Goal: Task Accomplishment & Management: Manage account settings

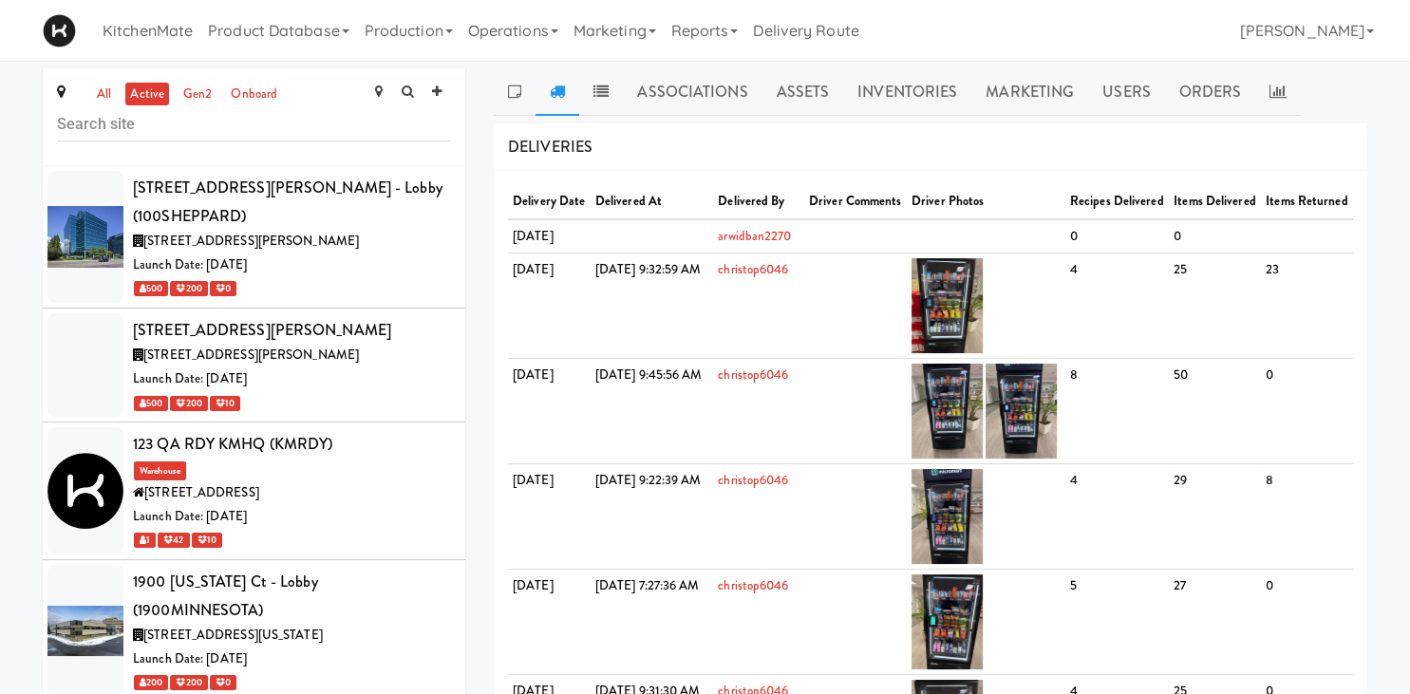
scroll to position [1322, 0]
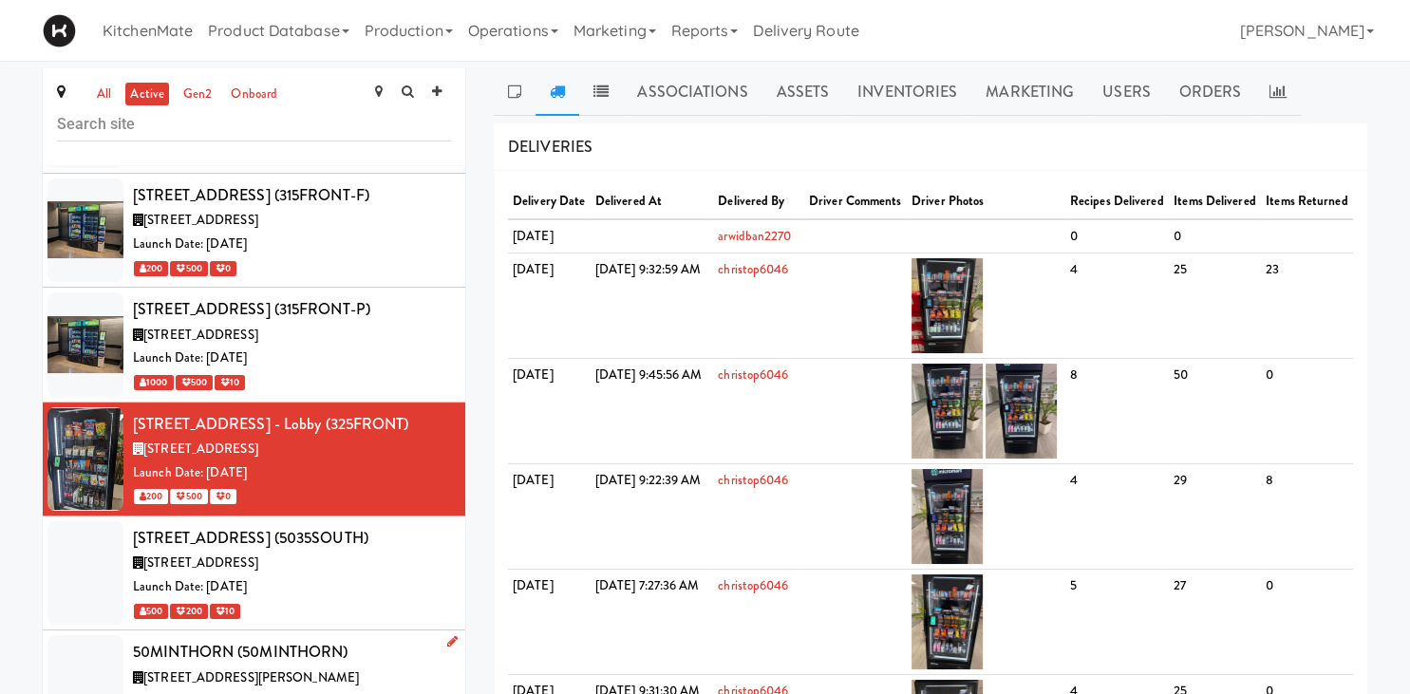
click at [333, 638] on div "50MINTHORN (50MINTHORN)" at bounding box center [292, 652] width 318 height 28
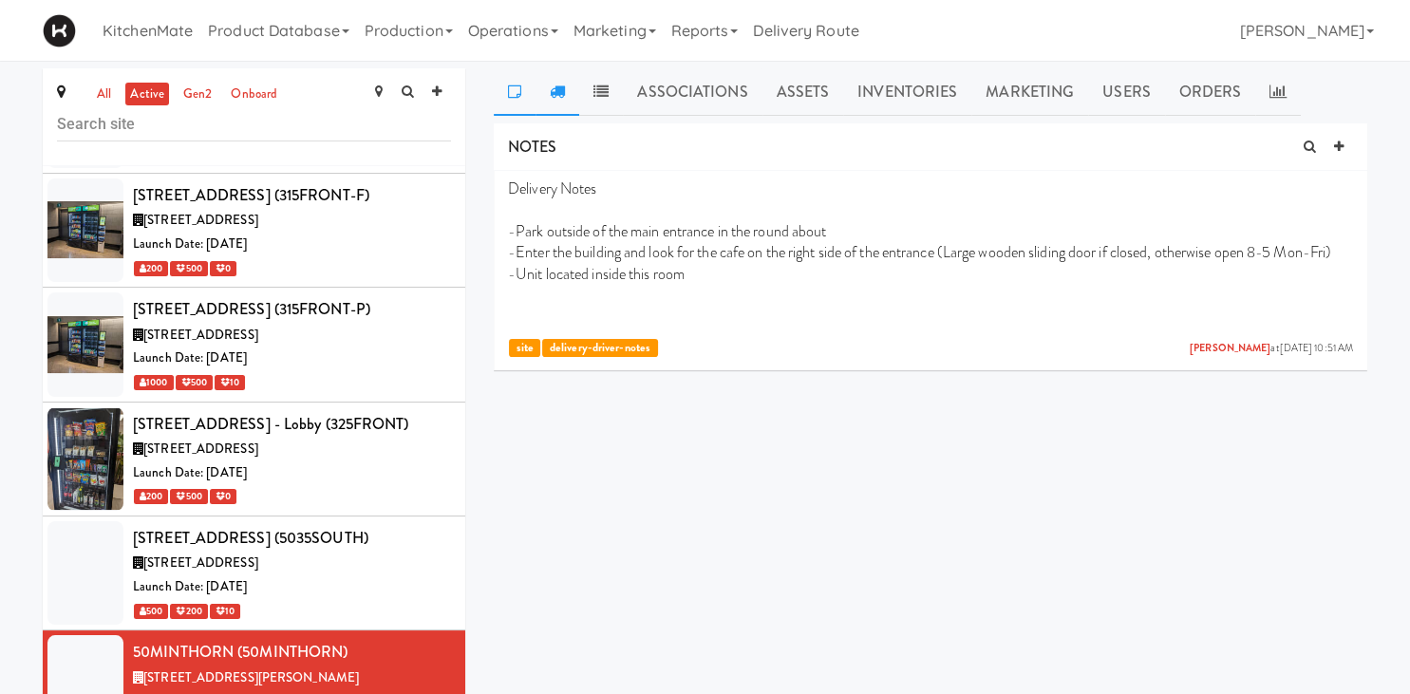
click at [569, 93] on link at bounding box center [558, 91] width 44 height 47
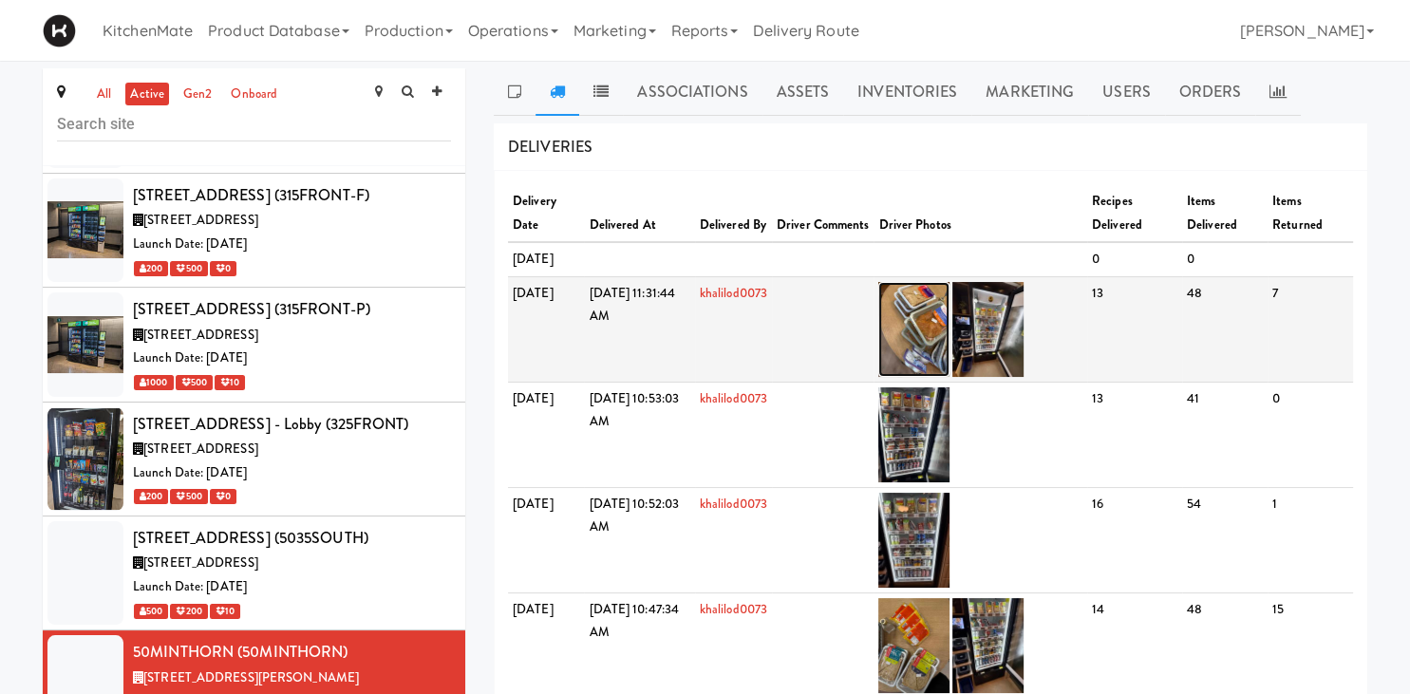
click at [950, 342] on img at bounding box center [913, 329] width 71 height 95
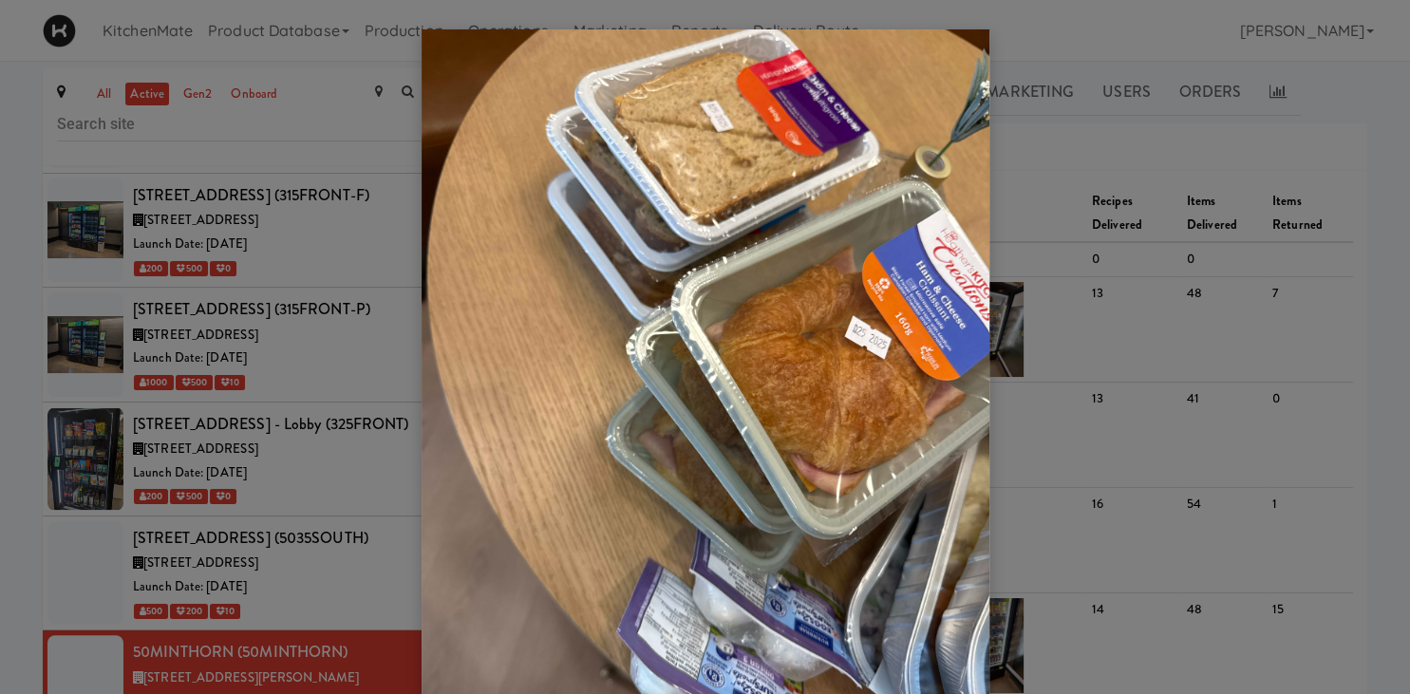
click at [1179, 351] on div at bounding box center [705, 347] width 1410 height 694
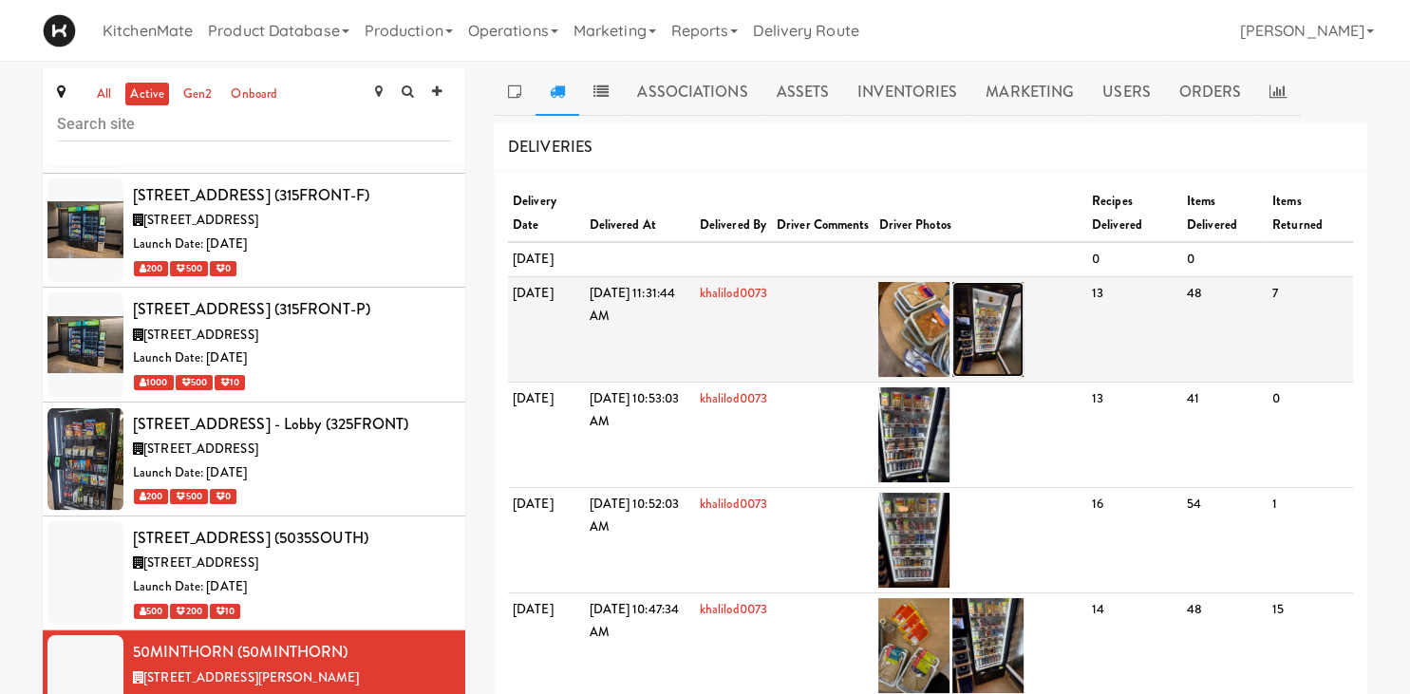
click at [1024, 347] on img at bounding box center [987, 329] width 71 height 95
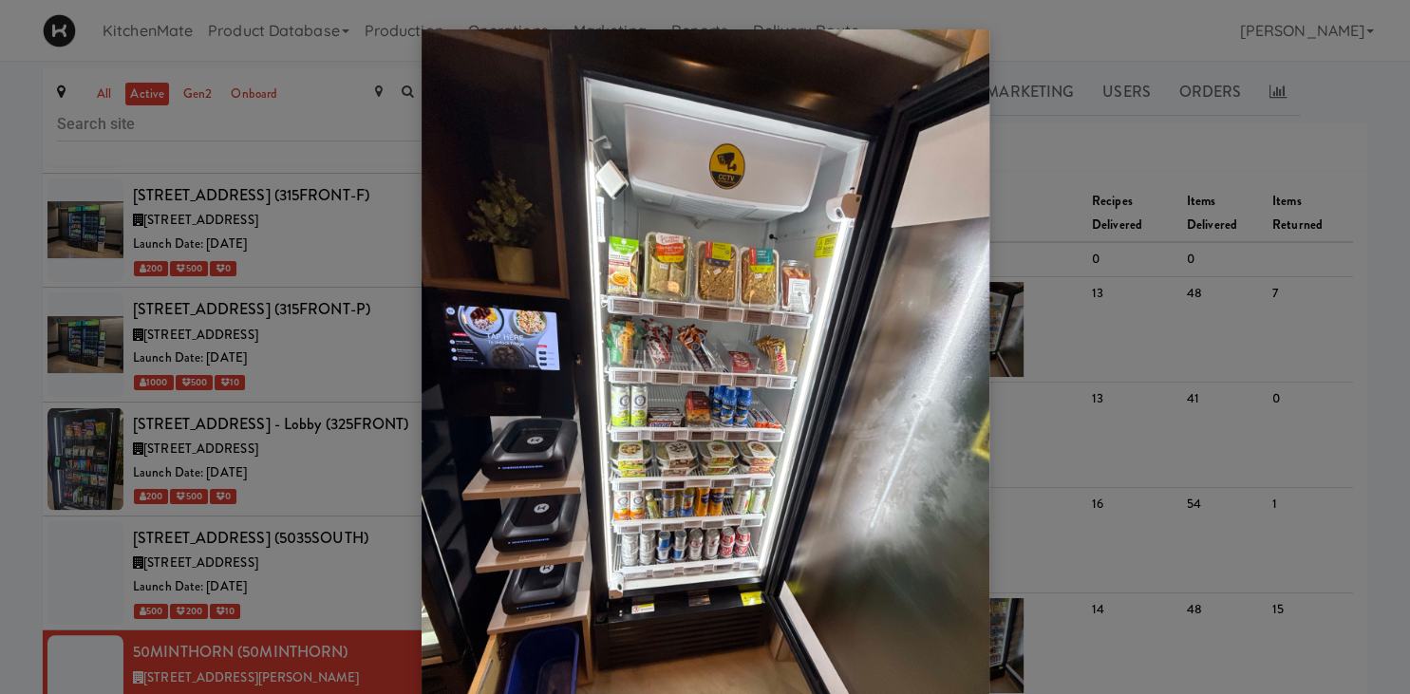
click at [145, 295] on div at bounding box center [705, 347] width 1410 height 694
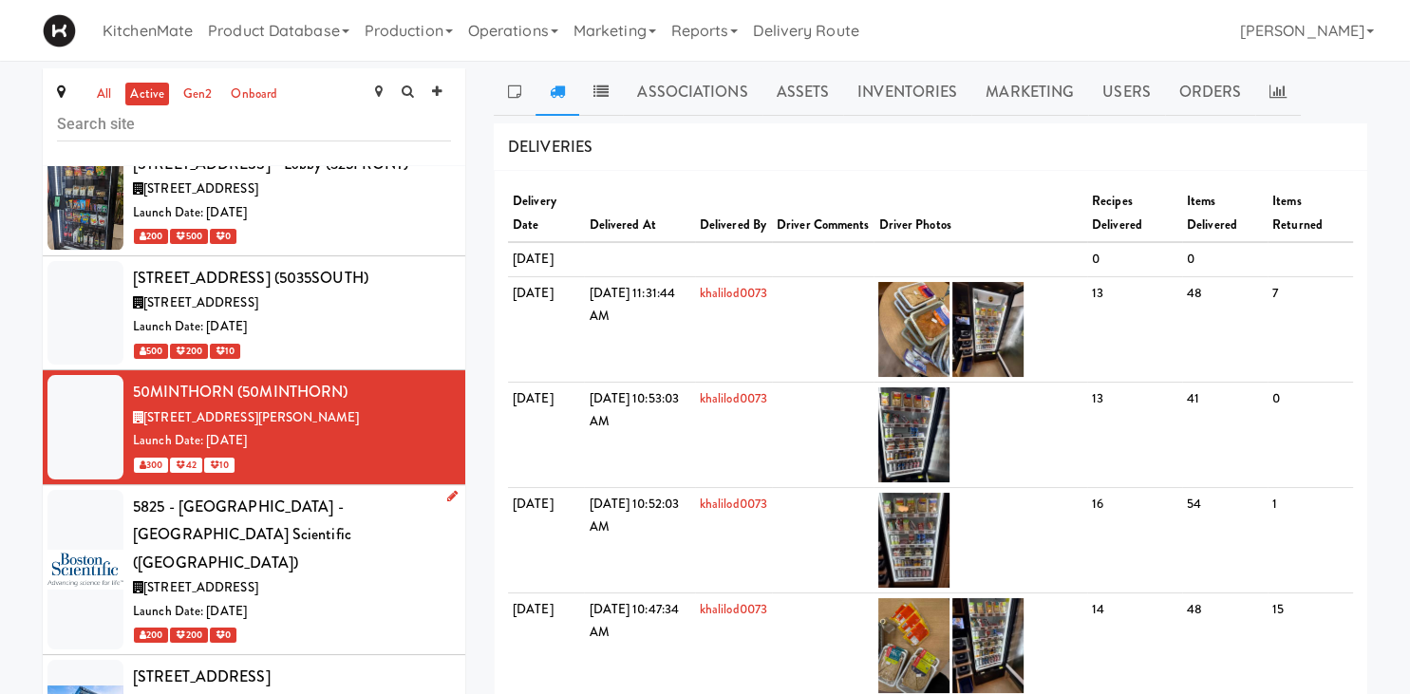
scroll to position [1586, 0]
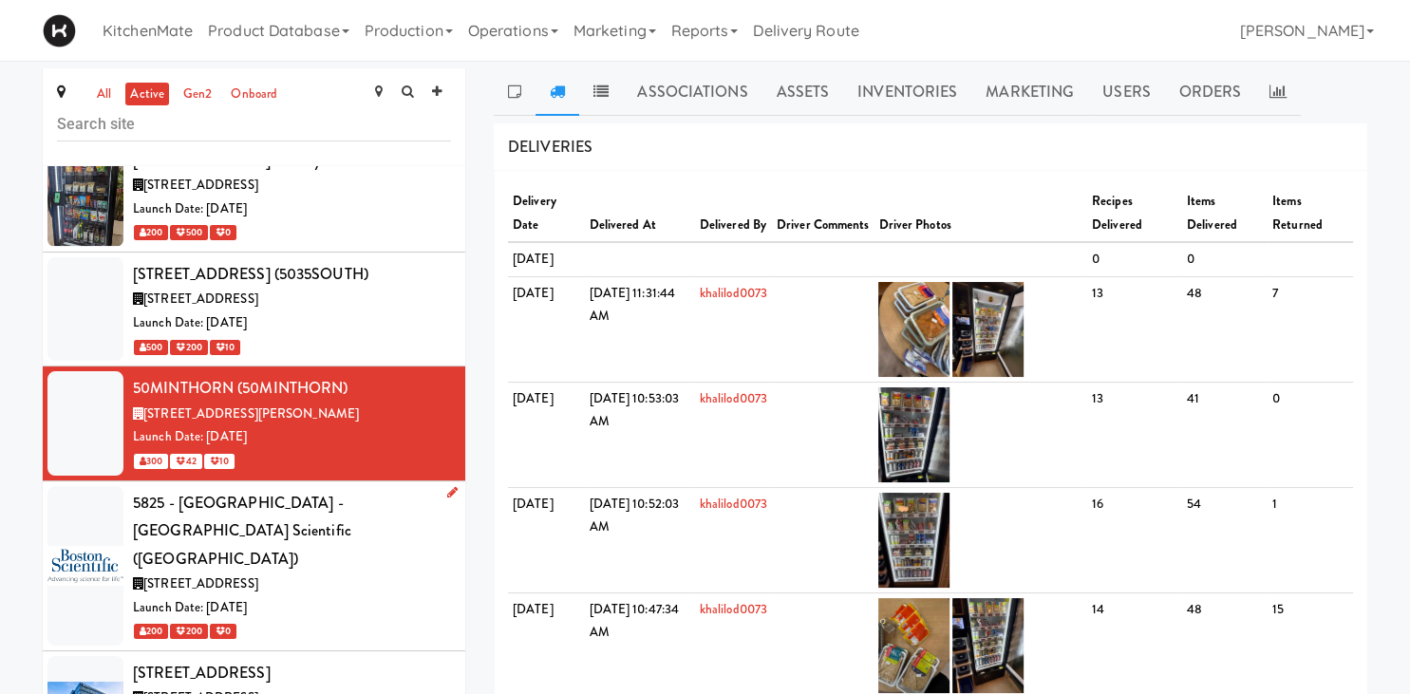
click at [299, 489] on div "5825 - Creekside Commons - Boston Scientific (BAYLIS5)" at bounding box center [292, 531] width 318 height 85
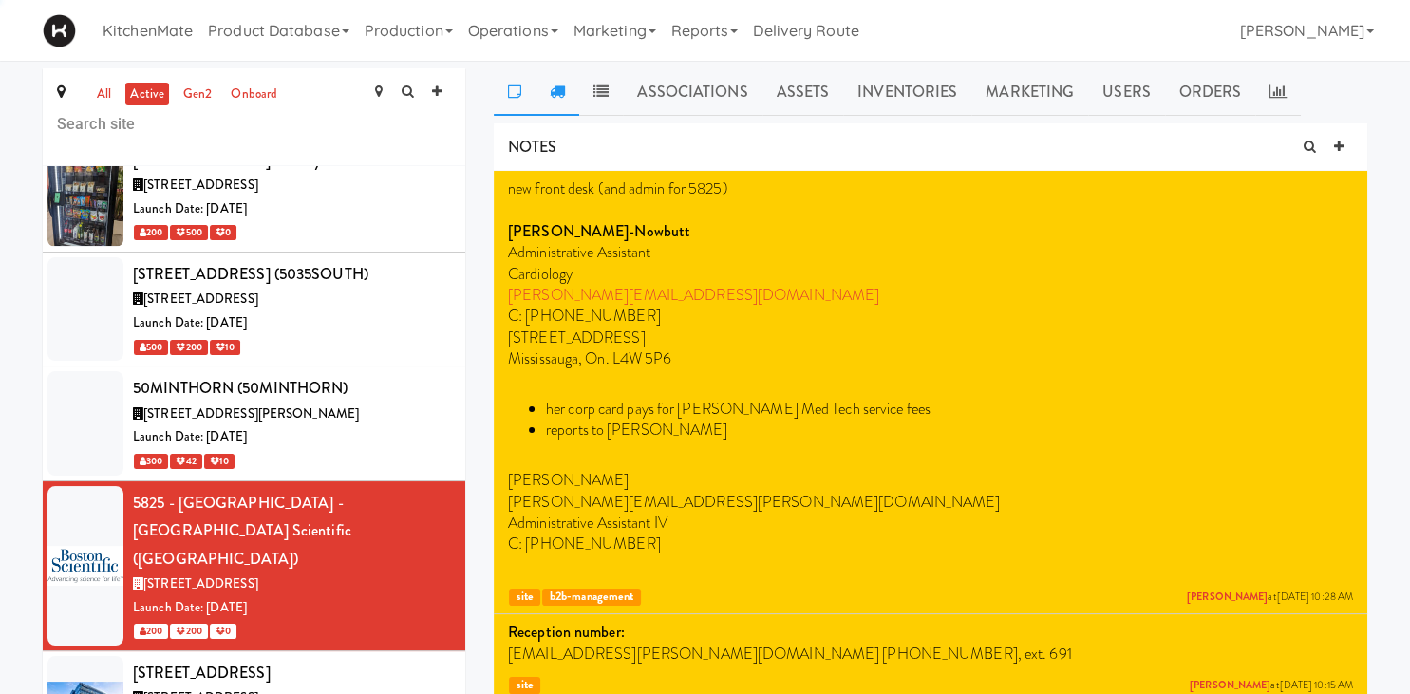
click at [566, 90] on link at bounding box center [558, 91] width 44 height 47
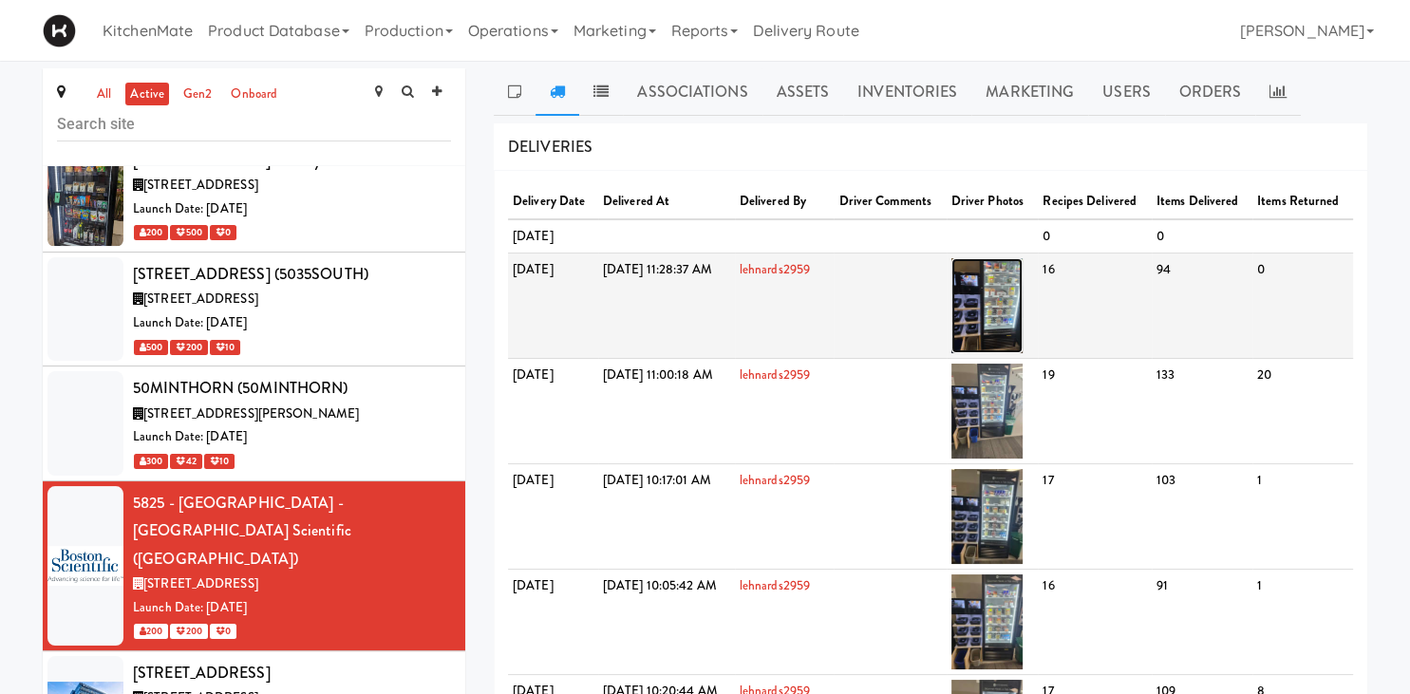
click at [1023, 338] on img at bounding box center [987, 305] width 71 height 95
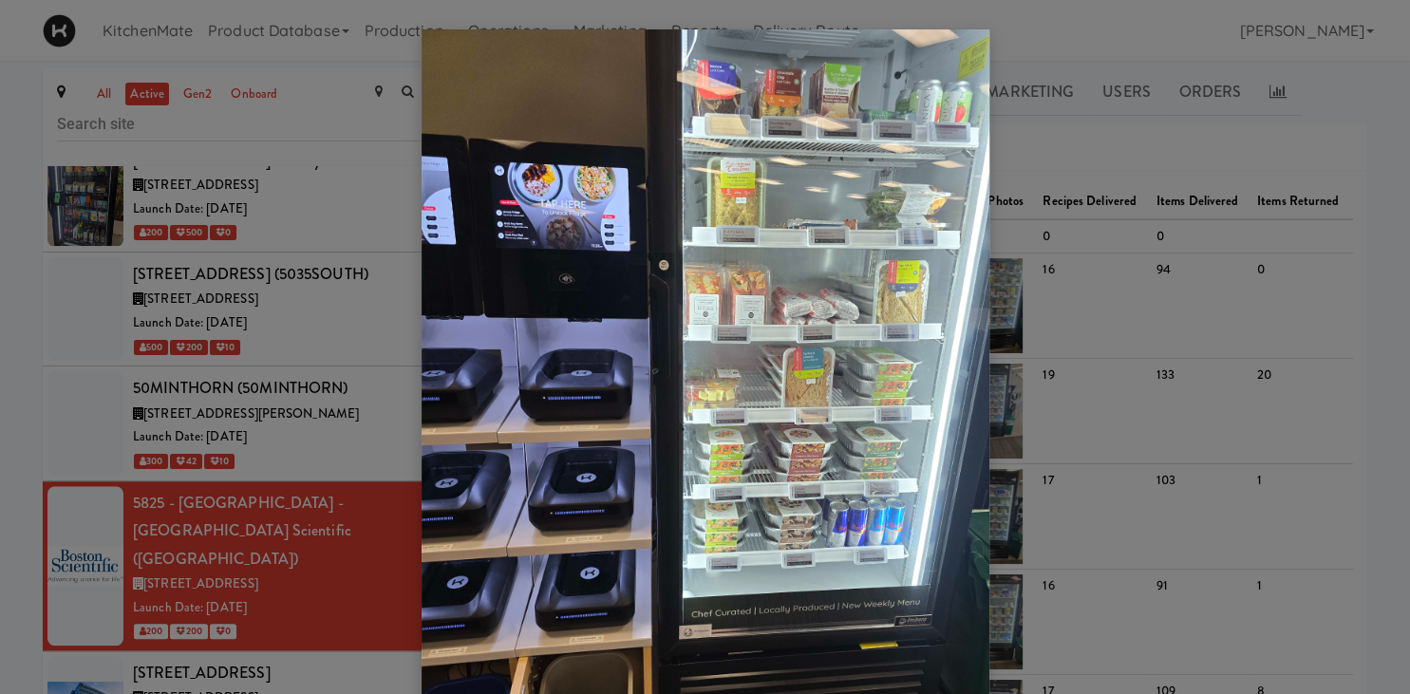
click at [302, 424] on div at bounding box center [705, 347] width 1410 height 694
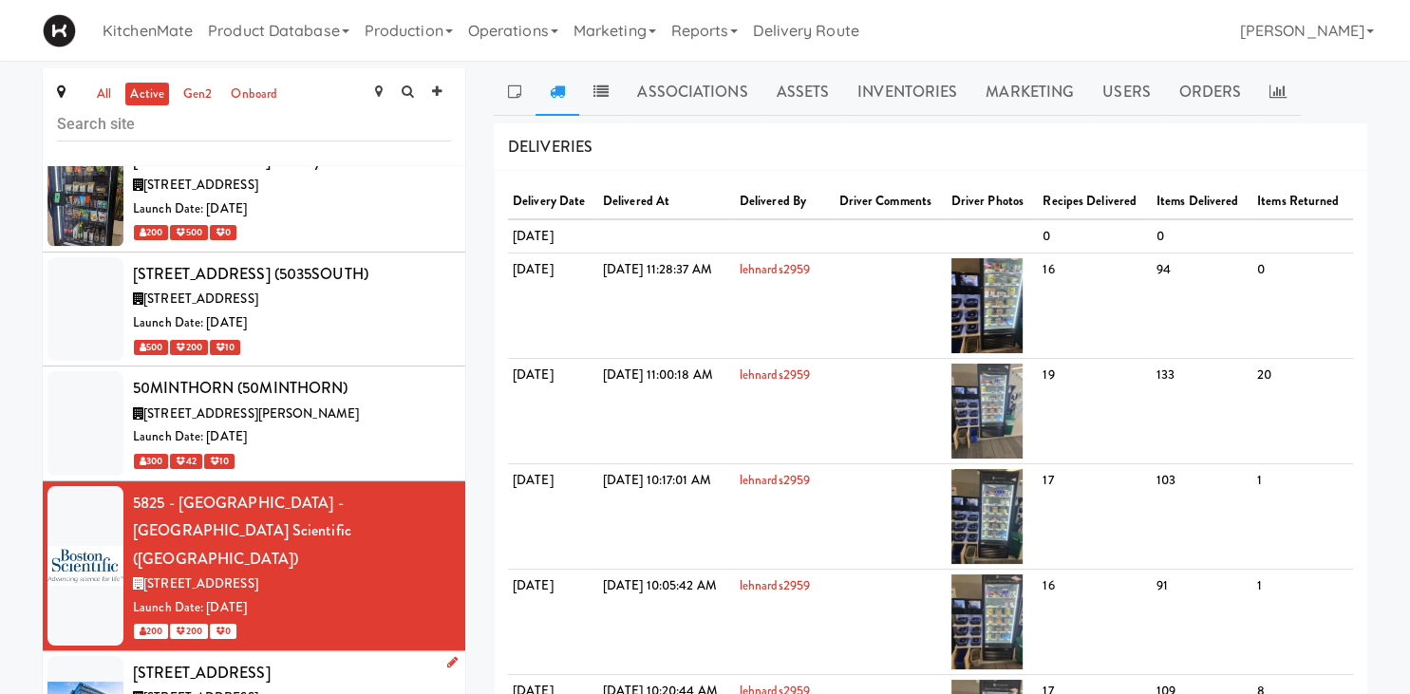
click at [258, 688] on span "[STREET_ADDRESS]" at bounding box center [200, 697] width 115 height 18
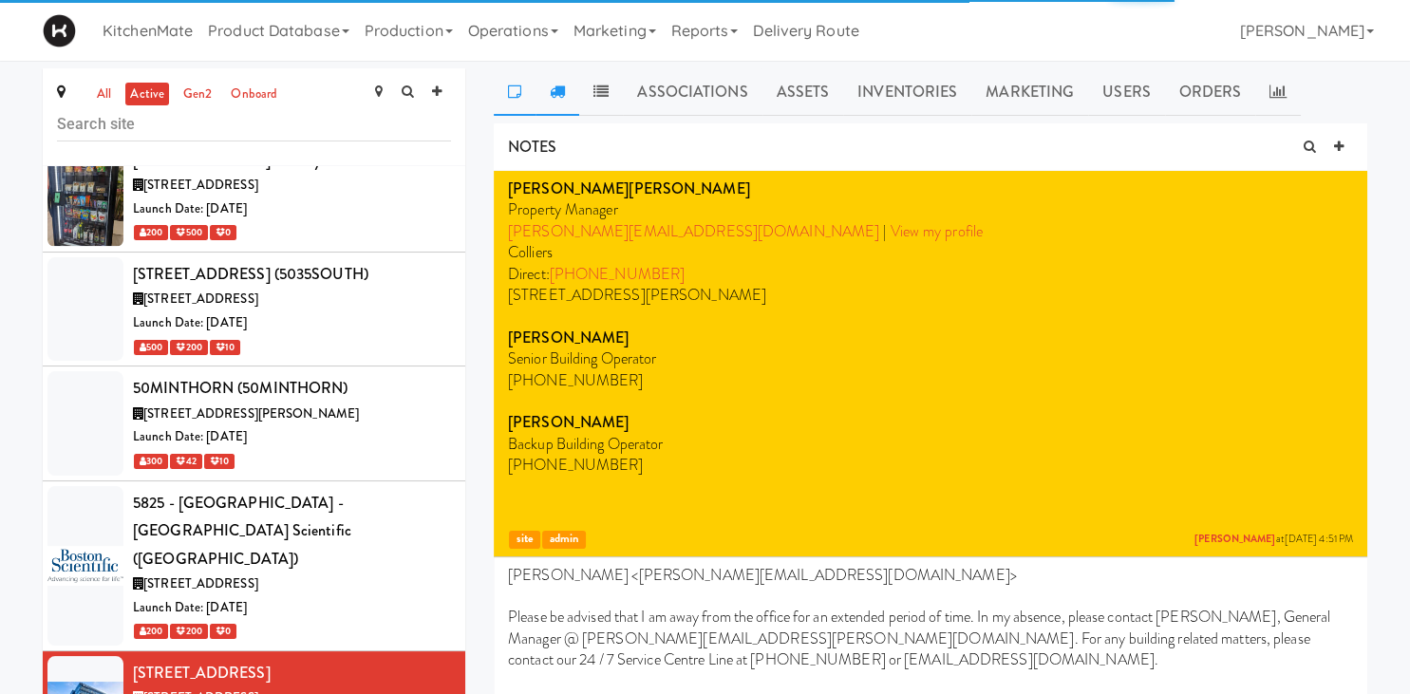
click at [555, 100] on link at bounding box center [558, 91] width 44 height 47
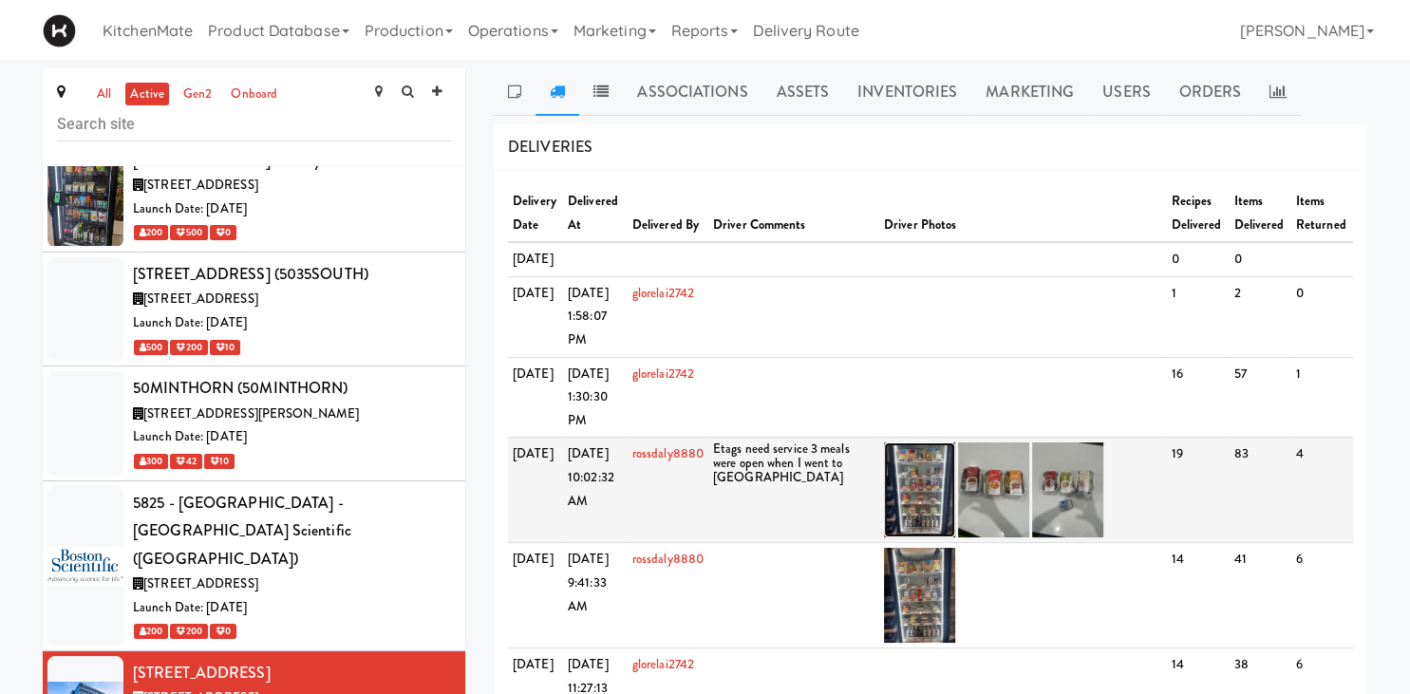
click at [916, 537] on img at bounding box center [919, 490] width 71 height 95
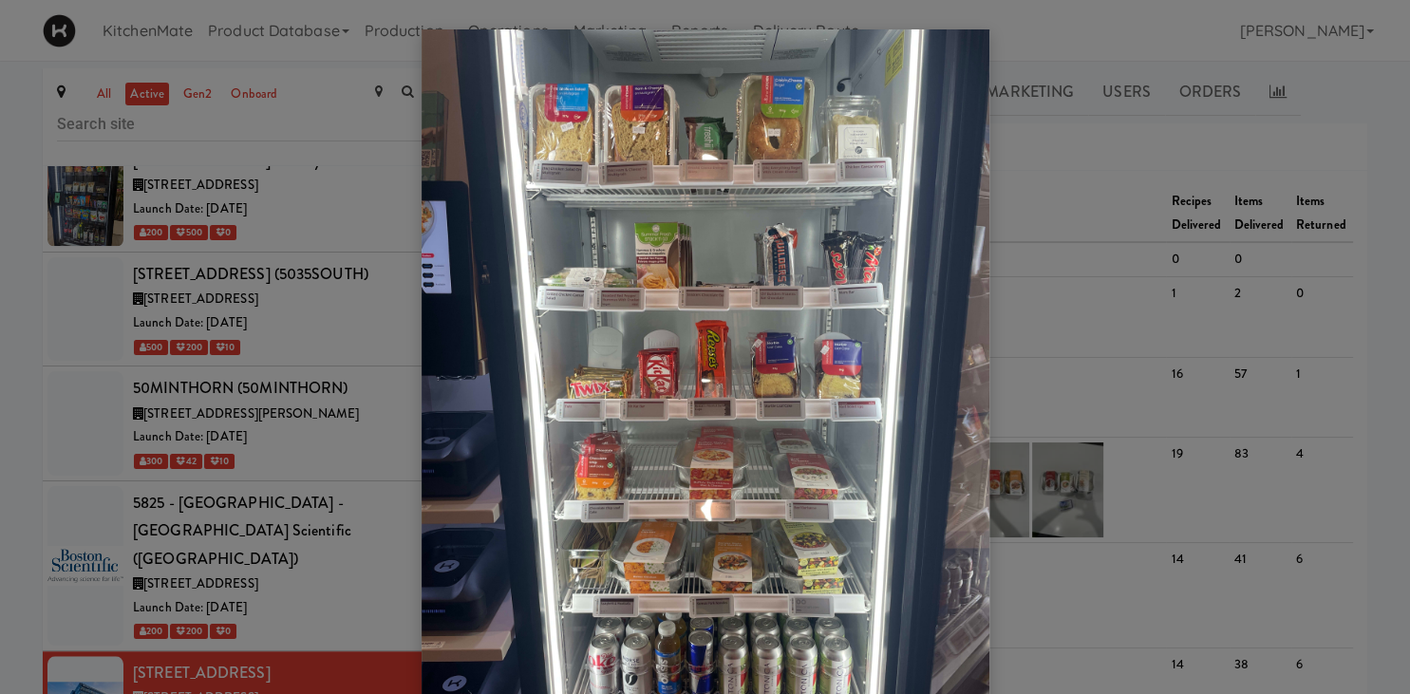
click at [185, 491] on div at bounding box center [705, 347] width 1410 height 694
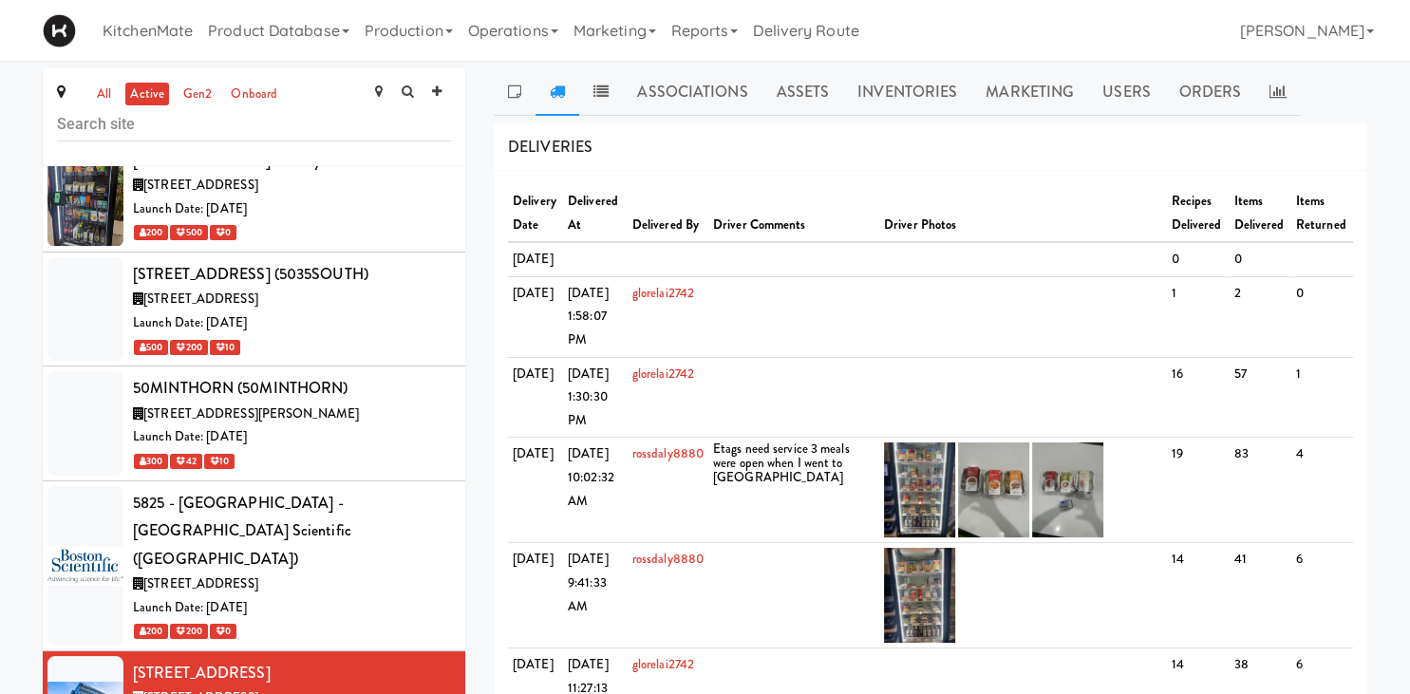
scroll to position [1850, 0]
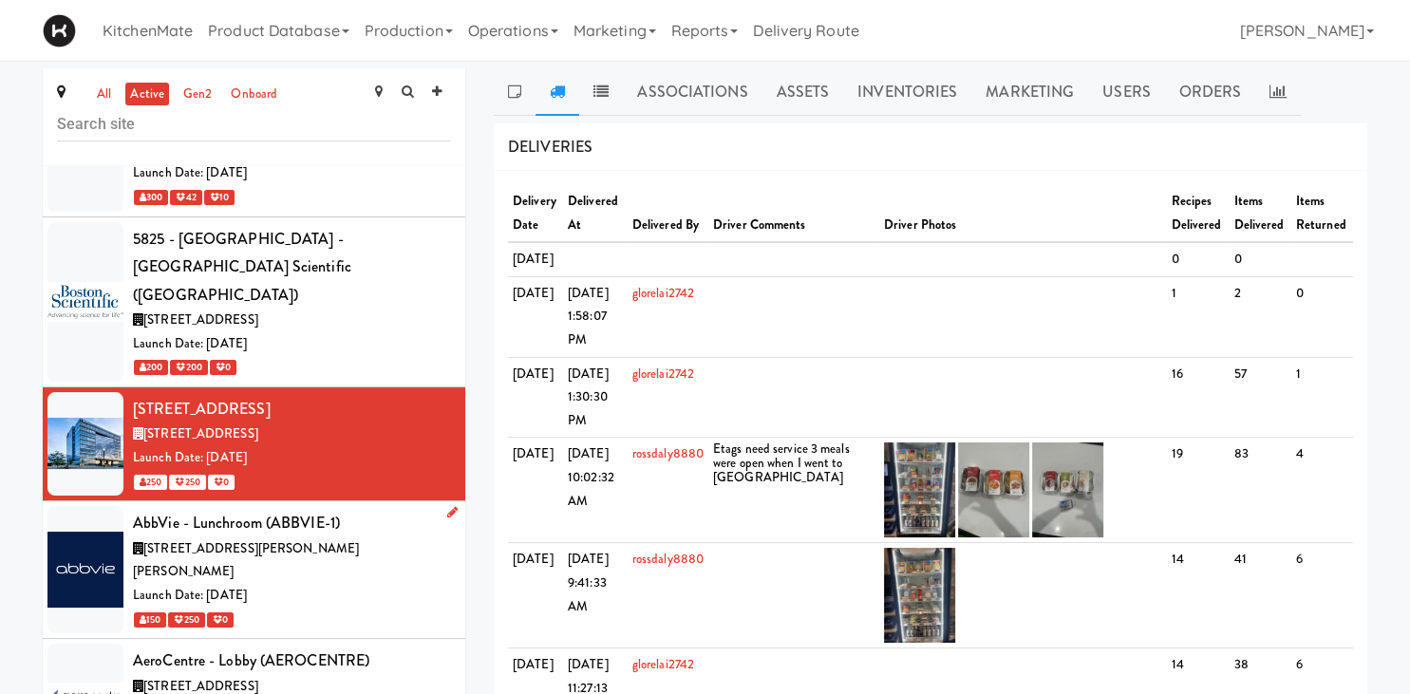
click at [348, 537] on div "[STREET_ADDRESS][PERSON_NAME][PERSON_NAME]" at bounding box center [292, 560] width 318 height 47
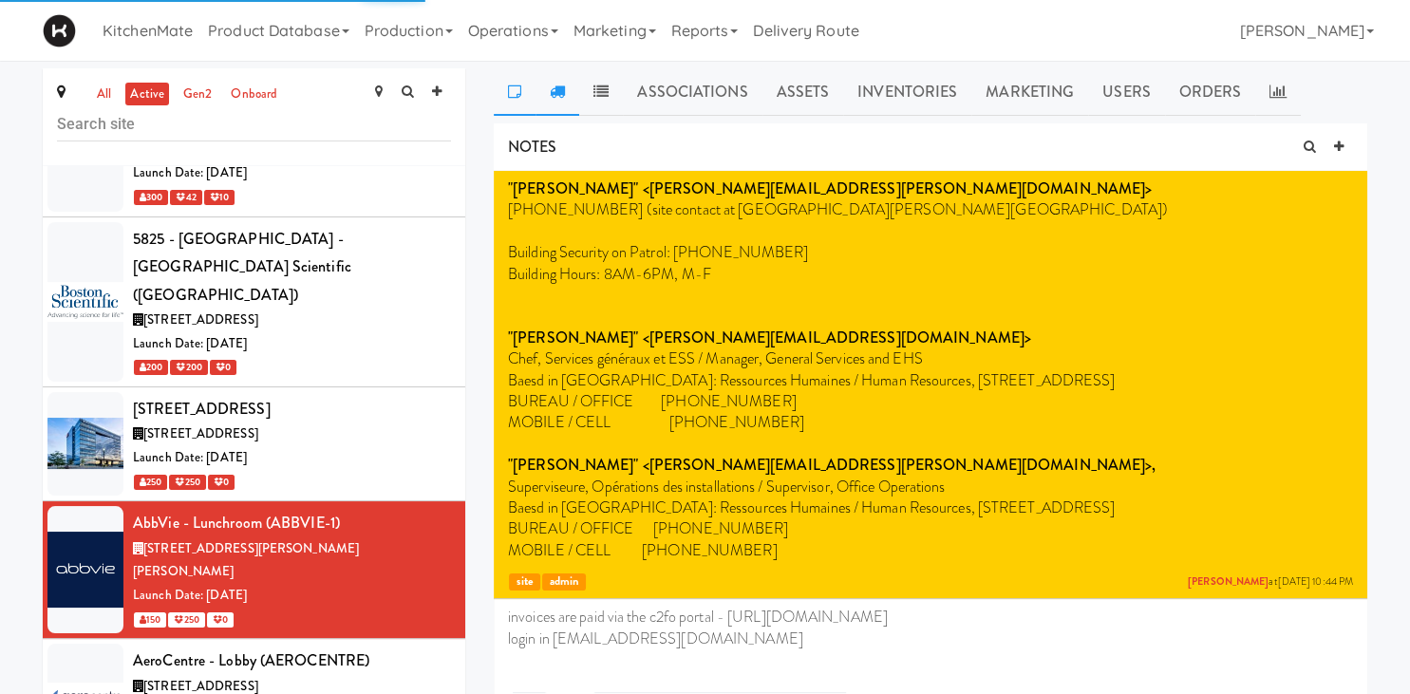
click at [561, 81] on link at bounding box center [558, 91] width 44 height 47
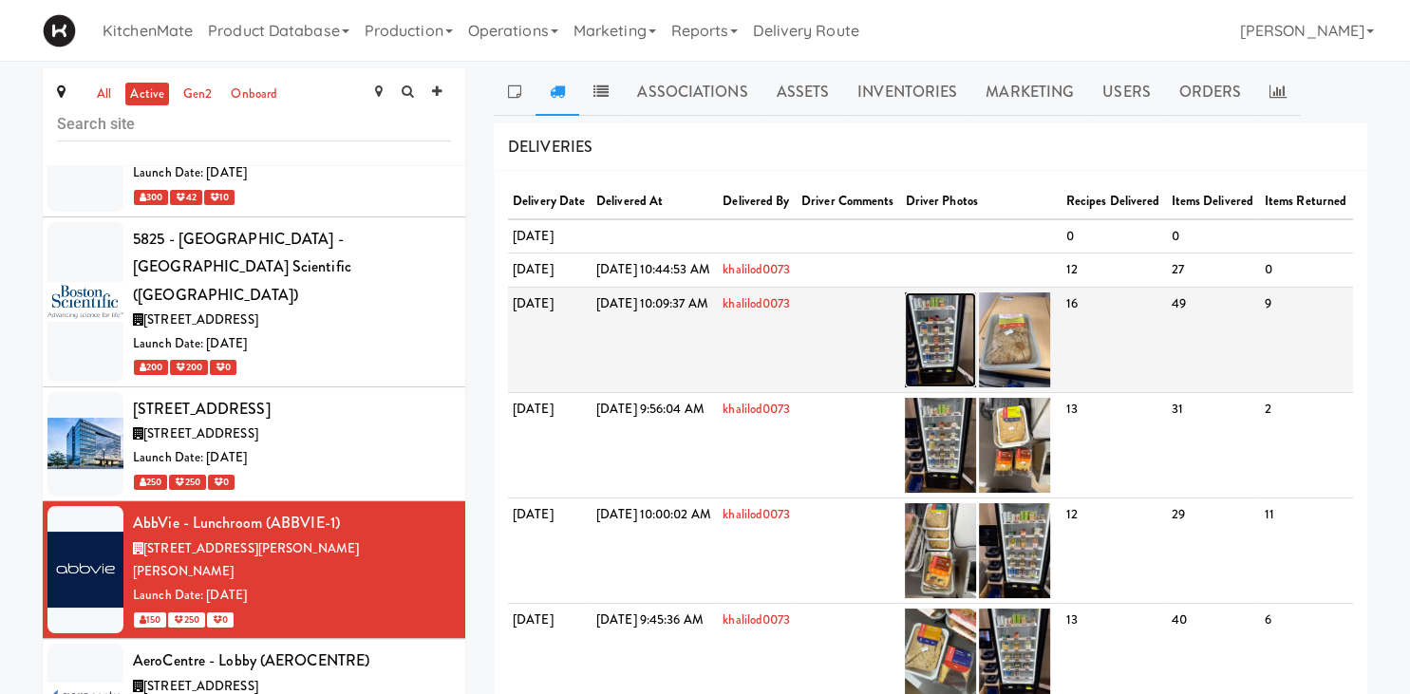
click at [976, 387] on img at bounding box center [940, 339] width 71 height 95
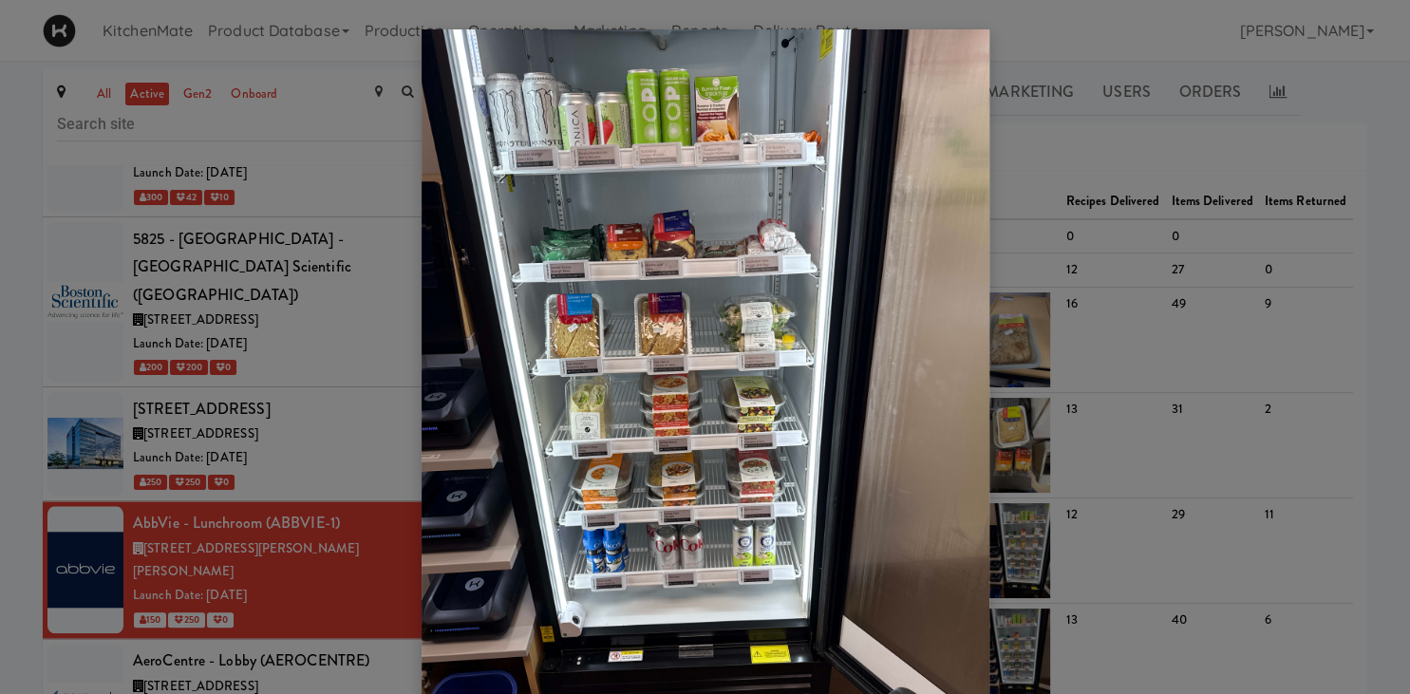
click at [260, 543] on div at bounding box center [705, 347] width 1410 height 694
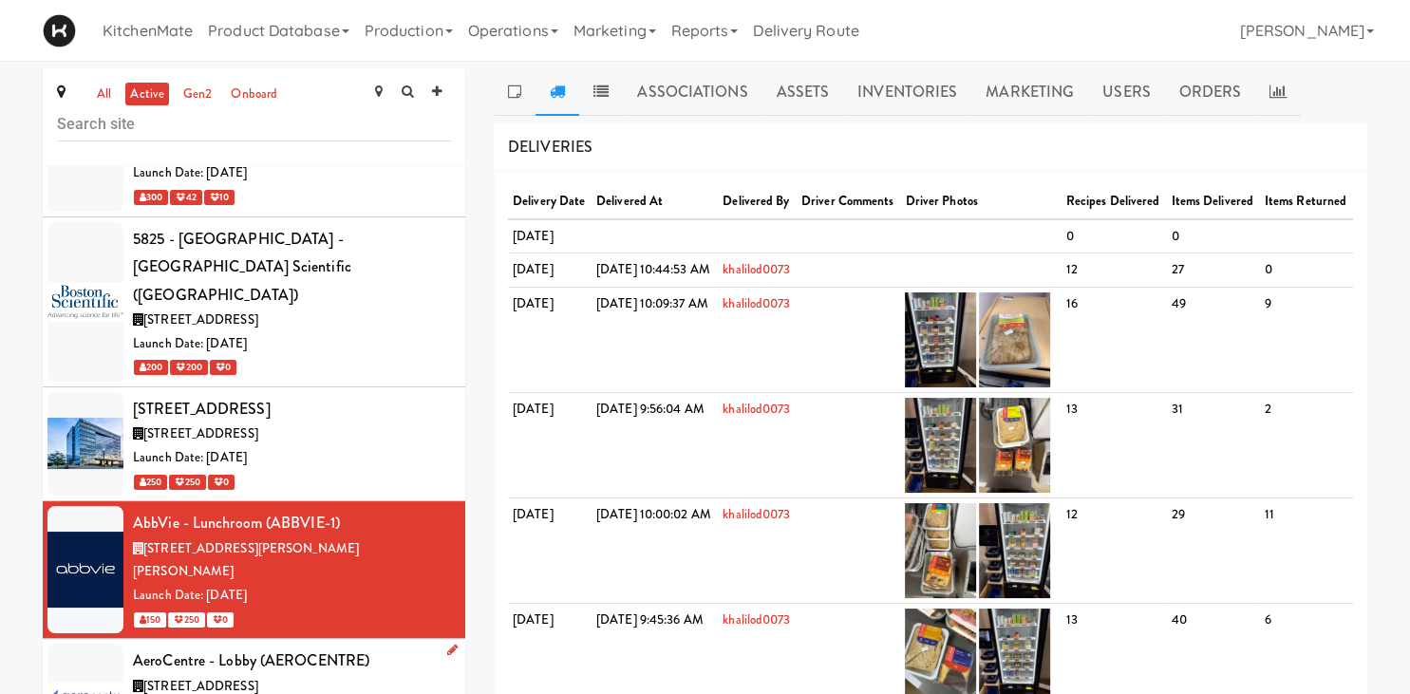
click at [272, 675] on div "[STREET_ADDRESS]" at bounding box center [292, 687] width 318 height 24
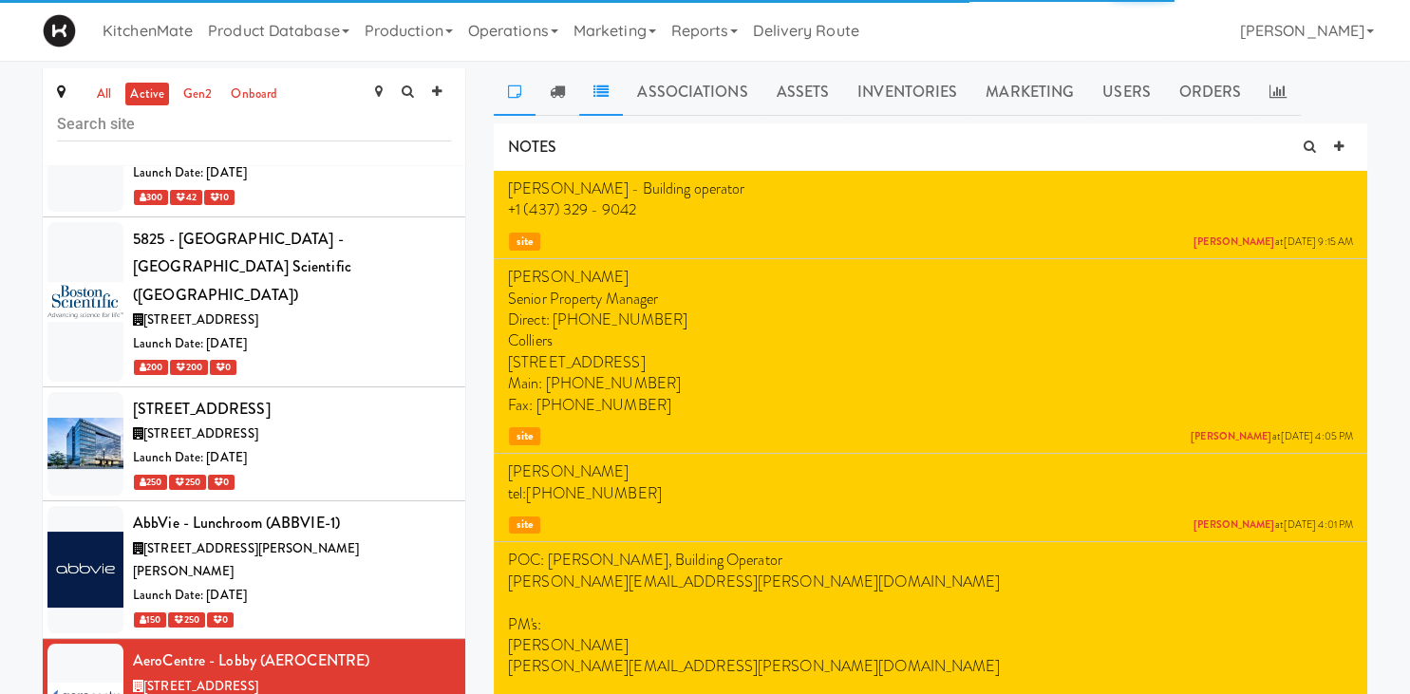
click at [558, 86] on icon at bounding box center [557, 91] width 15 height 15
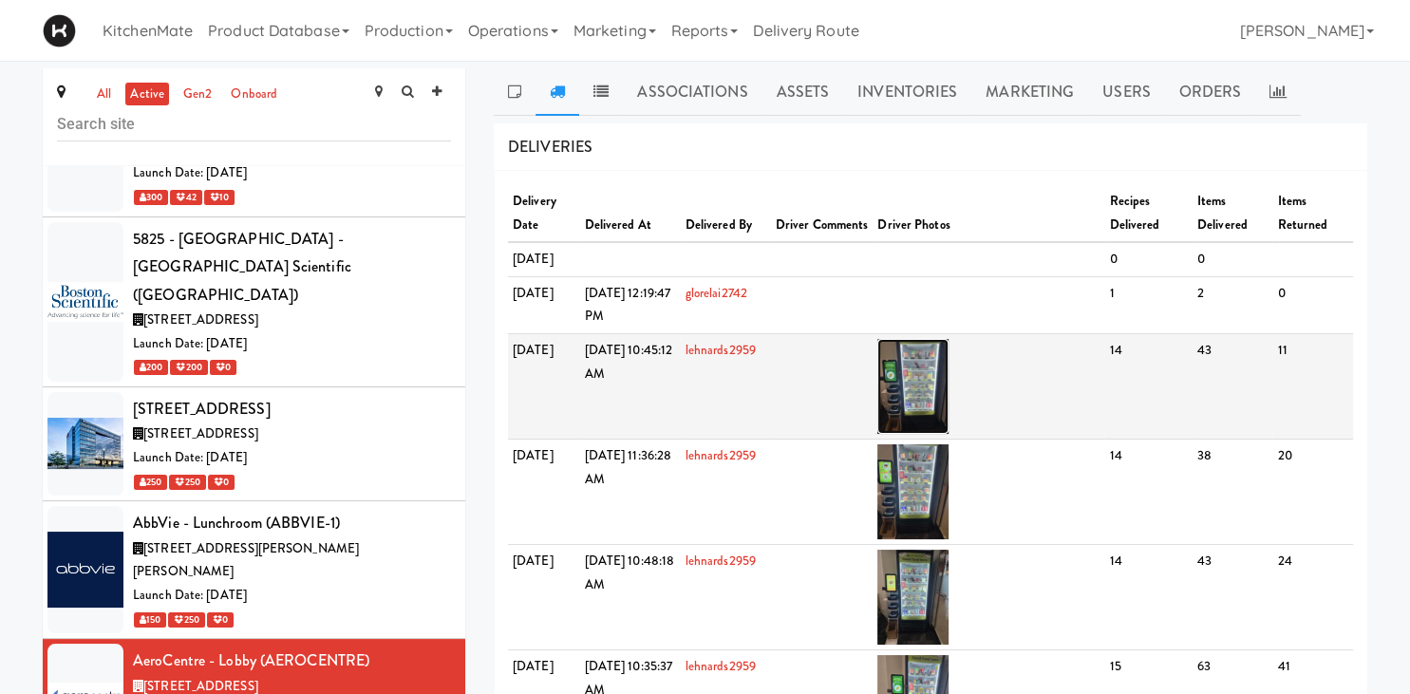
click at [941, 434] on img at bounding box center [912, 386] width 71 height 95
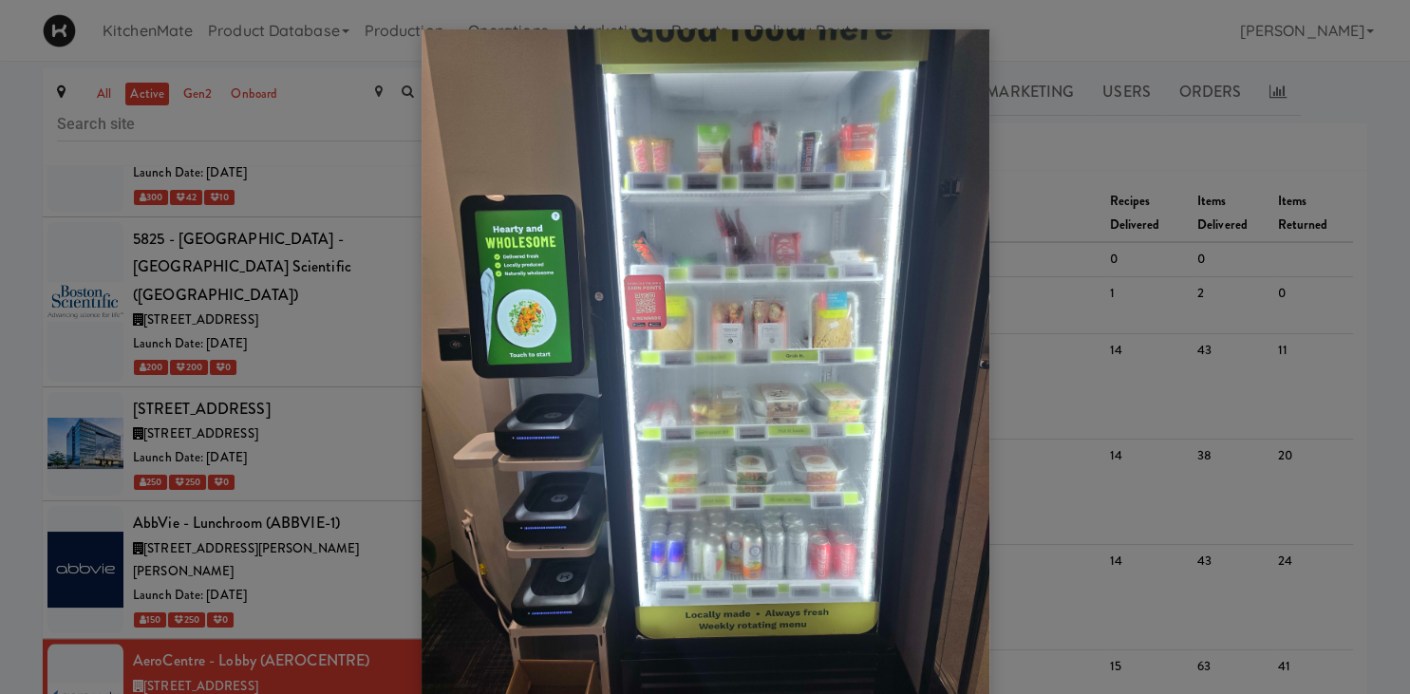
click at [160, 530] on div at bounding box center [705, 347] width 1410 height 694
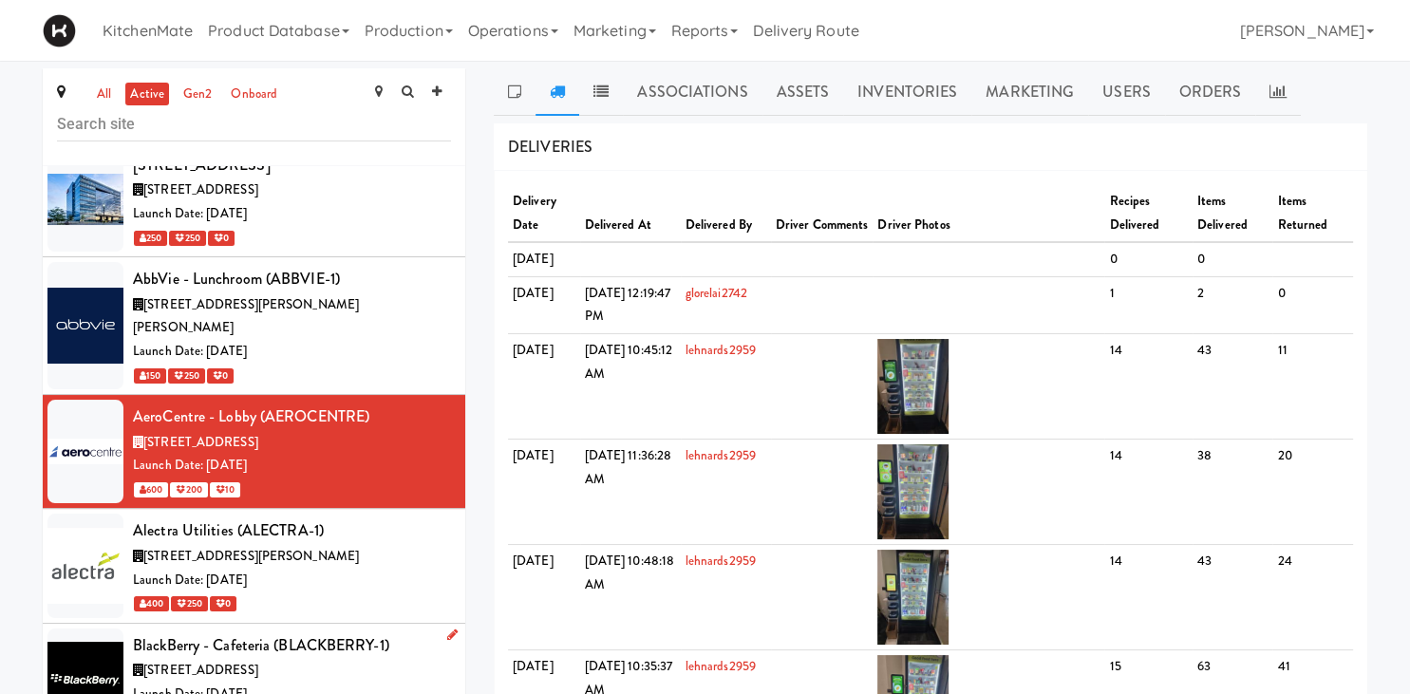
scroll to position [2115, 0]
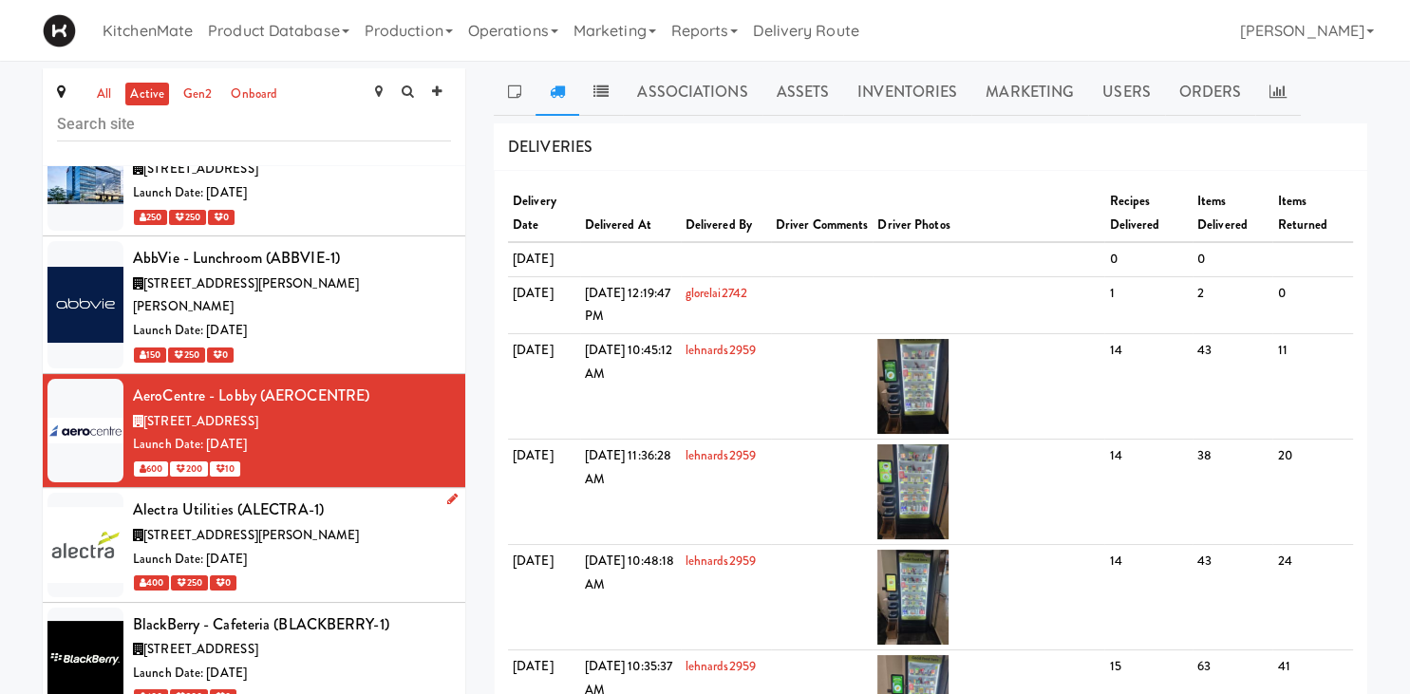
click at [330, 548] on div "Launch Date: [DATE]" at bounding box center [292, 560] width 318 height 24
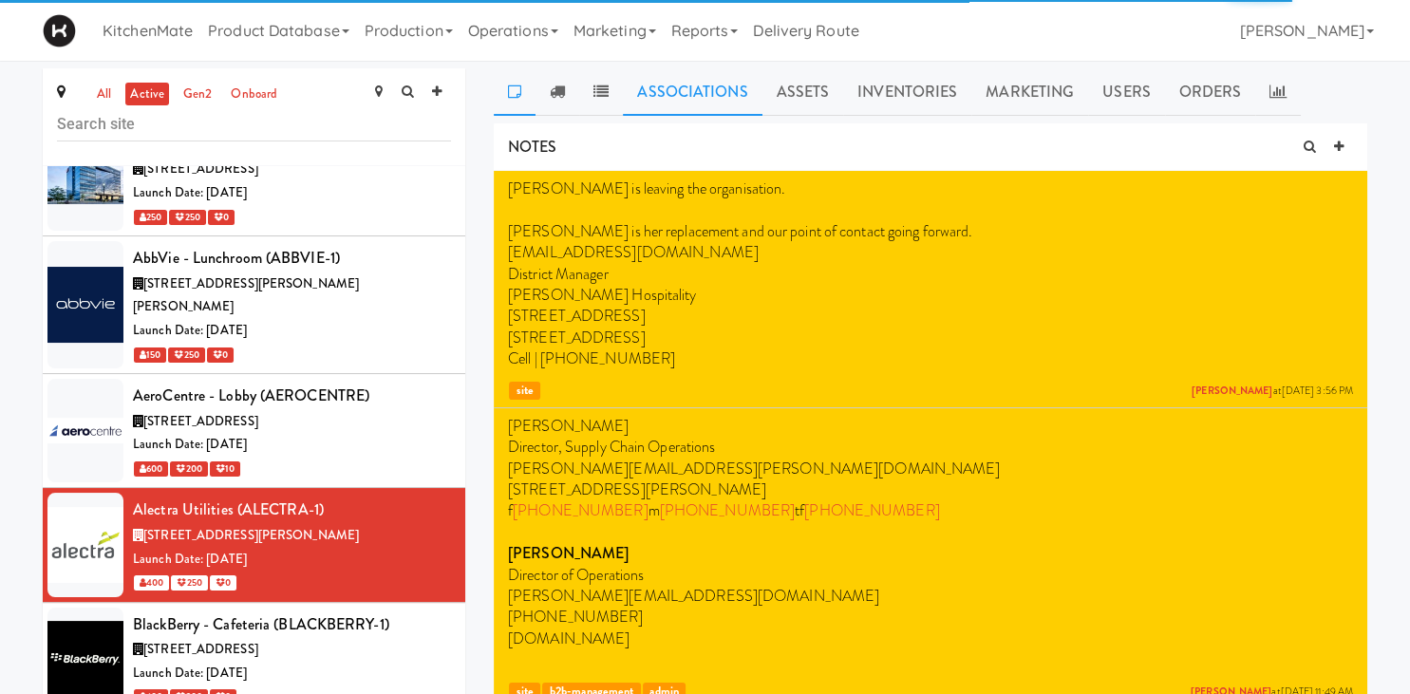
click at [564, 87] on icon at bounding box center [557, 91] width 15 height 15
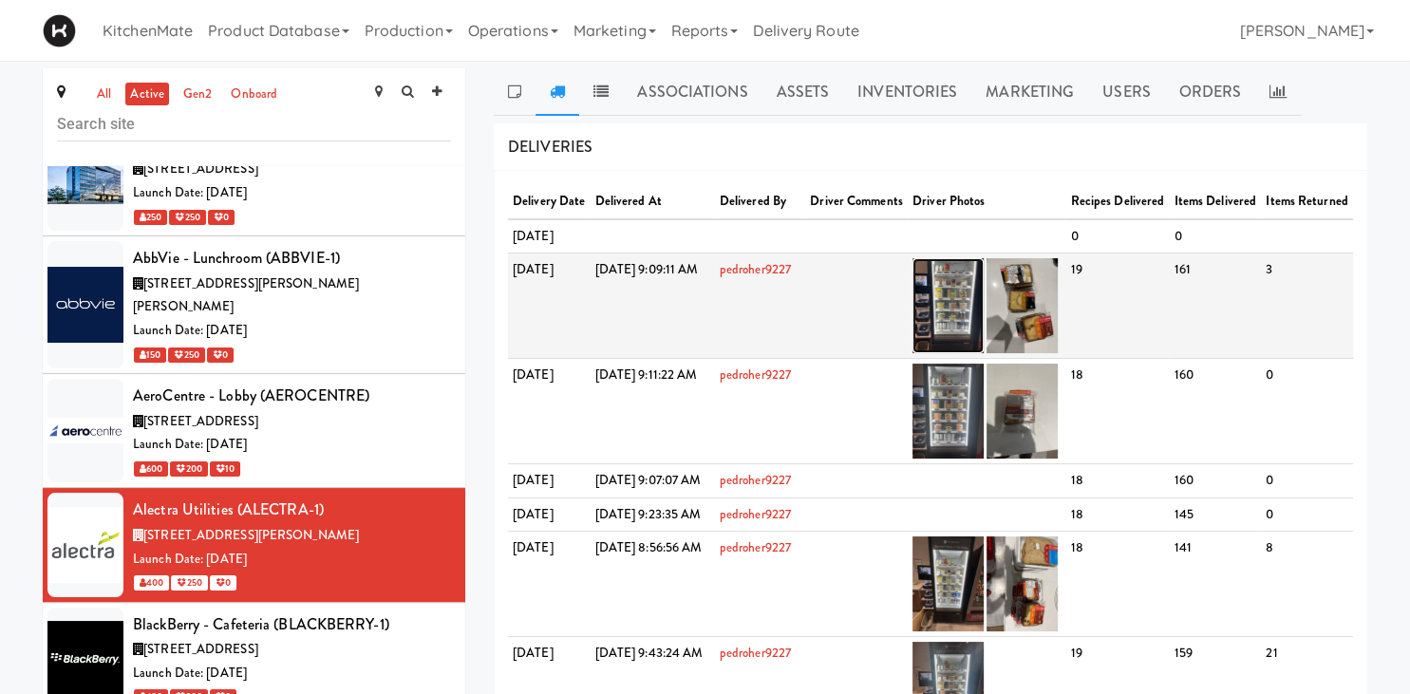
click at [984, 344] on img at bounding box center [948, 305] width 71 height 95
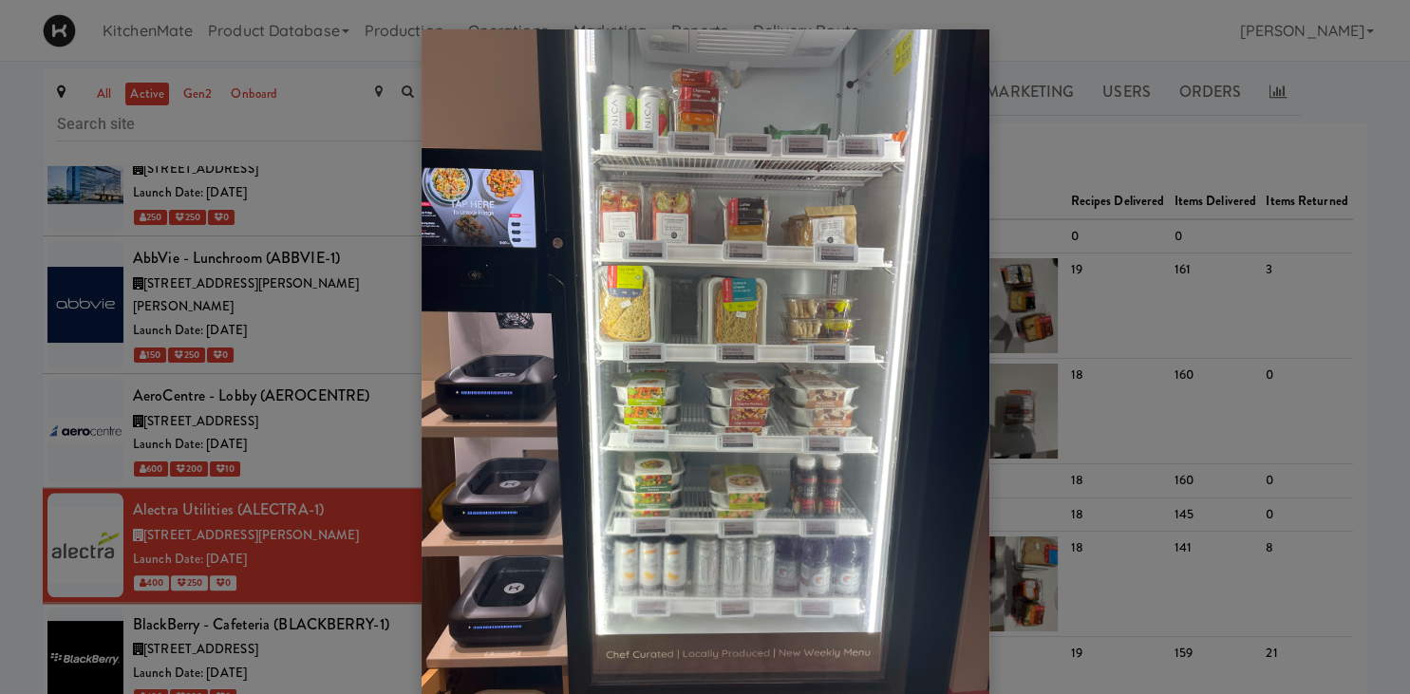
click at [118, 639] on div at bounding box center [705, 347] width 1410 height 694
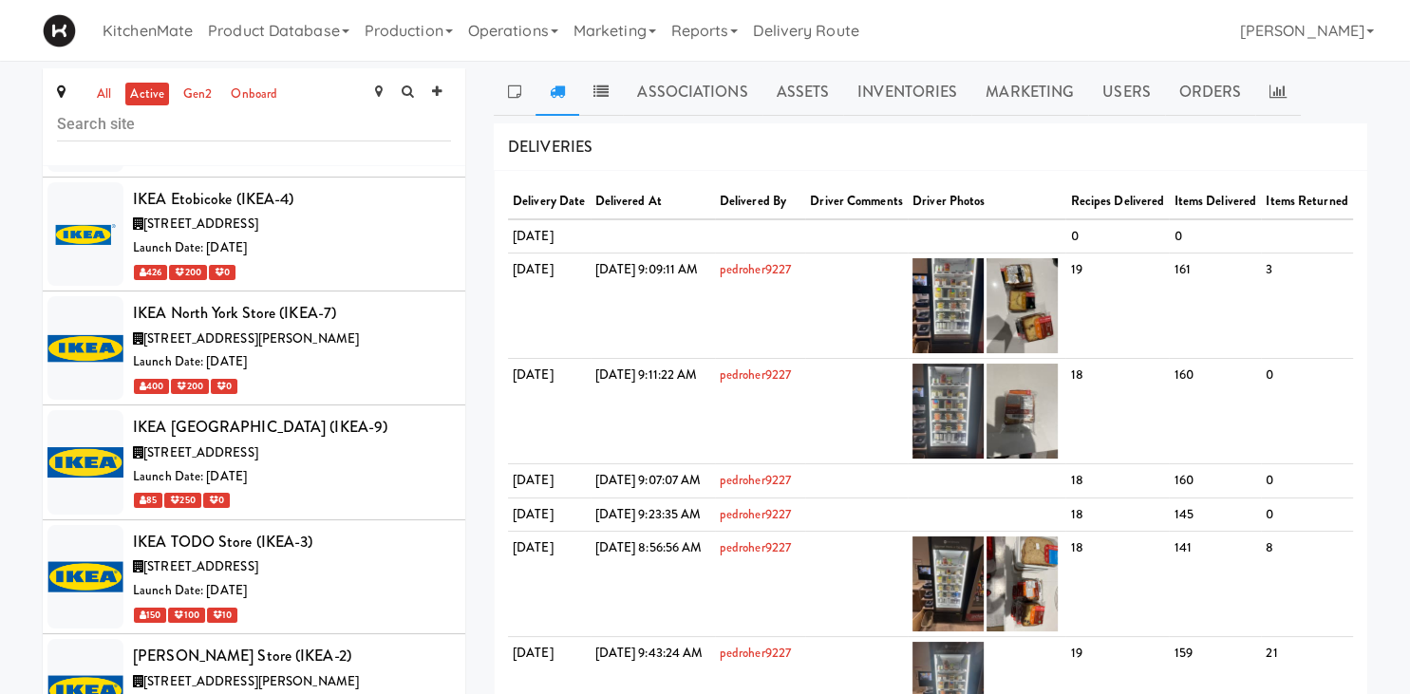
scroll to position [5684, 0]
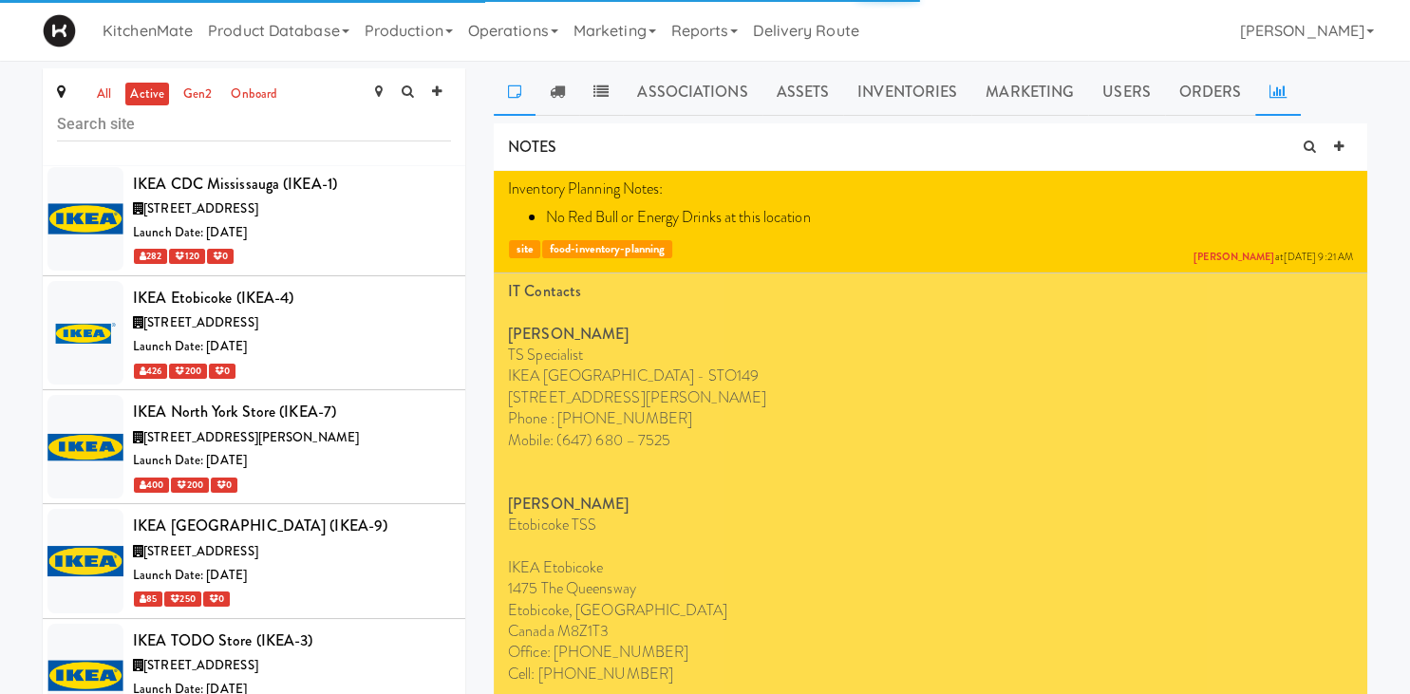
click at [1261, 92] on link at bounding box center [1278, 91] width 46 height 47
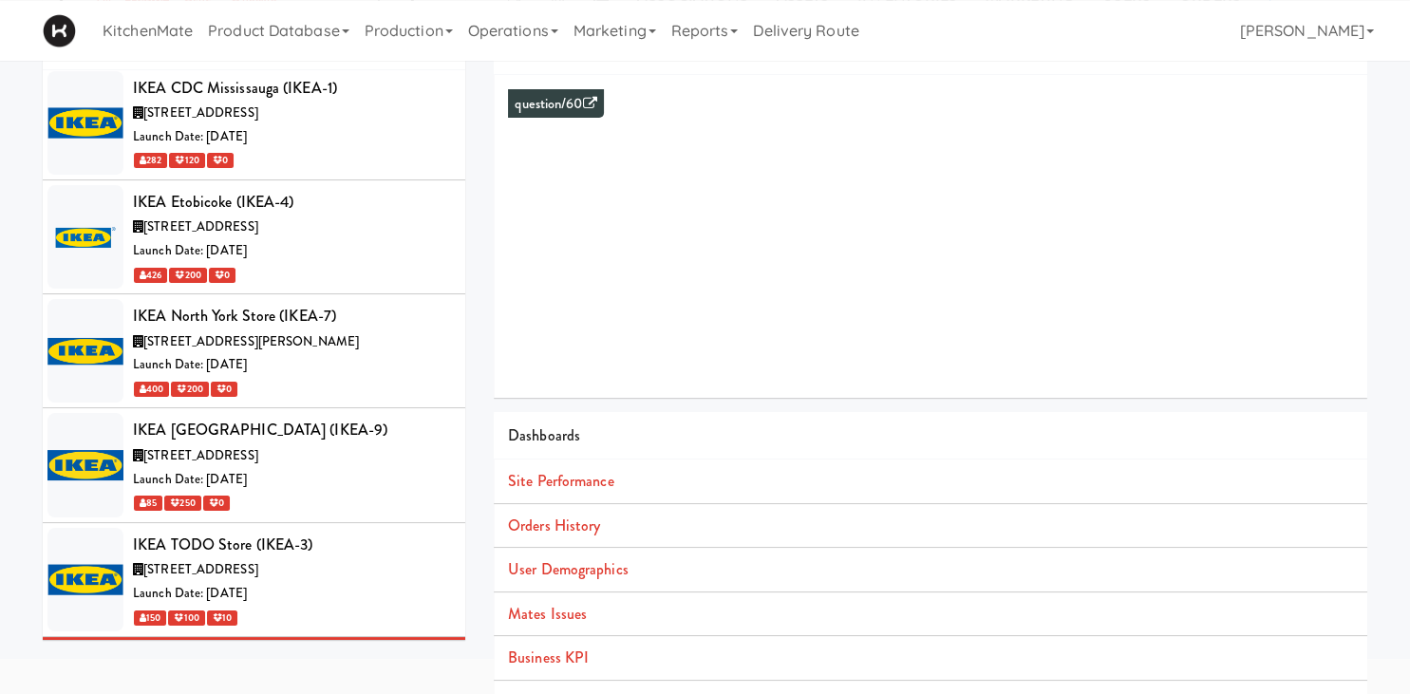
scroll to position [100, 0]
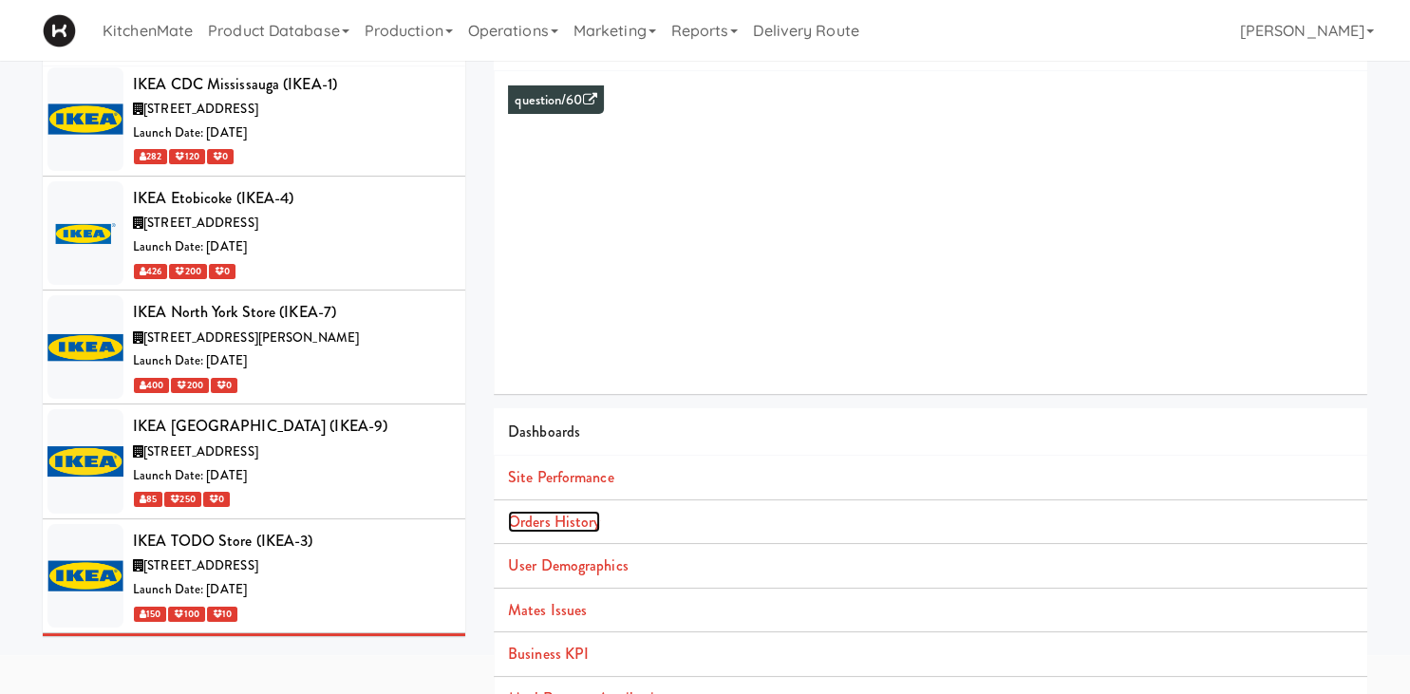
click at [575, 512] on link "Orders History" at bounding box center [554, 522] width 92 height 22
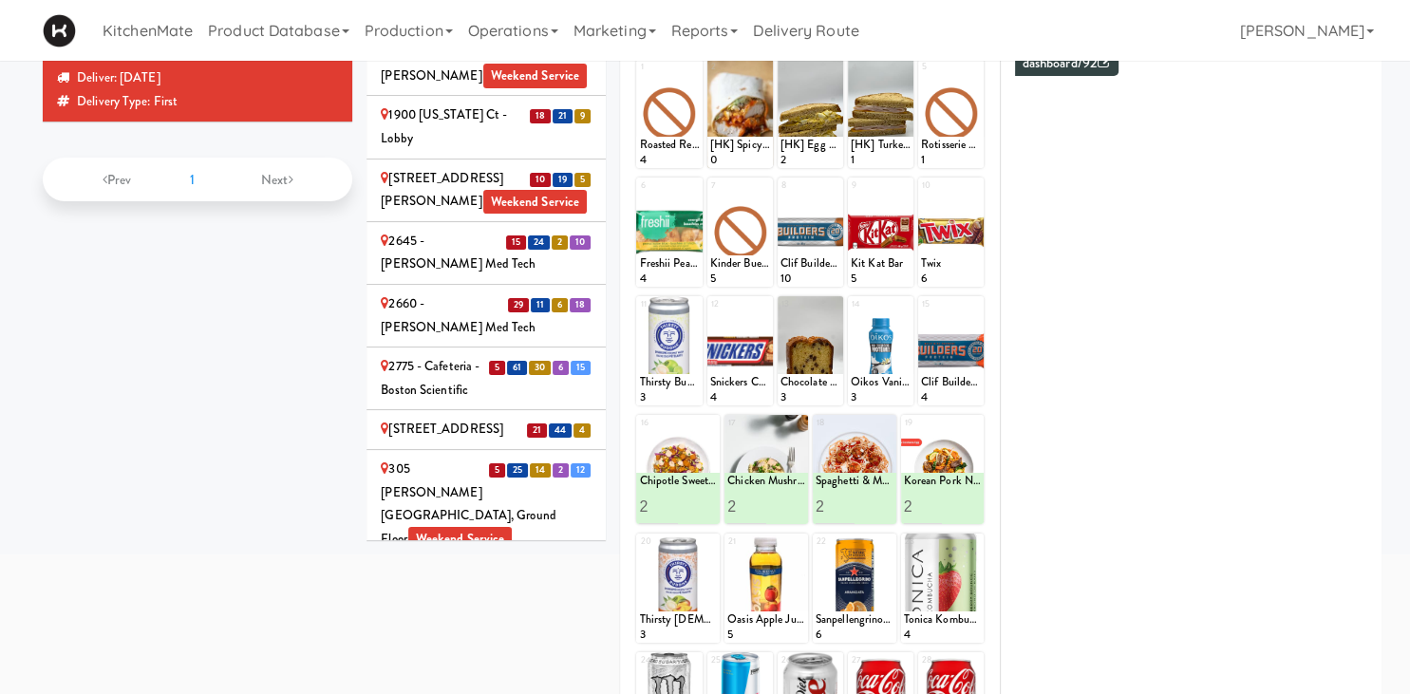
scroll to position [396, 0]
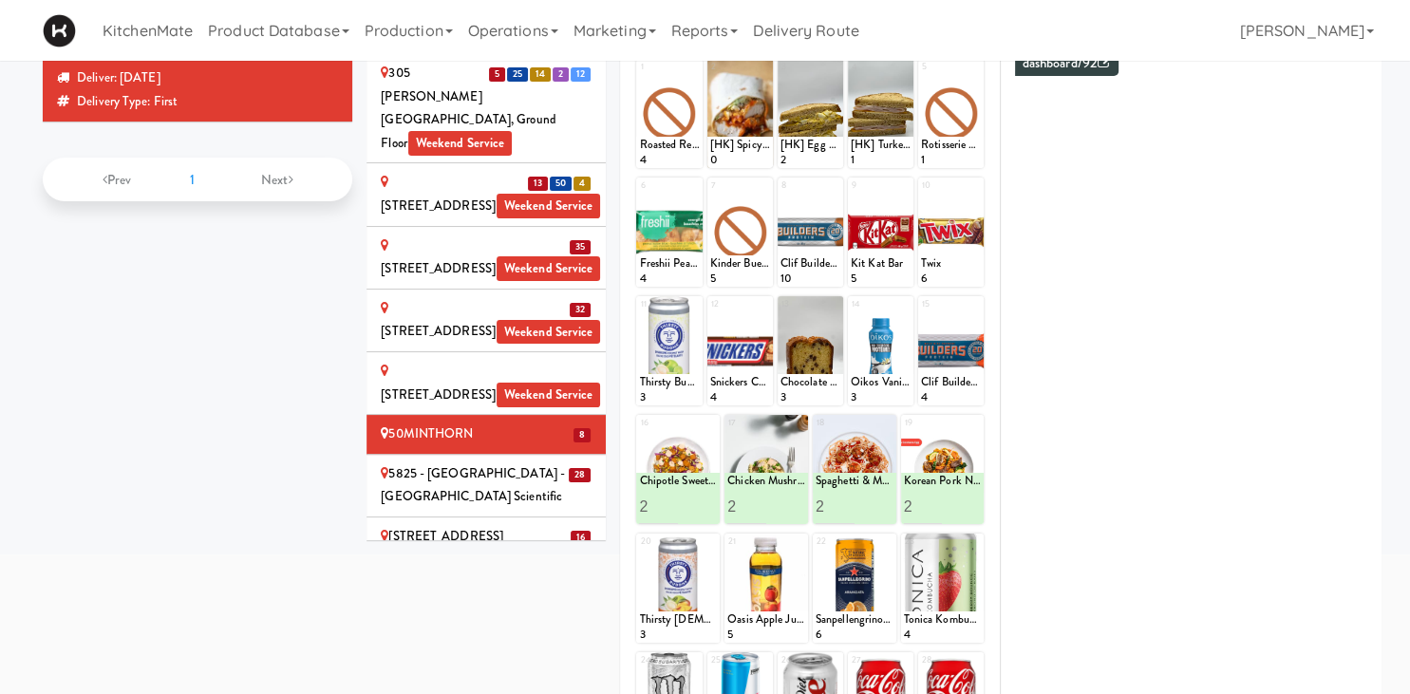
click at [1043, 49] on div "KitchenMate Product Database Ingredients Ingredient Types Suppliers Recipes Rec…" at bounding box center [705, 30] width 1325 height 61
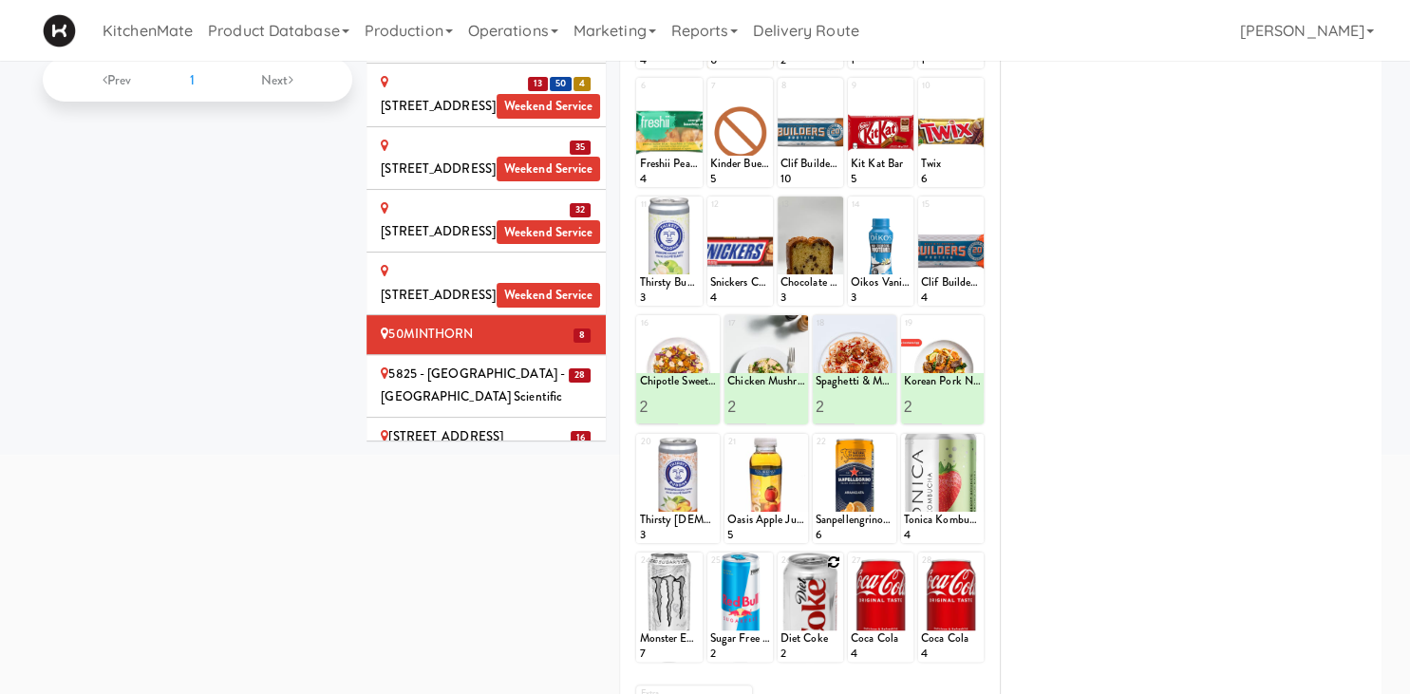
click at [831, 562] on icon at bounding box center [833, 562] width 13 height 13
click option "Diet Coke" at bounding box center [0, 0] width 0 height 0
click at [803, 639] on input "2" at bounding box center [796, 644] width 30 height 35
click at [803, 639] on input "3" at bounding box center [796, 644] width 30 height 35
click at [803, 639] on input "4" at bounding box center [796, 644] width 30 height 35
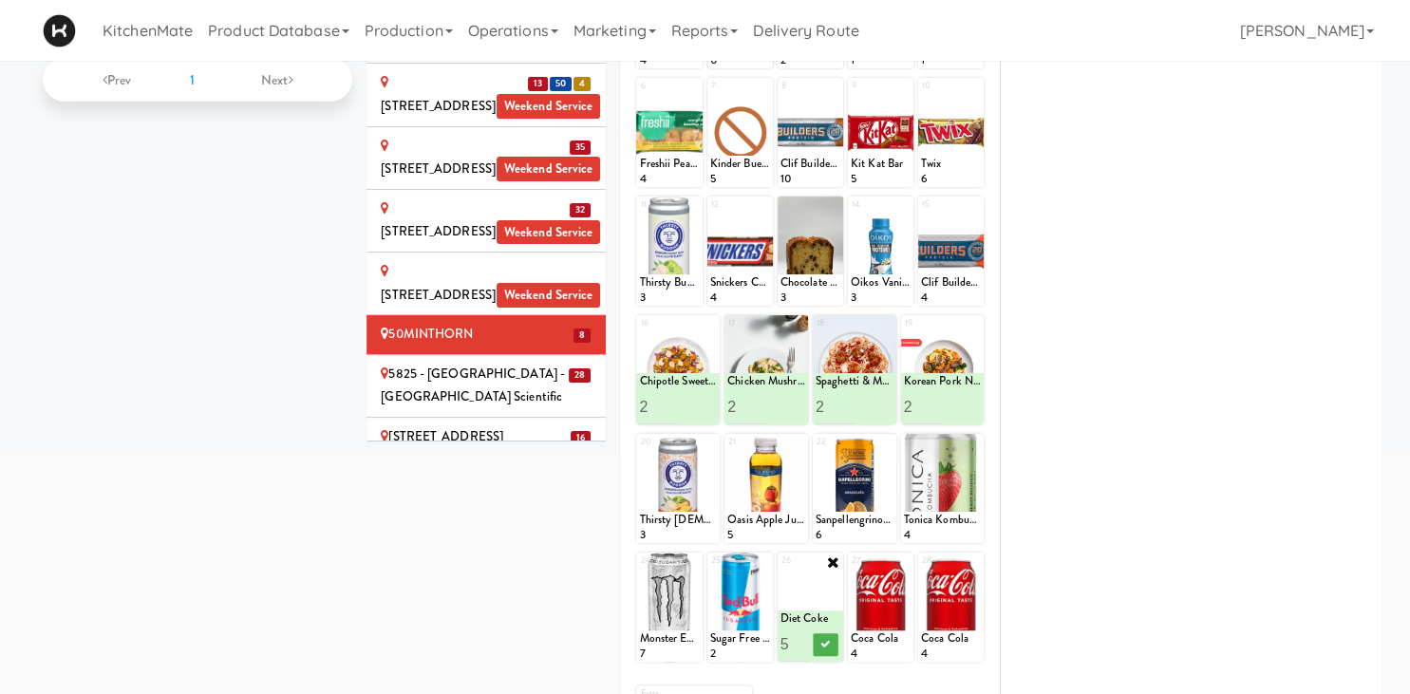
click at [803, 639] on input "5" at bounding box center [796, 644] width 30 height 35
type input "6"
click at [803, 639] on input "6" at bounding box center [796, 644] width 30 height 35
click at [826, 644] on icon at bounding box center [825, 644] width 9 height 10
click at [977, 564] on icon at bounding box center [974, 562] width 13 height 13
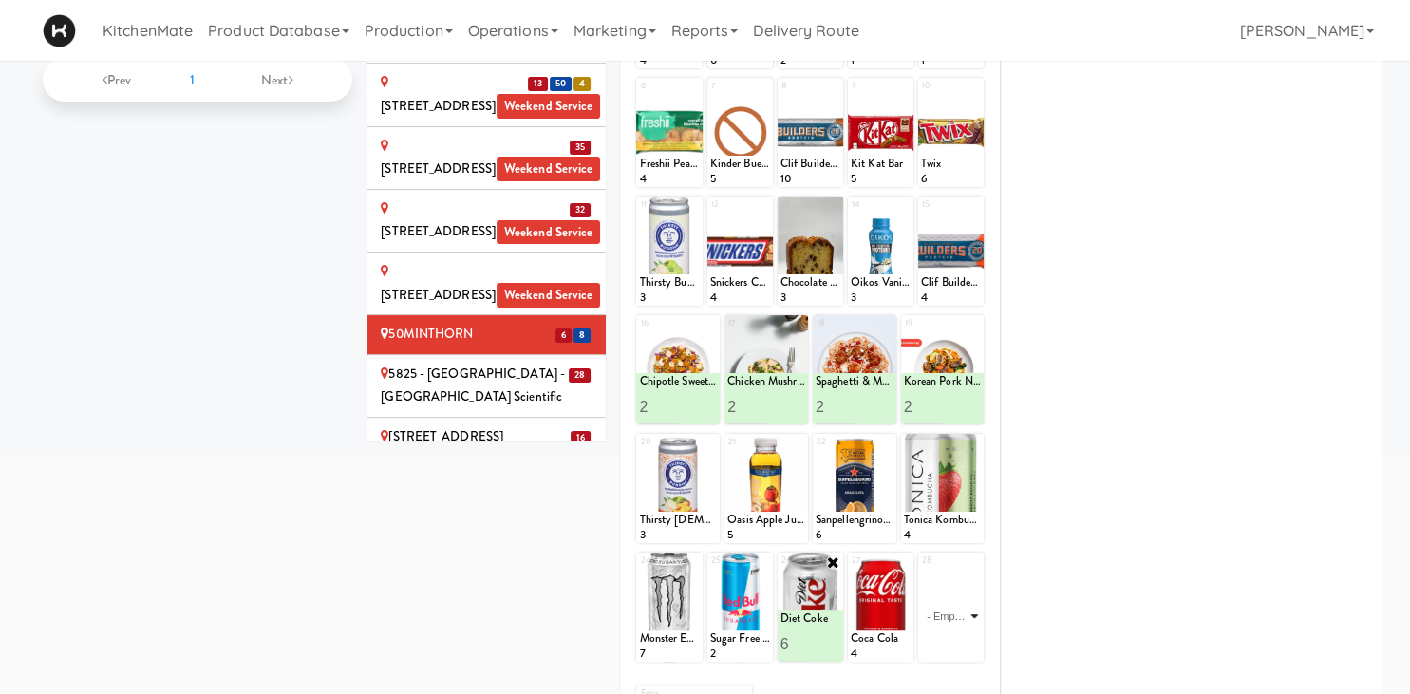
click at [921, 571] on select "- Empty - Activia Probiotic Peach Mango Smoothie Aquafina Water Chocolate Milk …" at bounding box center [951, 616] width 60 height 91
click option "Thirsty Buddha - Lime" at bounding box center [0, 0] width 0 height 0
click at [942, 640] on input "2" at bounding box center [936, 644] width 30 height 35
click at [942, 640] on input "3" at bounding box center [936, 644] width 30 height 35
click at [942, 640] on input "4" at bounding box center [936, 644] width 30 height 35
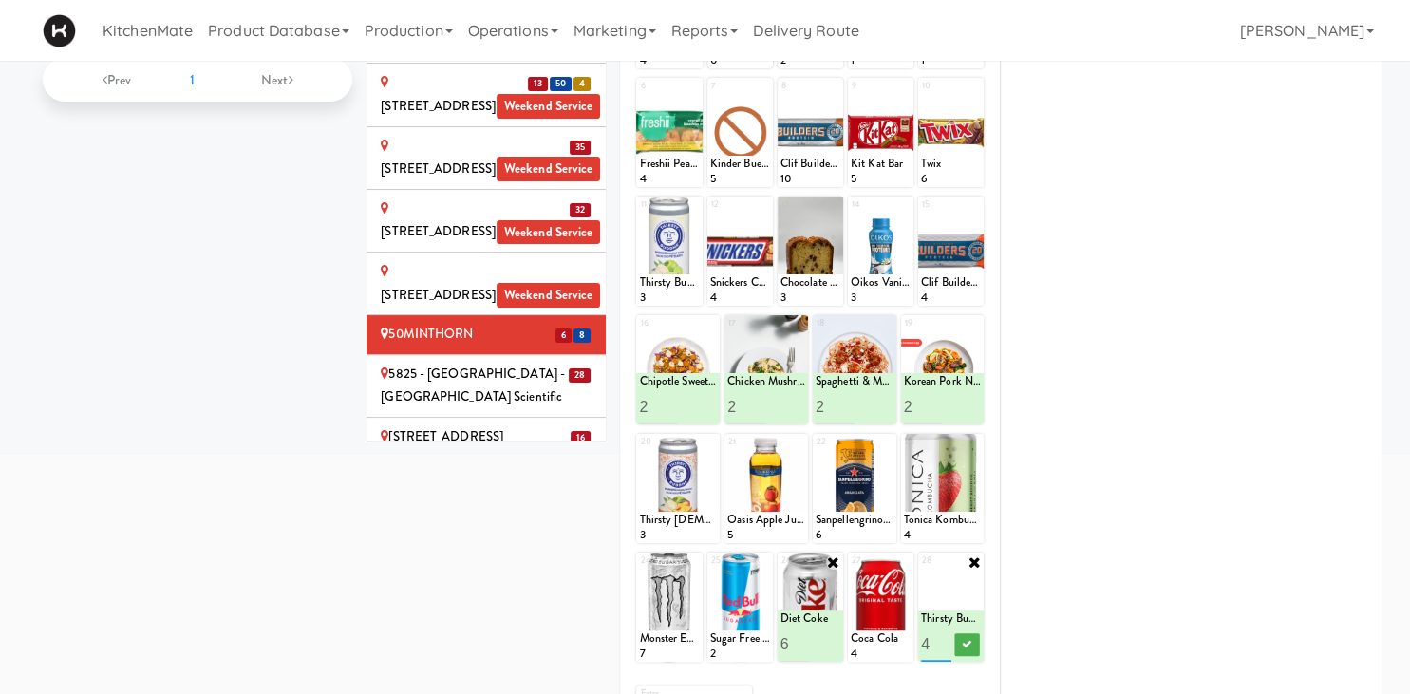
type input "5"
click at [945, 639] on input "5" at bounding box center [936, 644] width 30 height 35
click at [965, 641] on icon at bounding box center [966, 644] width 9 height 10
click at [975, 555] on icon at bounding box center [974, 562] width 15 height 15
click at [963, 553] on div "Loading..." at bounding box center [951, 607] width 66 height 109
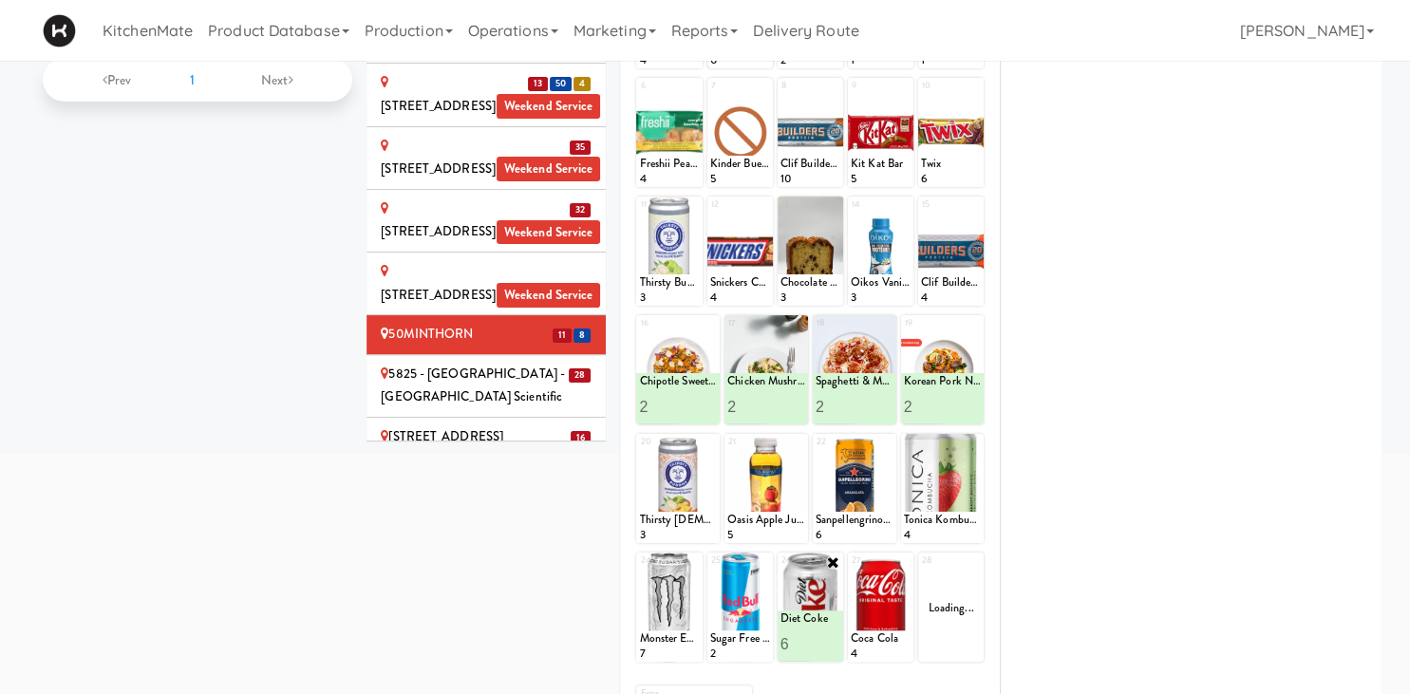
click at [948, 553] on div "28" at bounding box center [936, 561] width 29 height 16
click at [975, 553] on div "Loading..." at bounding box center [951, 607] width 66 height 109
click at [971, 553] on div "Loading..." at bounding box center [951, 607] width 66 height 109
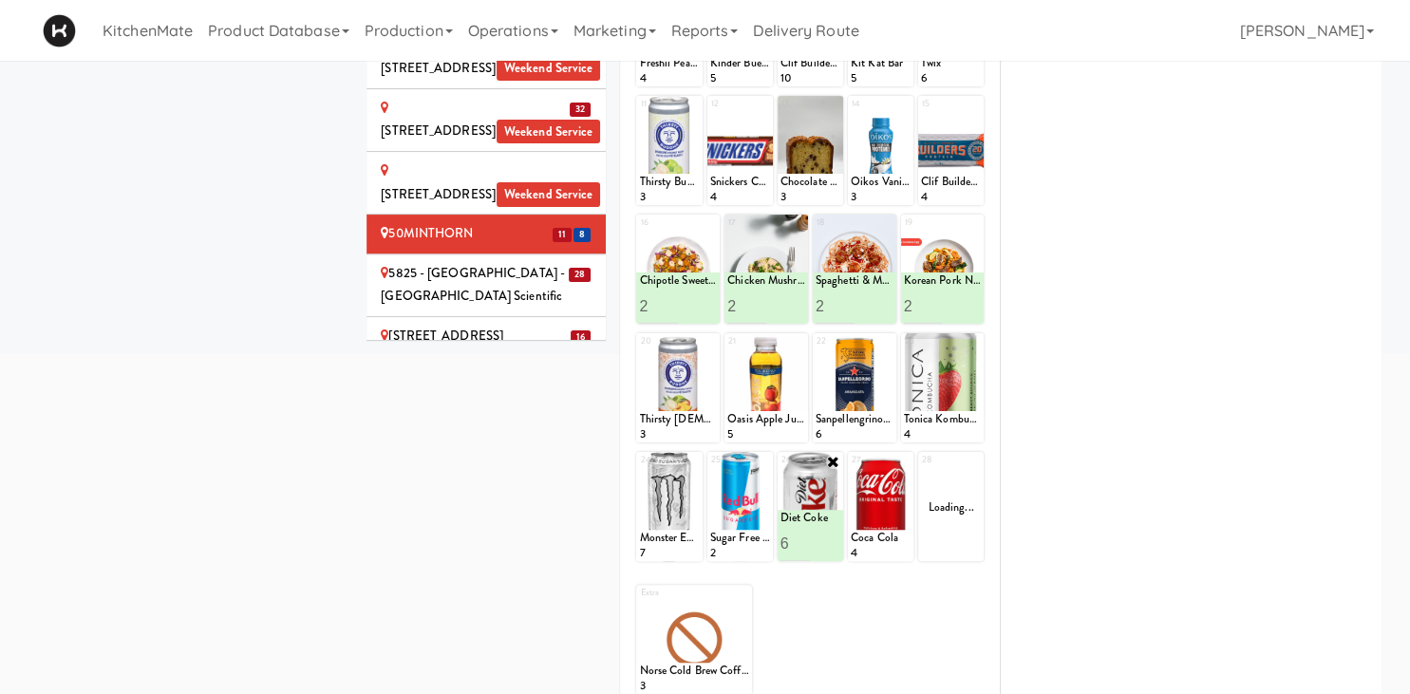
click at [971, 463] on div "Loading..." at bounding box center [951, 506] width 66 height 109
click at [973, 462] on div "Loading..." at bounding box center [951, 506] width 66 height 109
click at [967, 482] on select "- Empty - Activia Probiotic Peach Mango Smoothie Aquafina Water Chocolate Milk …" at bounding box center [951, 515] width 60 height 91
click at [967, 474] on select "- Empty - Activia Probiotic Peach Mango Smoothie Aquafina Water Chocolate Milk …" at bounding box center [951, 515] width 60 height 91
click at [977, 461] on div "28 - Empty - Activia Probiotic Peach Mango Smoothie Aquafina Water Chocolate Mi…" at bounding box center [951, 506] width 66 height 109
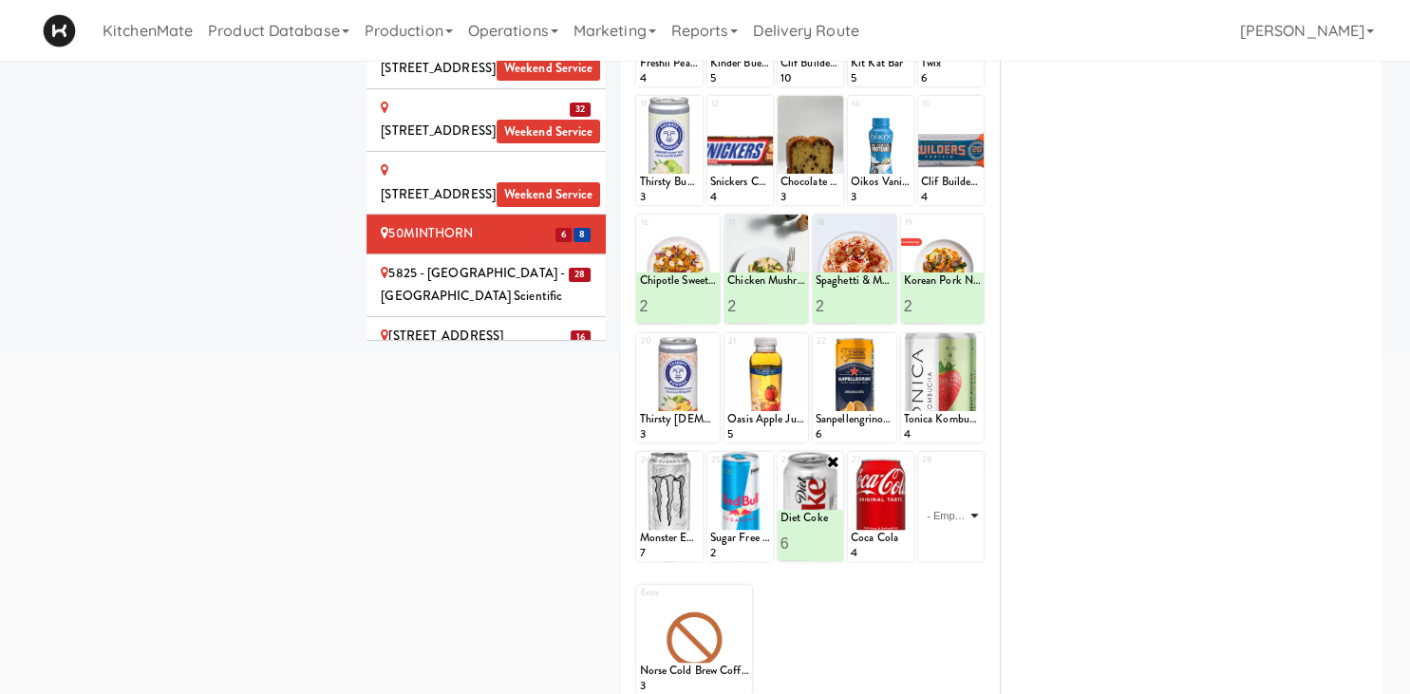
click at [965, 493] on select "- Empty - Activia Probiotic Peach Mango Smoothie Aquafina Water Chocolate Milk …" at bounding box center [951, 515] width 60 height 91
click at [965, 507] on select "- Empty - Activia Probiotic Peach Mango Smoothie Aquafina Water Chocolate Milk …" at bounding box center [951, 515] width 60 height 91
click at [970, 513] on select "- Empty - Activia Probiotic Peach Mango Smoothie Aquafina Water Chocolate Milk …" at bounding box center [951, 515] width 60 height 91
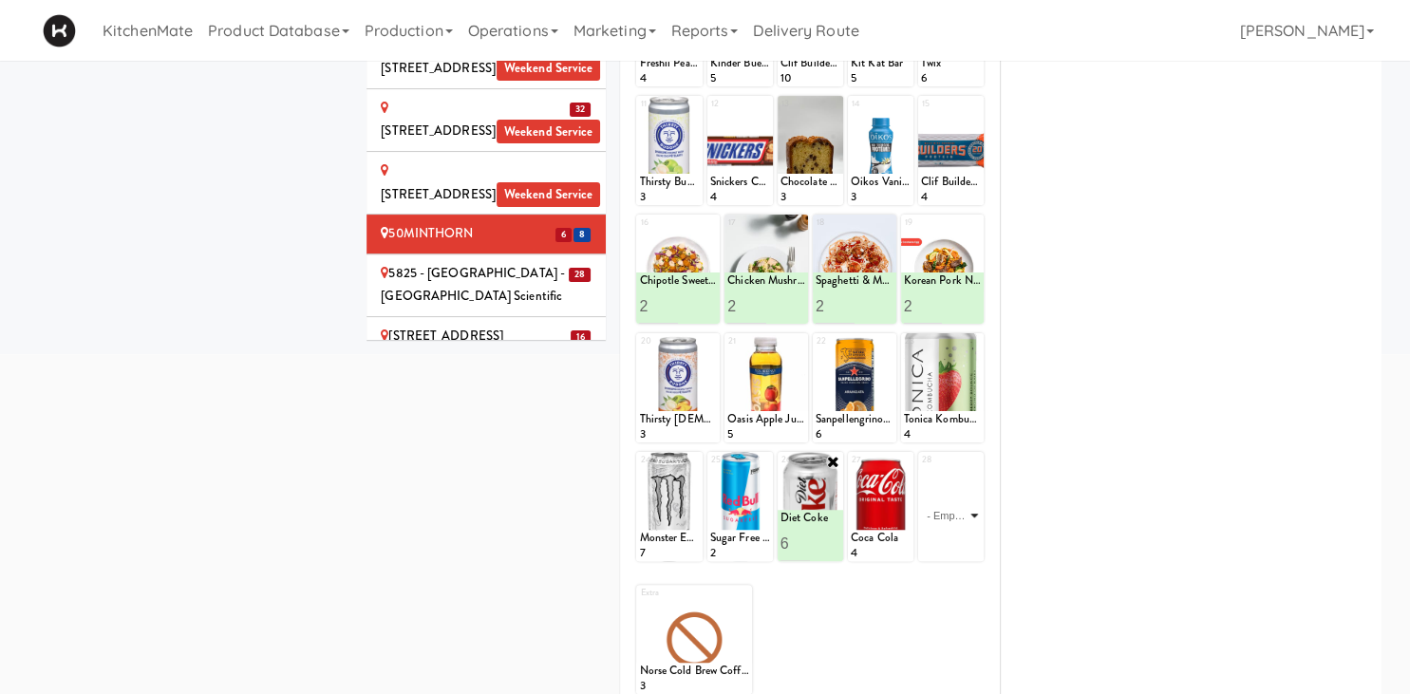
click at [921, 470] on select "- Empty - Activia Probiotic Peach Mango Smoothie Aquafina Water Chocolate Milk …" at bounding box center [951, 515] width 60 height 91
click option "Red Bull Energy Drink" at bounding box center [0, 0] width 0 height 0
click at [944, 538] on input "2" at bounding box center [936, 543] width 30 height 35
click at [944, 538] on input "3" at bounding box center [936, 543] width 30 height 35
click at [944, 538] on input "4" at bounding box center [936, 543] width 30 height 35
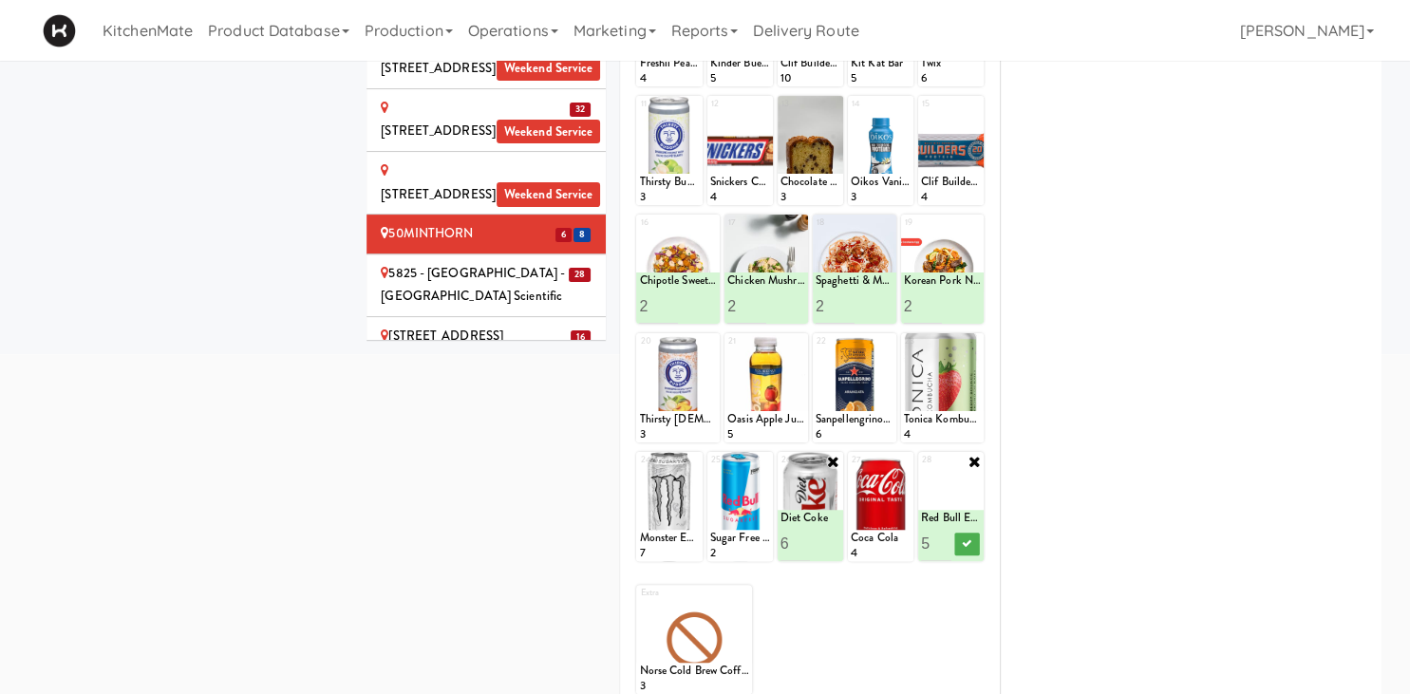
type input "5"
click at [944, 538] on input "5" at bounding box center [936, 543] width 30 height 35
click at [967, 541] on icon at bounding box center [966, 543] width 9 height 10
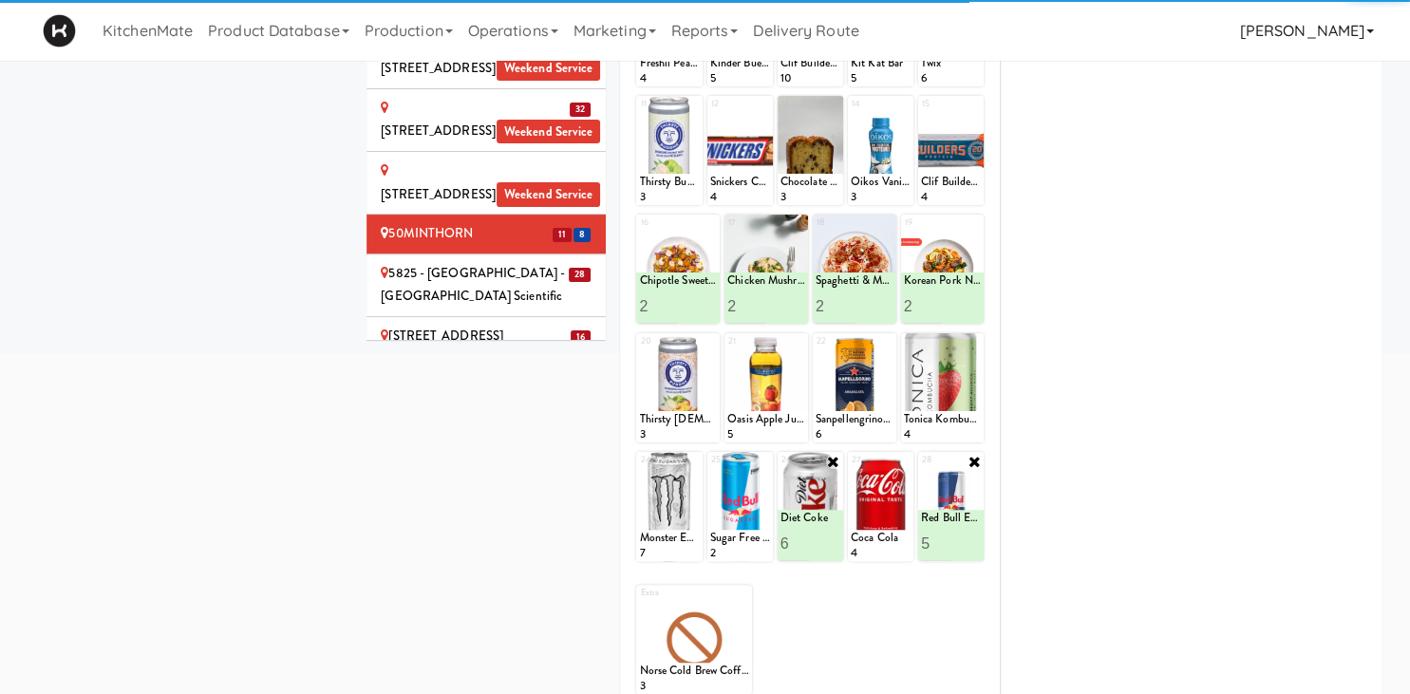
scroll to position [100, 0]
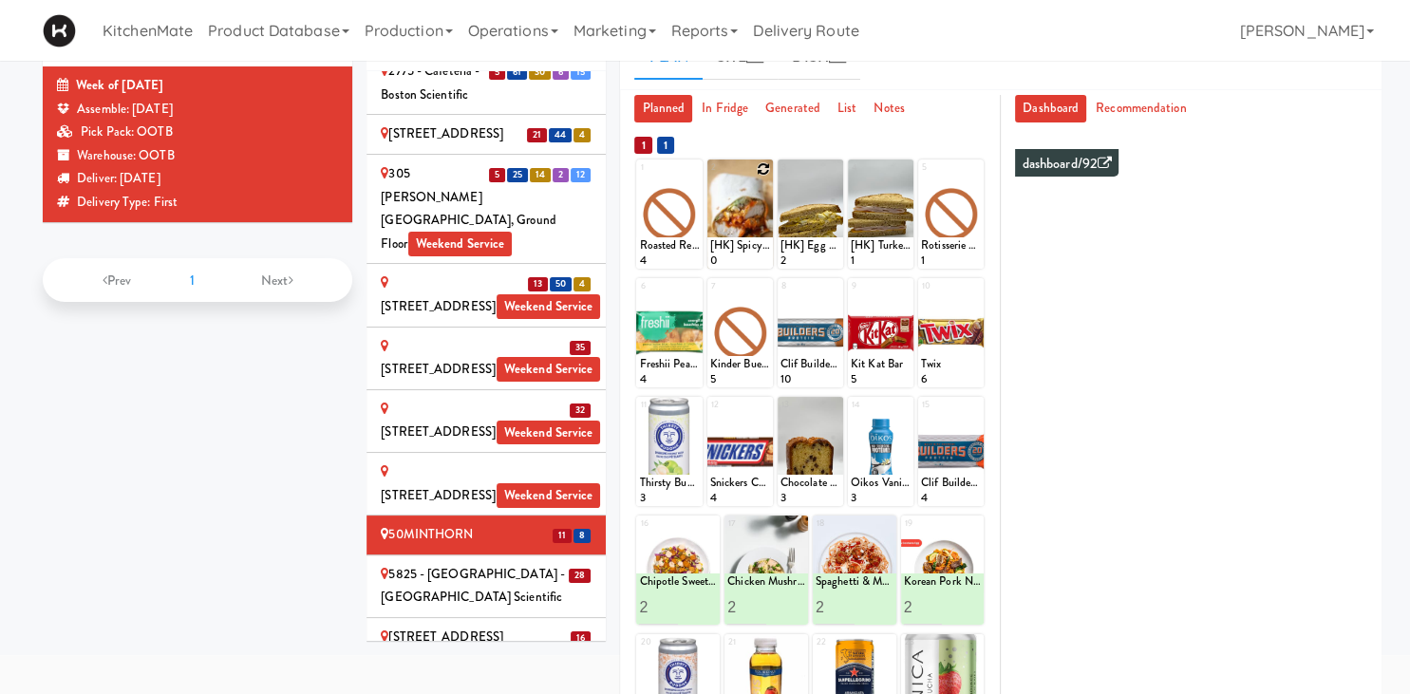
click at [765, 168] on icon at bounding box center [763, 168] width 13 height 13
click option "[HK] Spicy Buffalo Chicken Wrap" at bounding box center [0, 0] width 0 height 0
click at [728, 246] on input "2" at bounding box center [725, 251] width 30 height 35
type input "3"
click at [728, 246] on input "3" at bounding box center [725, 251] width 30 height 35
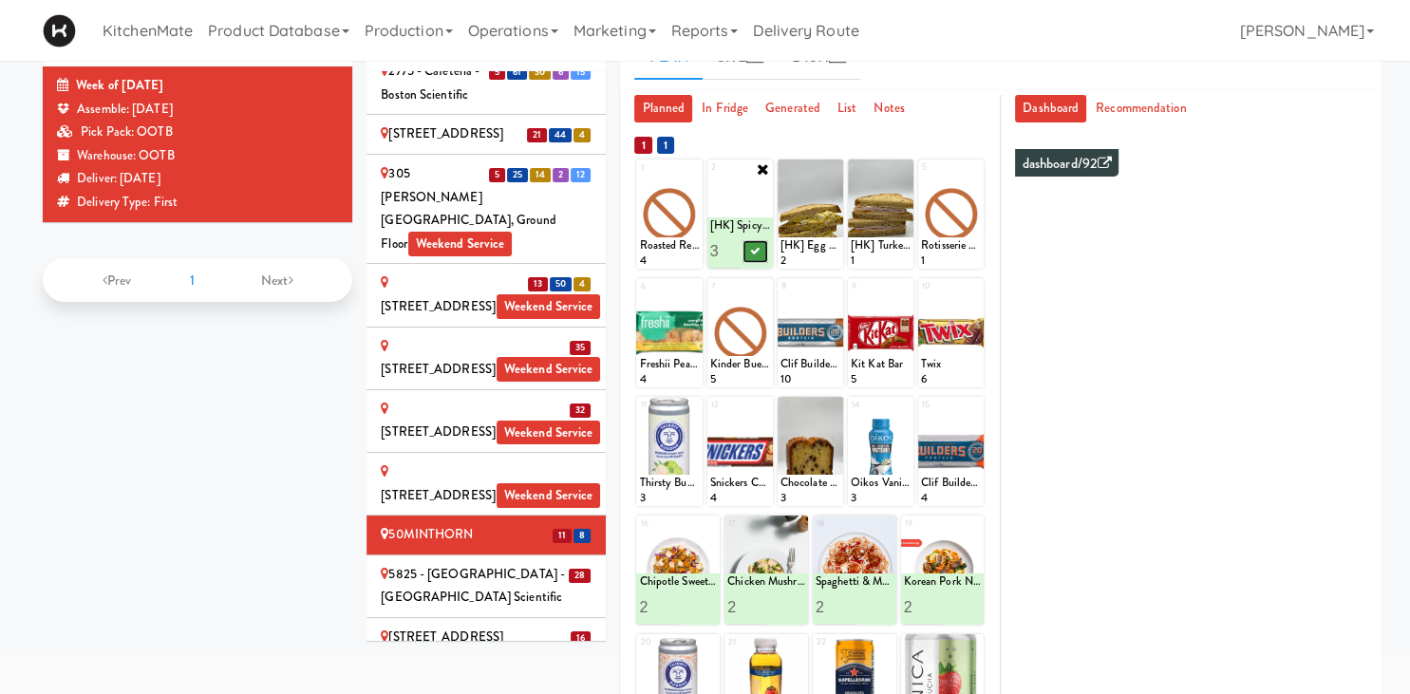
click at [757, 249] on icon at bounding box center [754, 251] width 9 height 10
click at [906, 166] on icon at bounding box center [903, 168] width 13 height 13
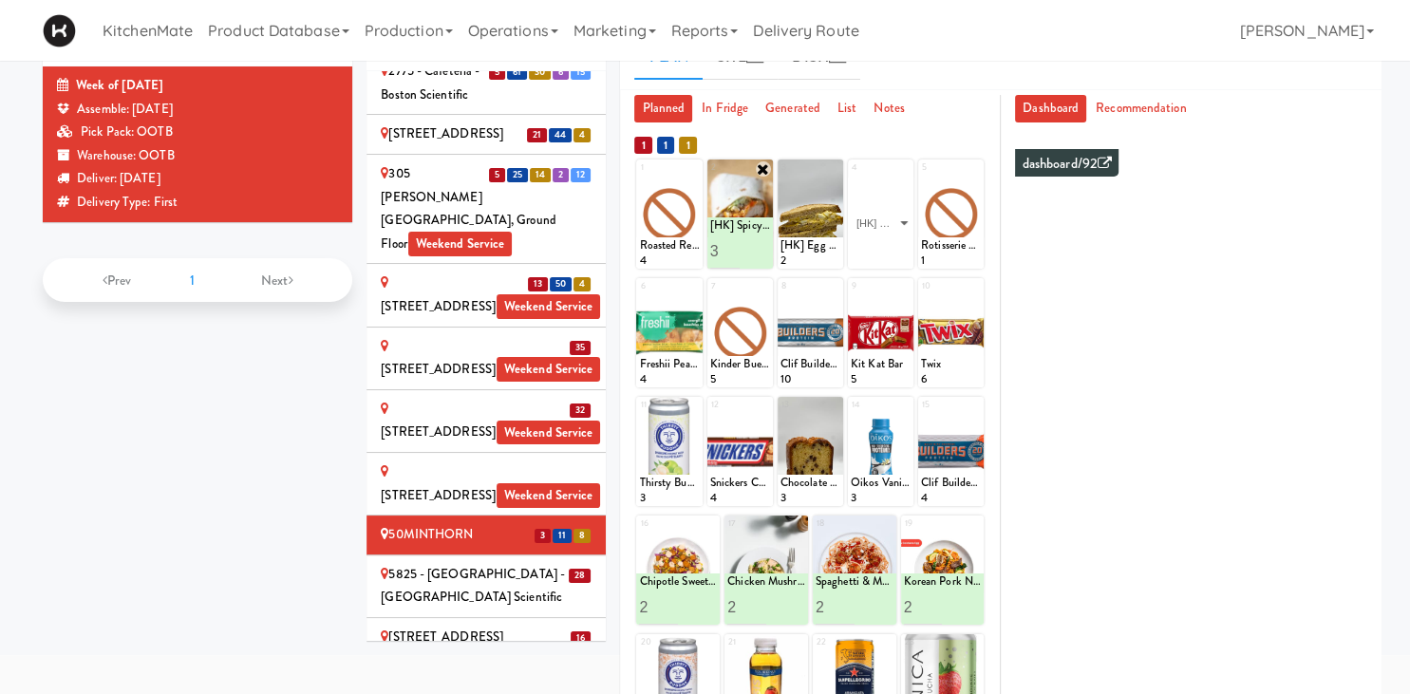
click option "[HK] Turkey & Cheese Multigrain" at bounding box center [0, 0] width 0 height 0
type input "2"
click at [873, 247] on input "2" at bounding box center [866, 251] width 30 height 35
click at [896, 242] on button at bounding box center [896, 251] width 25 height 23
click at [835, 168] on icon at bounding box center [833, 168] width 13 height 13
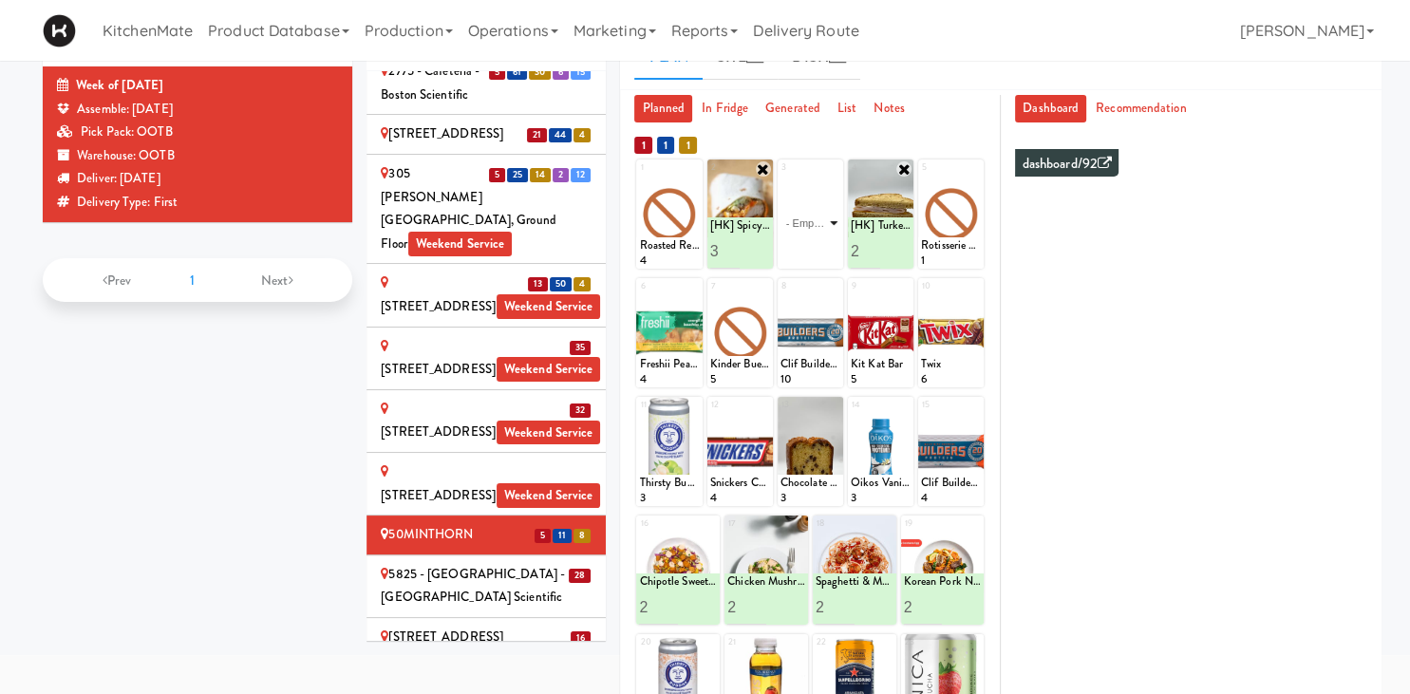
click at [781, 178] on select "- Empty - Activia Probiotic Peach Mango Smoothie Aquafina Water Chocolate Milk …" at bounding box center [811, 223] width 60 height 91
click option "[HK] Egg Salad on Multigrain" at bounding box center [0, 0] width 0 height 0
type input "2"
click at [801, 246] on input "2" at bounding box center [796, 251] width 30 height 35
click at [828, 252] on icon at bounding box center [825, 251] width 9 height 10
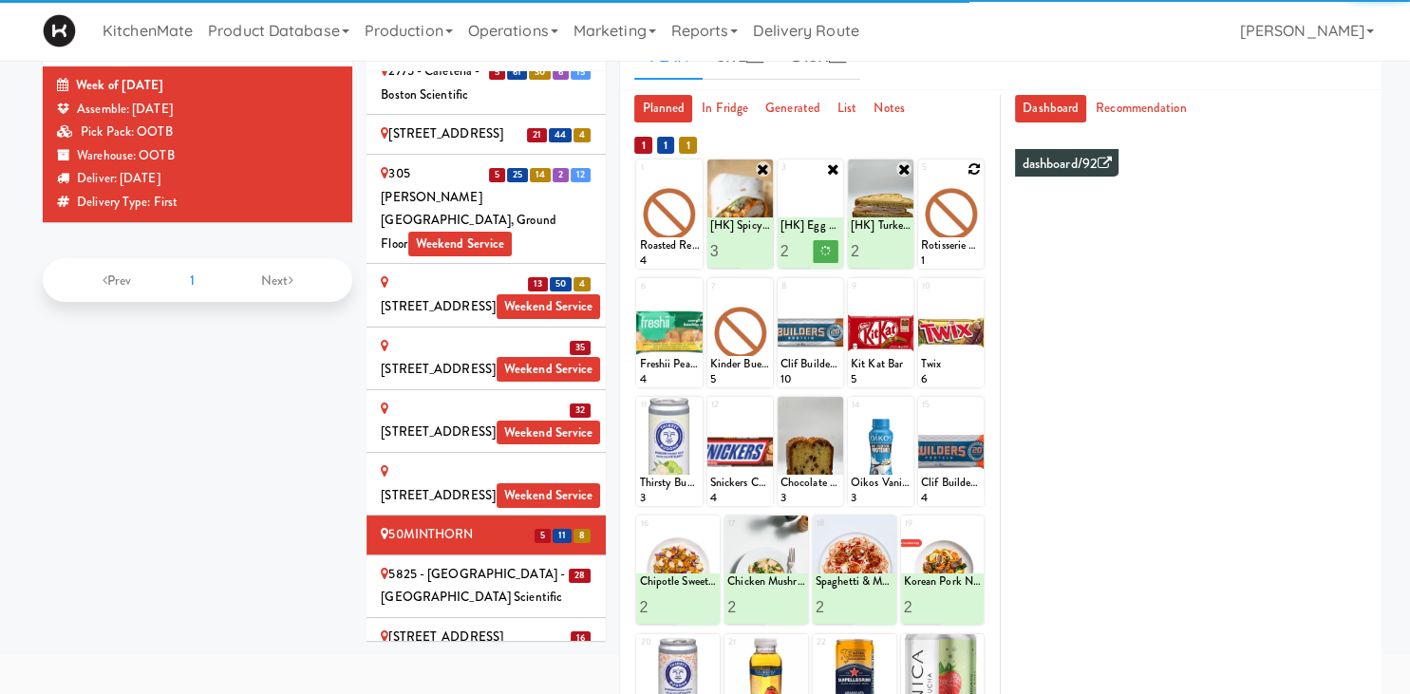
click at [976, 166] on icon at bounding box center [974, 168] width 13 height 13
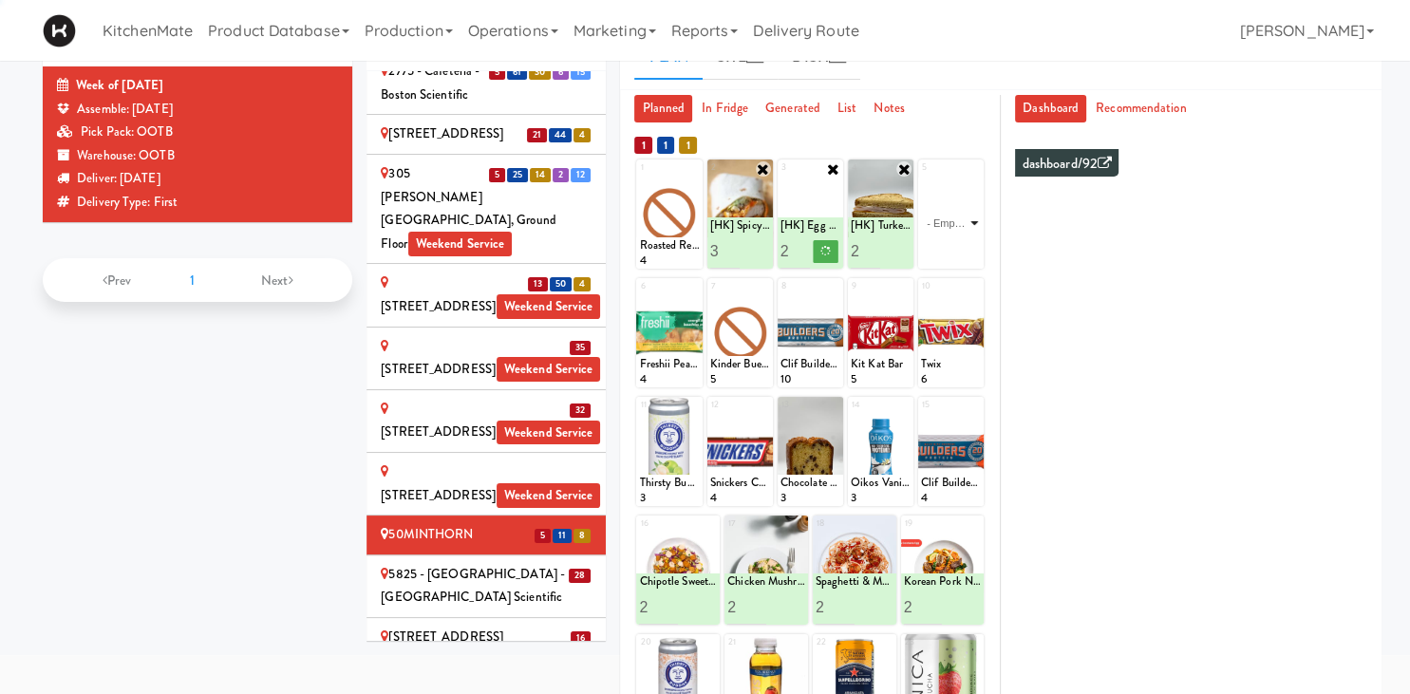
click at [968, 202] on select "- Empty - Activia Probiotic Peach Mango Smoothie Aquafina Water Chocolate Milk …" at bounding box center [951, 223] width 60 height 91
click at [921, 178] on select "- Empty - Activia Probiotic Peach Mango Smoothie Aquafina Water Chocolate Milk …" at bounding box center [951, 223] width 60 height 91
click option "Chorizo Sausage Breakfast Wrap" at bounding box center [0, 0] width 0 height 0
type input "2"
click at [948, 245] on input "2" at bounding box center [936, 251] width 30 height 35
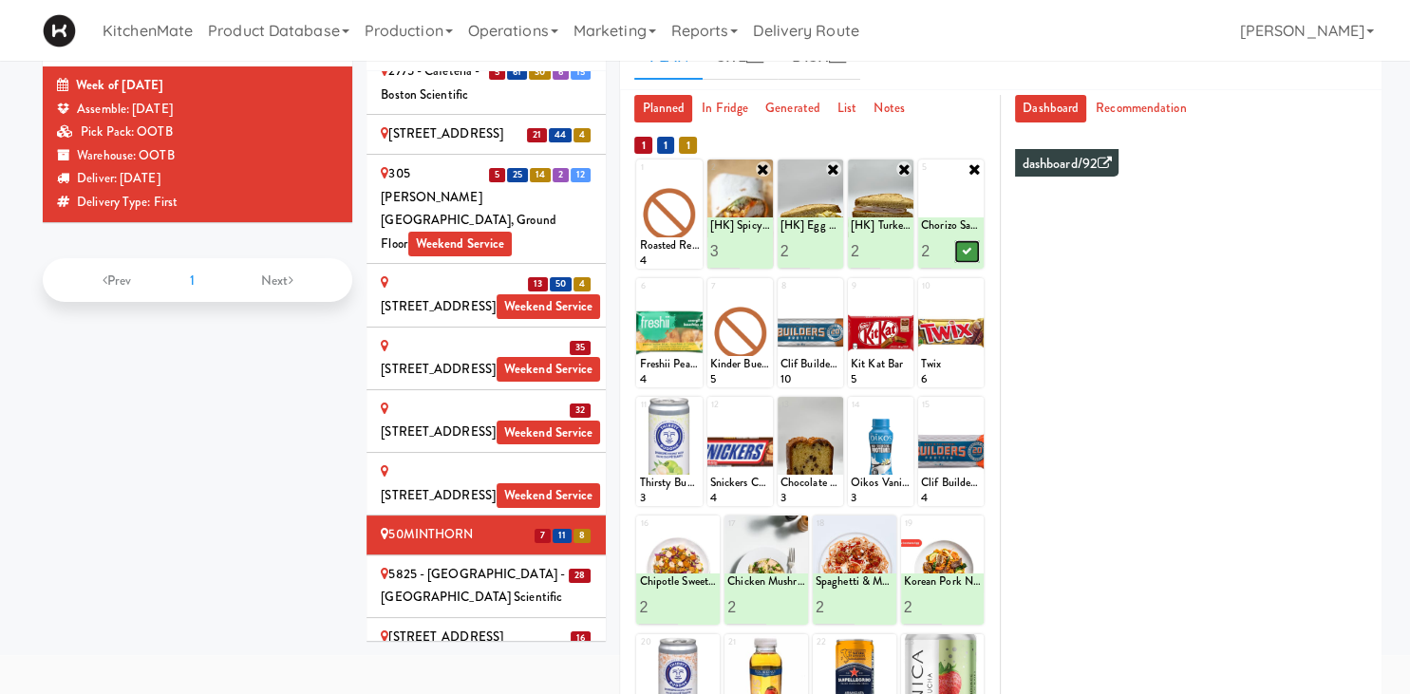
click at [964, 248] on icon at bounding box center [966, 251] width 9 height 10
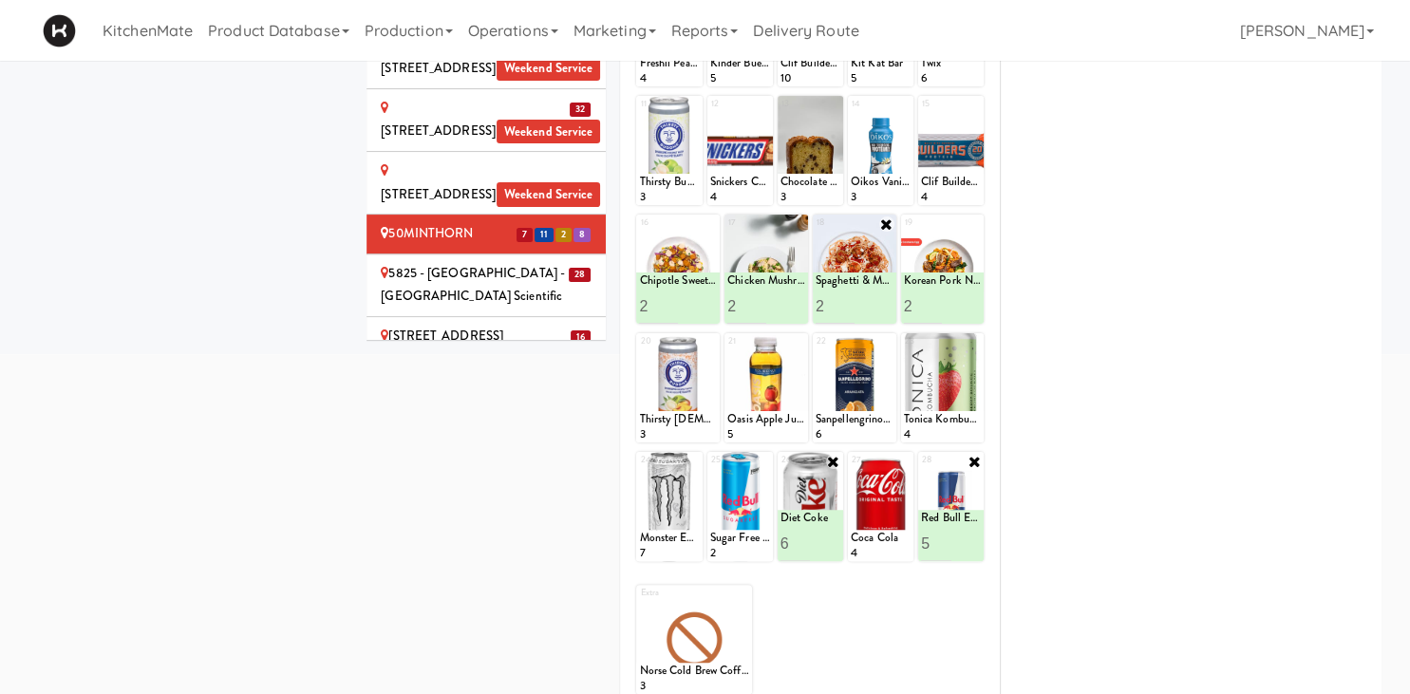
scroll to position [200, 0]
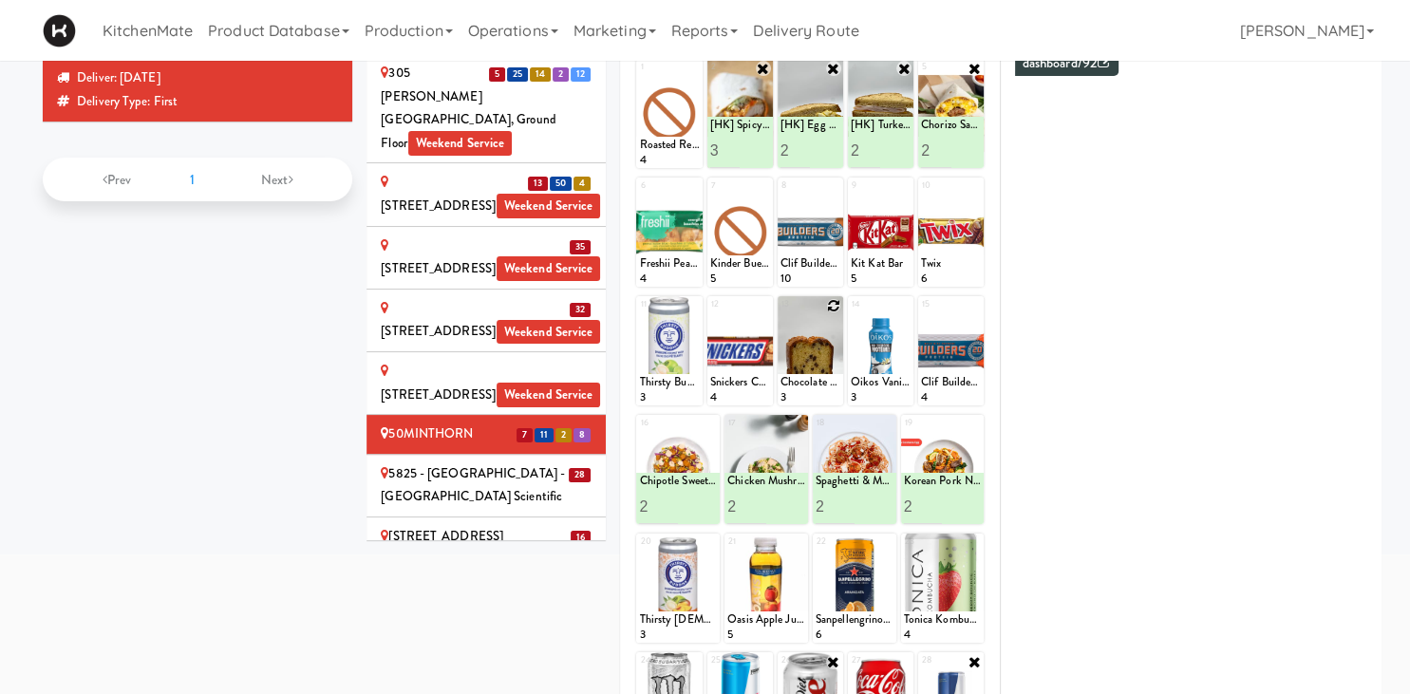
click at [833, 306] on icon at bounding box center [833, 305] width 13 height 13
click at [781, 314] on select "- Empty - Activia Probiotic Peach Mango Smoothie Aquafina Water Chocolate Milk …" at bounding box center [811, 359] width 60 height 91
click option "Marble Loaf Cake" at bounding box center [0, 0] width 0 height 0
click at [803, 384] on input "2" at bounding box center [796, 387] width 30 height 35
type input "3"
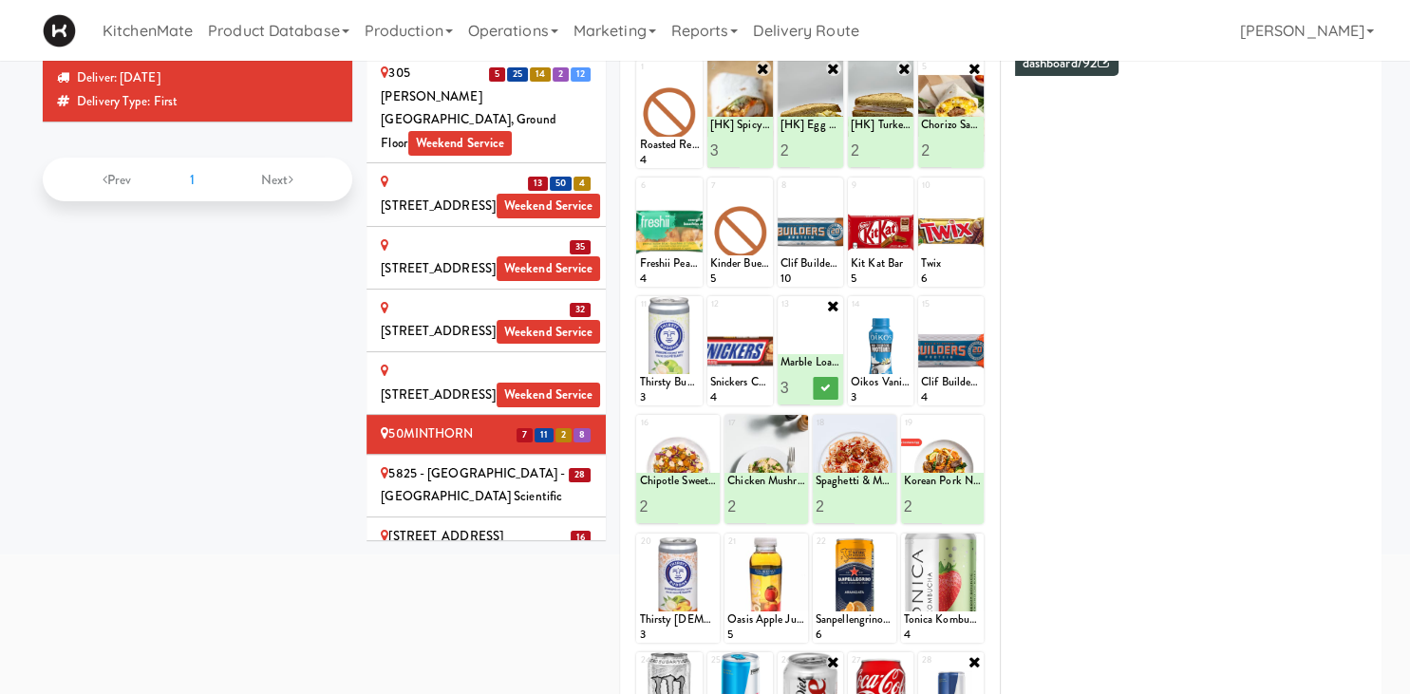
click at [803, 384] on input "3" at bounding box center [796, 387] width 30 height 35
click at [822, 386] on icon at bounding box center [825, 388] width 9 height 10
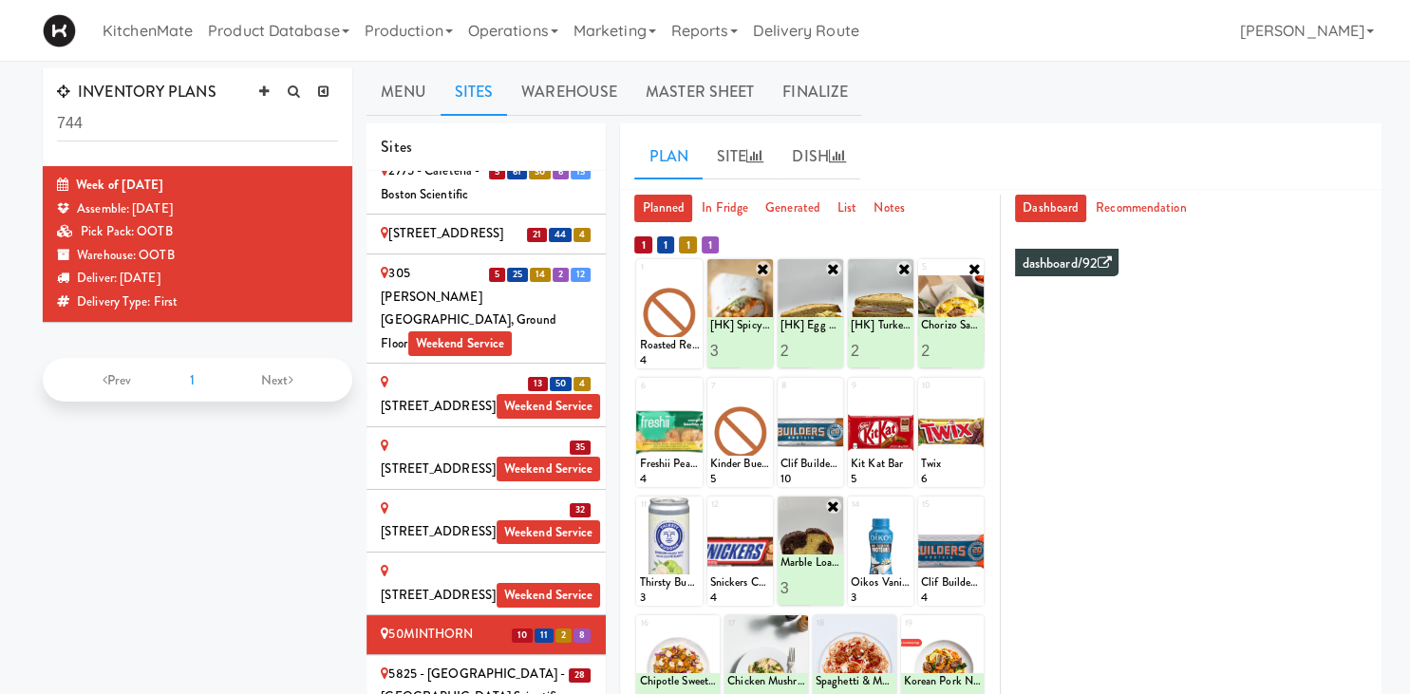
scroll to position [100, 0]
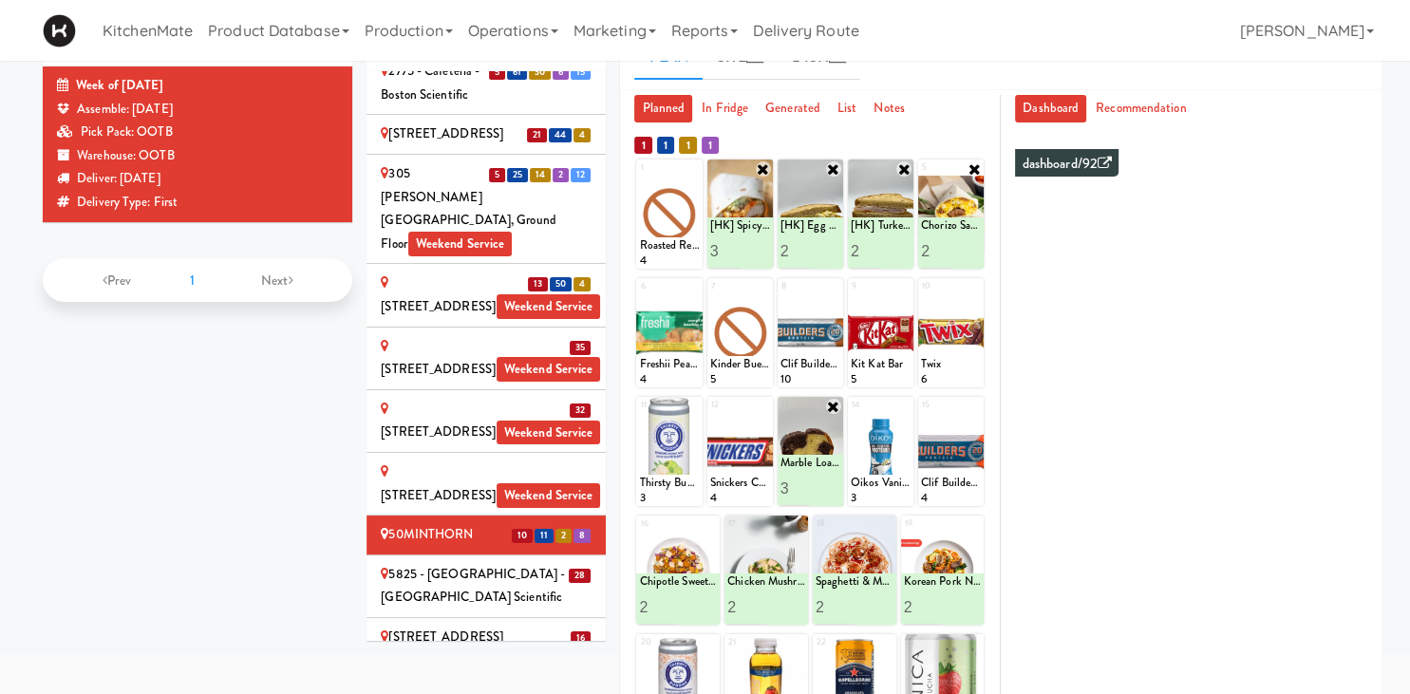
click at [496, 563] on div "5825 - [GEOGRAPHIC_DATA] - [GEOGRAPHIC_DATA] Scientific" at bounding box center [486, 586] width 211 height 47
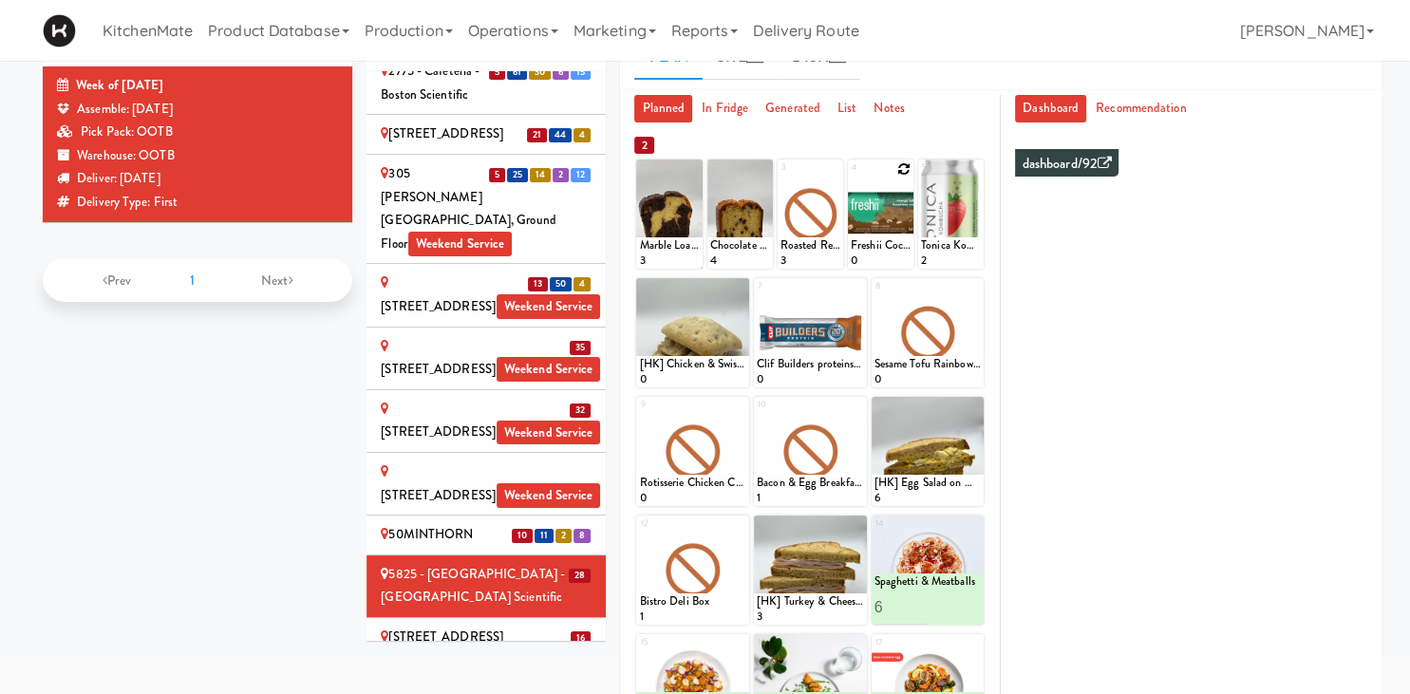
click at [898, 170] on icon at bounding box center [903, 168] width 13 height 13
click at [851, 178] on select "- Empty - Activia Probiotic Peach Mango Smoothie Aquafina Water Chocolate Milk …" at bounding box center [881, 223] width 60 height 91
click option "Freshii Cocoa Energii Bites" at bounding box center [0, 0] width 0 height 0
type input "7"
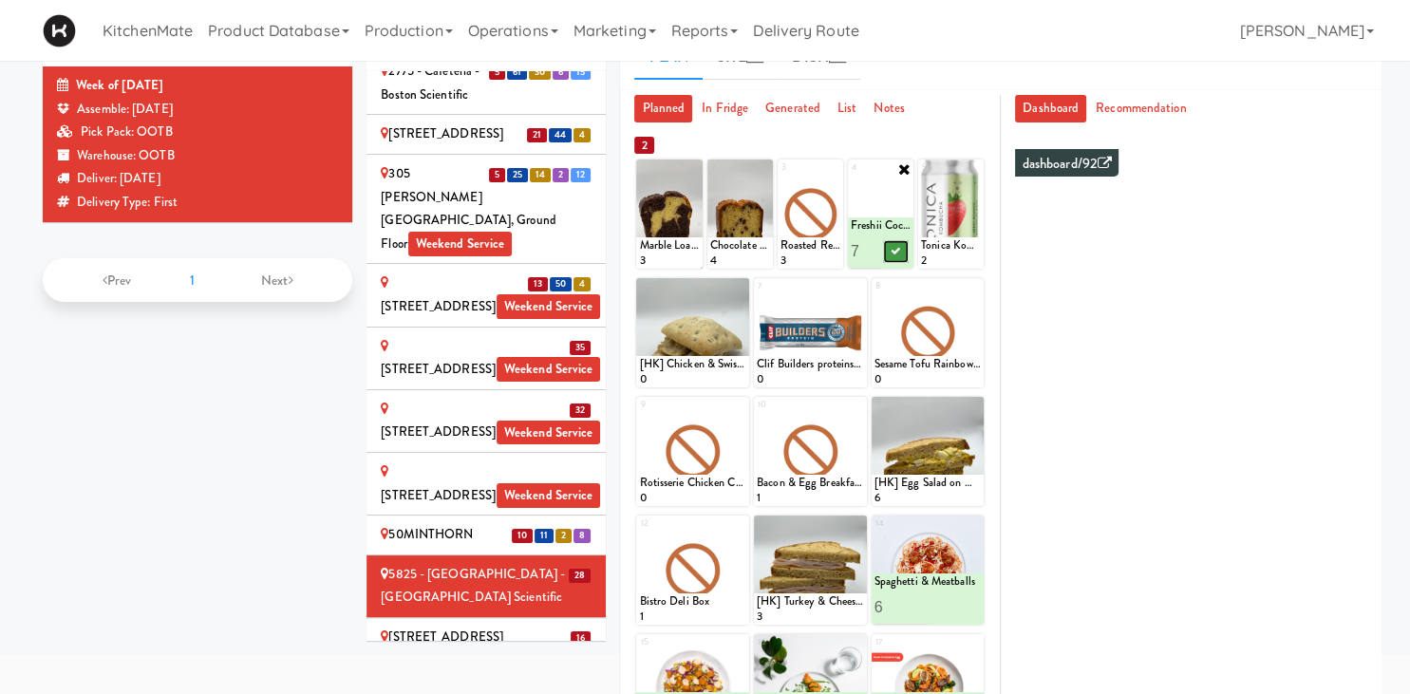
click at [899, 249] on icon at bounding box center [896, 251] width 9 height 10
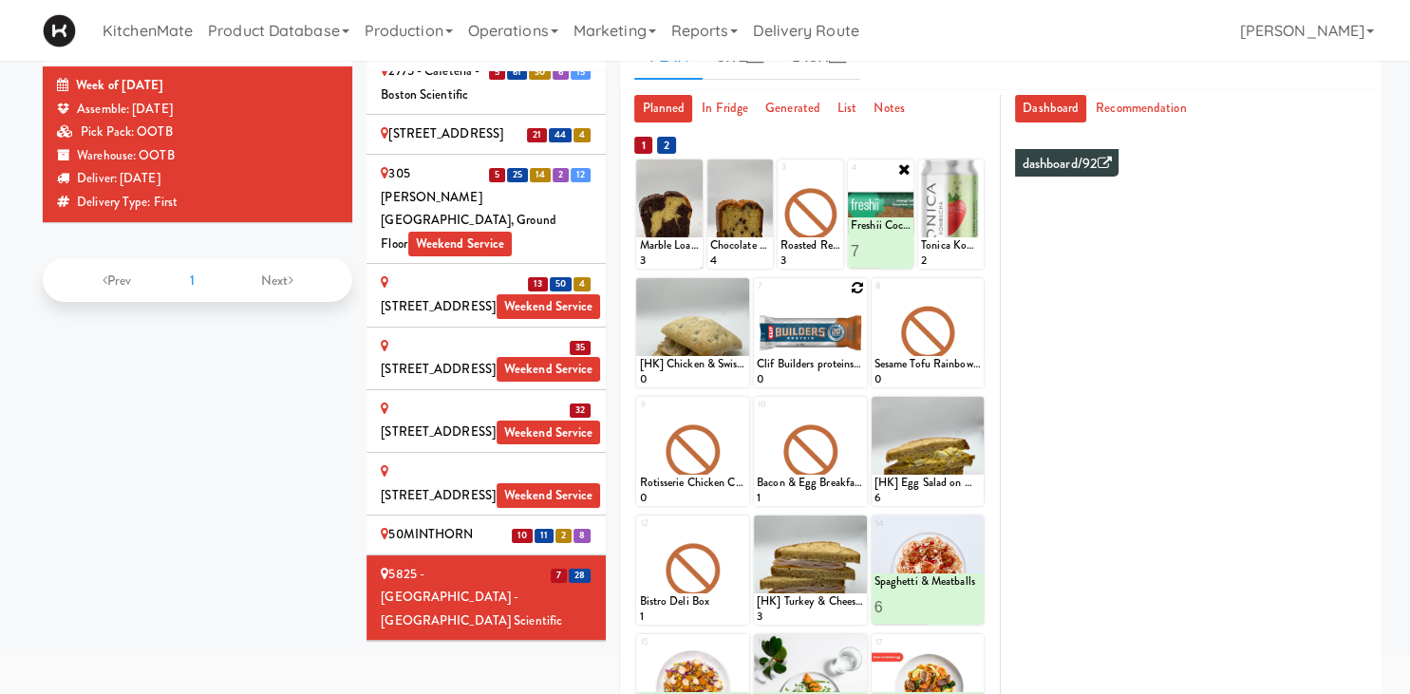
click at [860, 289] on icon at bounding box center [857, 287] width 13 height 13
click at [757, 296] on select "- Empty - Activia Probiotic Peach Mango Smoothie Aquafina Water Chocolate Milk …" at bounding box center [810, 341] width 107 height 91
click option "Clif Builders proteins Bar Peanut Butter Chocolate" at bounding box center [0, 0] width 0 height 0
type input "8"
click at [839, 370] on icon at bounding box center [836, 370] width 9 height 10
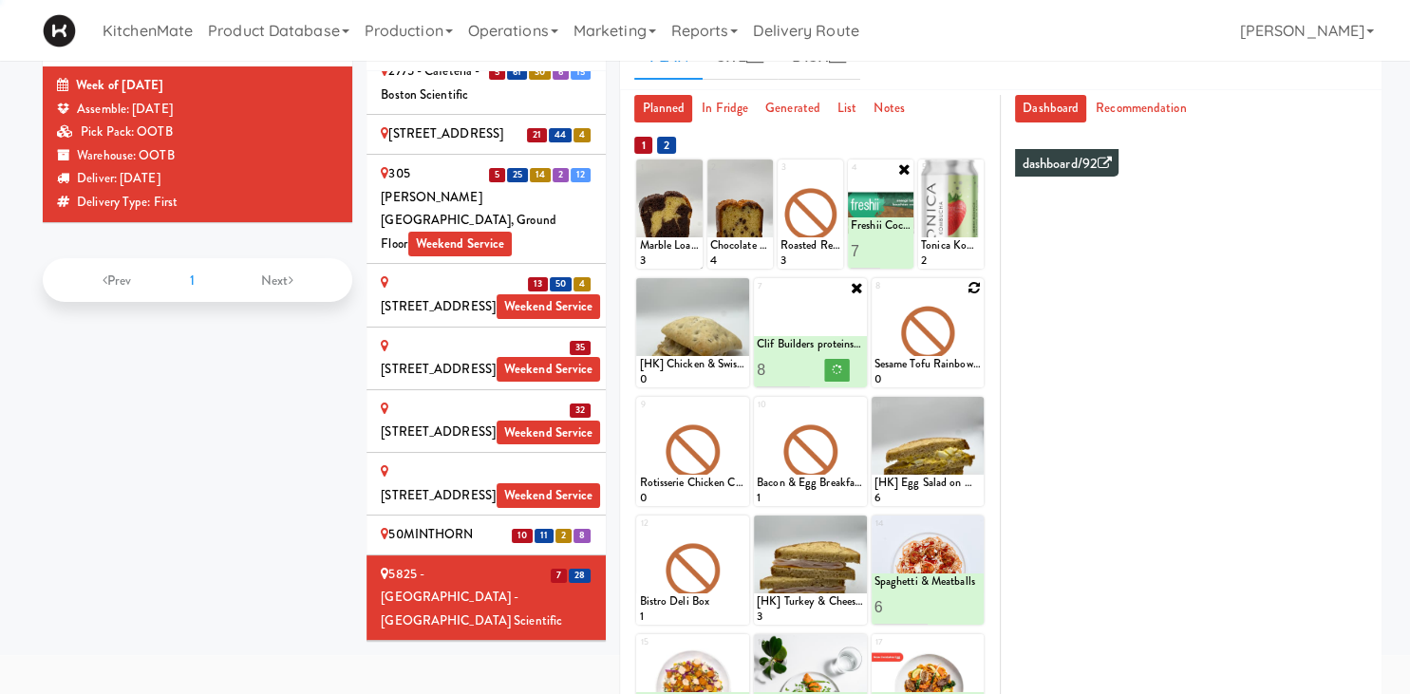
click at [971, 286] on icon at bounding box center [974, 287] width 13 height 13
click option "Grilled Chicken Caesar Salad" at bounding box center [0, 0] width 0 height 0
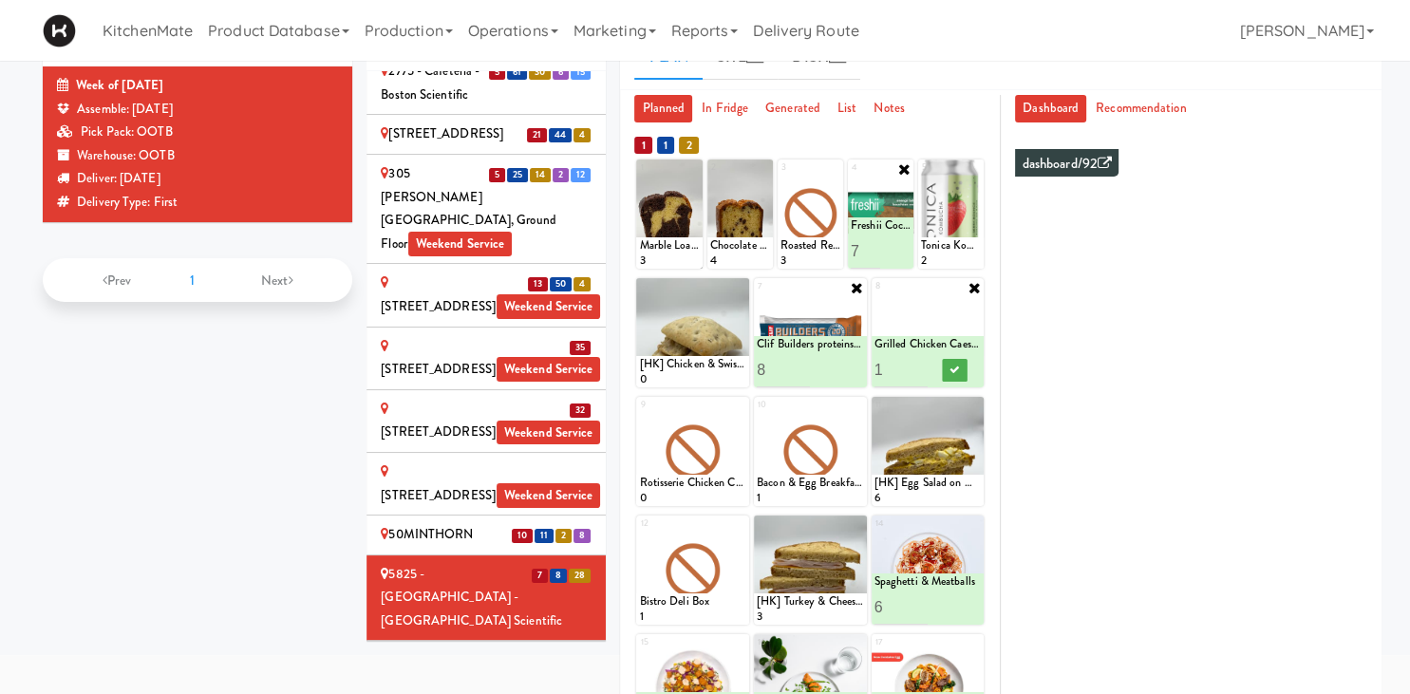
type input "2"
drag, startPoint x: 913, startPoint y: 363, endPoint x: 926, endPoint y: 367, distance: 13.8
click at [914, 363] on input "2" at bounding box center [901, 369] width 53 height 35
click at [955, 371] on icon at bounding box center [954, 370] width 9 height 10
click at [802, 365] on input "9" at bounding box center [783, 369] width 53 height 35
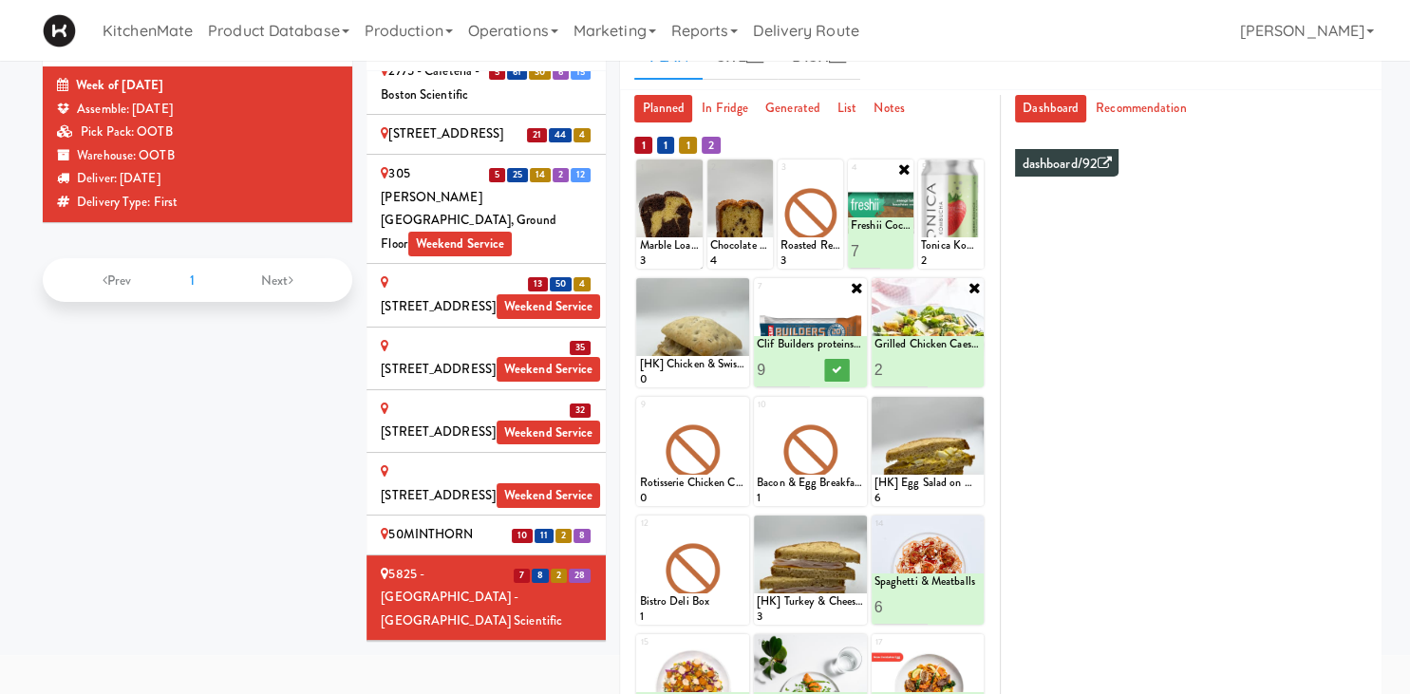
type input "10"
click at [802, 365] on input "10" at bounding box center [783, 369] width 53 height 35
click at [841, 368] on icon at bounding box center [836, 370] width 9 height 10
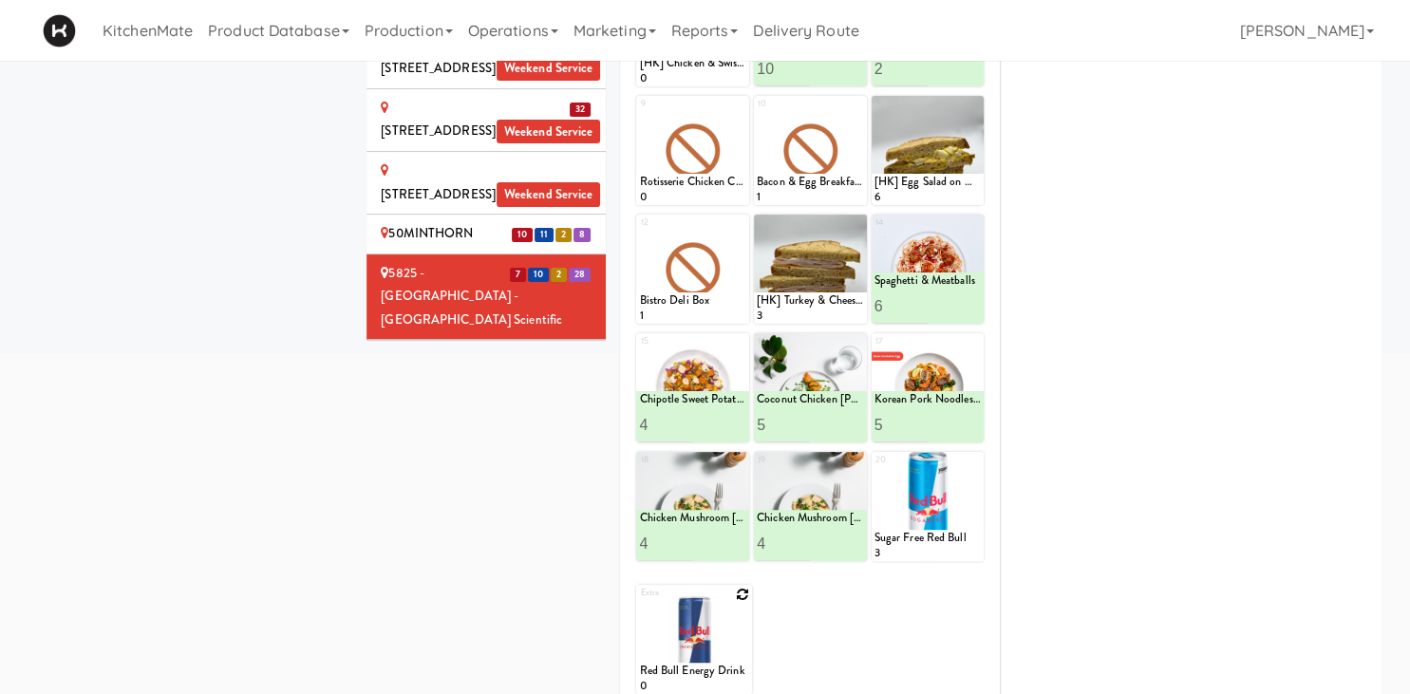
click at [746, 594] on icon at bounding box center [742, 594] width 13 height 13
click option "Blue Diamond Smokehouse Almonds" at bounding box center [0, 0] width 0 height 0
click at [727, 632] on select "- Empty - Activia Probiotic Peach Mango Smoothie Aquafina Water Chocolate Milk …" at bounding box center [694, 648] width 110 height 91
click at [741, 598] on icon at bounding box center [742, 594] width 15 height 15
click at [735, 624] on div "Loading..." at bounding box center [694, 639] width 116 height 109
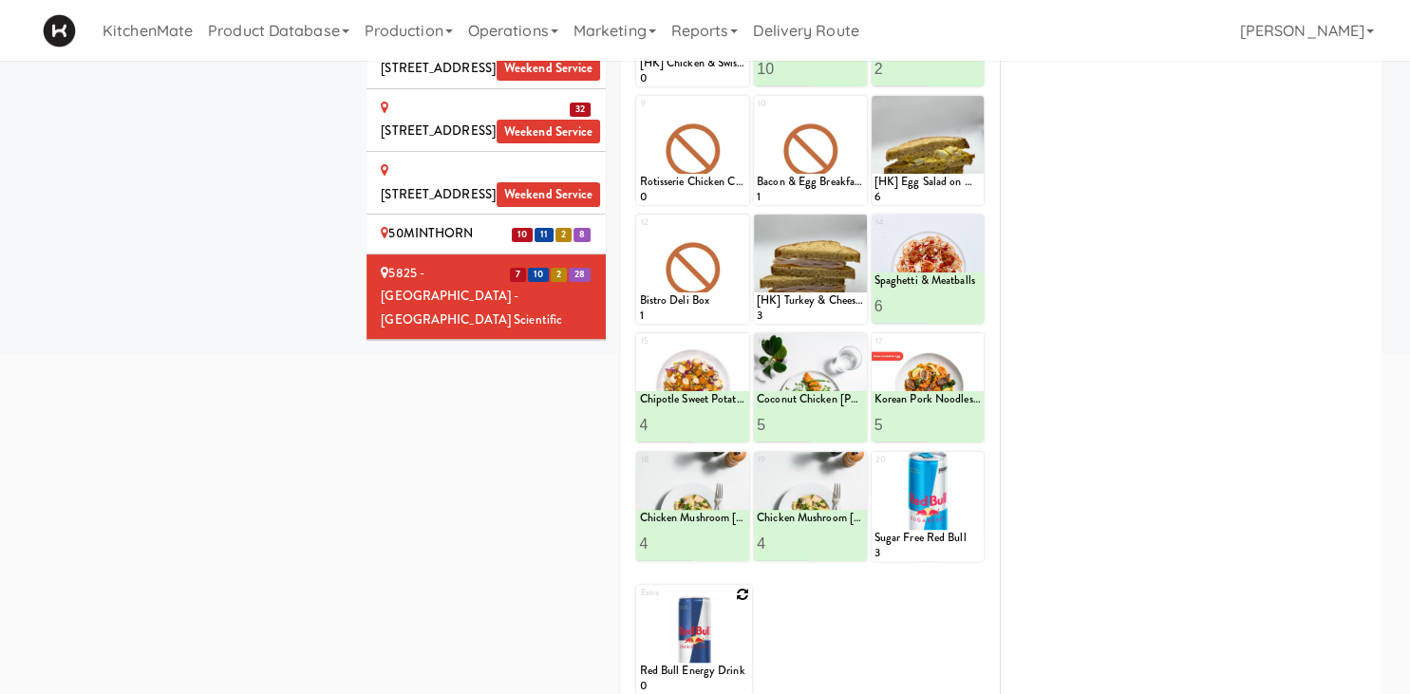
click at [741, 594] on icon at bounding box center [742, 594] width 13 height 13
click at [639, 603] on select "- Empty - Activia Probiotic Peach Mango Smoothie Aquafina Water Chocolate Milk …" at bounding box center [694, 648] width 110 height 91
click option "Red Bull Energy Drink" at bounding box center [0, 0] width 0 height 0
click at [686, 674] on input "2" at bounding box center [666, 676] width 55 height 35
click at [685, 674] on input "3" at bounding box center [666, 676] width 55 height 35
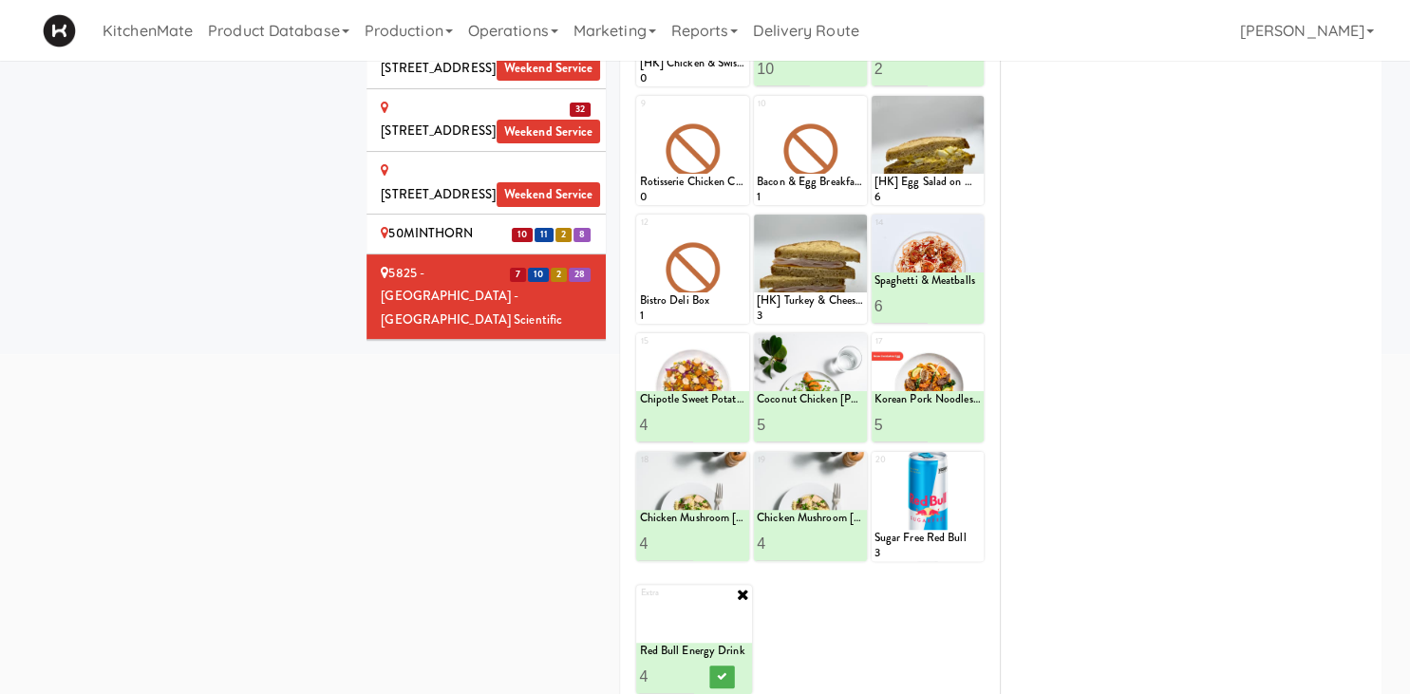
click at [685, 674] on input "4" at bounding box center [666, 676] width 55 height 35
type input "5"
click at [685, 674] on input "5" at bounding box center [666, 676] width 55 height 35
click at [721, 677] on icon at bounding box center [721, 676] width 9 height 10
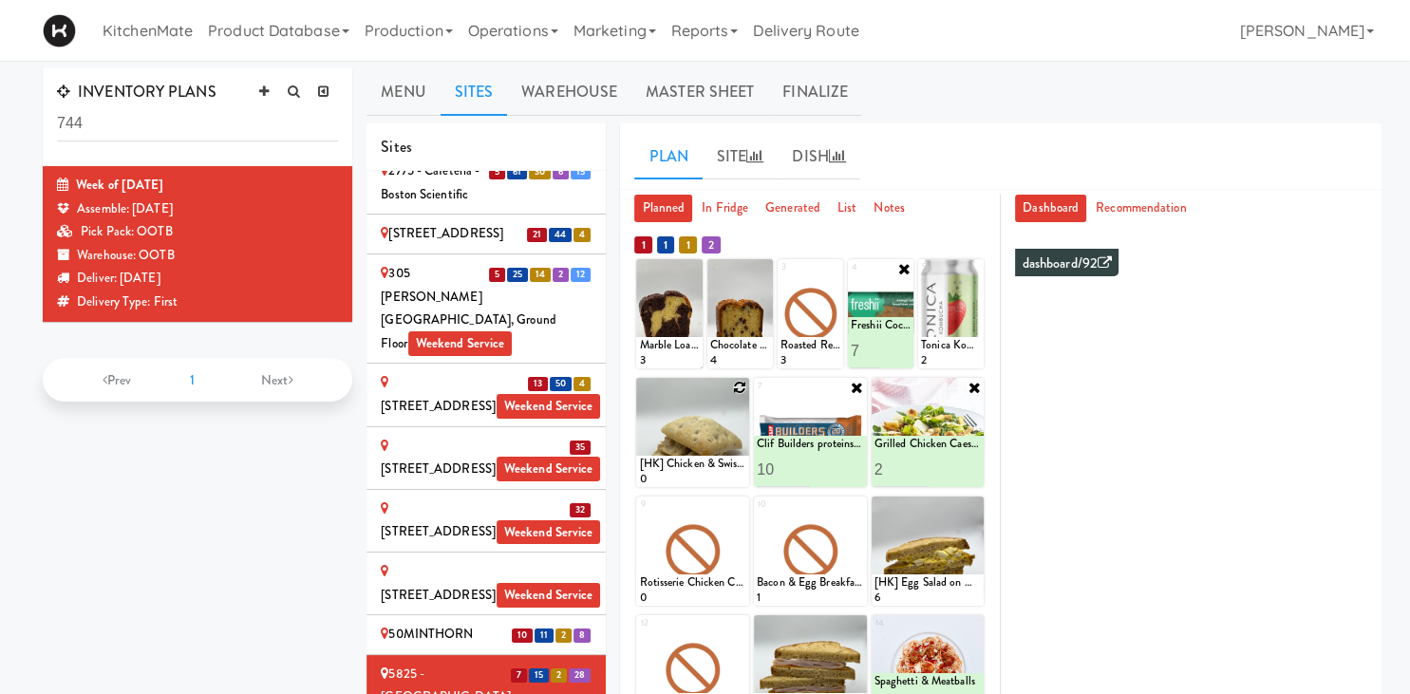
click at [738, 386] on icon at bounding box center [739, 387] width 13 height 13
click at [739, 383] on div "6 [HK] Chicken & Swiss Cheese On Focaccia 0" at bounding box center [692, 432] width 113 height 109
click at [733, 425] on select "- Empty - Activia Probiotic Peach Mango Smoothie Aquafina Water Chocolate Milk …" at bounding box center [692, 441] width 107 height 91
click at [639, 396] on select "- Empty - Activia Probiotic Peach Mango Smoothie Aquafina Water Chocolate Milk …" at bounding box center [692, 441] width 107 height 91
click option "[HK] Chicken & Swiss Cheese On Focaccia" at bounding box center [0, 0] width 0 height 0
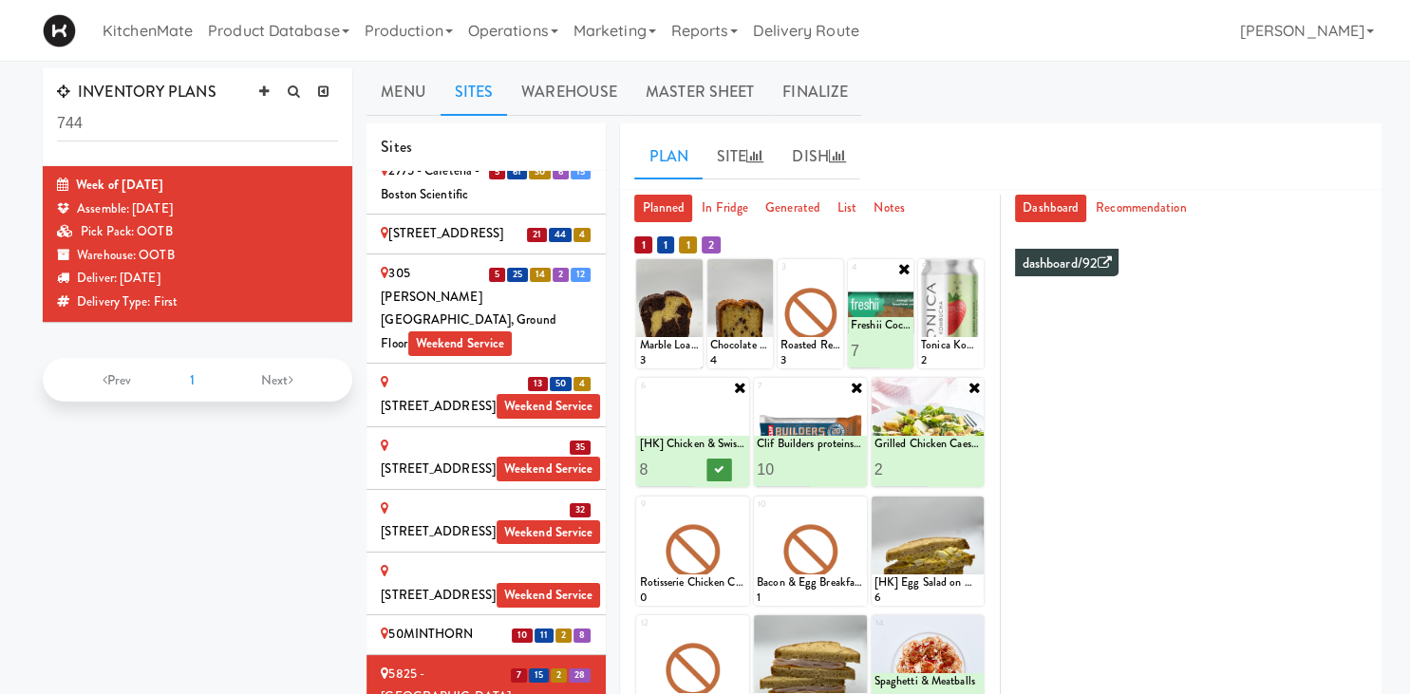
type input "8"
click at [718, 469] on icon at bounding box center [719, 469] width 9 height 10
click at [745, 504] on icon at bounding box center [739, 506] width 13 height 13
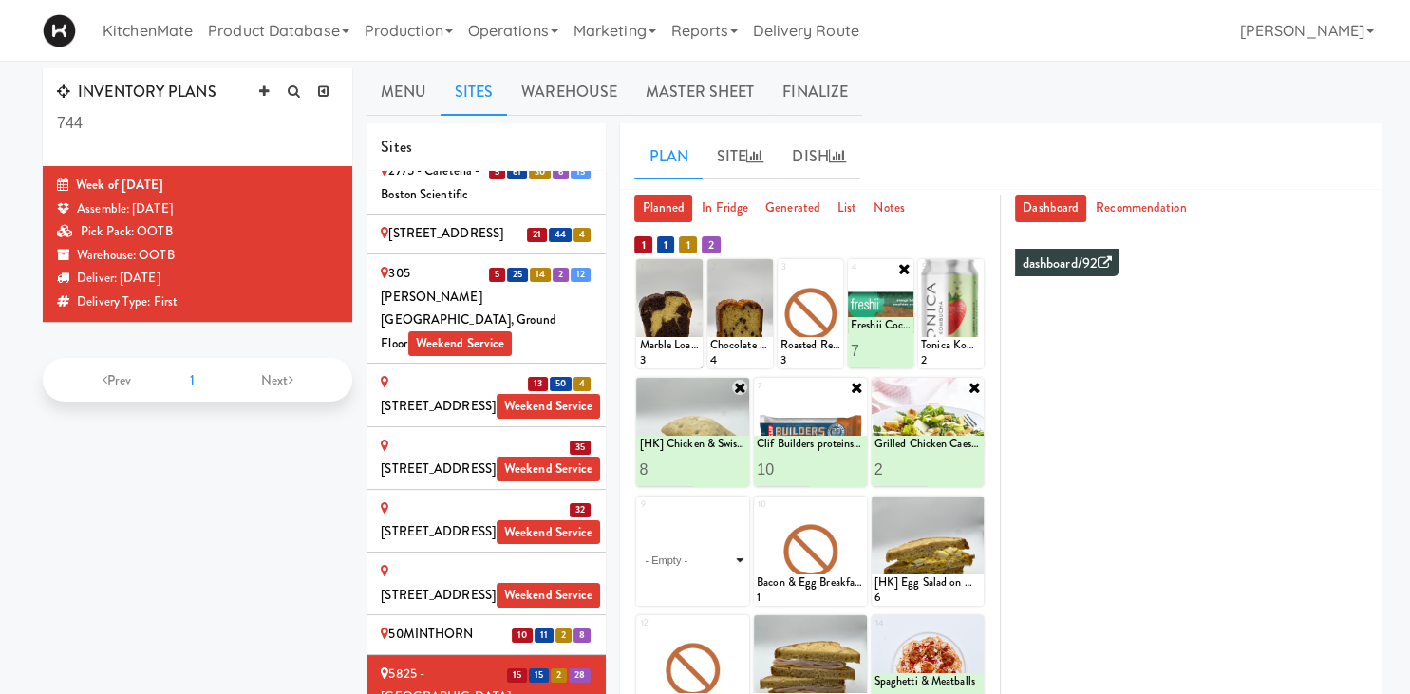
click at [639, 515] on select "- Empty - Activia Probiotic Peach Mango Smoothie Aquafina Water Chocolate Milk …" at bounding box center [692, 560] width 107 height 91
click option "Chicken Salad & Bacon Wrap" at bounding box center [0, 0] width 0 height 0
type input "1"
type input "8"
click at [720, 588] on icon at bounding box center [719, 588] width 9 height 10
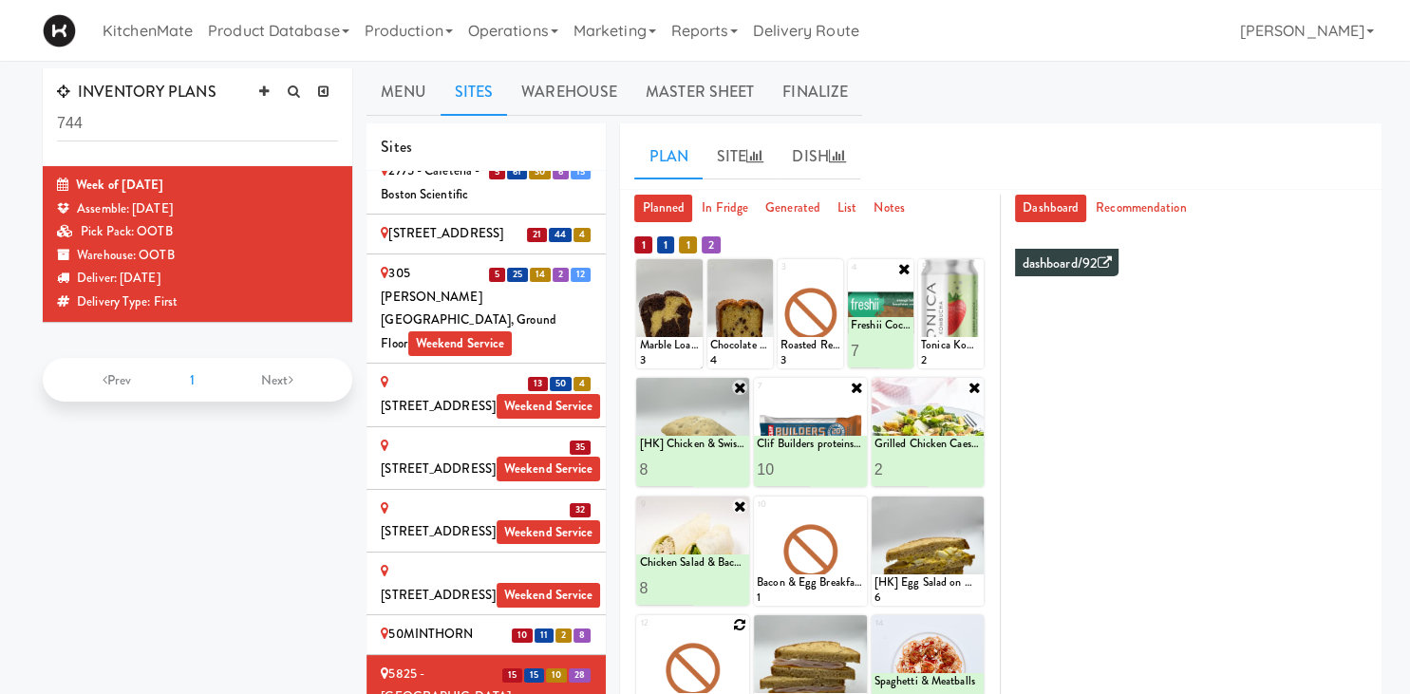
click at [734, 624] on icon at bounding box center [739, 624] width 13 height 13
click option "Chorizo Sausage Breakfast Wrap" at bounding box center [0, 0] width 0 height 0
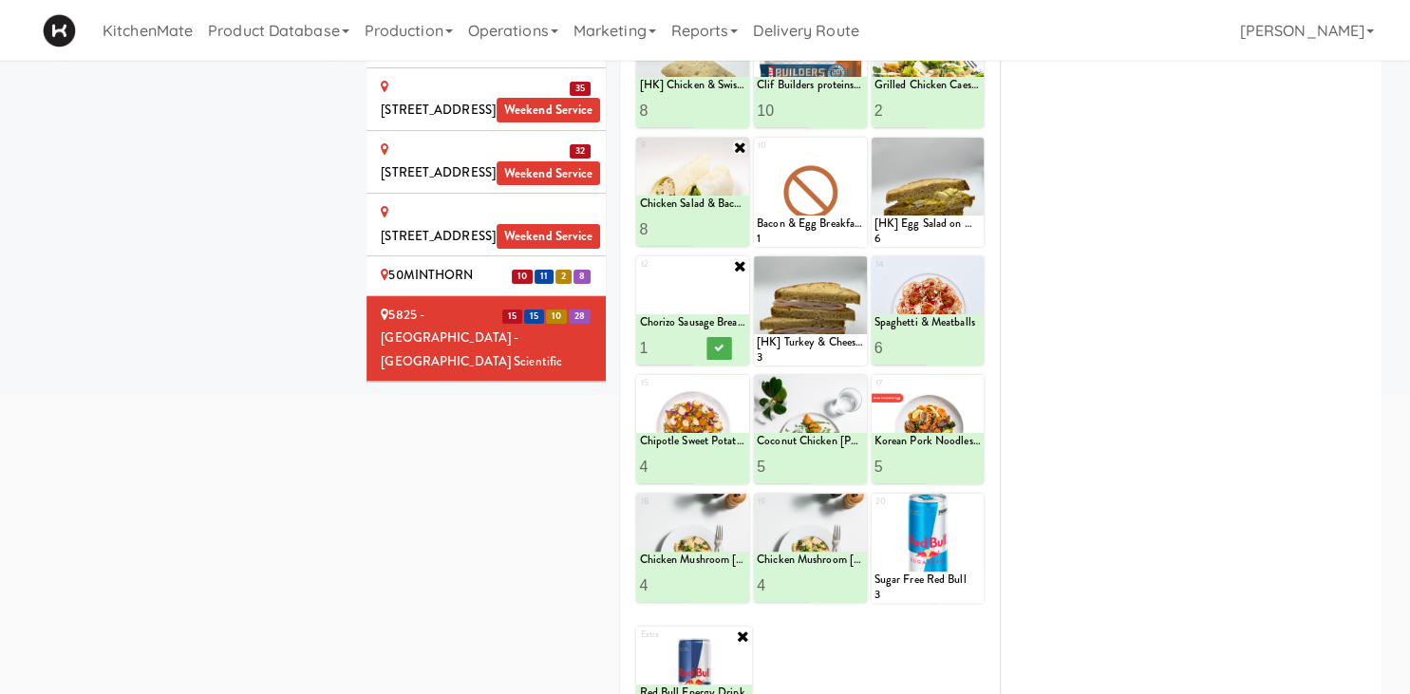
click at [684, 347] on input "2" at bounding box center [665, 347] width 53 height 35
click at [684, 347] on input "3" at bounding box center [665, 347] width 53 height 35
click at [684, 347] on input "4" at bounding box center [665, 347] width 53 height 35
click at [684, 347] on input "5" at bounding box center [665, 347] width 53 height 35
click at [684, 347] on input "6" at bounding box center [665, 347] width 53 height 35
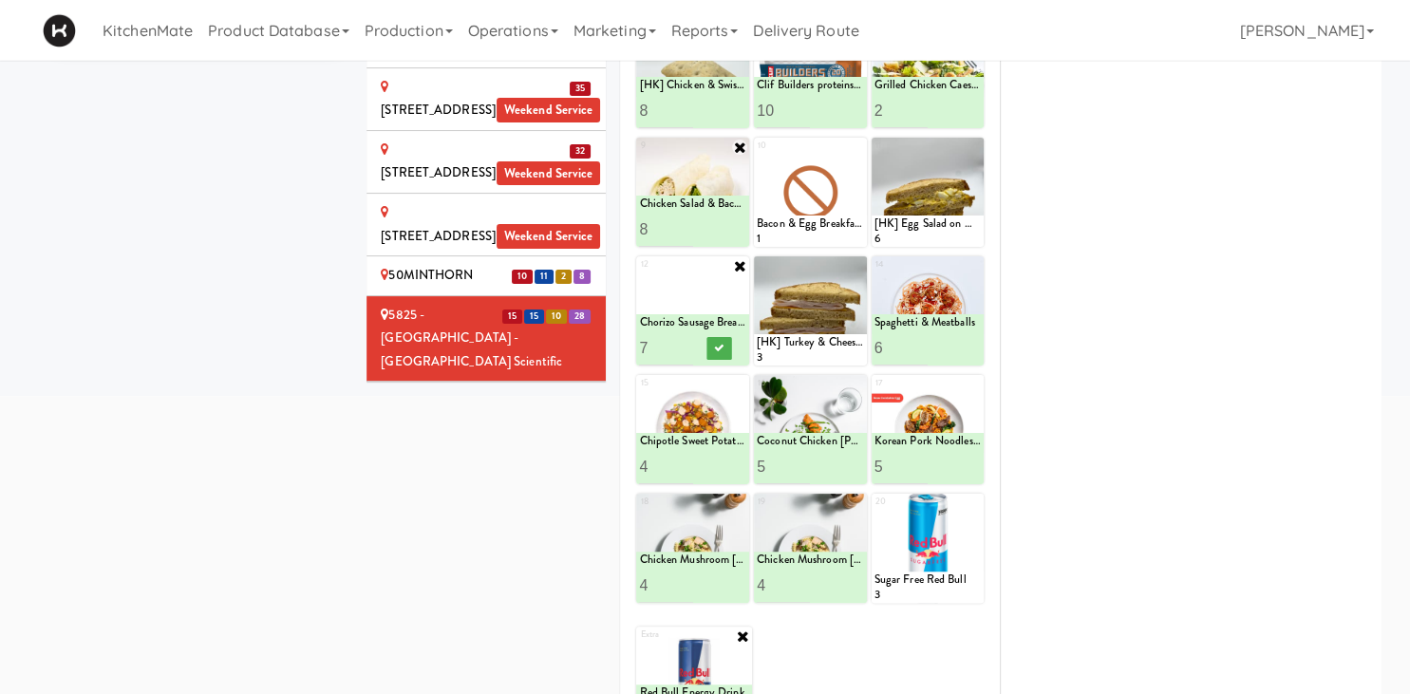
click at [684, 347] on input "7" at bounding box center [665, 347] width 53 height 35
type input "8"
click at [684, 347] on input "8" at bounding box center [665, 347] width 53 height 35
click at [716, 349] on icon at bounding box center [719, 348] width 9 height 10
click at [857, 151] on icon at bounding box center [857, 147] width 13 height 13
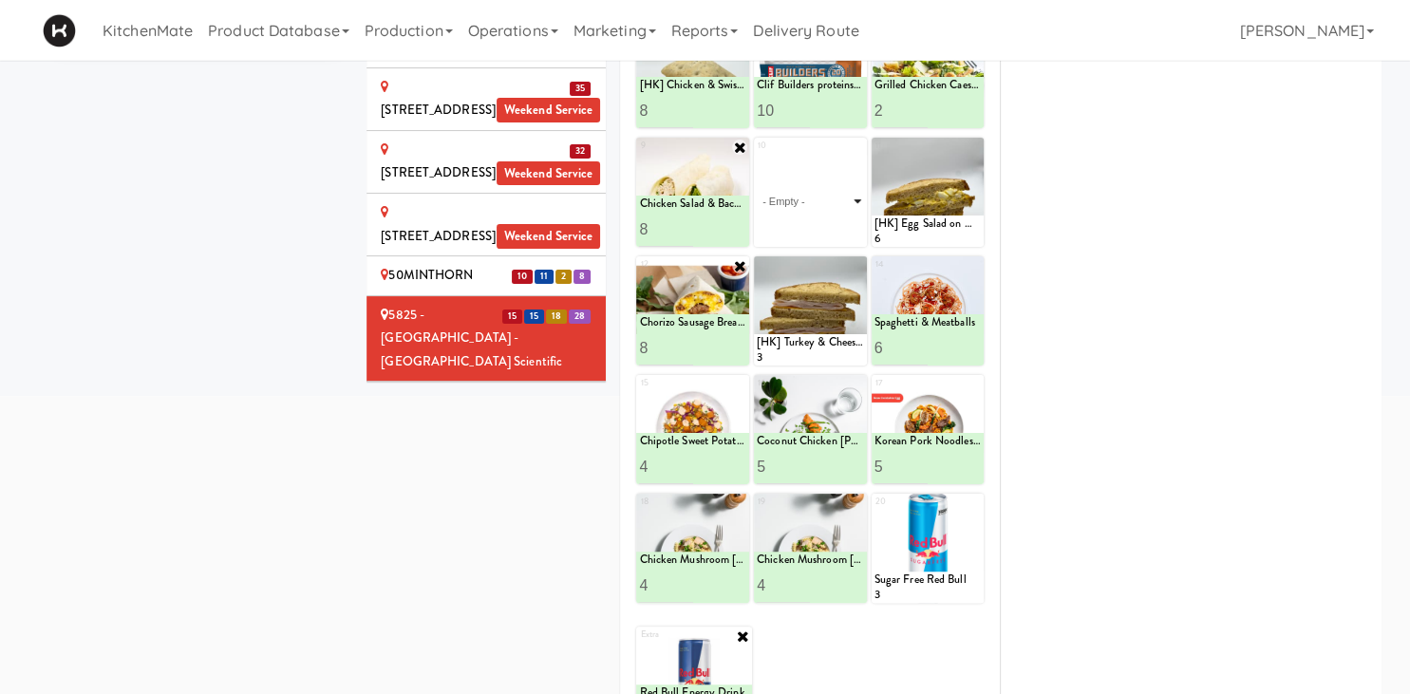
click at [757, 156] on select "- Empty - Activia Probiotic Peach Mango Smoothie Aquafina Water Chocolate Milk …" at bounding box center [810, 201] width 107 height 91
click at [853, 308] on div at bounding box center [810, 310] width 113 height 109
click at [855, 271] on icon at bounding box center [857, 265] width 13 height 13
click at [857, 269] on div "13 - Empty - Activia Probiotic Peach Mango Smoothie Aquafina Water Chocolate Mi…" at bounding box center [810, 310] width 113 height 109
click at [757, 274] on select "- Empty - Activia Probiotic Peach Mango Smoothie Aquafina Water Chocolate Milk …" at bounding box center [810, 319] width 107 height 91
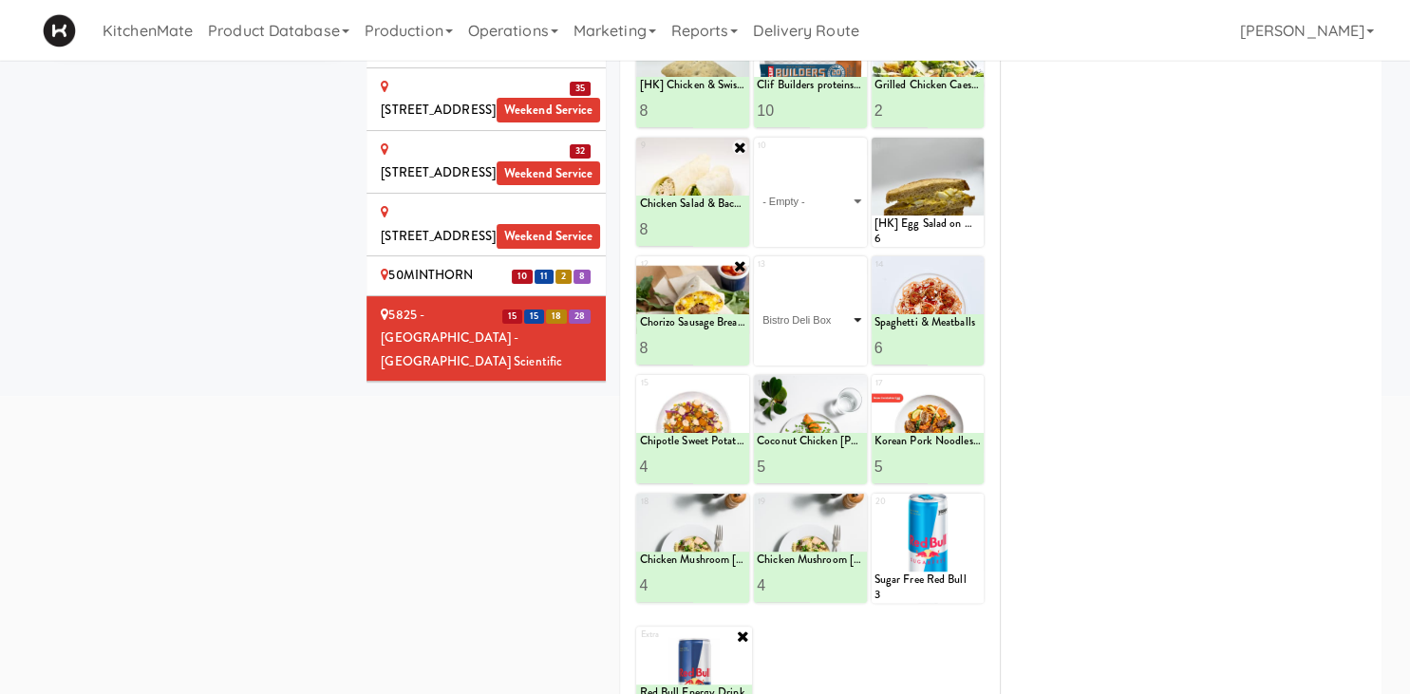
click option "Bistro Deli Box" at bounding box center [0, 0] width 0 height 0
type input "2"
click at [800, 341] on input "2" at bounding box center [783, 347] width 53 height 35
click at [831, 352] on button at bounding box center [836, 348] width 25 height 23
click at [757, 156] on select "- Empty - Activia Probiotic Peach Mango Smoothie Aquafina Water Chocolate Milk …" at bounding box center [810, 201] width 107 height 91
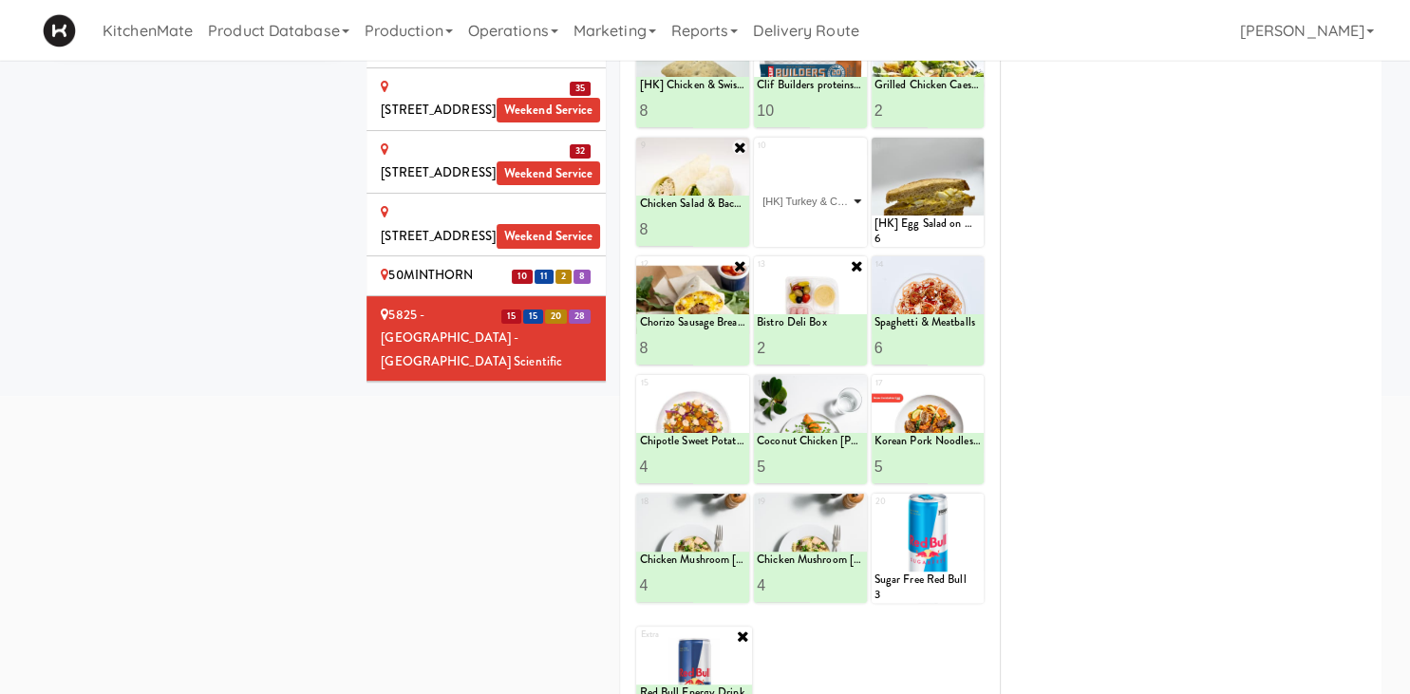
click option "[HK] Turkey & Cheese Multigrain" at bounding box center [0, 0] width 0 height 0
type input "1"
type input "7"
click at [838, 231] on icon at bounding box center [836, 229] width 9 height 10
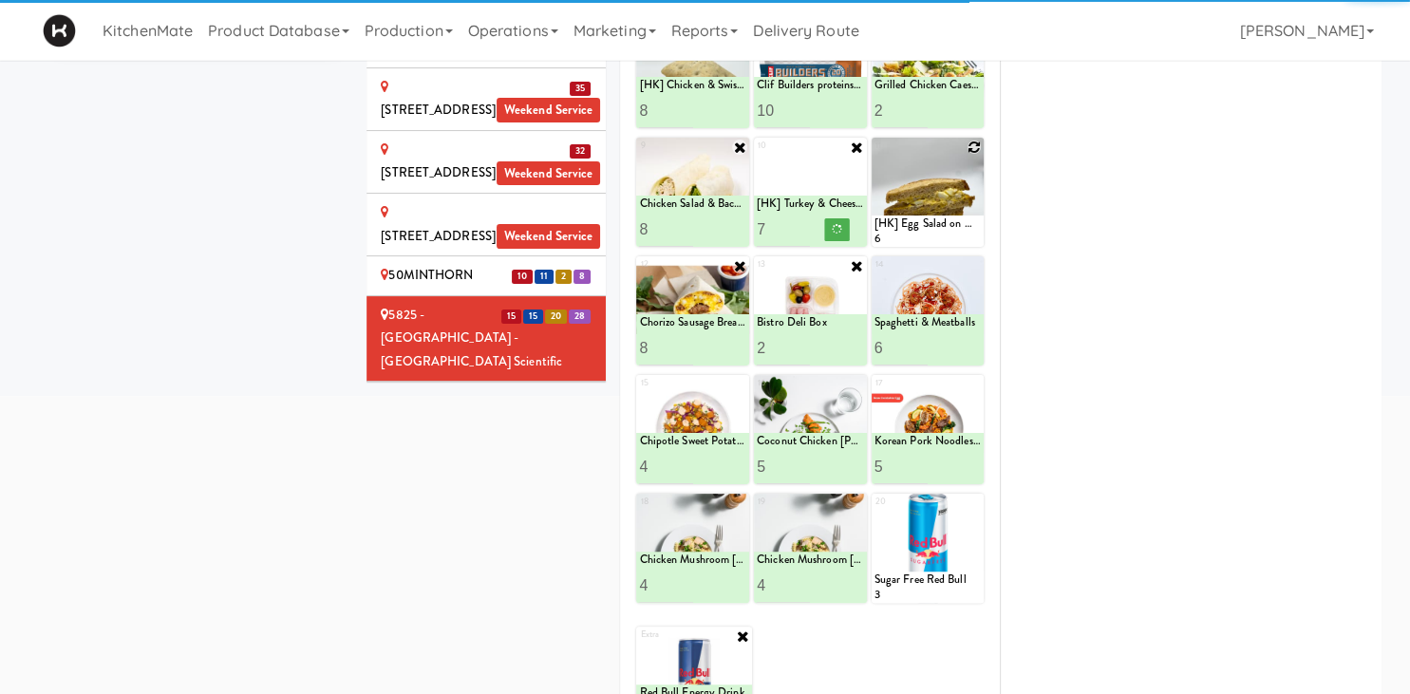
click at [976, 145] on icon at bounding box center [974, 147] width 13 height 13
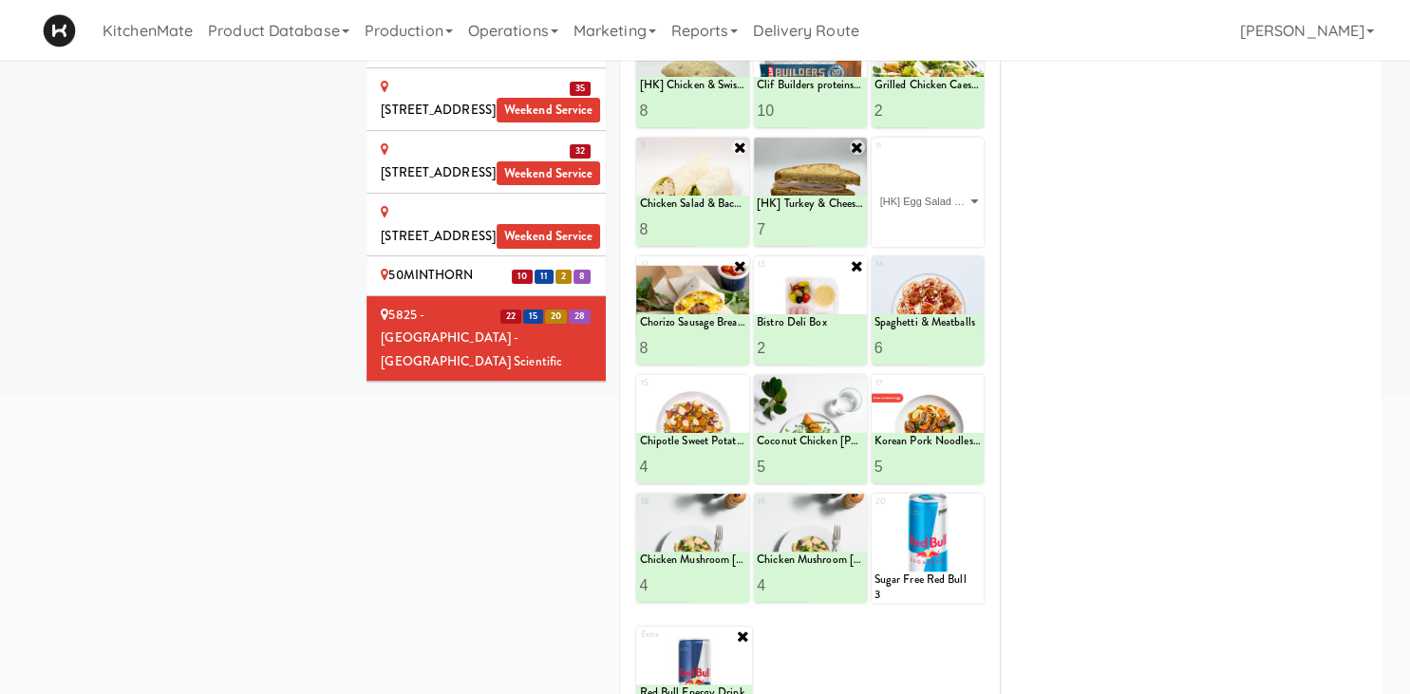
click option "[HK] Egg Salad on Multigrain" at bounding box center [0, 0] width 0 height 0
type input "1"
type input "8"
click at [954, 228] on icon at bounding box center [954, 229] width 9 height 10
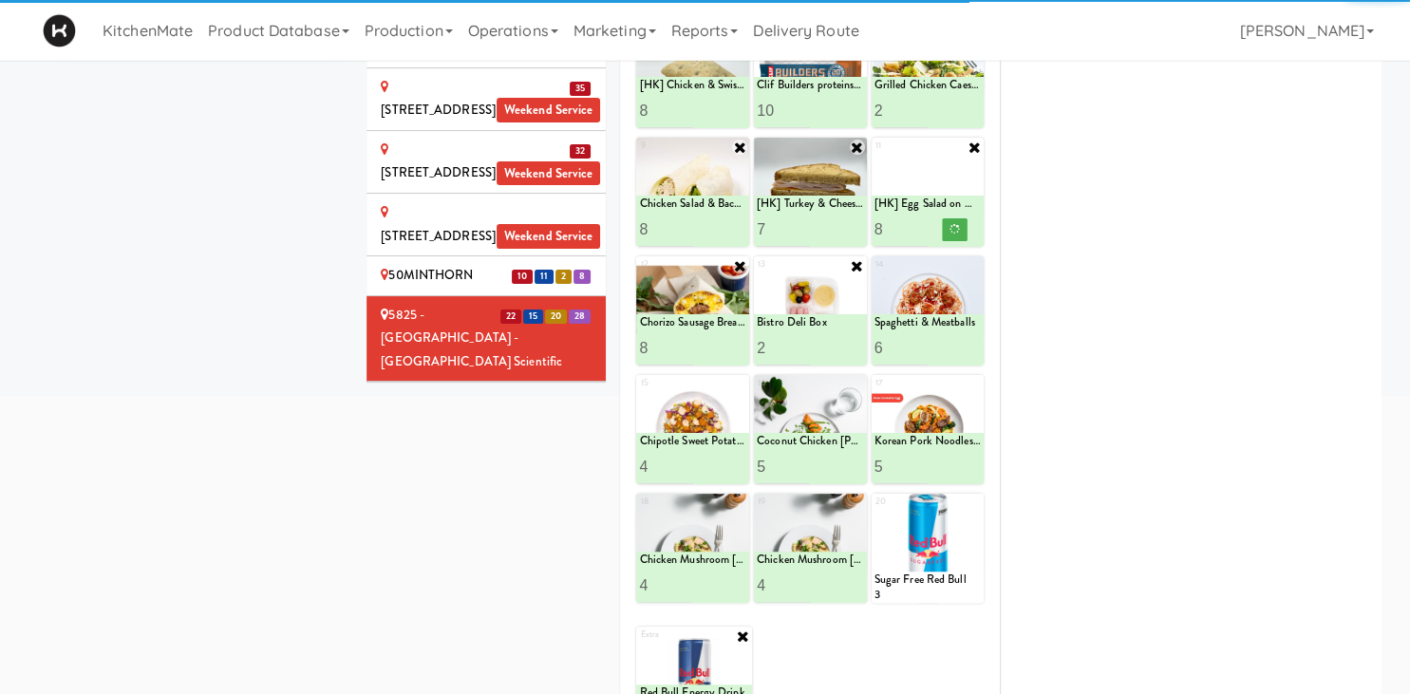
type input "8"
click at [802, 224] on input "8" at bounding box center [783, 229] width 53 height 35
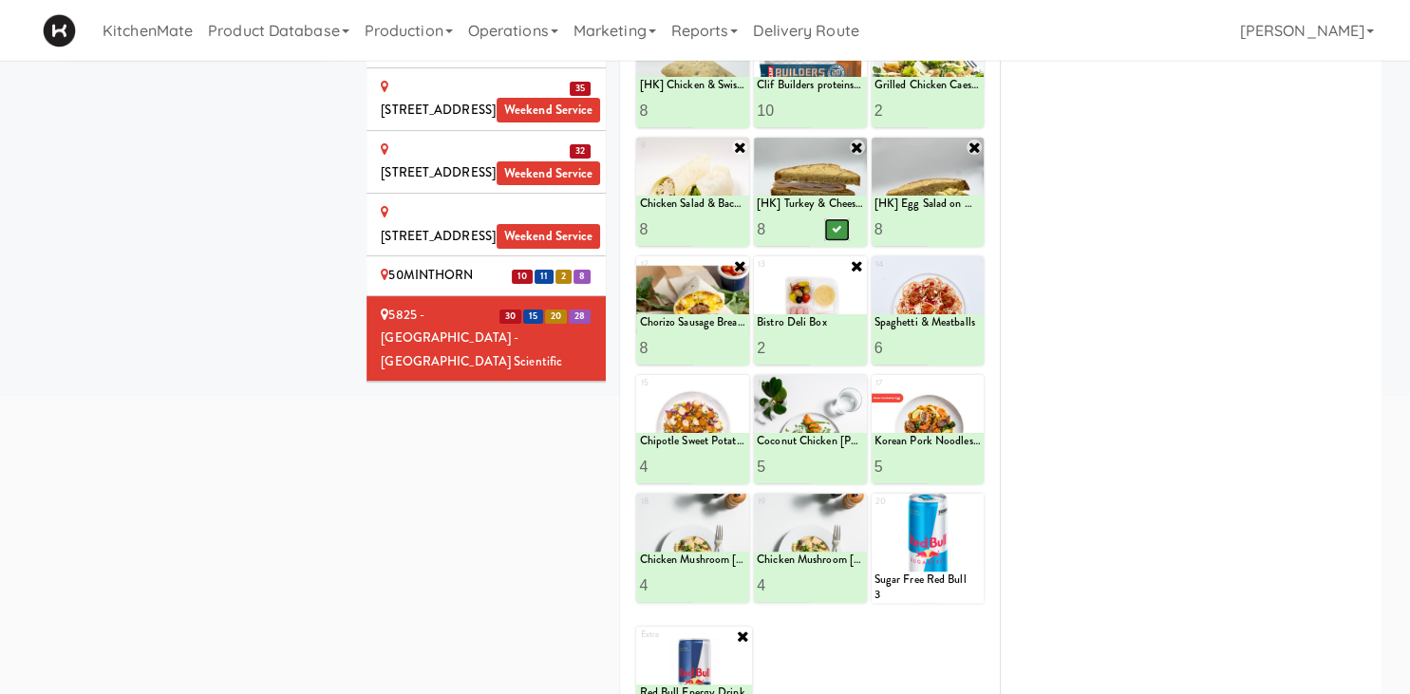
click at [837, 232] on icon at bounding box center [836, 229] width 9 height 10
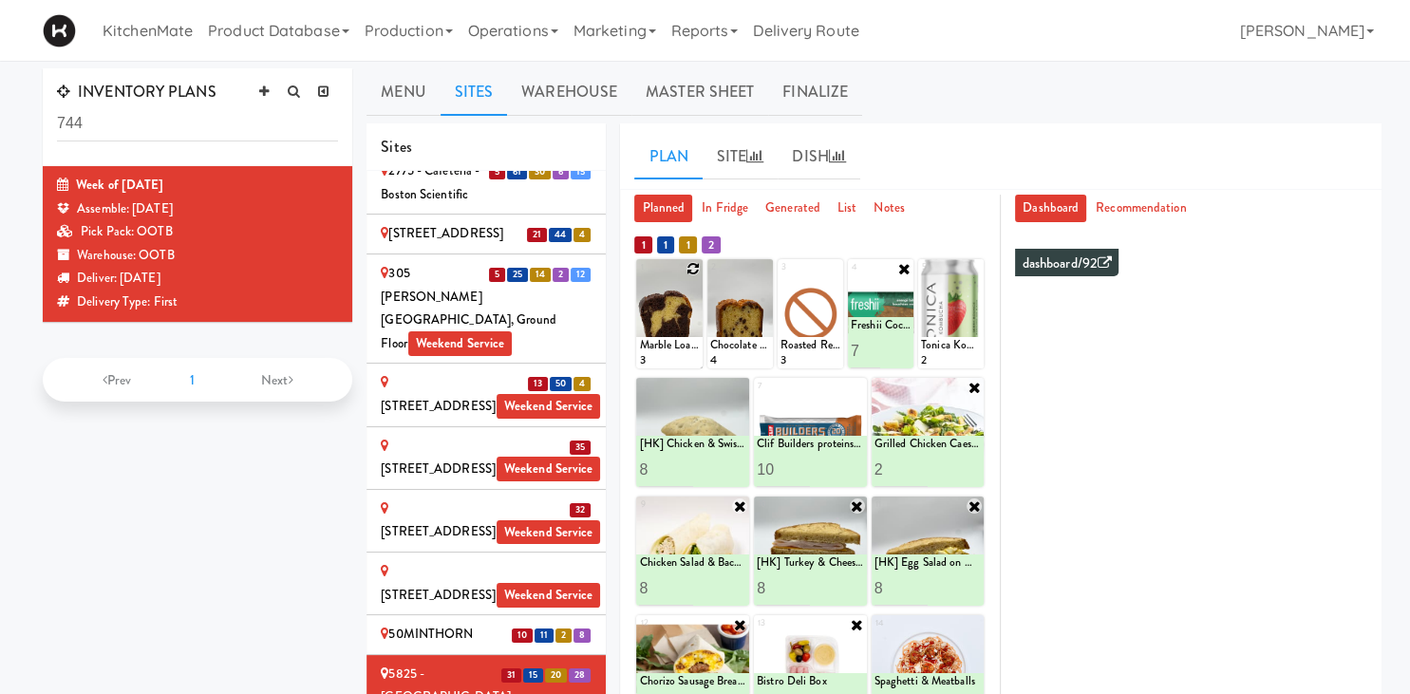
click at [697, 264] on icon at bounding box center [693, 268] width 13 height 13
click option "Marble Loaf Cake" at bounding box center [0, 0] width 0 height 0
type input "8"
click at [674, 352] on button at bounding box center [684, 351] width 25 height 23
click at [762, 268] on icon at bounding box center [763, 268] width 13 height 13
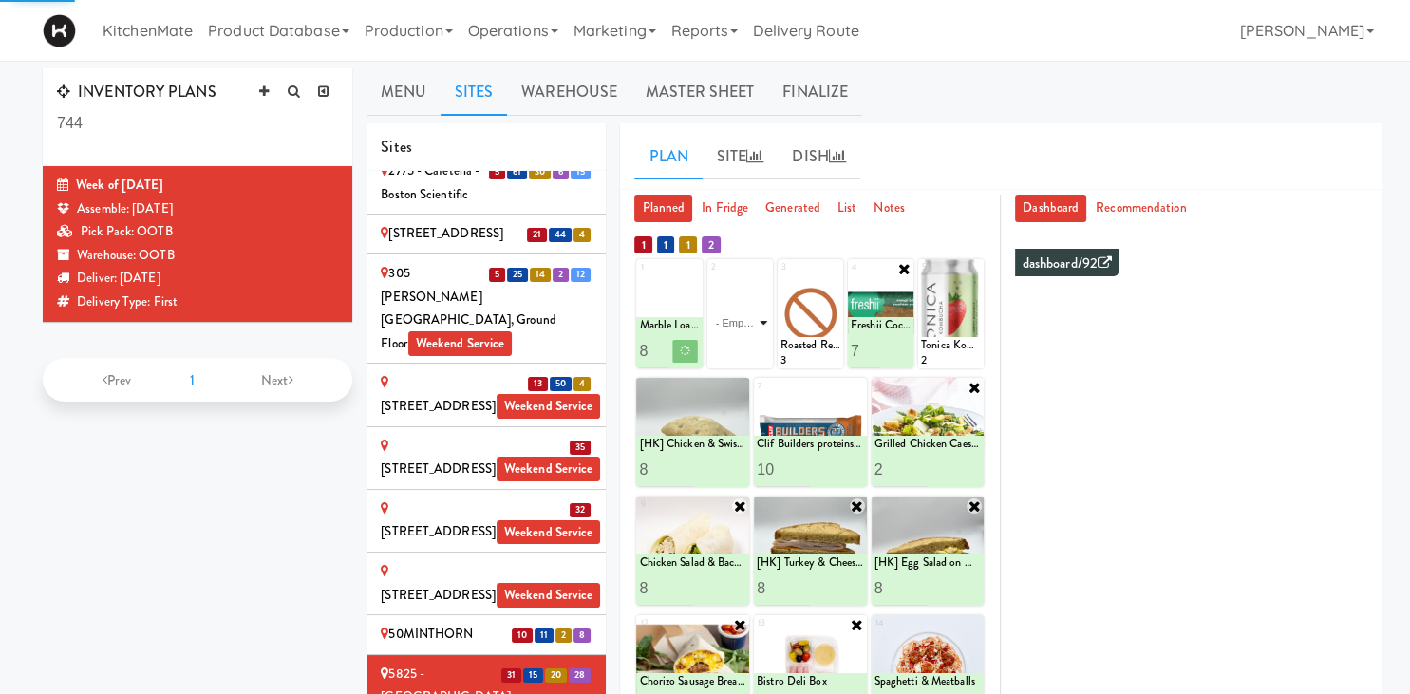
click at [763, 303] on select "- Empty - Activia Probiotic Peach Mango Smoothie Aquafina Water Chocolate Milk …" at bounding box center [740, 322] width 60 height 91
click option "Chocolate Chip Loaf Cake" at bounding box center [0, 0] width 0 height 0
type input "8"
click at [754, 351] on icon at bounding box center [754, 351] width 9 height 10
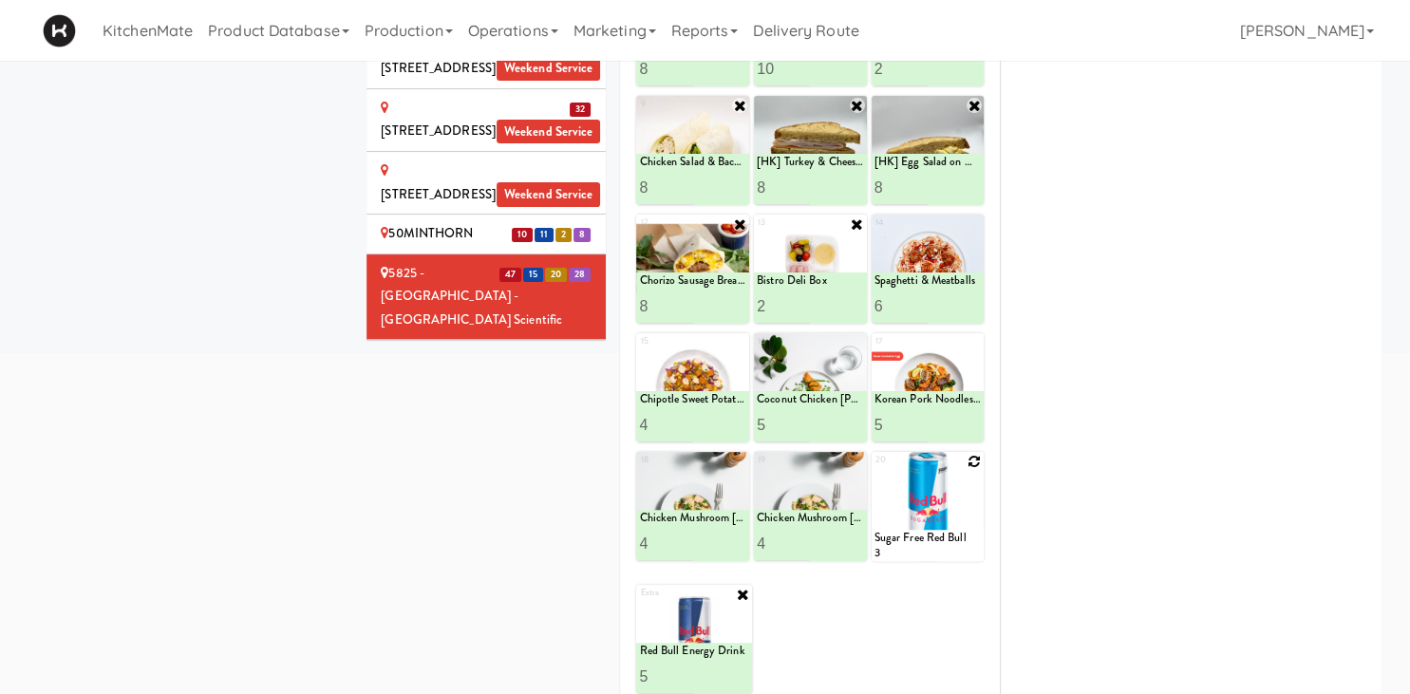
scroll to position [416, 0]
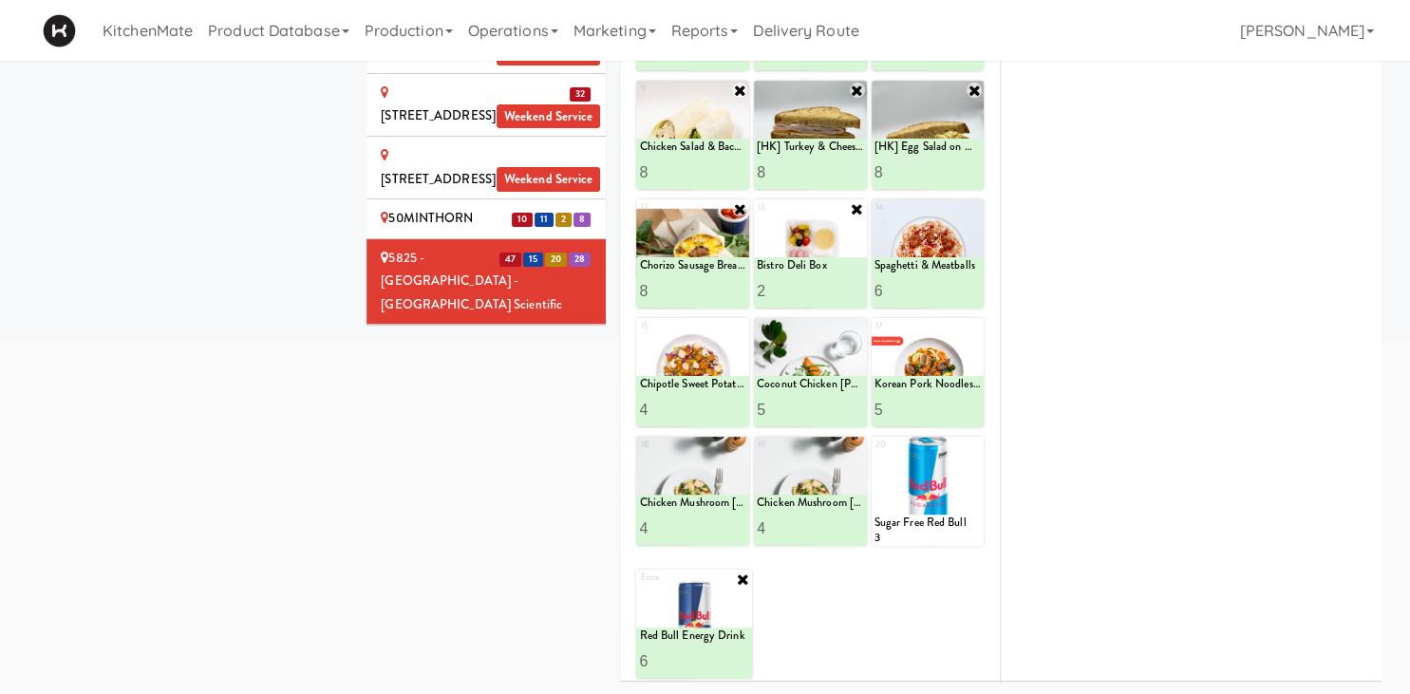
click at [685, 652] on input "6" at bounding box center [666, 661] width 55 height 35
type input "7"
click at [686, 655] on input "7" at bounding box center [666, 661] width 55 height 35
click at [716, 659] on button at bounding box center [721, 661] width 25 height 23
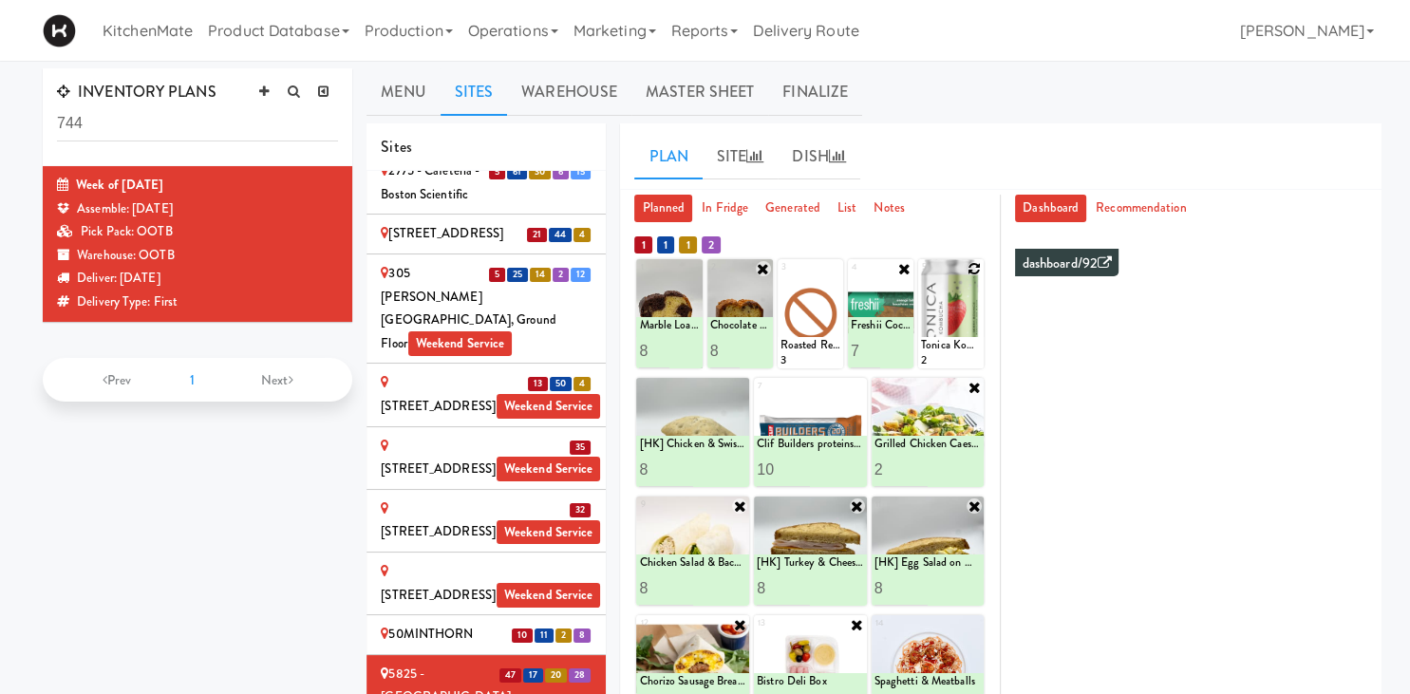
click at [978, 264] on icon at bounding box center [974, 268] width 13 height 13
click option "Tonica Kombucha [PERSON_NAME] Bounce" at bounding box center [0, 0] width 0 height 0
type input "8"
click at [975, 358] on button at bounding box center [966, 351] width 25 height 23
click at [837, 267] on icon at bounding box center [833, 268] width 13 height 13
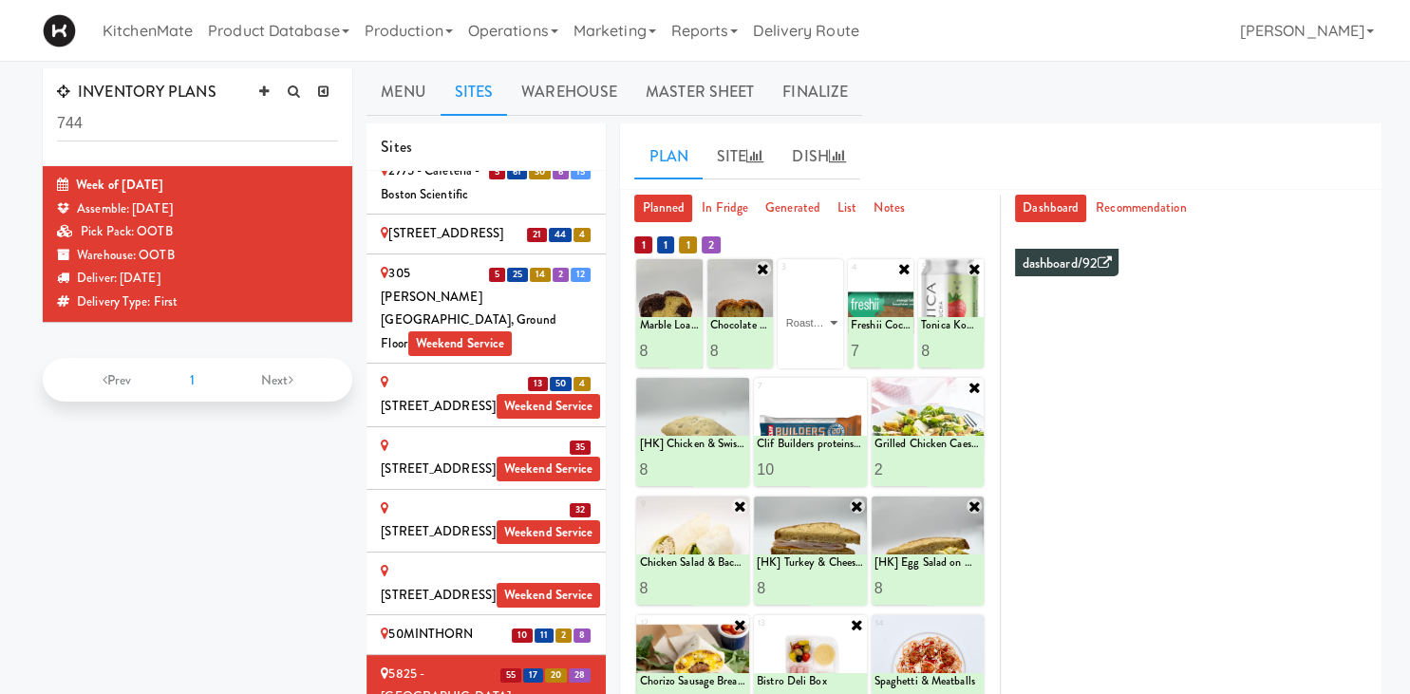
click option "Roasted Red Pepper Hummus with Crackers" at bounding box center [0, 0] width 0 height 0
type input "1"
type input "5"
click at [826, 355] on icon at bounding box center [825, 351] width 9 height 10
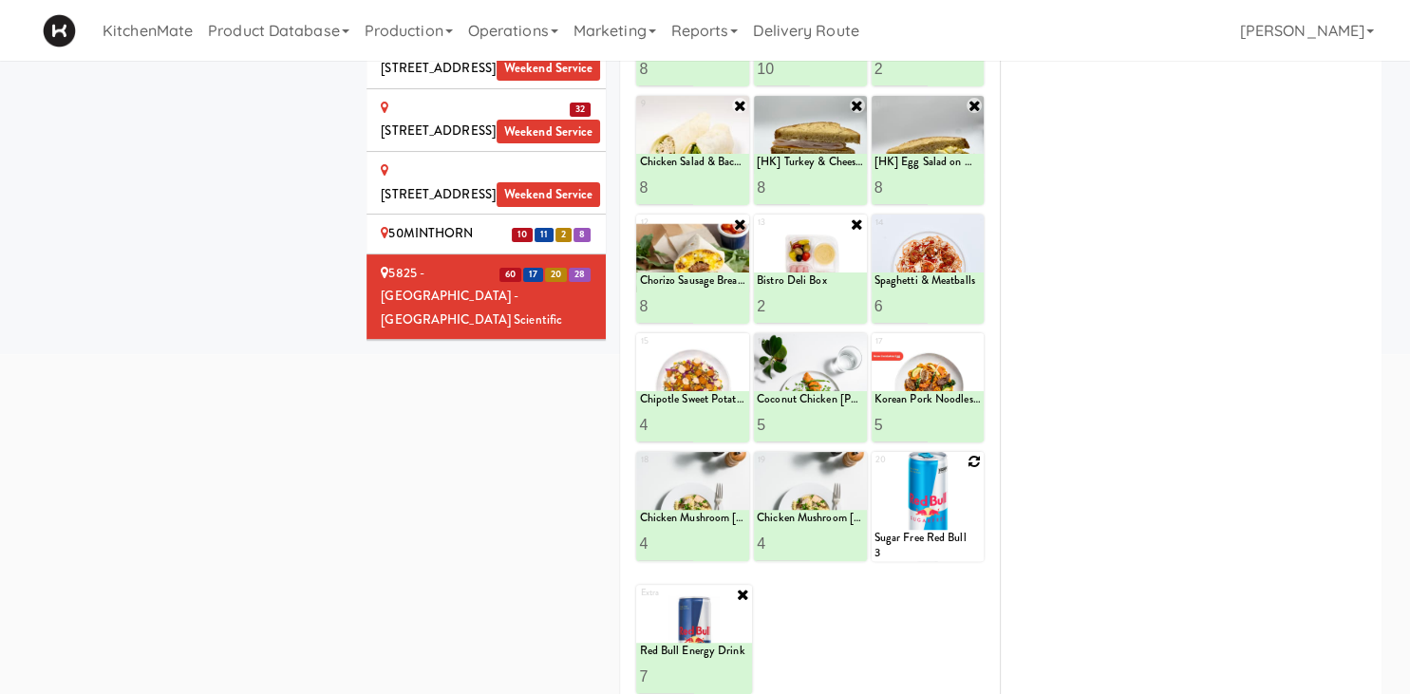
click at [974, 465] on icon at bounding box center [974, 461] width 13 height 13
click option "Sugar Free Red Bull" at bounding box center [0, 0] width 0 height 0
type input "1"
type input "7"
click at [956, 544] on icon at bounding box center [954, 543] width 9 height 10
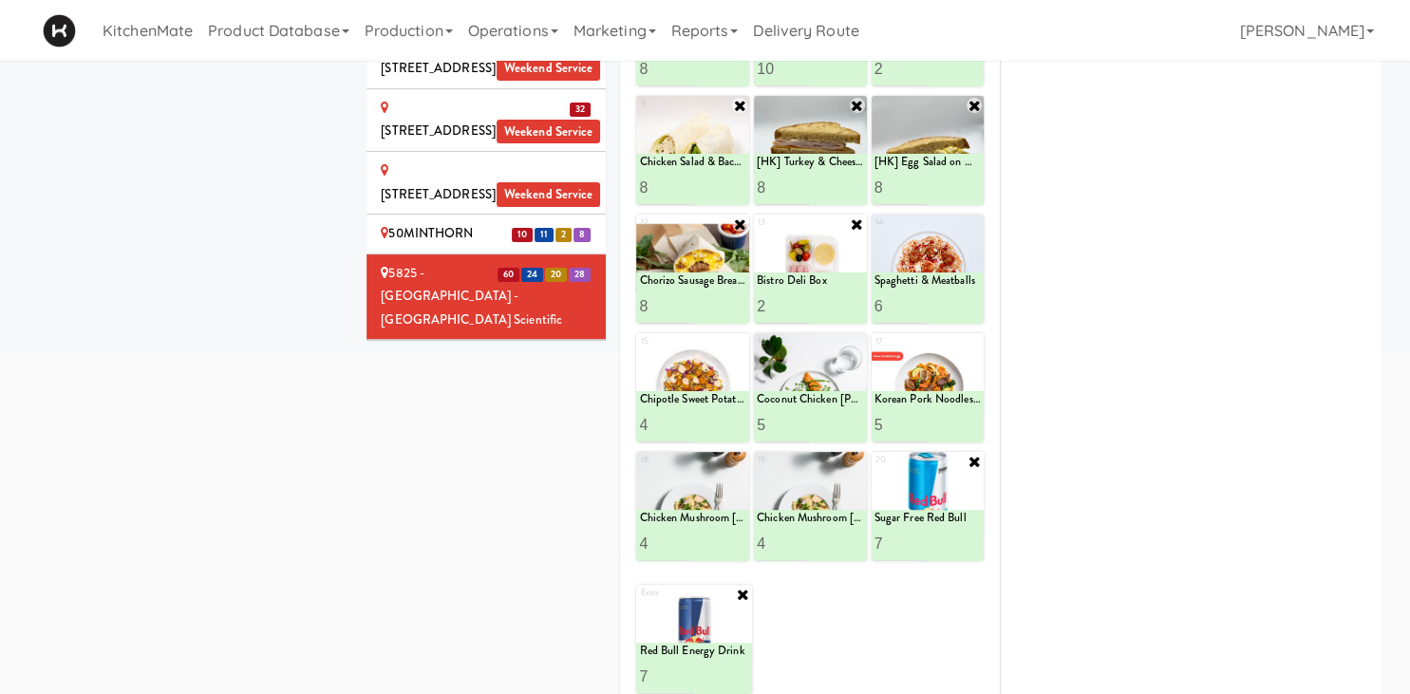
click at [277, 463] on collapsable "INVENTORY PLANS 744 Week of Sept 28th, 2025 Assemble: Saturday Sep 27, 2025 Pic…" at bounding box center [704, 189] width 1353 height 1043
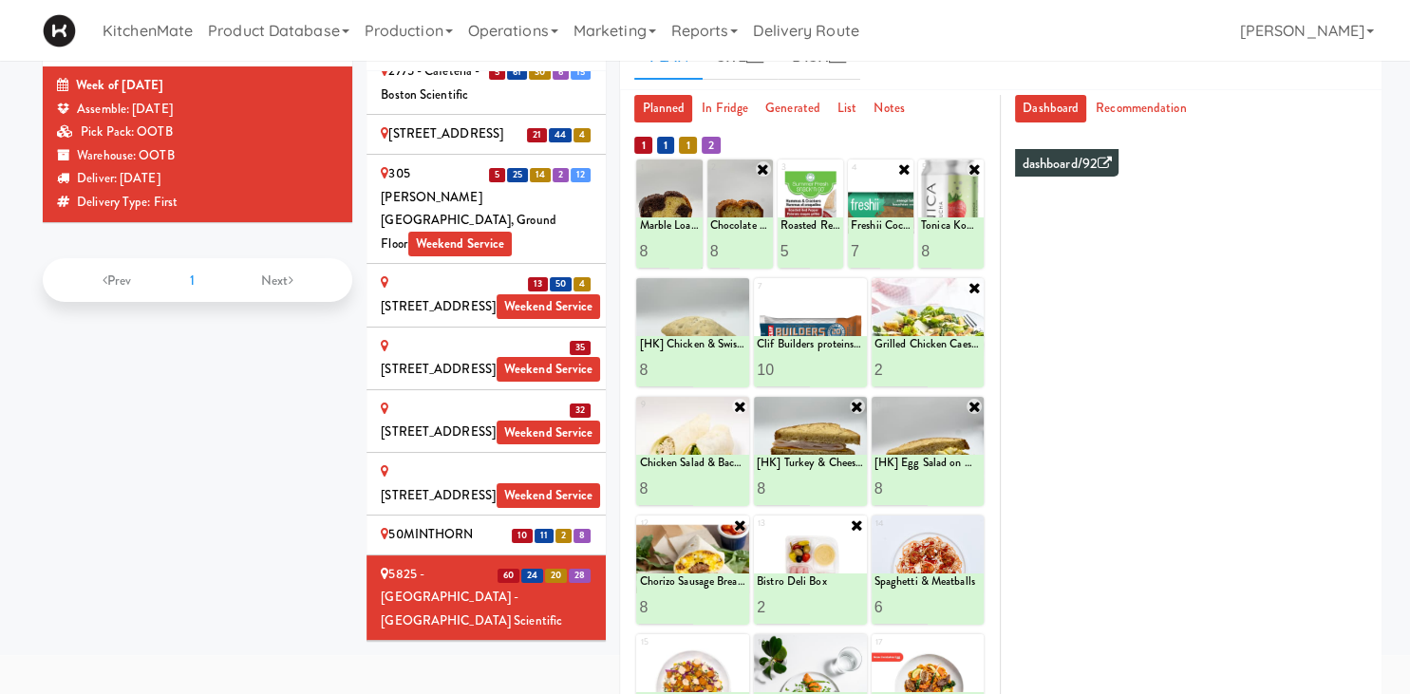
scroll to position [1850, 0]
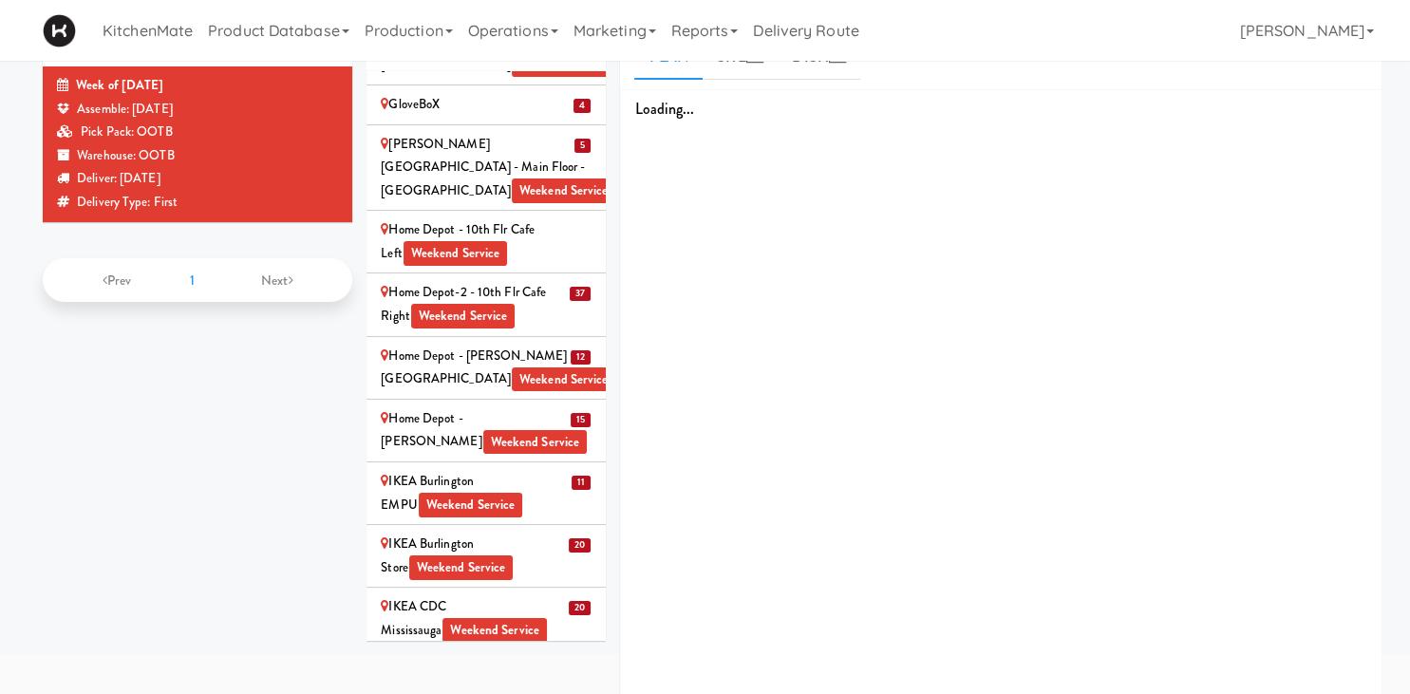
scroll to position [1469, 0]
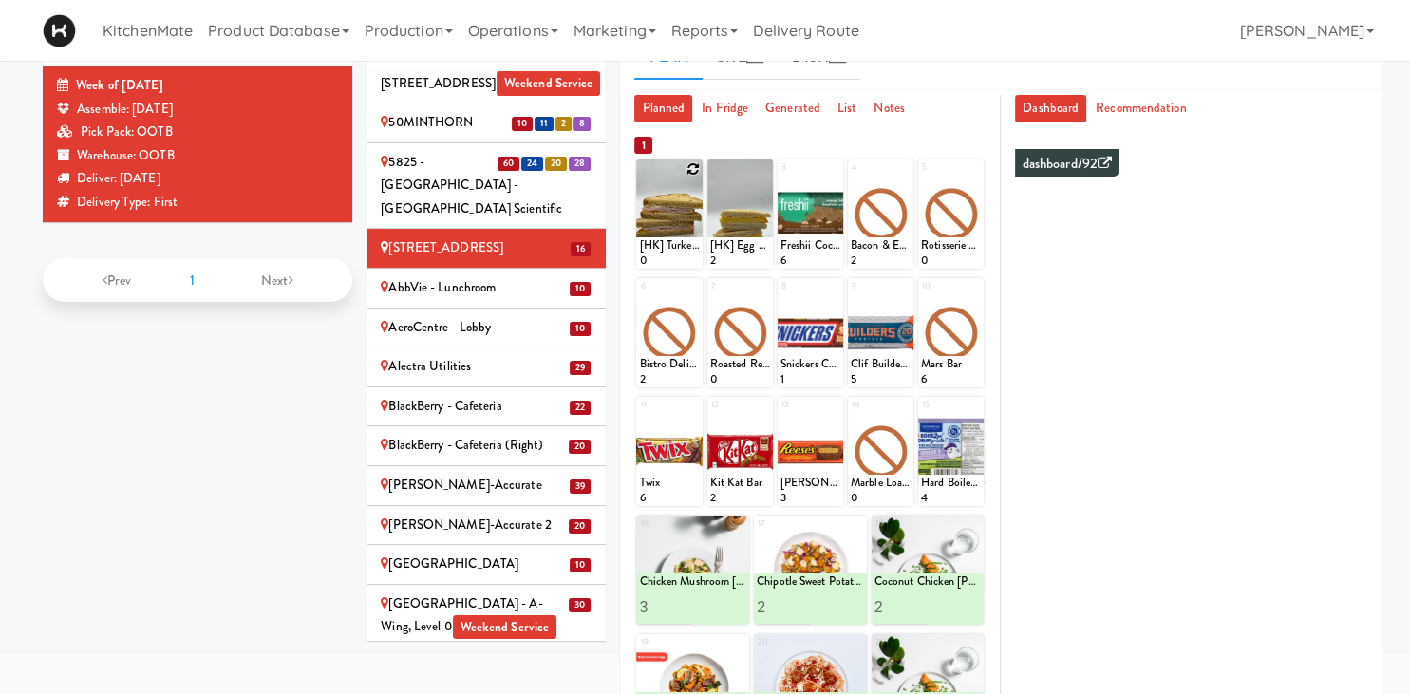
click at [695, 169] on icon at bounding box center [693, 168] width 13 height 13
click option "[HK] Turkey & Cheese Multigrain" at bounding box center [0, 0] width 0 height 0
click at [660, 245] on input "2" at bounding box center [654, 251] width 30 height 35
click at [660, 245] on input "3" at bounding box center [654, 251] width 30 height 35
type input "4"
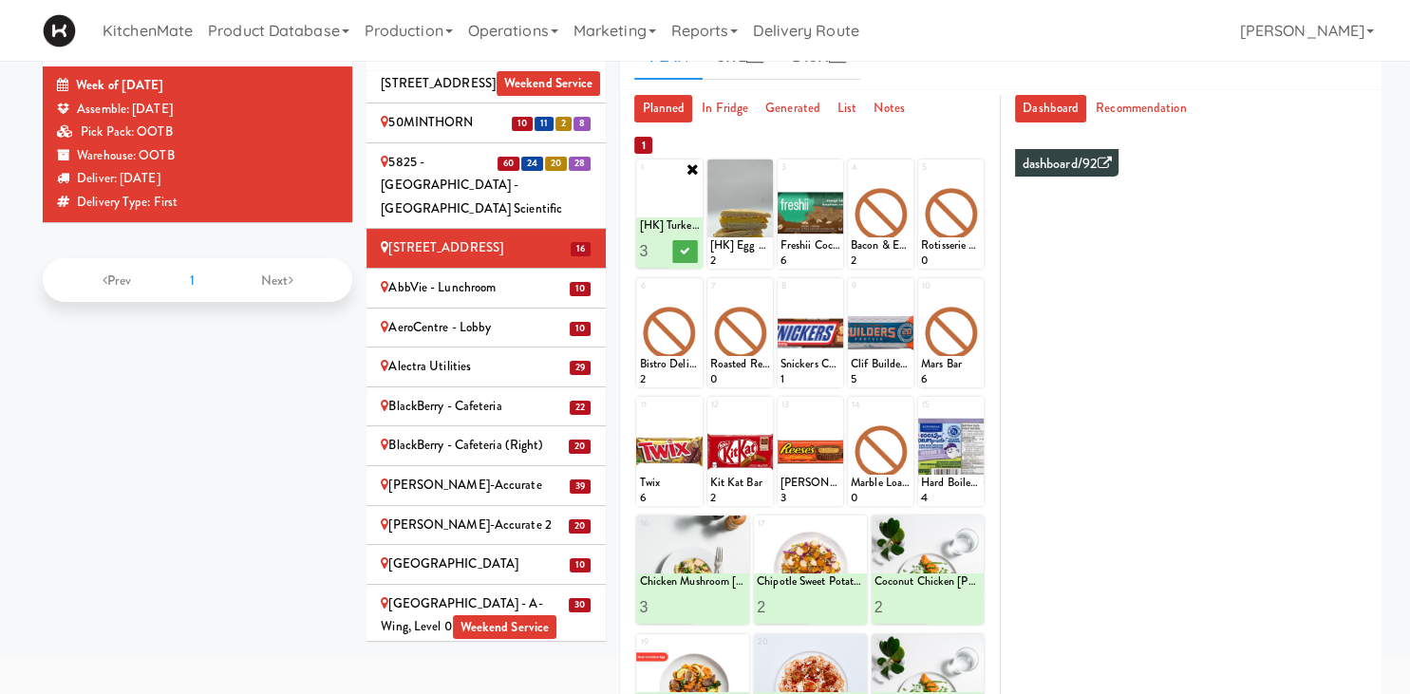
click at [660, 245] on input "4" at bounding box center [654, 251] width 30 height 35
click at [693, 253] on button at bounding box center [684, 251] width 25 height 23
click at [763, 160] on div at bounding box center [740, 214] width 66 height 109
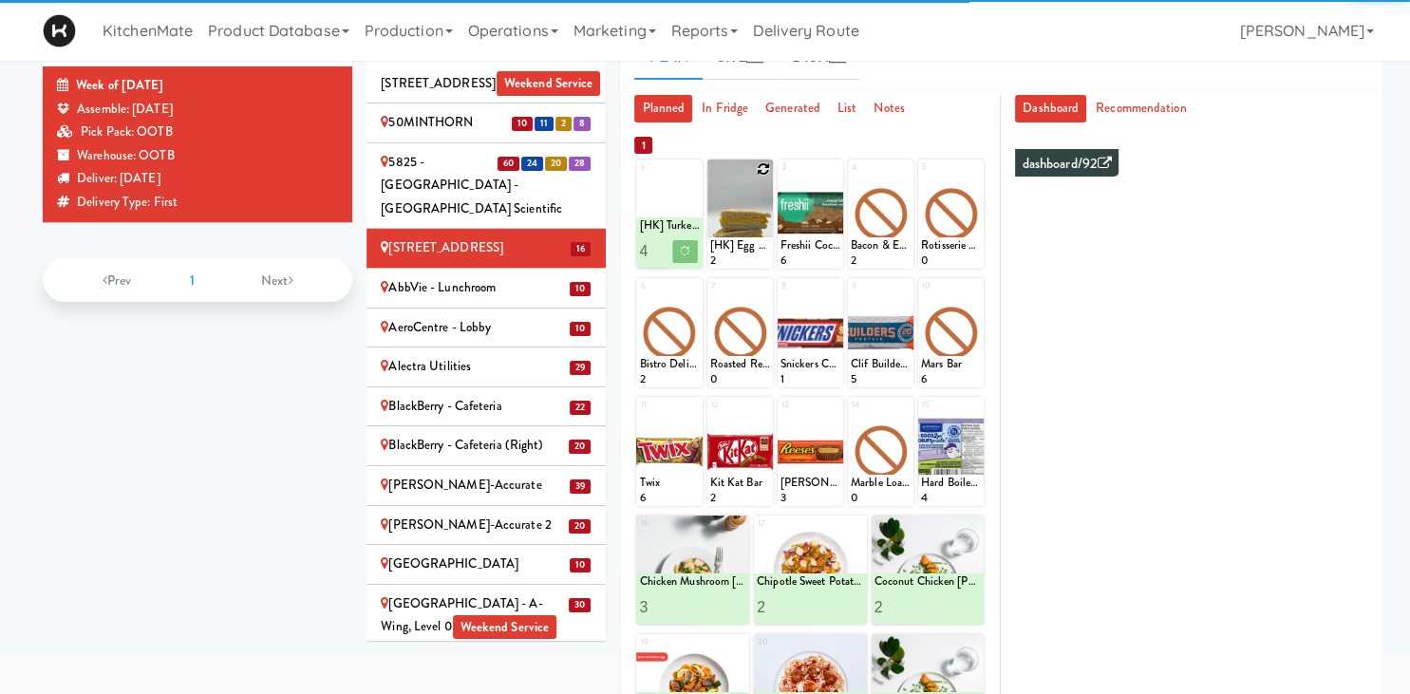
click at [747, 199] on div at bounding box center [740, 214] width 66 height 109
click at [762, 168] on icon at bounding box center [763, 168] width 13 height 13
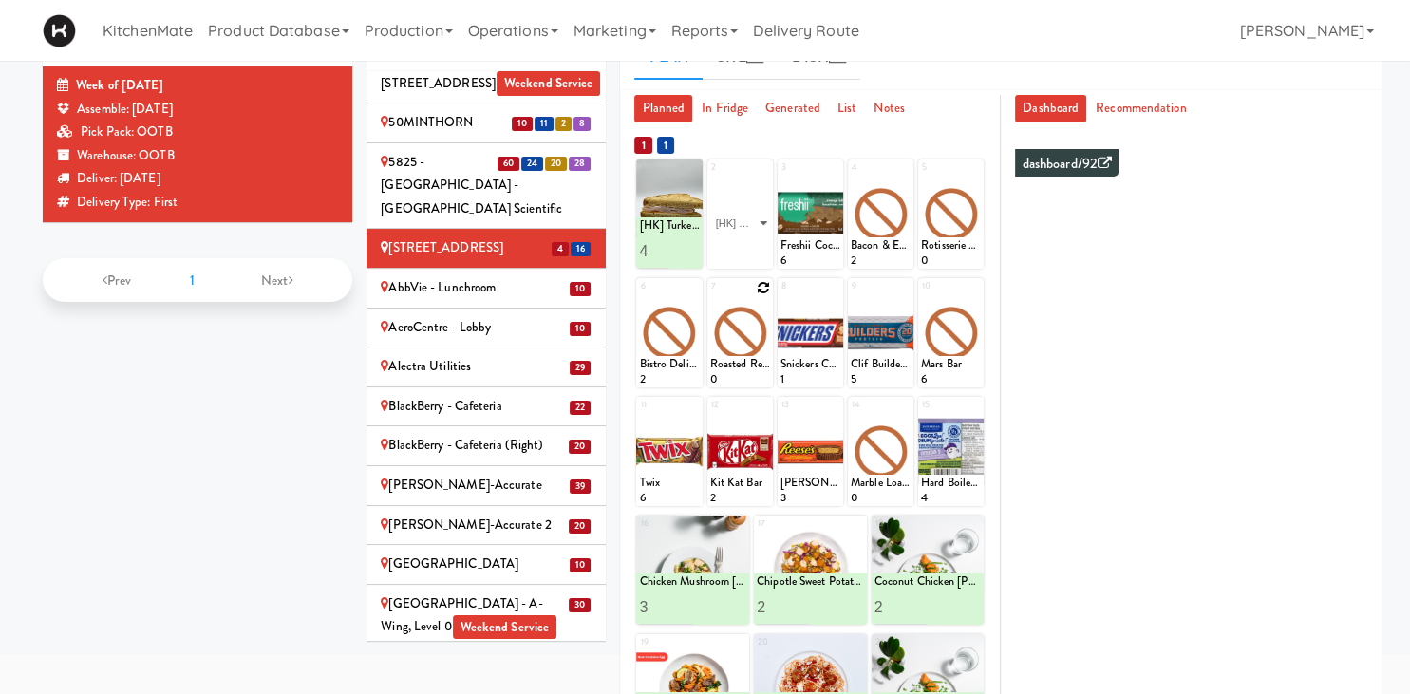
click option "[HK] Turkey & Cheese Multigrain" at bounding box center [0, 0] width 0 height 0
type input "2"
click at [729, 242] on input "2" at bounding box center [725, 251] width 30 height 35
click at [762, 169] on icon at bounding box center [763, 168] width 15 height 15
click option "[HK] Egg Salad on Multigrain" at bounding box center [0, 0] width 0 height 0
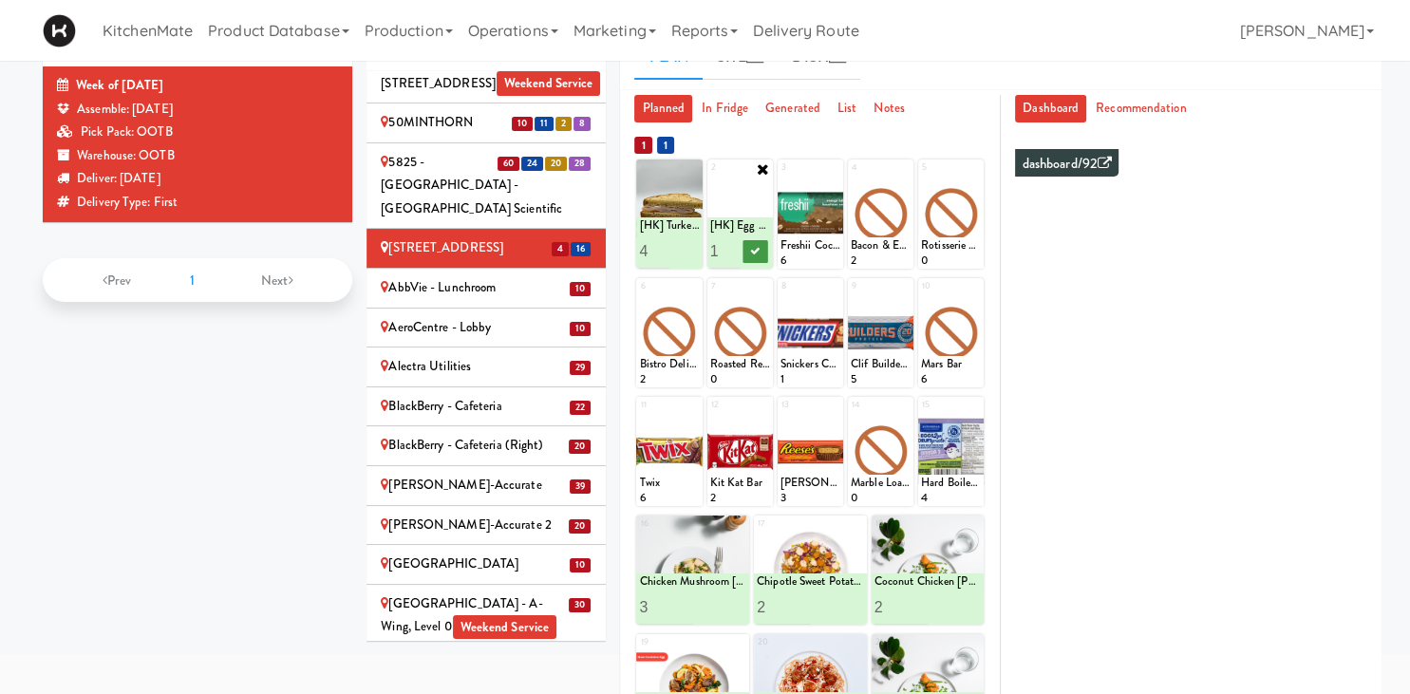
type input "2"
click at [733, 247] on input "2" at bounding box center [725, 251] width 30 height 35
click at [754, 252] on icon at bounding box center [754, 251] width 9 height 10
click at [977, 171] on icon at bounding box center [974, 168] width 13 height 13
click at [693, 283] on icon at bounding box center [693, 287] width 13 height 13
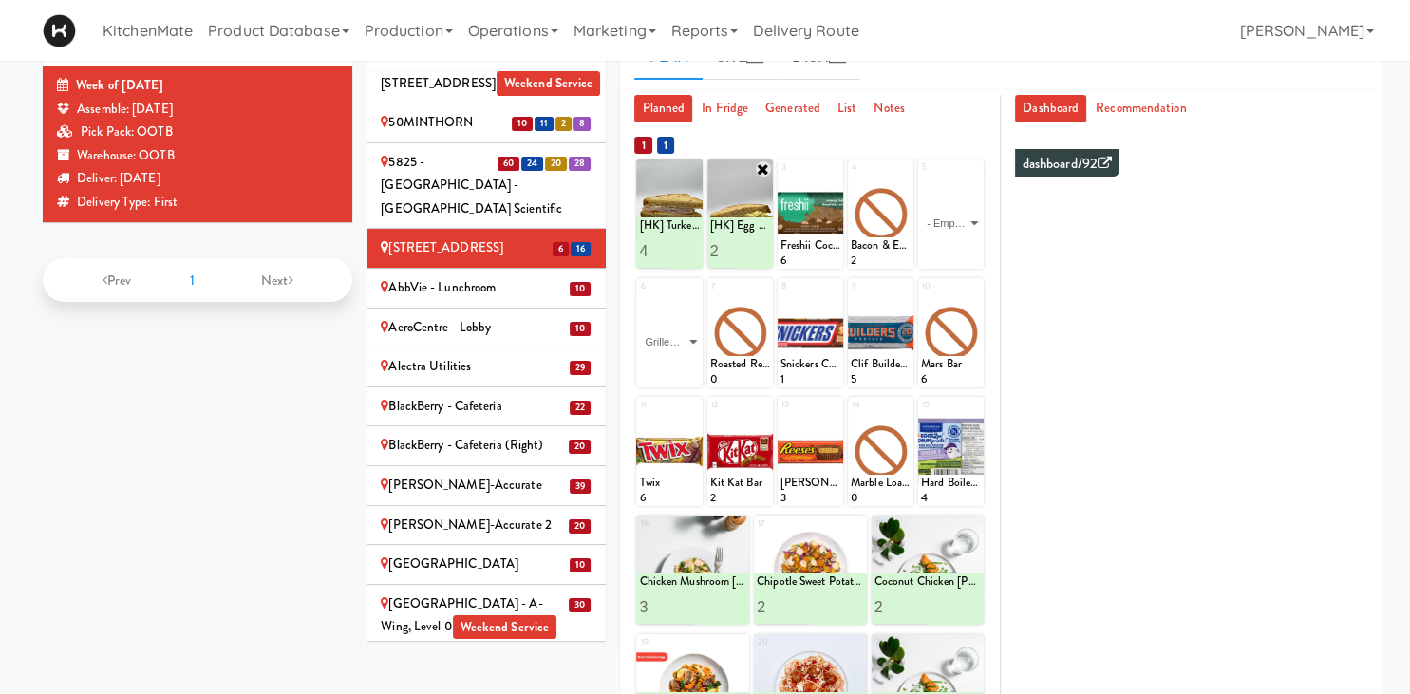
click option "Grilled Chicken Caesar Salad" at bounding box center [0, 0] width 0 height 0
type input "2"
click at [665, 363] on input "2" at bounding box center [654, 369] width 30 height 35
click at [683, 369] on icon at bounding box center [684, 370] width 9 height 10
click at [903, 170] on icon at bounding box center [903, 168] width 13 height 13
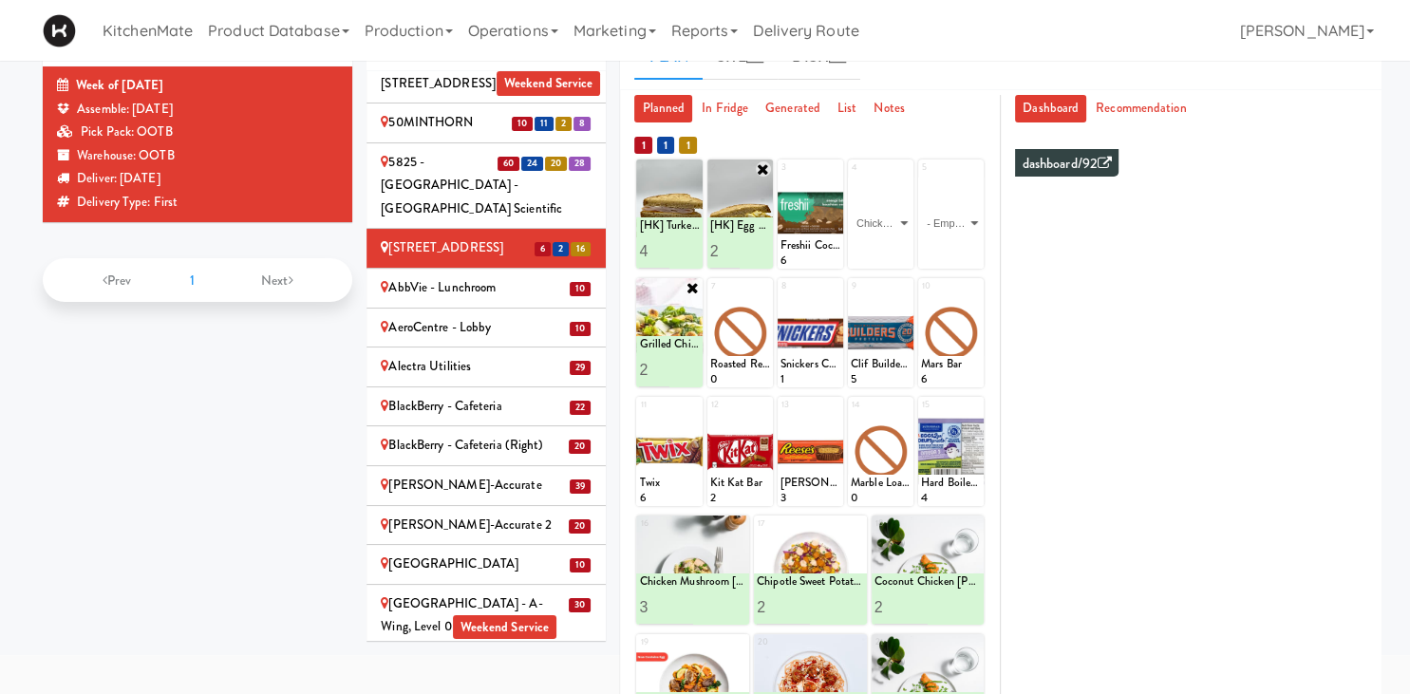
click option "Chicken Salad & Bacon Wrap" at bounding box center [0, 0] width 0 height 0
type input "2"
click at [872, 247] on input "2" at bounding box center [866, 251] width 30 height 35
click at [895, 251] on icon at bounding box center [896, 251] width 9 height 10
click at [921, 178] on select "- Empty - Activia Probiotic Peach Mango Smoothie Aquafina Water Chocolate Milk …" at bounding box center [951, 223] width 60 height 91
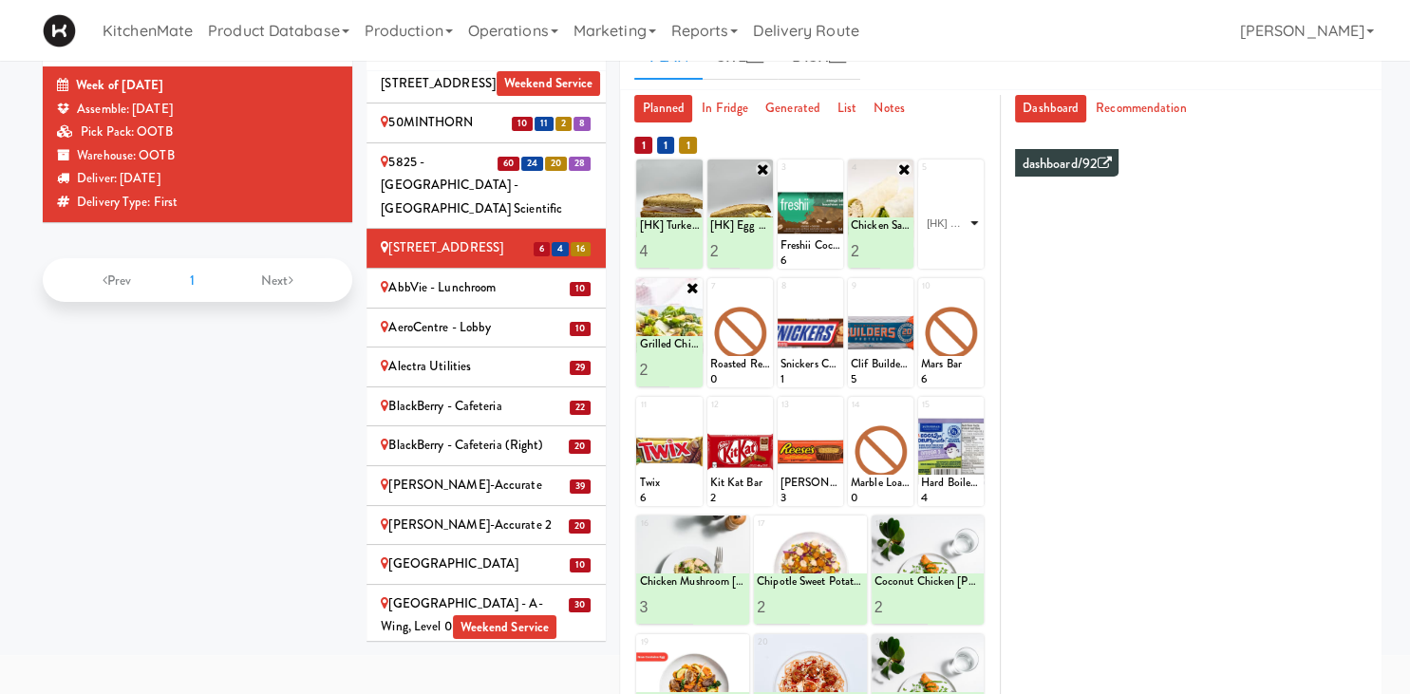
click option "[HK] Spicy Buffalo Chicken Wrap" at bounding box center [0, 0] width 0 height 0
type input "2"
click at [950, 242] on input "2" at bounding box center [936, 251] width 30 height 35
click at [964, 248] on icon at bounding box center [966, 251] width 9 height 10
click at [765, 289] on icon at bounding box center [763, 287] width 13 height 13
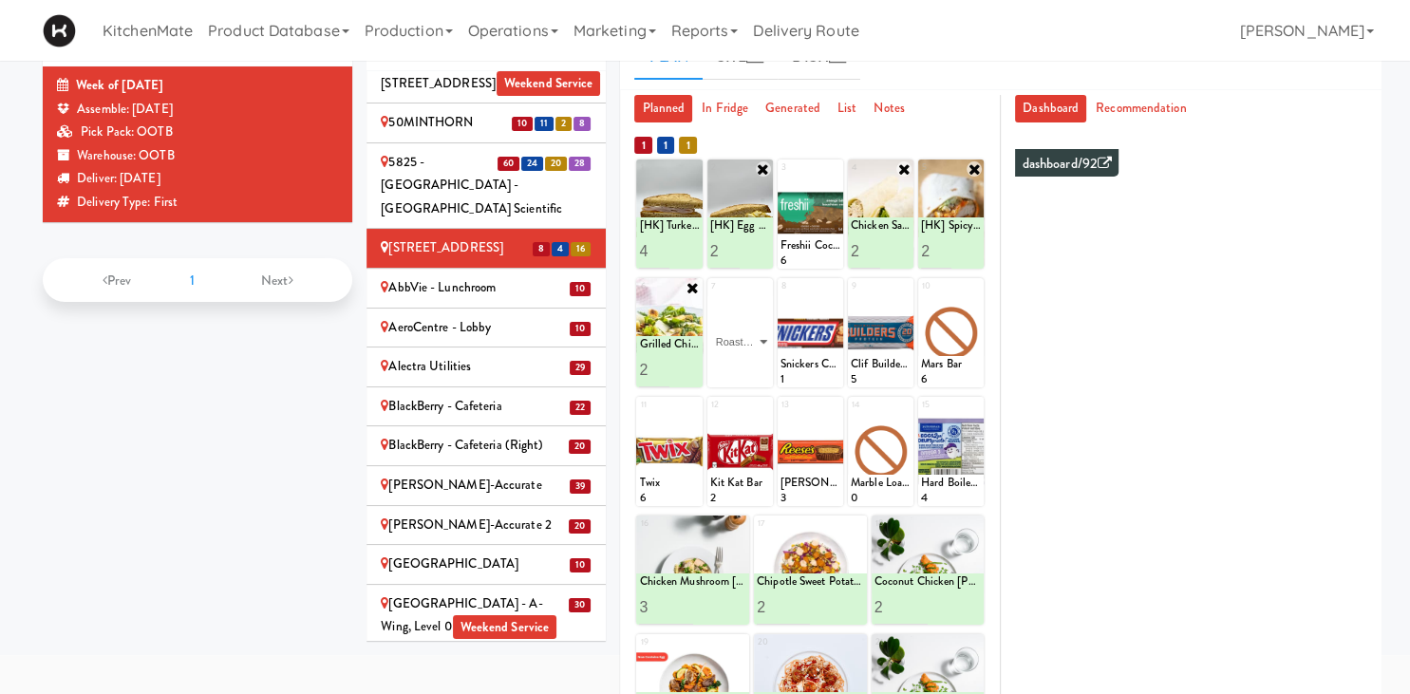
click option "Roasted Red Pepper Hummus with Crackers" at bounding box center [0, 0] width 0 height 0
type input "6"
click at [759, 364] on button at bounding box center [755, 370] width 25 height 23
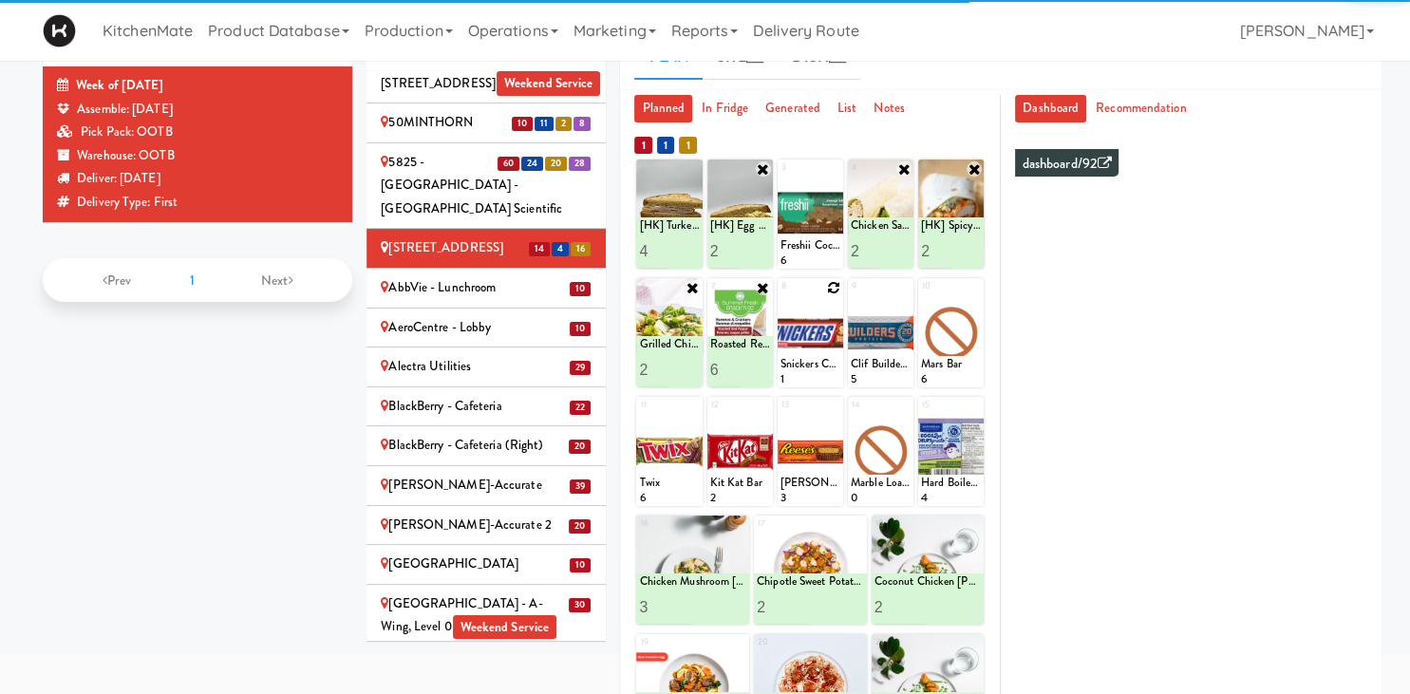
click at [831, 286] on icon at bounding box center [833, 287] width 13 height 13
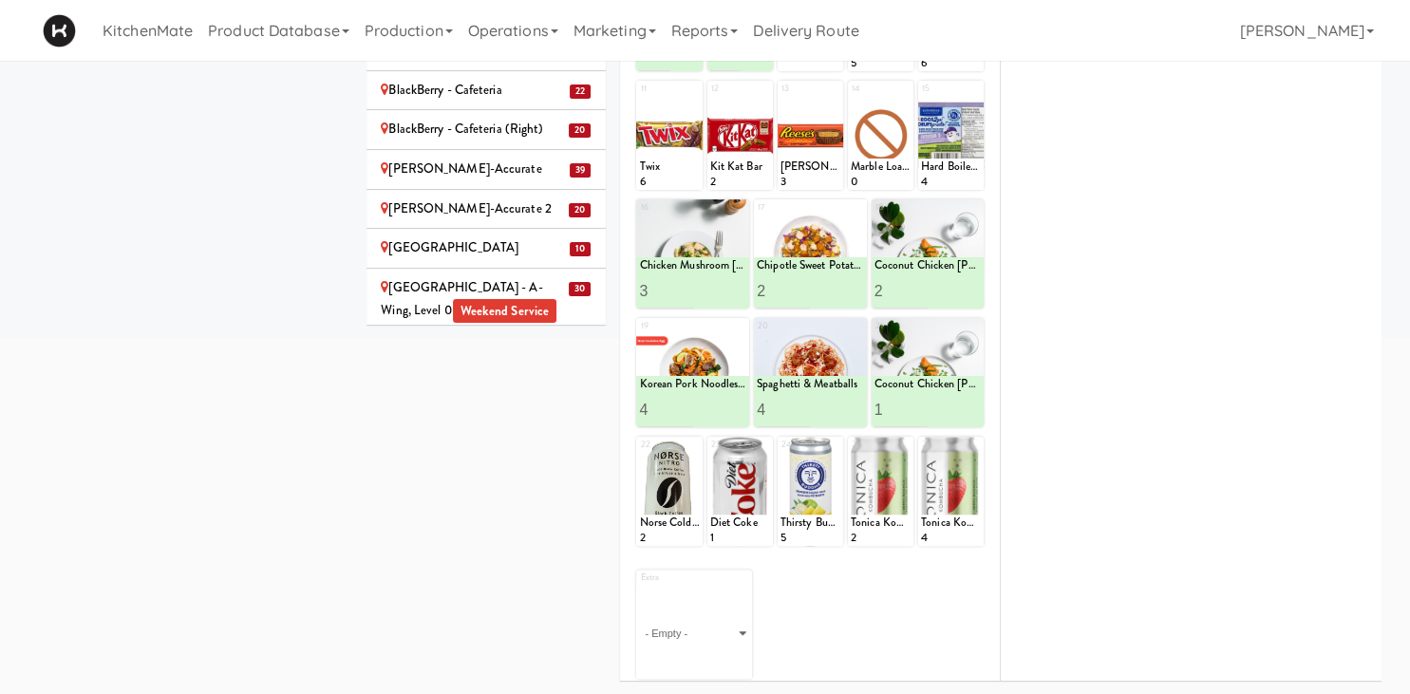
scroll to position [216, 0]
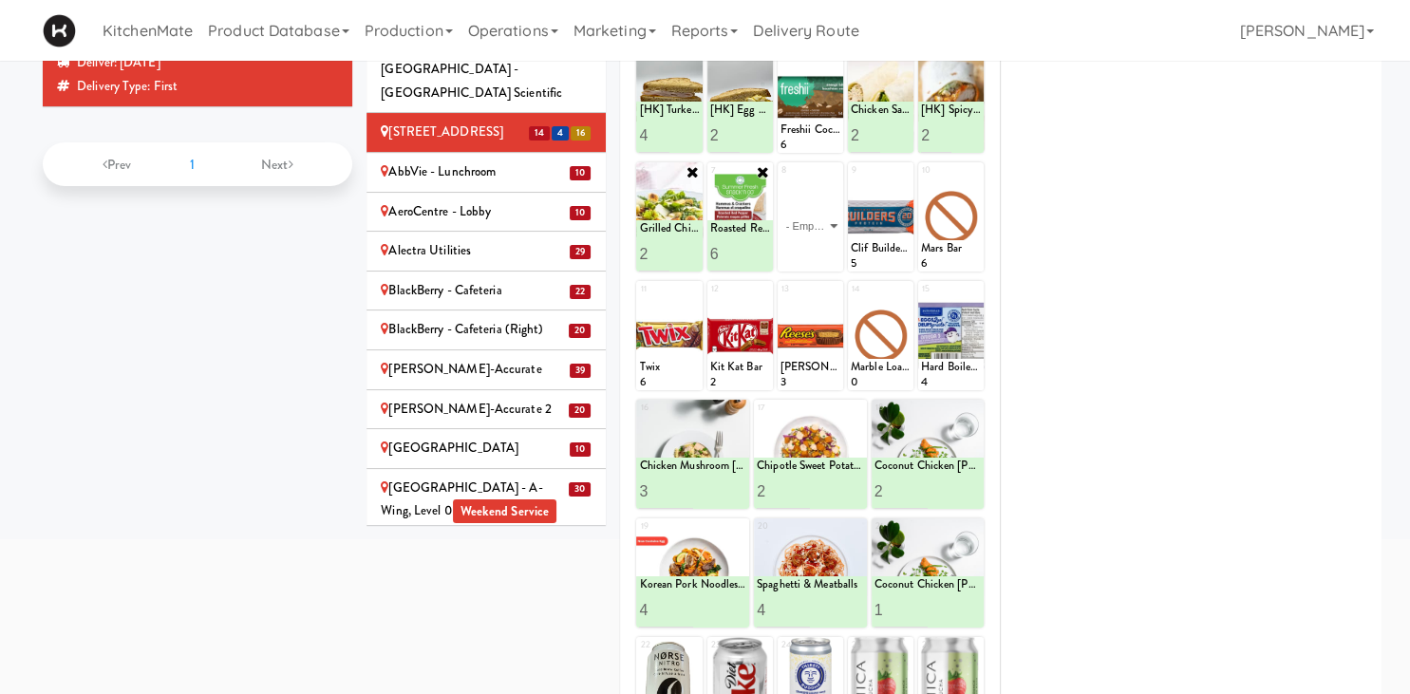
click at [781, 180] on select "- Empty - Activia Probiotic Peach Mango Smoothie Aquafina Water Chocolate Milk …" at bounding box center [811, 225] width 60 height 91
click option "Snickers Chocolate Bar" at bounding box center [0, 0] width 0 height 0
type input "6"
click at [826, 250] on icon at bounding box center [825, 254] width 9 height 10
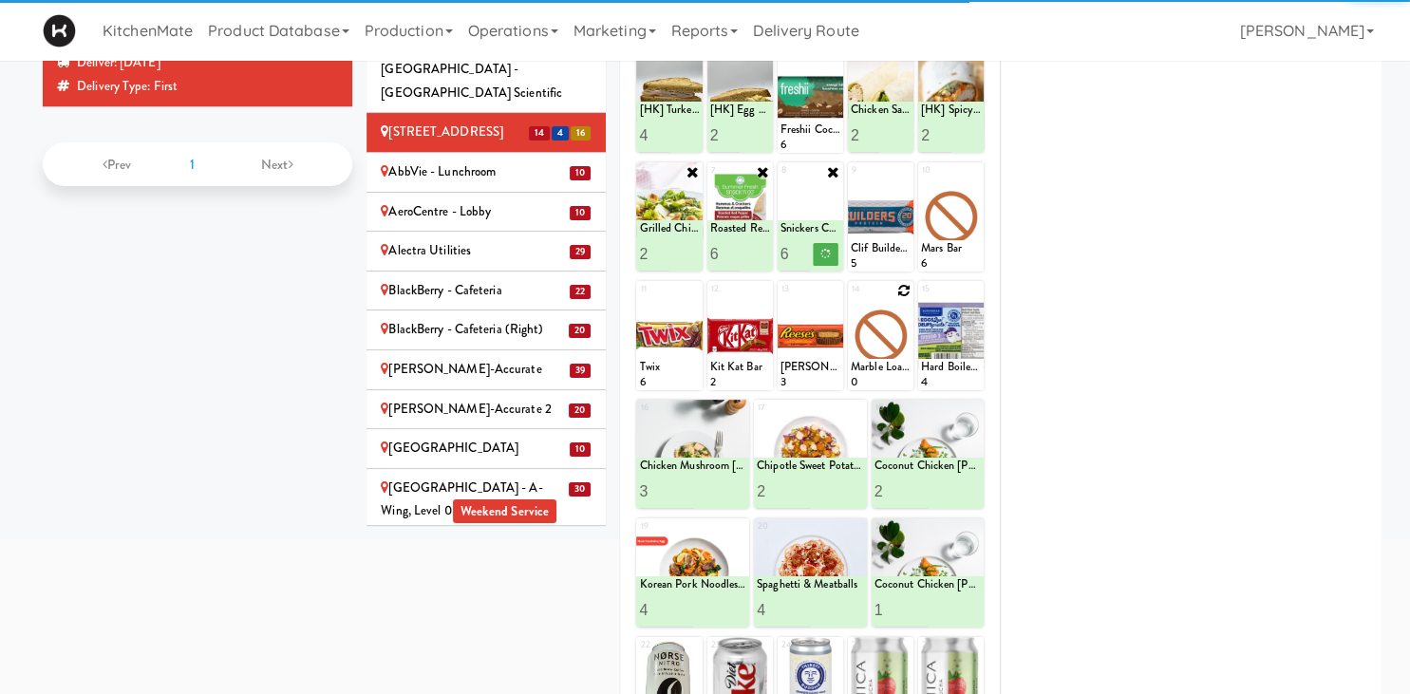
click at [906, 292] on icon at bounding box center [903, 290] width 13 height 13
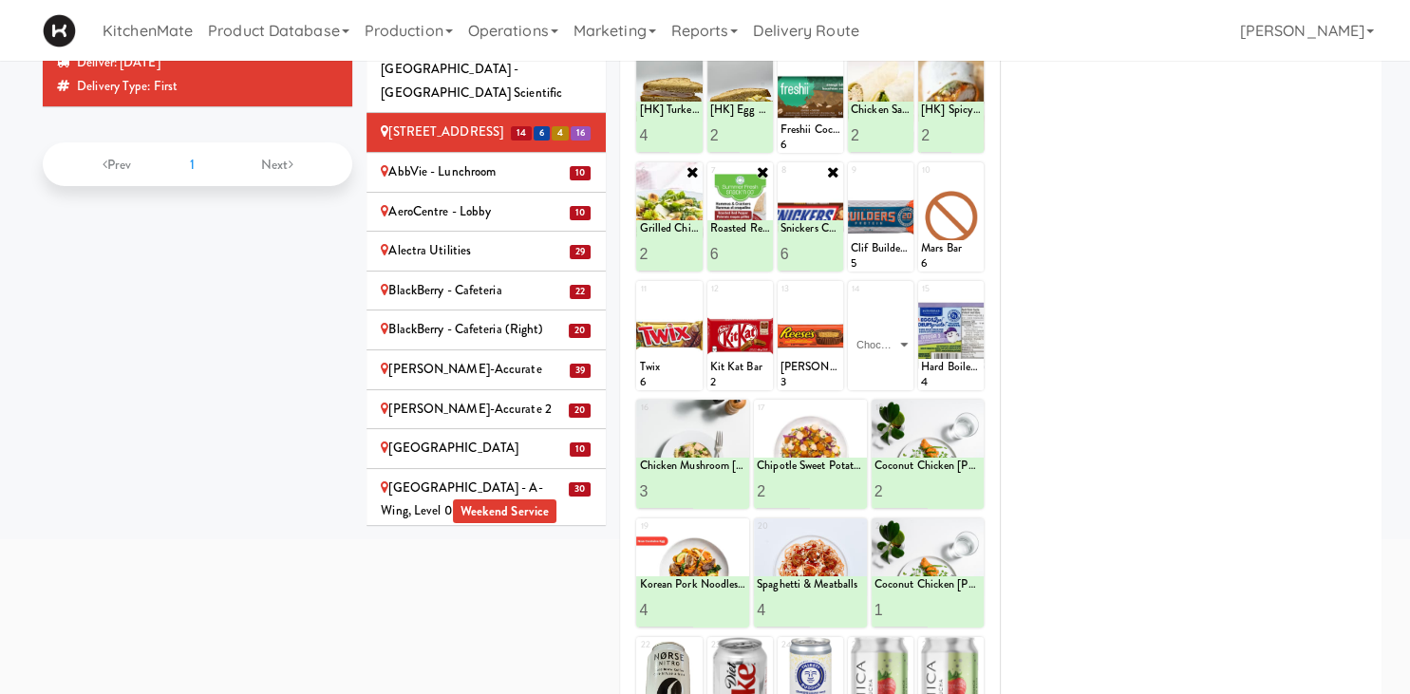
click option "Chocolate Chip Loaf Cake" at bounding box center [0, 0] width 0 height 0
click at [872, 370] on input "2" at bounding box center [866, 372] width 30 height 35
type input "3"
click at [872, 370] on input "3" at bounding box center [866, 372] width 30 height 35
click at [890, 373] on button at bounding box center [896, 373] width 25 height 23
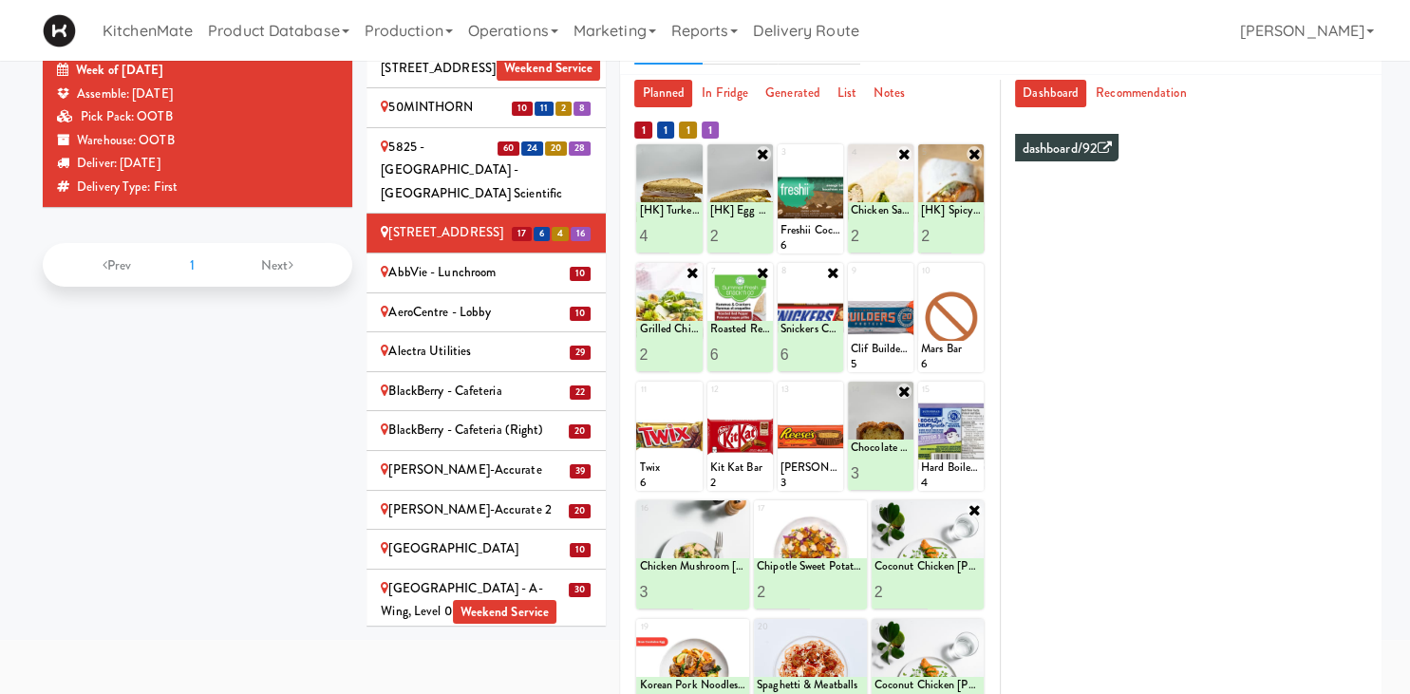
scroll to position [416, 0]
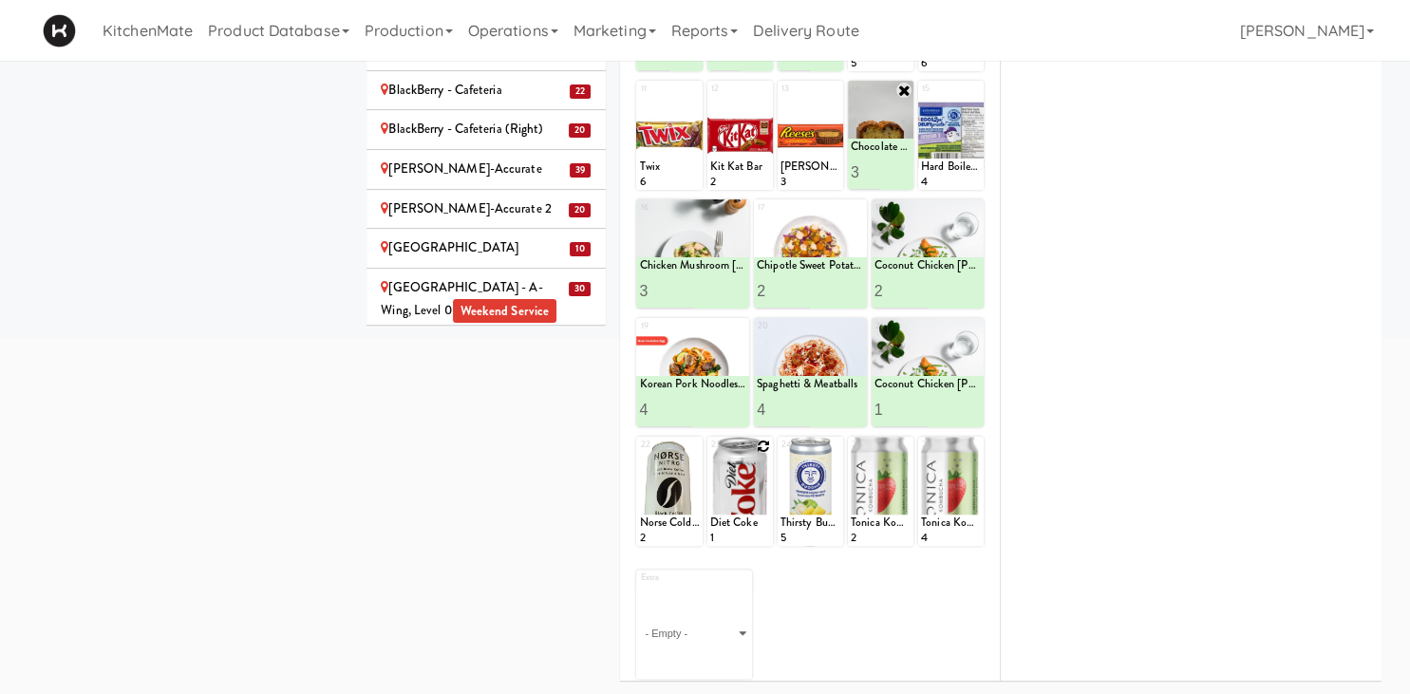
click at [761, 447] on icon at bounding box center [763, 446] width 13 height 13
click at [710, 455] on select "- Empty - Activia Probiotic Peach Mango Smoothie Aquafina Water Chocolate Milk …" at bounding box center [740, 500] width 60 height 91
click option "Diet Coke" at bounding box center [0, 0] width 0 height 0
type input "7"
click at [749, 526] on button at bounding box center [755, 529] width 25 height 23
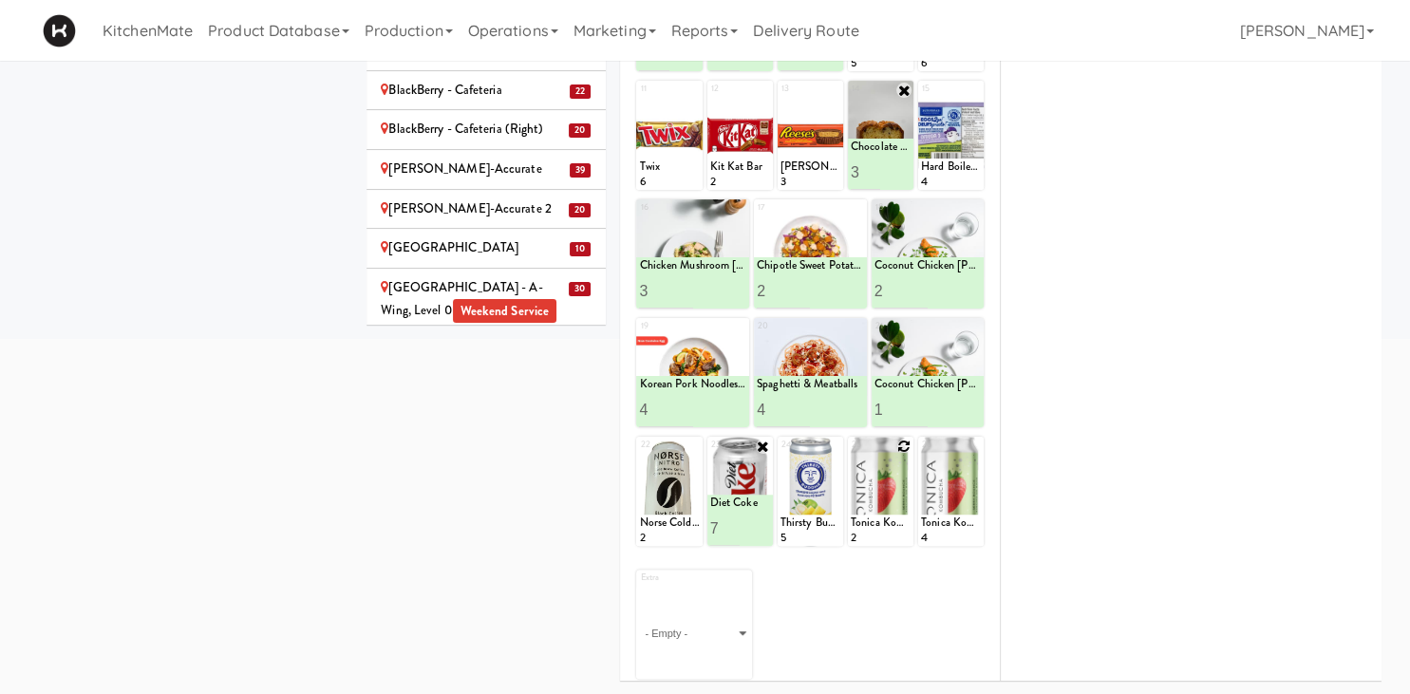
click at [902, 440] on icon at bounding box center [903, 446] width 13 height 13
click option "Red Bull Energy Drink" at bounding box center [0, 0] width 0 height 0
type input "5"
click at [903, 535] on button at bounding box center [896, 529] width 25 height 23
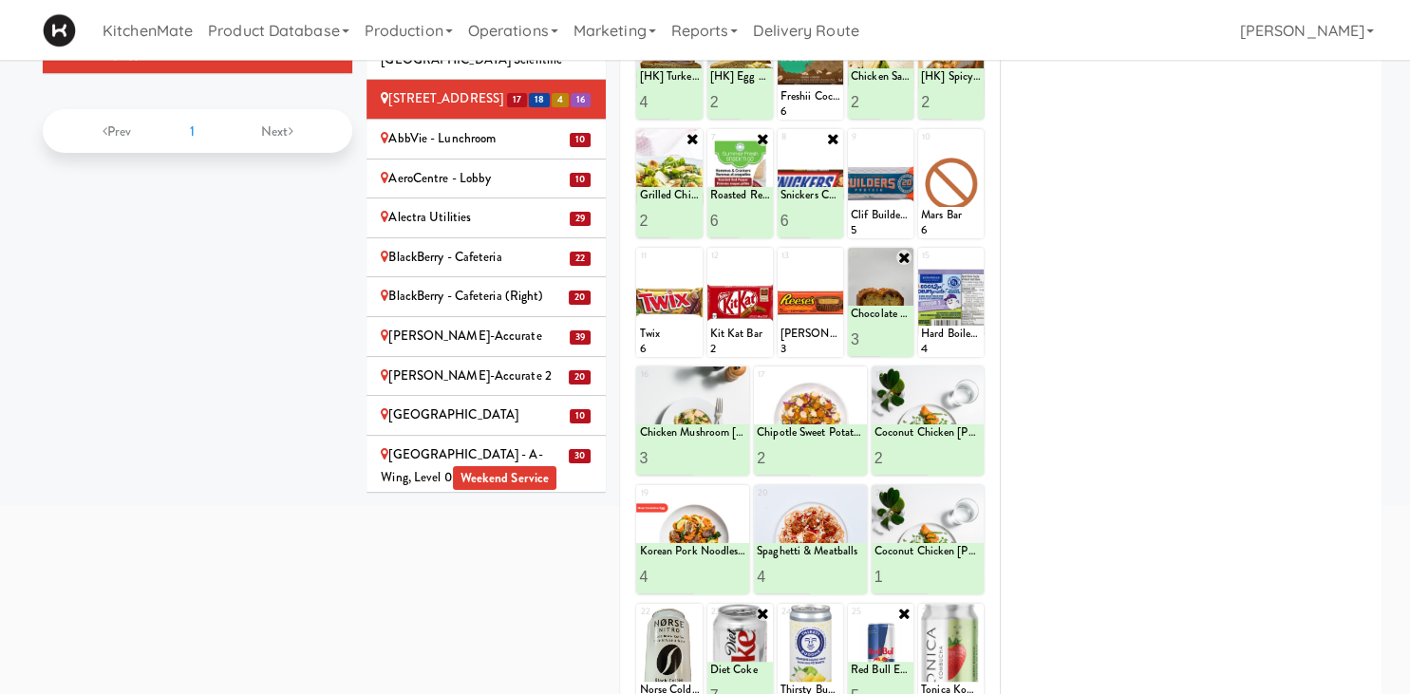
scroll to position [216, 0]
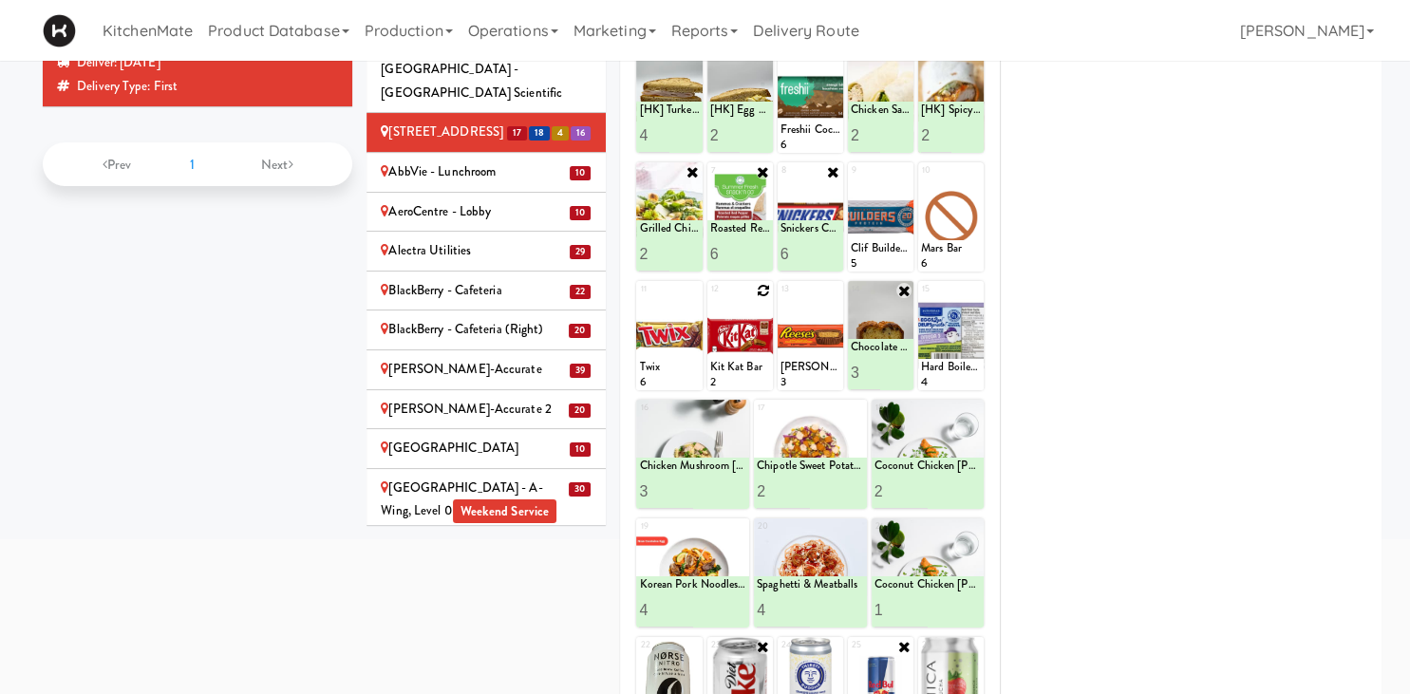
click at [763, 292] on icon at bounding box center [763, 290] width 13 height 13
click option "Kit Kat Bar" at bounding box center [0, 0] width 0 height 0
type input "8"
click at [767, 368] on button at bounding box center [755, 373] width 25 height 23
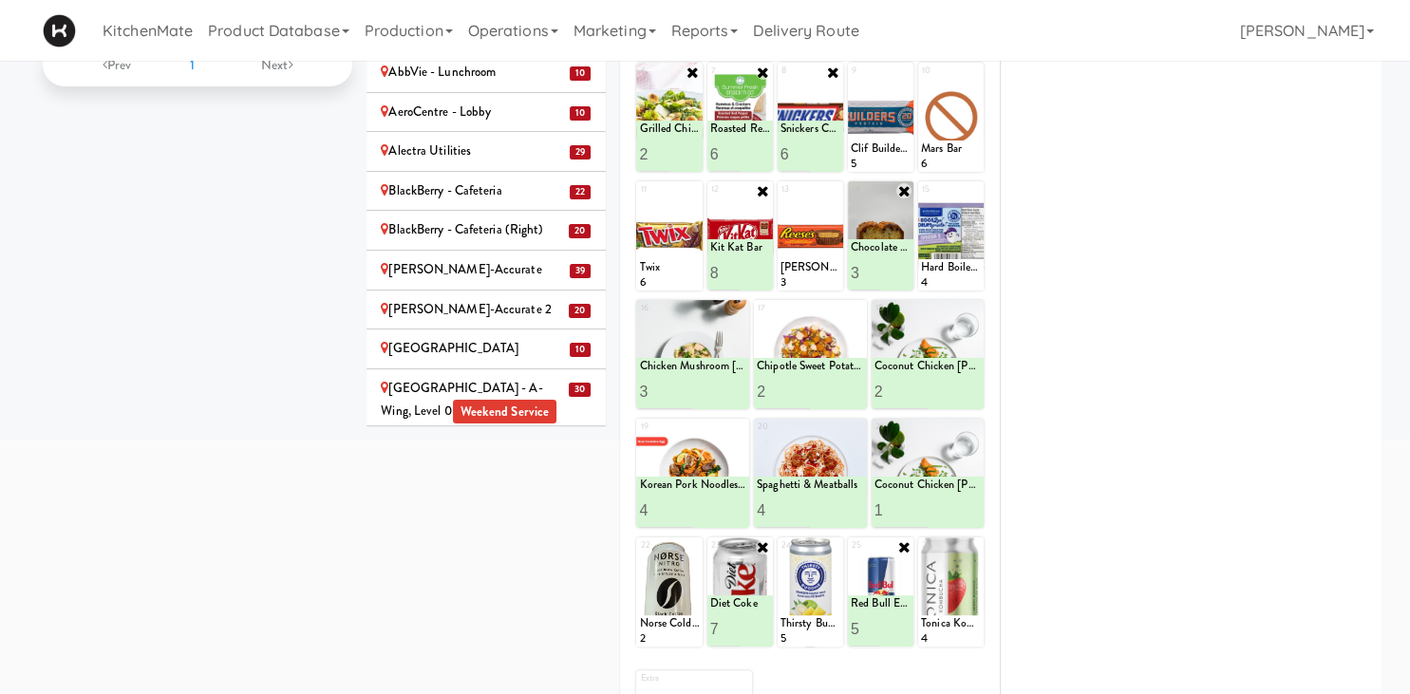
scroll to position [0, 0]
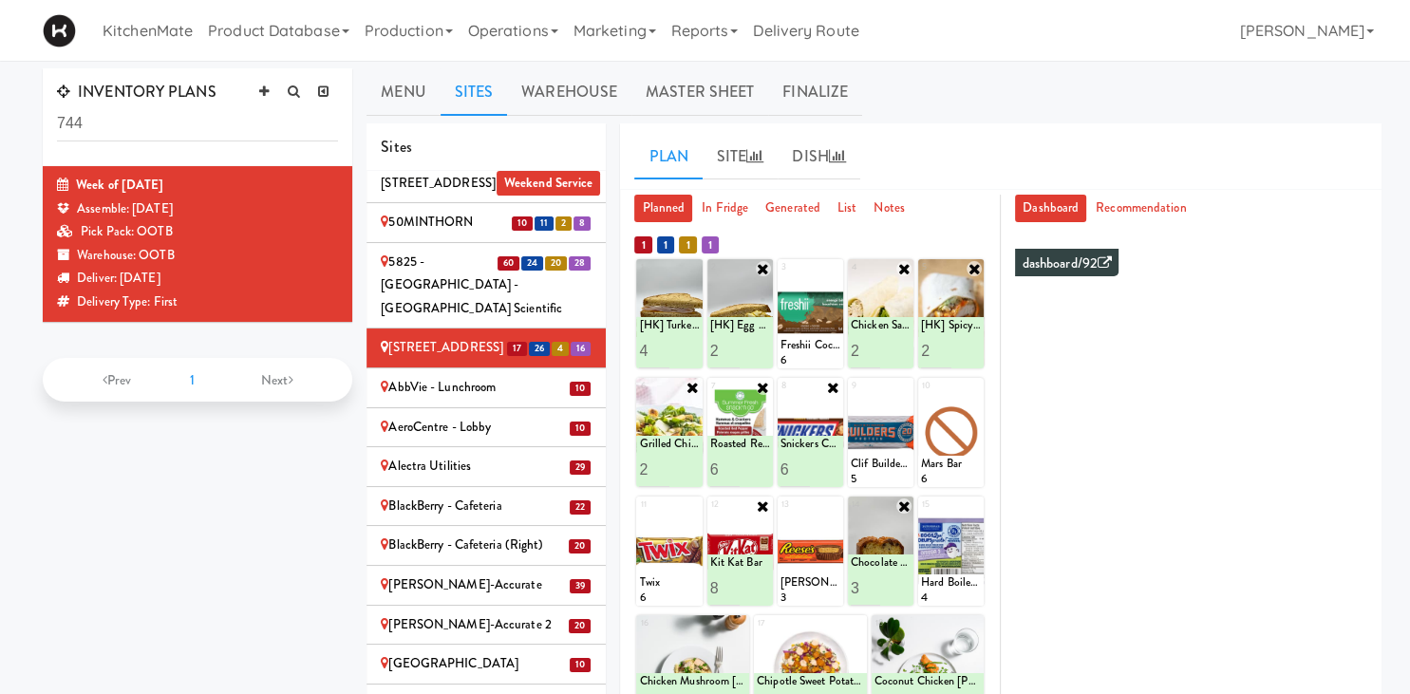
click at [490, 376] on div "AbbVie - Lunchroom" at bounding box center [486, 388] width 211 height 24
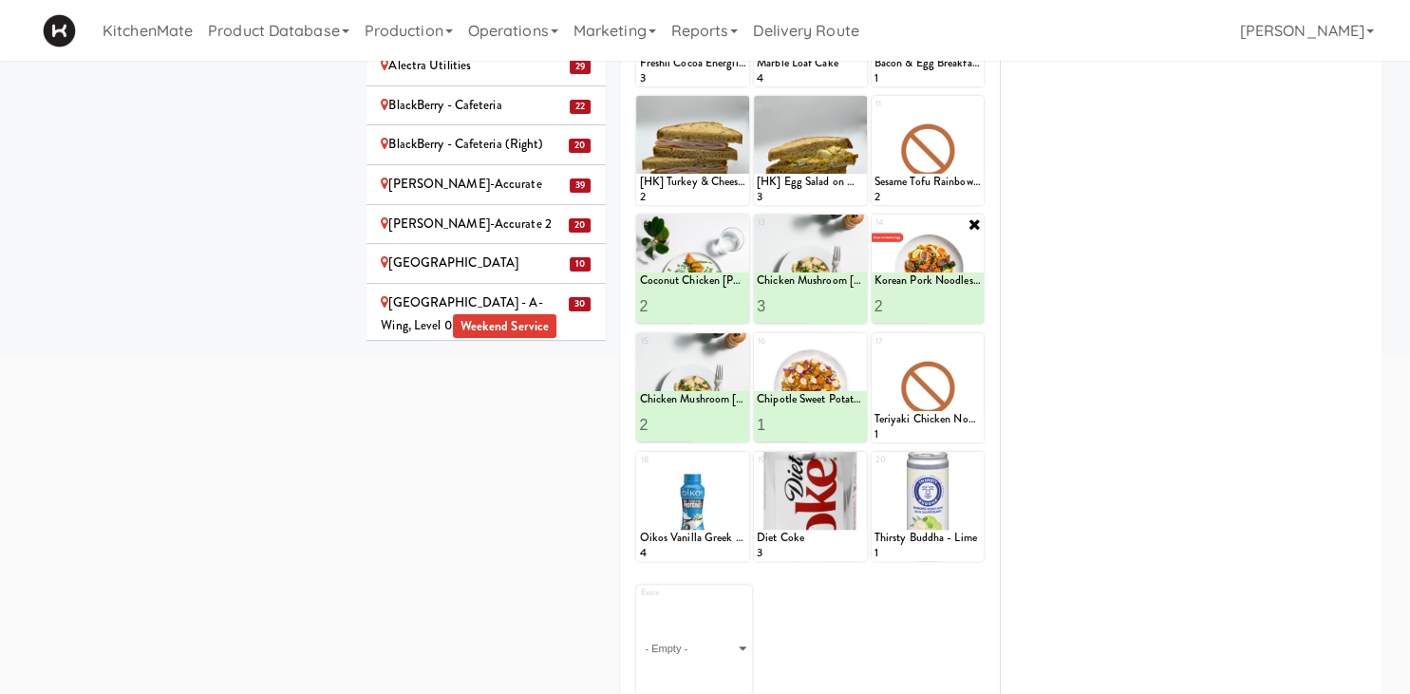
scroll to position [100, 0]
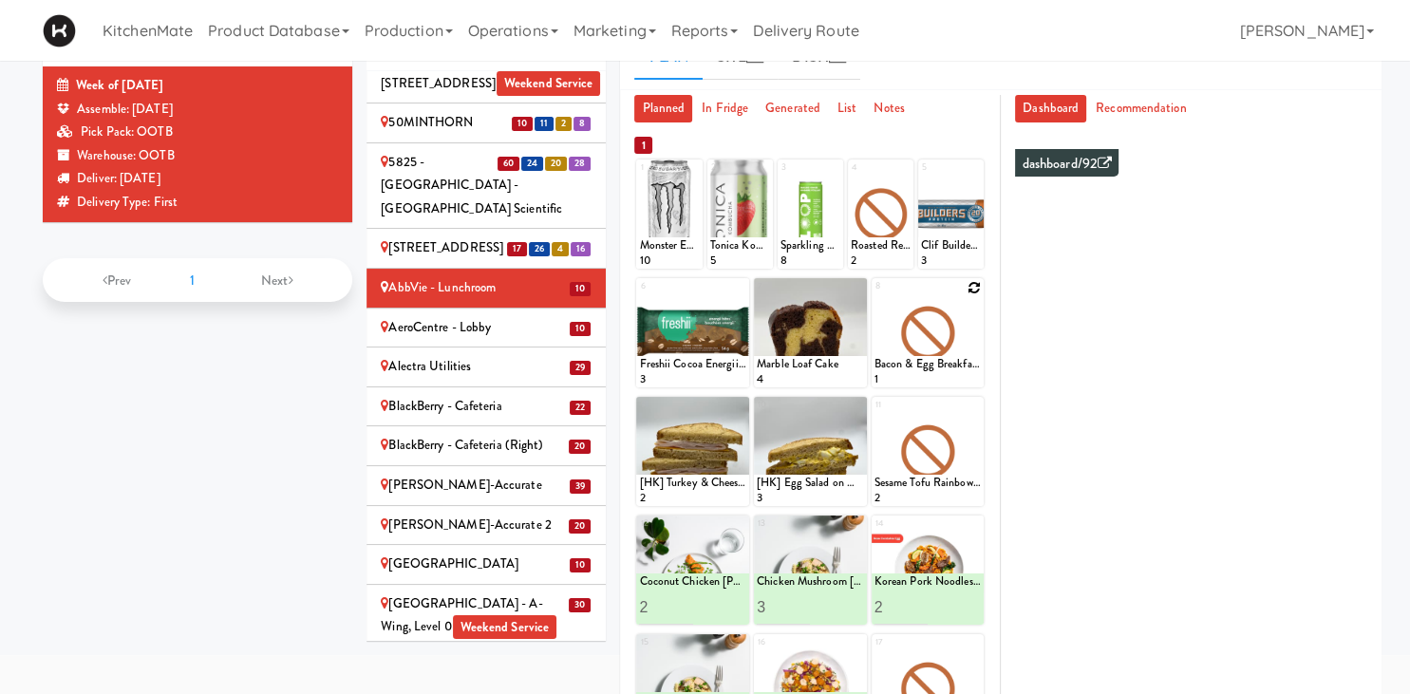
click at [977, 290] on icon at bounding box center [974, 287] width 13 height 13
click at [875, 296] on select "- Empty - Activia Probiotic Peach Mango Smoothie Aquafina Water Chocolate Milk …" at bounding box center [928, 341] width 107 height 91
click at [935, 340] on select "- Empty - Activia Probiotic Peach Mango Smoothie Aquafina Water Chocolate Milk …" at bounding box center [928, 341] width 107 height 91
click at [979, 407] on icon at bounding box center [974, 406] width 13 height 13
click at [974, 405] on div "11 - Empty - Activia Probiotic Peach Mango Smoothie Aquafina Water Chocolate Mi…" at bounding box center [928, 451] width 113 height 109
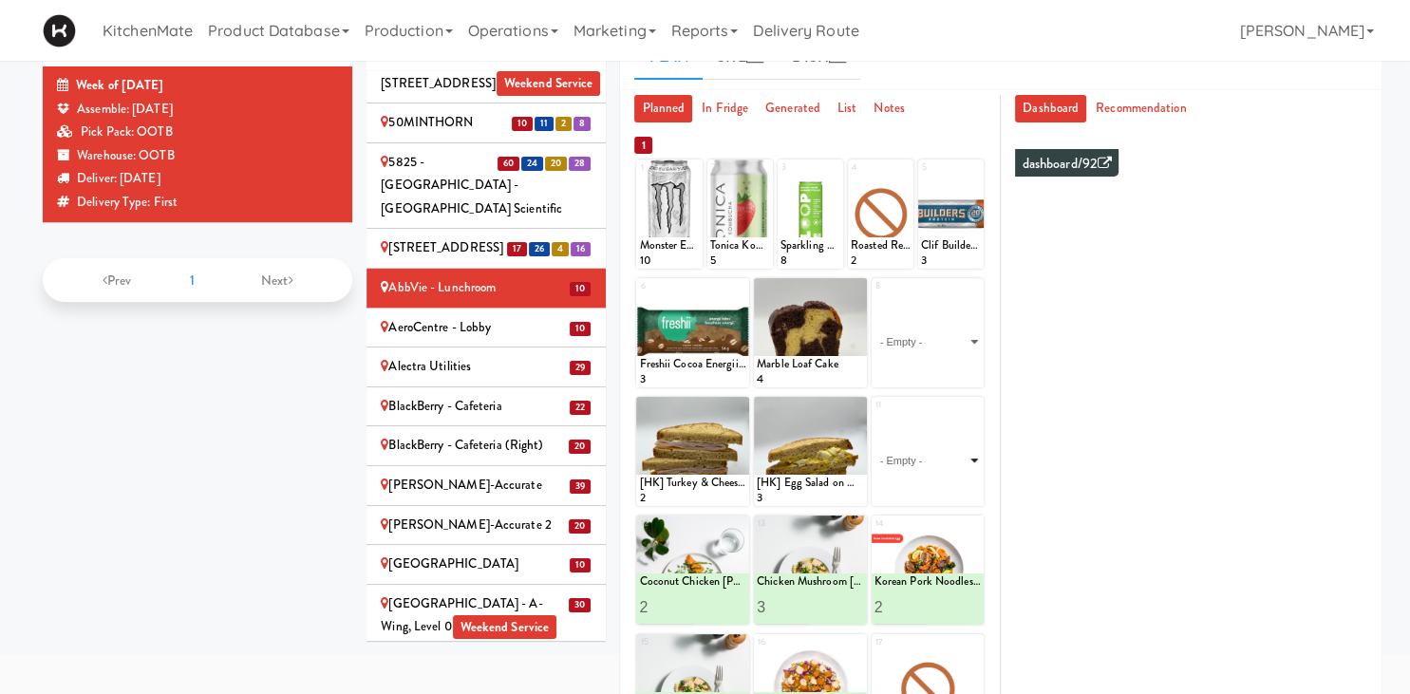
click at [875, 415] on select "- Empty - Activia Probiotic Peach Mango Smoothie Aquafina Water Chocolate Milk …" at bounding box center [928, 460] width 107 height 91
click option "Grilled Chicken Caesar Salad" at bounding box center [0, 0] width 0 height 0
type input "2"
click at [921, 481] on input "2" at bounding box center [901, 488] width 53 height 35
click at [956, 487] on icon at bounding box center [954, 488] width 9 height 10
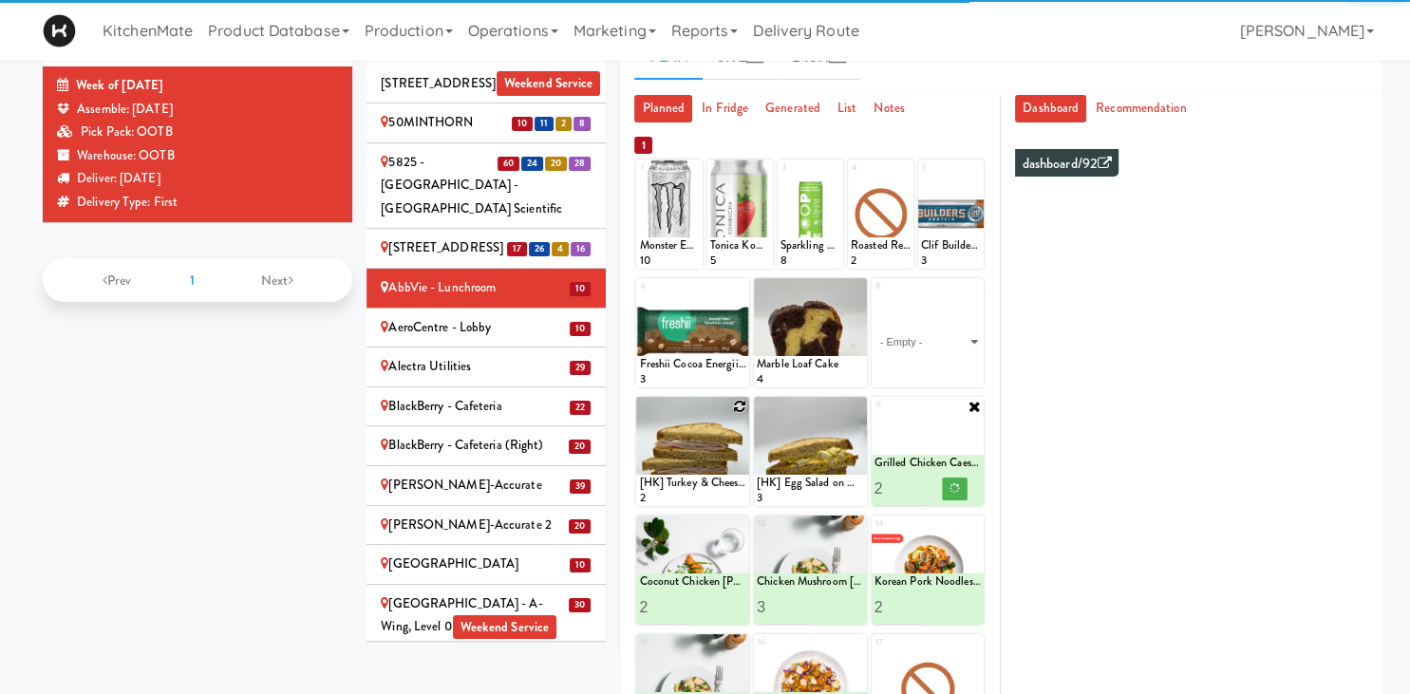
click at [738, 408] on icon at bounding box center [739, 406] width 13 height 13
click option "[HK] Turkey & Cheese Multigrain" at bounding box center [0, 0] width 0 height 0
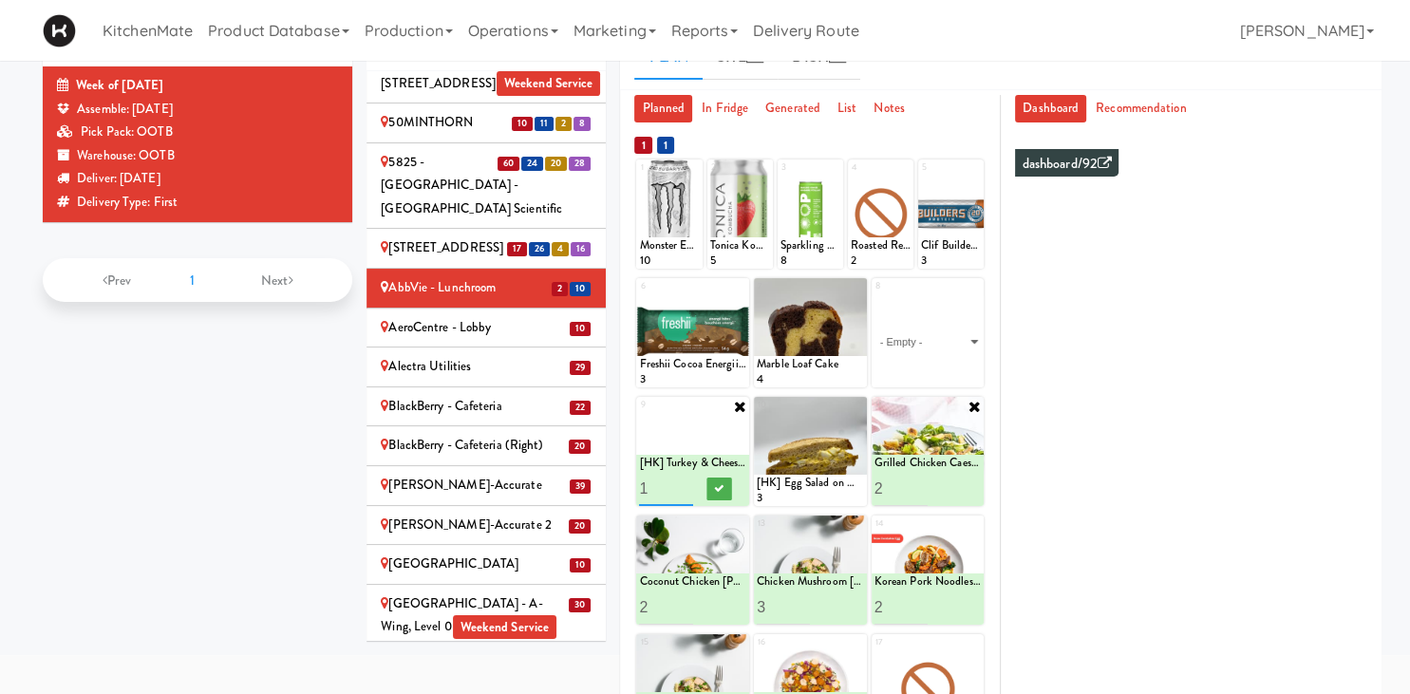
click at [682, 481] on input "2" at bounding box center [665, 488] width 53 height 35
type input "3"
click at [684, 482] on input "3" at bounding box center [665, 488] width 53 height 35
click at [719, 487] on icon at bounding box center [719, 488] width 9 height 10
click at [857, 406] on icon at bounding box center [857, 406] width 13 height 13
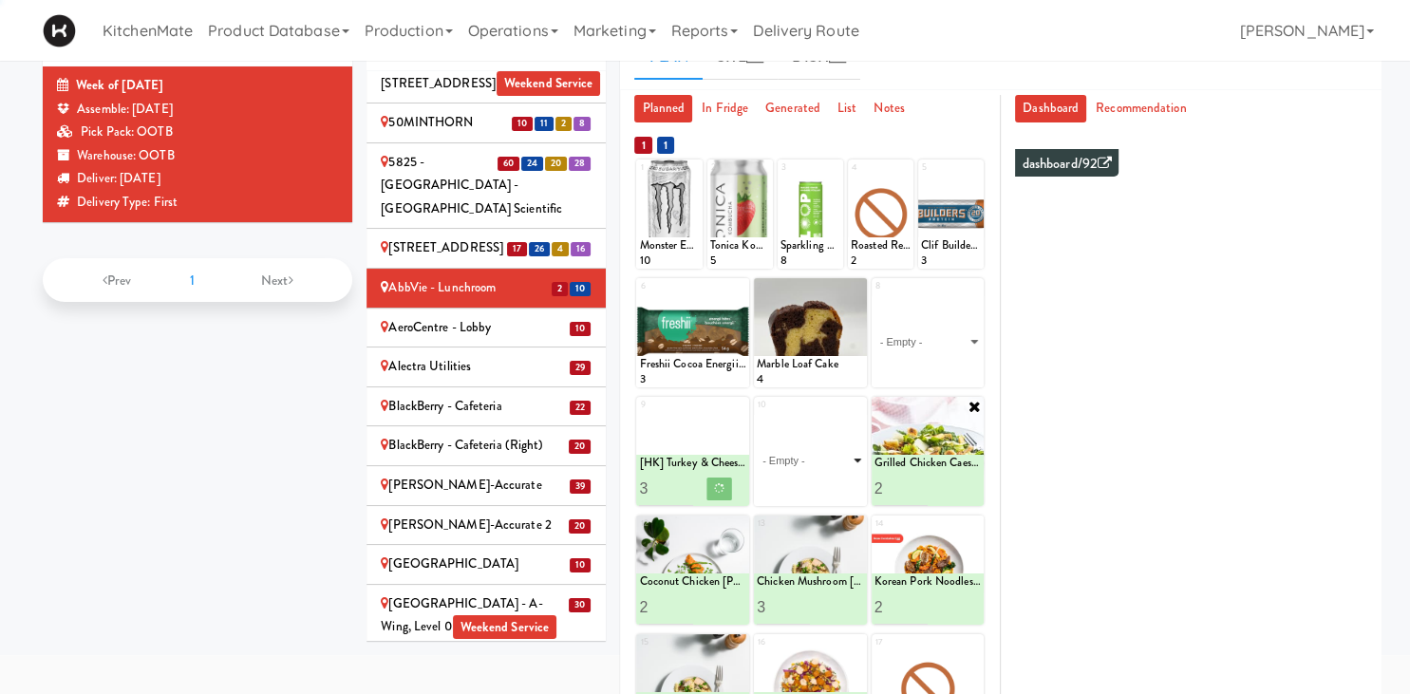
click at [838, 442] on select "- Empty - Activia Probiotic Peach Mango Smoothie Aquafina Water Chocolate Milk …" at bounding box center [810, 460] width 107 height 91
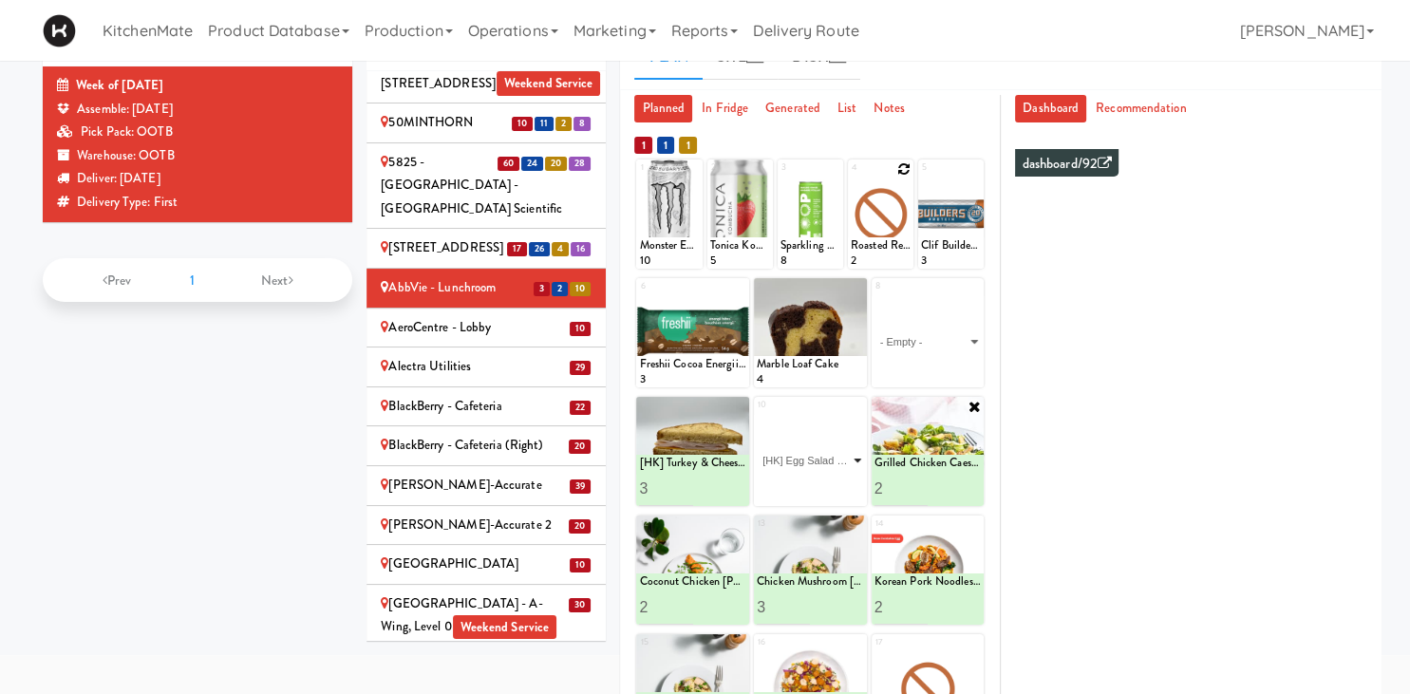
click option "[HK] Egg Salad on Multigrain" at bounding box center [0, 0] width 0 height 0
click at [838, 465] on select "- Empty - Activia Probiotic Peach Mango Smoothie Aquafina Water Chocolate Milk …" at bounding box center [810, 460] width 107 height 91
click at [855, 458] on div "[HK] Egg Salad on Multigrain" at bounding box center [810, 463] width 107 height 16
click at [802, 483] on input "2" at bounding box center [783, 488] width 53 height 35
click at [802, 484] on input "3" at bounding box center [783, 488] width 53 height 35
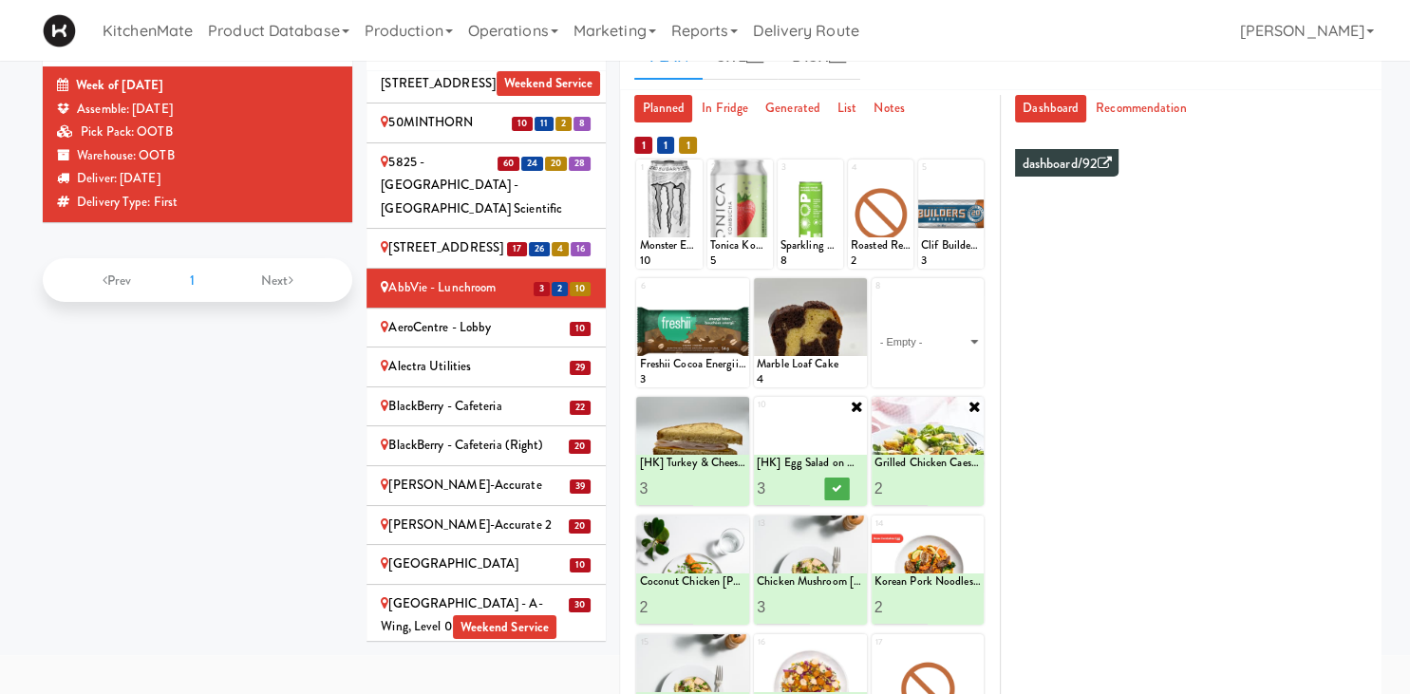
type input "2"
click at [805, 491] on input "2" at bounding box center [783, 488] width 53 height 35
click at [838, 484] on icon at bounding box center [836, 488] width 9 height 10
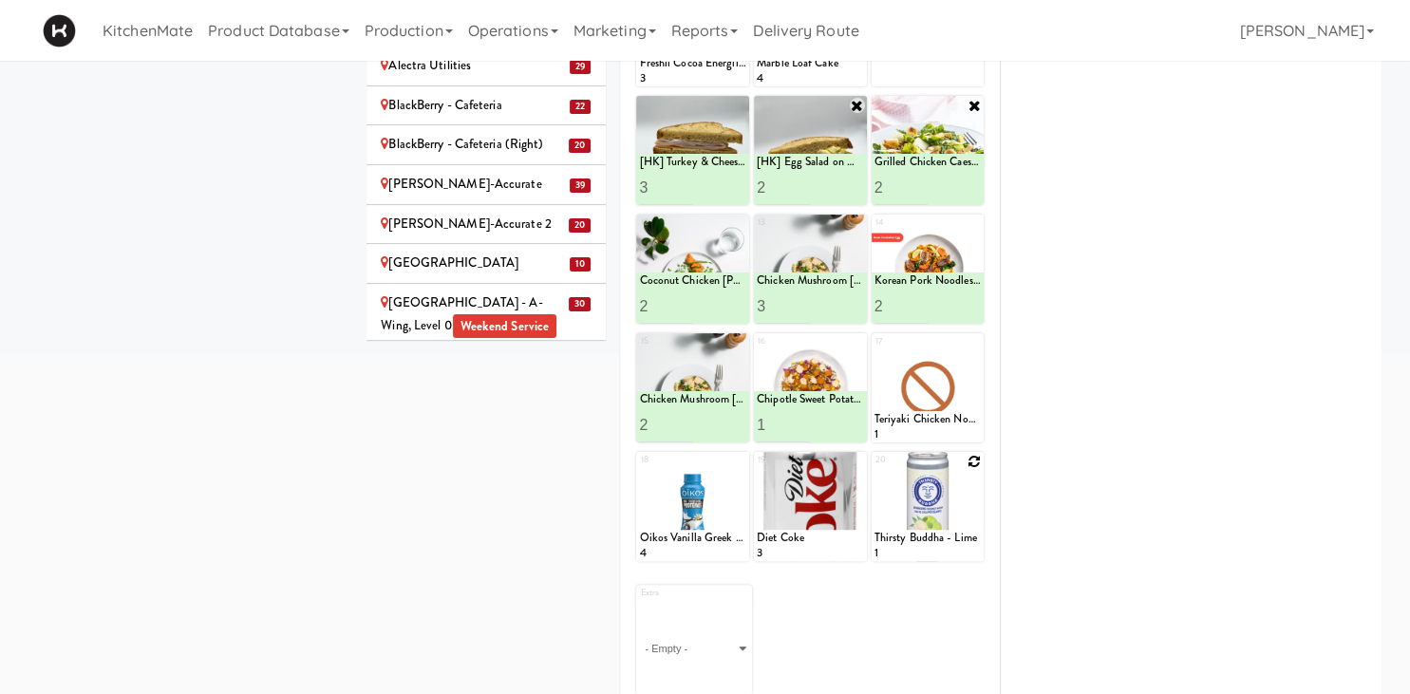
click at [974, 460] on icon at bounding box center [974, 461] width 13 height 13
click option "Thirsty Buddha - Lime" at bounding box center [0, 0] width 0 height 0
click at [920, 537] on input "2" at bounding box center [901, 543] width 53 height 35
click at [920, 537] on input "3" at bounding box center [901, 543] width 53 height 35
click at [921, 537] on input "4" at bounding box center [901, 543] width 53 height 35
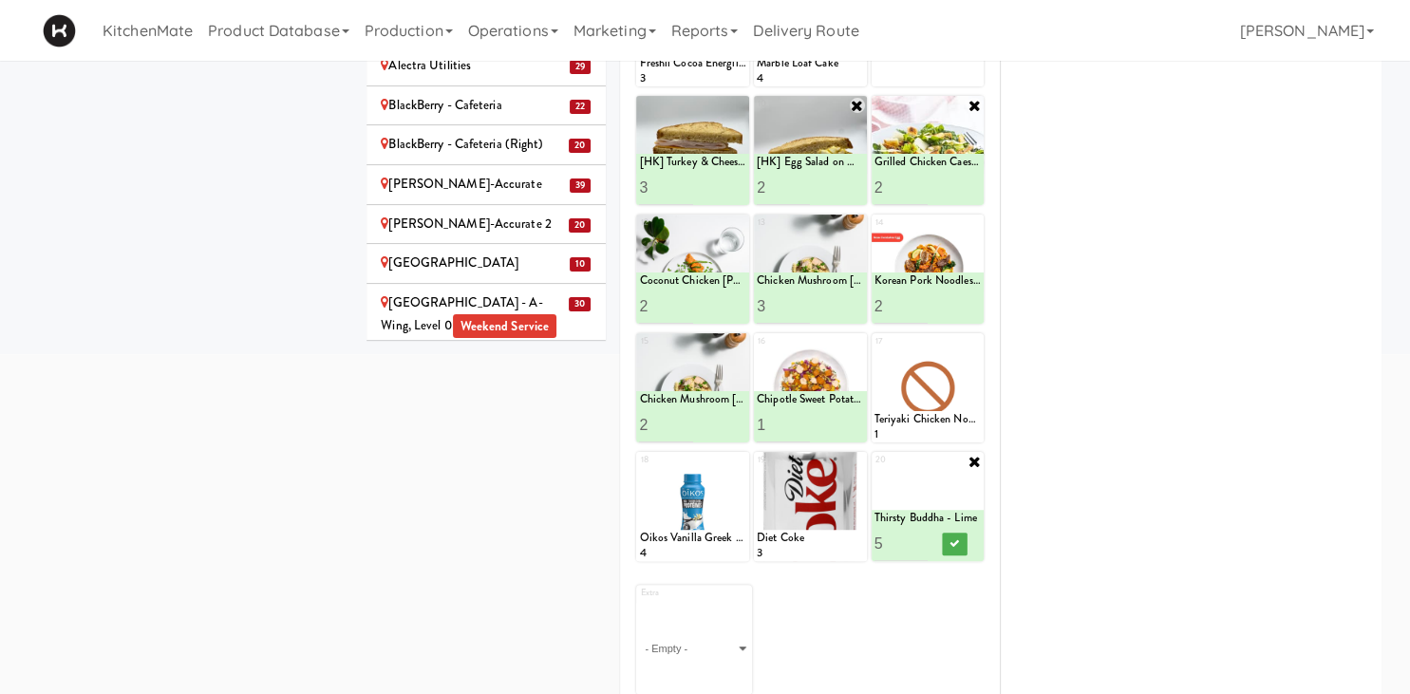
type input "5"
click at [919, 540] on input "5" at bounding box center [901, 543] width 53 height 35
click at [952, 538] on icon at bounding box center [954, 543] width 9 height 10
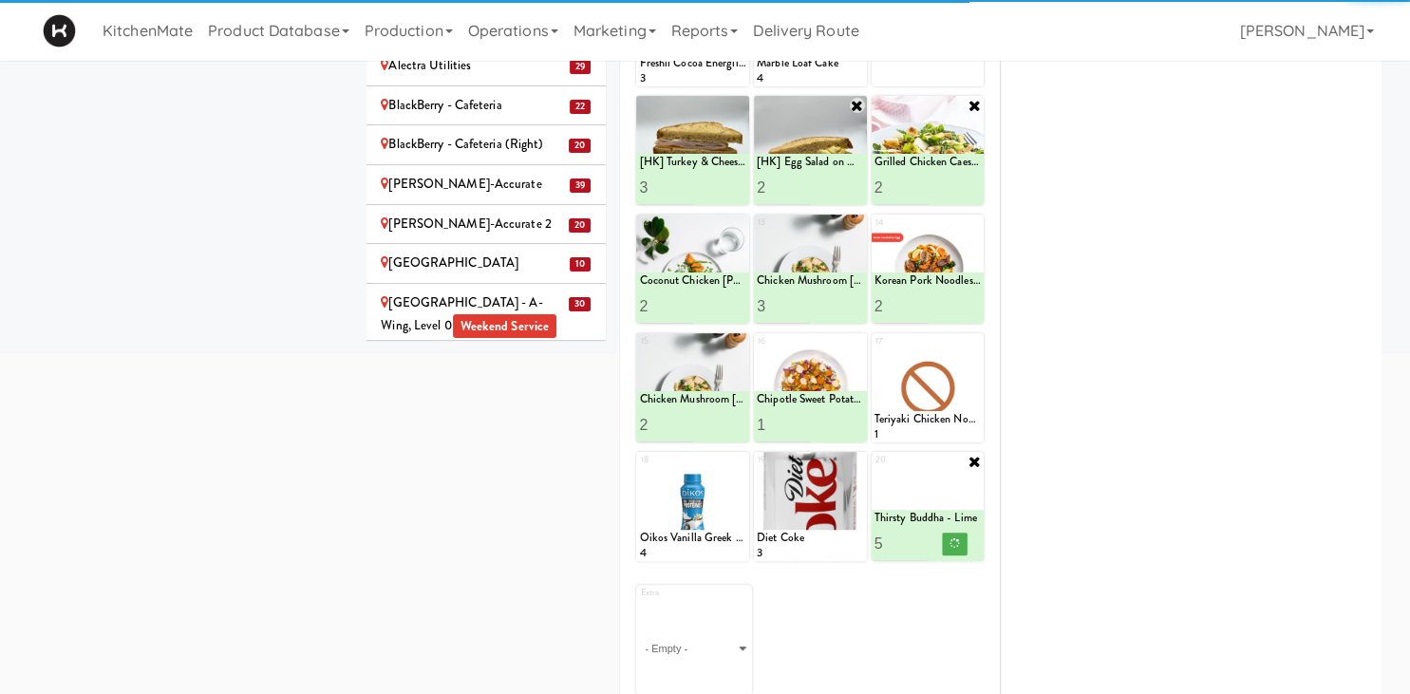
click at [953, 86] on select "- Empty - Activia Probiotic Peach Mango Smoothie Aquafina Water Chocolate Milk …" at bounding box center [928, 40] width 107 height 91
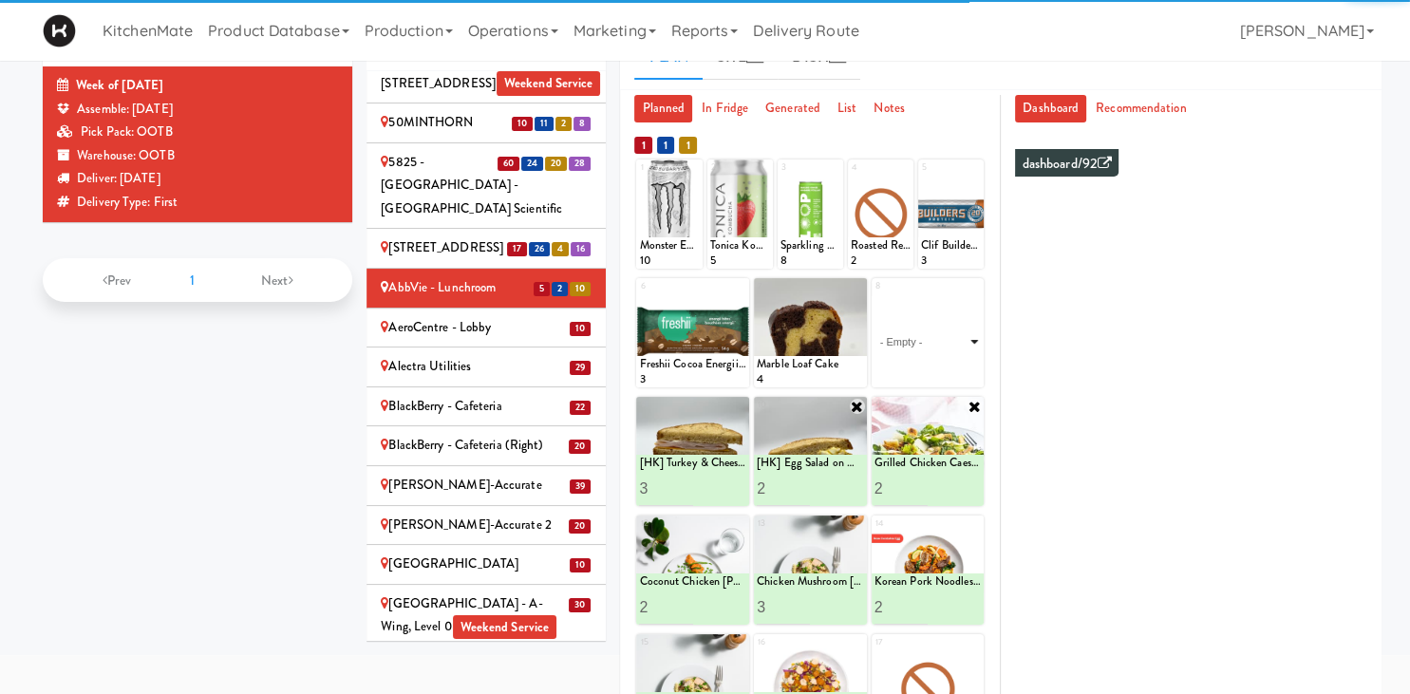
click at [962, 348] on select "- Empty - Activia Probiotic Peach Mango Smoothie Aquafina Water Chocolate Milk …" at bounding box center [928, 341] width 107 height 91
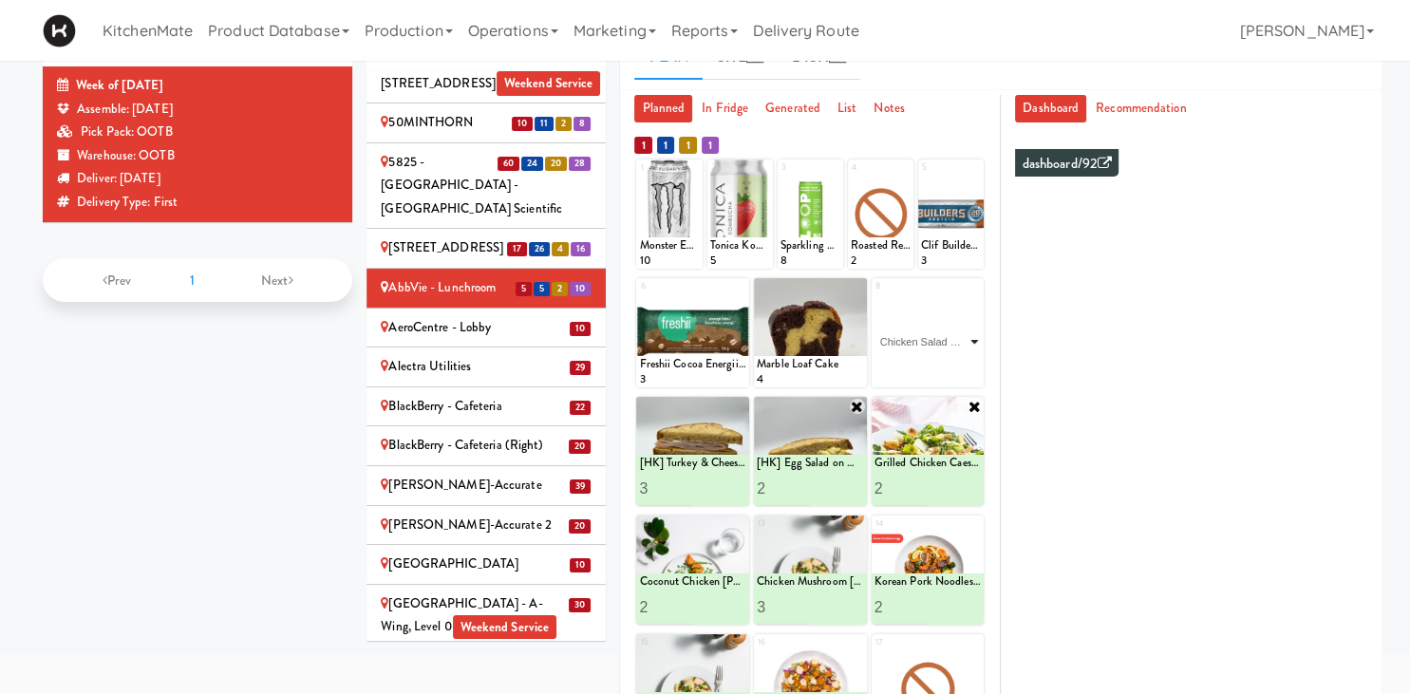
click option "Chicken Salad & Bacon Wrap" at bounding box center [0, 0] width 0 height 0
type input "2"
click at [919, 367] on input "2" at bounding box center [901, 369] width 53 height 35
click at [955, 367] on icon at bounding box center [954, 370] width 9 height 10
click at [855, 286] on icon at bounding box center [857, 287] width 13 height 13
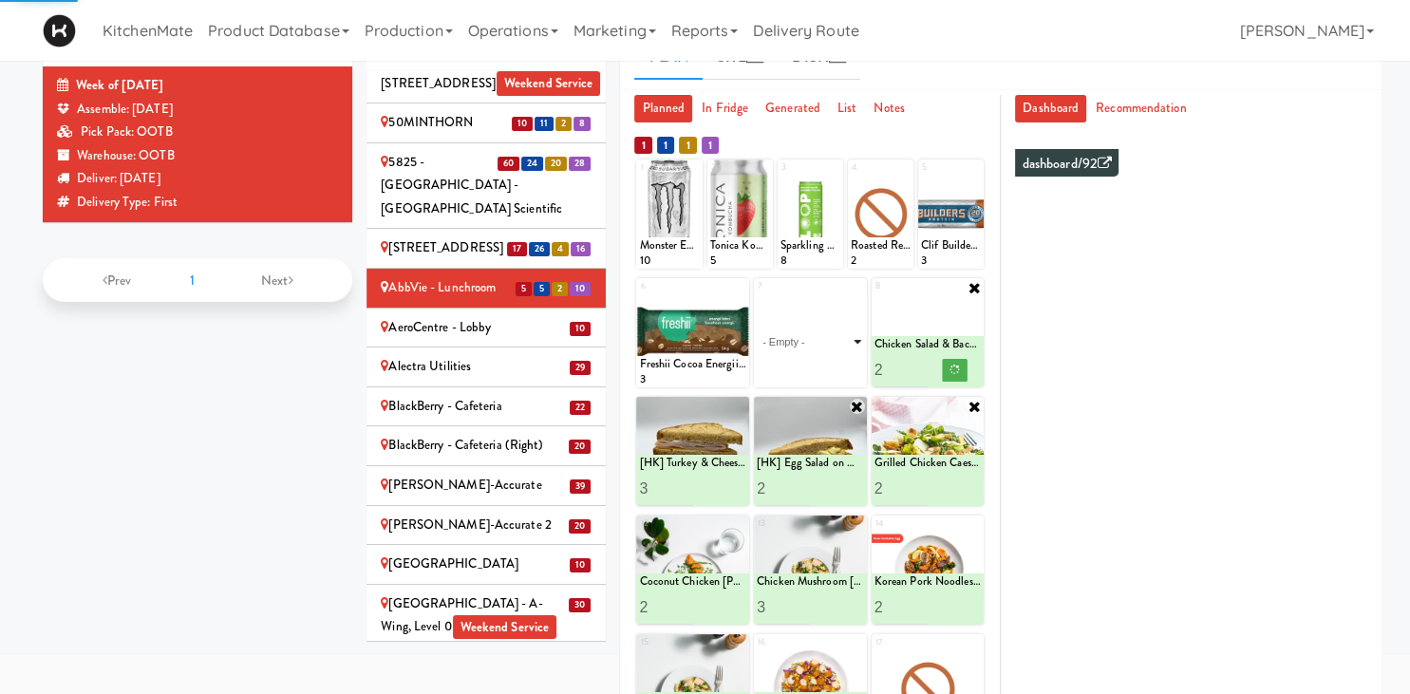
click at [851, 335] on select "- Empty - Activia Probiotic Peach Mango Smoothie Aquafina Water Chocolate Milk …" at bounding box center [810, 341] width 107 height 91
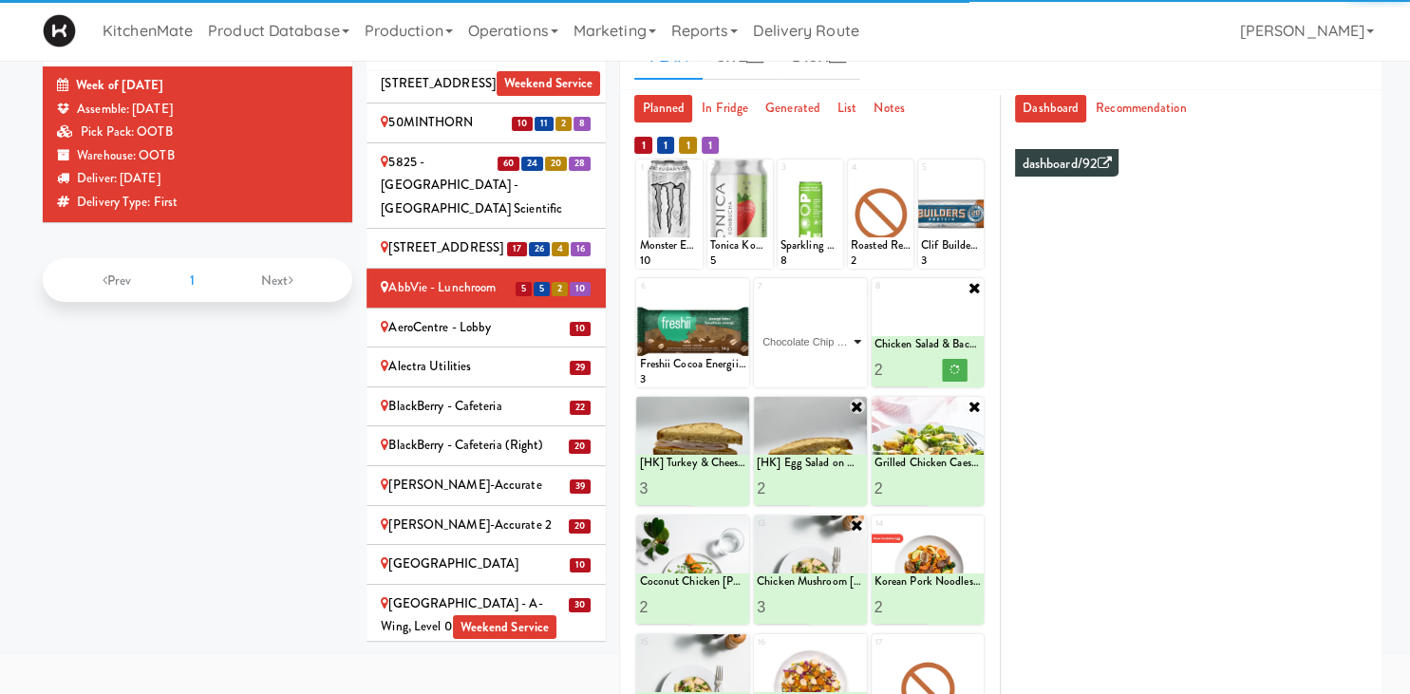
click option "Chocolate Chip Loaf Cake" at bounding box center [0, 0] width 0 height 0
click at [803, 360] on input "number" at bounding box center [783, 369] width 53 height 35
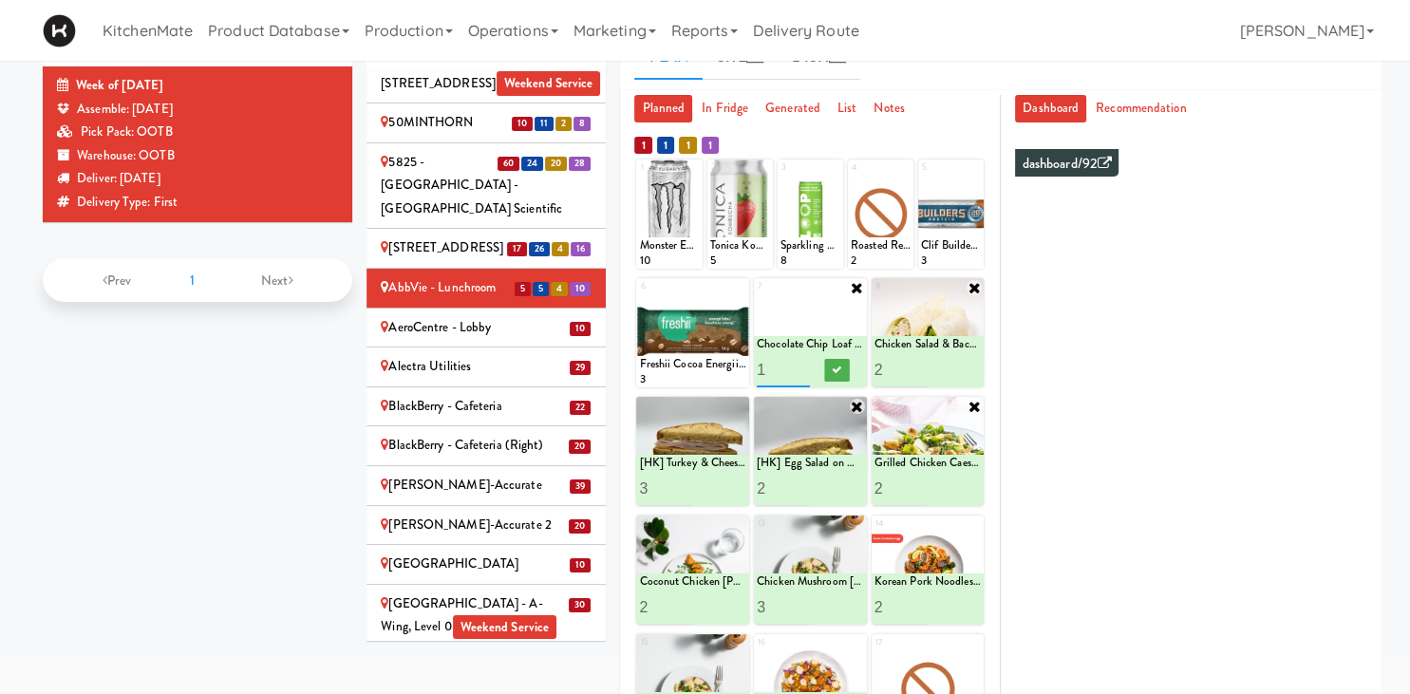
click at [803, 364] on input "1" at bounding box center [783, 369] width 53 height 35
click at [803, 364] on input "2" at bounding box center [783, 369] width 53 height 35
type input "3"
click at [803, 364] on input "3" at bounding box center [783, 369] width 53 height 35
click at [833, 368] on icon at bounding box center [836, 370] width 9 height 10
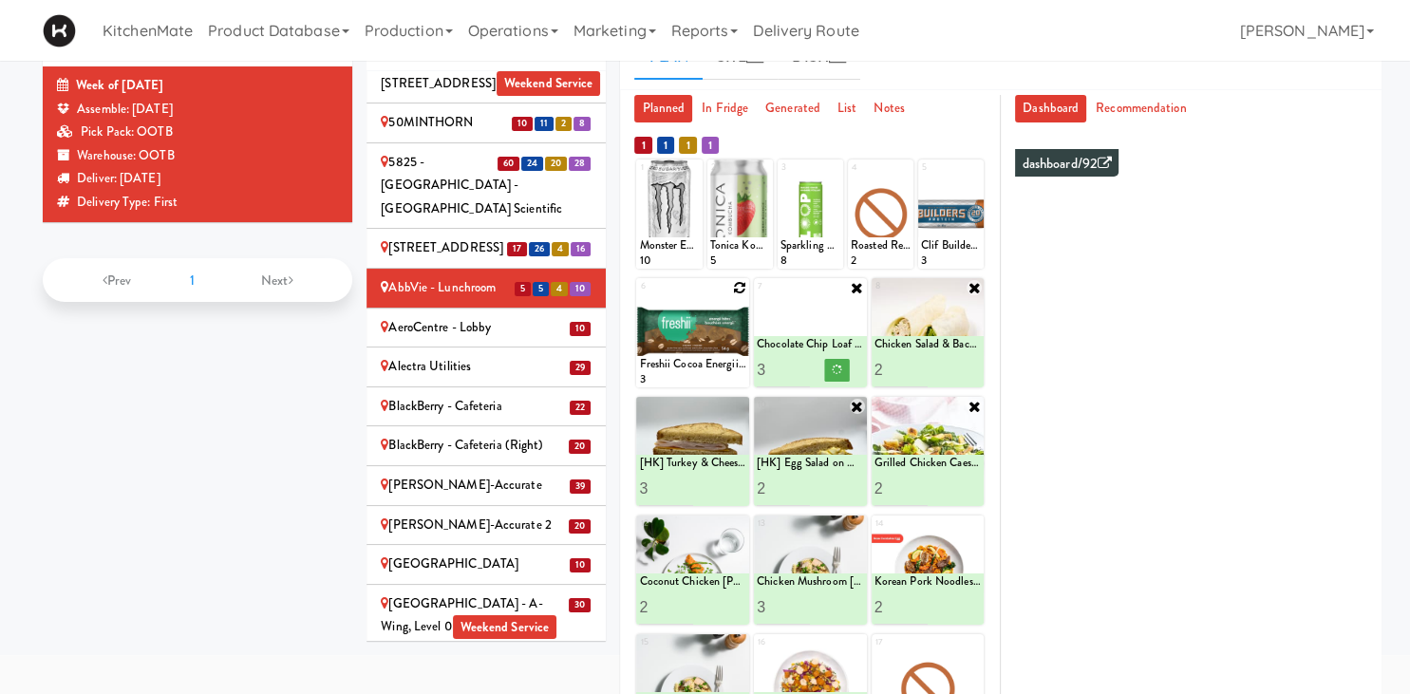
click at [744, 286] on icon at bounding box center [739, 287] width 13 height 13
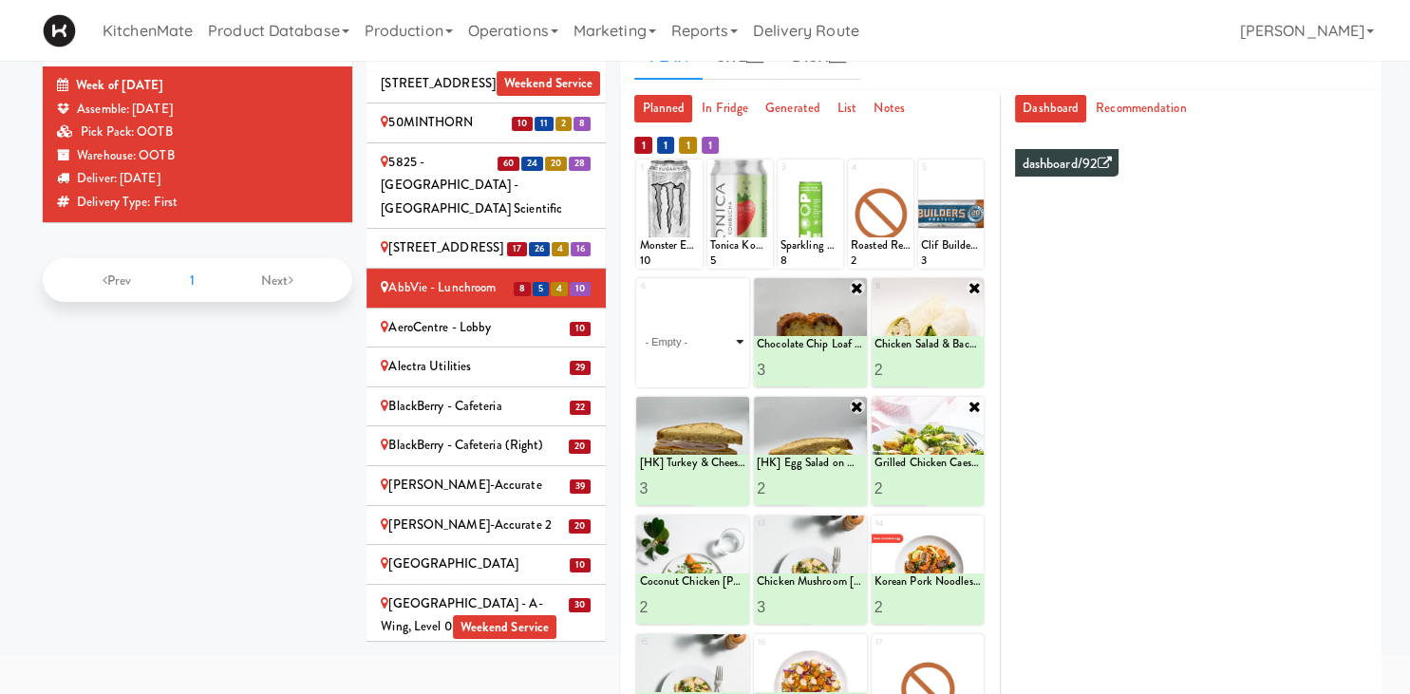
click at [725, 317] on select "- Empty - Activia Probiotic Peach Mango Smoothie Aquafina Water Chocolate Milk …" at bounding box center [692, 341] width 107 height 91
click at [743, 291] on div "6 - Empty - Activia Probiotic Peach Mango Smoothie Aquafina Water Chocolate Mil…" at bounding box center [692, 332] width 113 height 109
click at [739, 287] on div "6 - Empty - Activia Probiotic Peach Mango Smoothie Aquafina Water Chocolate Mil…" at bounding box center [692, 332] width 113 height 109
click at [731, 330] on select "- Empty - Activia Probiotic Peach Mango Smoothie Aquafina Water Chocolate Milk …" at bounding box center [692, 341] width 107 height 91
click at [732, 339] on select "- Empty - Activia Probiotic Peach Mango Smoothie Aquafina Water Chocolate Milk …" at bounding box center [692, 341] width 107 height 91
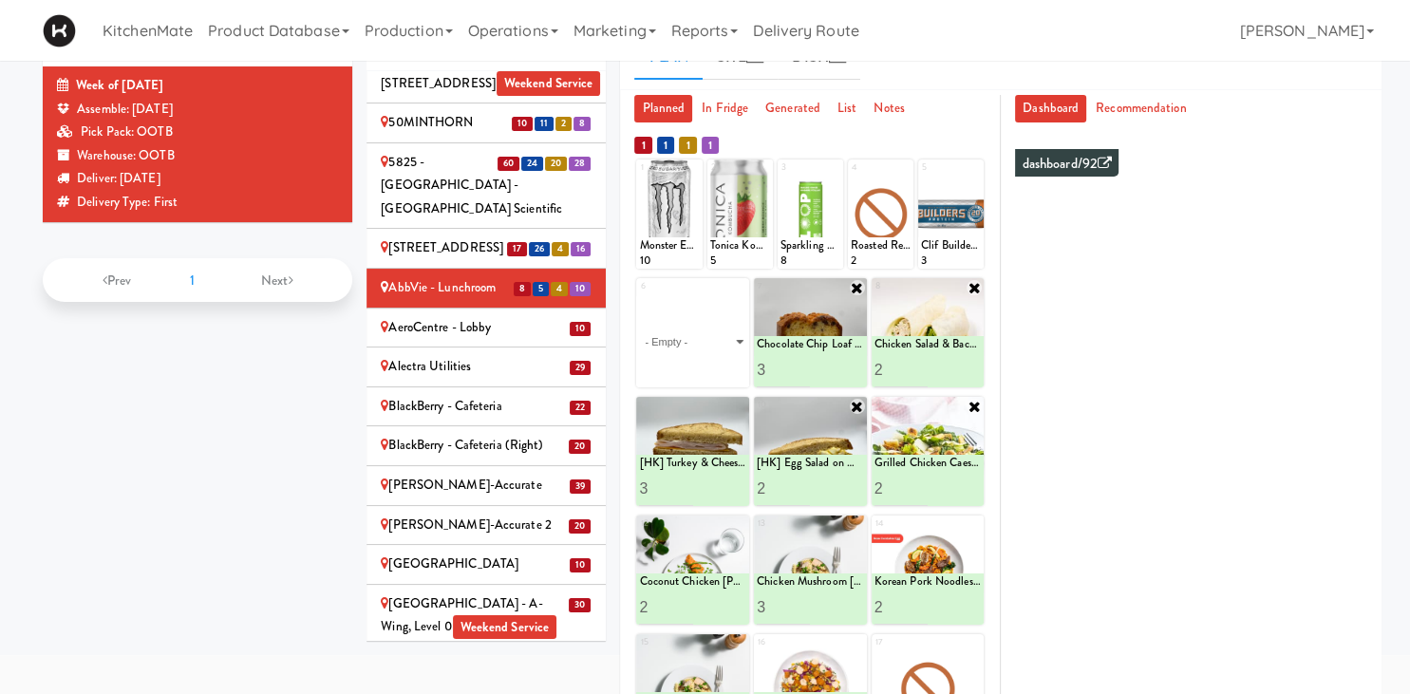
click at [721, 230] on div "1 Monster Energy Zero Ultra 10 2 Tonica Kombucha Berry Bounce 5 3 Sparkling Gin…" at bounding box center [809, 577] width 351 height 839
click at [700, 296] on select "- Empty - Activia Probiotic Peach Mango Smoothie Aquafina Water Chocolate Milk …" at bounding box center [692, 341] width 107 height 91
click at [737, 296] on select "- Empty - Activia Probiotic Peach Mango Smoothie Aquafina Water Chocolate Milk …" at bounding box center [692, 341] width 107 height 91
click at [736, 296] on select "- Empty - Activia Probiotic Peach Mango Smoothie Aquafina Water Chocolate Milk …" at bounding box center [692, 341] width 107 height 91
click at [743, 296] on select "- Empty - Activia Probiotic Peach Mango Smoothie Aquafina Water Chocolate Milk …" at bounding box center [692, 341] width 107 height 91
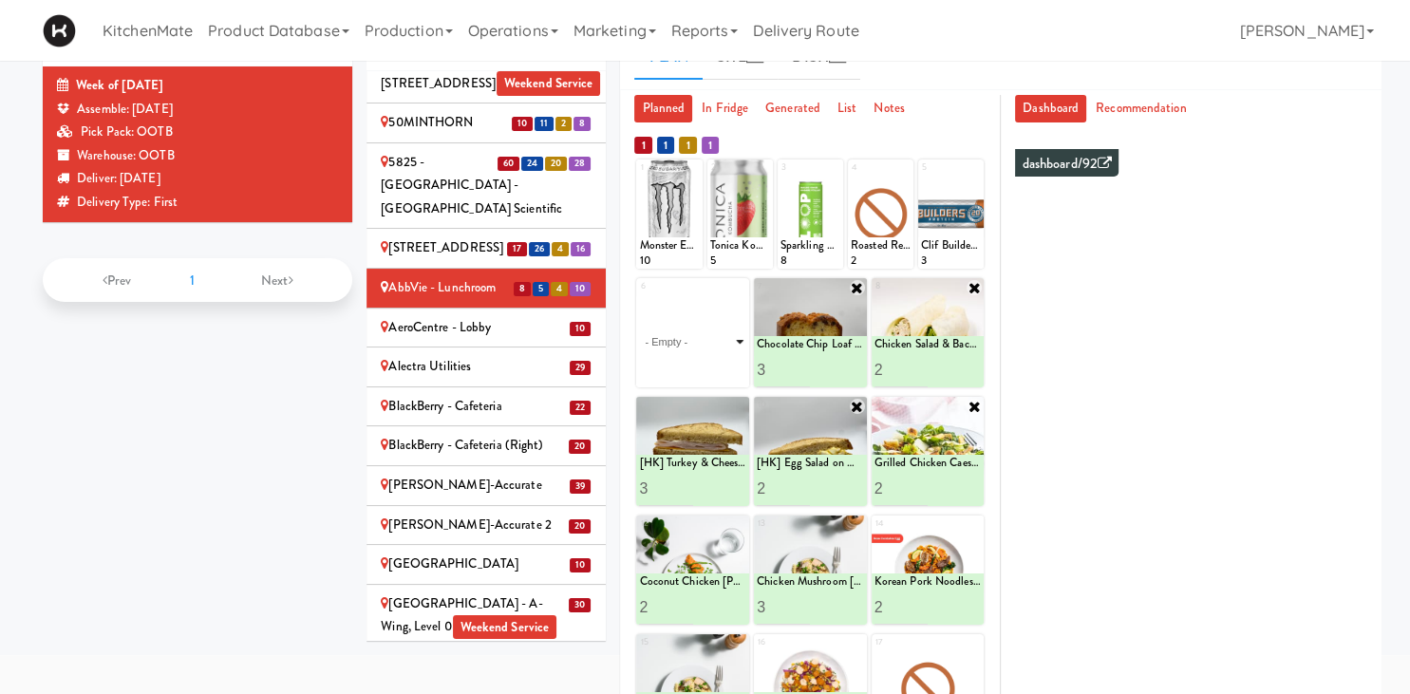
click at [700, 296] on select "- Empty - Activia Probiotic Peach Mango Smoothie Aquafina Water Chocolate Milk …" at bounding box center [692, 341] width 107 height 91
click at [742, 296] on select "- Empty - Activia Probiotic Peach Mango Smoothie Aquafina Water Chocolate Milk …" at bounding box center [692, 341] width 107 height 91
click at [708, 296] on select "- Empty - Activia Probiotic Peach Mango Smoothie Aquafina Water Chocolate Milk …" at bounding box center [692, 341] width 107 height 91
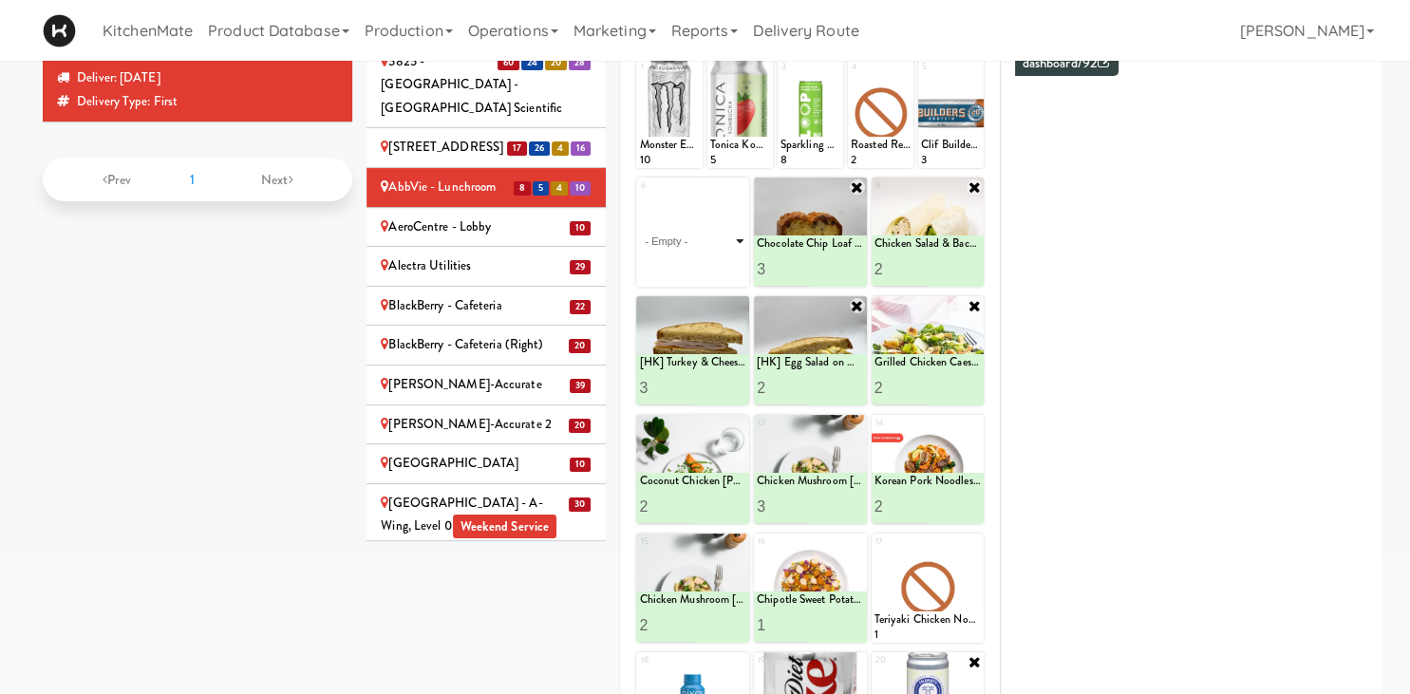
click at [738, 248] on select "- Empty - Activia Probiotic Peach Mango Smoothie Aquafina Water Chocolate Milk …" at bounding box center [692, 241] width 107 height 91
click at [639, 196] on select "- Empty - Activia Probiotic Peach Mango Smoothie Aquafina Water Chocolate Milk …" at bounding box center [692, 241] width 107 height 91
click option "Freshii Cocoa Energii Bites" at bounding box center [0, 0] width 0 height 0
click at [686, 265] on input "2" at bounding box center [665, 269] width 53 height 35
click at [686, 265] on input "3" at bounding box center [665, 269] width 53 height 35
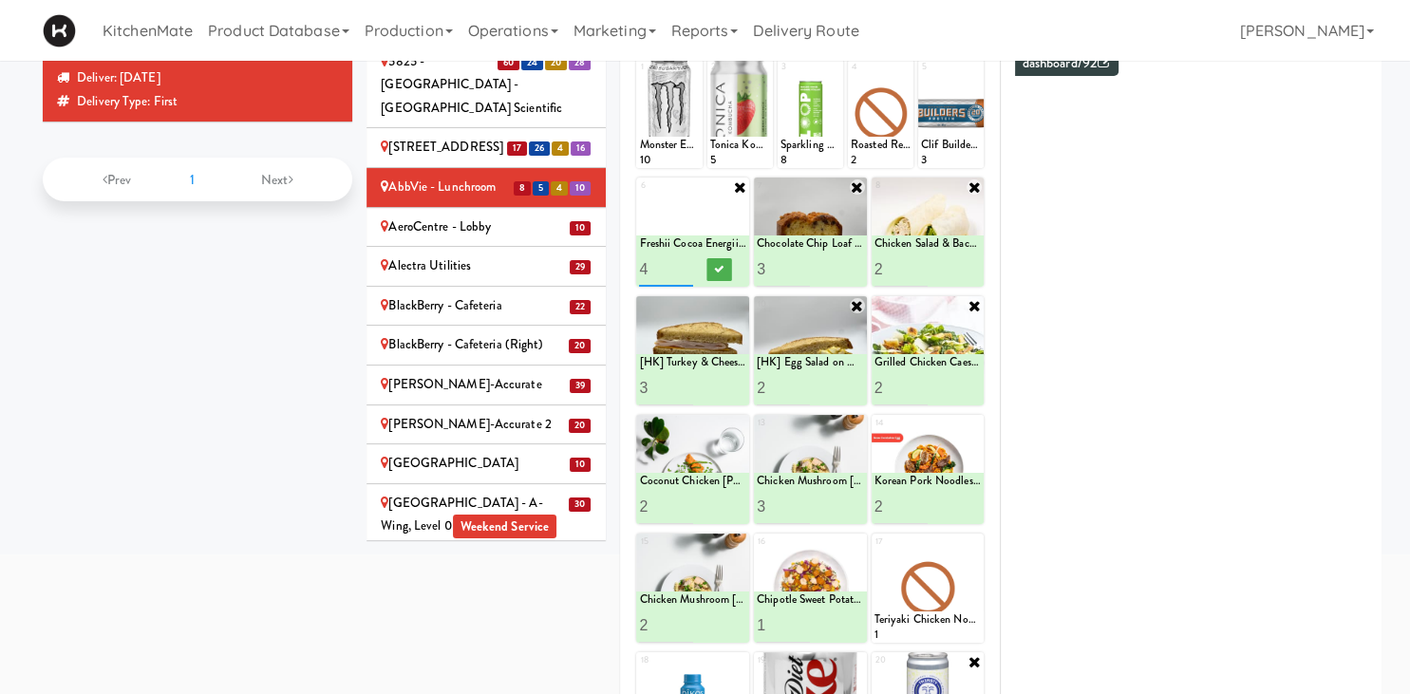
click at [686, 265] on input "4" at bounding box center [665, 269] width 53 height 35
type input "5"
click at [686, 265] on input "5" at bounding box center [665, 269] width 53 height 35
click at [719, 267] on icon at bounding box center [719, 269] width 9 height 10
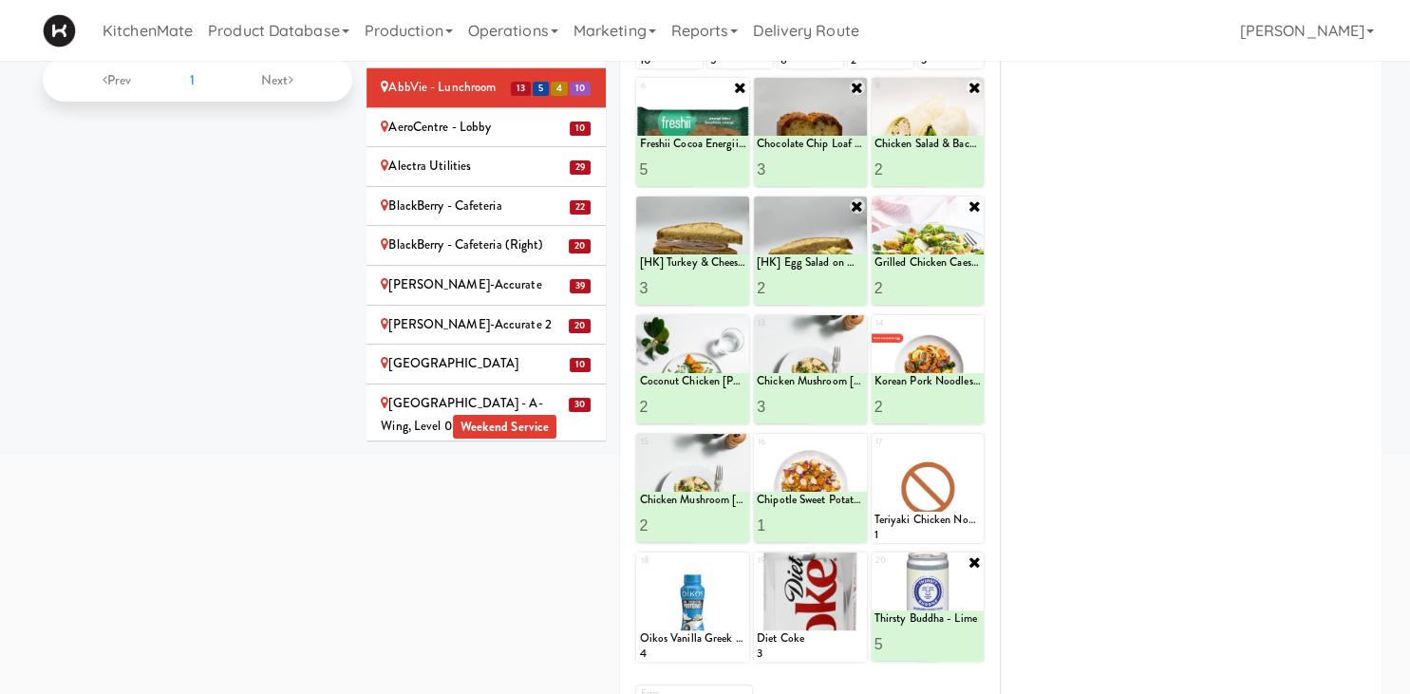
scroll to position [100, 0]
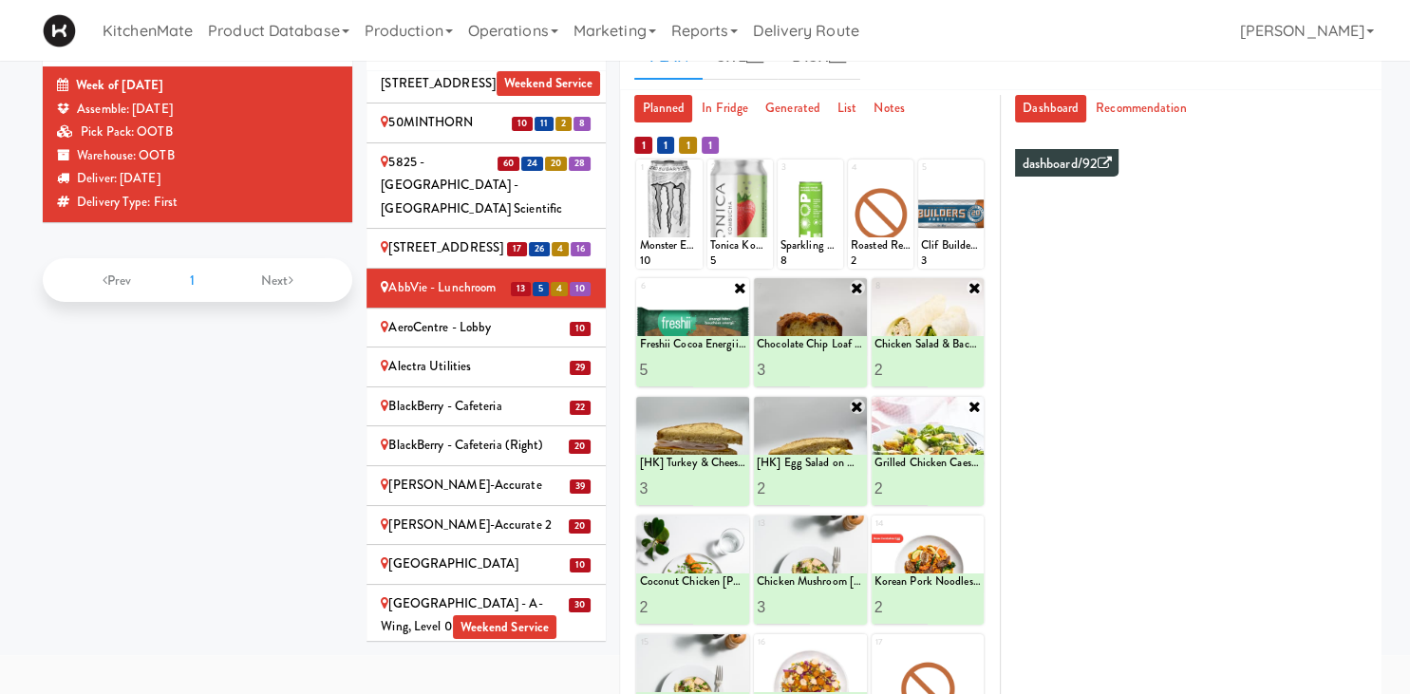
click at [477, 316] on div "AeroCentre - Lobby" at bounding box center [486, 328] width 211 height 24
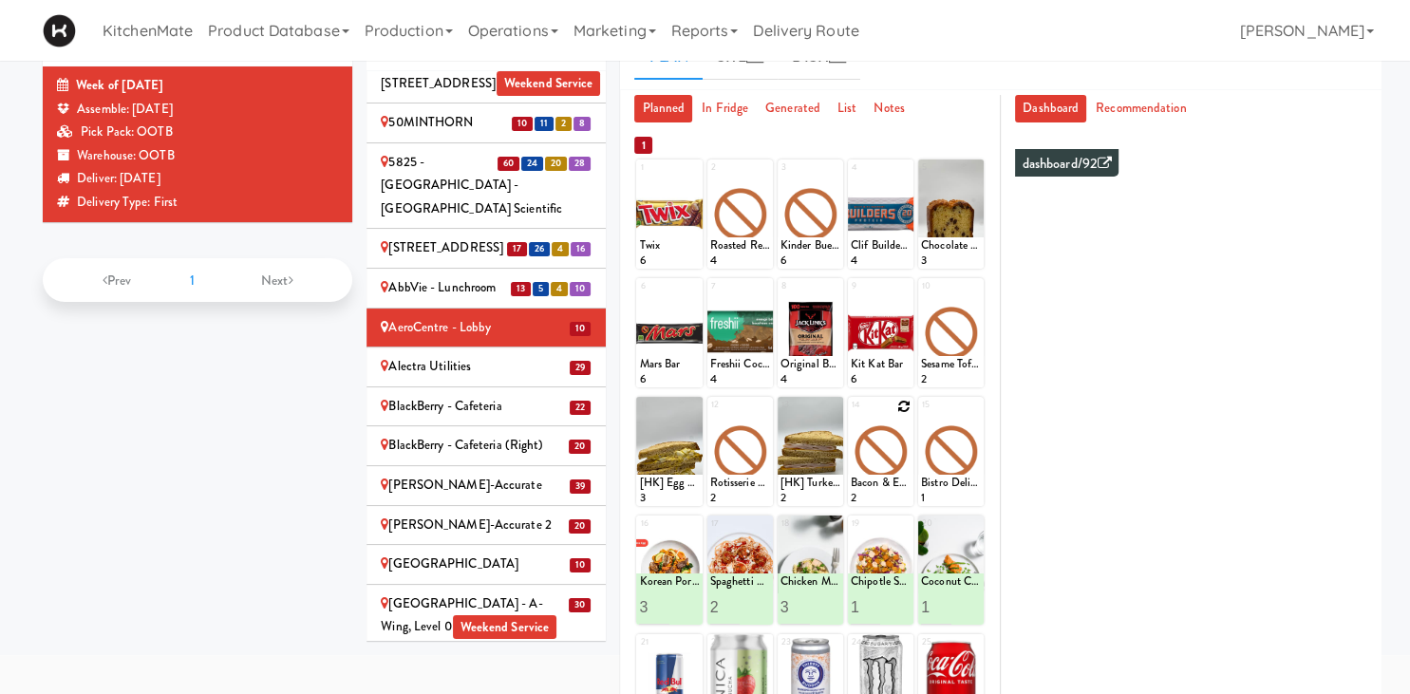
scroll to position [300, 0]
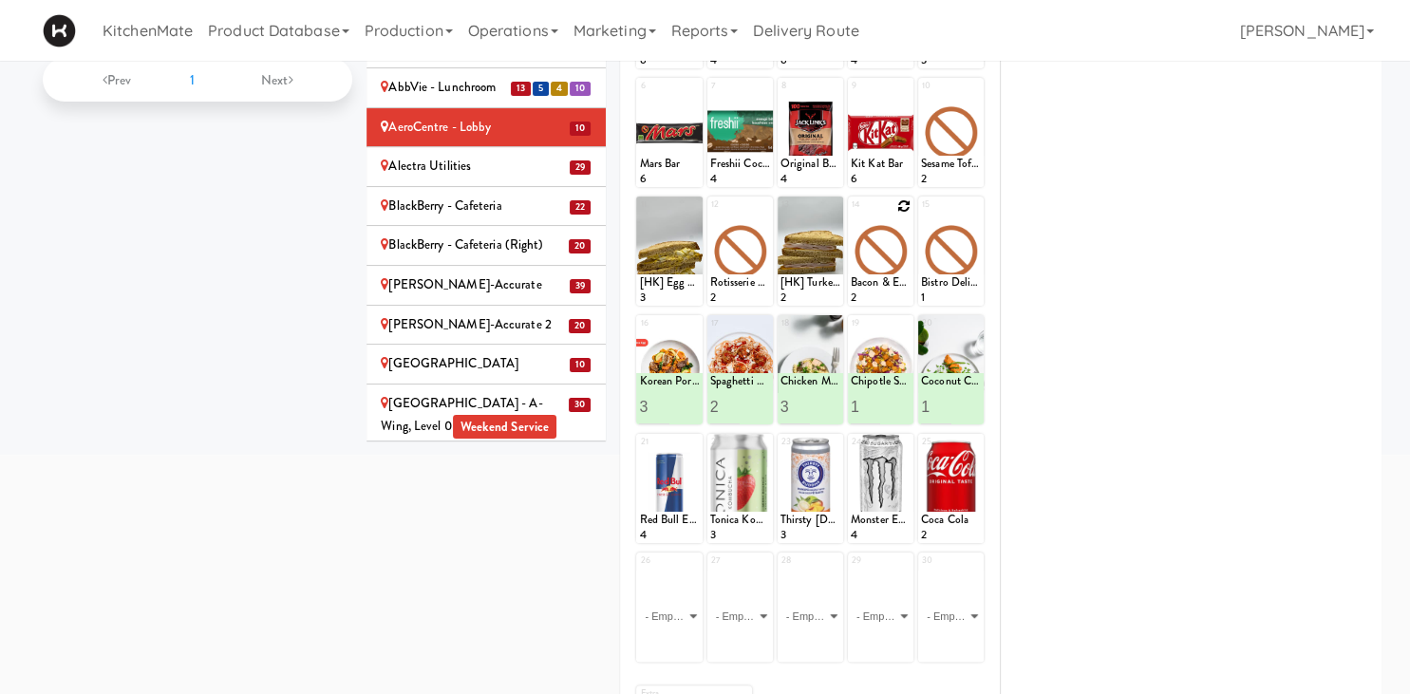
click at [901, 200] on icon at bounding box center [903, 205] width 13 height 13
click at [904, 192] on div "1 Twix 6 2 Roasted Red Pepper Hummus with Crackers 4 3 Kinder Bueno 6 4 Clif Bu…" at bounding box center [809, 376] width 351 height 839
click at [904, 207] on div "14 Bacon & Egg Breakfast Wrap 2" at bounding box center [881, 251] width 66 height 109
click at [906, 209] on div "14 Bacon & Egg Breakfast Wrap 2" at bounding box center [881, 251] width 66 height 109
click at [901, 260] on select "- Empty - Activia Probiotic Peach Mango Smoothie Aquafina Water Chocolate Milk …" at bounding box center [881, 260] width 60 height 91
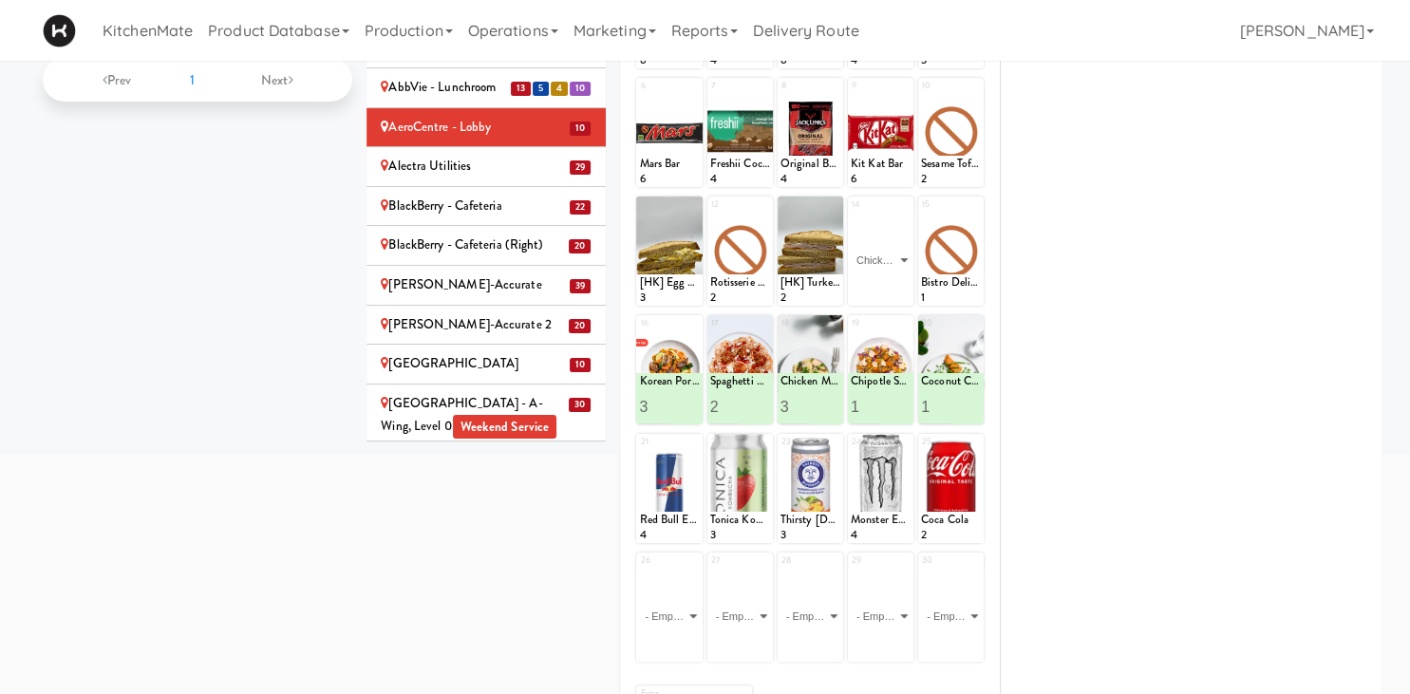
click option "Chicken Salad & Bacon Wrap" at bounding box center [0, 0] width 0 height 0
click at [864, 283] on input "2" at bounding box center [866, 288] width 30 height 35
click at [866, 283] on input "3" at bounding box center [866, 288] width 30 height 35
click at [868, 283] on input "4" at bounding box center [866, 288] width 30 height 35
type input "3"
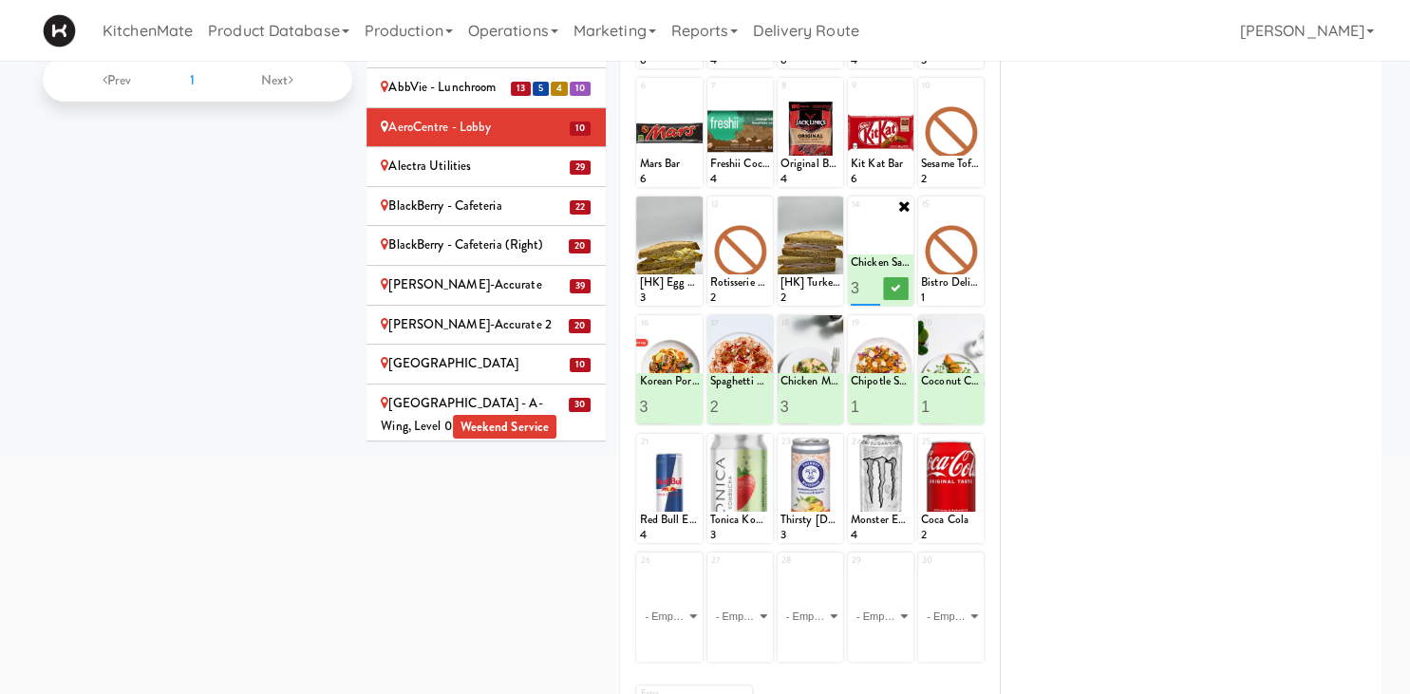
click at [873, 294] on input "3" at bounding box center [866, 288] width 30 height 35
click at [899, 287] on icon at bounding box center [896, 288] width 9 height 10
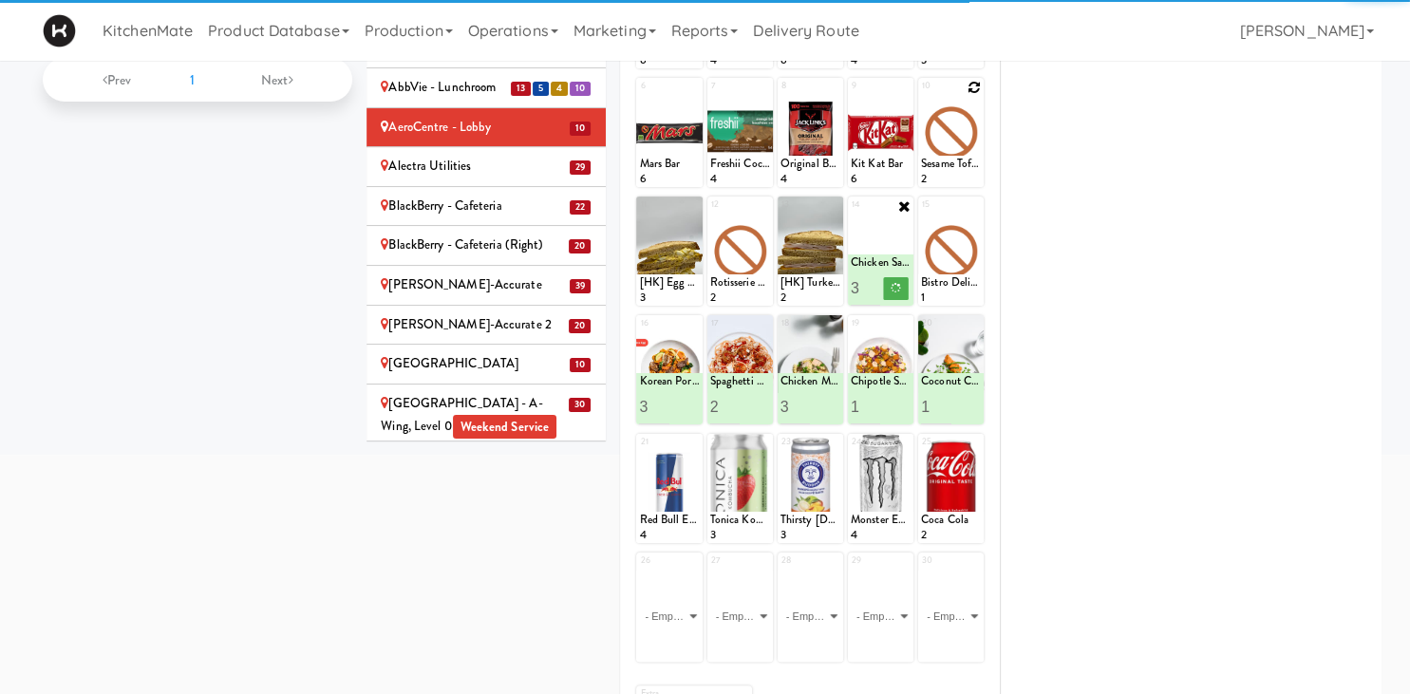
scroll to position [100, 0]
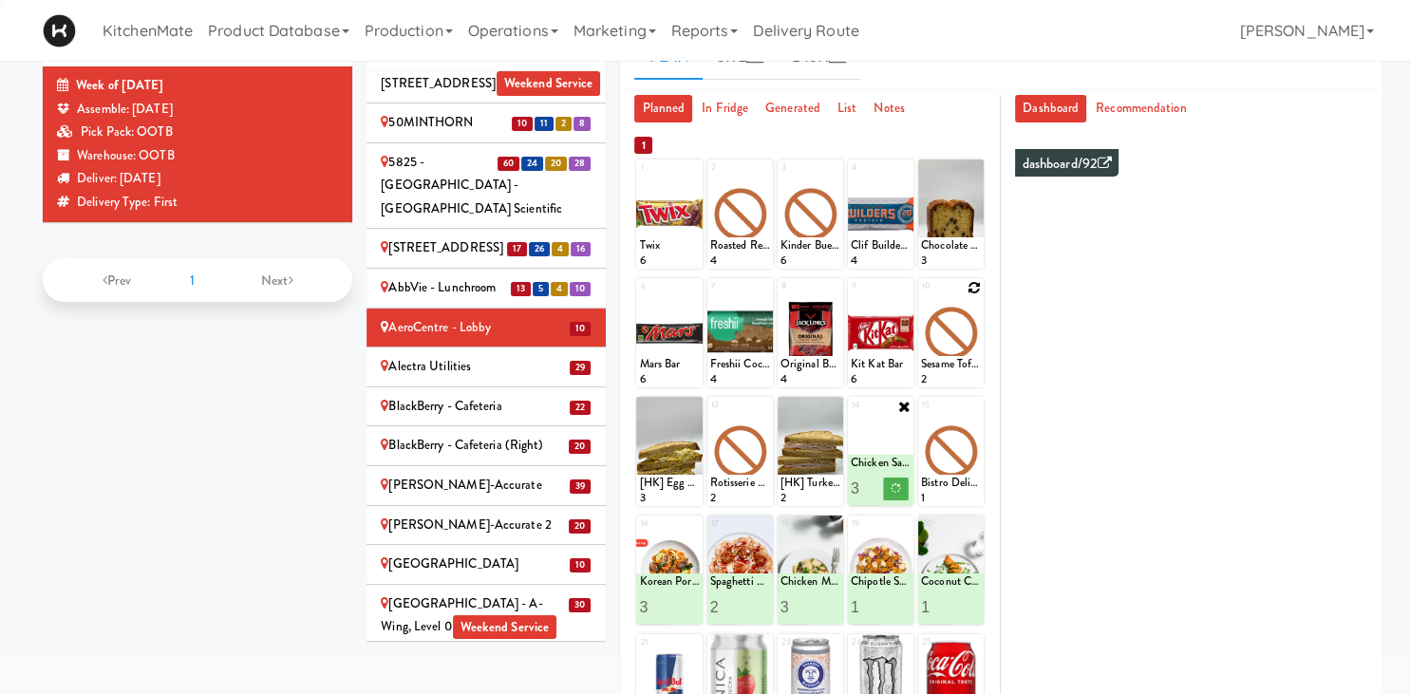
click at [971, 283] on icon at bounding box center [974, 287] width 13 height 13
click option "Bistro Deli Box" at bounding box center [0, 0] width 0 height 0
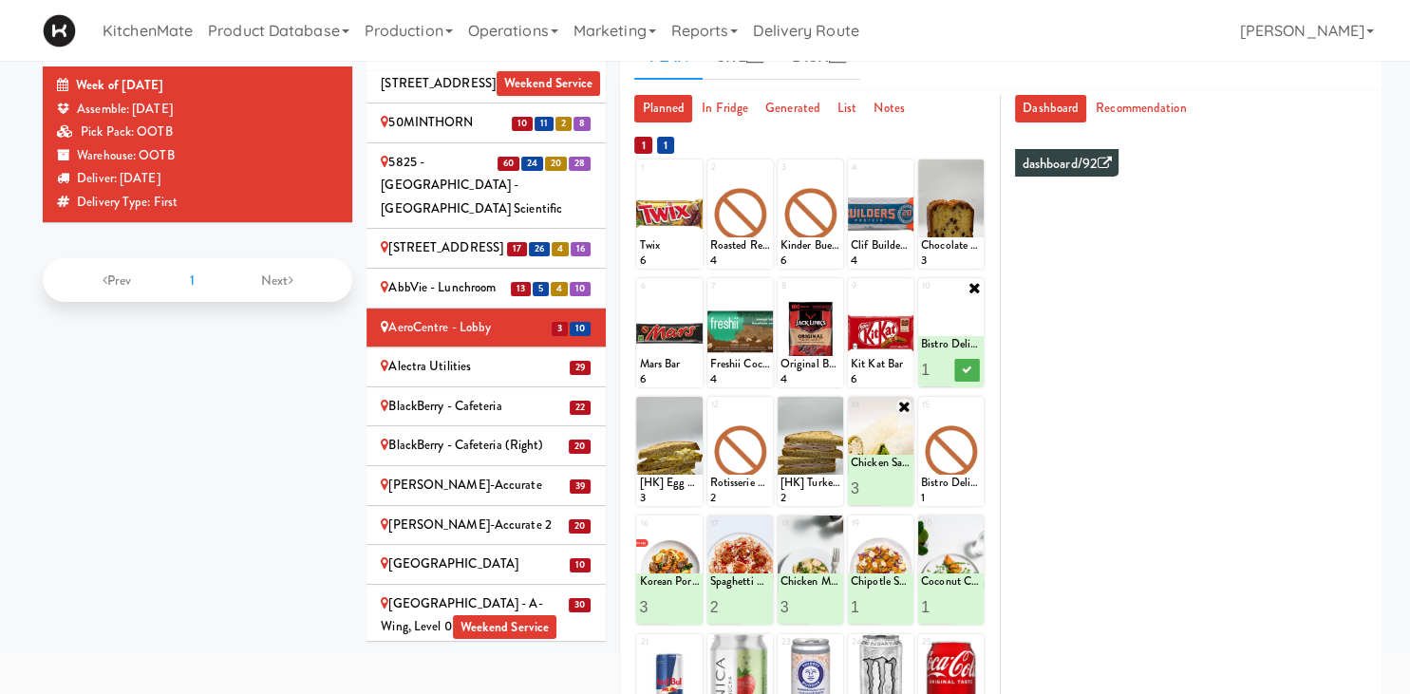
type input "2"
click at [945, 366] on input "2" at bounding box center [936, 369] width 30 height 35
click at [967, 369] on icon at bounding box center [966, 370] width 9 height 10
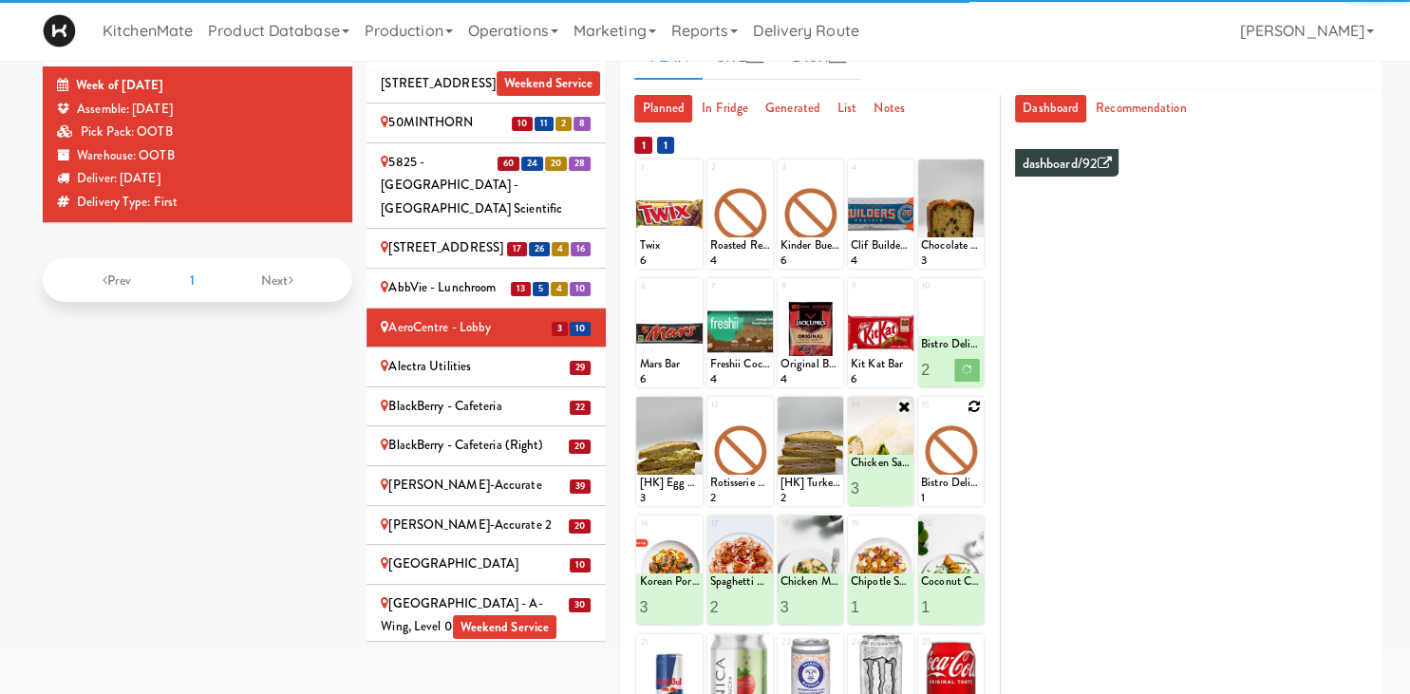
click at [977, 402] on icon at bounding box center [974, 406] width 13 height 13
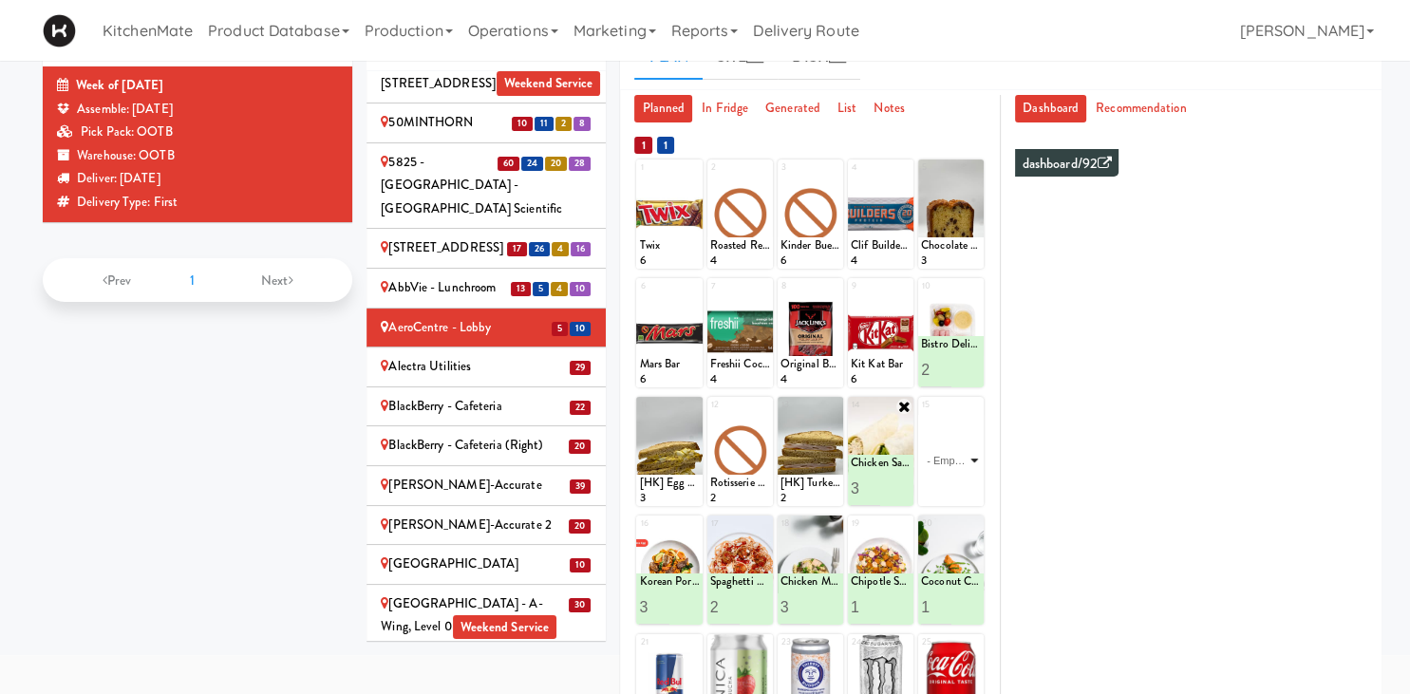
click at [921, 415] on select "- Empty - Activia Probiotic Peach Mango Smoothie Aquafina Water Chocolate Milk …" at bounding box center [951, 460] width 60 height 91
click option "Grilled Chicken Caesar Salad" at bounding box center [0, 0] width 0 height 0
type input "1"
click at [967, 489] on icon at bounding box center [966, 488] width 9 height 10
type input "4"
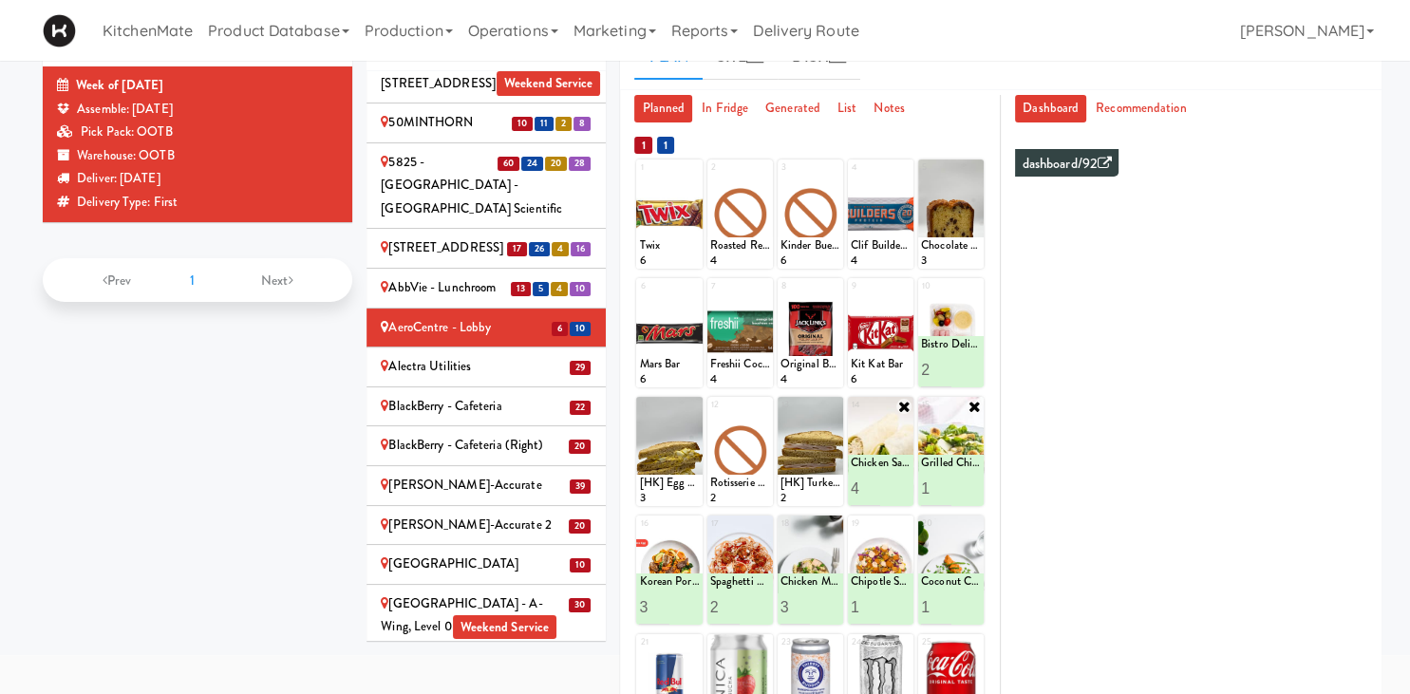
click at [869, 481] on input "4" at bounding box center [866, 488] width 30 height 35
click at [894, 488] on icon at bounding box center [896, 488] width 9 height 10
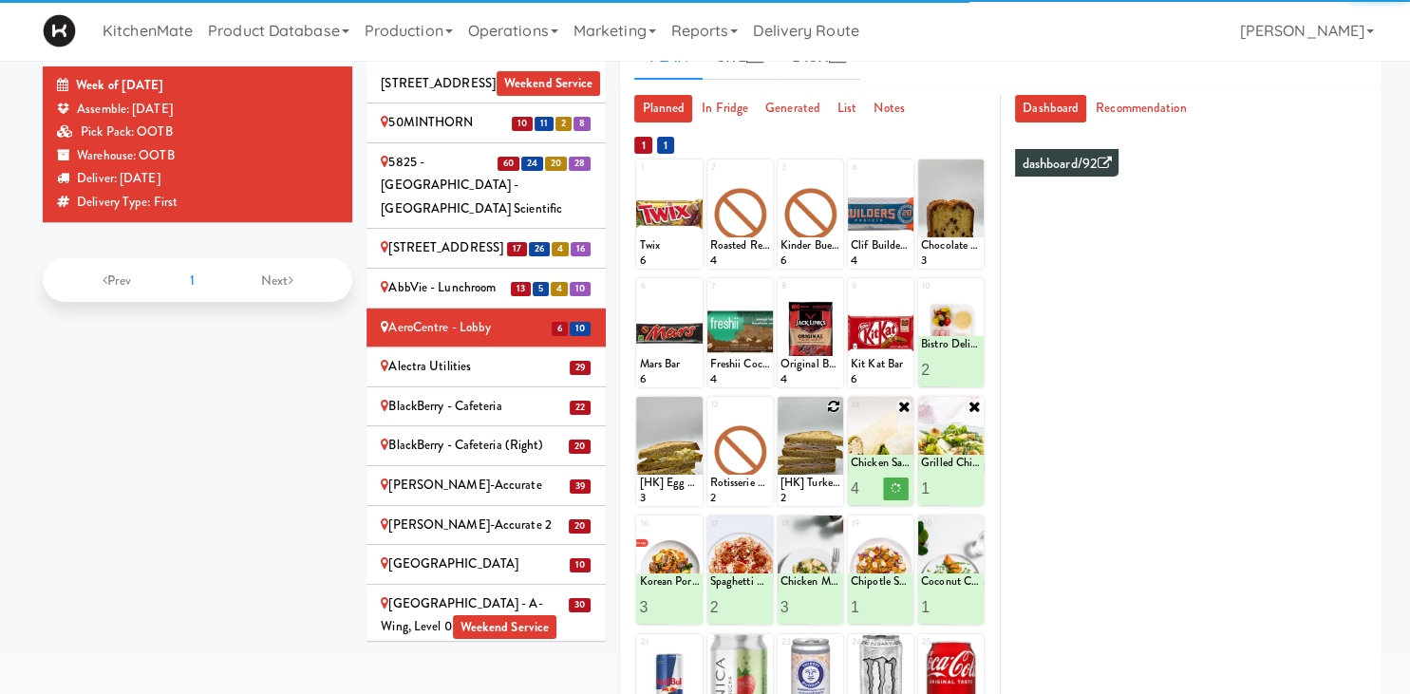
click at [833, 407] on icon at bounding box center [833, 406] width 13 height 13
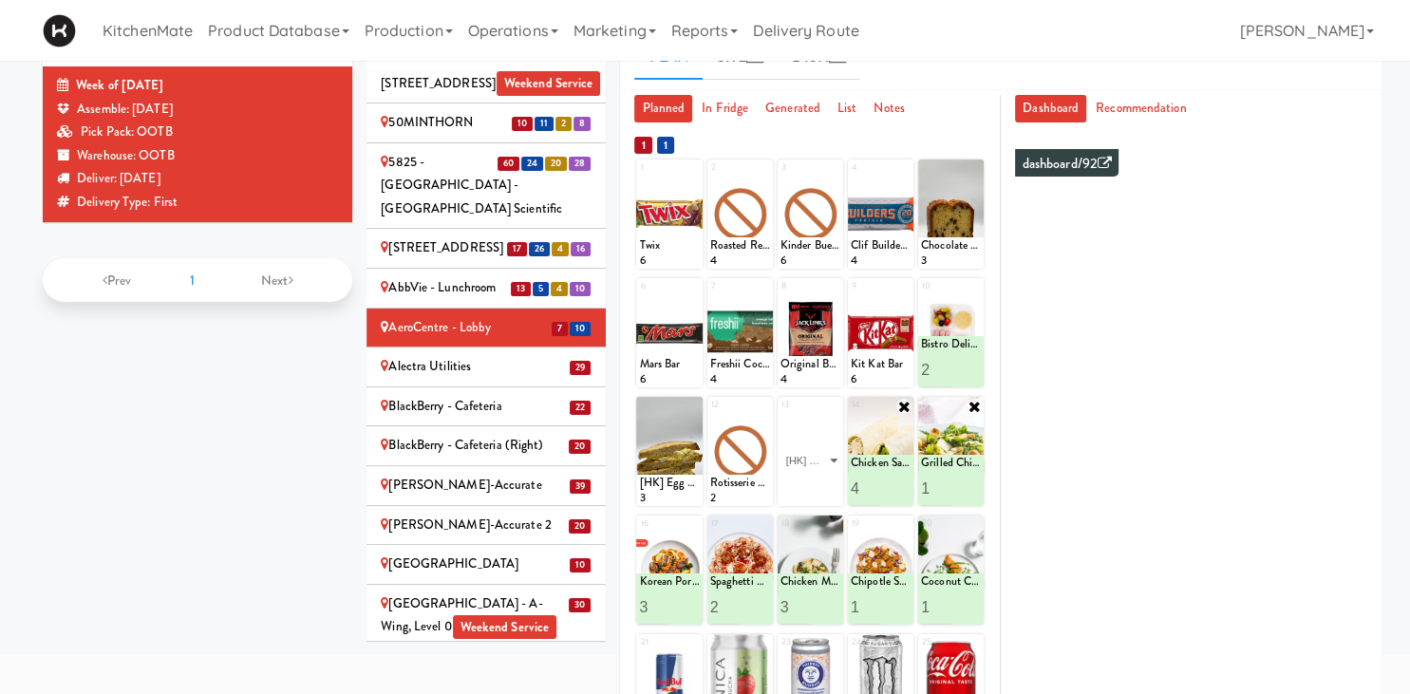
click option "[HK] Chicken & Swiss Cheese On Focaccia" at bounding box center [0, 0] width 0 height 0
click at [800, 484] on input "2" at bounding box center [796, 488] width 30 height 35
type input "3"
click at [800, 484] on input "3" at bounding box center [796, 488] width 30 height 35
click at [820, 488] on button at bounding box center [826, 489] width 25 height 23
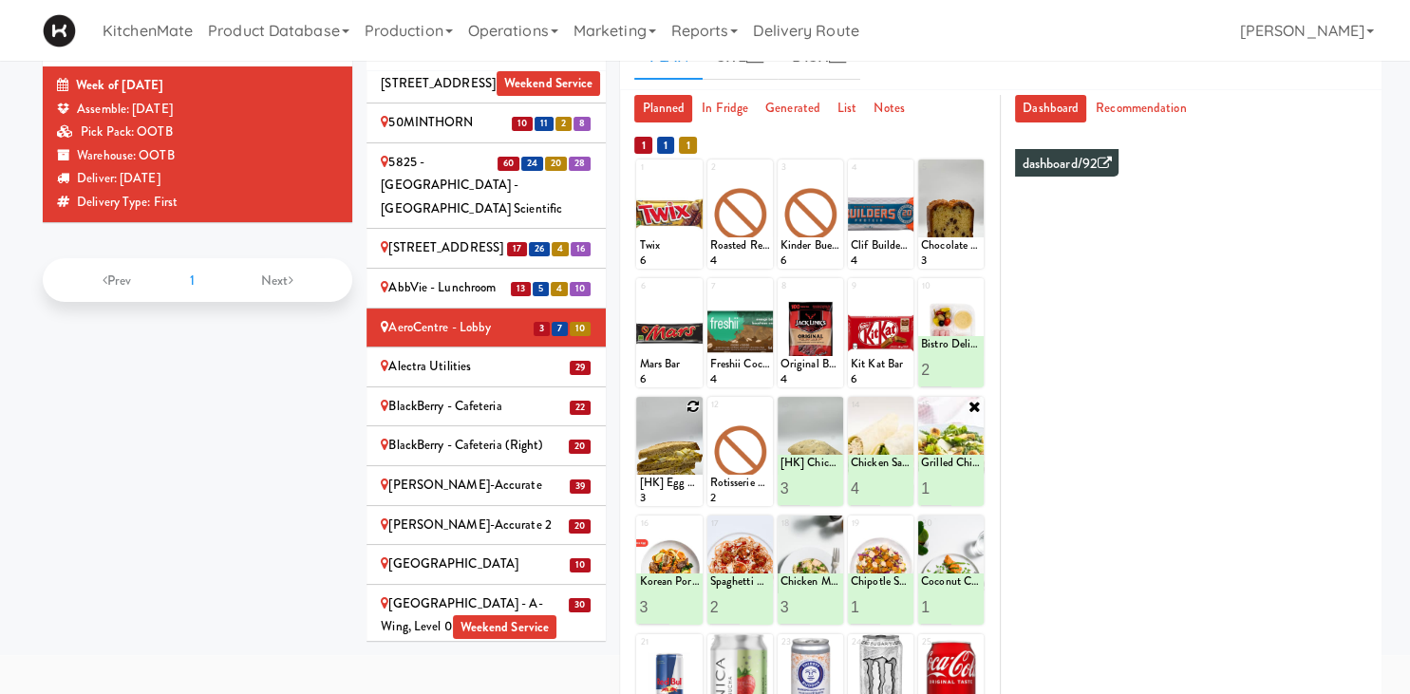
click at [695, 405] on icon at bounding box center [693, 406] width 13 height 13
click option "[HK] Egg Salad on Multigrain" at bounding box center [0, 0] width 0 height 0
click at [663, 482] on input "2" at bounding box center [654, 488] width 30 height 35
type input "3"
click at [663, 482] on input "3" at bounding box center [654, 488] width 30 height 35
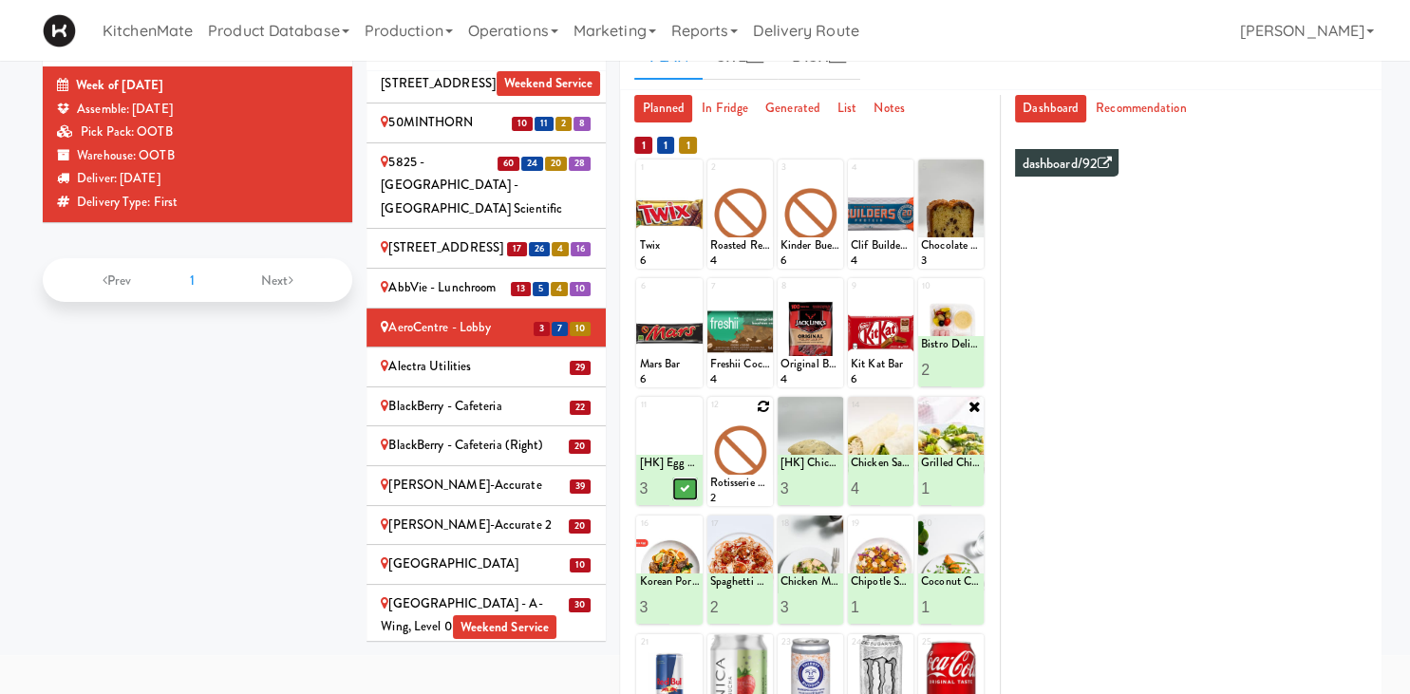
click at [693, 484] on button at bounding box center [684, 489] width 25 height 23
click at [761, 406] on icon at bounding box center [763, 406] width 13 height 13
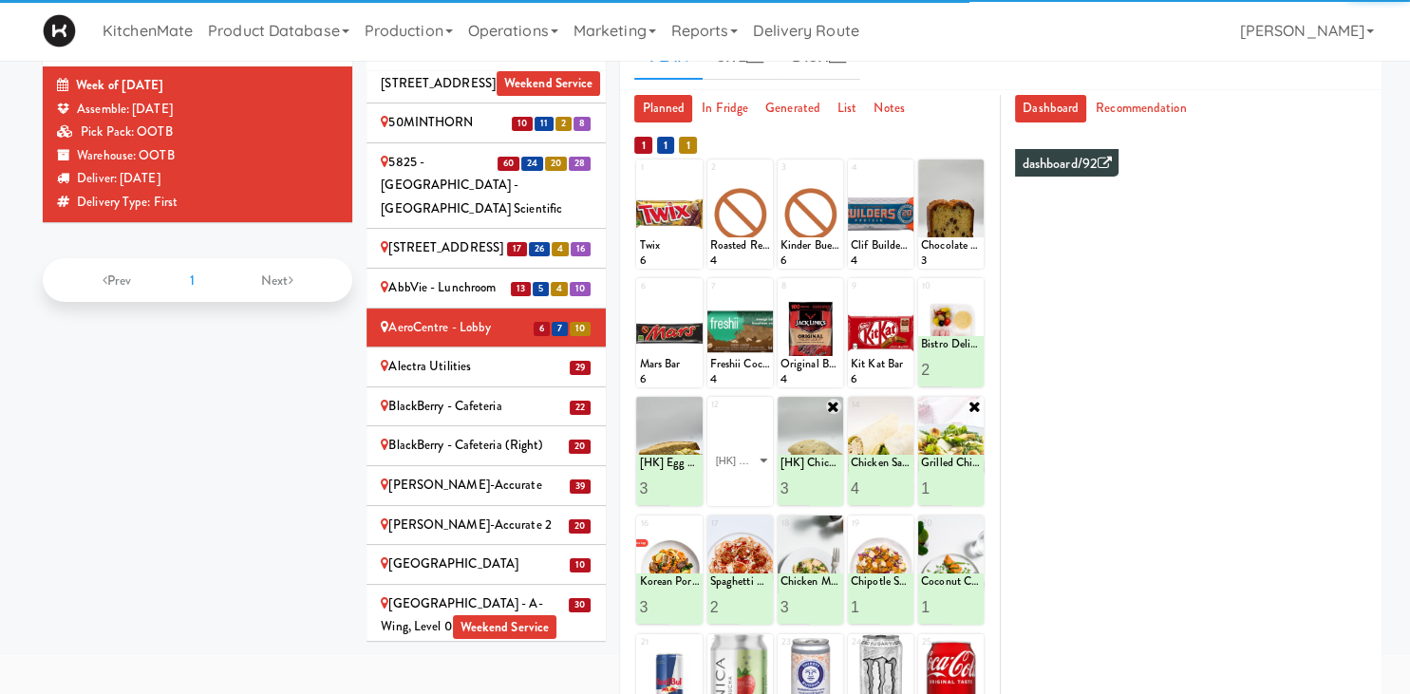
click option "[HK] Turkey & Cheese Multigrain" at bounding box center [0, 0] width 0 height 0
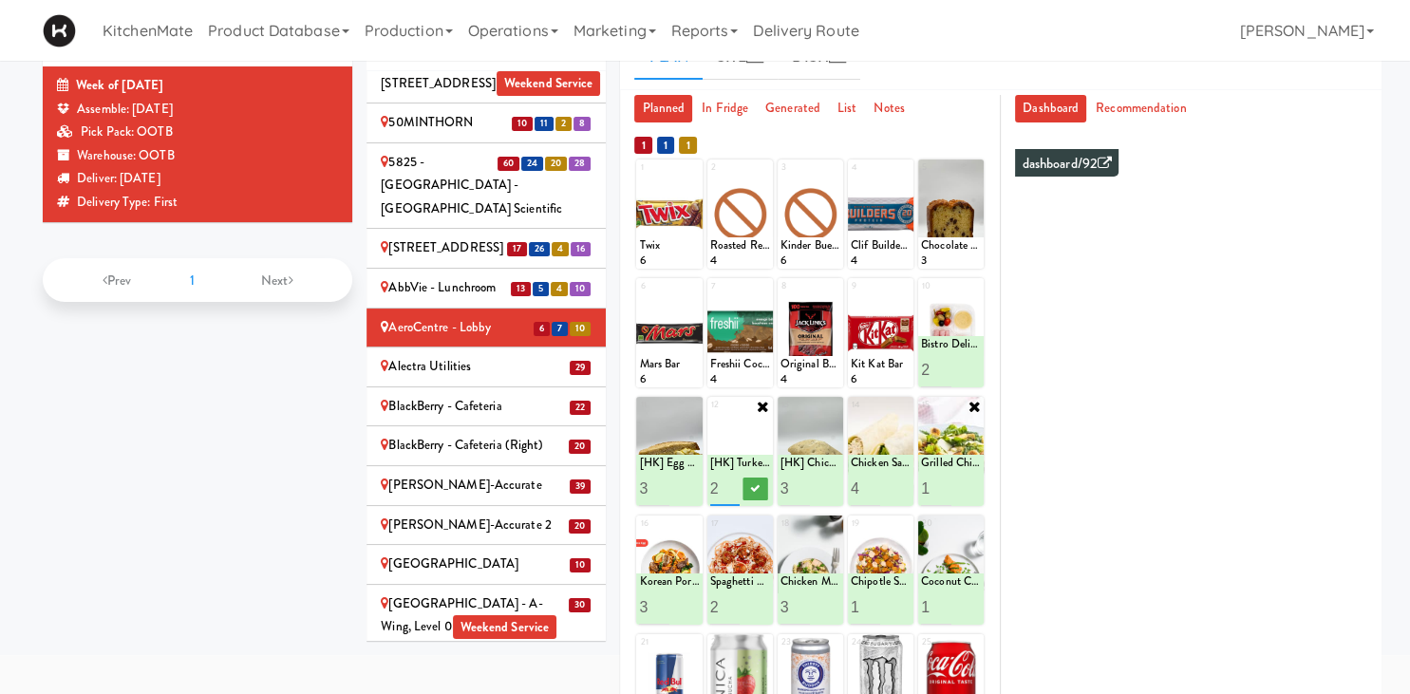
click at [731, 485] on input "2" at bounding box center [725, 488] width 30 height 35
type input "3"
click at [731, 485] on input "3" at bounding box center [725, 488] width 30 height 35
click at [753, 490] on icon at bounding box center [754, 488] width 9 height 10
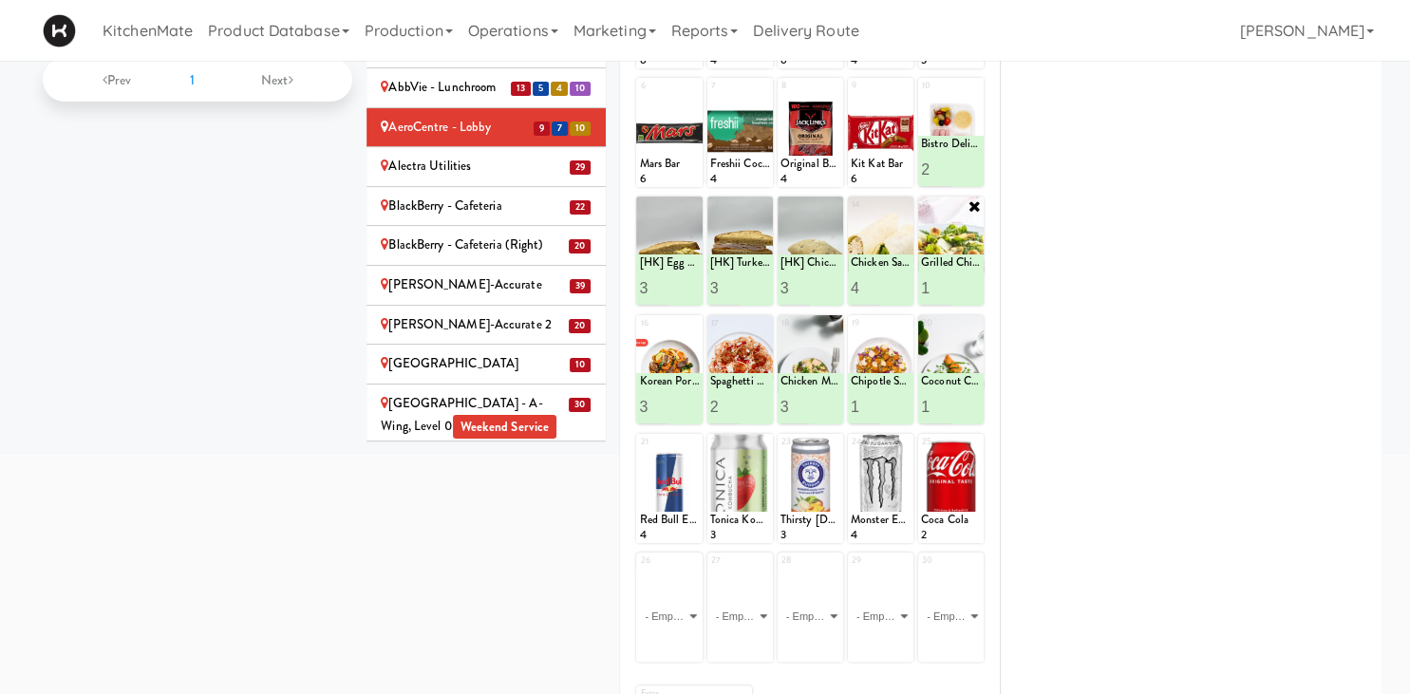
scroll to position [0, 0]
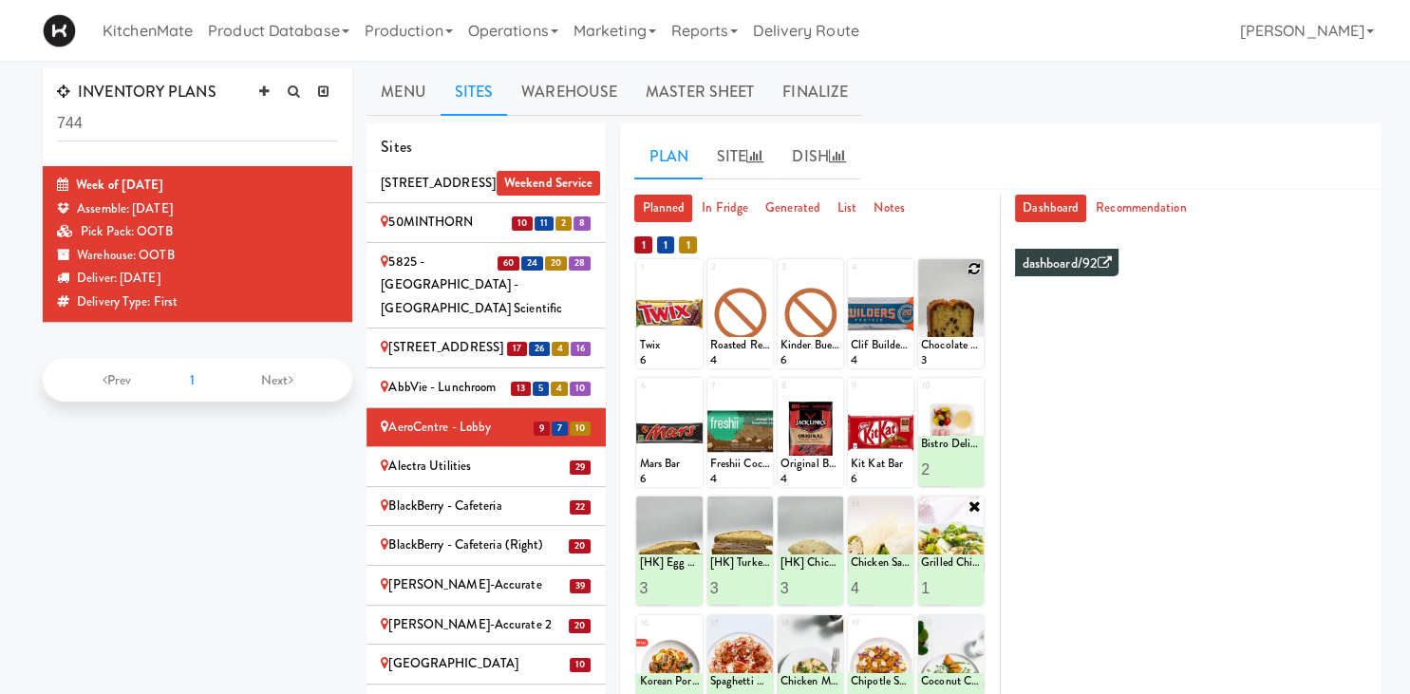
click at [974, 267] on icon at bounding box center [974, 268] width 13 height 13
click option "Chocolate Chip Loaf Cake" at bounding box center [0, 0] width 0 height 0
click at [942, 348] on input "2" at bounding box center [936, 350] width 30 height 35
click at [942, 348] on input "3" at bounding box center [936, 350] width 30 height 35
type input "4"
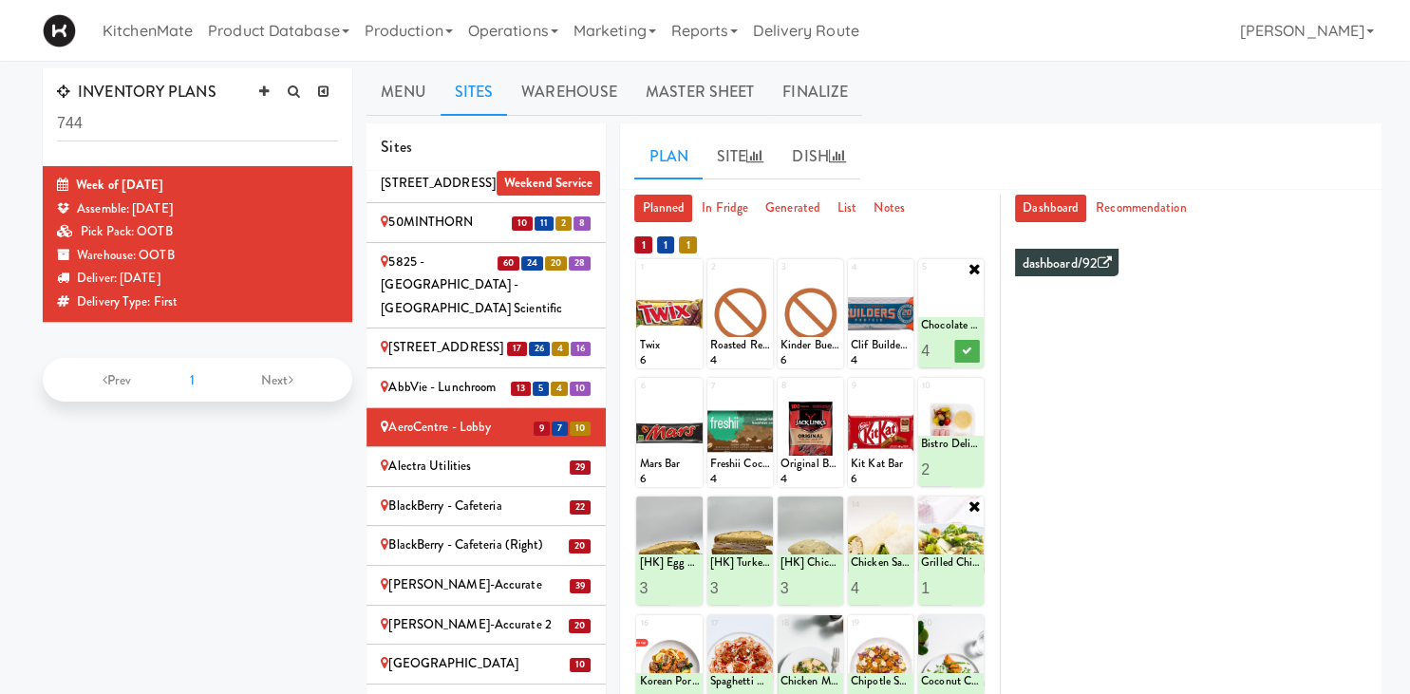
click at [942, 348] on input "4" at bounding box center [936, 350] width 30 height 35
click at [967, 351] on icon at bounding box center [966, 351] width 9 height 10
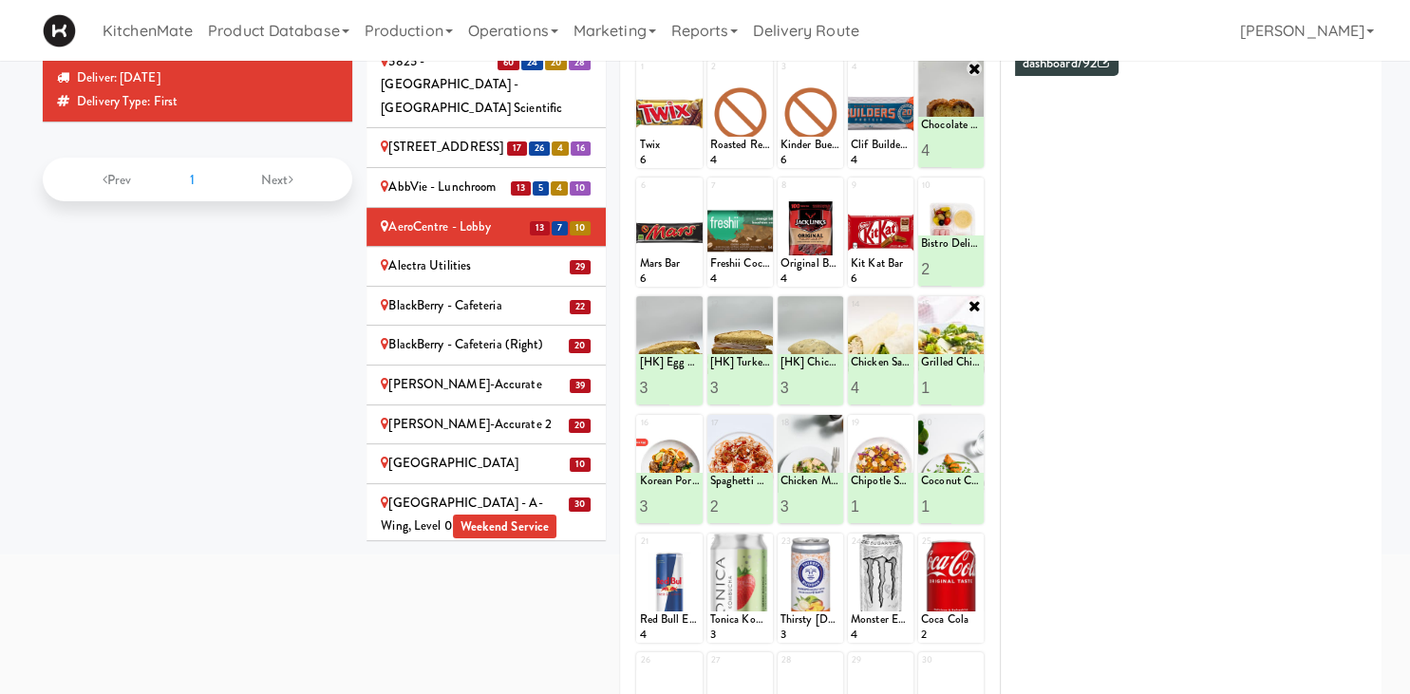
click at [431, 255] on div "Alectra Utilities" at bounding box center [486, 267] width 211 height 24
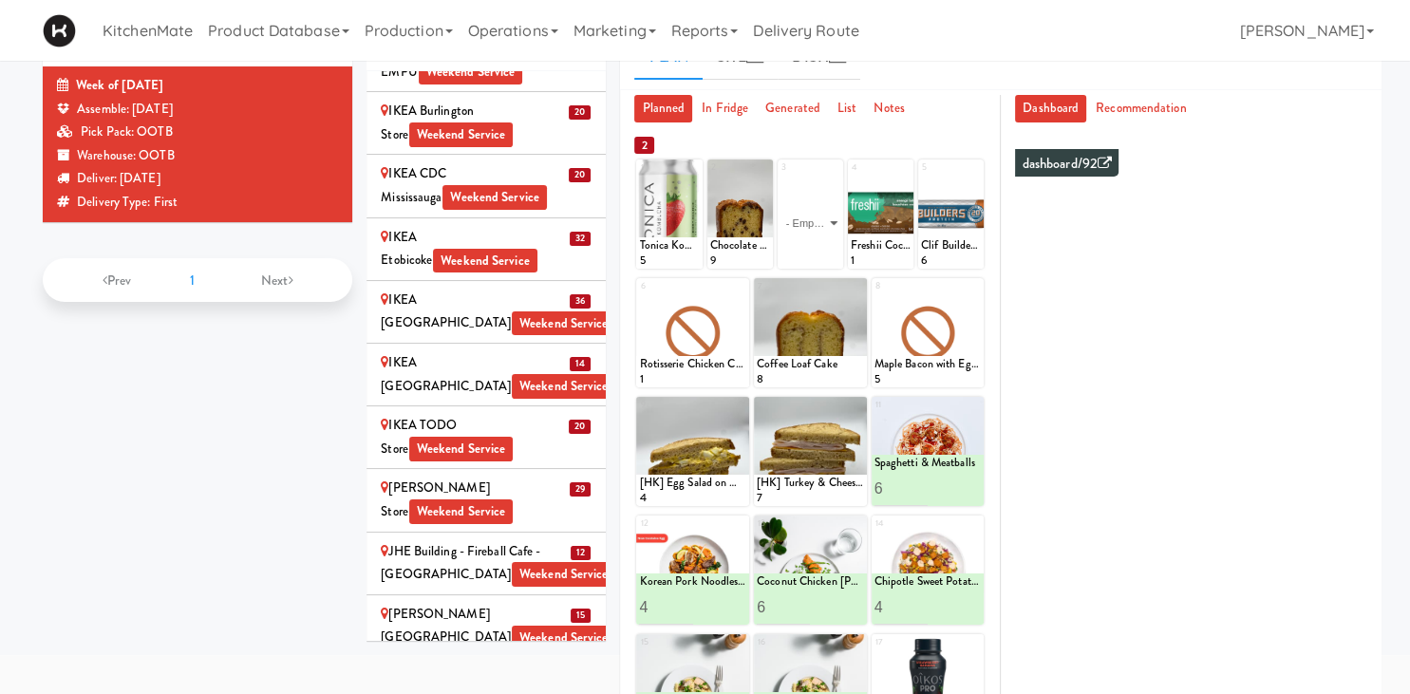
scroll to position [2394, 0]
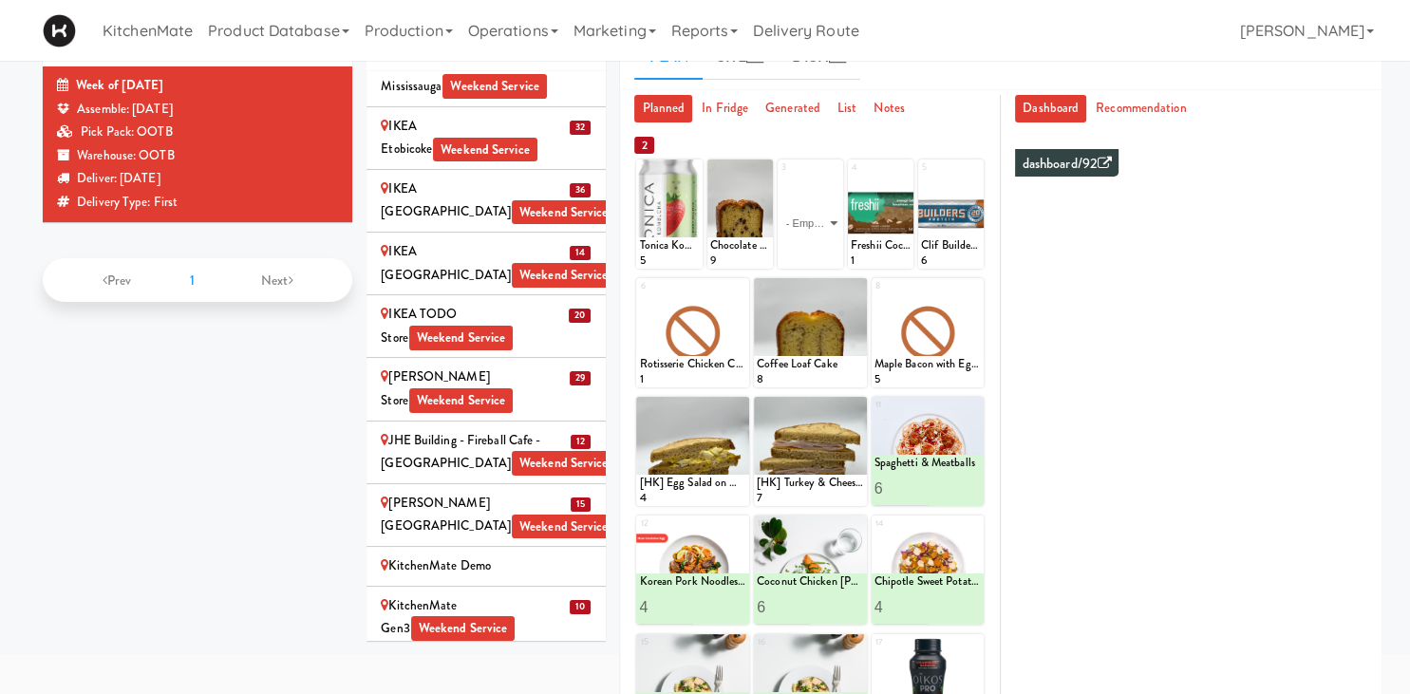
click at [522, 366] on div "IKEA Vaughan Store Weekend Service" at bounding box center [486, 389] width 211 height 47
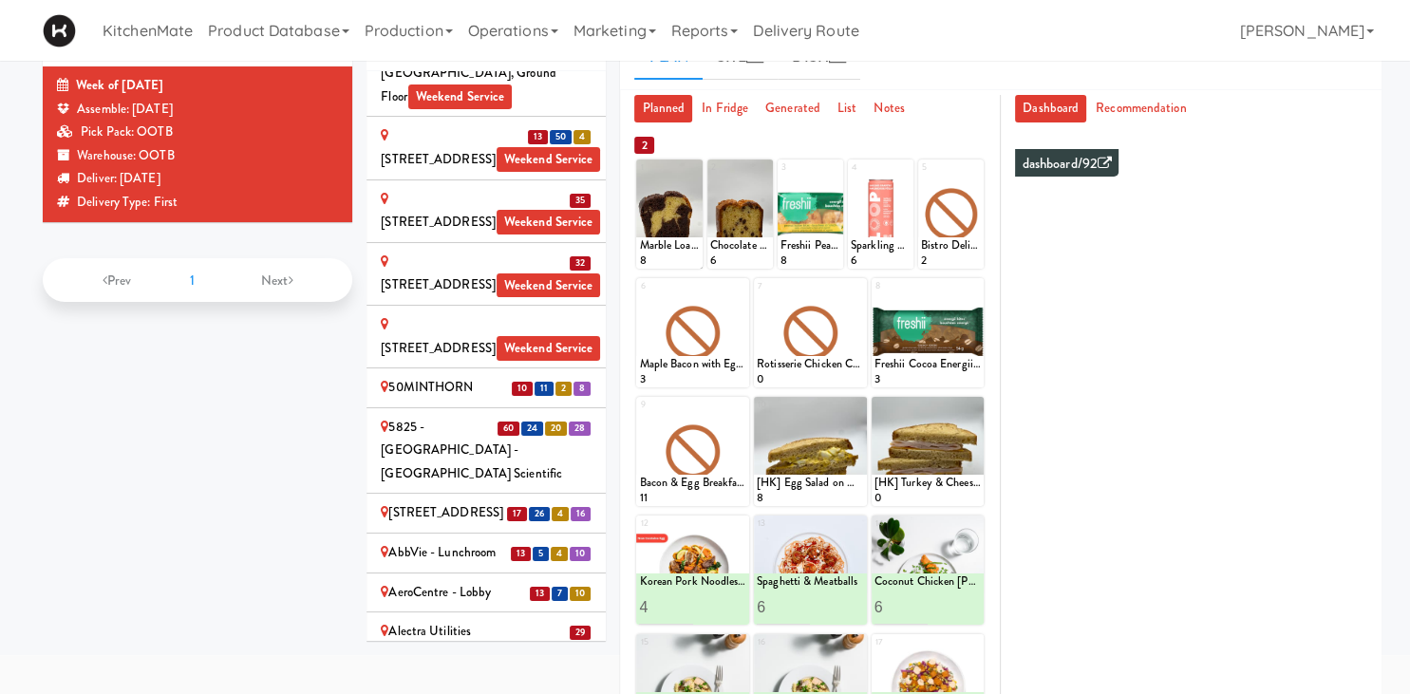
scroll to position [808, 0]
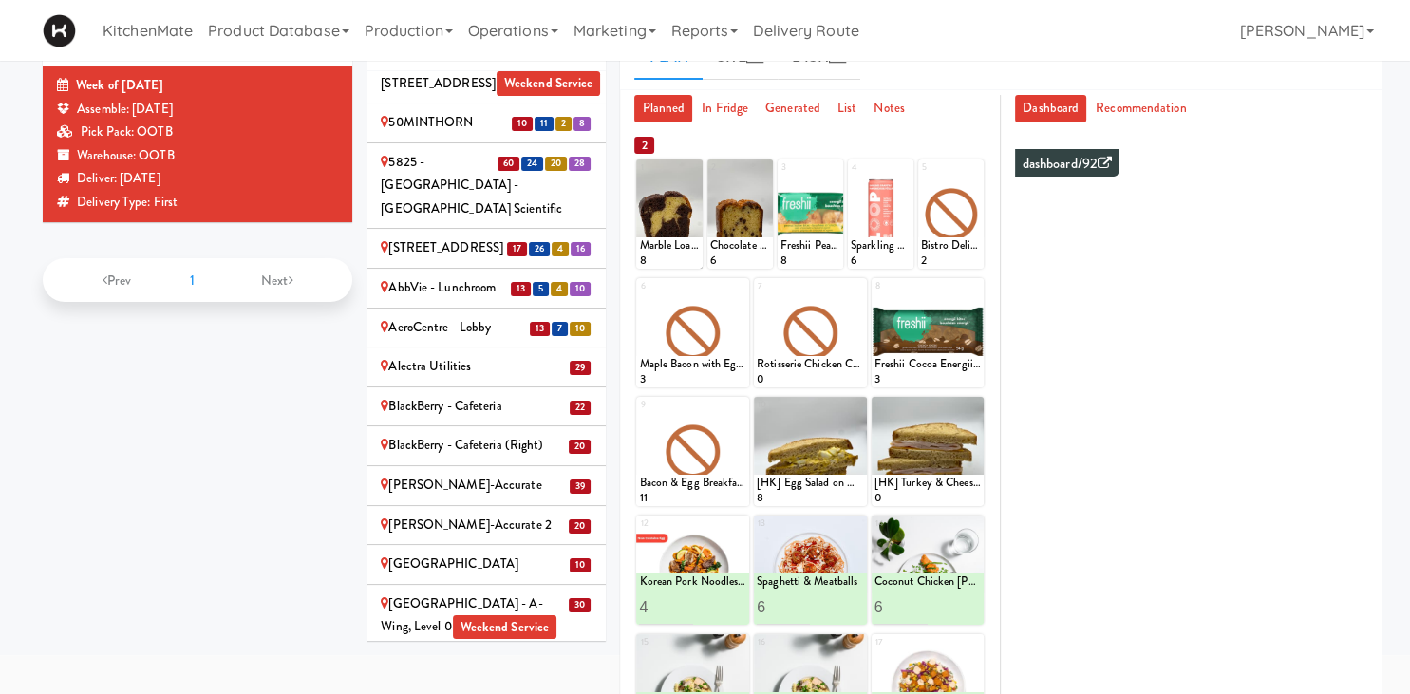
click at [441, 309] on li "13 7 10 AeroCentre - Lobby" at bounding box center [486, 329] width 239 height 40
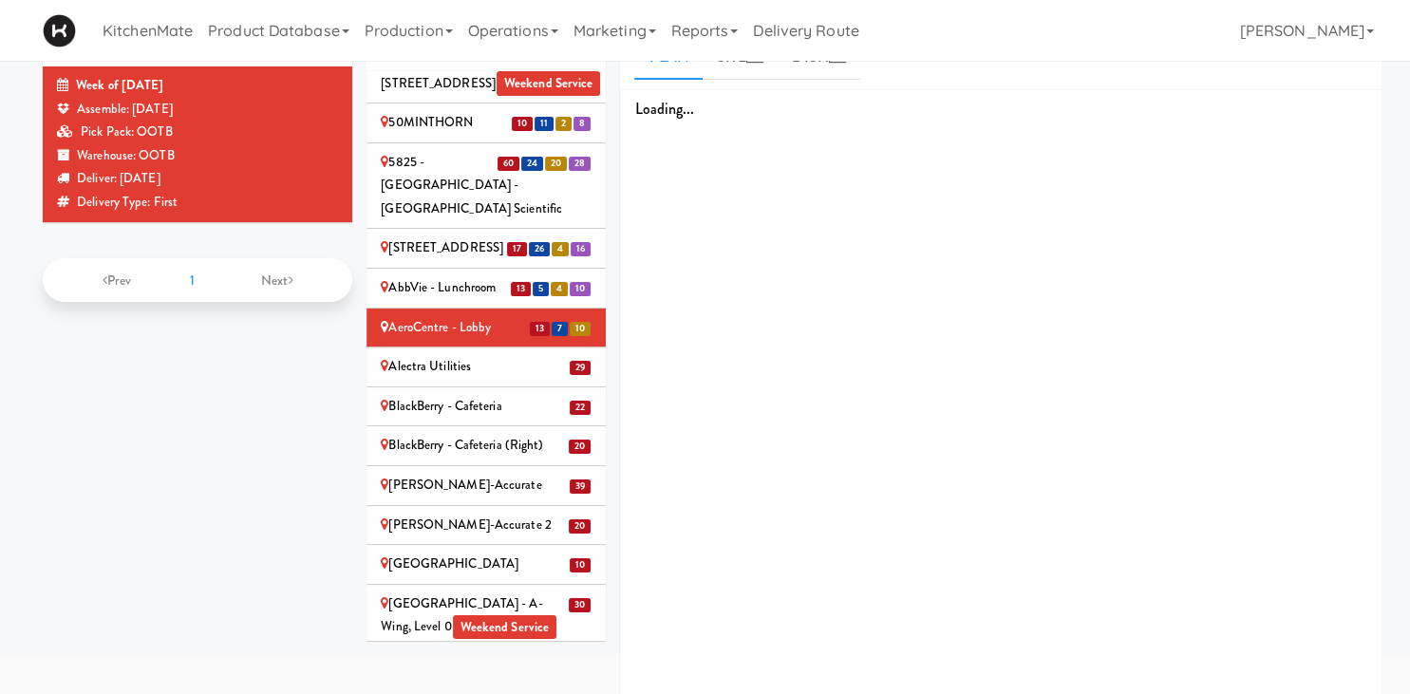
click at [472, 355] on div "Alectra Utilities" at bounding box center [486, 367] width 211 height 24
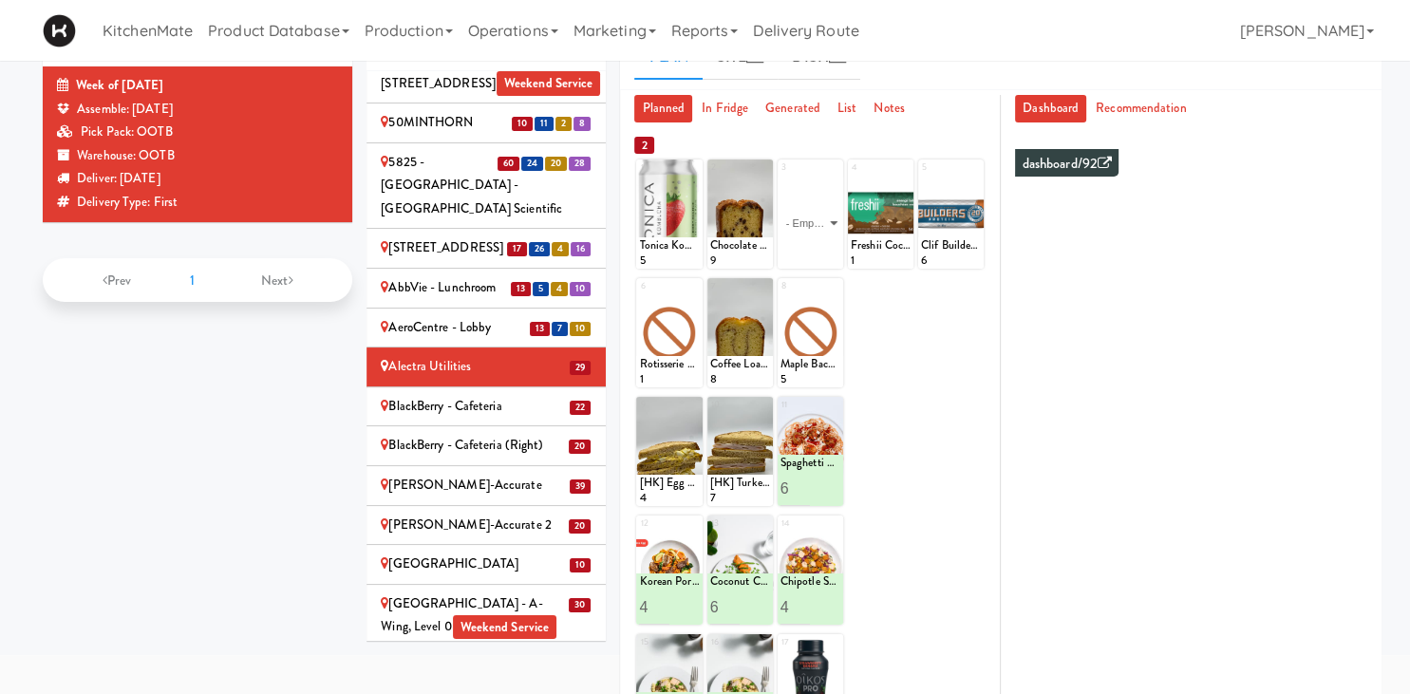
scroll to position [0, 0]
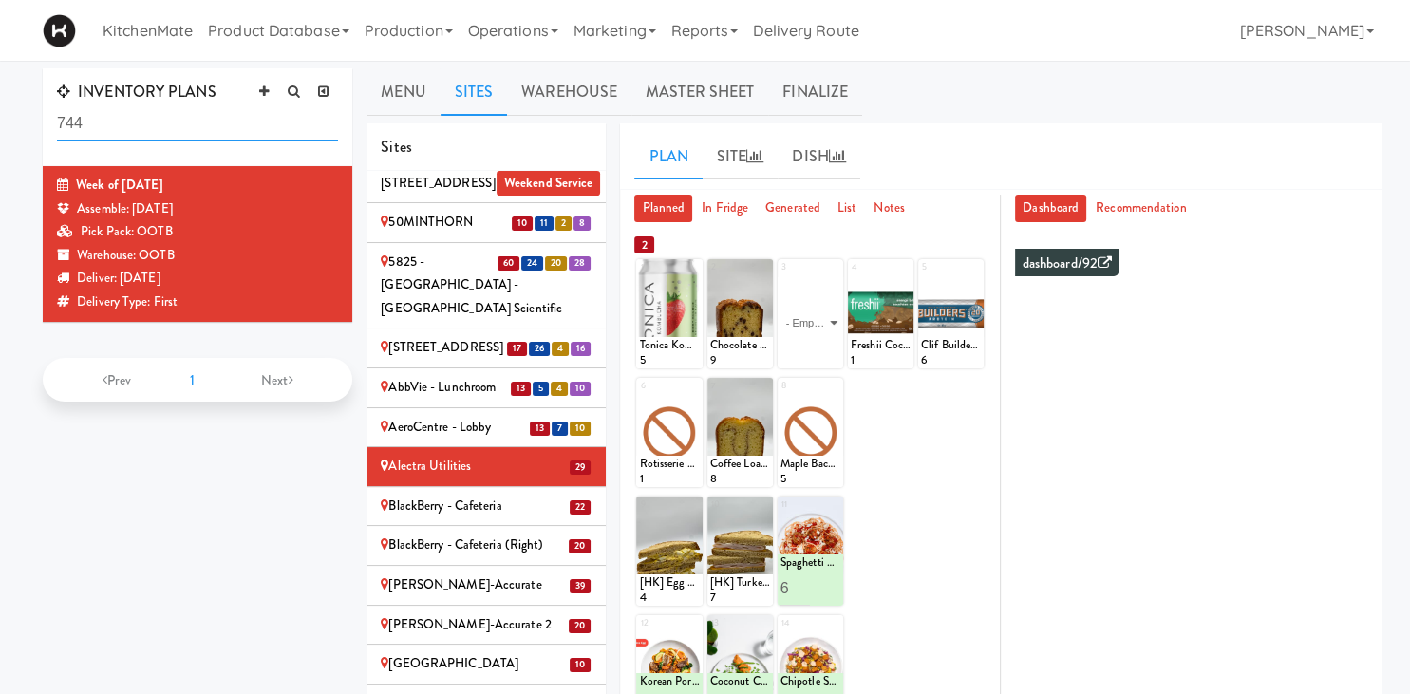
drag, startPoint x: 159, startPoint y: 127, endPoint x: -97, endPoint y: 87, distance: 258.5
click at [57, 106] on input "744" at bounding box center [197, 123] width 281 height 35
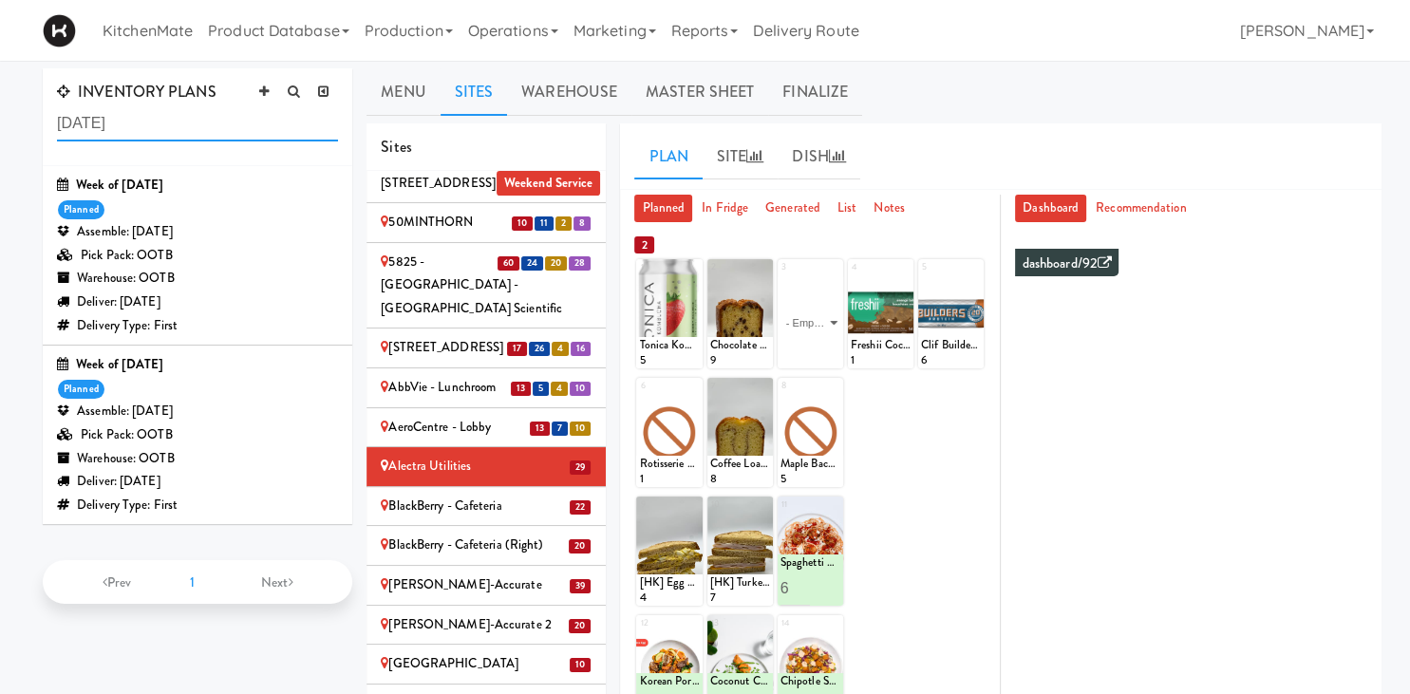
type input "sept 7"
click at [258, 353] on div "Week of Sept 7th, 2025 planned Assemble: Saturday Sep 06, 2025 Pick Pack: OOTB …" at bounding box center [197, 434] width 281 height 163
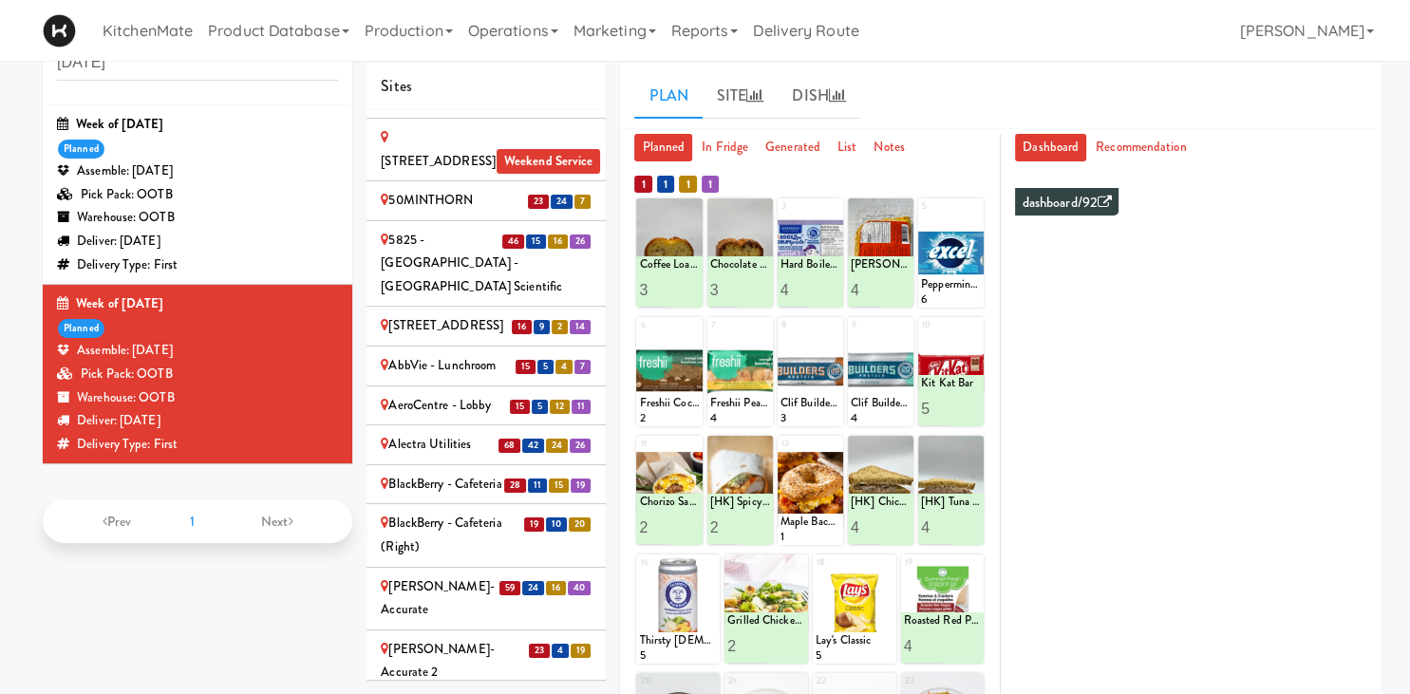
scroll to position [925, 0]
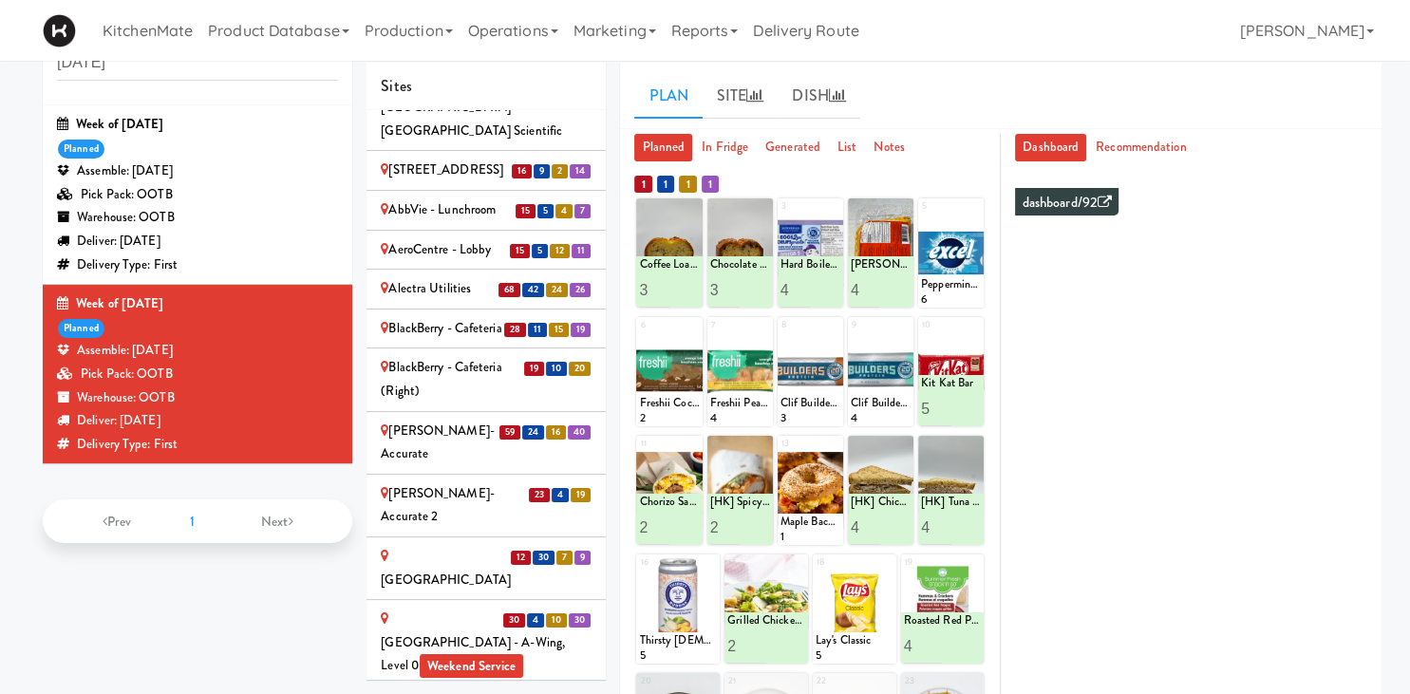
click at [451, 277] on div "Alectra Utilities" at bounding box center [486, 289] width 211 height 24
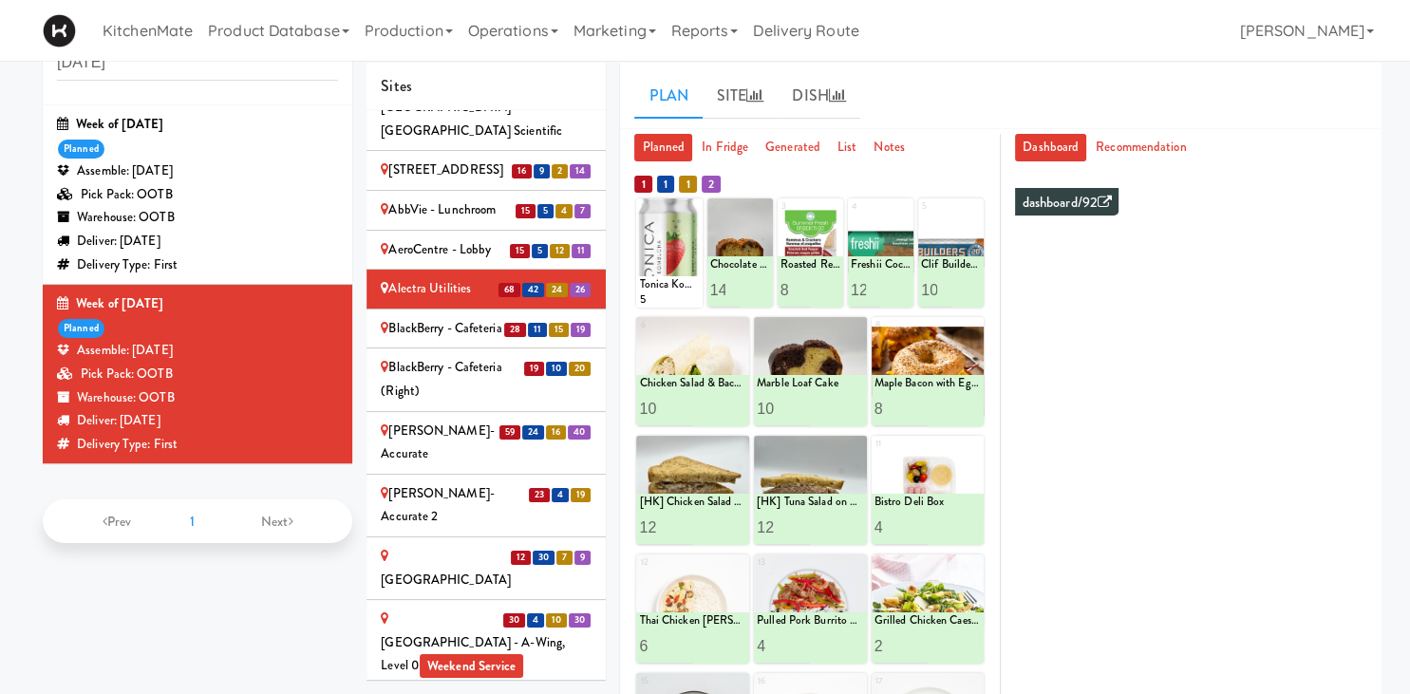
click at [1149, 85] on ul "Plan Site Dish" at bounding box center [1000, 95] width 733 height 47
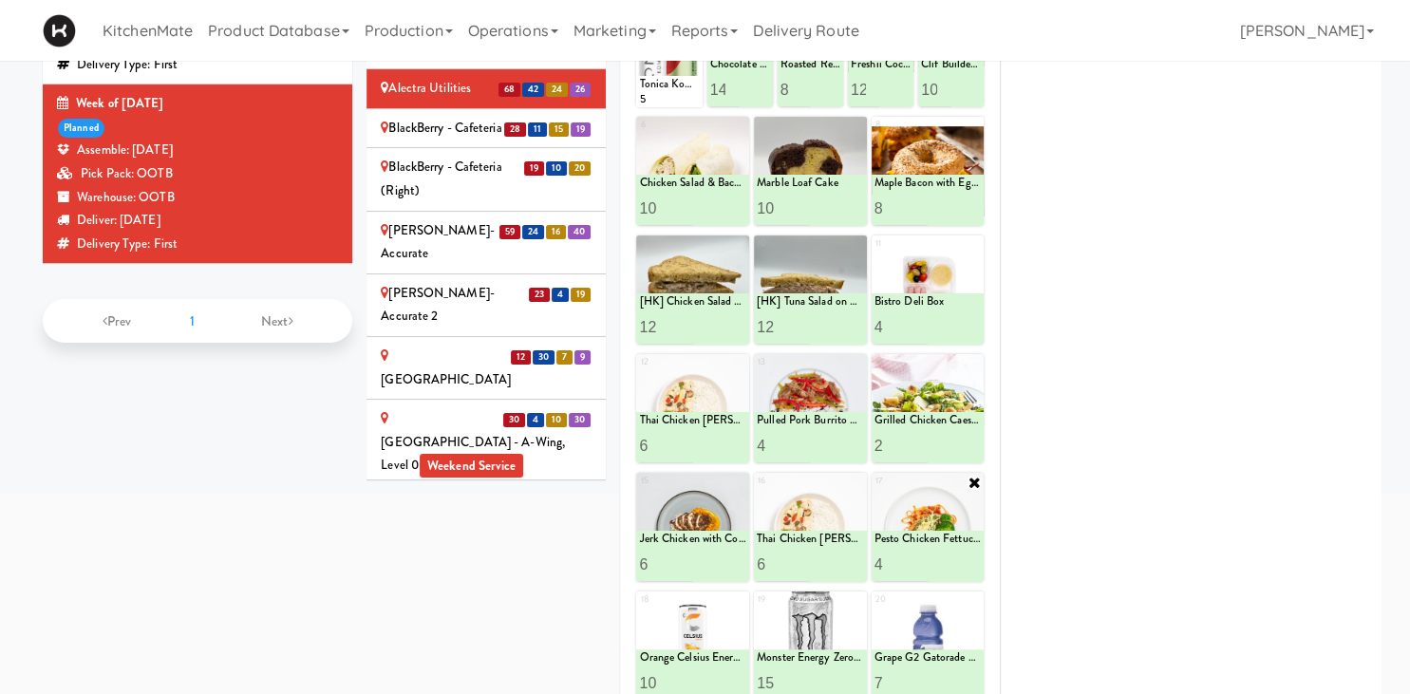
scroll to position [100, 0]
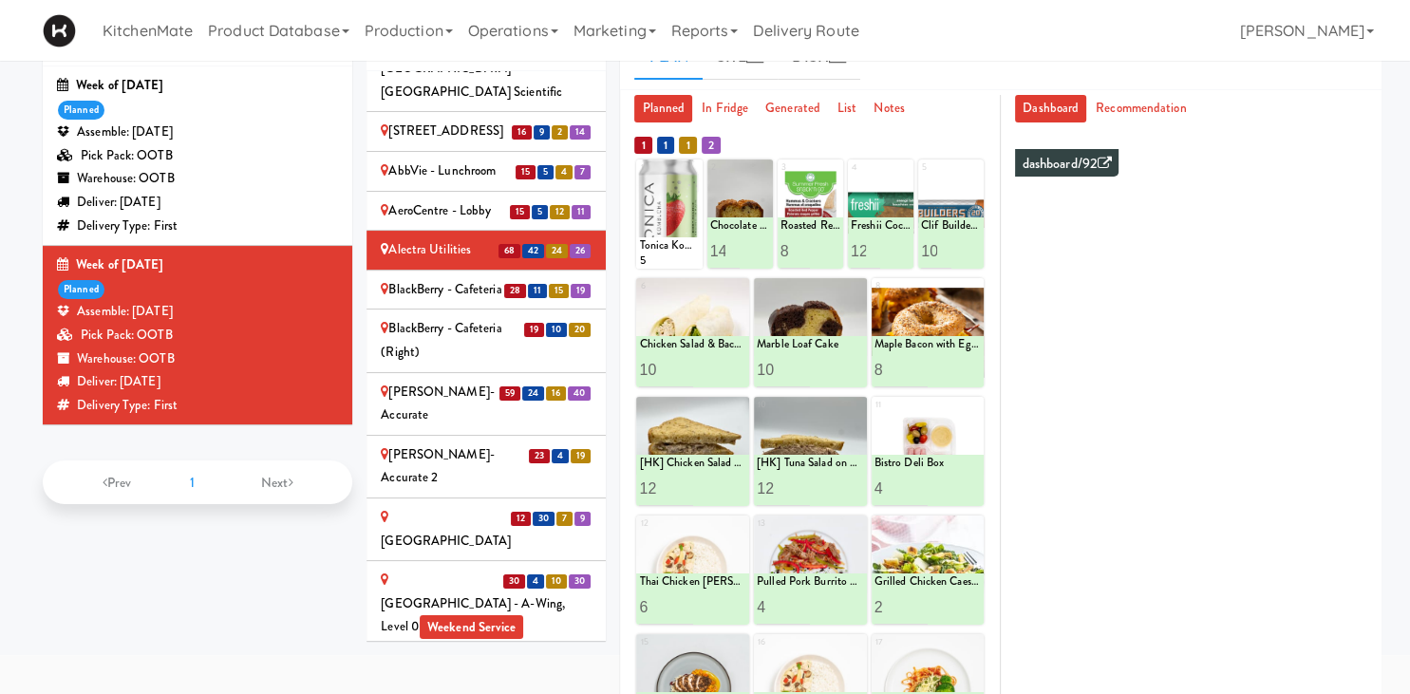
click at [466, 278] on div "BlackBerry - Cafeteria" at bounding box center [486, 290] width 211 height 24
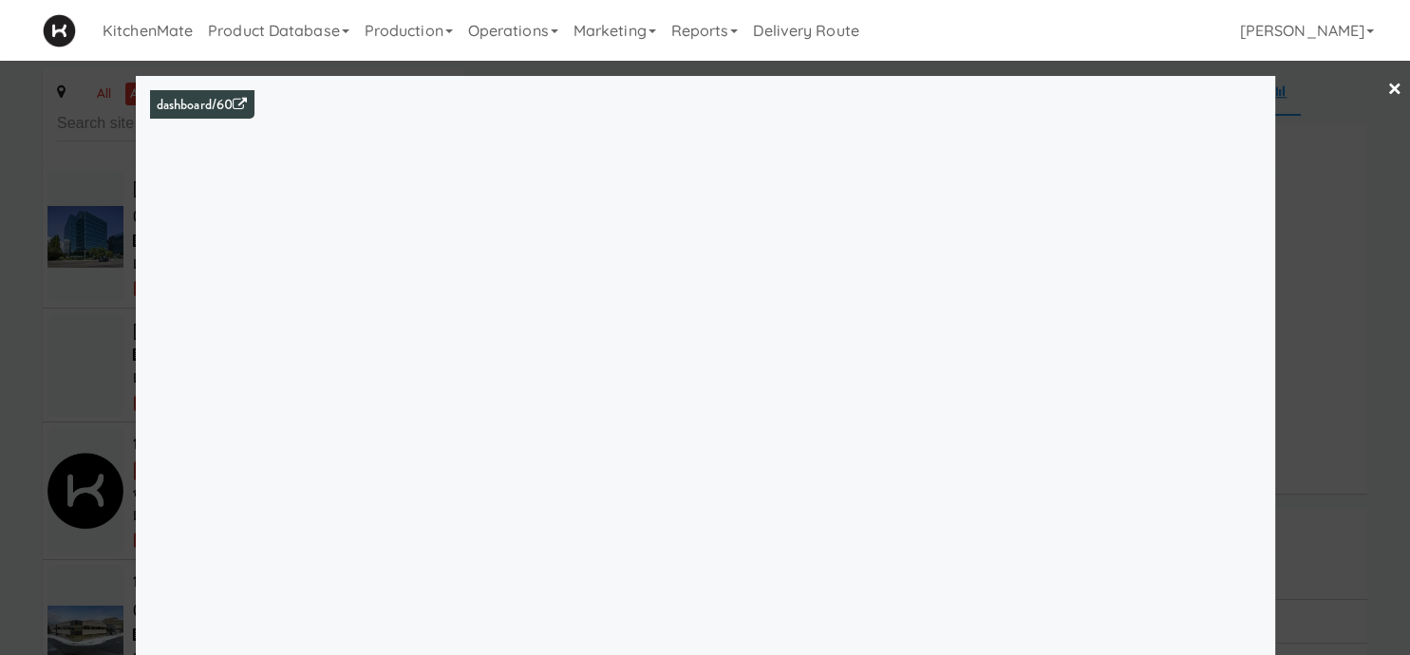
scroll to position [1079, 0]
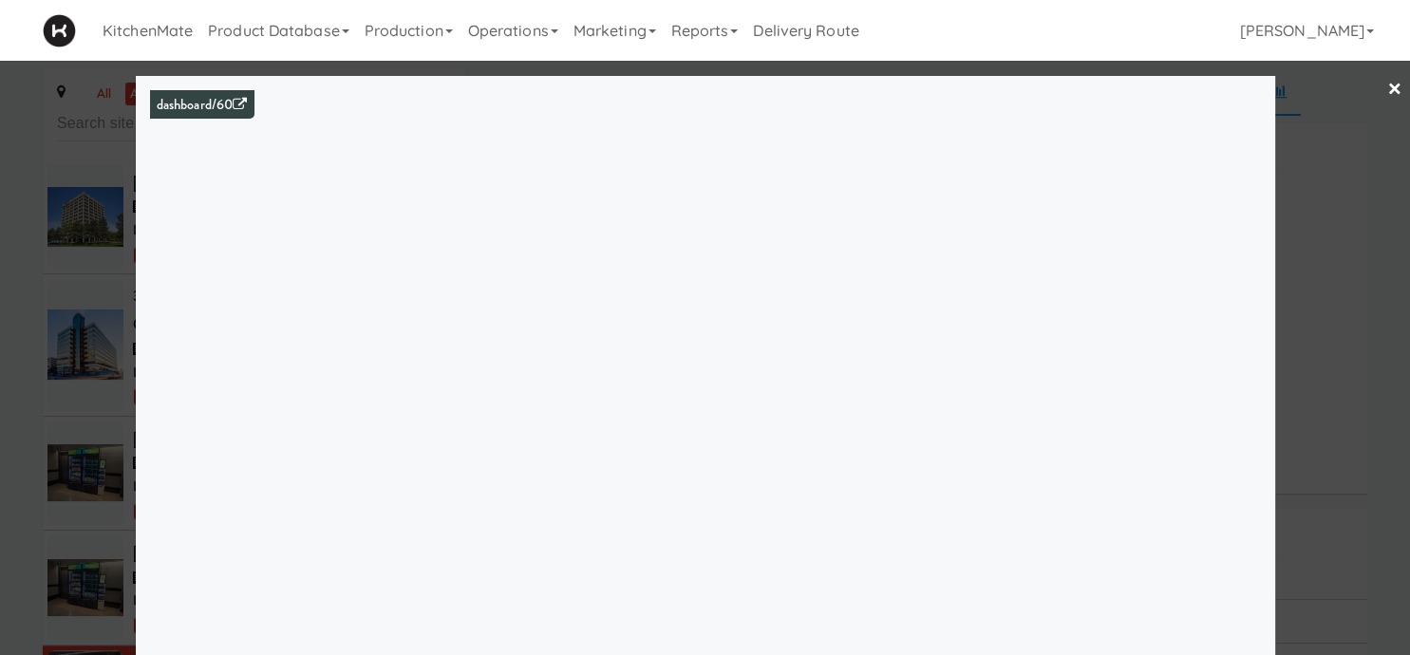
click at [83, 348] on div at bounding box center [705, 327] width 1410 height 655
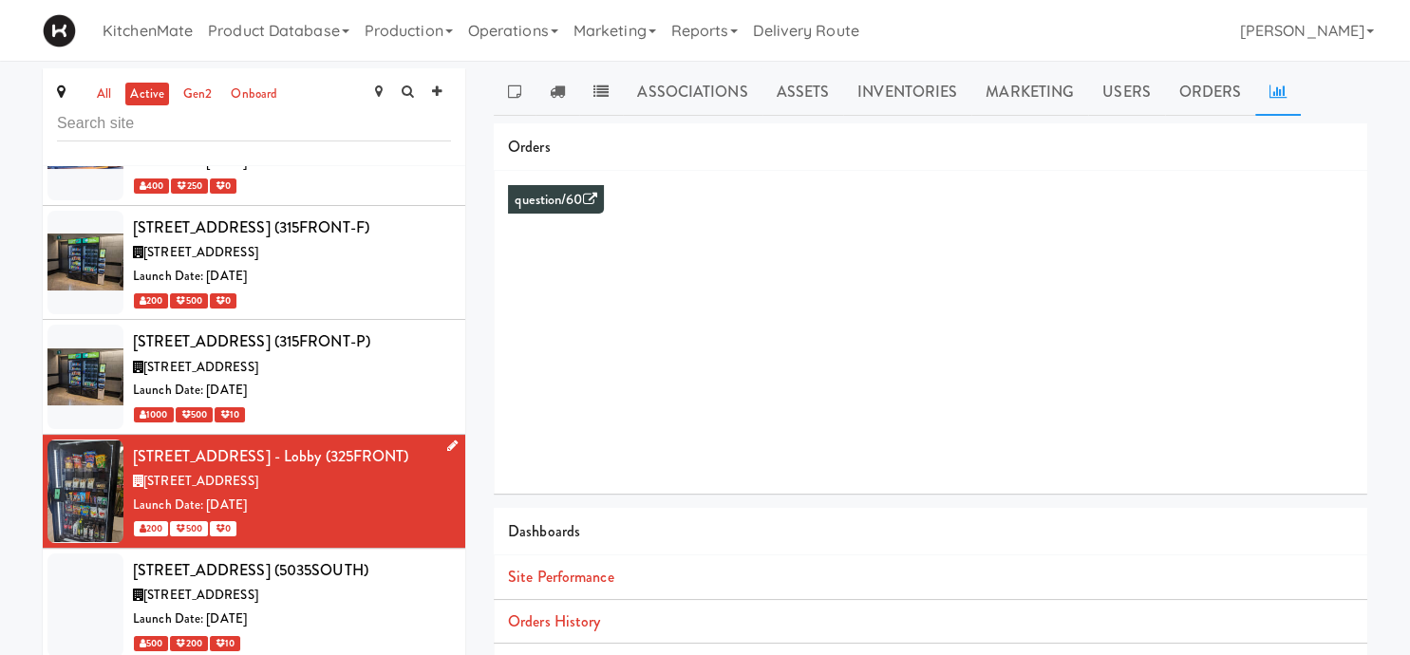
scroll to position [1476, 0]
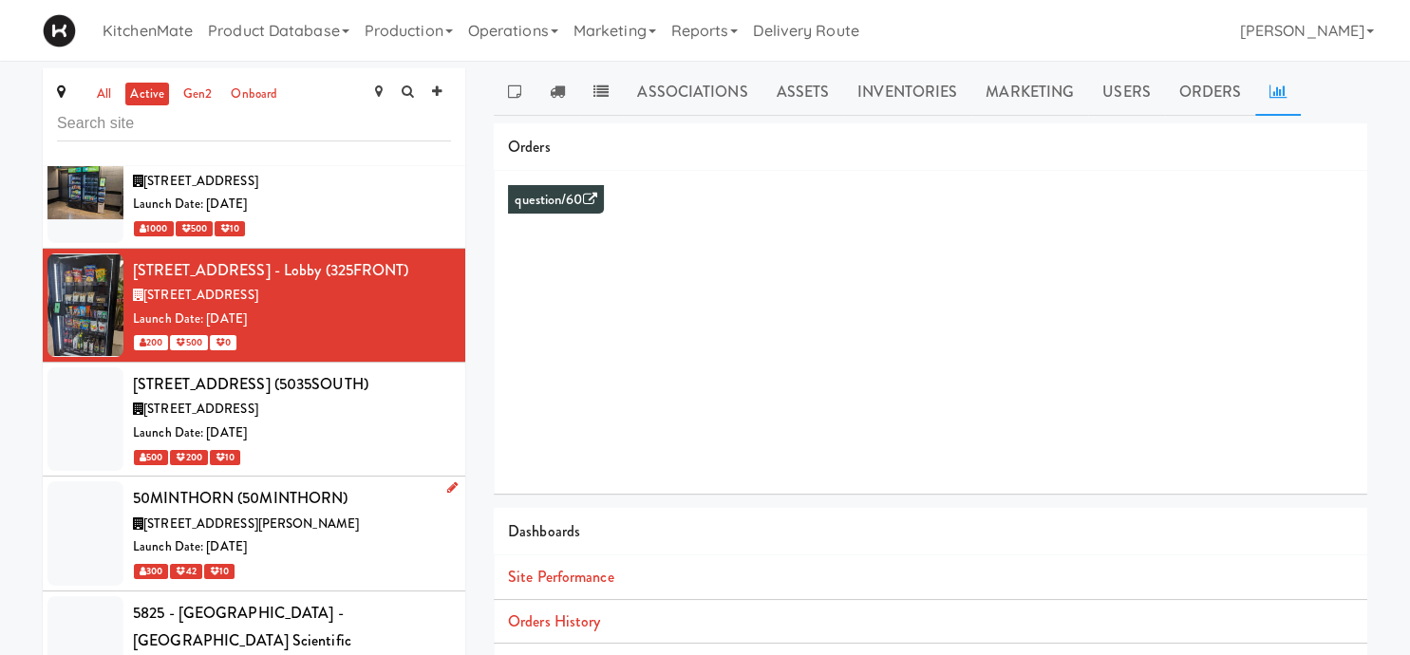
click at [352, 513] on div "50 Minthorn Blvd, Richmond Hill ON" at bounding box center [292, 525] width 318 height 24
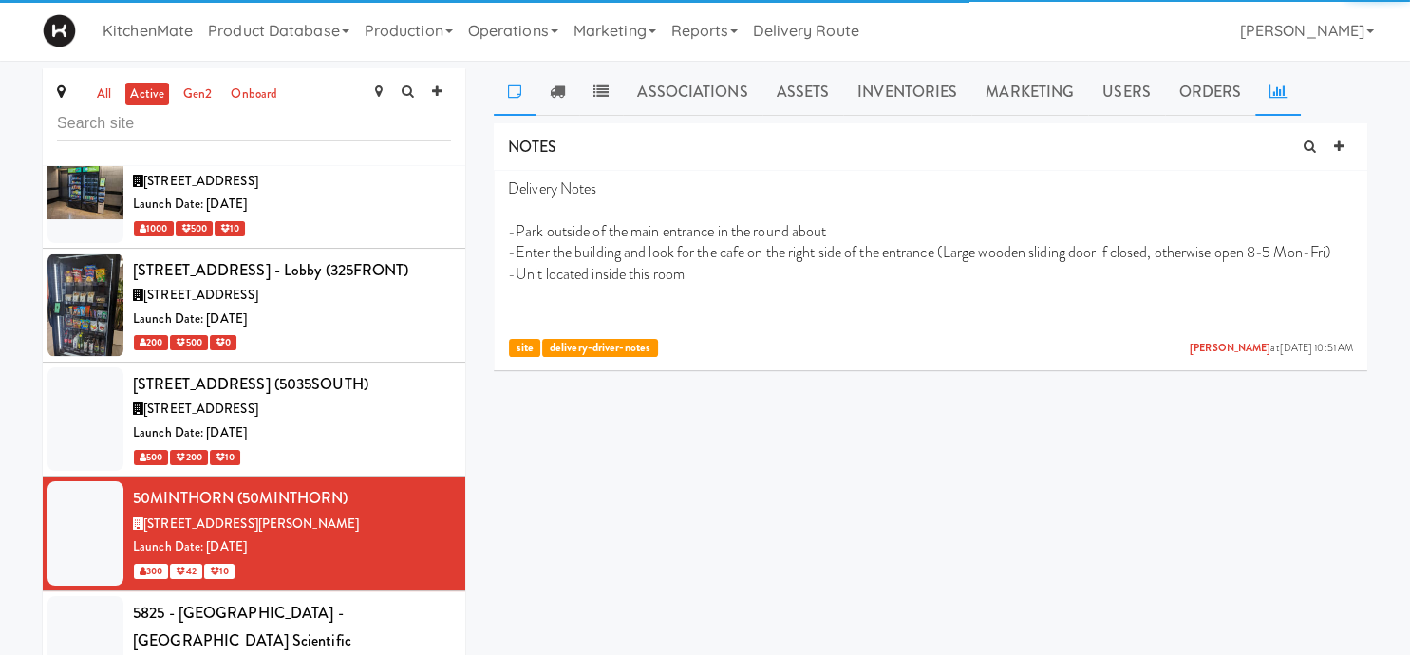
click at [1262, 90] on link at bounding box center [1278, 91] width 46 height 47
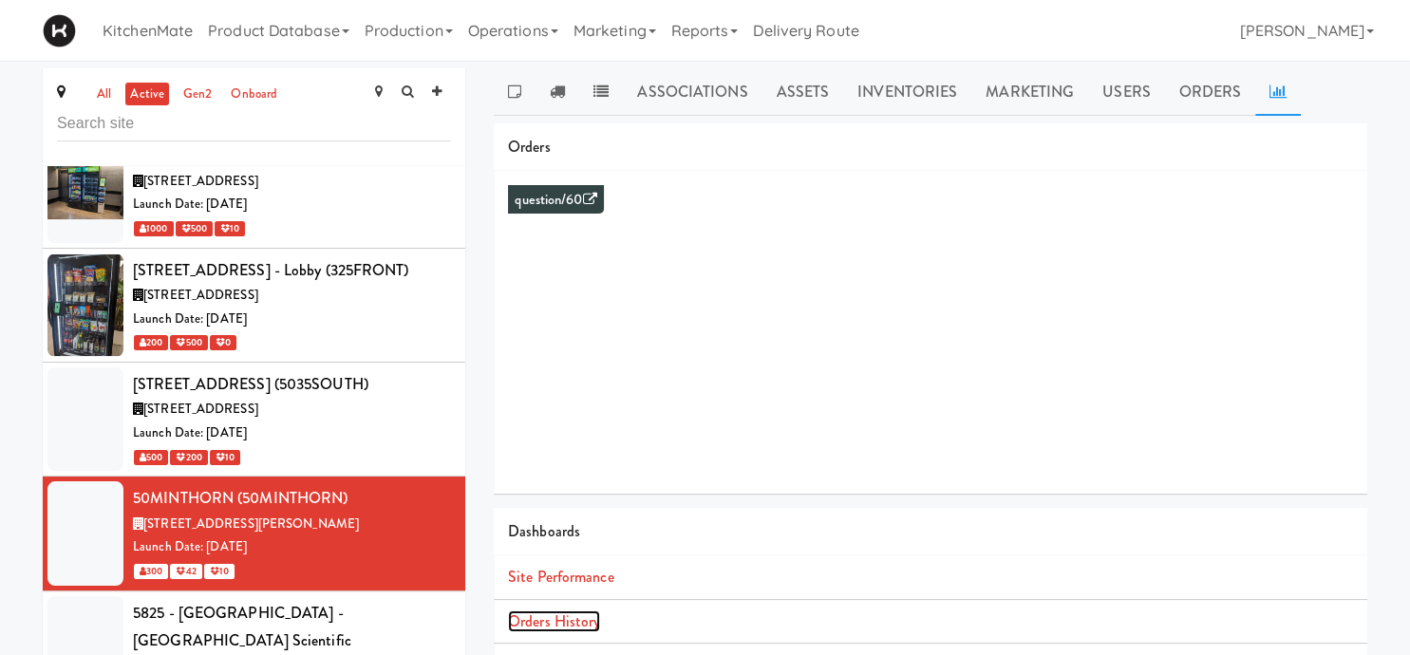
click at [558, 614] on link "Orders History" at bounding box center [554, 622] width 92 height 22
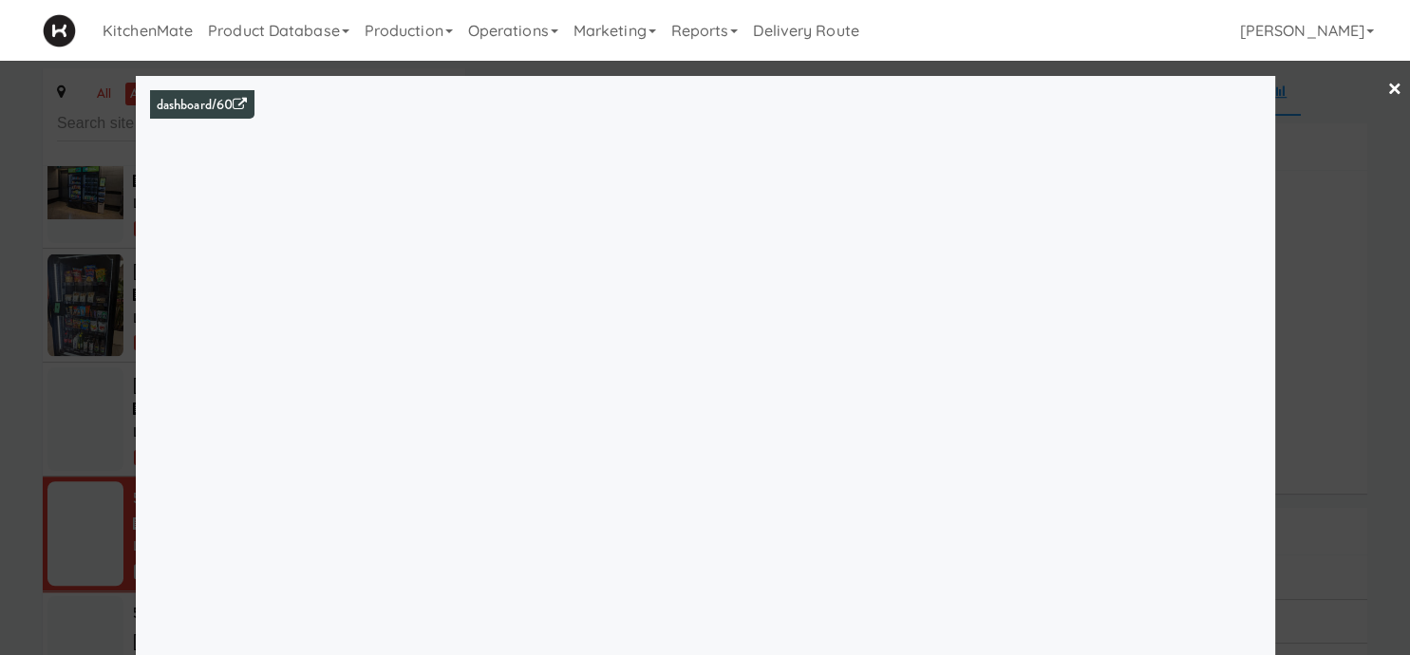
click at [124, 309] on div at bounding box center [705, 327] width 1410 height 655
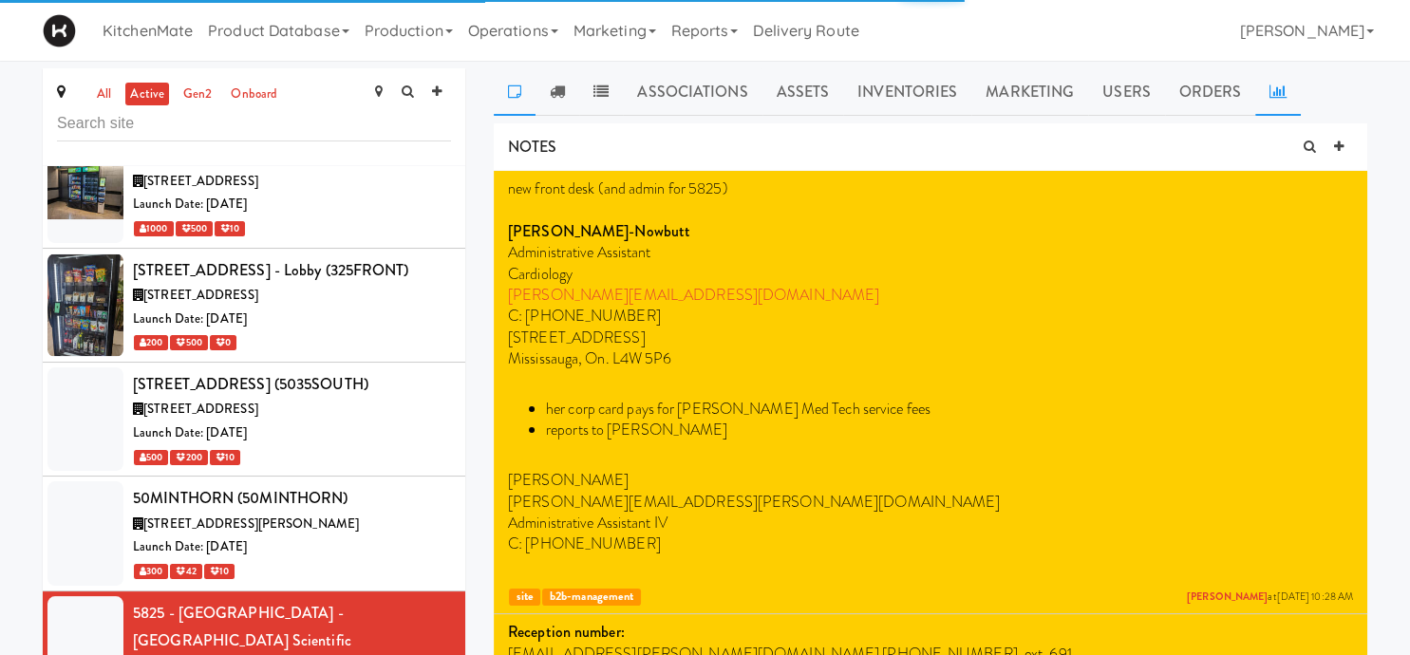
click at [1273, 93] on icon at bounding box center [1278, 91] width 17 height 15
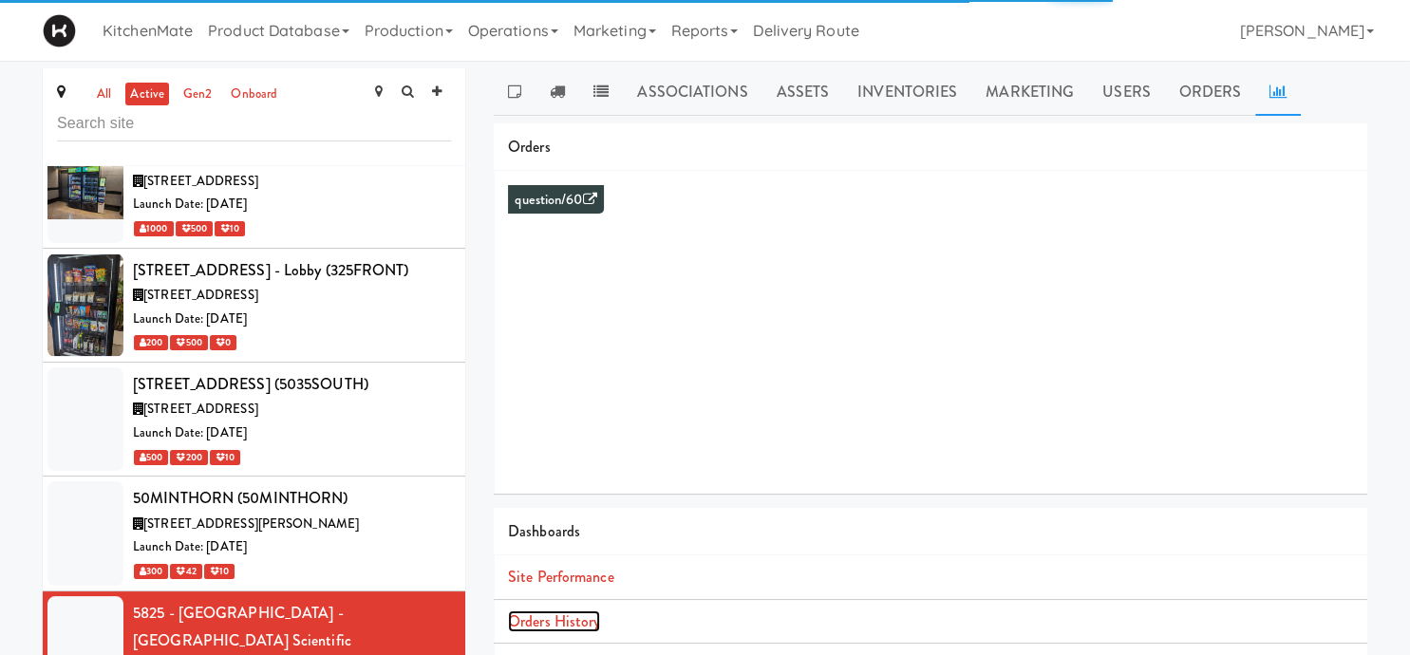
click at [560, 624] on link "Orders History" at bounding box center [554, 622] width 92 height 22
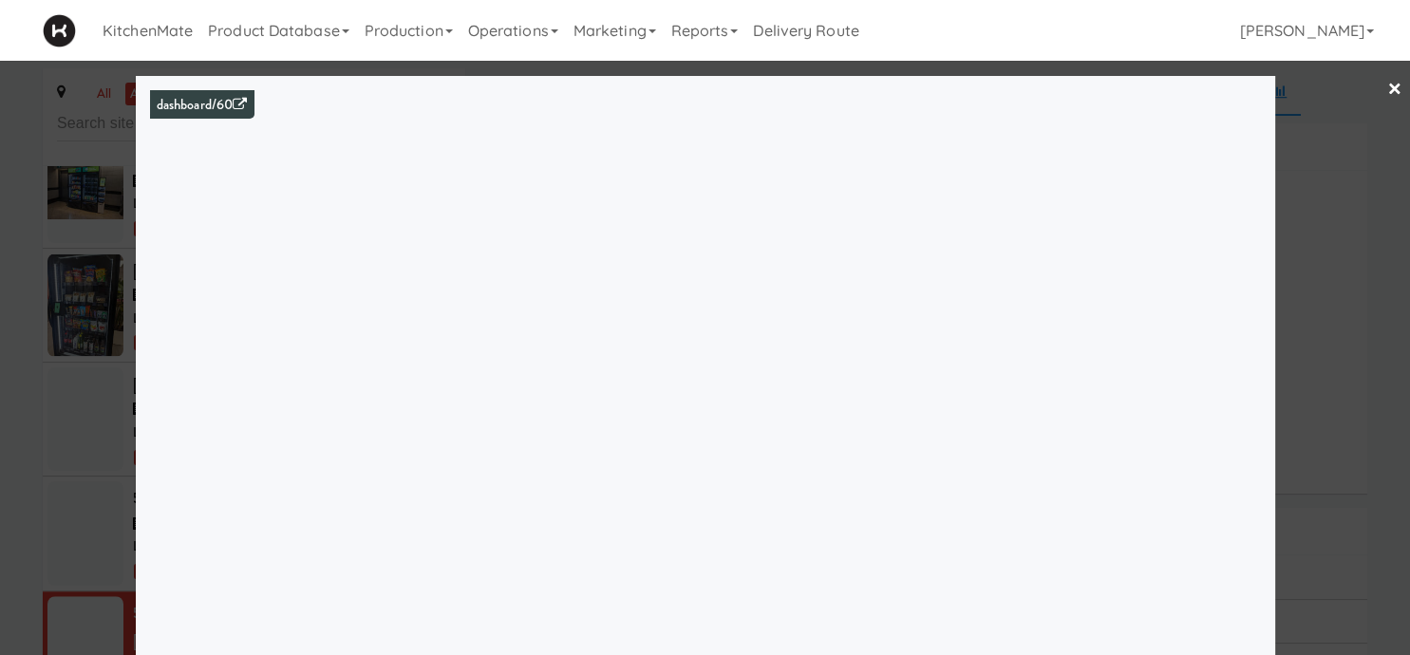
click at [94, 414] on div at bounding box center [705, 327] width 1410 height 655
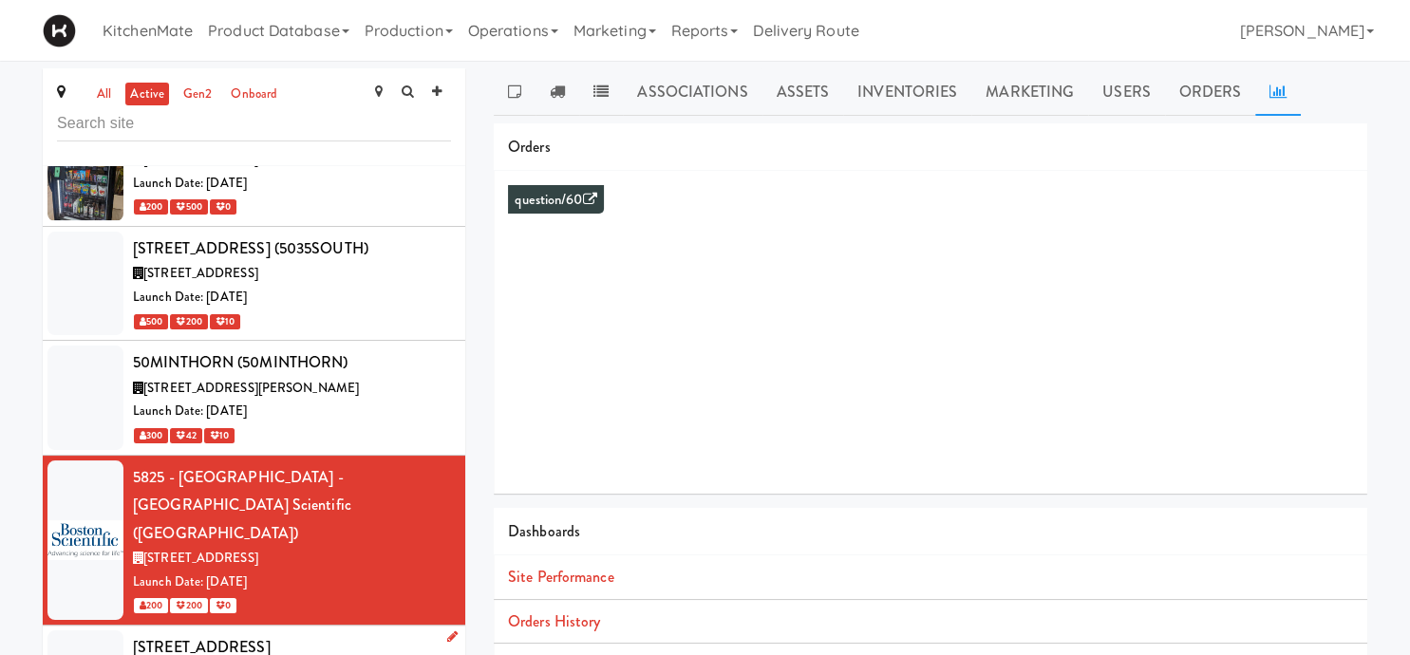
scroll to position [1740, 0]
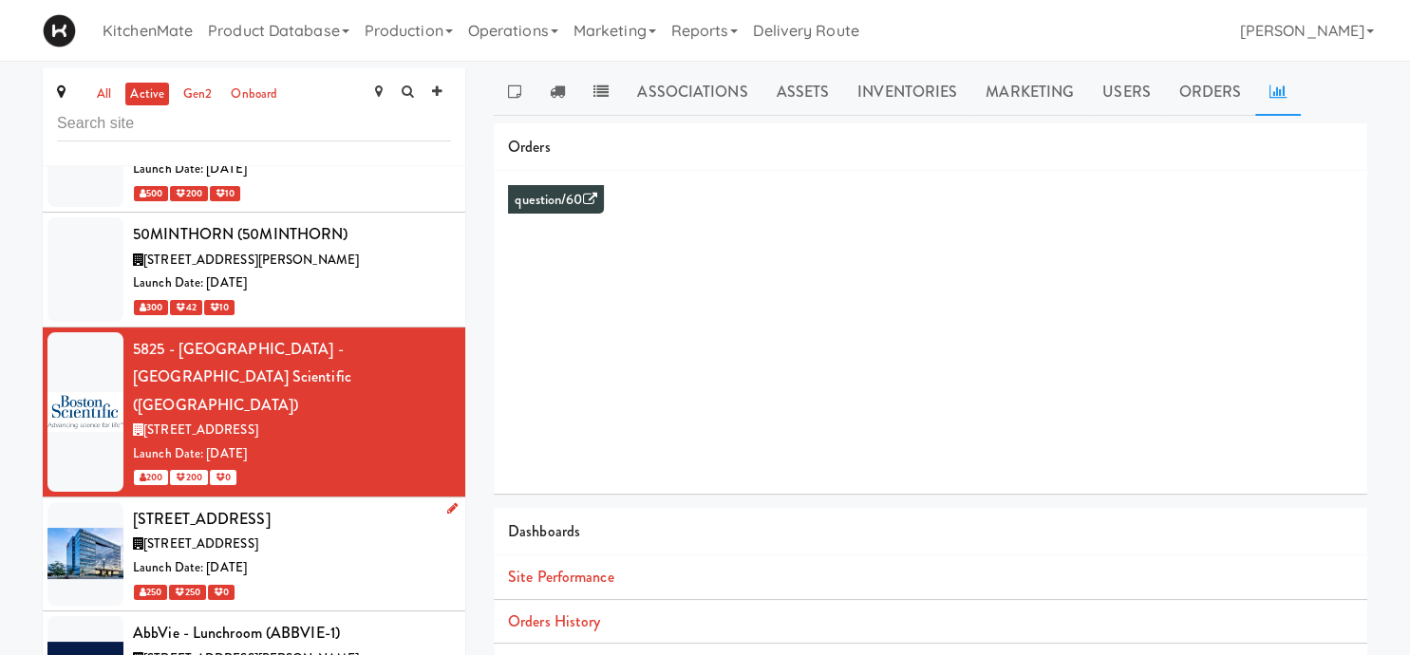
click at [342, 505] on div "6925 Century Avenue (6925CENTURY) 6925 Century Ave, Mississauga ON Launch Date:…" at bounding box center [292, 554] width 318 height 98
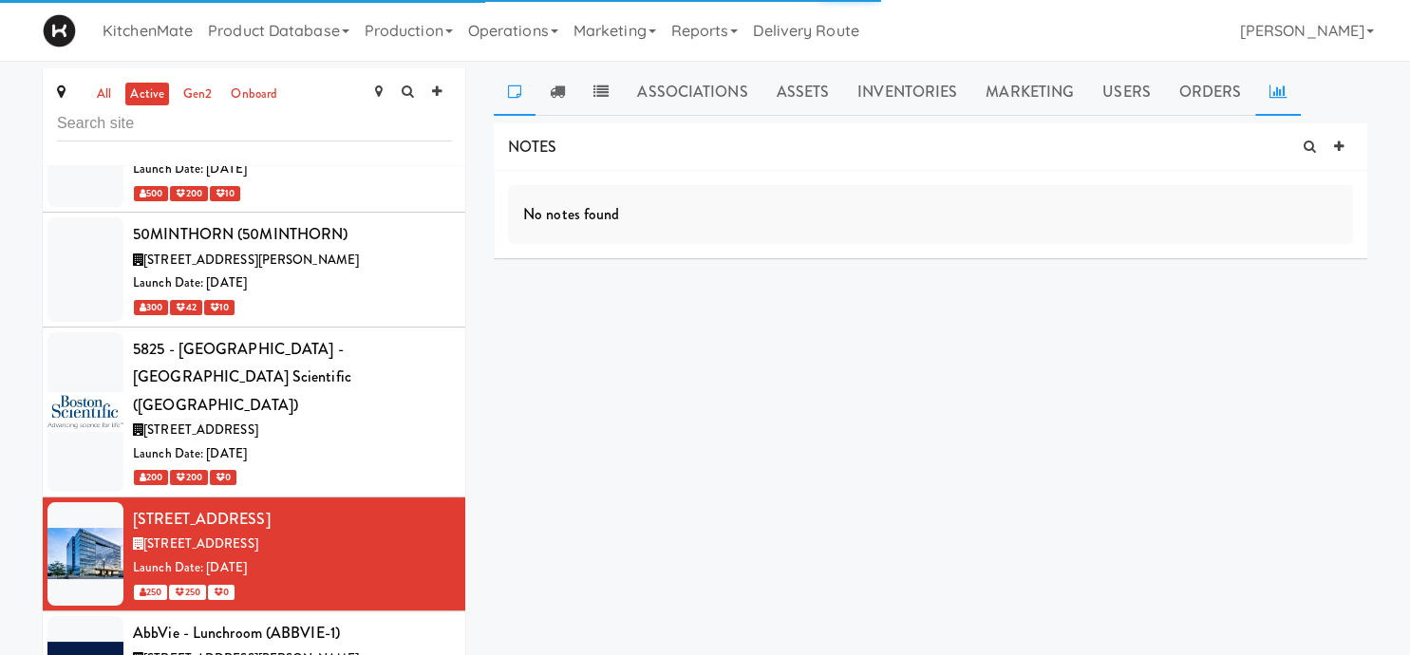
click at [1269, 82] on link at bounding box center [1278, 91] width 46 height 47
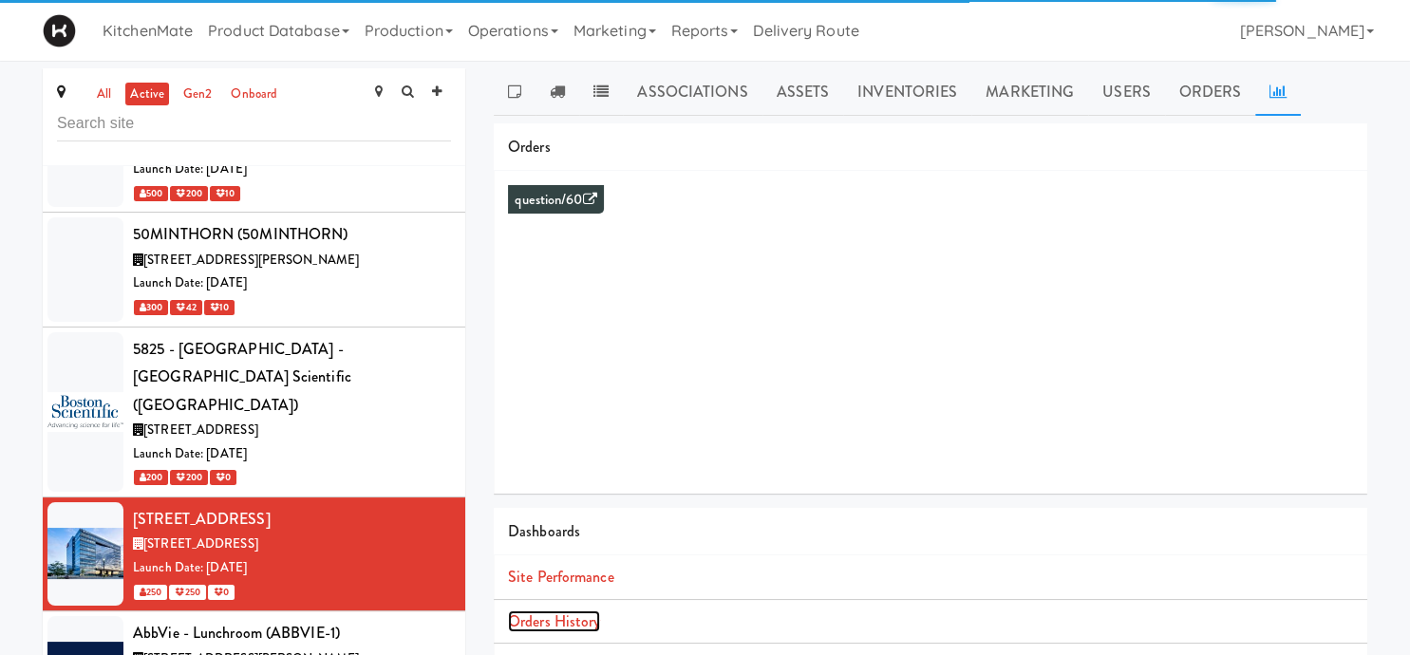
click at [575, 622] on link "Orders History" at bounding box center [554, 622] width 92 height 22
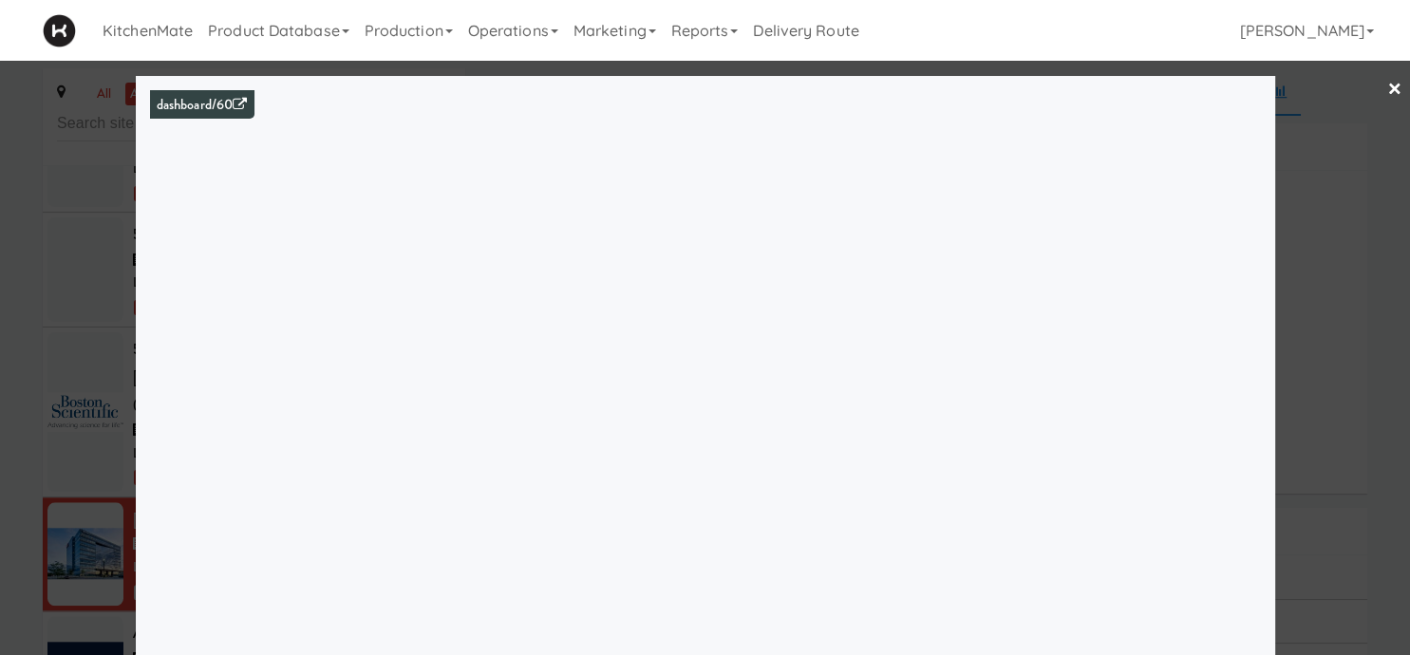
click at [112, 439] on div at bounding box center [705, 327] width 1410 height 655
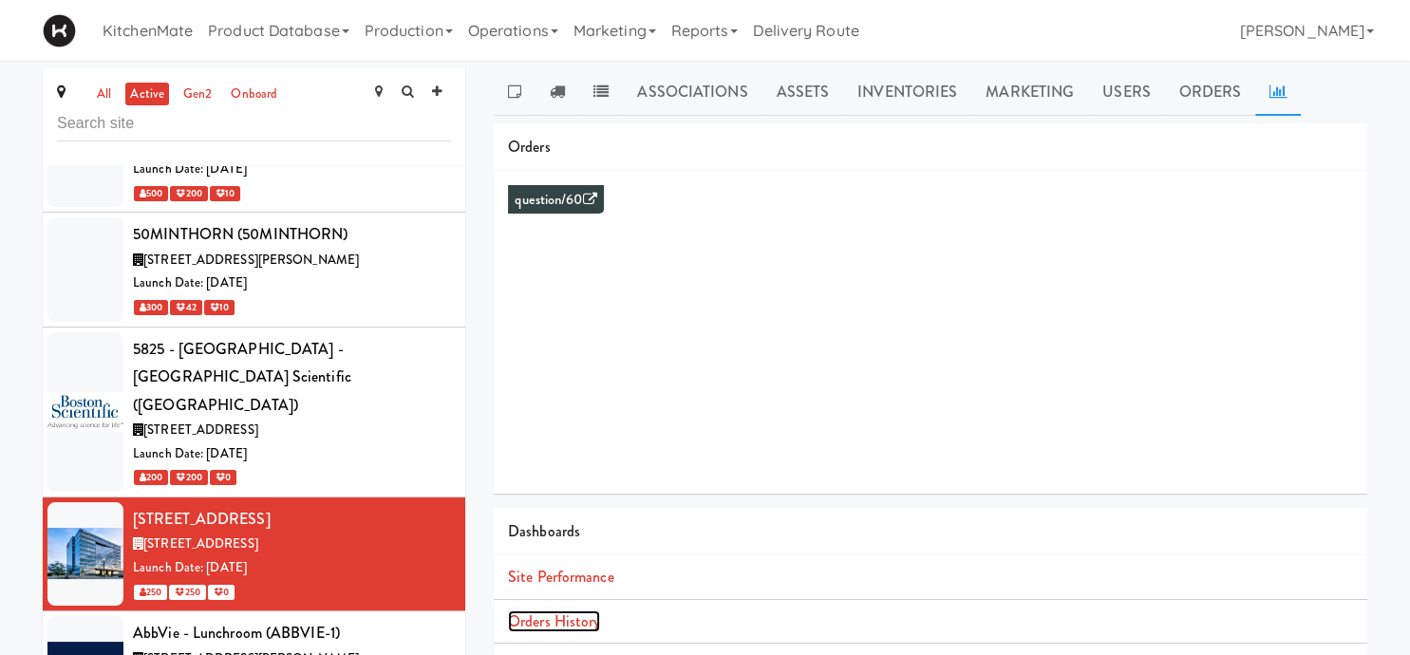
click at [546, 618] on link "Orders History" at bounding box center [554, 622] width 92 height 22
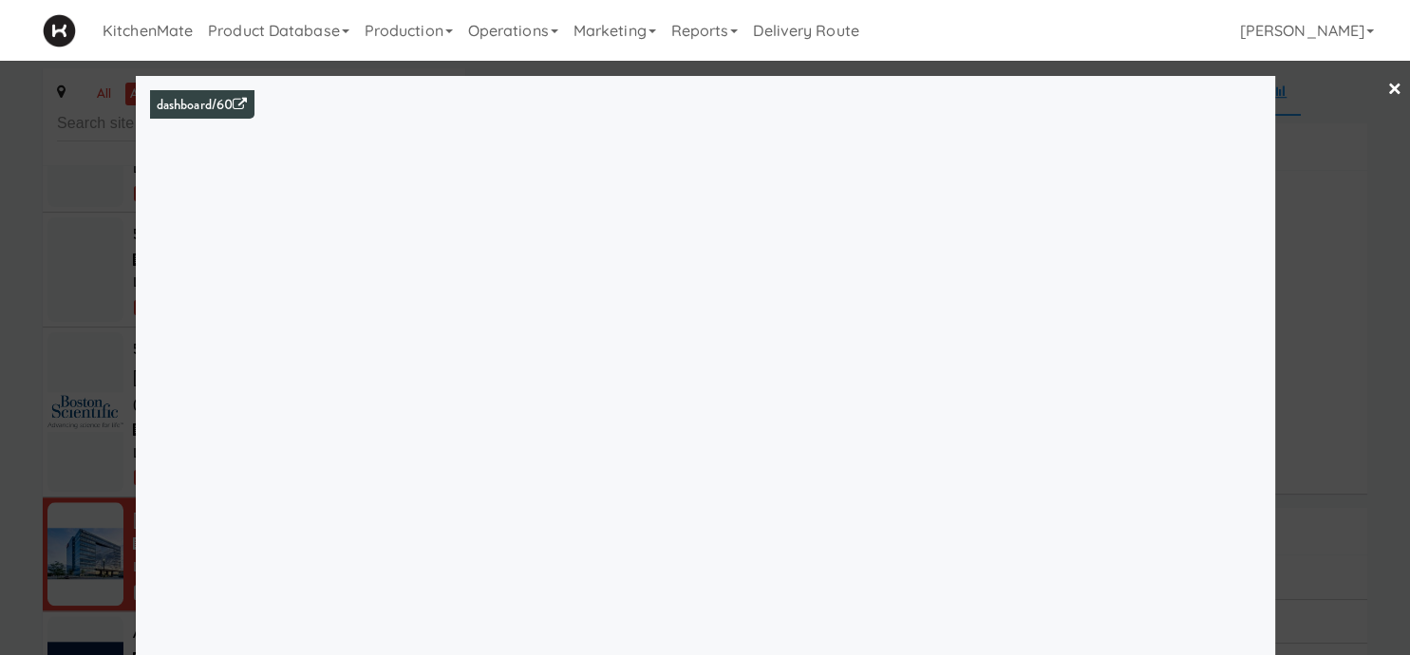
click at [69, 315] on div at bounding box center [705, 327] width 1410 height 655
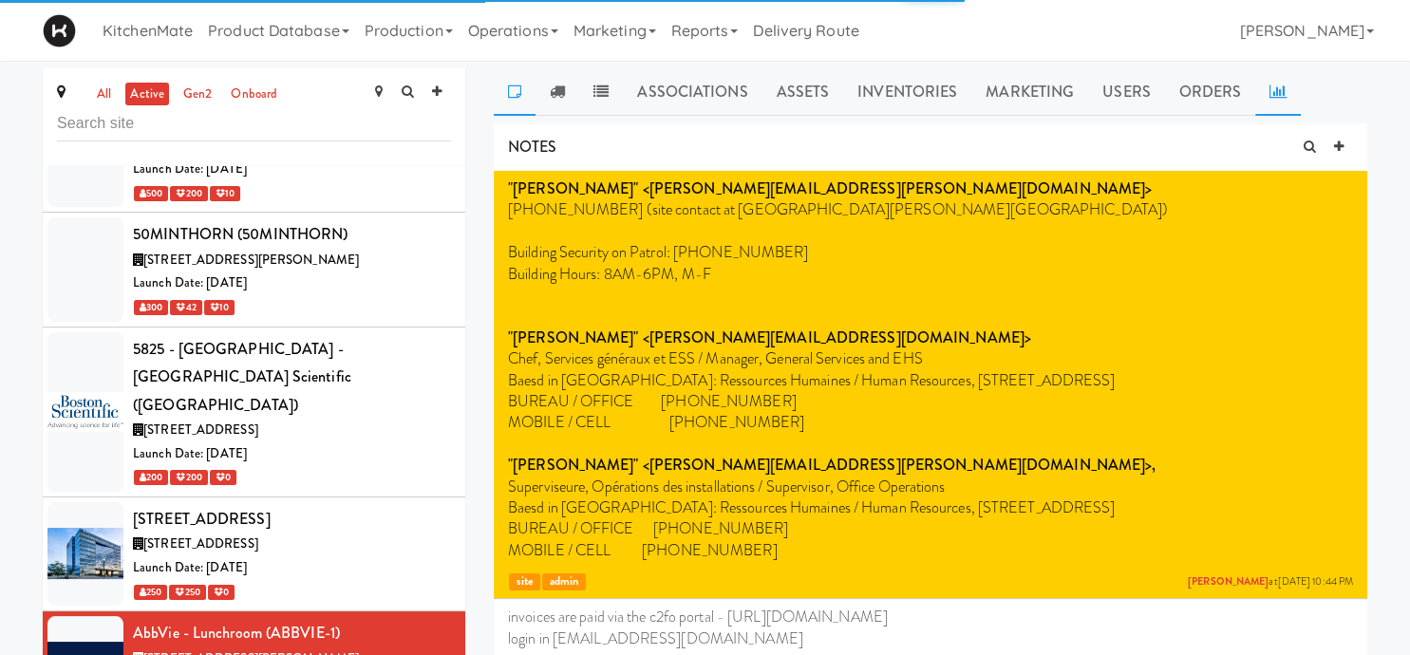
click at [1276, 98] on icon at bounding box center [1278, 91] width 17 height 15
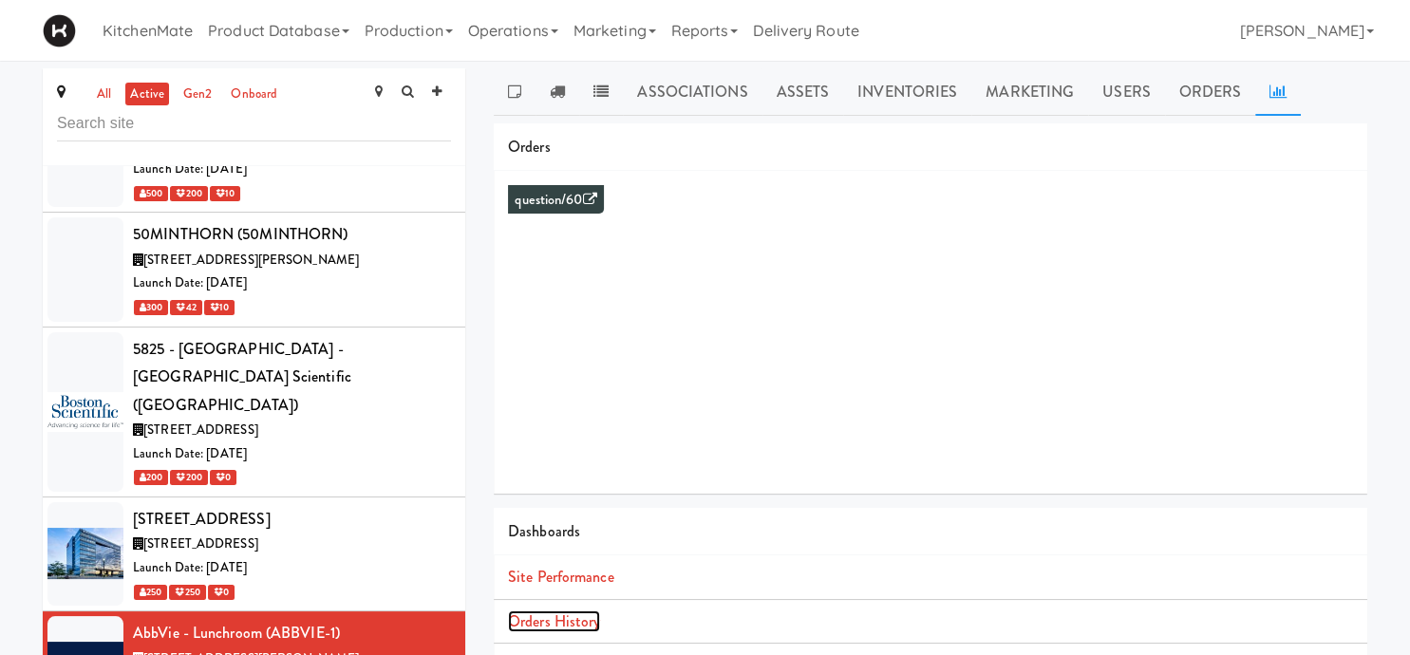
click at [568, 619] on link "Orders History" at bounding box center [554, 622] width 92 height 22
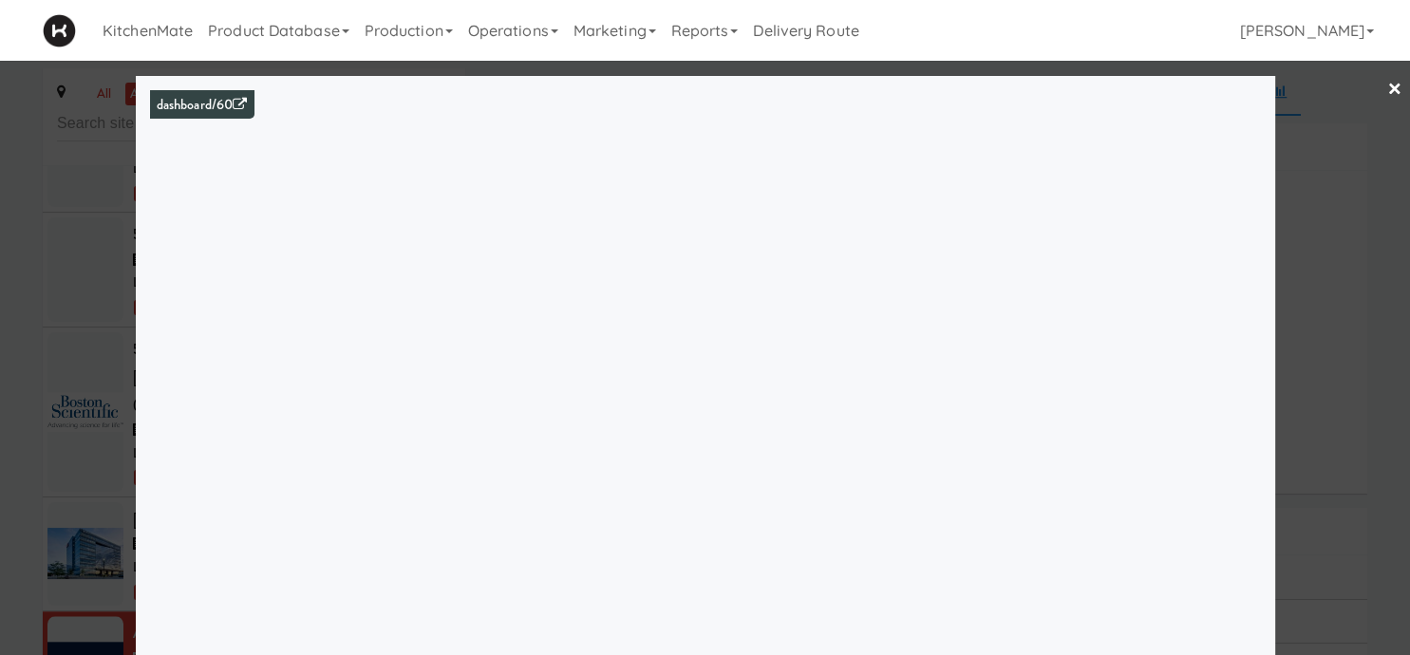
click at [42, 438] on div at bounding box center [705, 327] width 1410 height 655
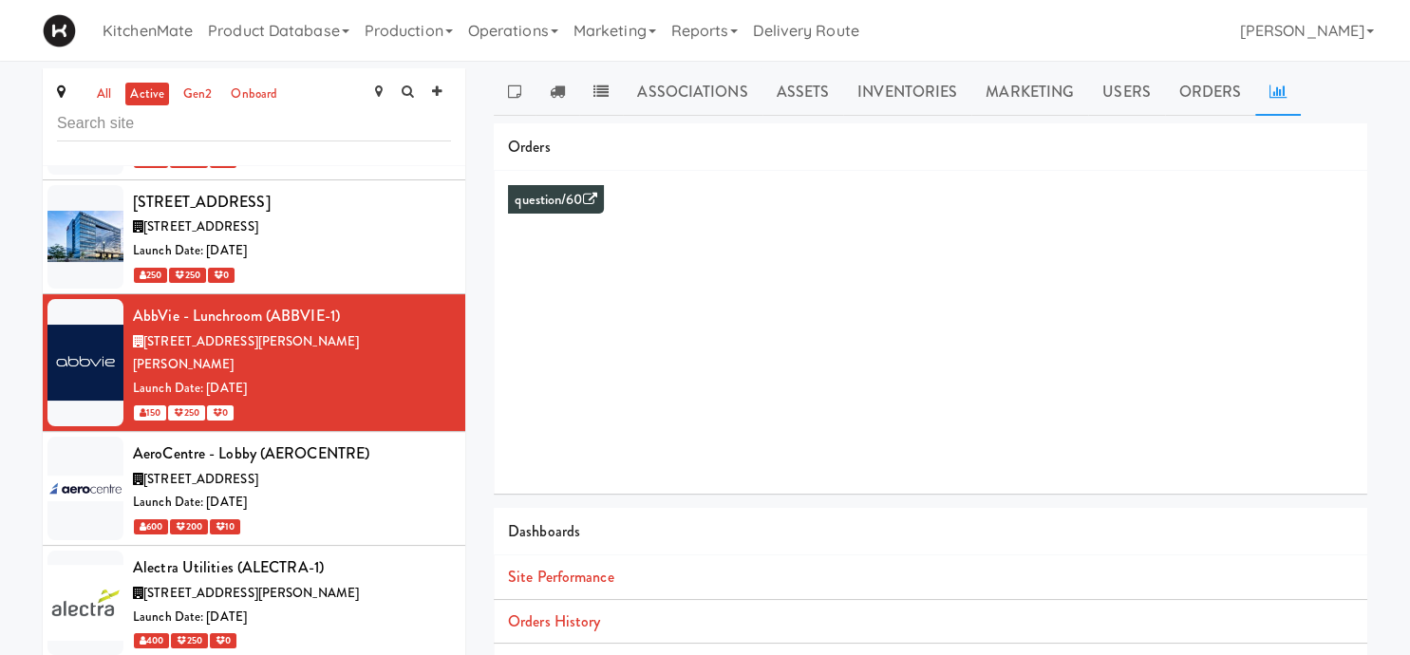
scroll to position [2137, 0]
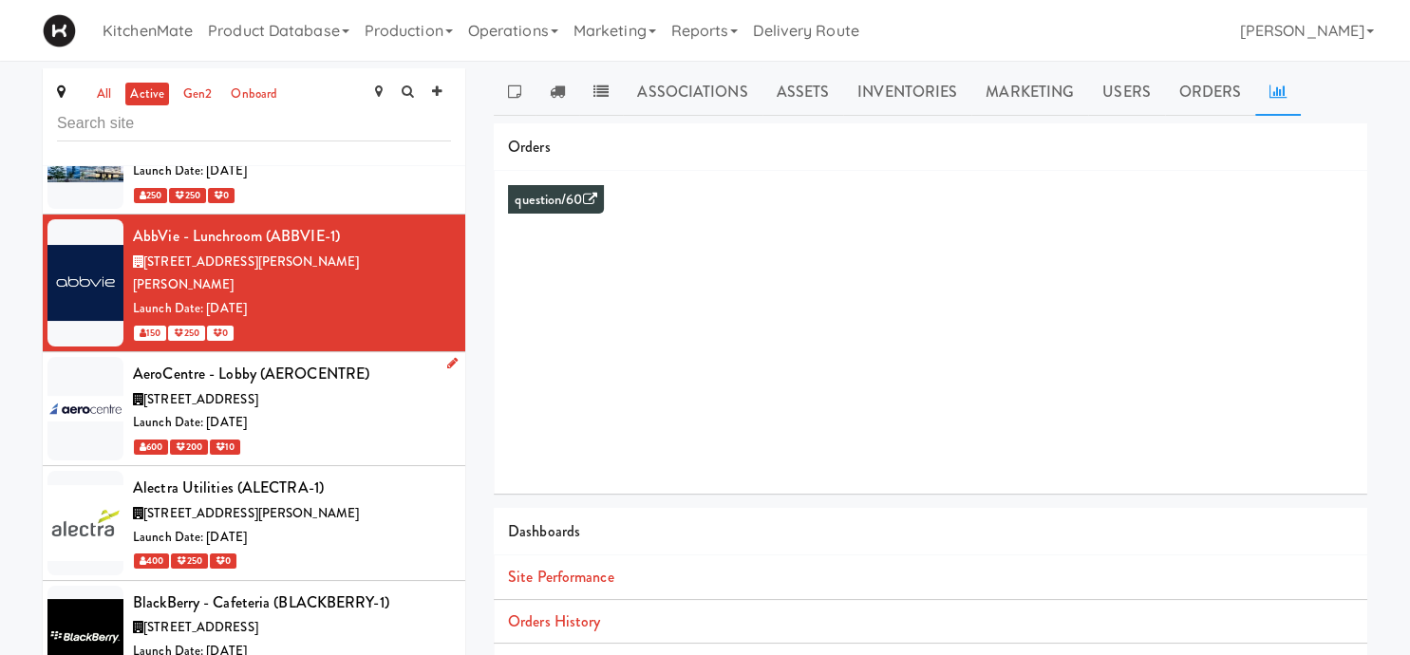
click at [272, 352] on li "AeroCentre - Lobby (AEROCENTRE) 5580 Explorer Dr, Mississauga ON Launch Date: J…" at bounding box center [254, 409] width 423 height 114
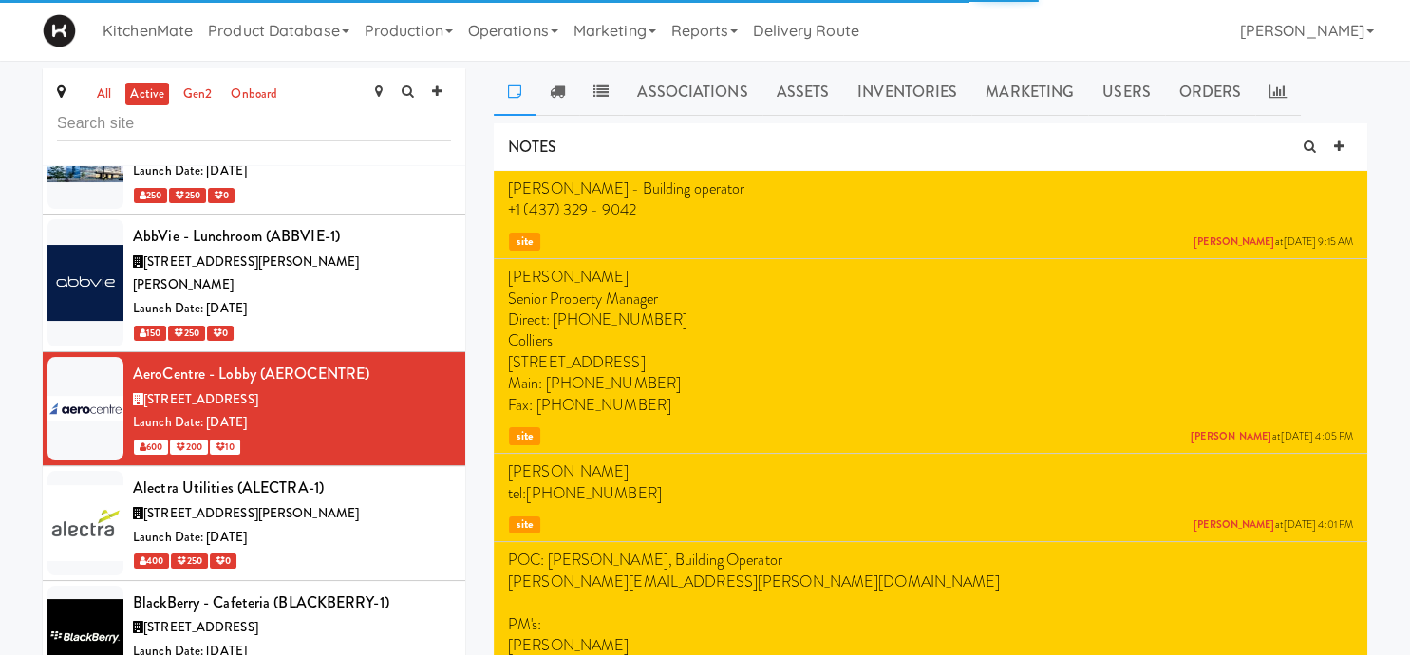
click at [1262, 89] on link at bounding box center [1278, 91] width 46 height 47
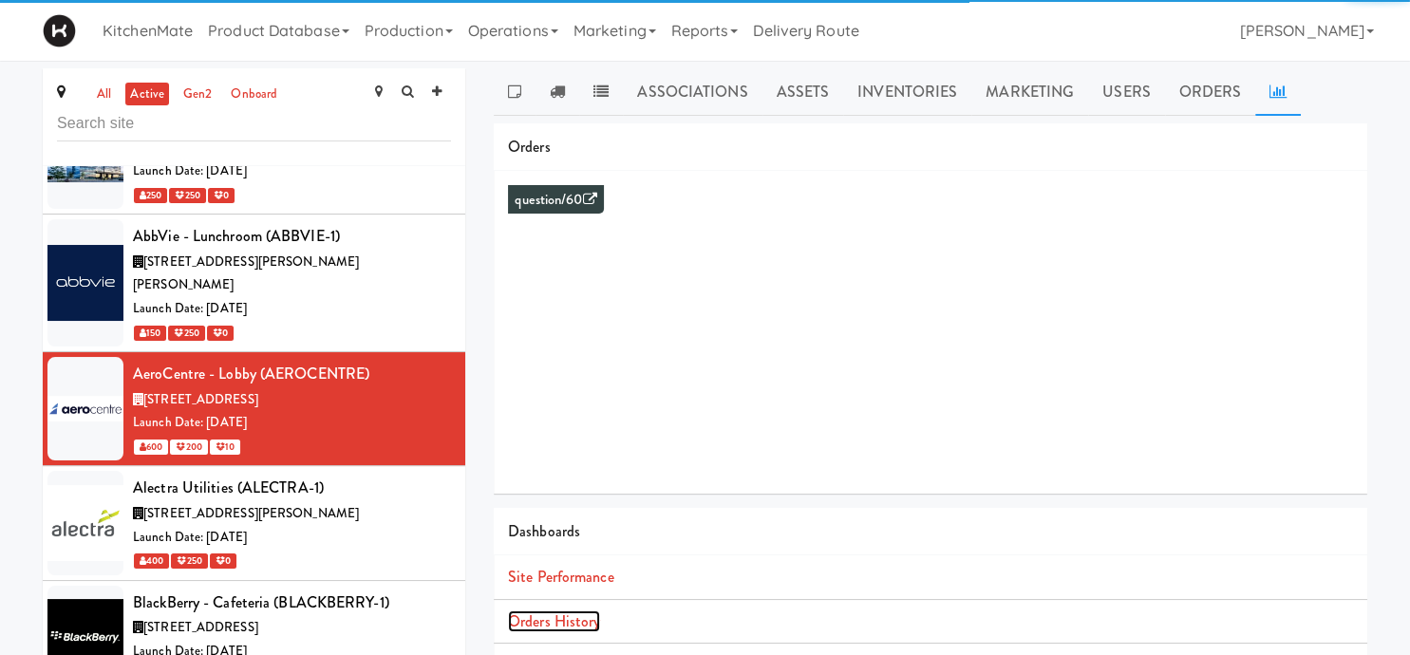
click link "Orders History"
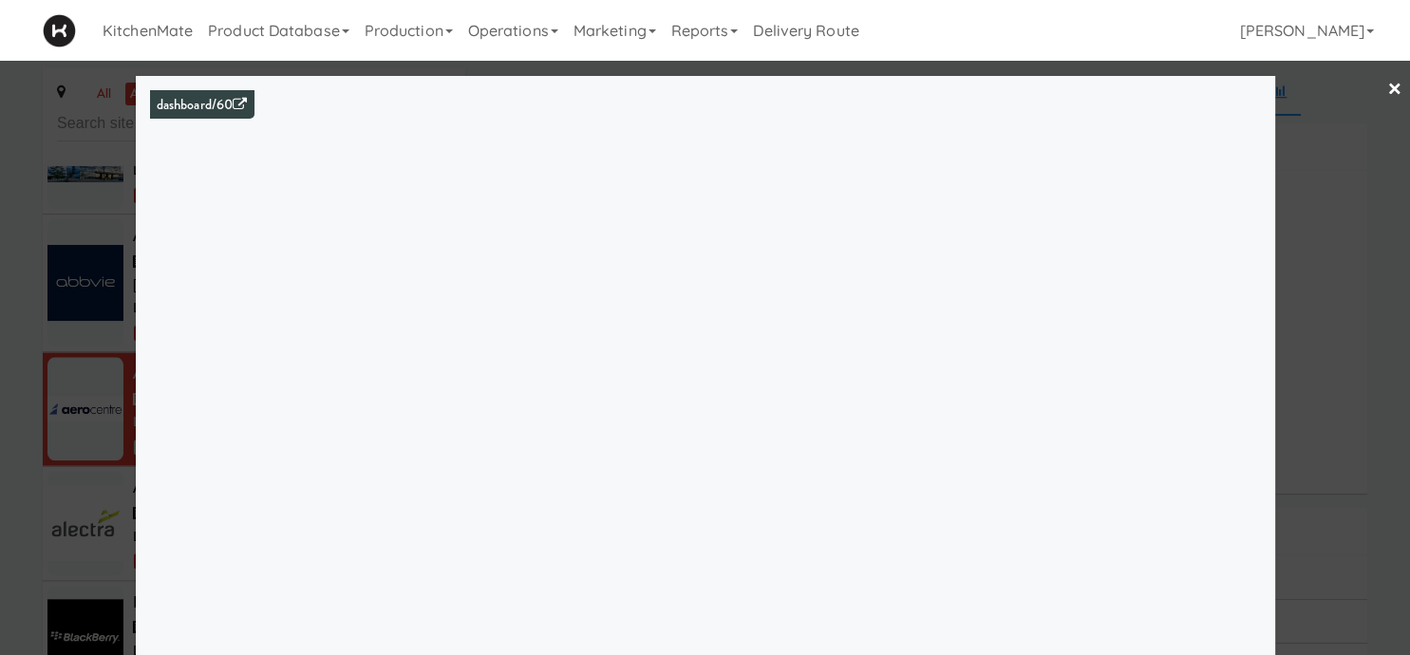
click div
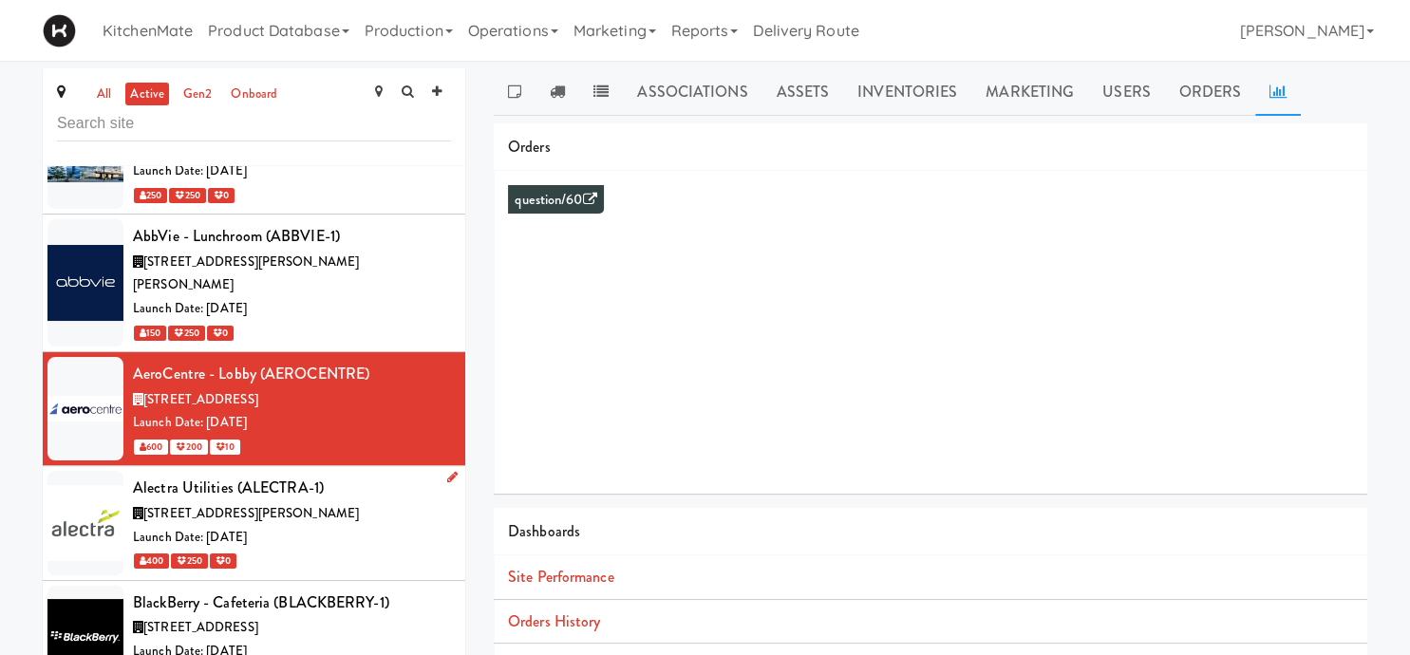
click div "Launch Date: Dec 04, 2023"
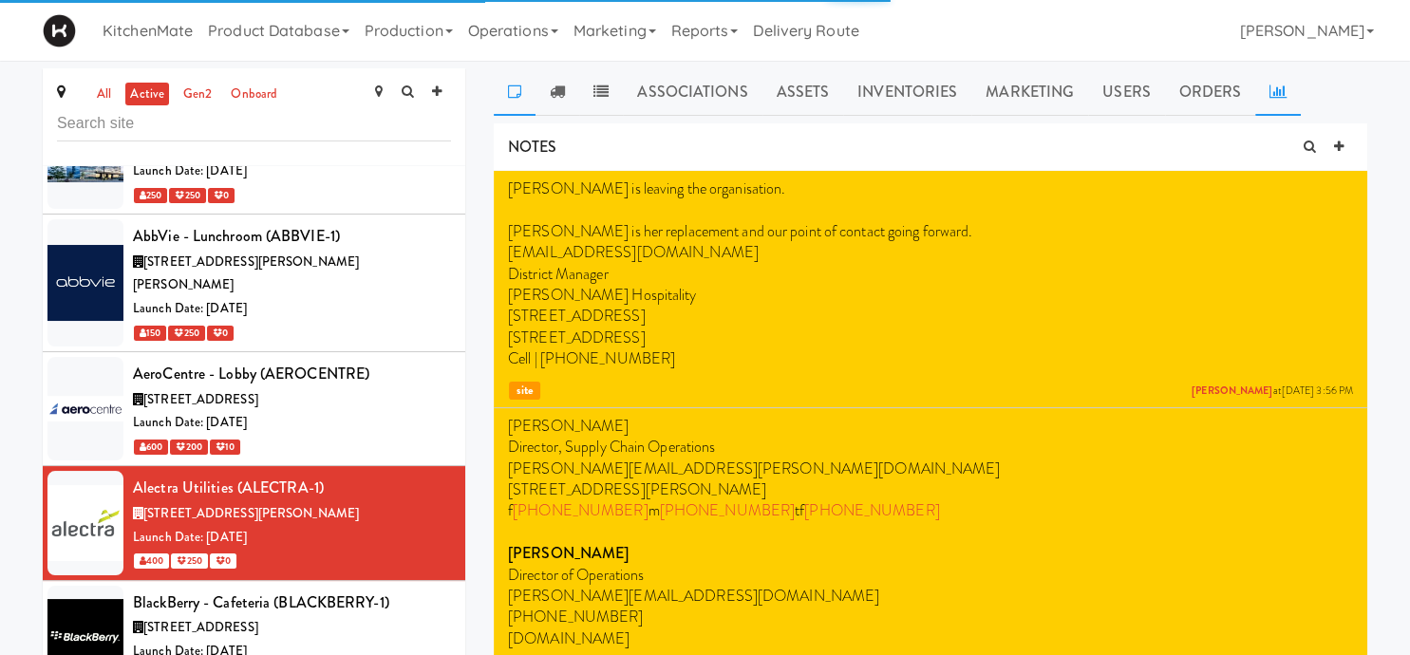
click link
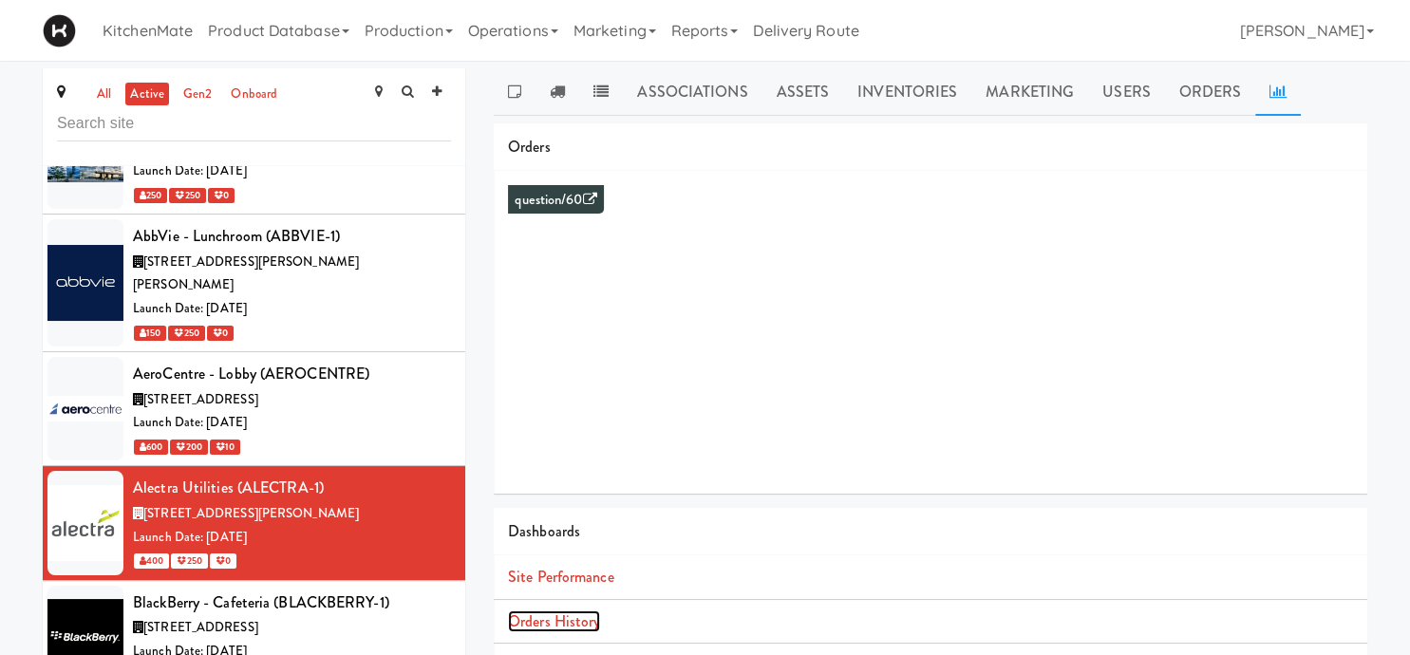
click link "Orders History"
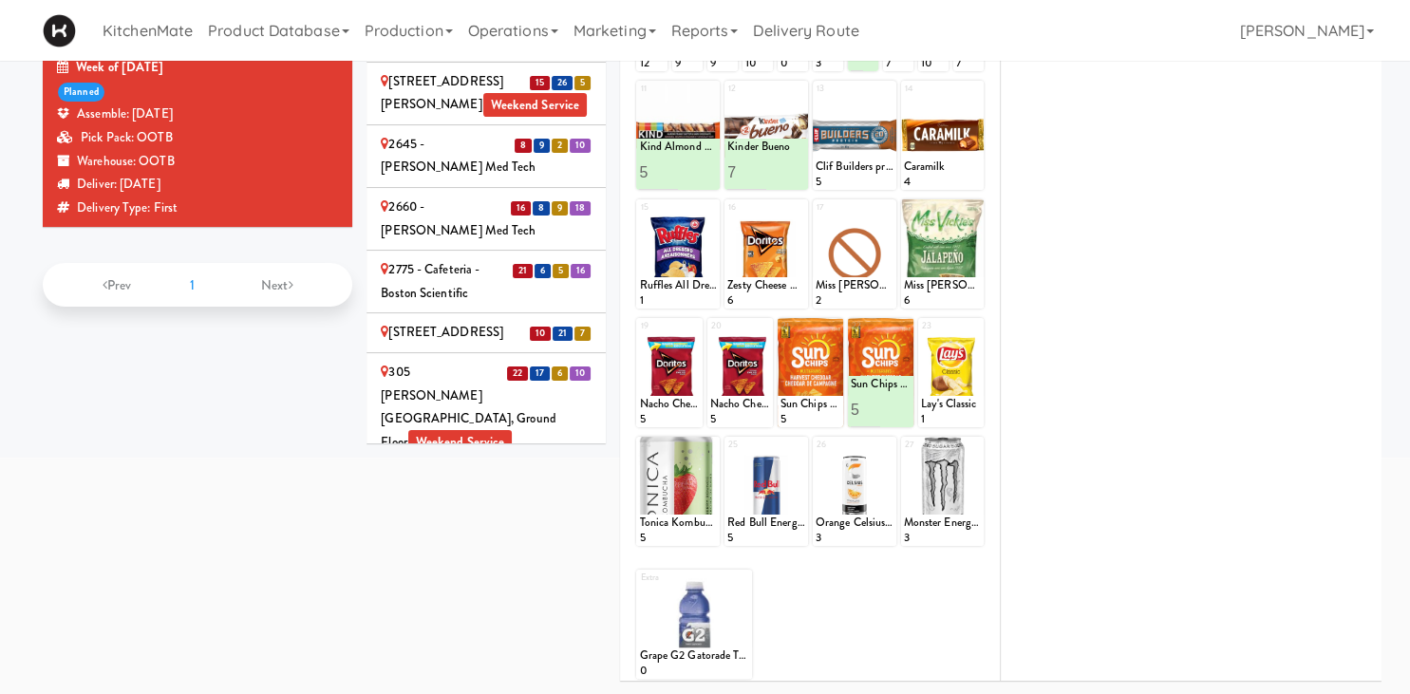
scroll to position [396, 0]
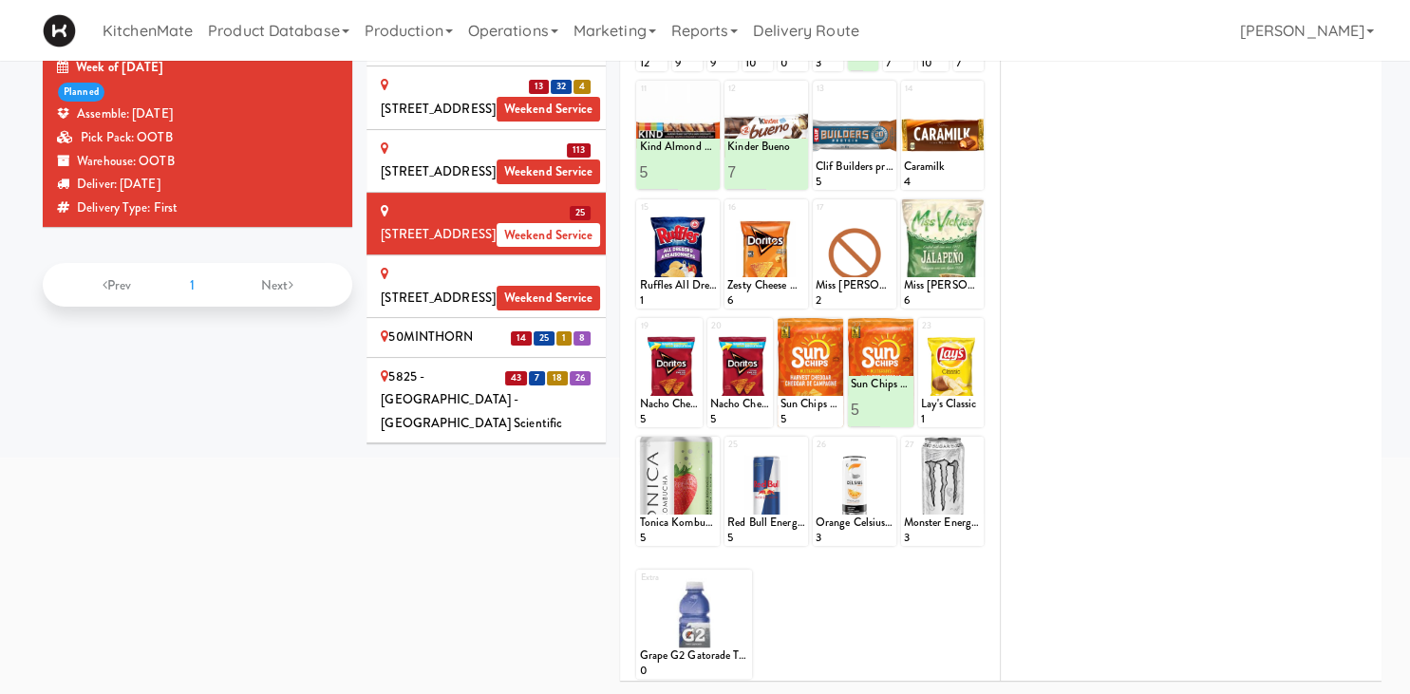
click at [462, 326] on div "50MINTHORN" at bounding box center [486, 338] width 211 height 24
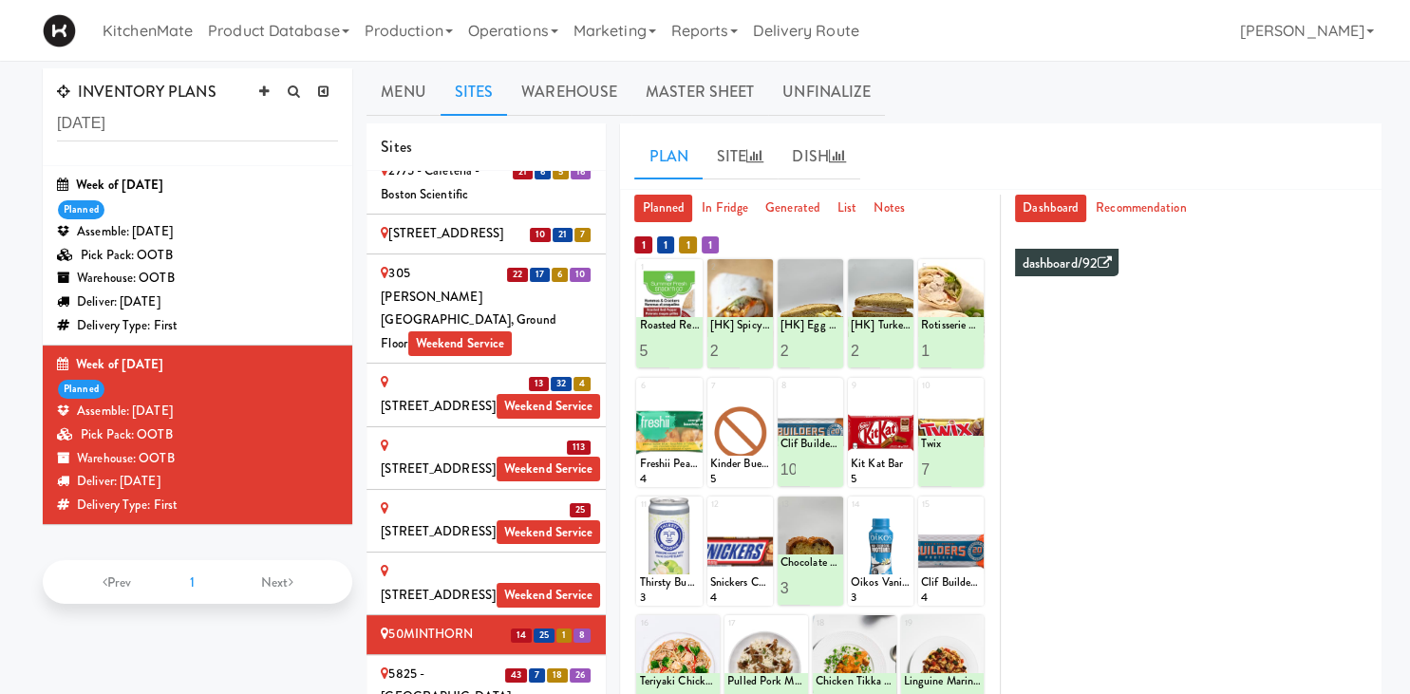
scroll to position [661, 0]
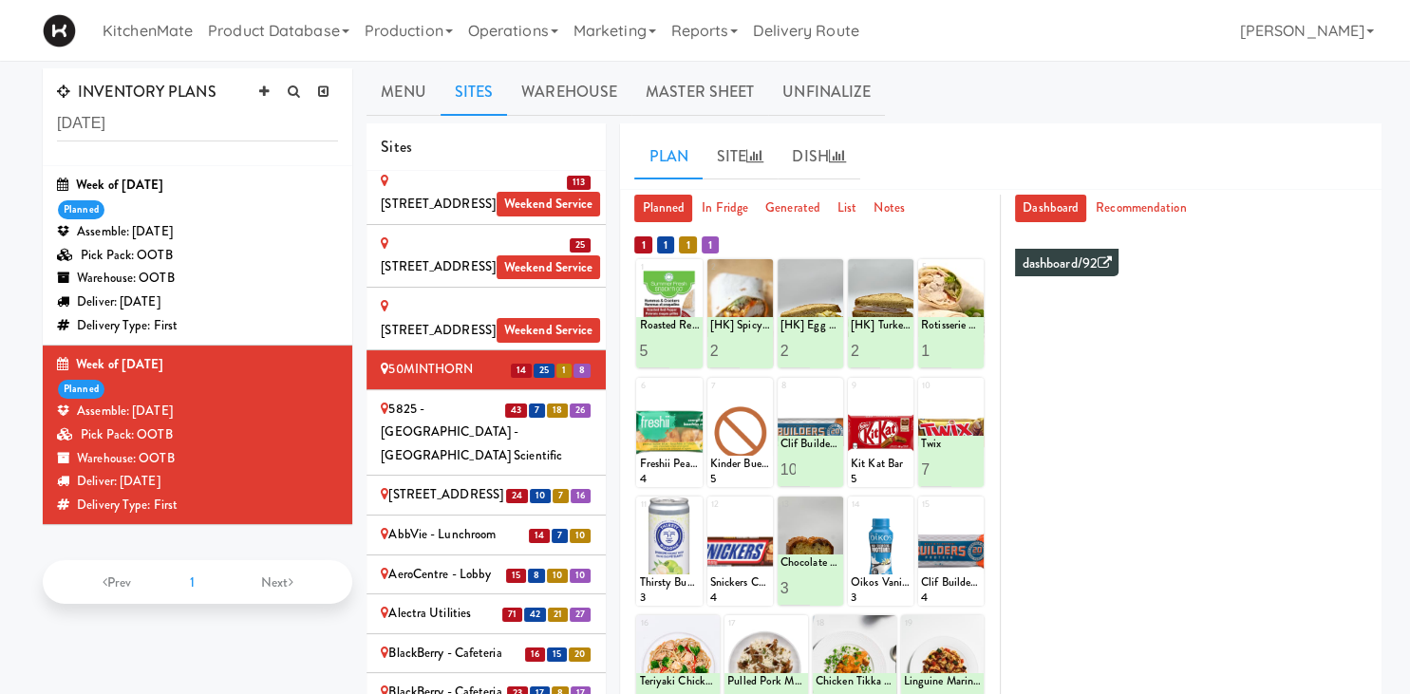
click at [469, 398] on div "5825 - [GEOGRAPHIC_DATA] - [GEOGRAPHIC_DATA] Scientific" at bounding box center [486, 433] width 211 height 70
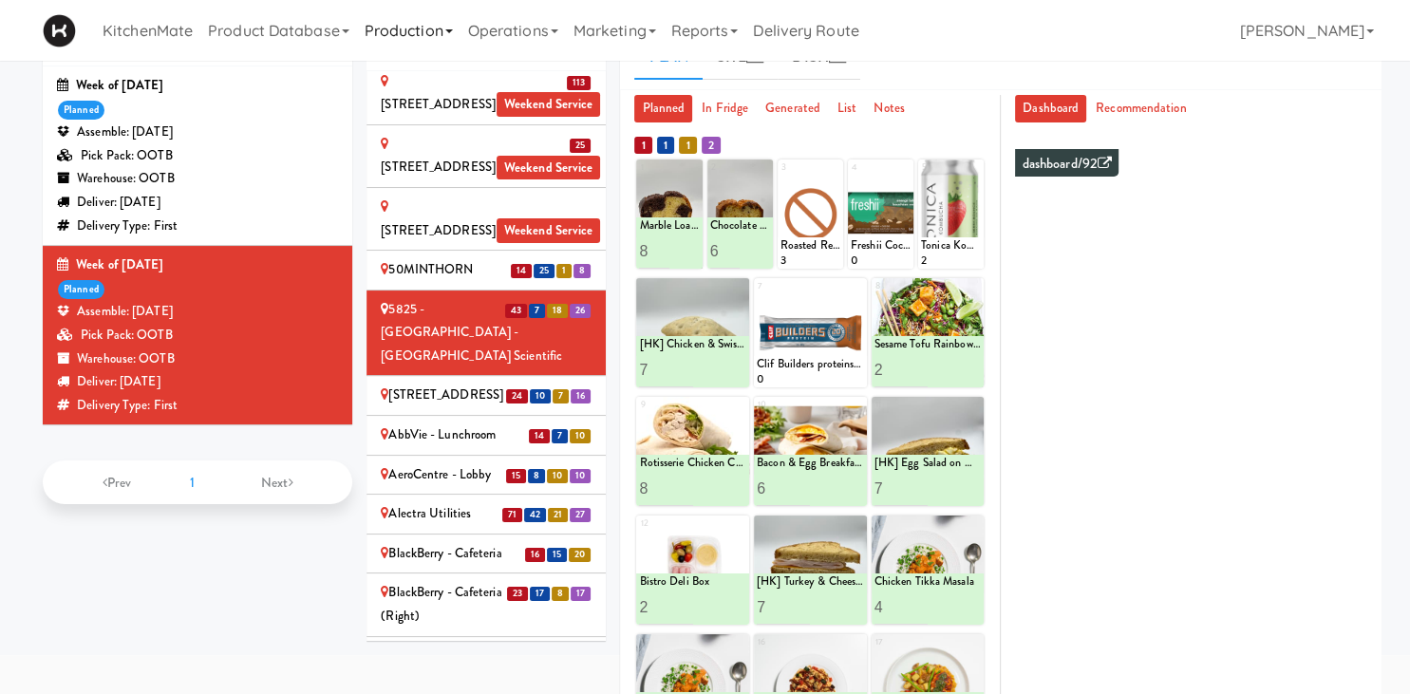
scroll to position [0, 0]
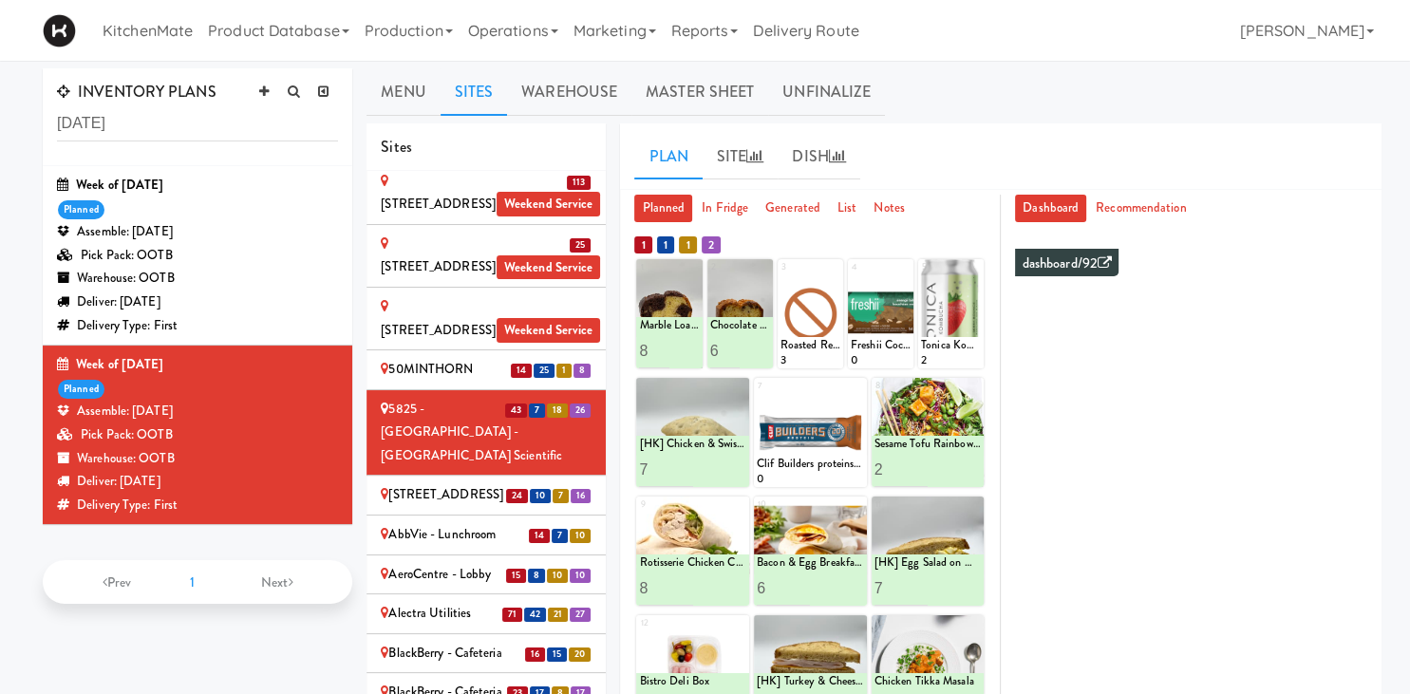
click at [431, 483] on div "[STREET_ADDRESS]" at bounding box center [486, 495] width 211 height 24
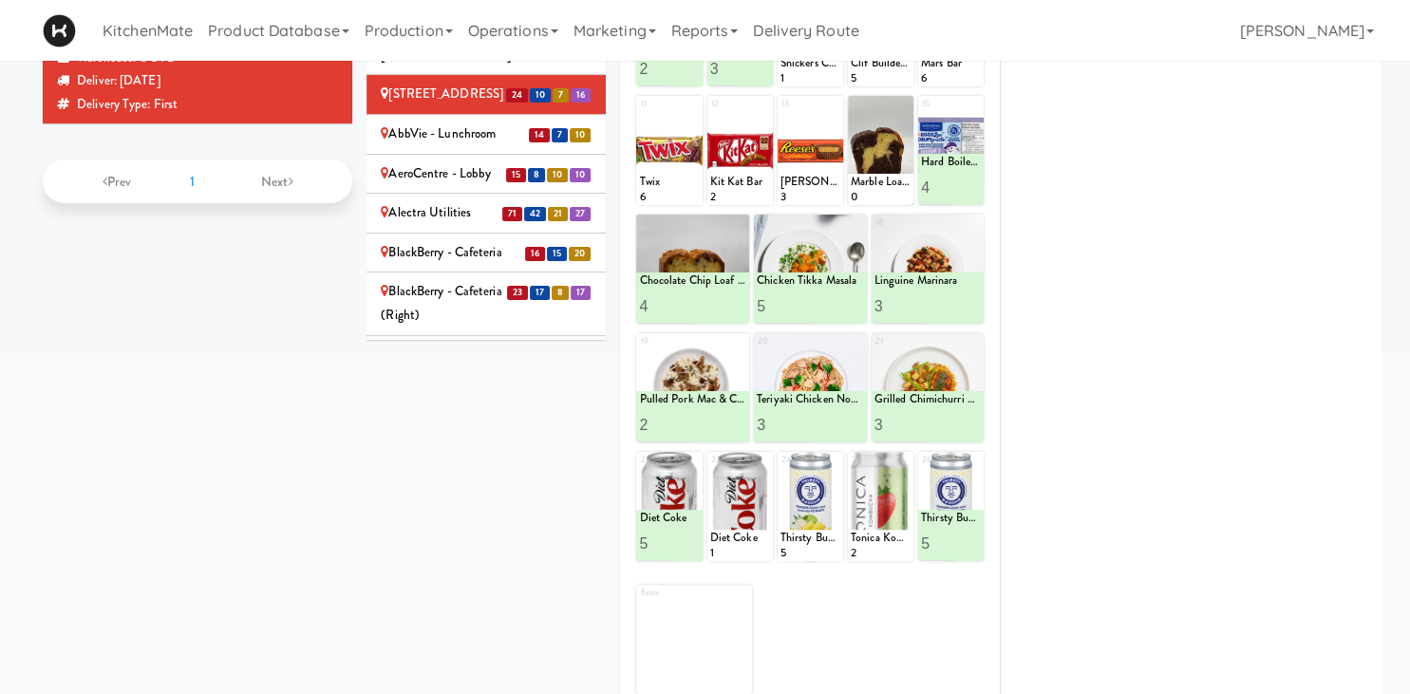
scroll to position [100, 0]
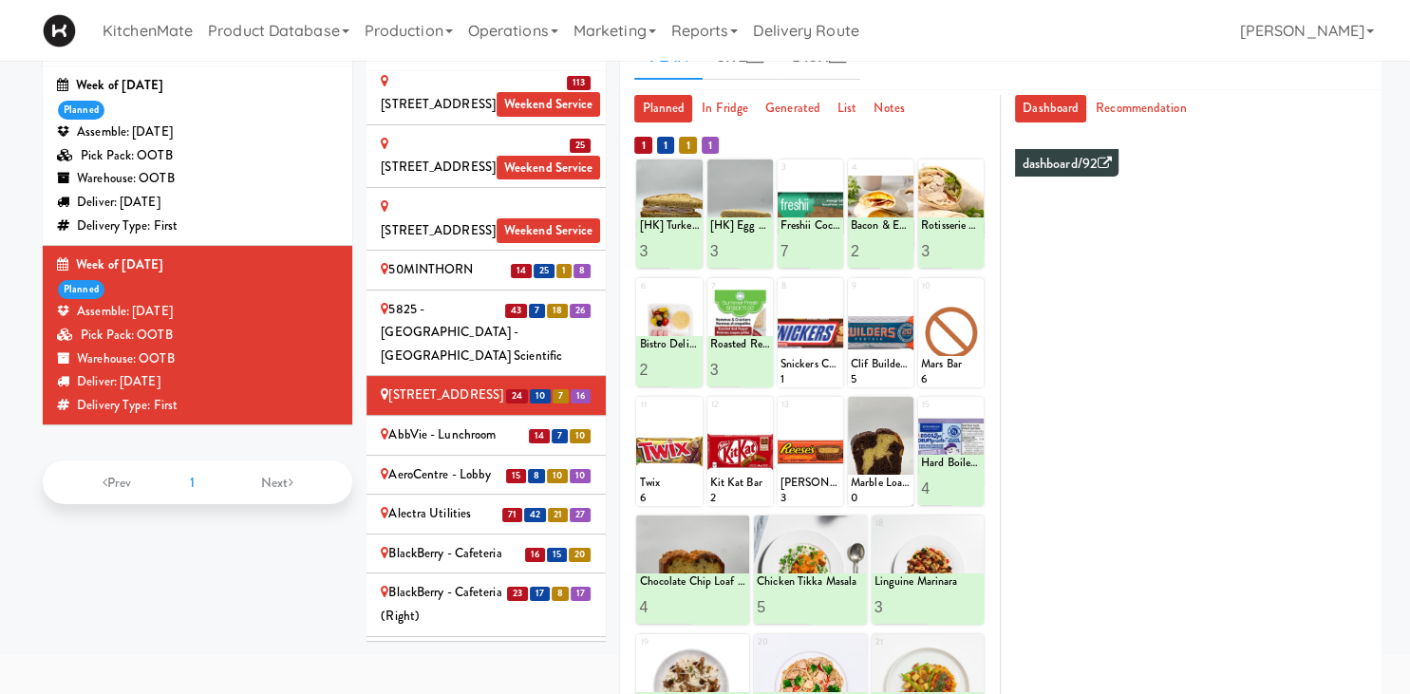
click at [431, 424] on div "AbbVie - Lunchroom" at bounding box center [486, 436] width 211 height 24
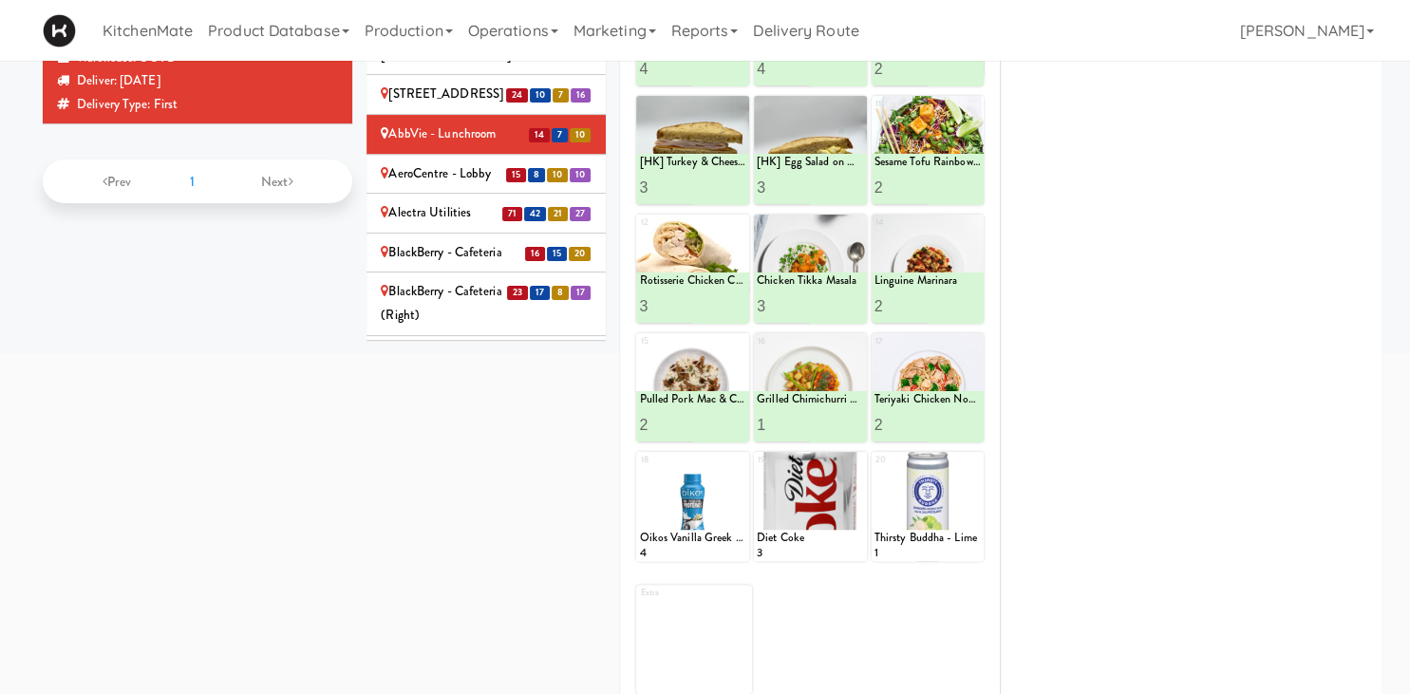
scroll to position [300, 0]
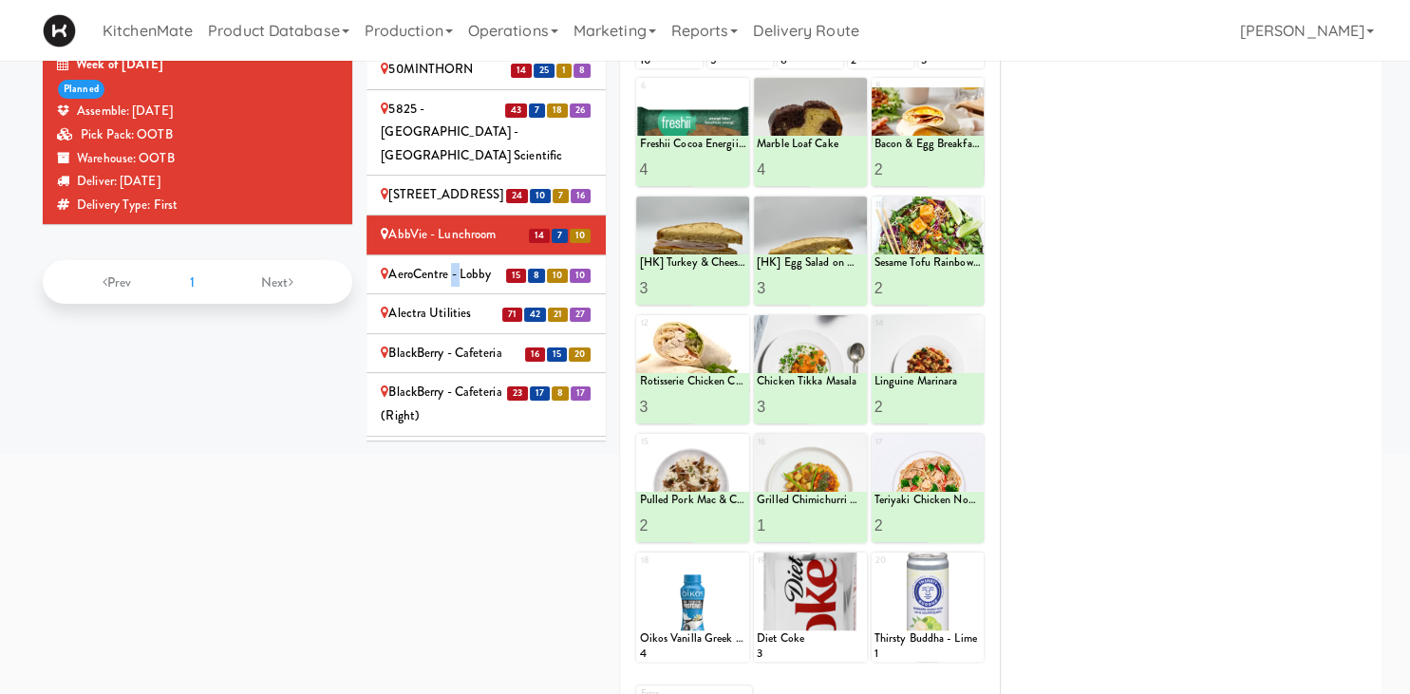
click at [459, 263] on div "AeroCentre - Lobby" at bounding box center [486, 275] width 211 height 24
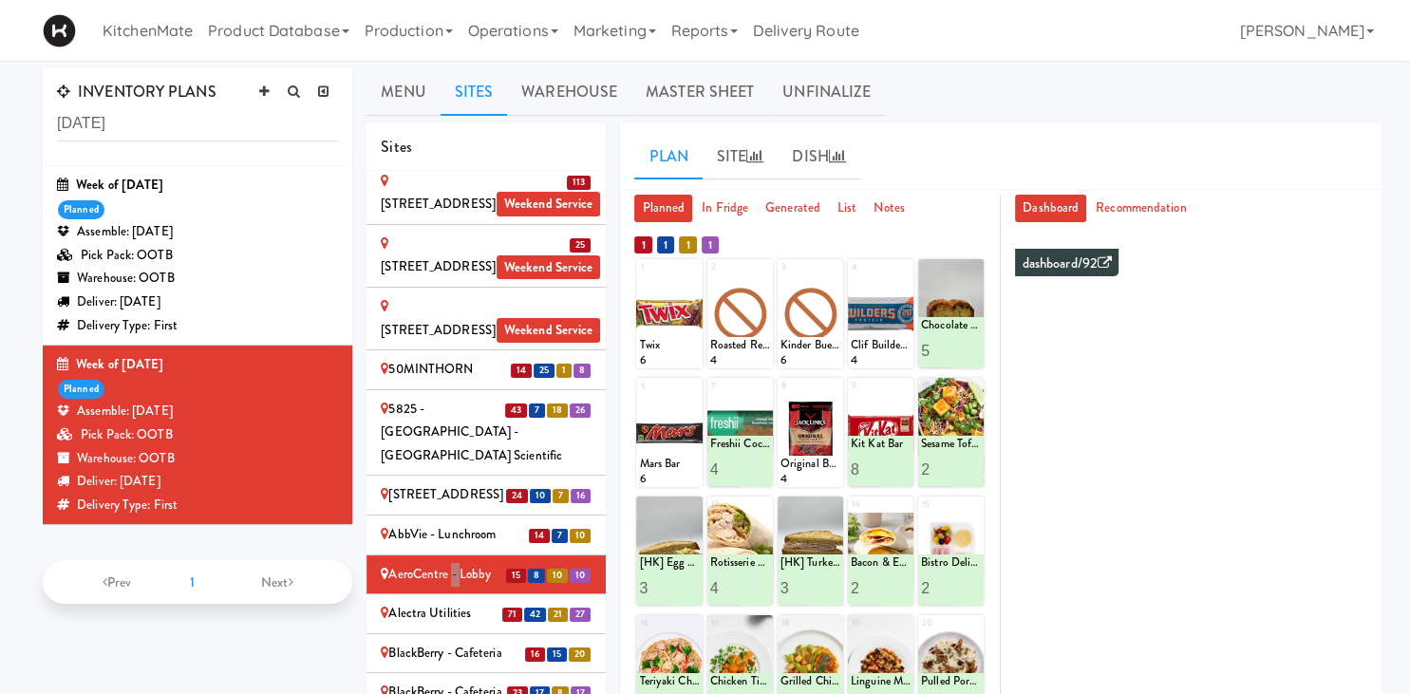
scroll to position [401, 0]
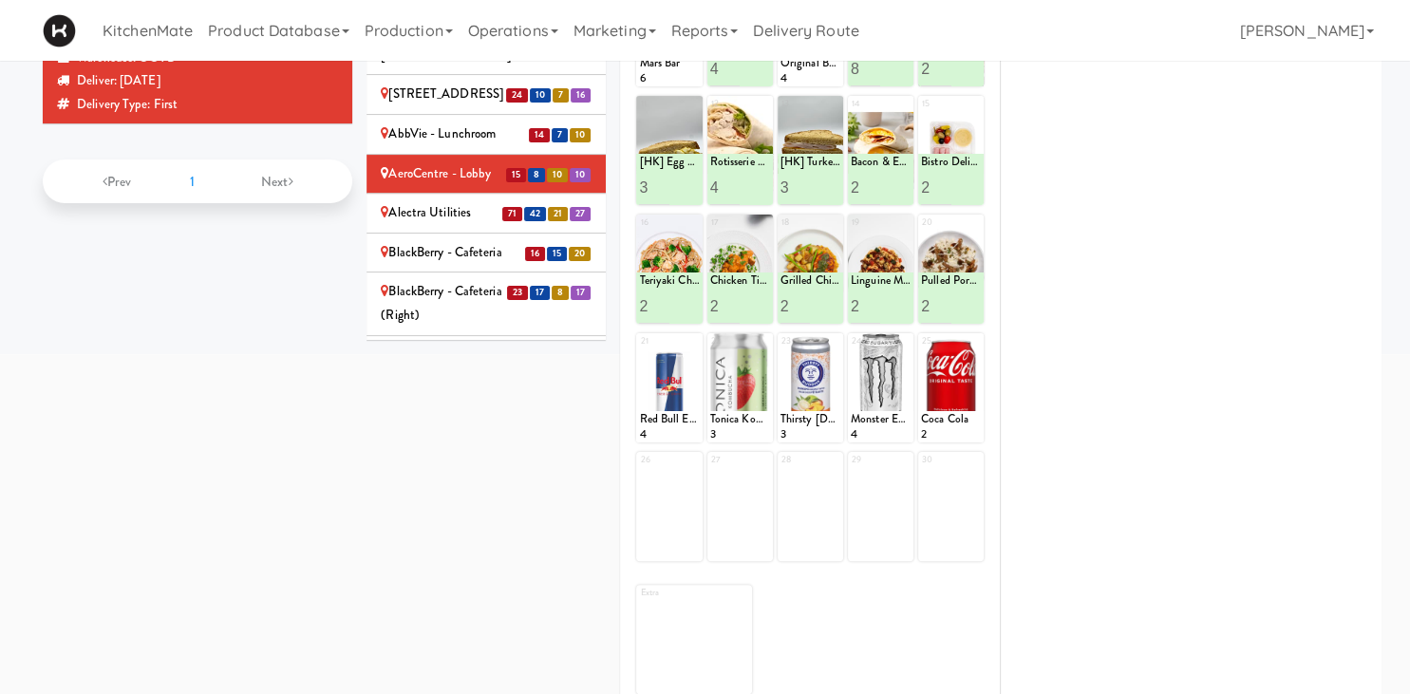
click at [448, 201] on div "Alectra Utilities" at bounding box center [486, 213] width 211 height 24
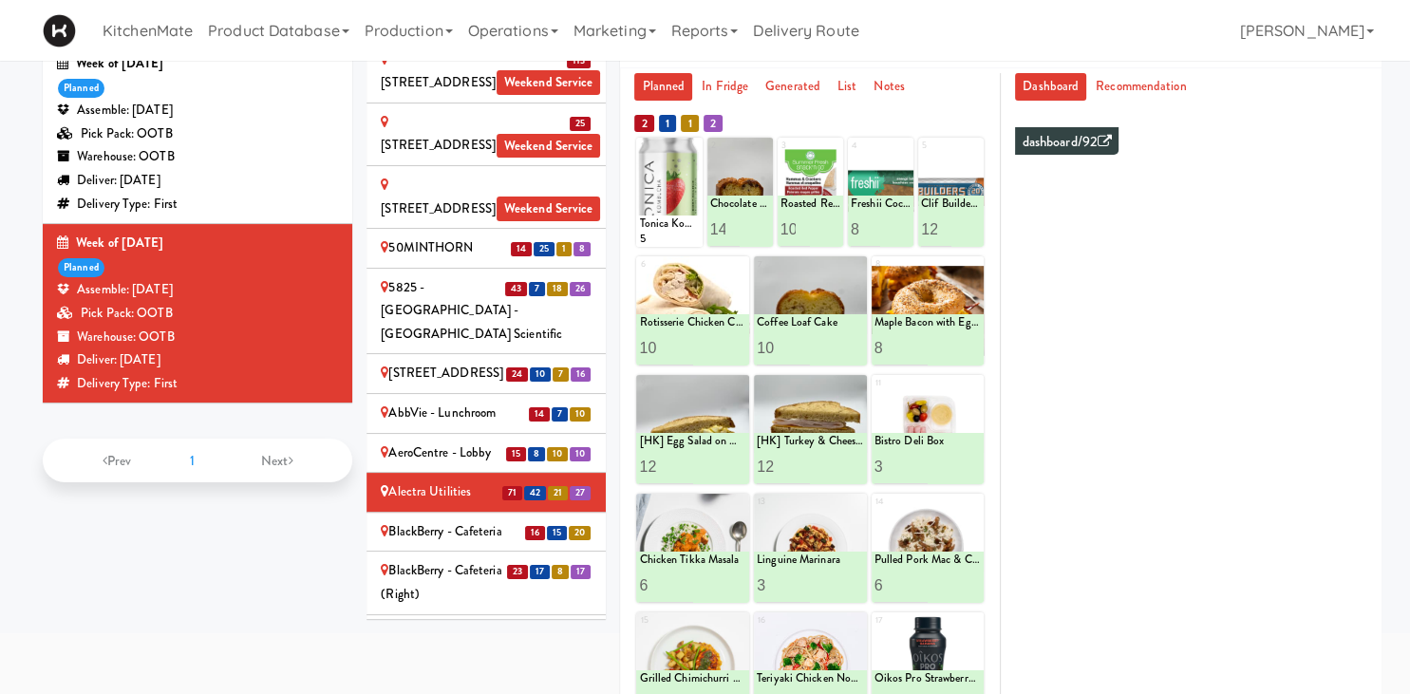
scroll to position [1322, 0]
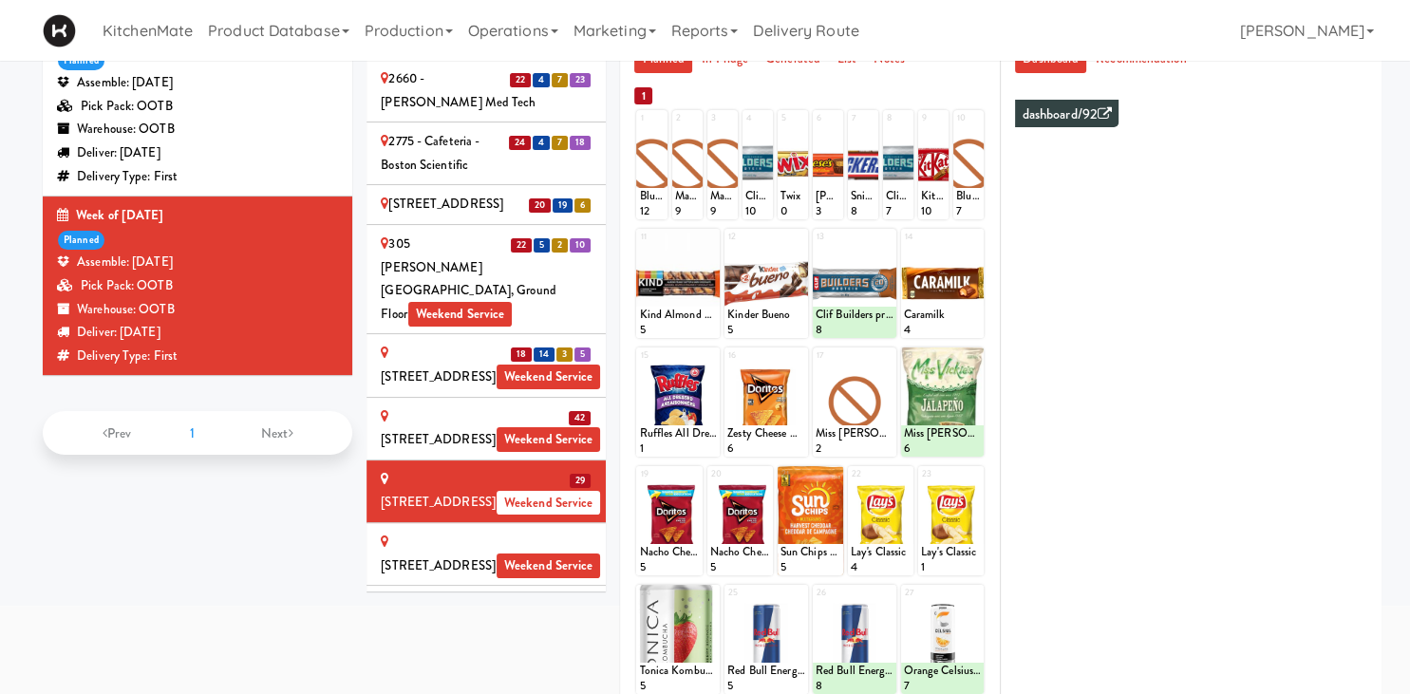
scroll to position [528, 0]
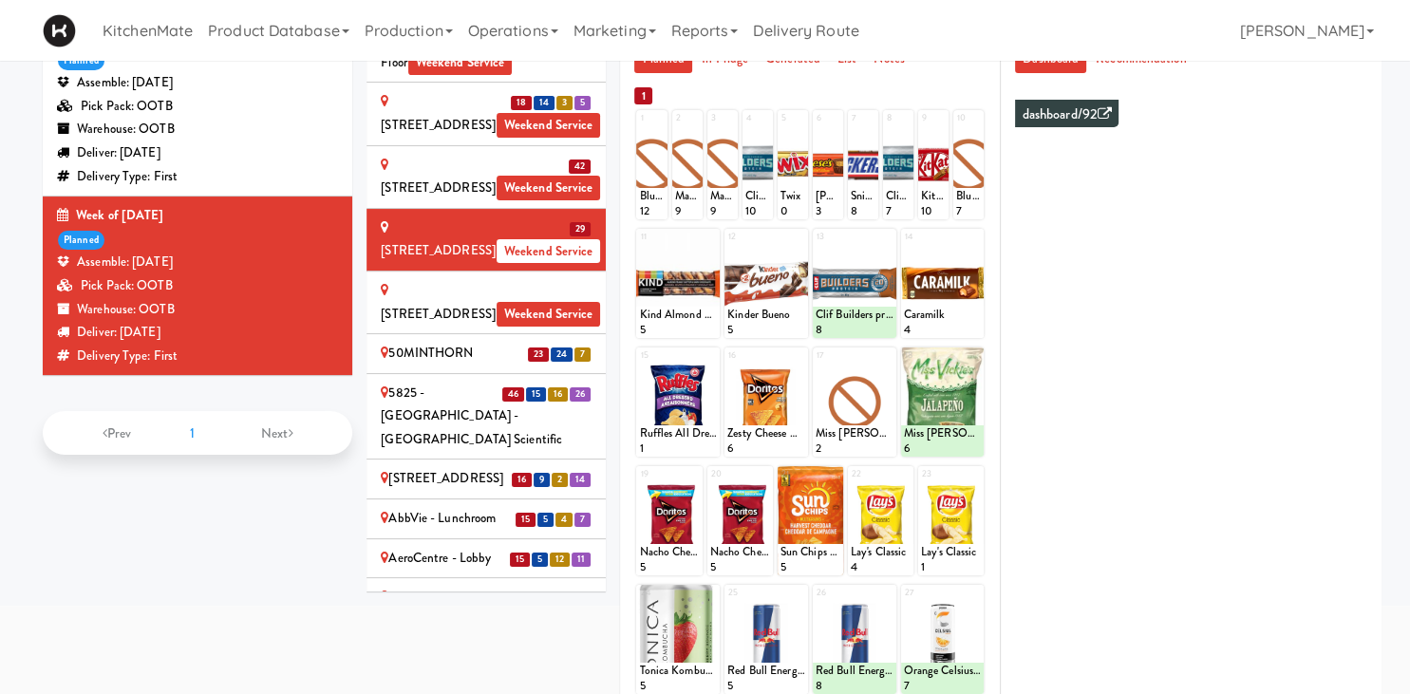
click at [478, 342] on div "50MINTHORN" at bounding box center [486, 354] width 211 height 24
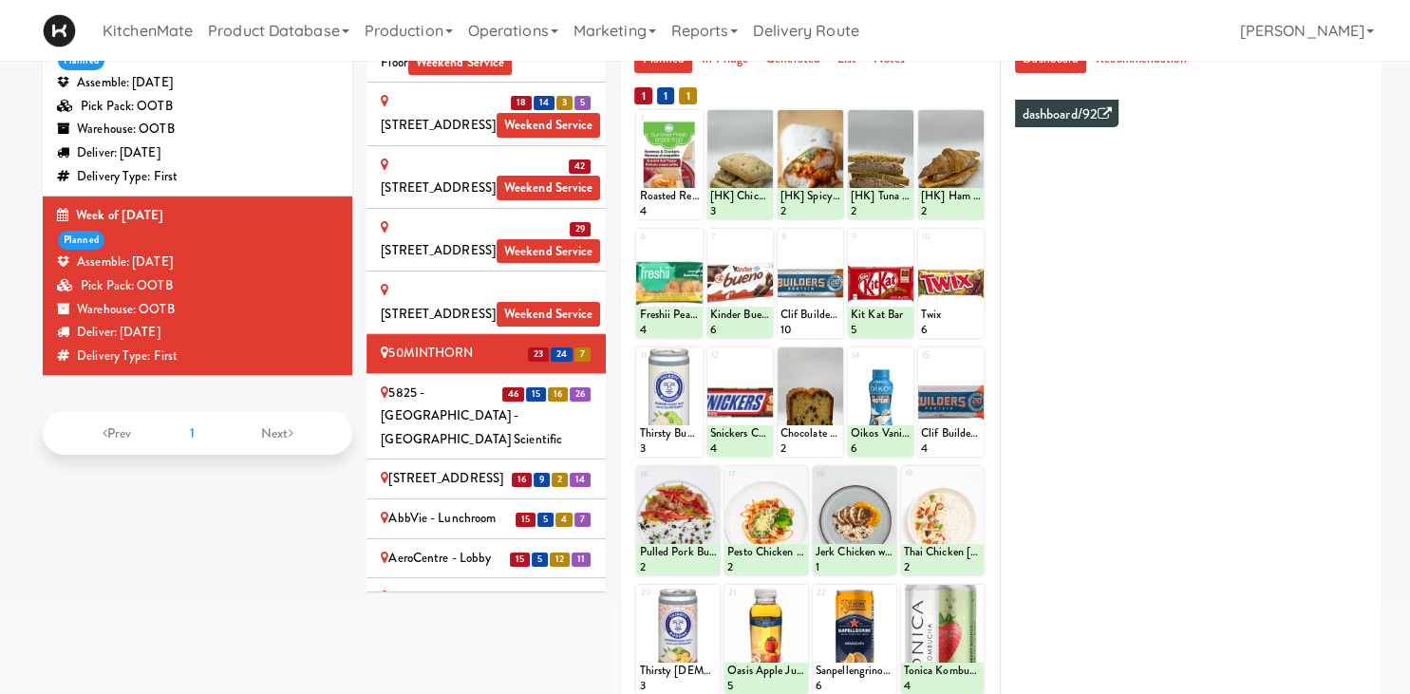
click at [473, 382] on div "5825 - [GEOGRAPHIC_DATA] - [GEOGRAPHIC_DATA] Scientific" at bounding box center [486, 417] width 211 height 70
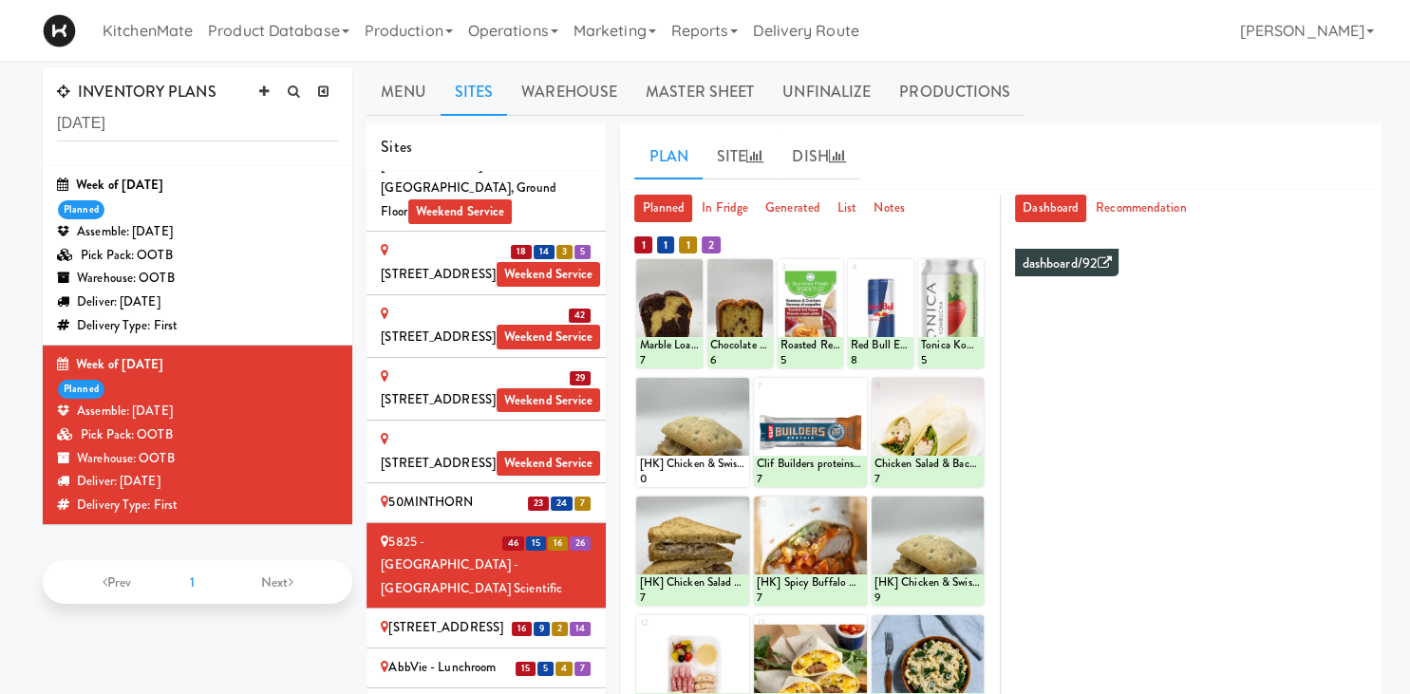
scroll to position [100, 0]
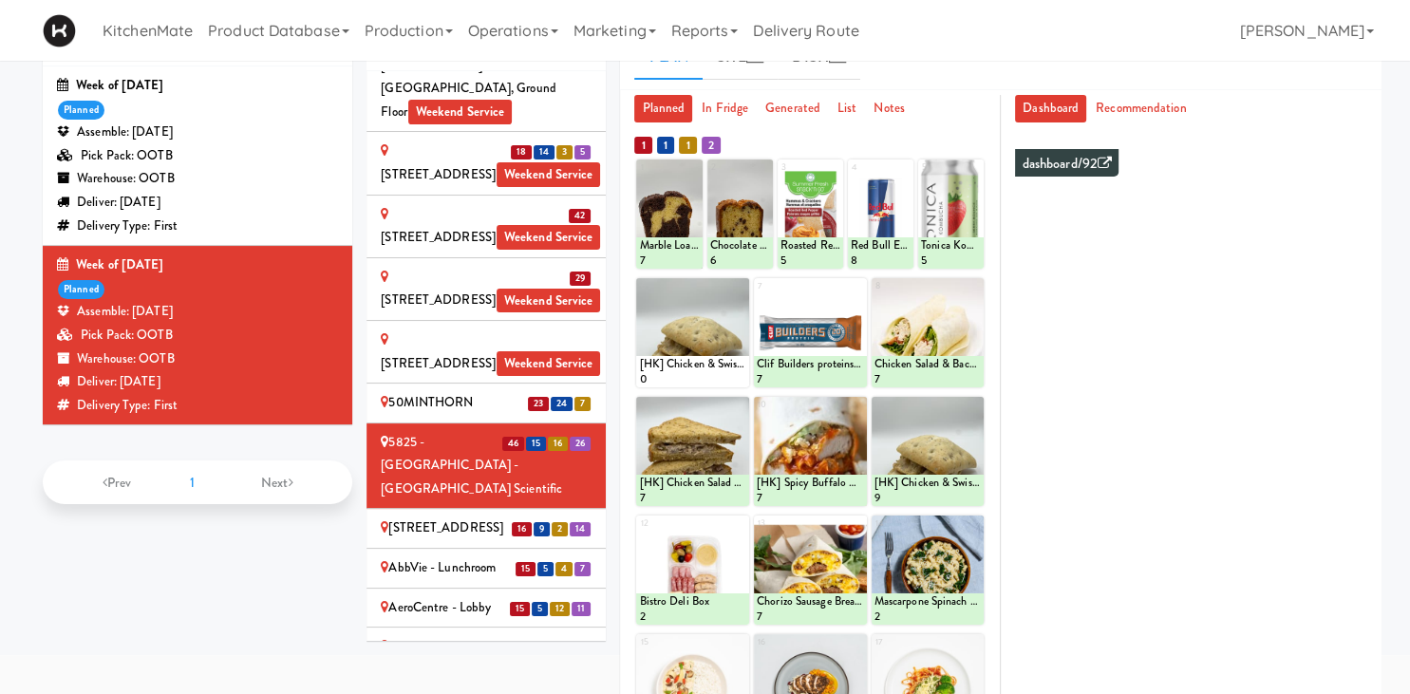
click at [395, 517] on div "[STREET_ADDRESS]" at bounding box center [486, 529] width 211 height 24
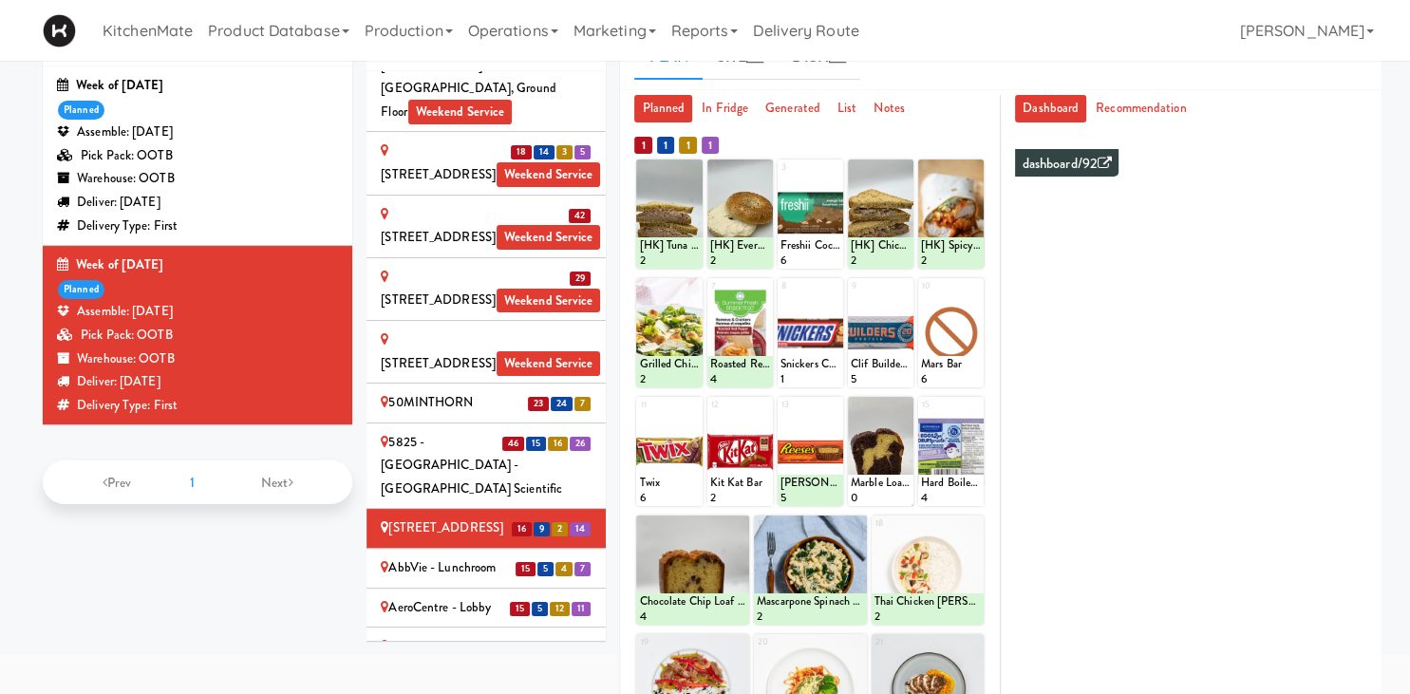
click at [459, 556] on div "AbbVie - Lunchroom" at bounding box center [486, 568] width 211 height 24
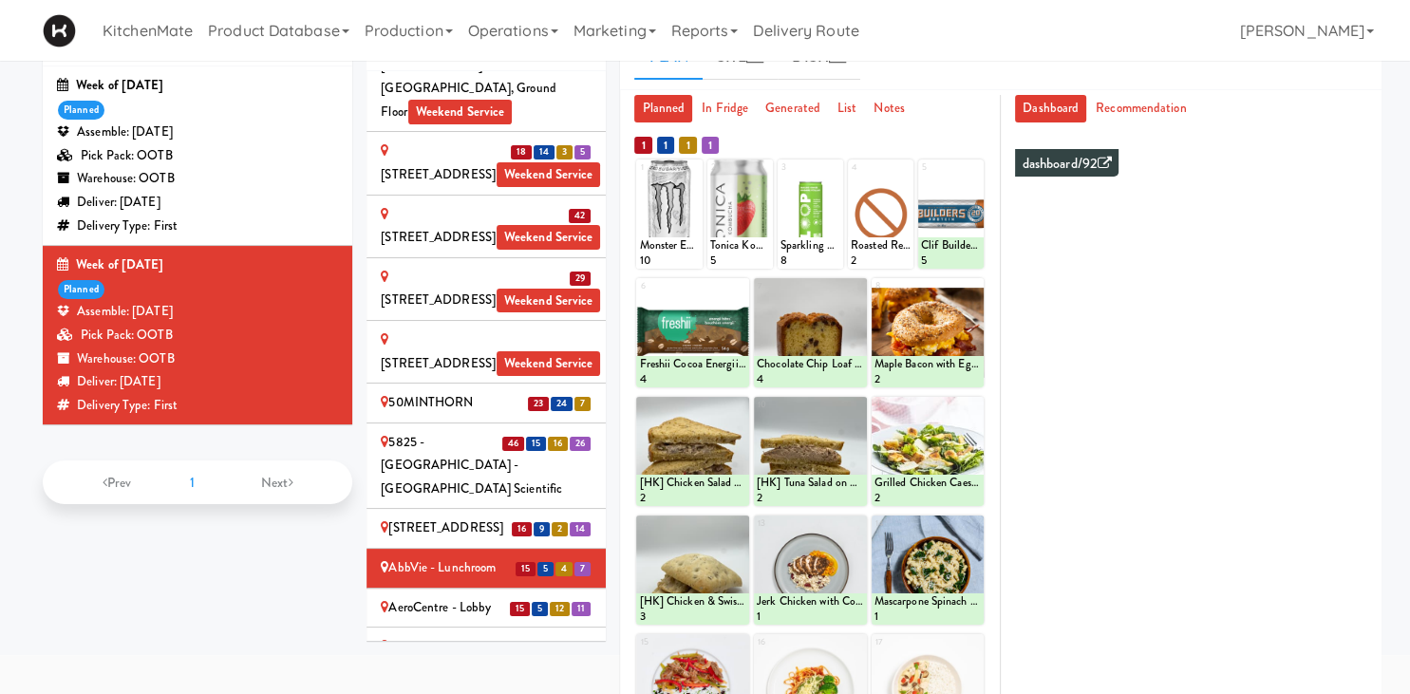
click at [463, 596] on div "AeroCentre - Lobby" at bounding box center [486, 608] width 211 height 24
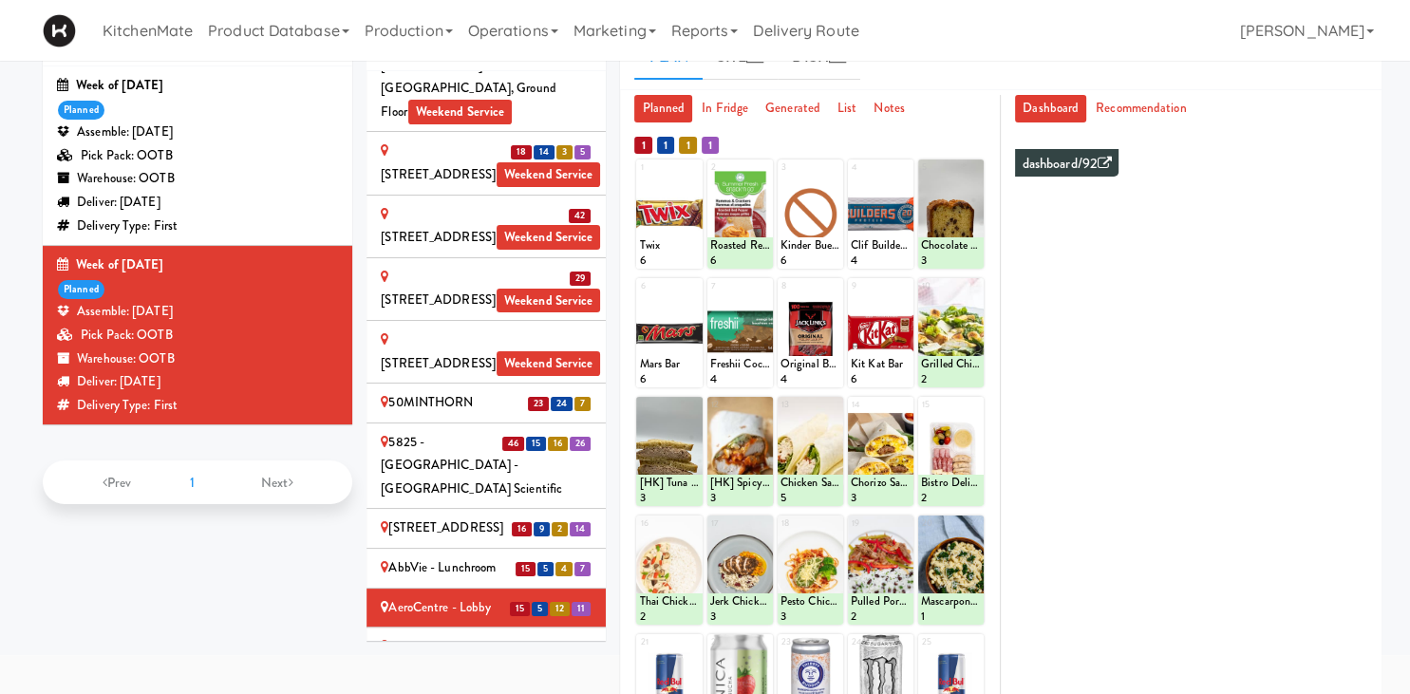
scroll to position [793, 0]
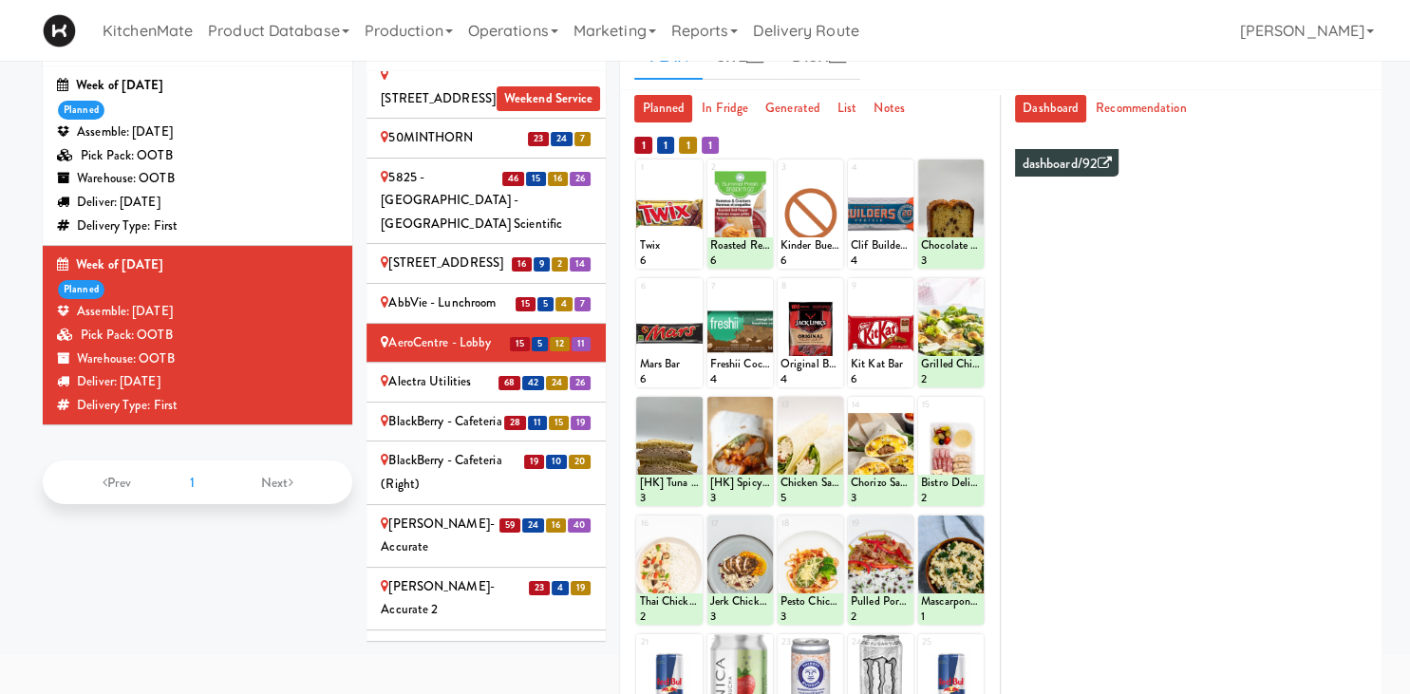
click at [441, 370] on div "Alectra Utilities" at bounding box center [486, 382] width 211 height 24
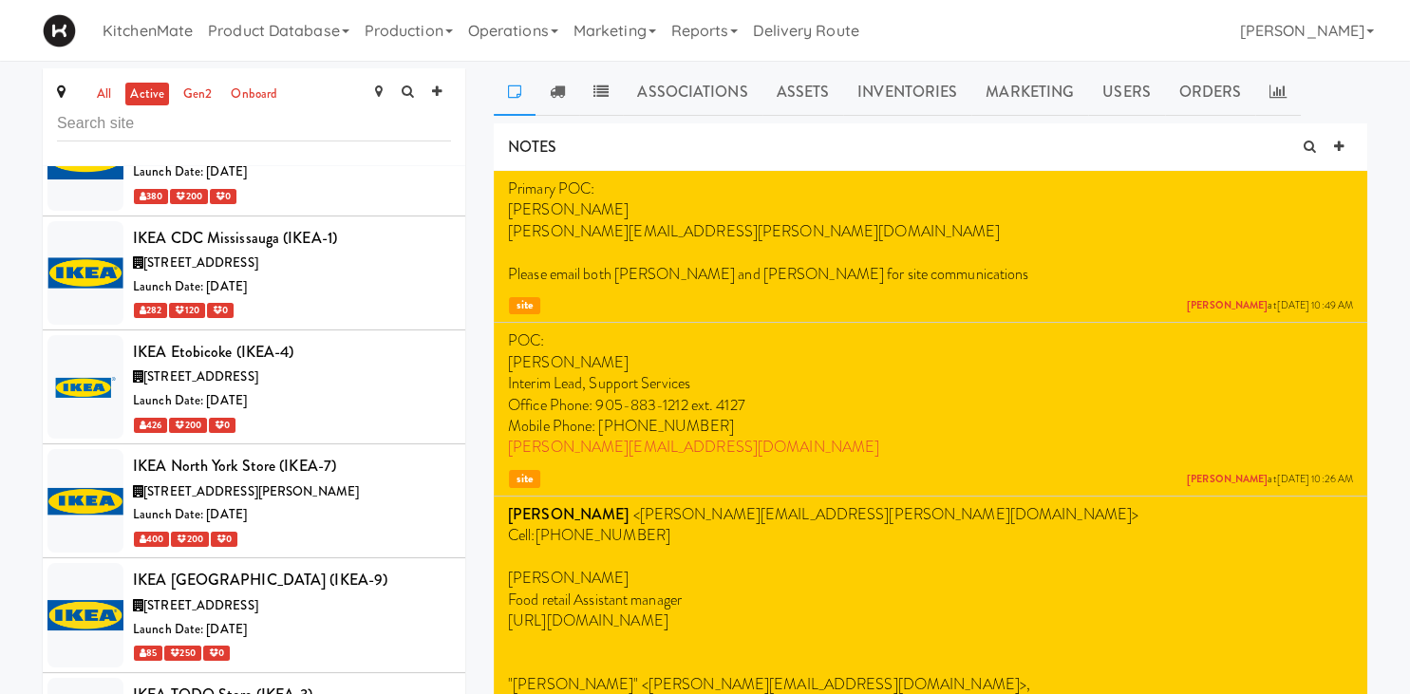
scroll to position [5667, 0]
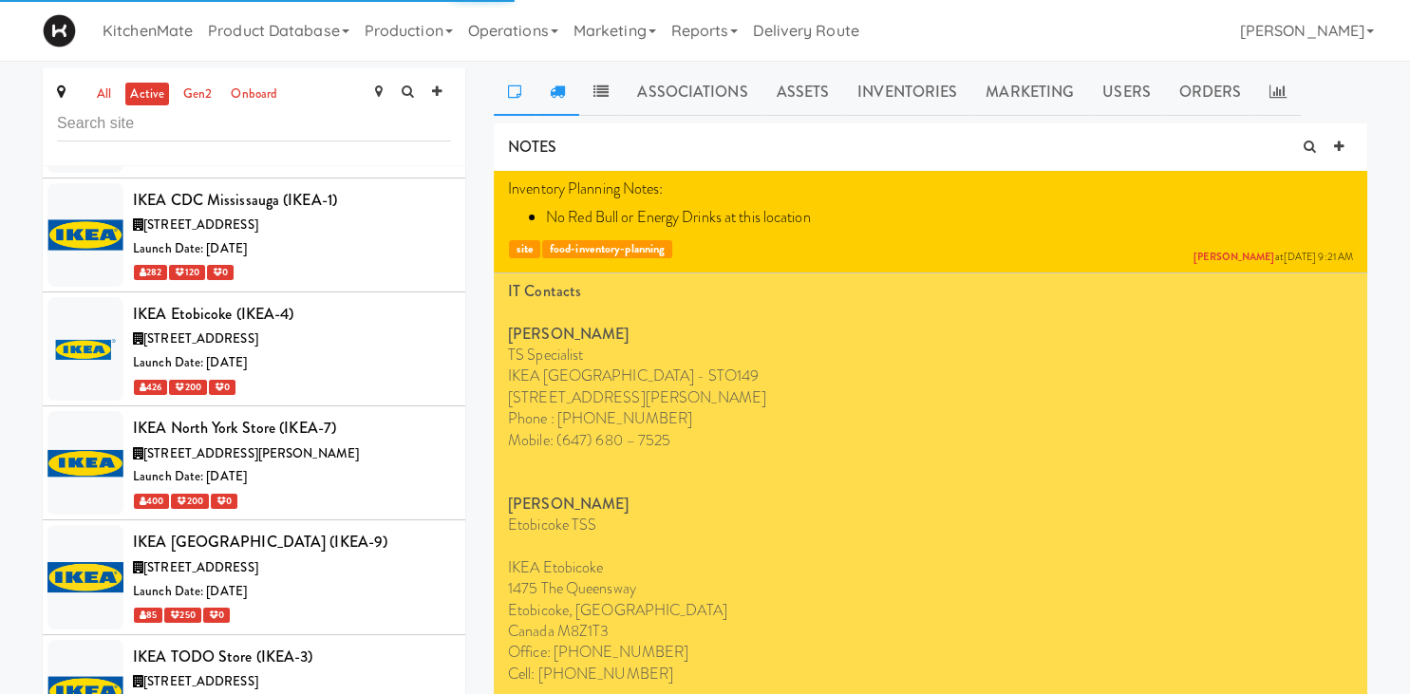
click at [556, 101] on link at bounding box center [558, 91] width 44 height 47
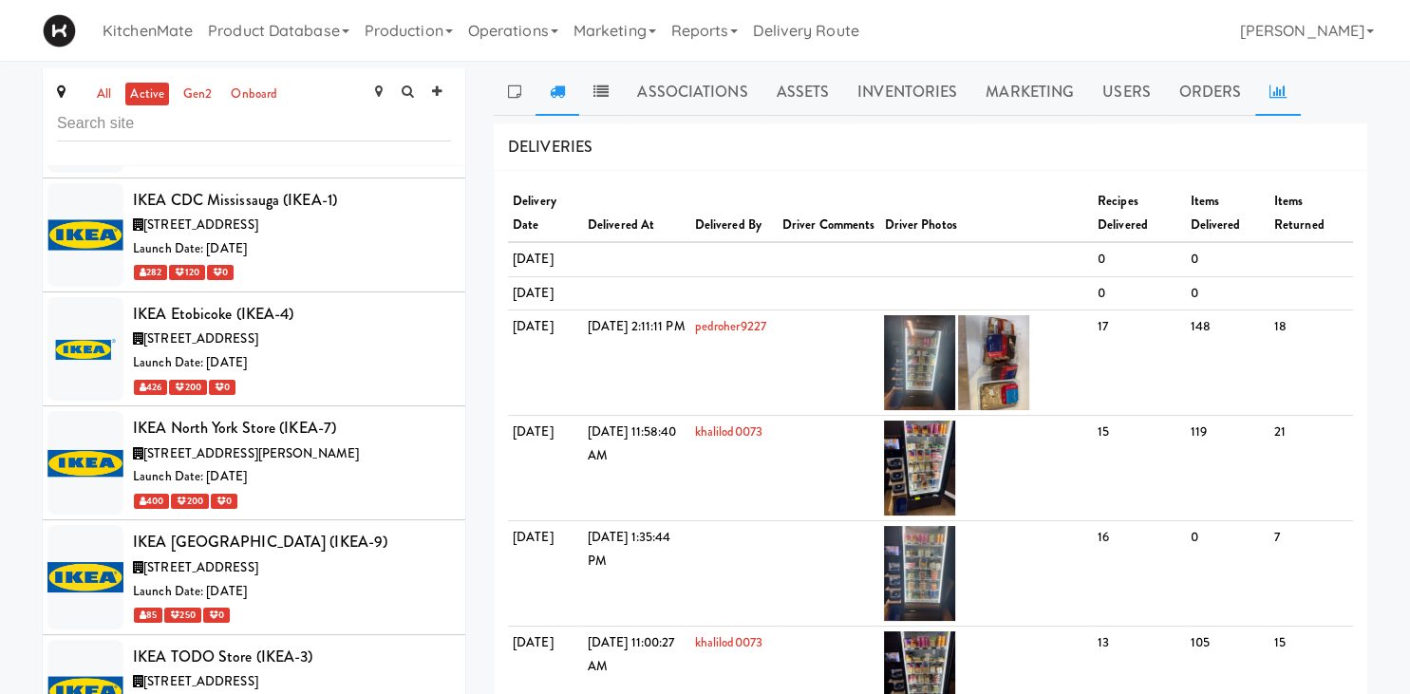
click at [1166, 90] on icon at bounding box center [1278, 91] width 17 height 15
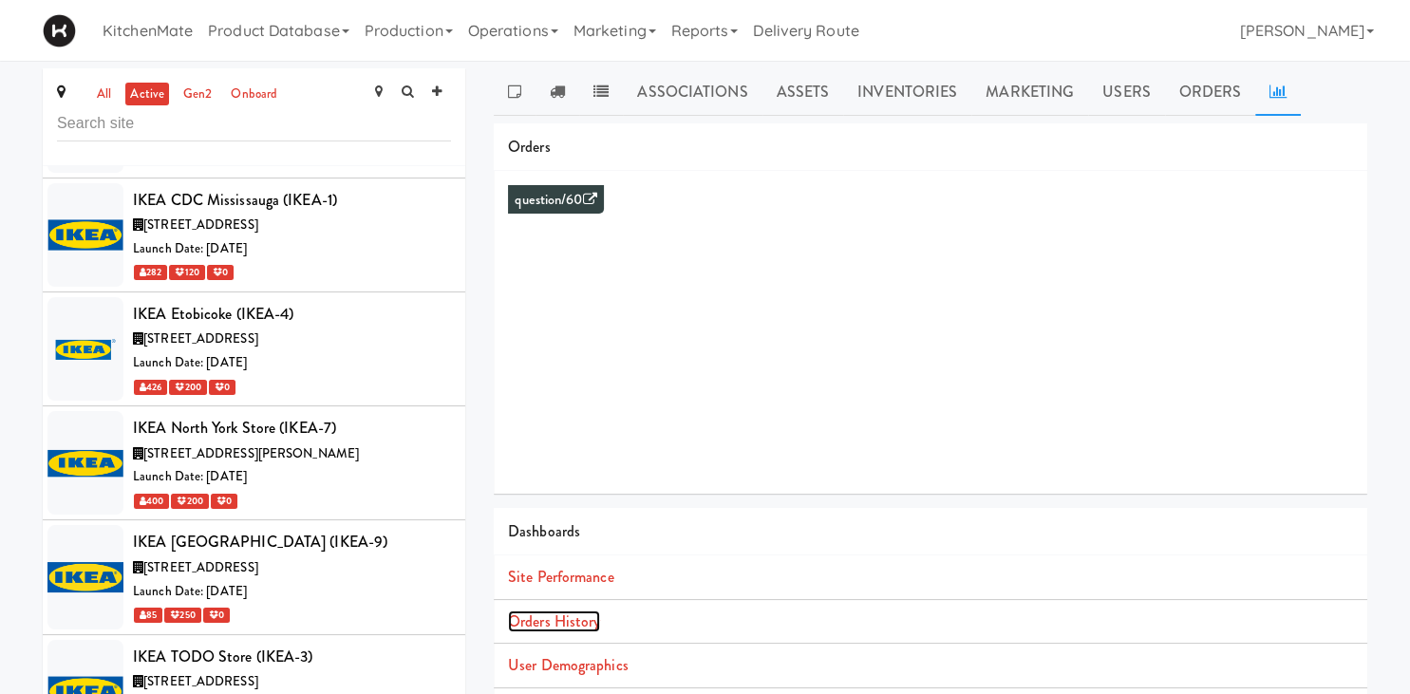
click at [577, 615] on link "Orders History" at bounding box center [554, 622] width 92 height 22
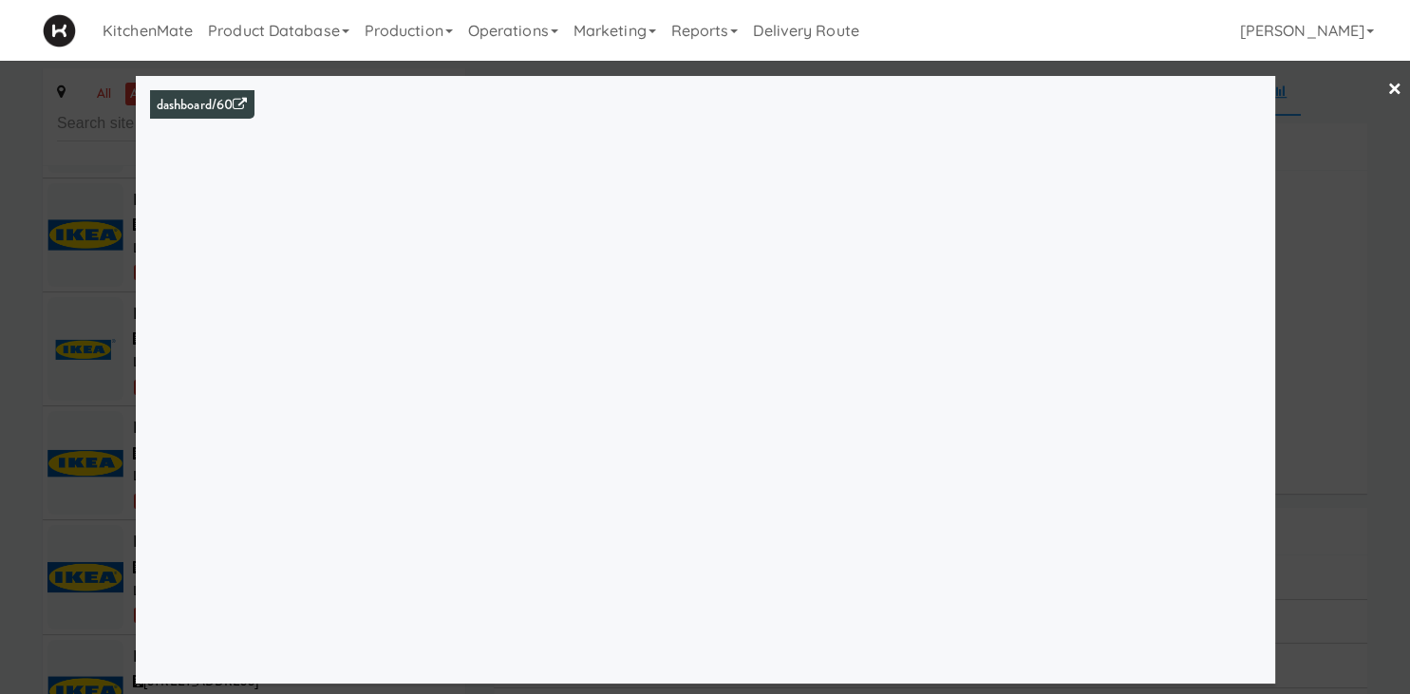
click at [61, 357] on div at bounding box center [705, 347] width 1410 height 694
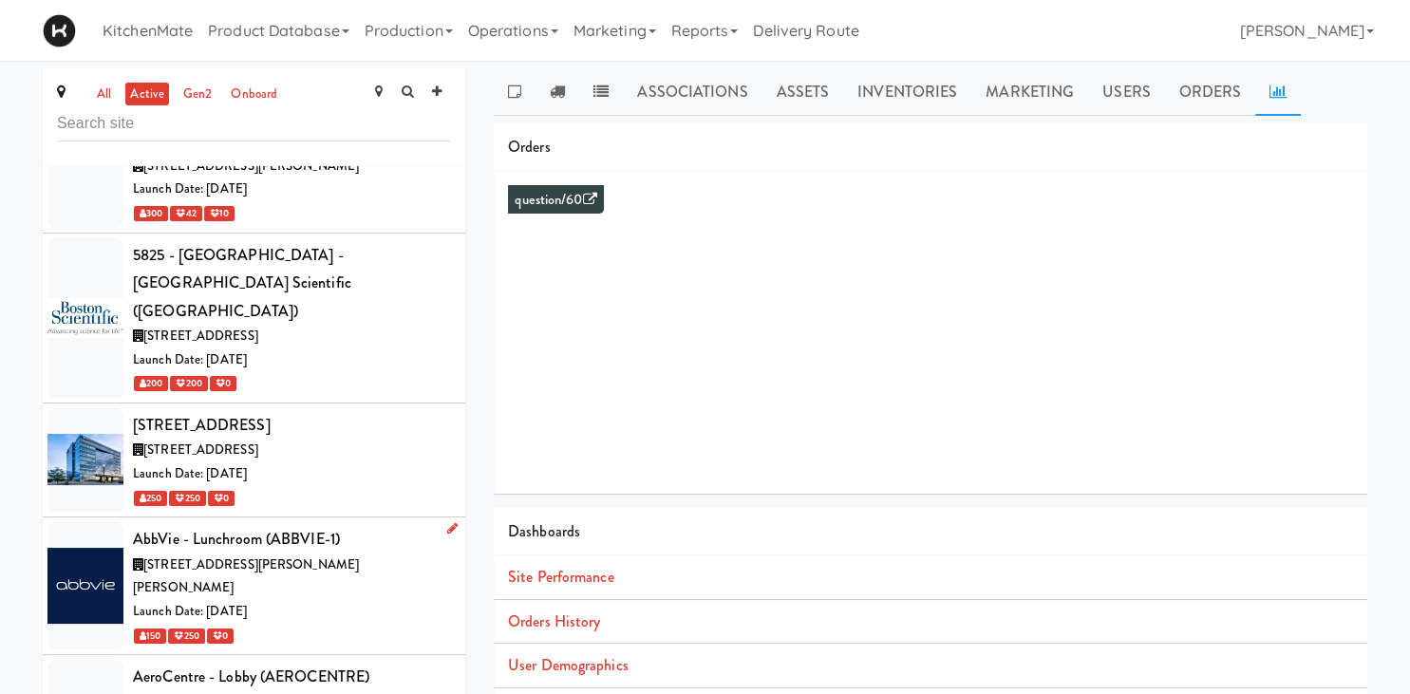
scroll to position [2099, 0]
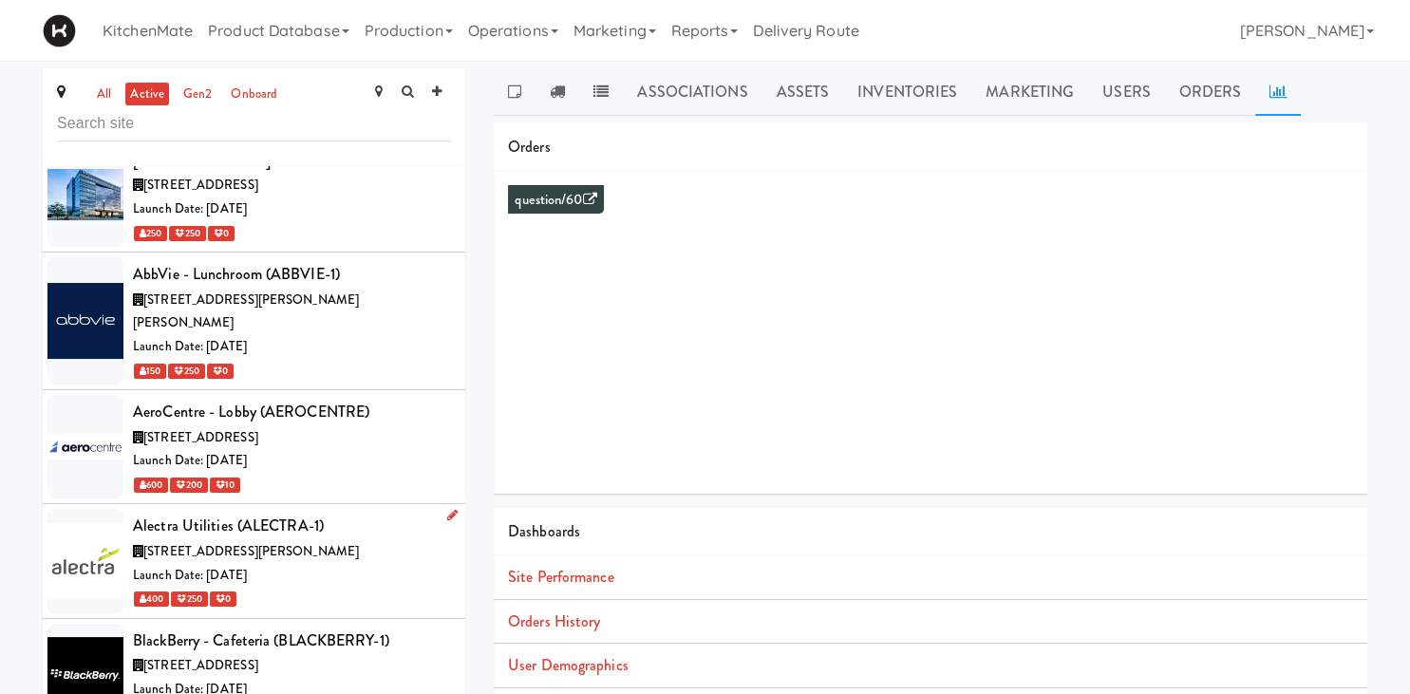
click at [313, 542] on span "[STREET_ADDRESS][PERSON_NAME]" at bounding box center [251, 551] width 216 height 18
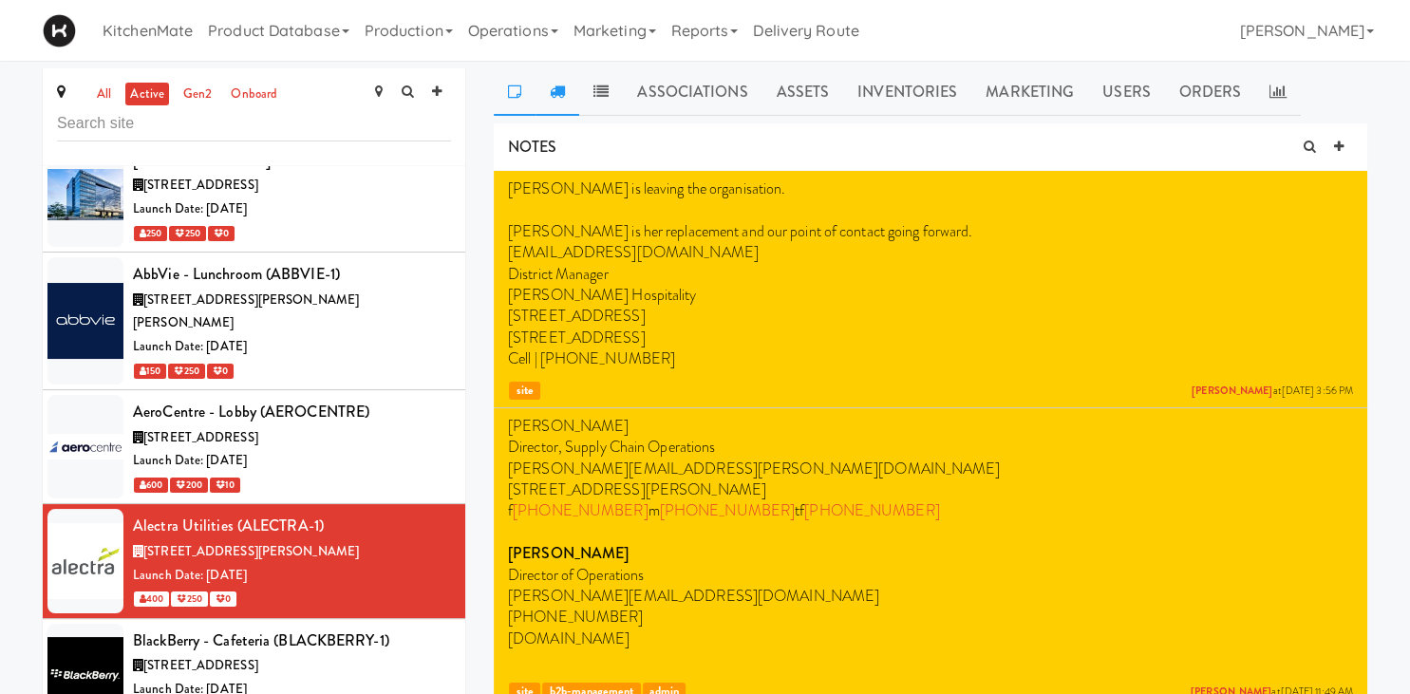
click at [550, 88] on icon at bounding box center [557, 91] width 15 height 15
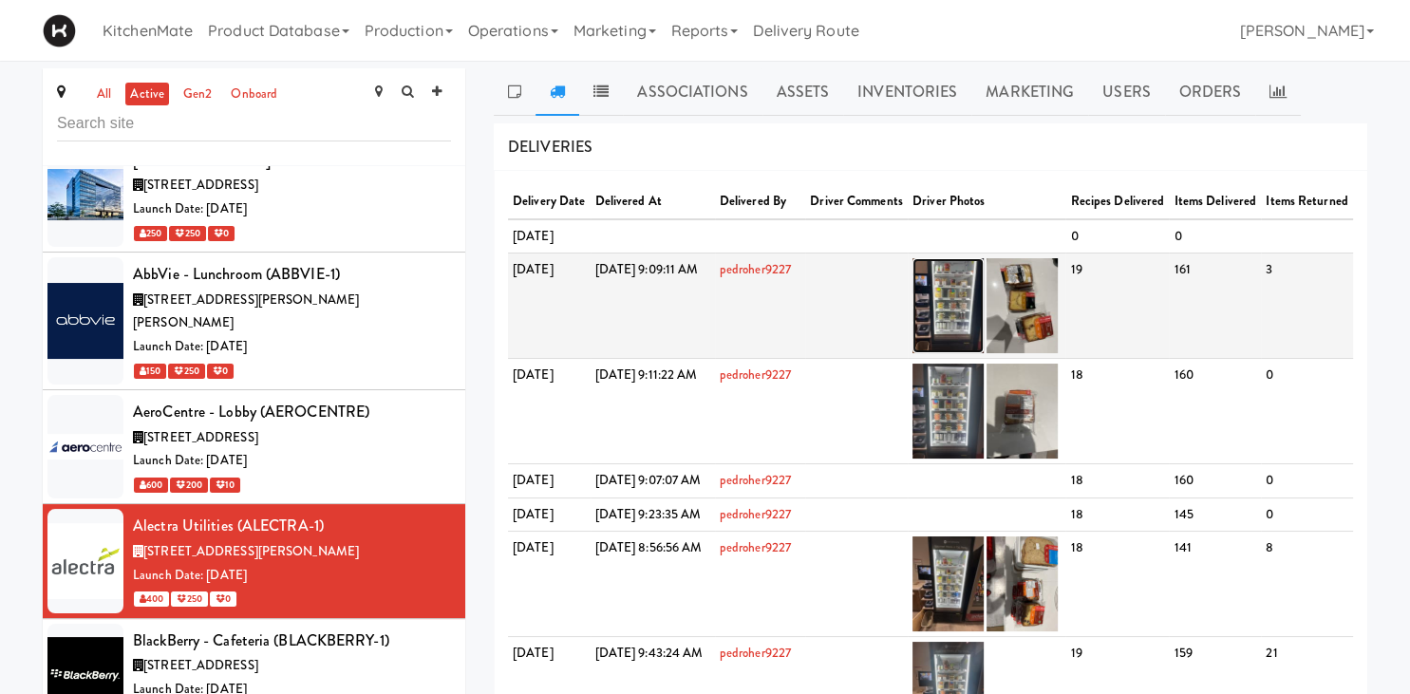
click at [984, 346] on img at bounding box center [948, 305] width 71 height 95
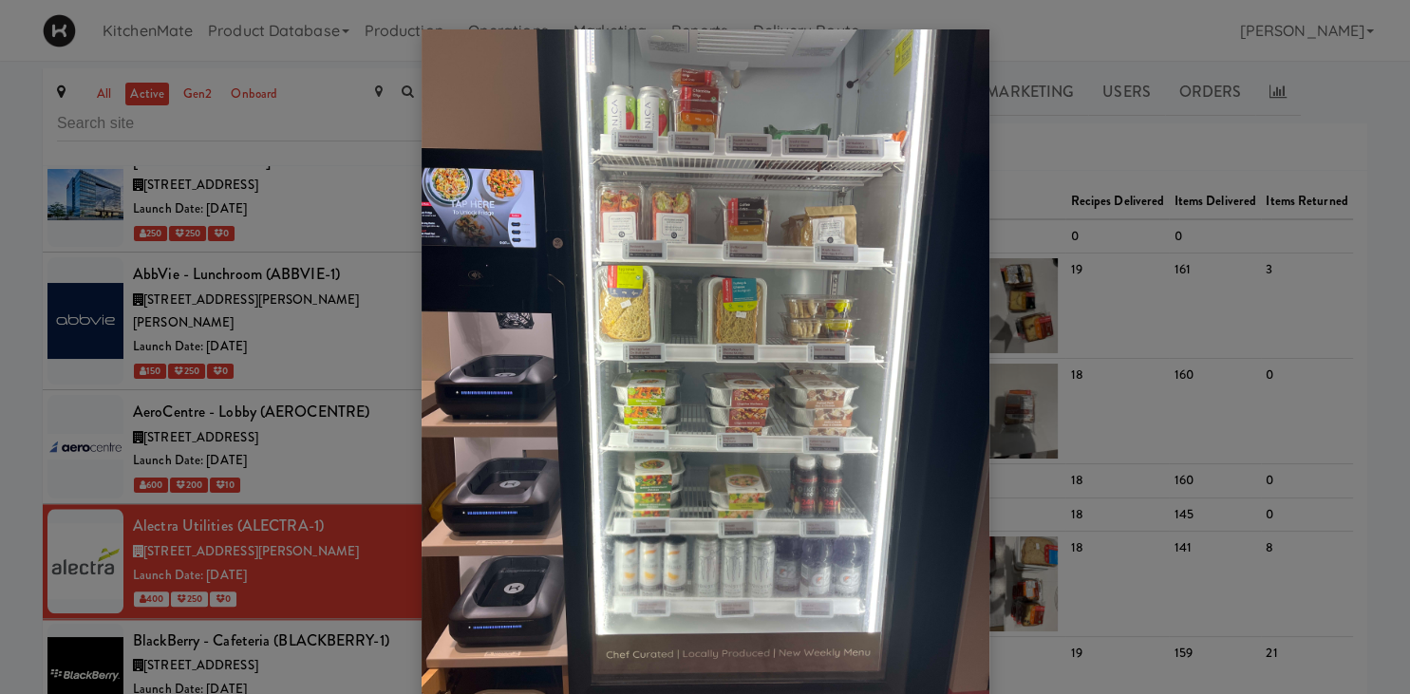
scroll to position [122, 0]
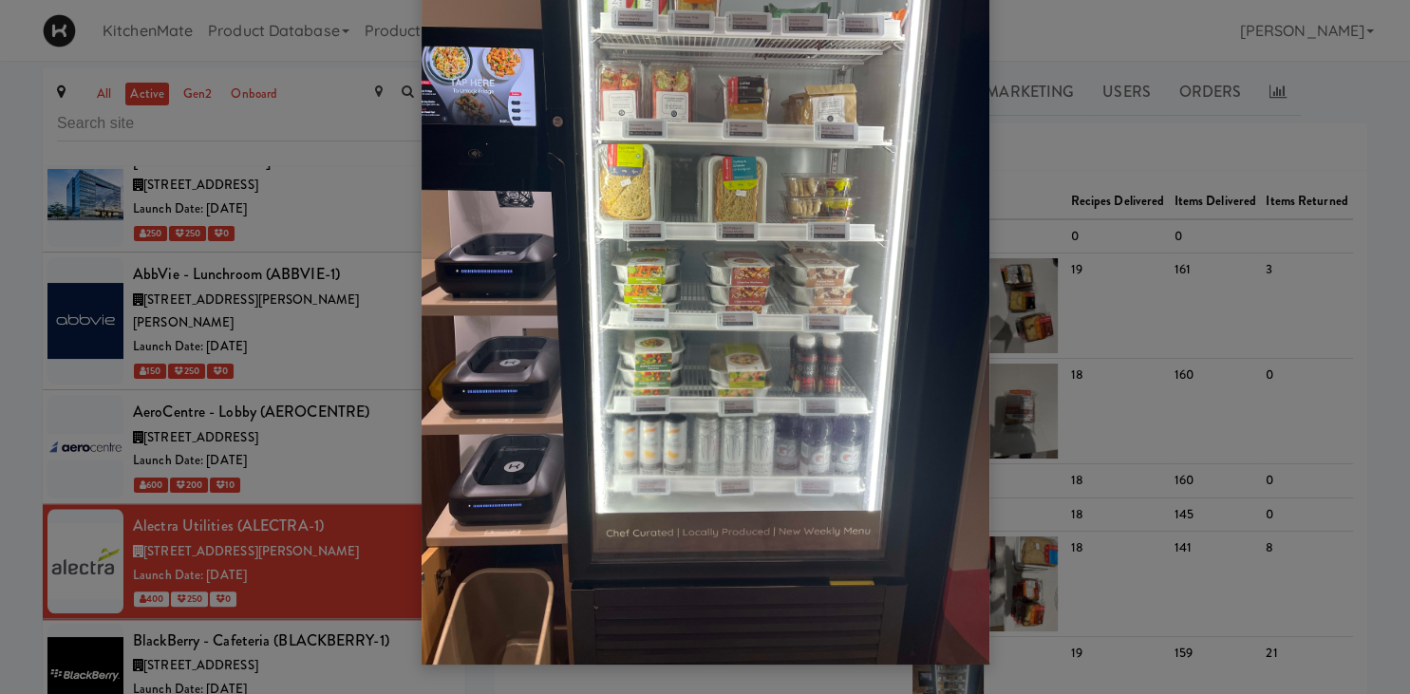
click at [1047, 268] on div at bounding box center [705, 347] width 1410 height 694
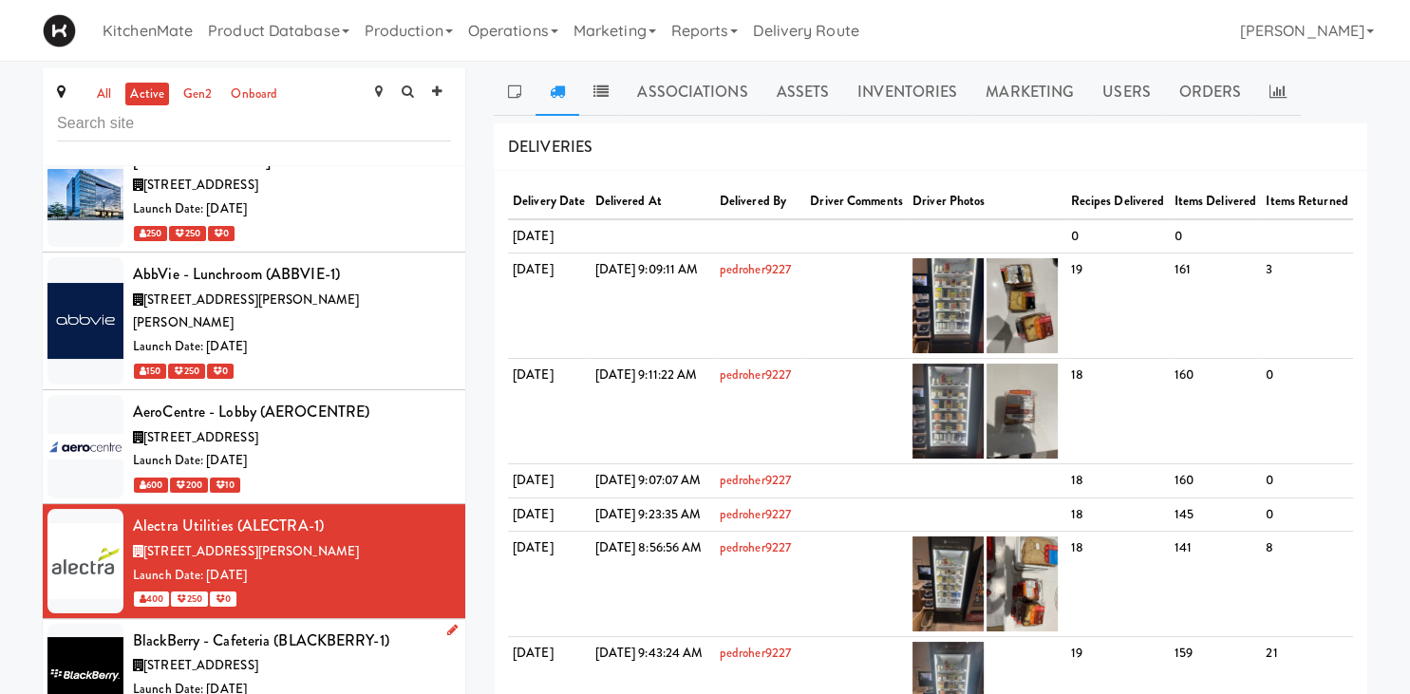
click at [342, 615] on div "[STREET_ADDRESS]" at bounding box center [292, 666] width 318 height 24
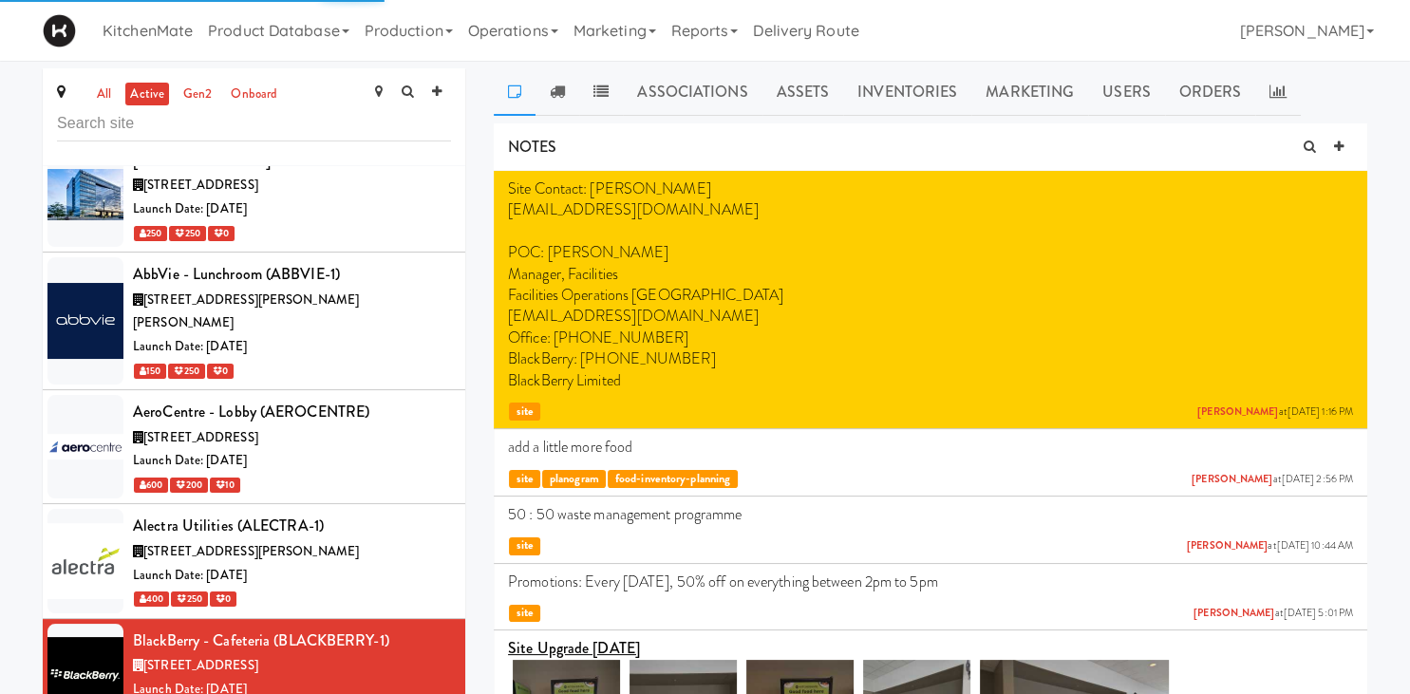
click at [1166, 85] on icon at bounding box center [1278, 91] width 17 height 15
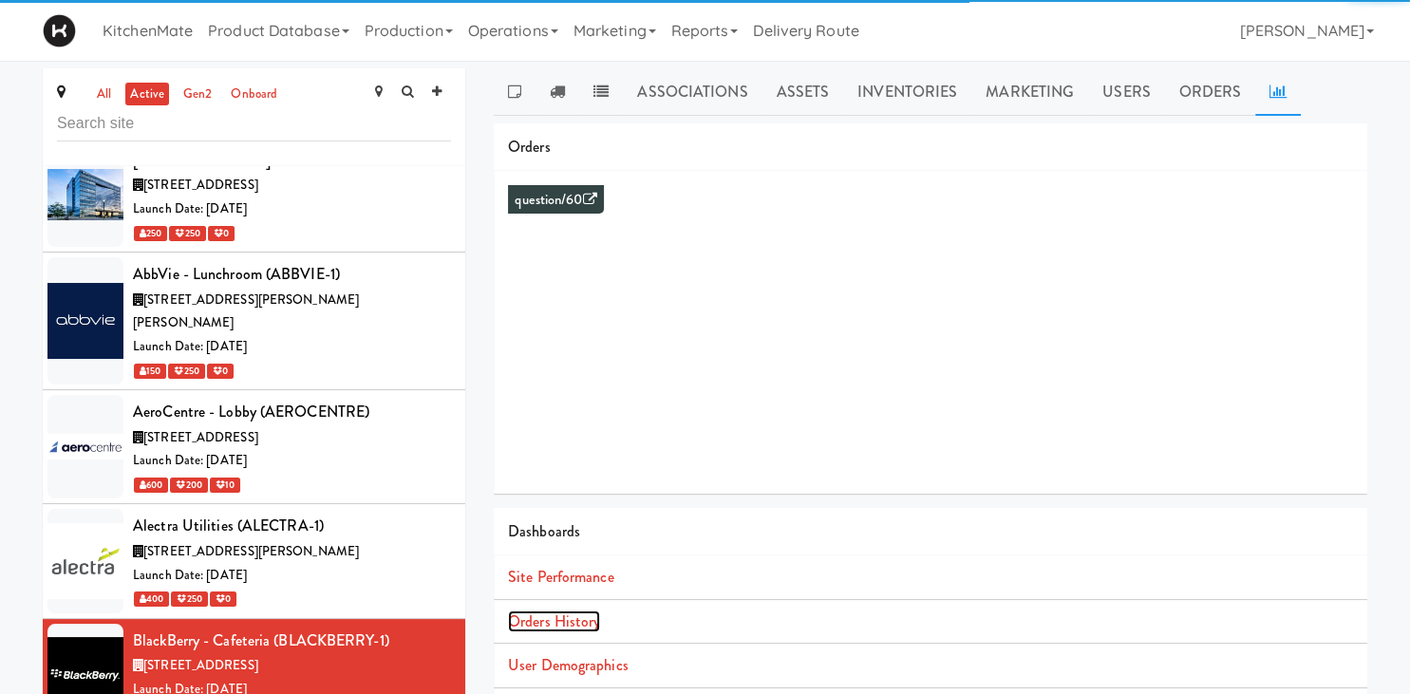
click at [562, 615] on link "Orders History" at bounding box center [554, 622] width 92 height 22
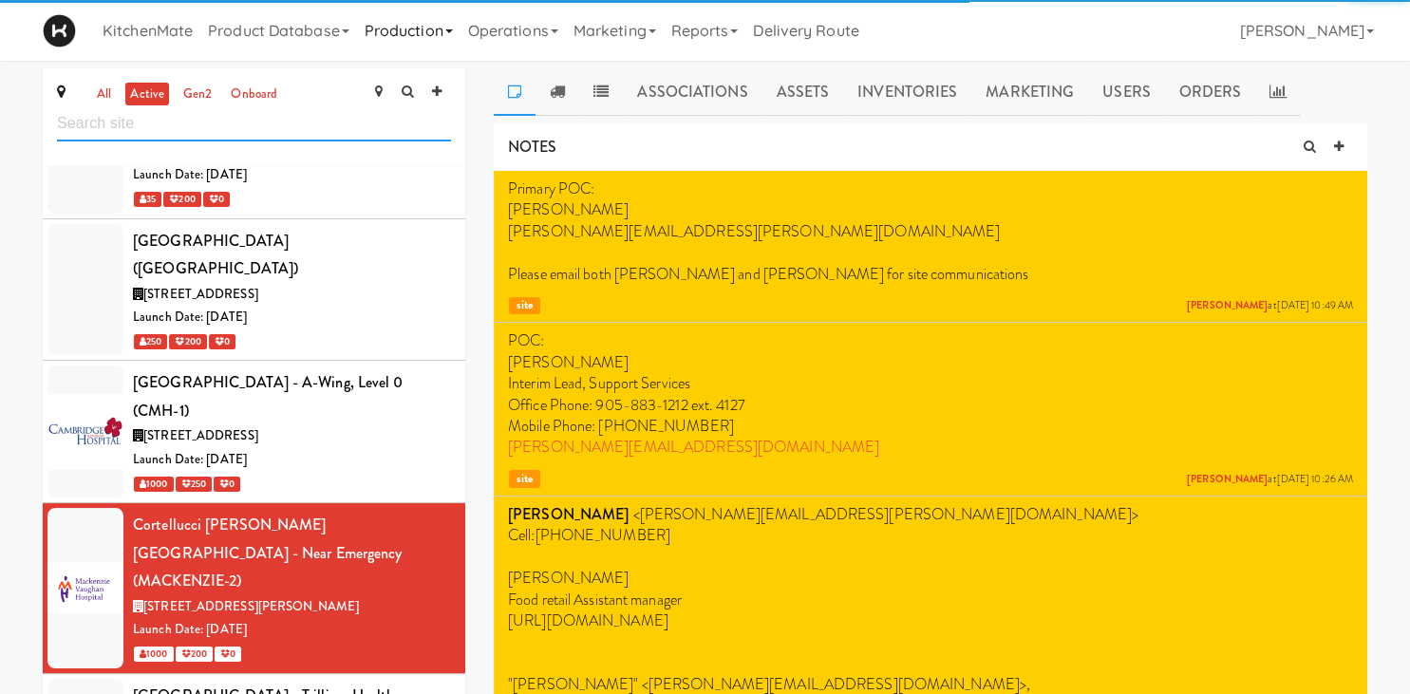
scroll to position [2323, 0]
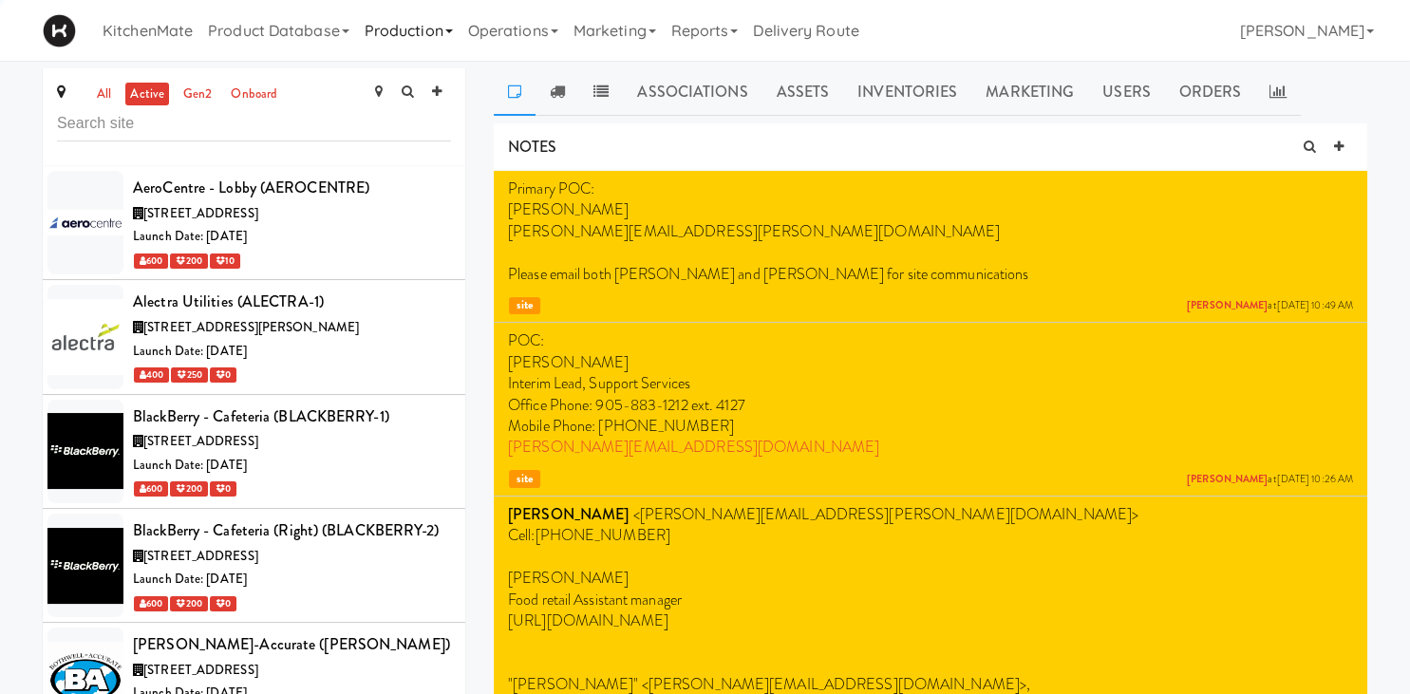
click at [394, 31] on link "Production" at bounding box center [409, 30] width 104 height 61
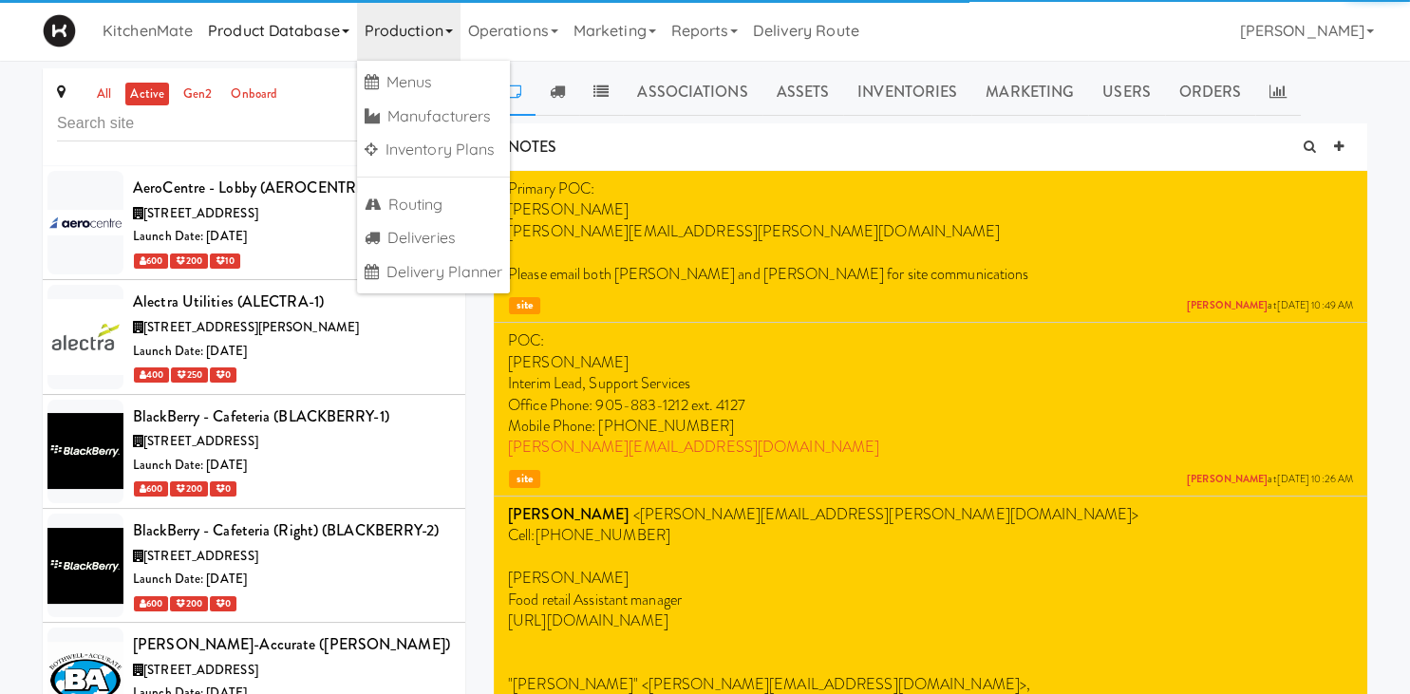
click at [325, 25] on link "Product Database" at bounding box center [278, 30] width 157 height 61
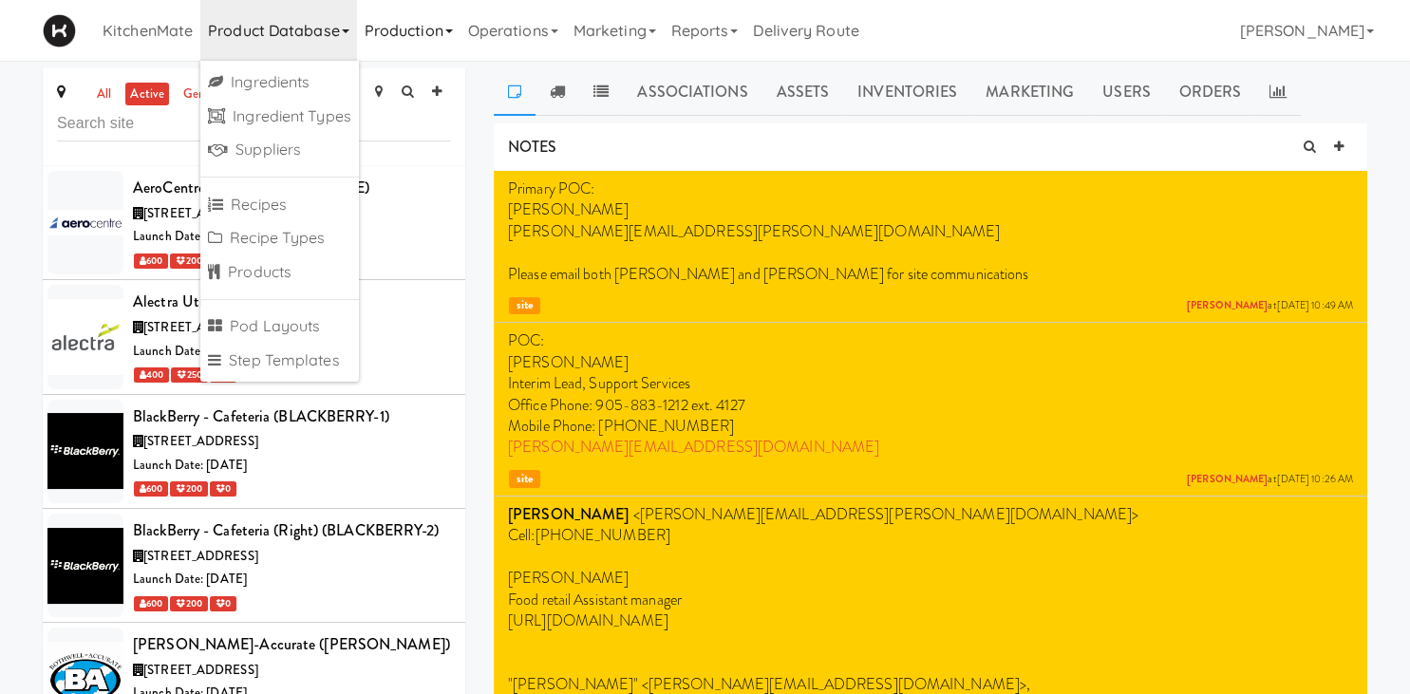
click at [400, 25] on link "Production" at bounding box center [409, 30] width 104 height 61
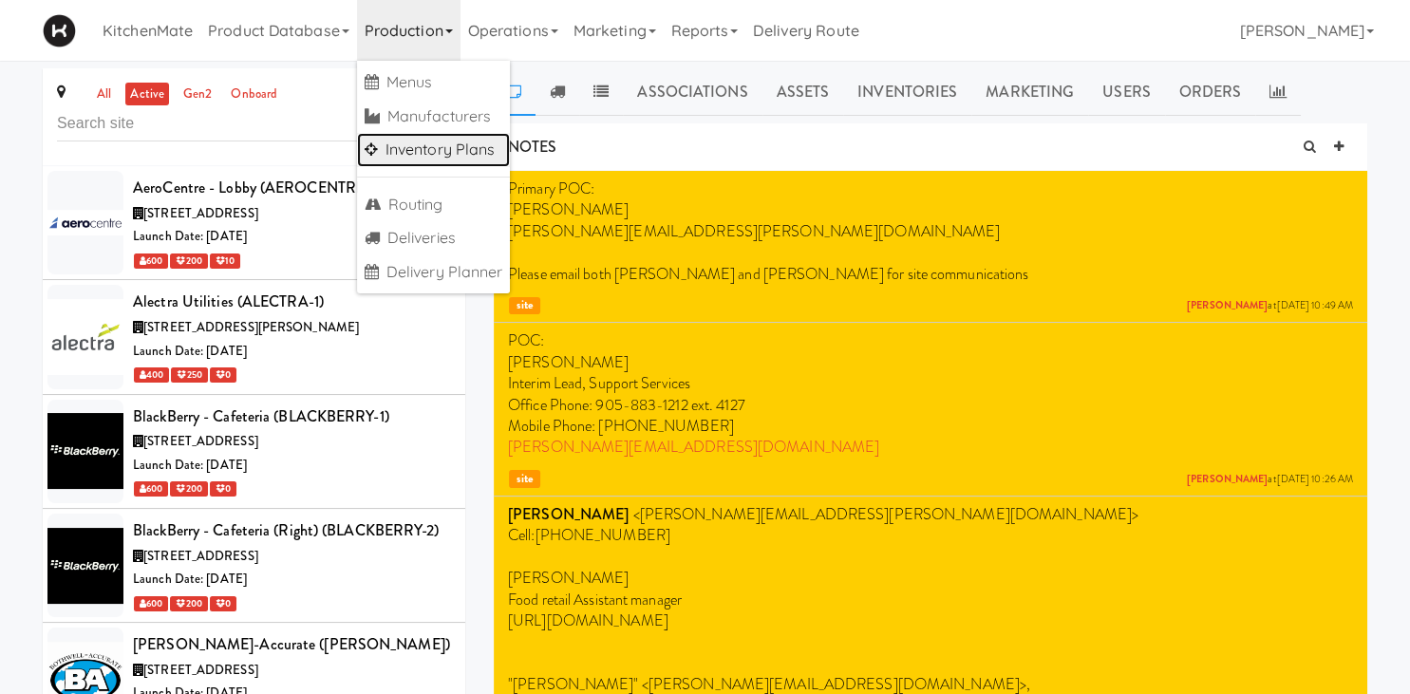
click at [463, 163] on link "Inventory Plans" at bounding box center [434, 150] width 154 height 34
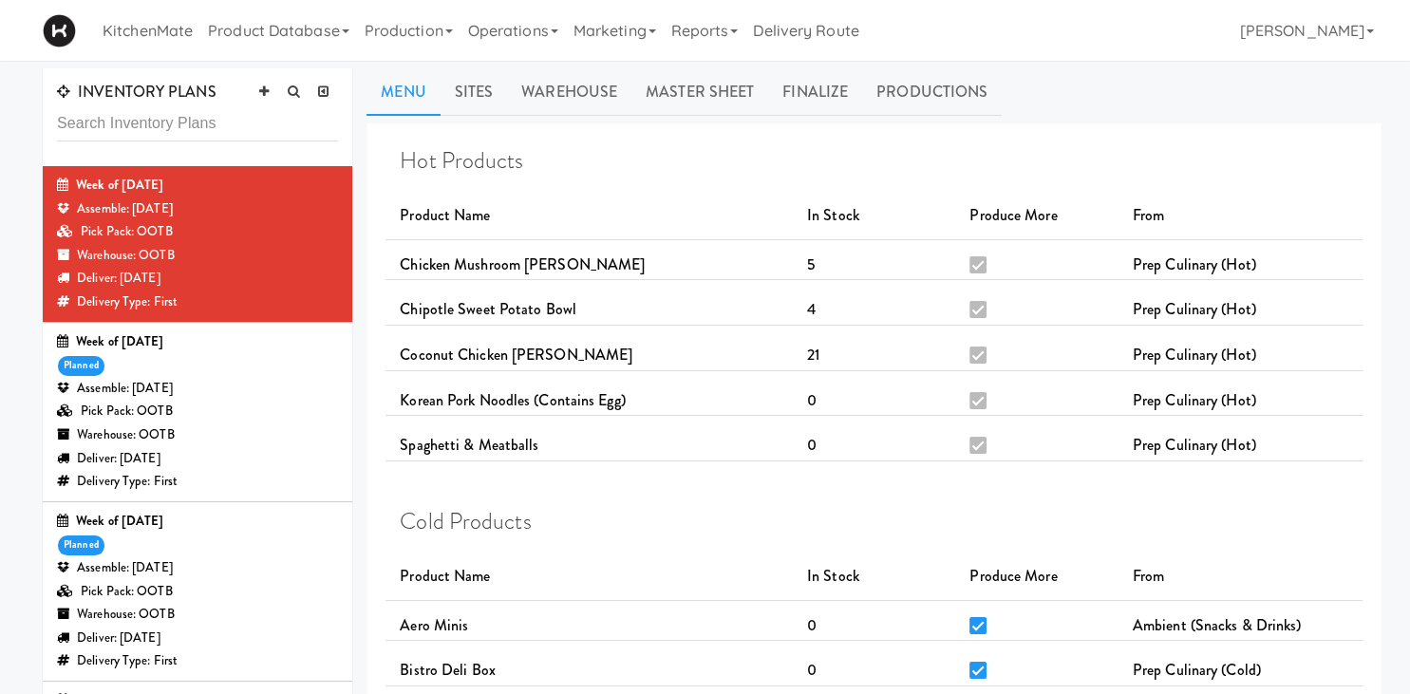
click at [234, 437] on div "Warehouse: OOTB" at bounding box center [197, 436] width 281 height 24
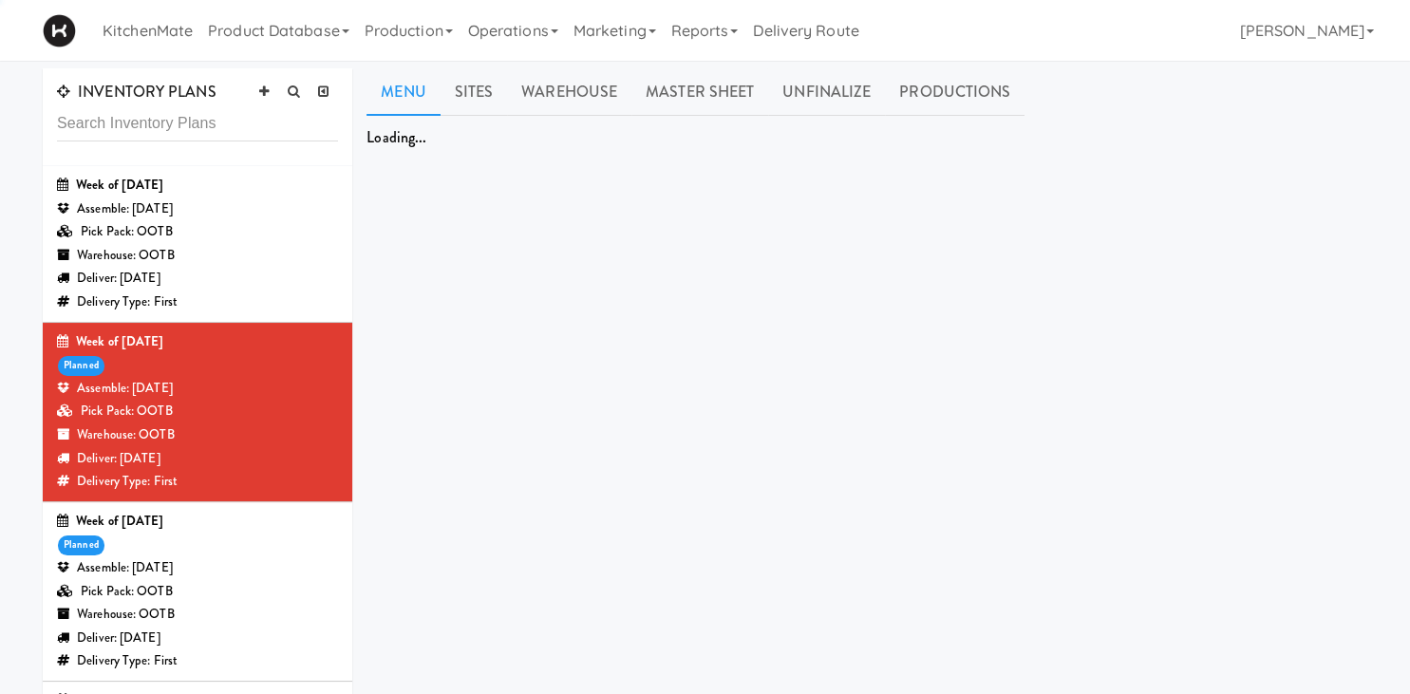
click at [234, 591] on div "Pick Pack: OOTB" at bounding box center [197, 592] width 281 height 24
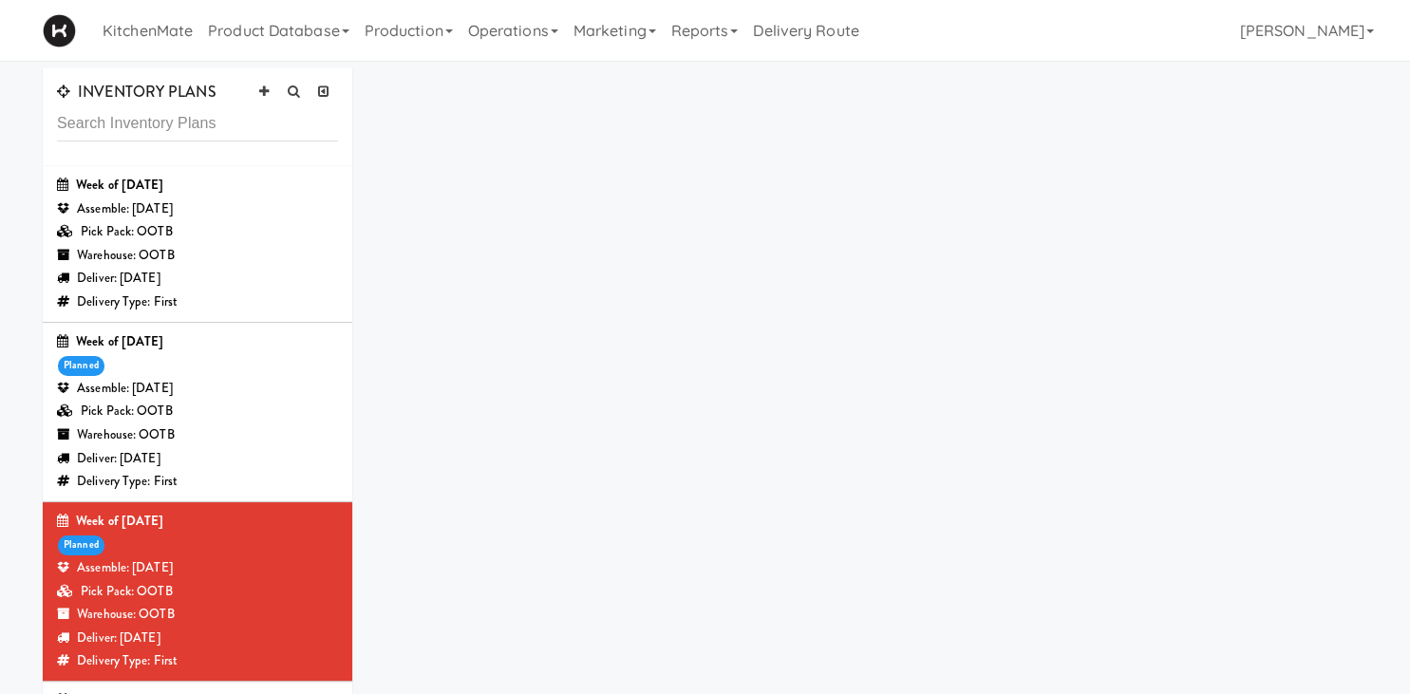
click at [233, 253] on div "Warehouse: OOTB" at bounding box center [197, 256] width 281 height 24
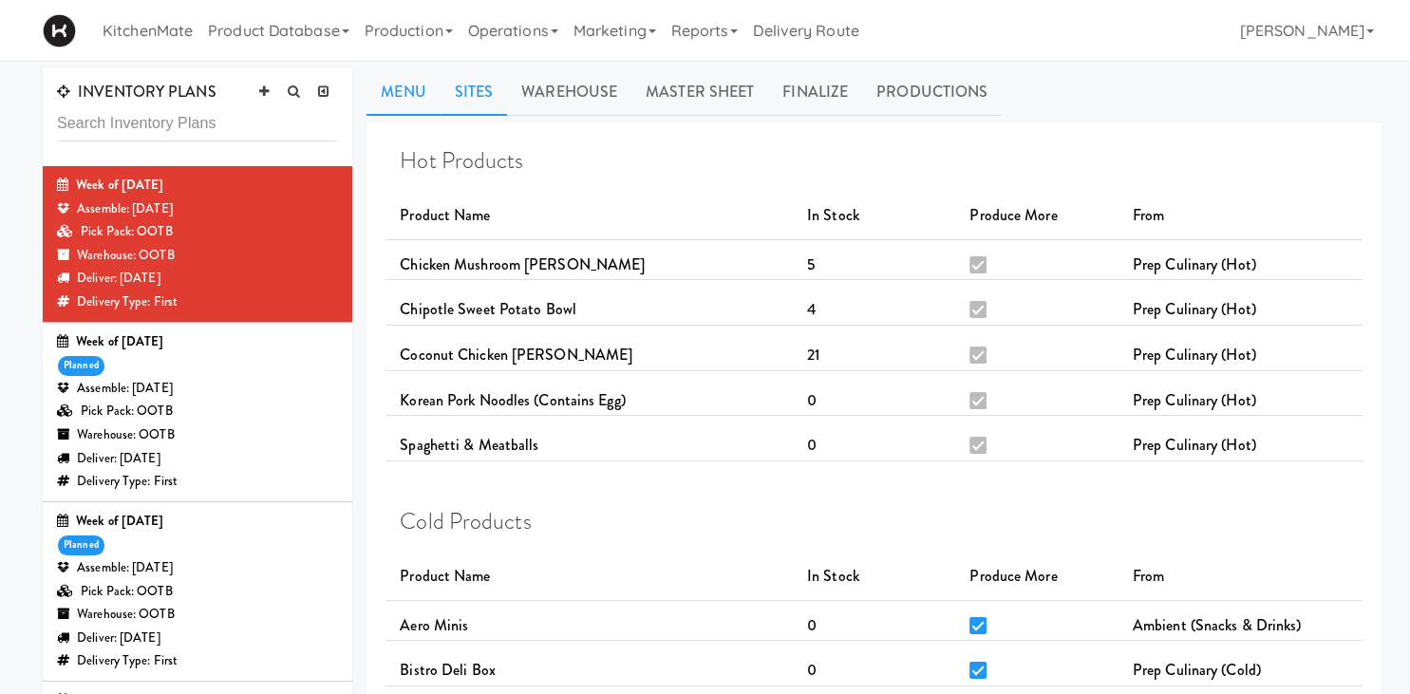
click at [488, 84] on link "Sites" at bounding box center [474, 91] width 67 height 47
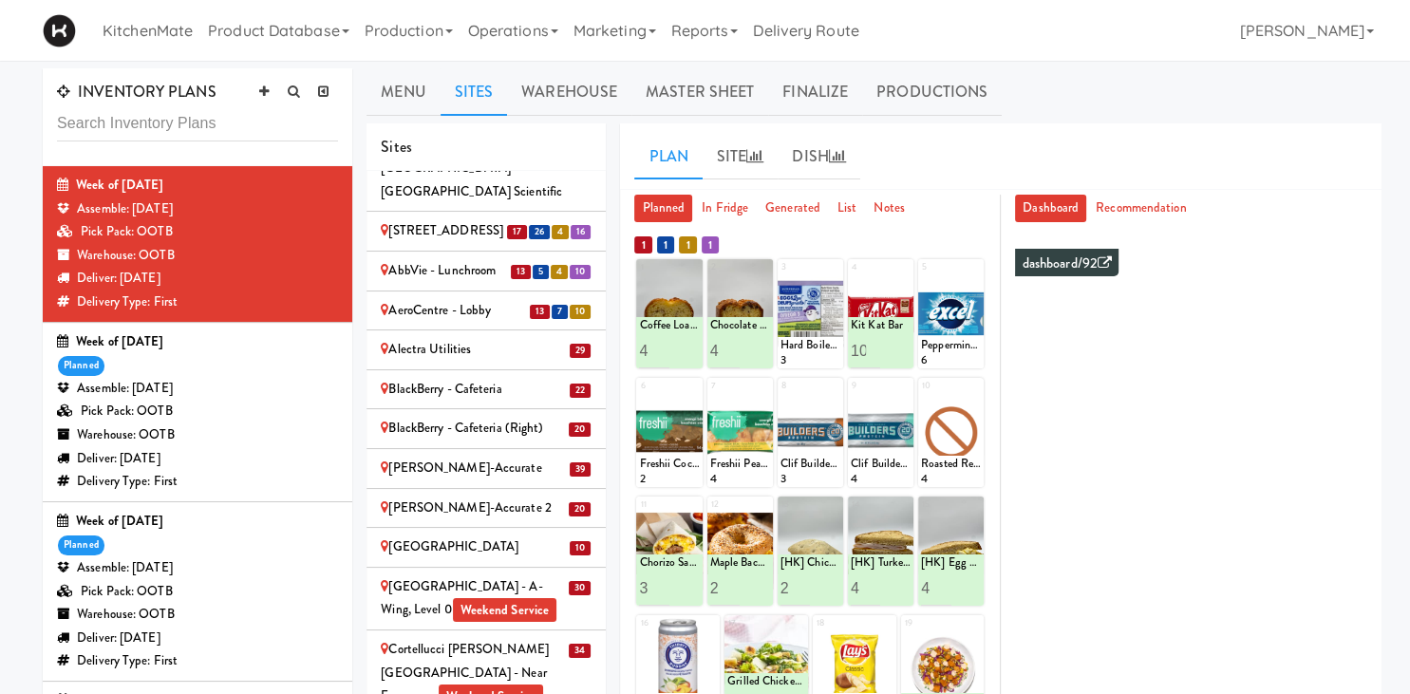
scroll to position [793, 0]
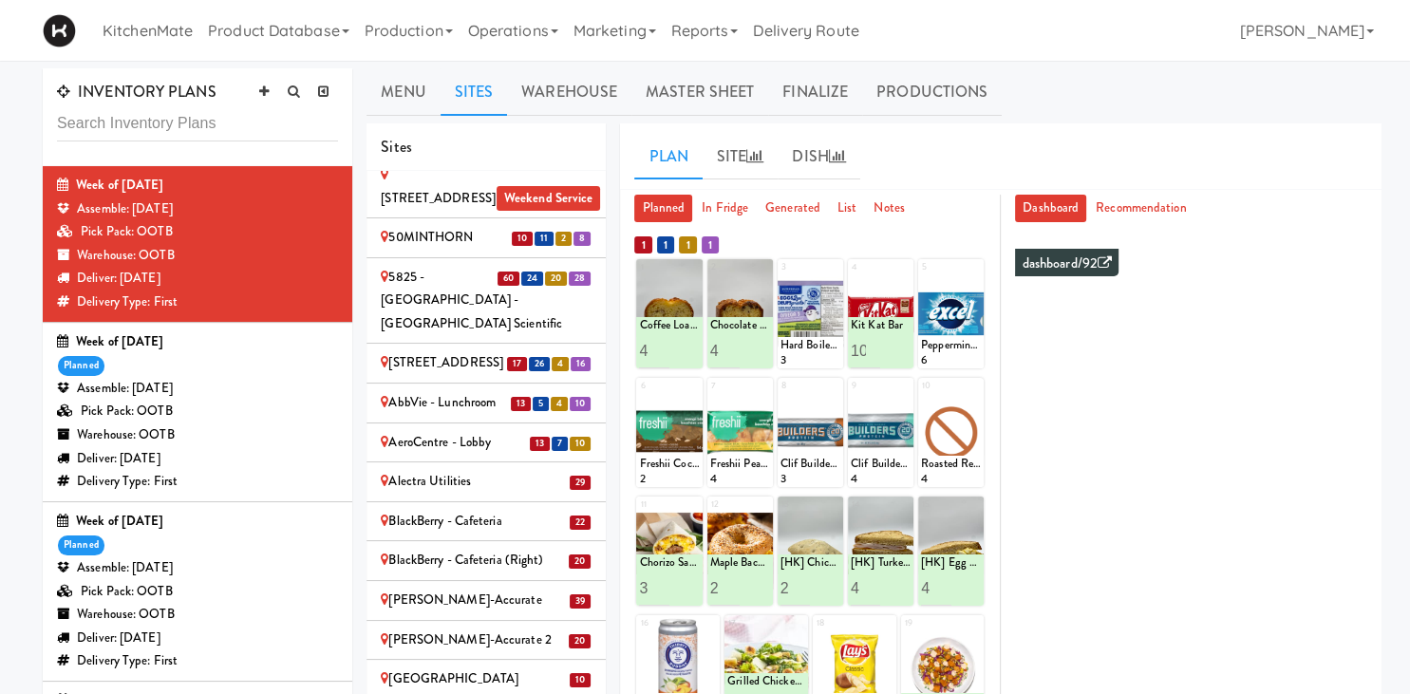
click at [488, 502] on li "22 BlackBerry - Cafeteria" at bounding box center [486, 522] width 239 height 40
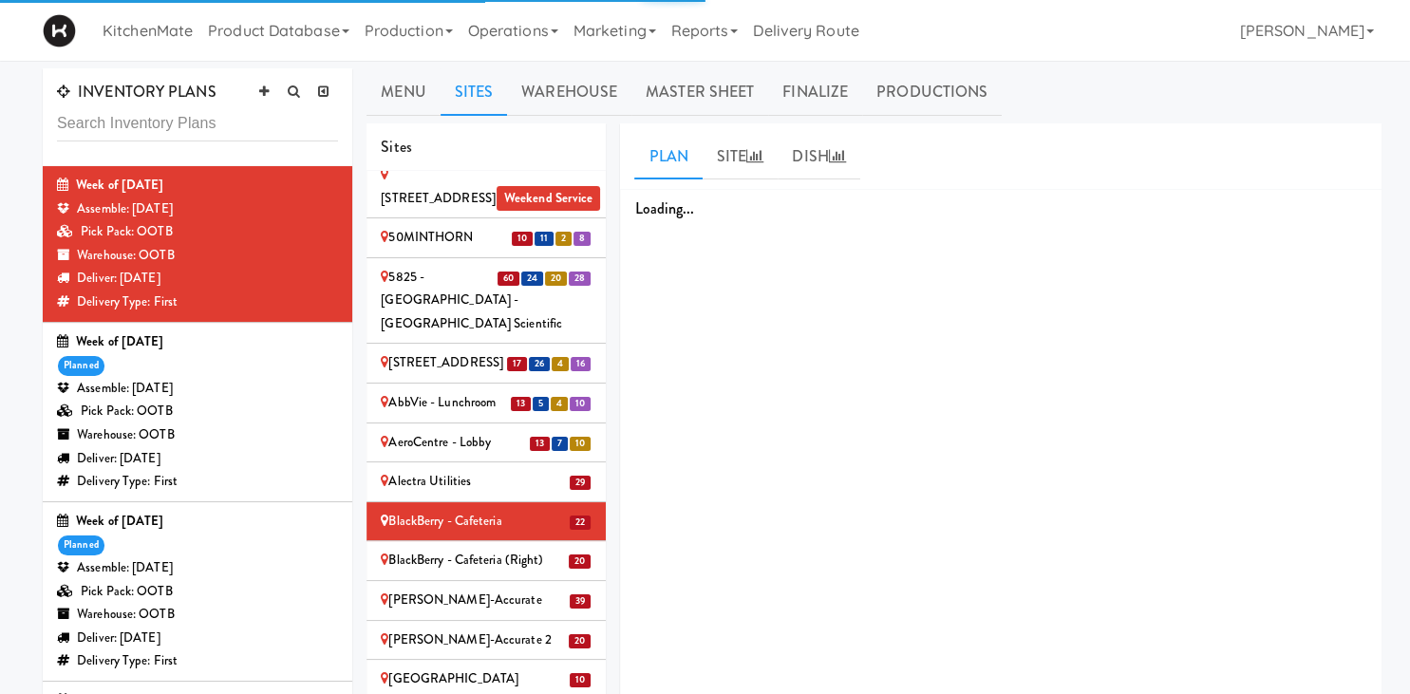
click at [500, 470] on div "Alectra Utilities" at bounding box center [486, 482] width 211 height 24
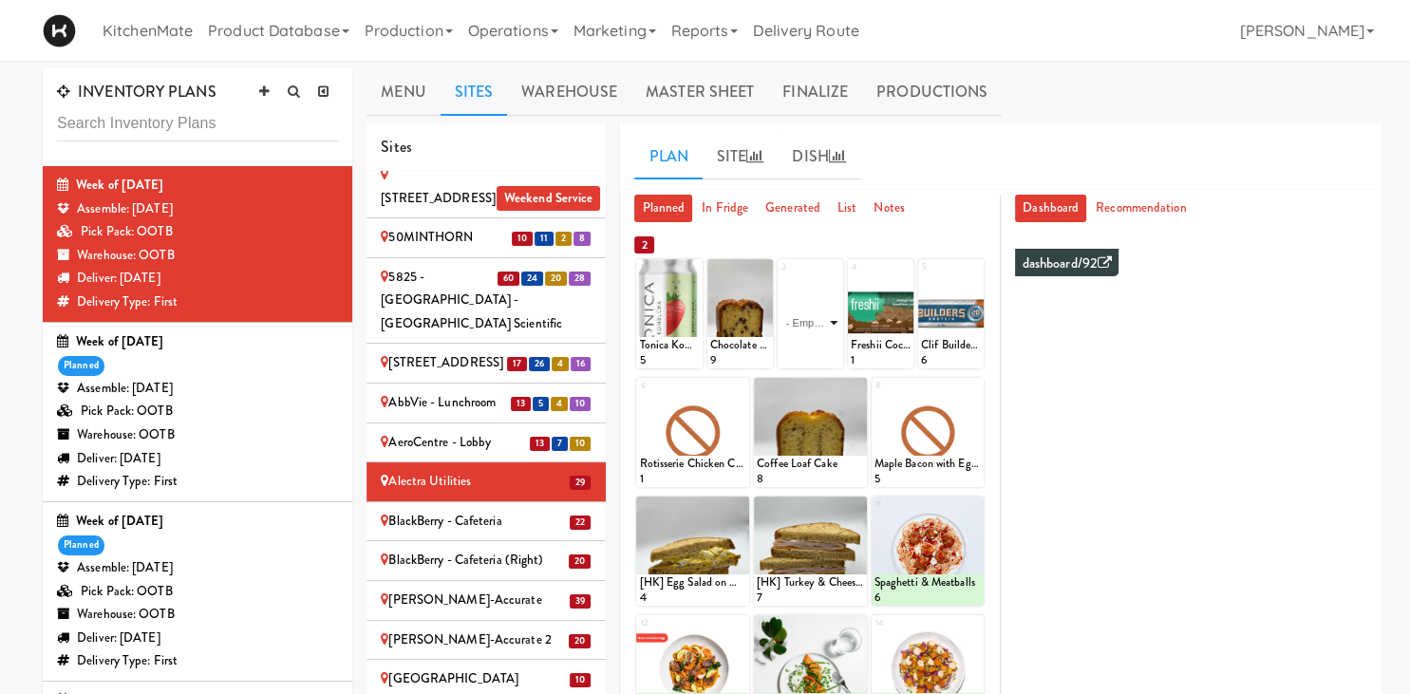
click at [781, 277] on select "- Empty - Activia Probiotic Peach Mango Smoothie Aquafina Water Chocolate Milk …" at bounding box center [811, 322] width 60 height 91
click option "Roasted Red Pepper Hummus with Crackers" at bounding box center [0, 0] width 0 height 0
type input "10"
click at [826, 349] on icon at bounding box center [825, 351] width 9 height 10
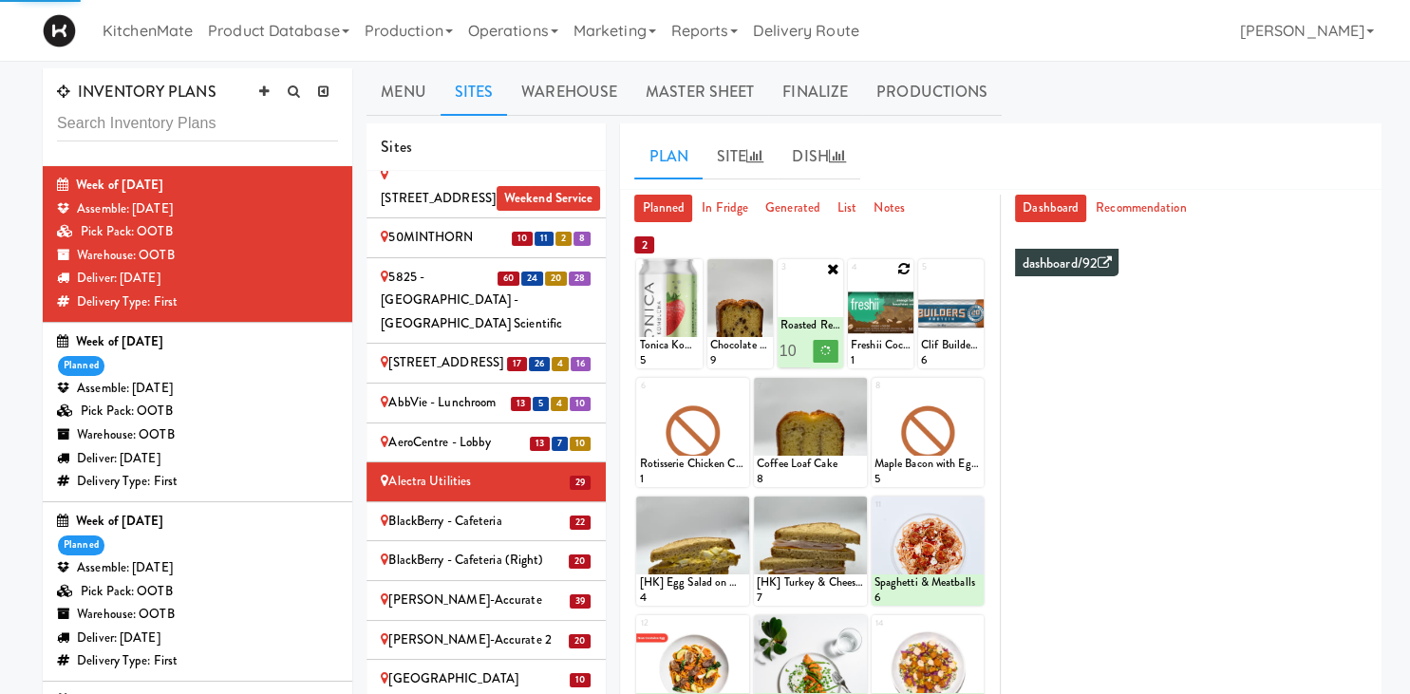
click at [902, 264] on icon at bounding box center [903, 268] width 13 height 13
click at [901, 290] on select "- Empty - Activia Probiotic Peach Mango Smoothie Aquafina Water Chocolate Milk …" at bounding box center [881, 322] width 60 height 91
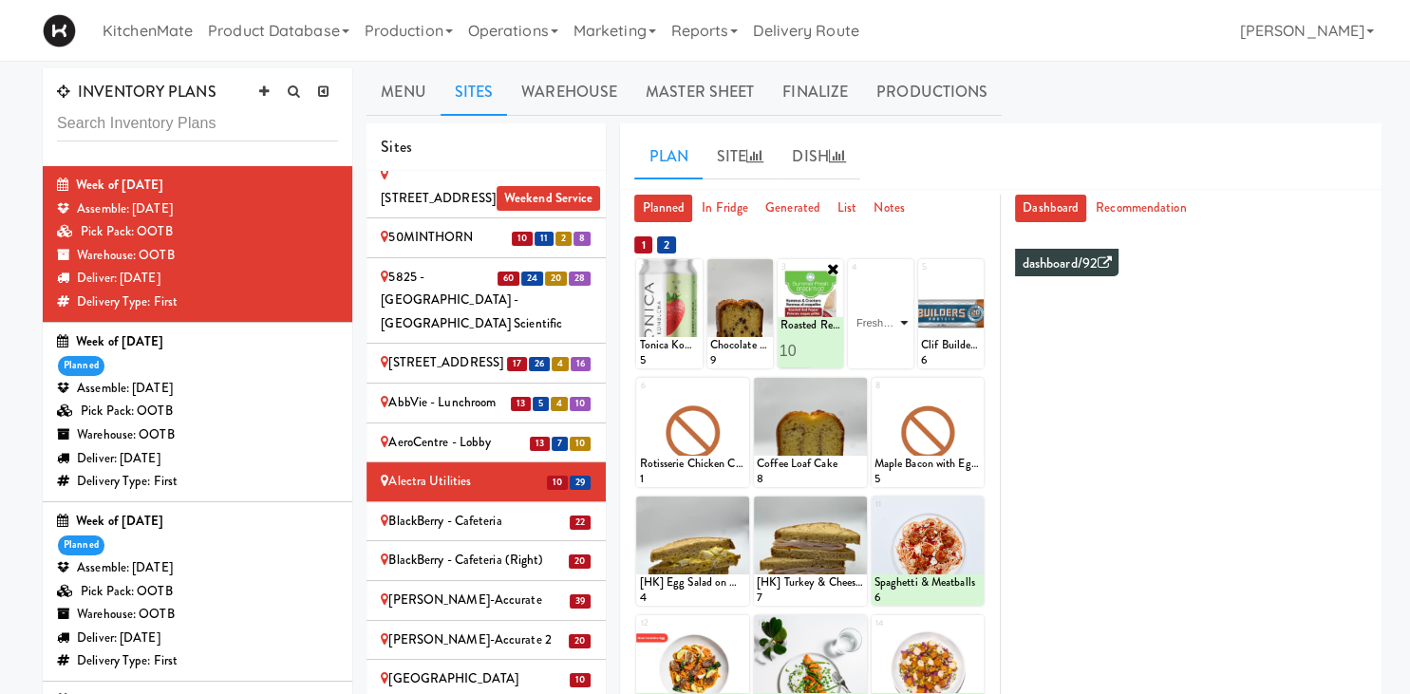
click option "Freshii Cocoa Energii Bites" at bounding box center [0, 0] width 0 height 0
type input "1"
type input "10"
click at [897, 349] on icon at bounding box center [896, 351] width 9 height 10
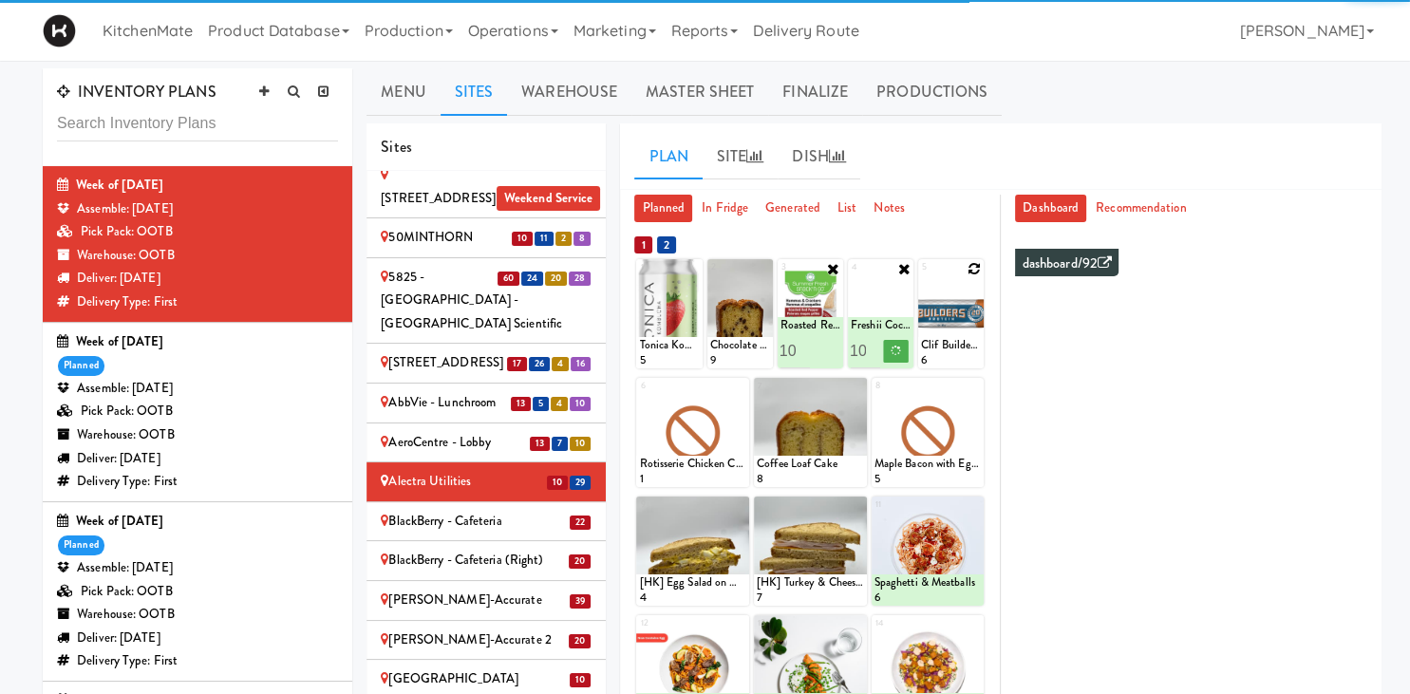
click at [978, 266] on icon at bounding box center [974, 268] width 13 height 13
click at [974, 296] on select "- Empty - Activia Probiotic Peach Mango Smoothie Aquafina Water Chocolate Milk …" at bounding box center [951, 322] width 60 height 91
click at [971, 271] on div "5 - Empty - Activia Probiotic Peach Mango Smoothie Aquafina Water Chocolate Mil…" at bounding box center [951, 313] width 66 height 109
click at [955, 312] on select "- Empty - Activia Probiotic Peach Mango Smoothie Aquafina Water Chocolate Milk …" at bounding box center [951, 322] width 60 height 91
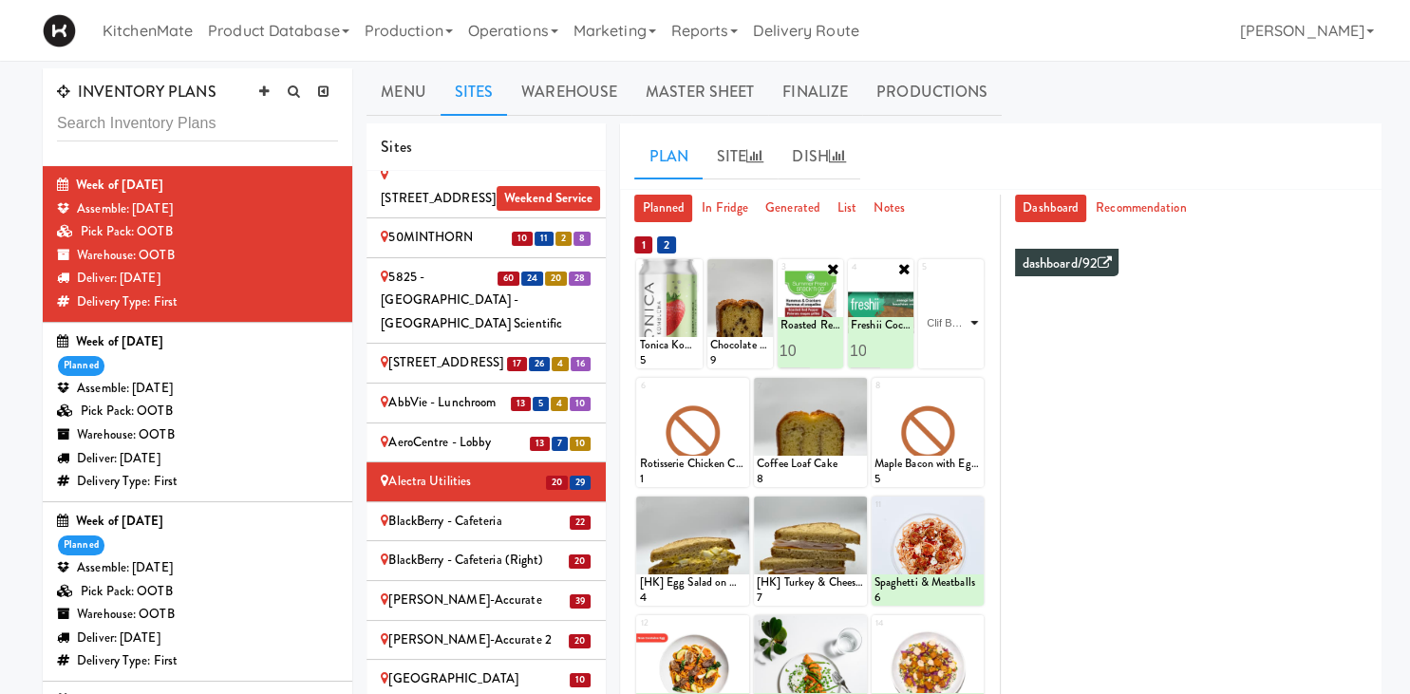
click option "Clif Builders proteins Bar Peanut Butter Chocolate" at bounding box center [0, 0] width 0 height 0
type input "10"
click at [971, 357] on button at bounding box center [966, 351] width 25 height 23
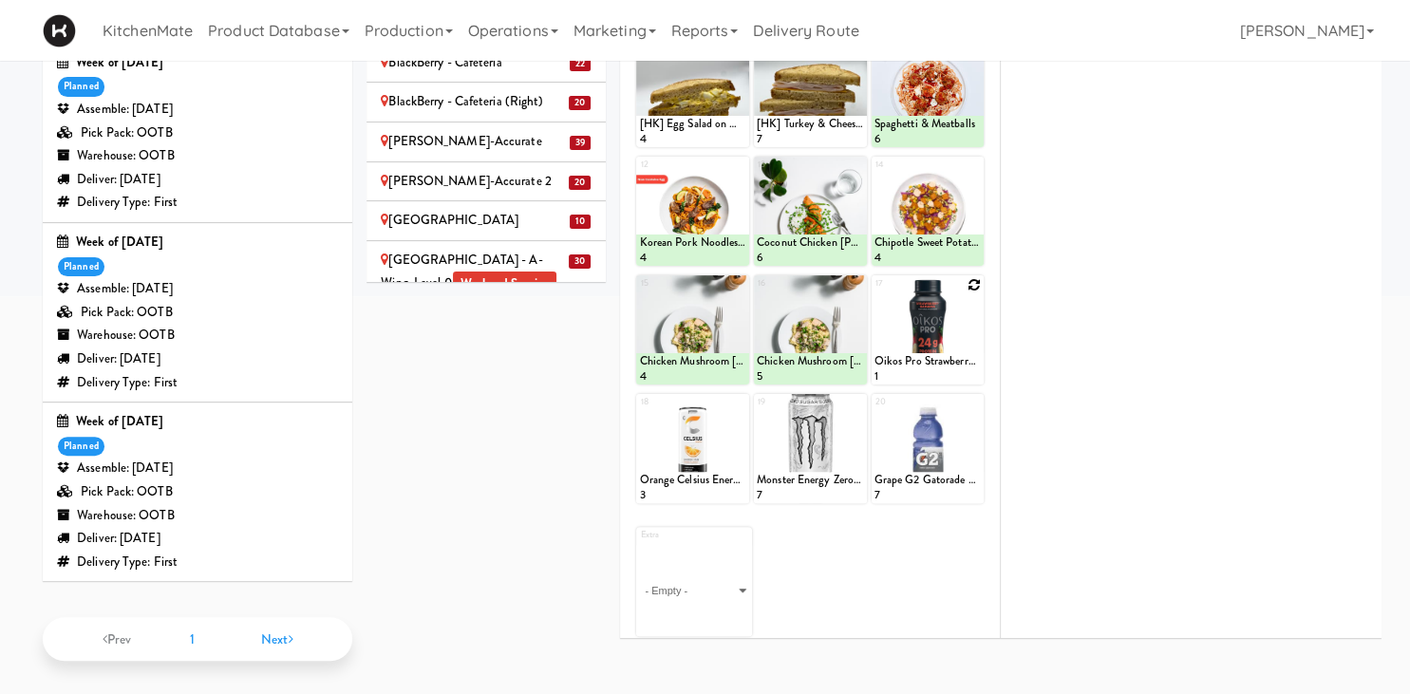
click at [974, 278] on icon at bounding box center [974, 284] width 13 height 13
drag, startPoint x: 977, startPoint y: 283, endPoint x: 959, endPoint y: 345, distance: 64.3
click at [977, 282] on div "17 - Empty - Activia Probiotic Peach Mango Smoothie Aquafina Water Chocolate Mi…" at bounding box center [928, 329] width 113 height 109
click at [959, 345] on select "- Empty - Activia Probiotic Peach Mango Smoothie Aquafina Water Chocolate Milk …" at bounding box center [928, 338] width 107 height 91
click at [875, 293] on select "- Empty - Activia Probiotic Peach Mango Smoothie Aquafina Water Chocolate Milk …" at bounding box center [928, 338] width 107 height 91
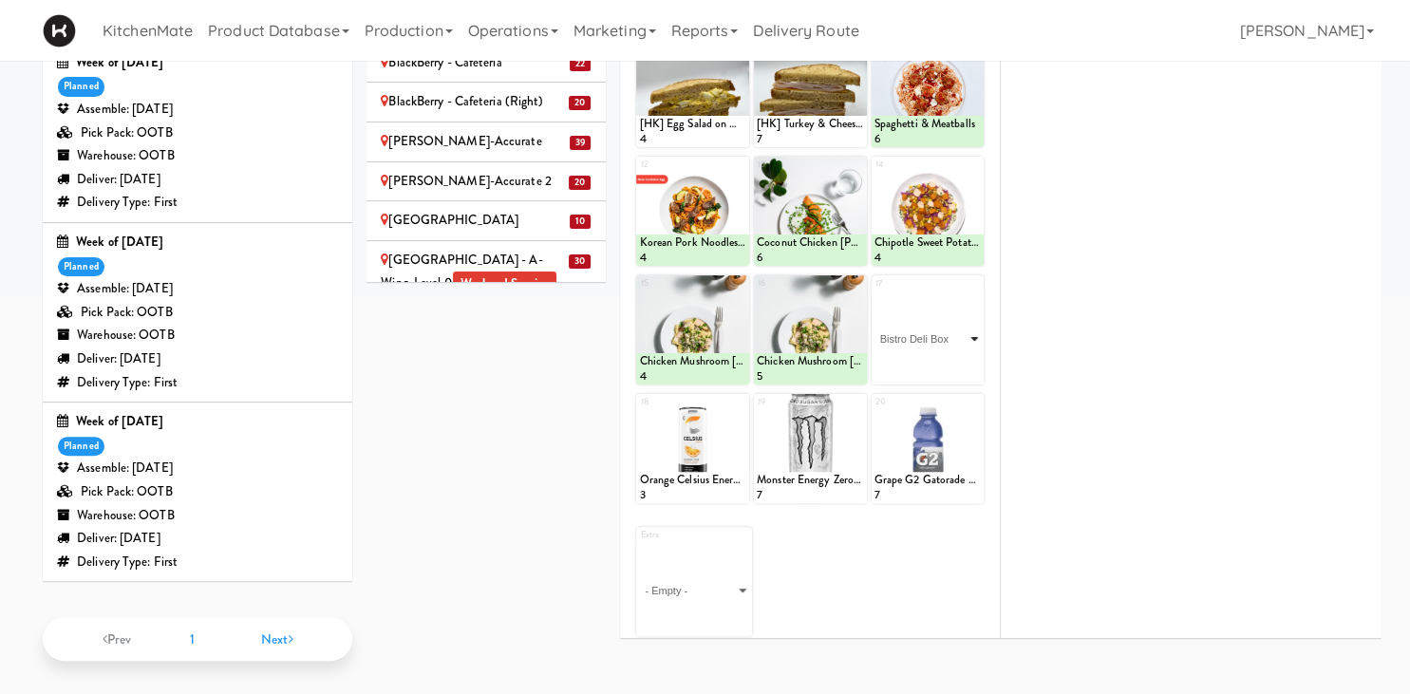
click option "Bistro Deli Box" at bounding box center [0, 0] width 0 height 0
click at [915, 354] on input "1" at bounding box center [901, 366] width 53 height 35
click at [916, 359] on input "2" at bounding box center [901, 366] width 53 height 35
click at [916, 359] on input "3" at bounding box center [901, 366] width 53 height 35
type input "4"
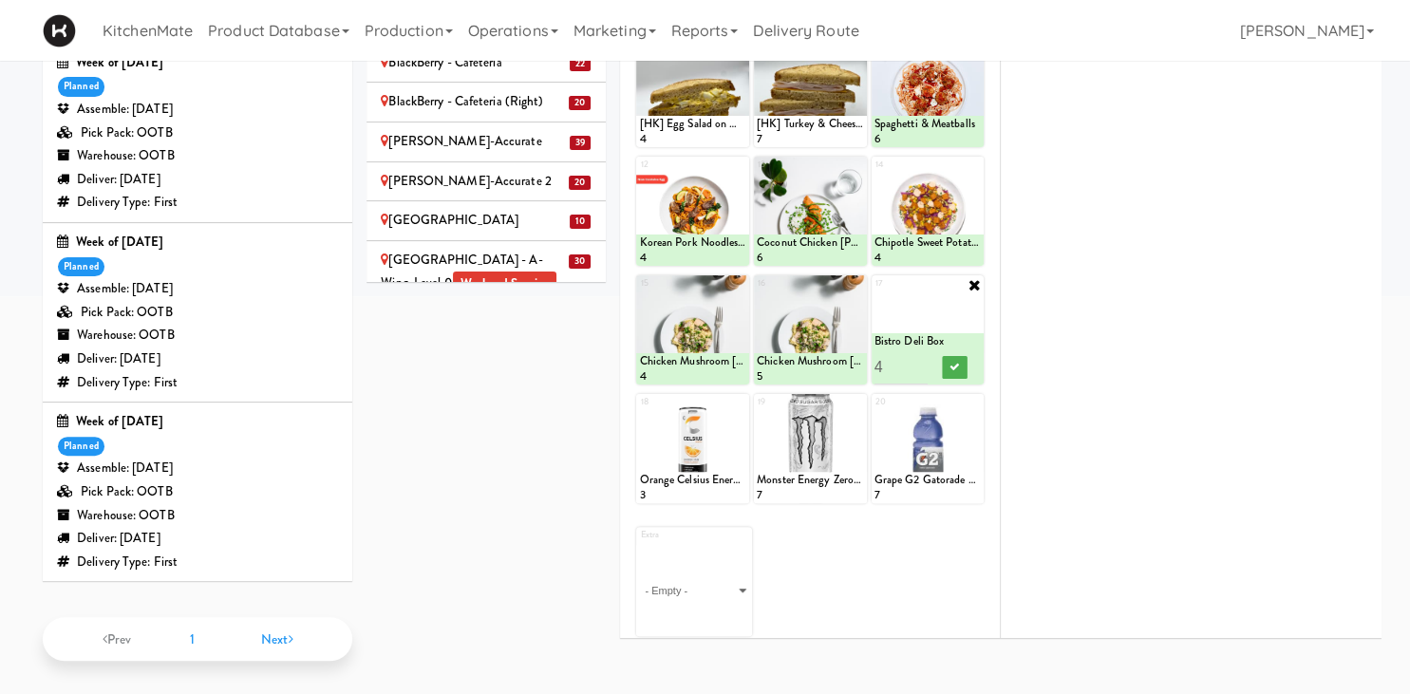
click at [916, 359] on input "4" at bounding box center [901, 366] width 53 height 35
click at [952, 362] on icon at bounding box center [954, 367] width 9 height 10
click at [743, 402] on icon at bounding box center [739, 403] width 13 height 13
click option "Orange Celsius Energy Drink" at bounding box center [0, 0] width 0 height 0
click at [689, 477] on input "2" at bounding box center [665, 485] width 53 height 35
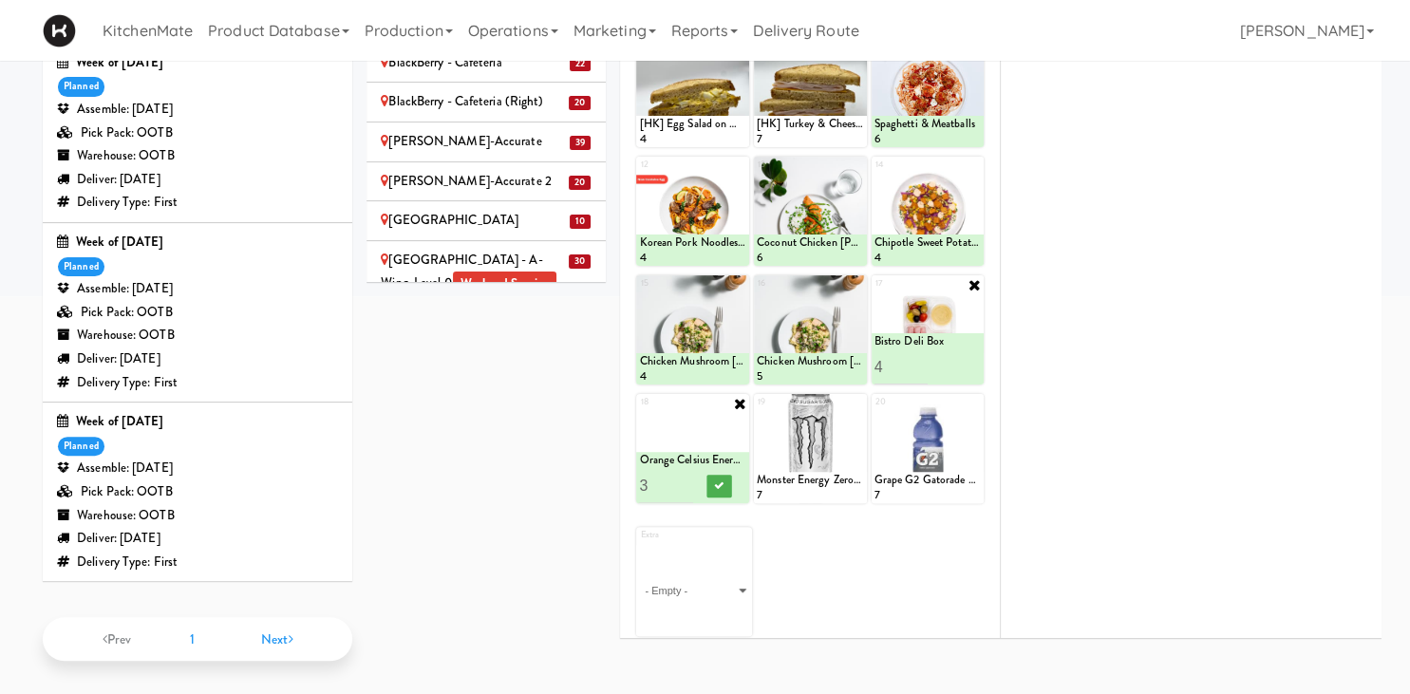
click at [689, 477] on input "3" at bounding box center [665, 485] width 53 height 35
click at [689, 477] on input "4" at bounding box center [665, 485] width 53 height 35
click at [689, 477] on input "5" at bounding box center [665, 485] width 53 height 35
click at [689, 477] on input "6" at bounding box center [665, 485] width 53 height 35
type input "7"
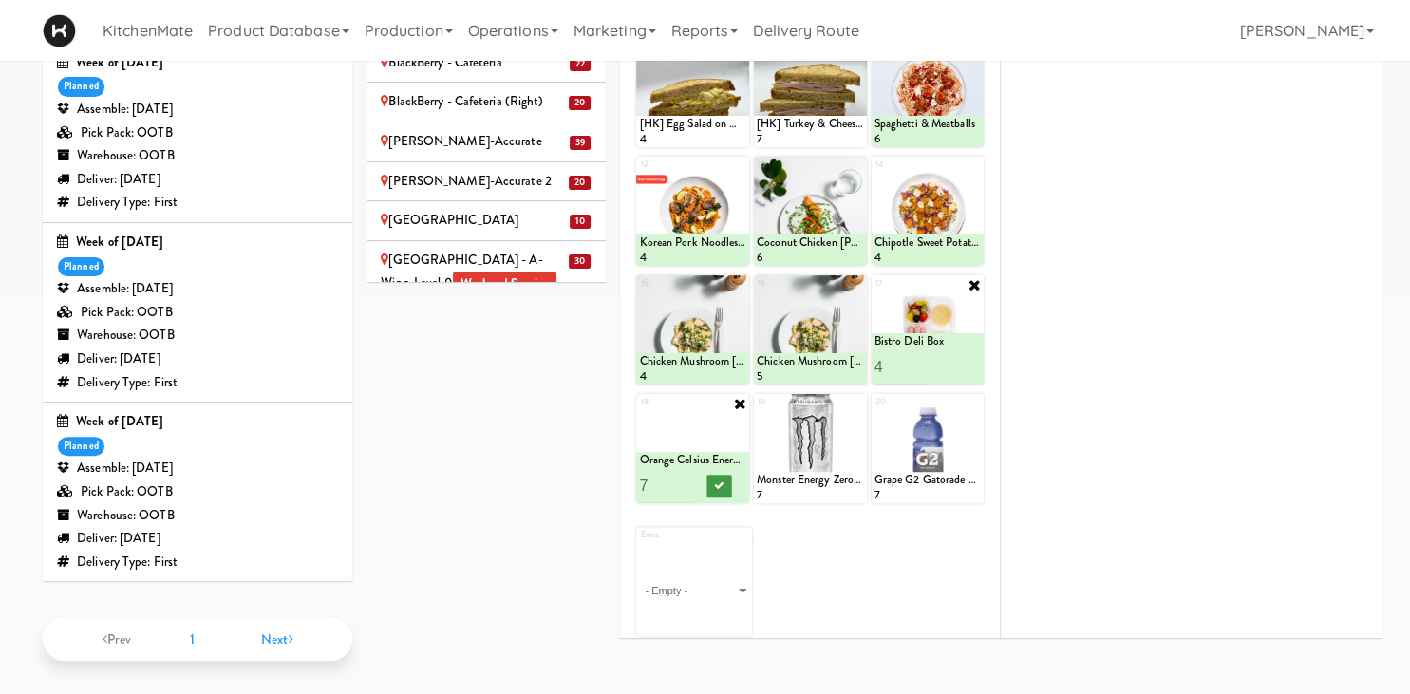
click at [690, 477] on input "7" at bounding box center [665, 485] width 53 height 35
click at [720, 481] on icon at bounding box center [719, 486] width 9 height 10
click at [857, 397] on icon at bounding box center [857, 403] width 13 height 13
click option "Monster Energy Zero Ultra" at bounding box center [0, 0] width 0 height 0
type input "14"
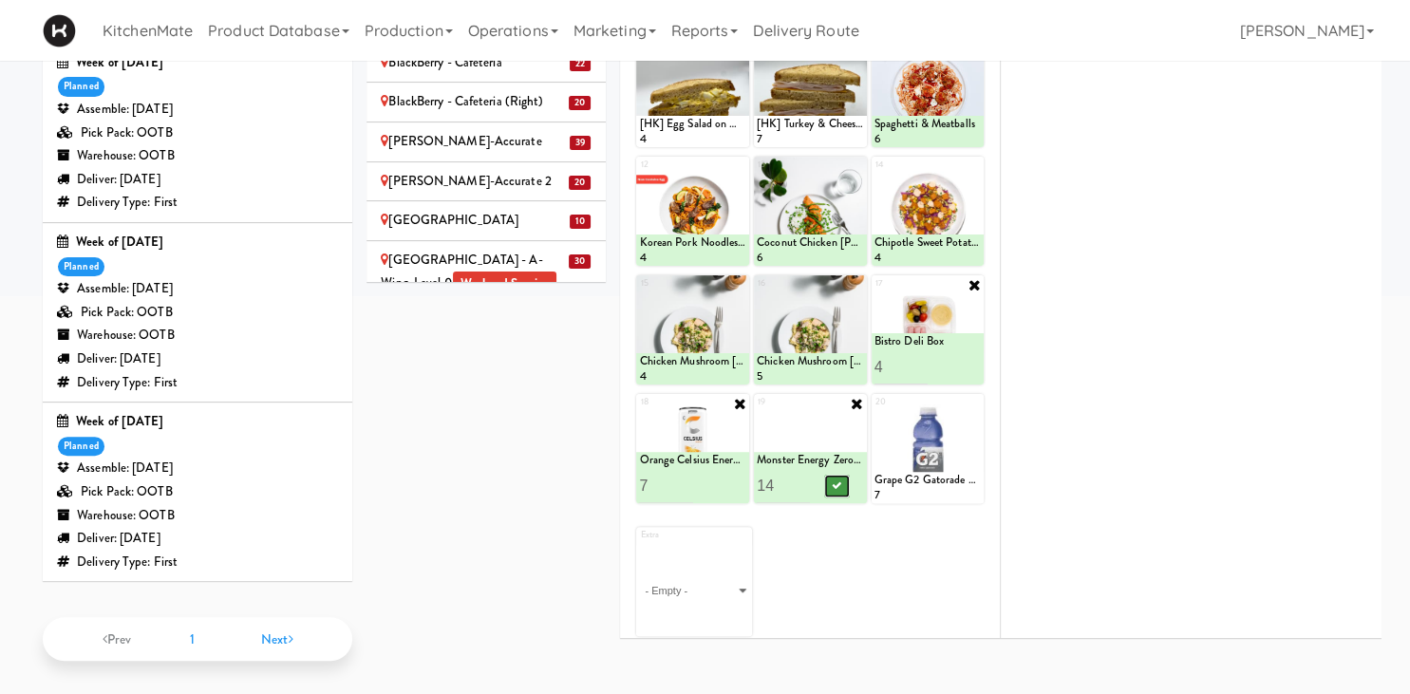
click at [835, 481] on icon at bounding box center [836, 486] width 9 height 10
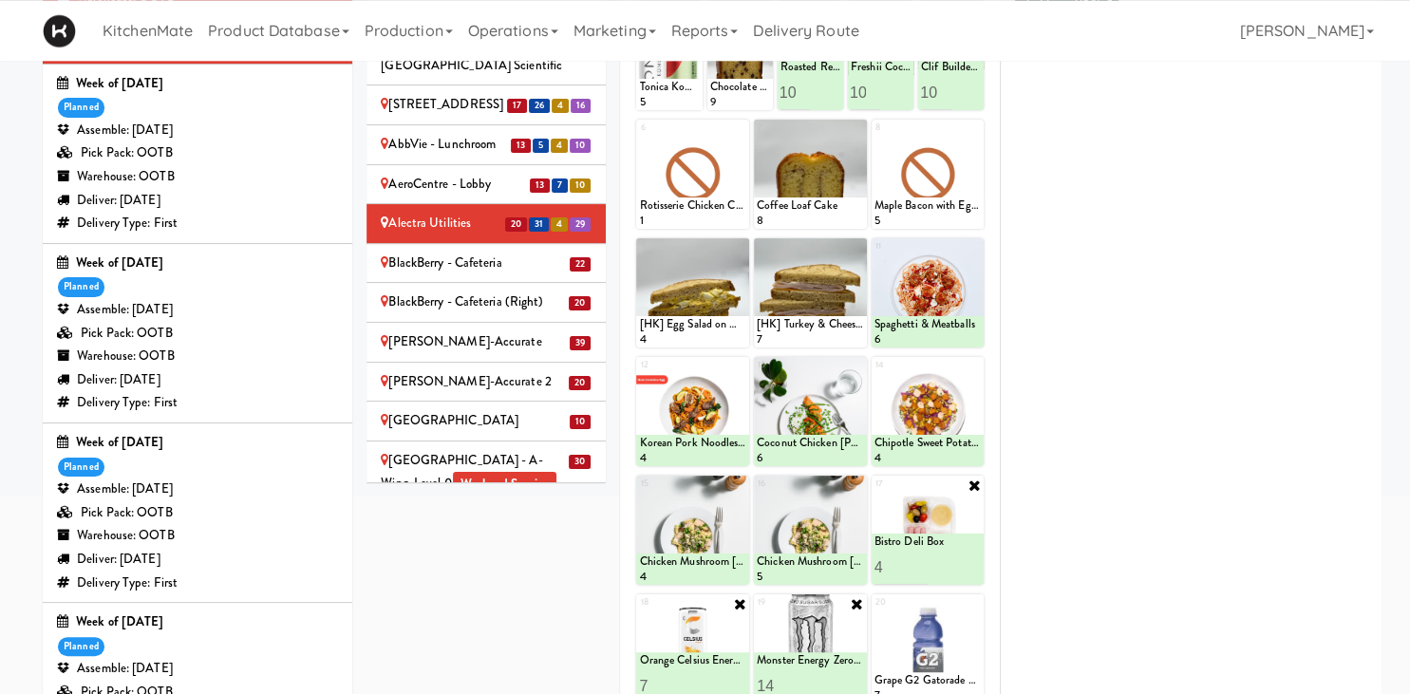
scroll to position [161, 0]
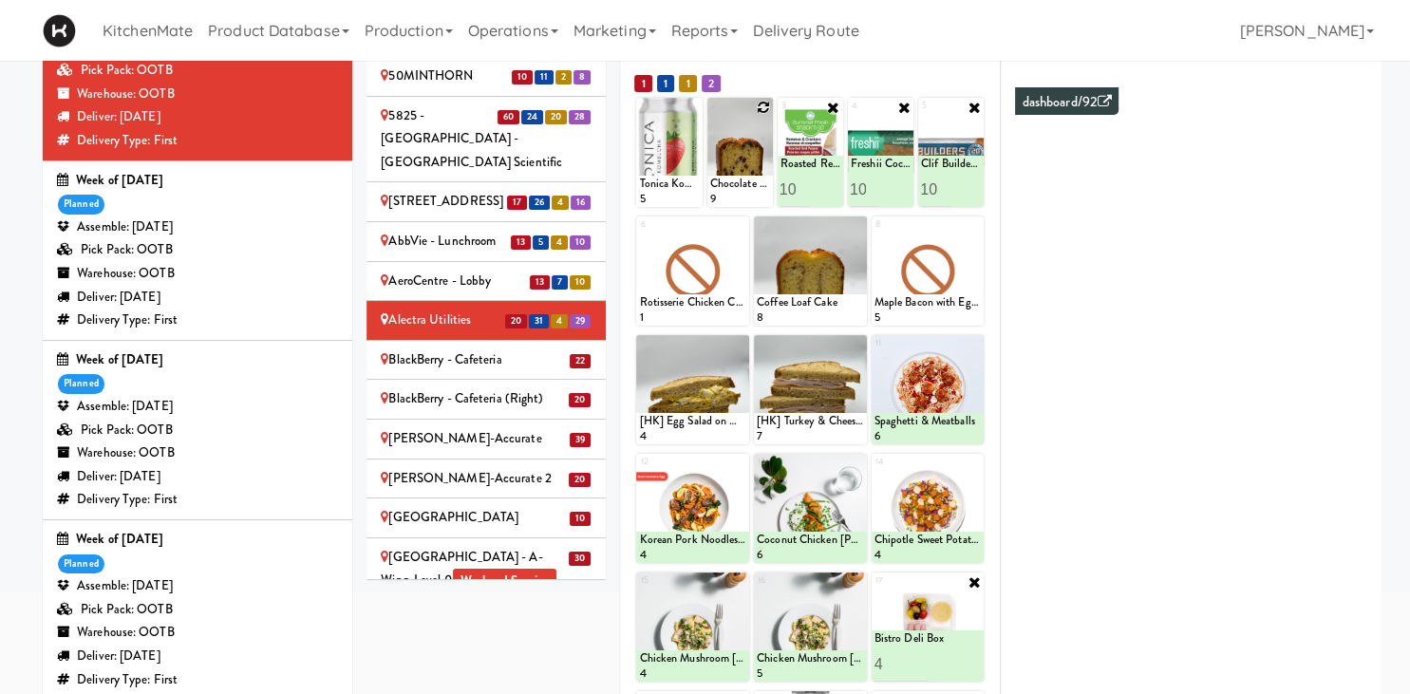
click at [762, 106] on icon at bounding box center [763, 107] width 13 height 13
click option "Chocolate Chip Loaf Cake" at bounding box center [0, 0] width 0 height 0
type input "14"
click at [755, 184] on button at bounding box center [755, 190] width 25 height 23
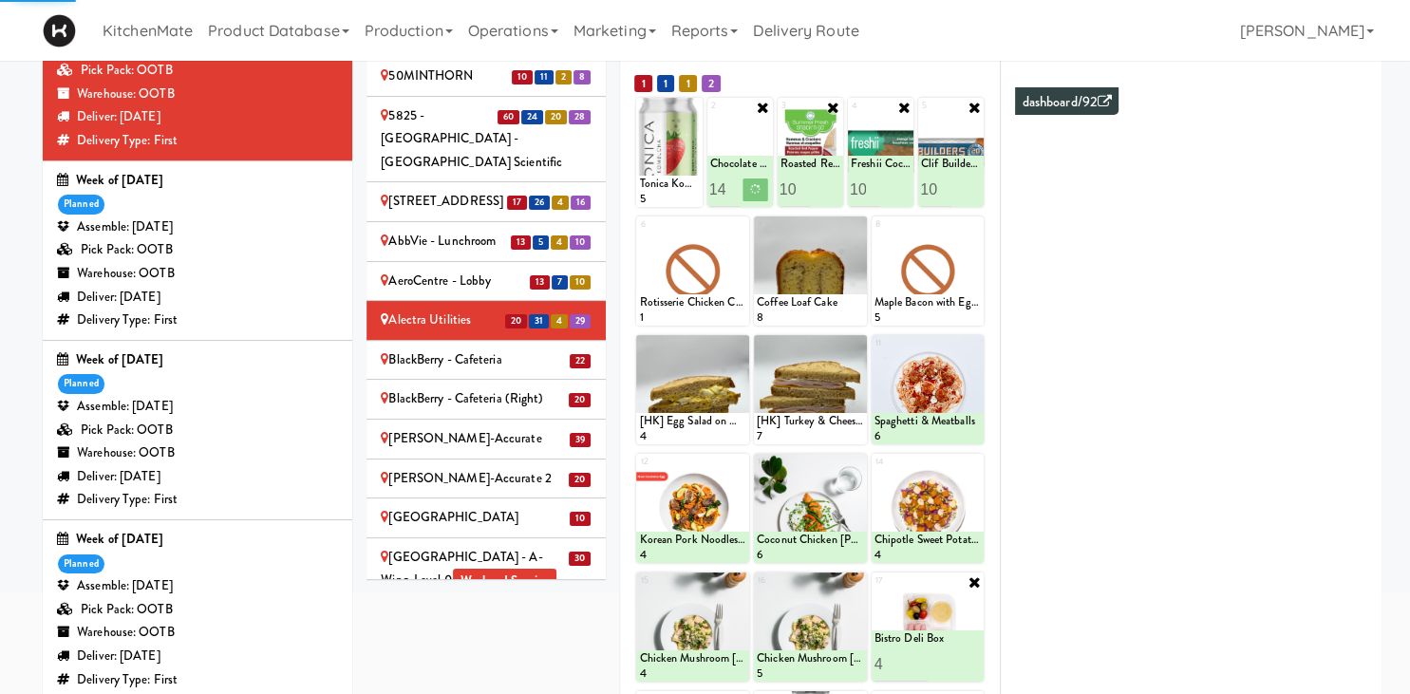
click at [0, 0] on icon at bounding box center [0, 0] width 0 height 0
click at [639, 235] on select "- Empty - Activia Probiotic Peach Mango Smoothie Aquafina Water Chocolate Milk …" at bounding box center [692, 280] width 107 height 91
click option "Chicken Salad & Bacon Wrap" at bounding box center [0, 0] width 0 height 0
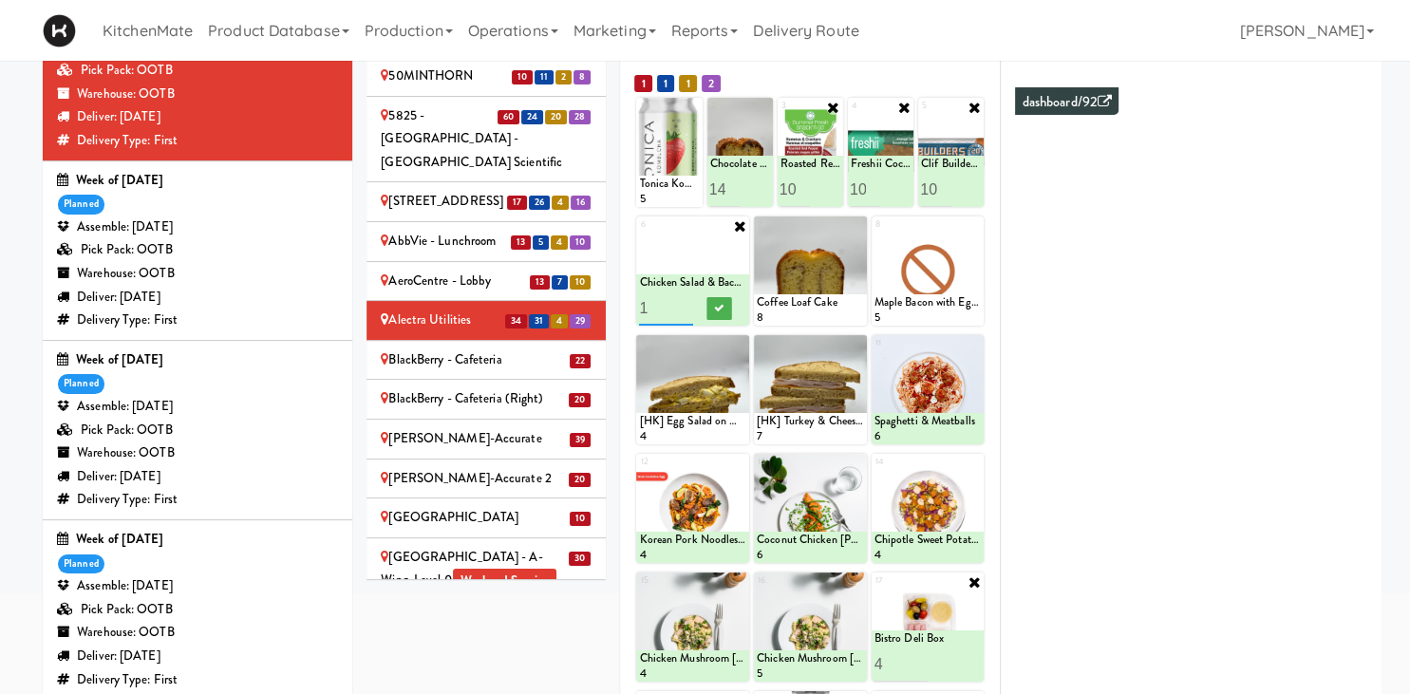
click at [655, 302] on input "1" at bounding box center [665, 308] width 53 height 35
type input "10"
click at [712, 310] on button at bounding box center [719, 308] width 25 height 23
click at [977, 227] on icon at bounding box center [974, 225] width 13 height 13
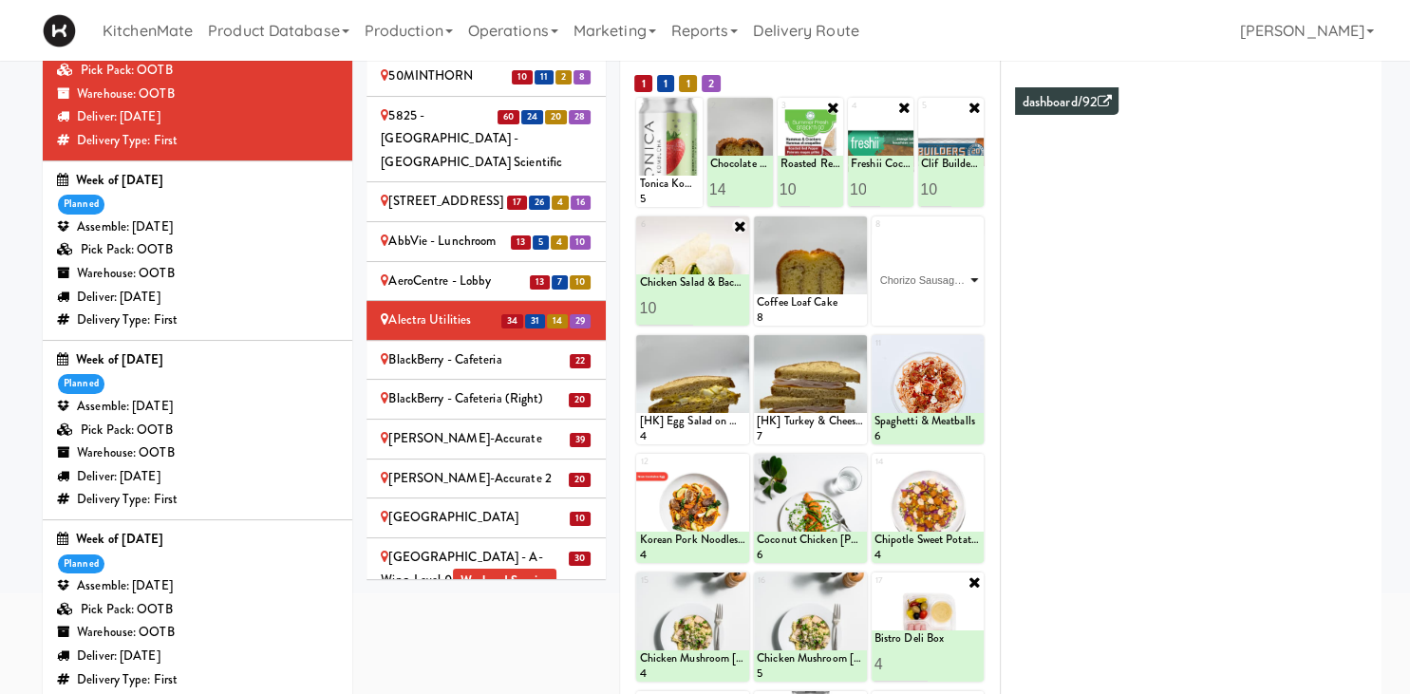
click option "Chorizo Sausage Breakfast Wrap" at bounding box center [0, 0] width 0 height 0
type input "6"
click at [952, 313] on button at bounding box center [954, 308] width 25 height 23
click at [740, 339] on icon at bounding box center [739, 344] width 13 height 13
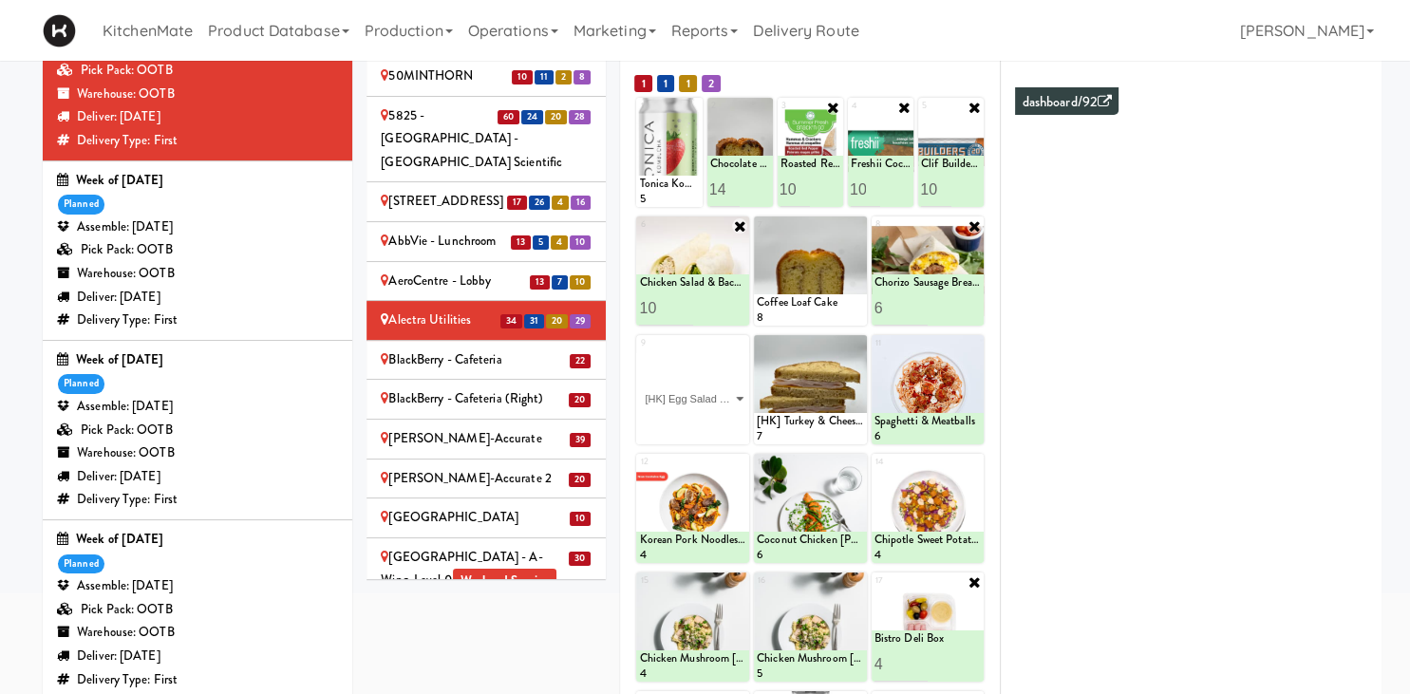
click option "[HK] Egg Salad on Multigrain" at bounding box center [0, 0] width 0 height 0
click at [659, 427] on input "1" at bounding box center [665, 426] width 53 height 35
type input "12"
click at [712, 424] on button at bounding box center [719, 427] width 25 height 23
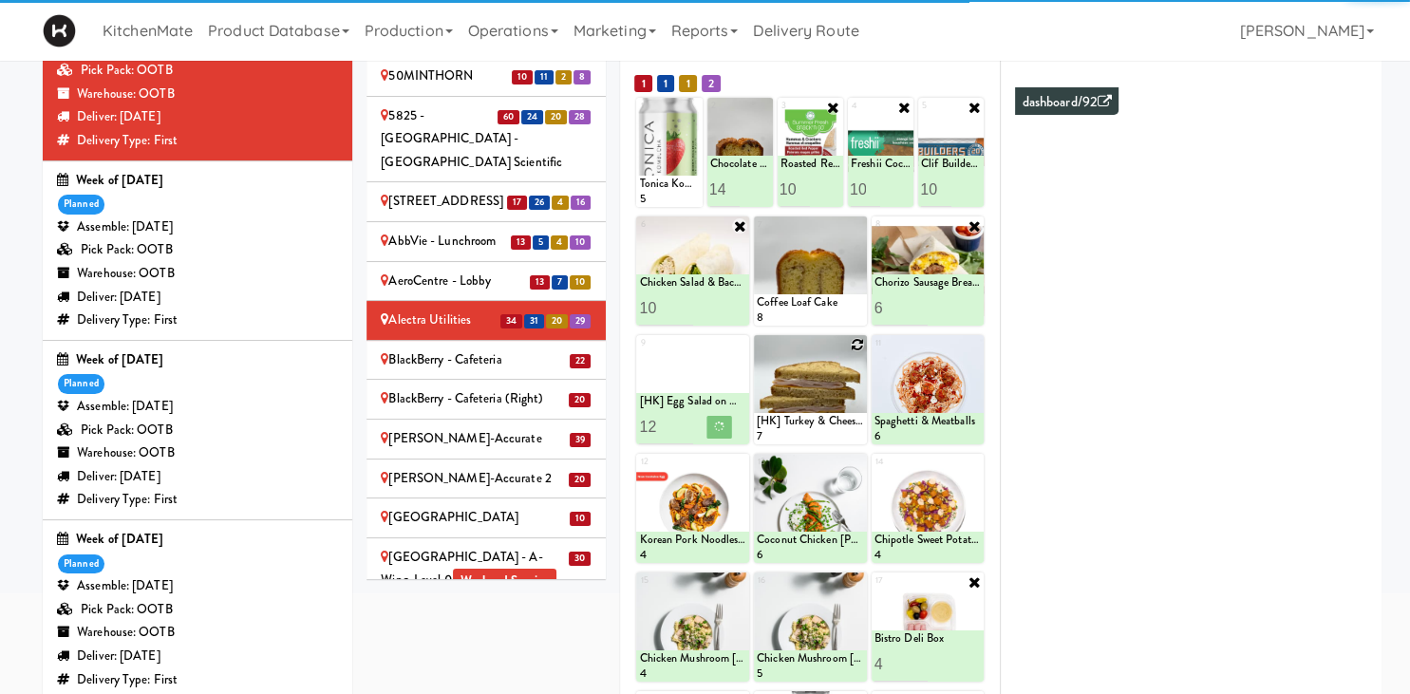
click at [861, 344] on icon at bounding box center [857, 344] width 13 height 13
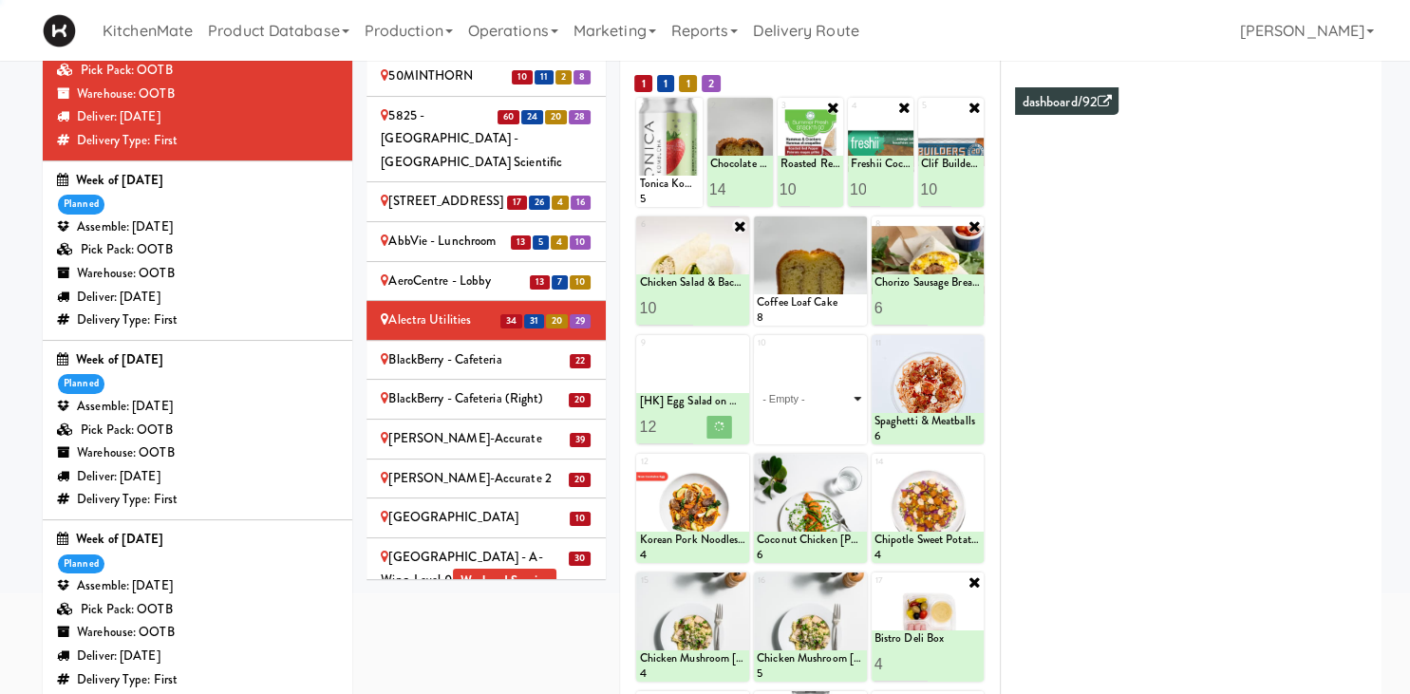
click at [855, 363] on select "- Empty - Activia Probiotic Peach Mango Smoothie Aquafina Water Chocolate Milk …" at bounding box center [810, 398] width 107 height 91
click option "[HK] Turkey & Cheese Multigrain" at bounding box center [0, 0] width 0 height 0
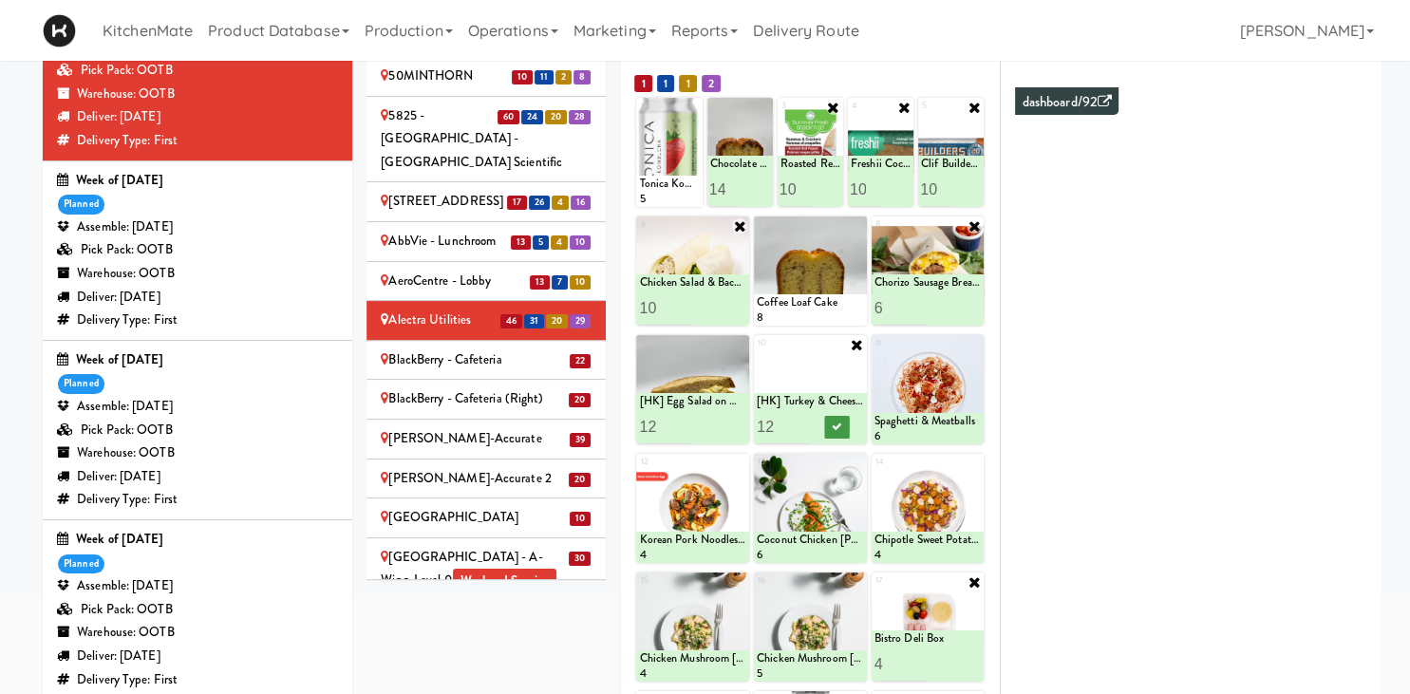
type input "12"
click at [840, 423] on icon at bounding box center [836, 427] width 9 height 10
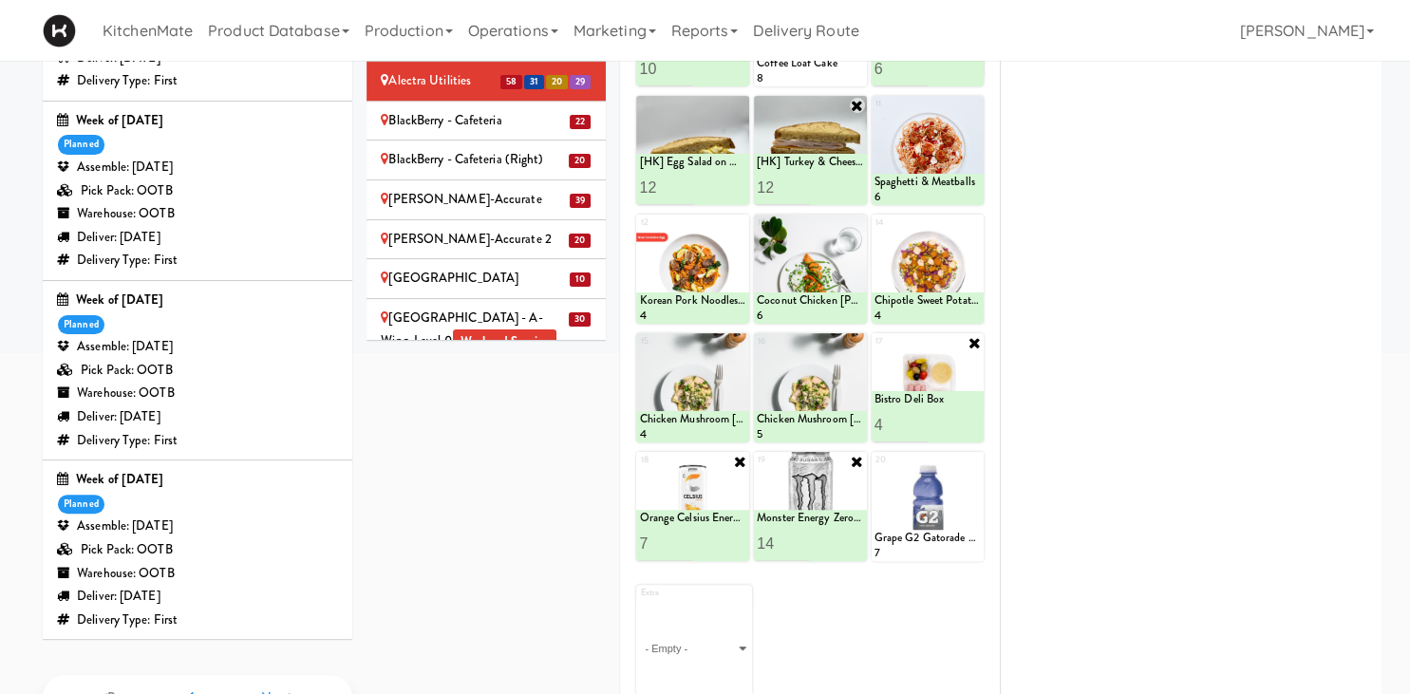
scroll to position [100, 0]
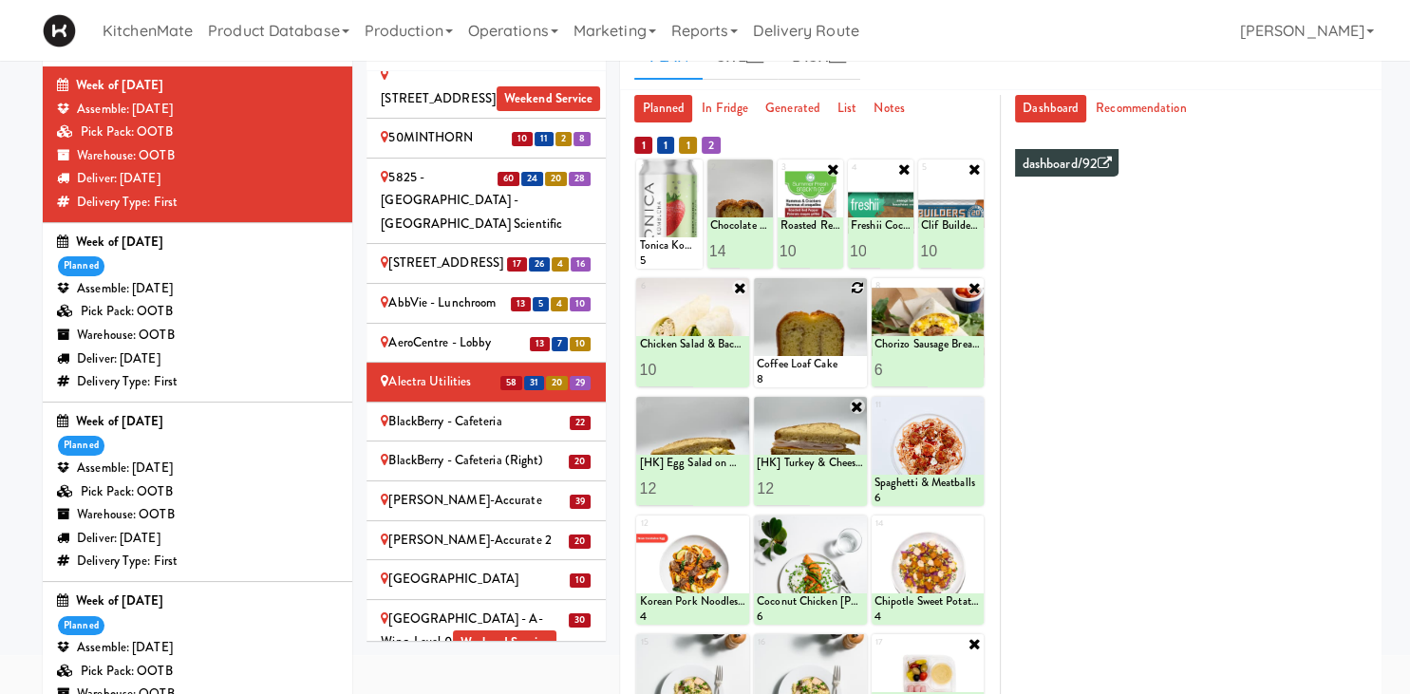
click at [856, 286] on icon at bounding box center [857, 287] width 13 height 13
click at [757, 296] on select "- Empty - Activia Probiotic Peach Mango Smoothie Aquafina Water Chocolate Milk …" at bounding box center [810, 341] width 107 height 91
click option "Maple Bacon with Egg & Cheddar on Sesame Seed Bagel" at bounding box center [0, 0] width 0 height 0
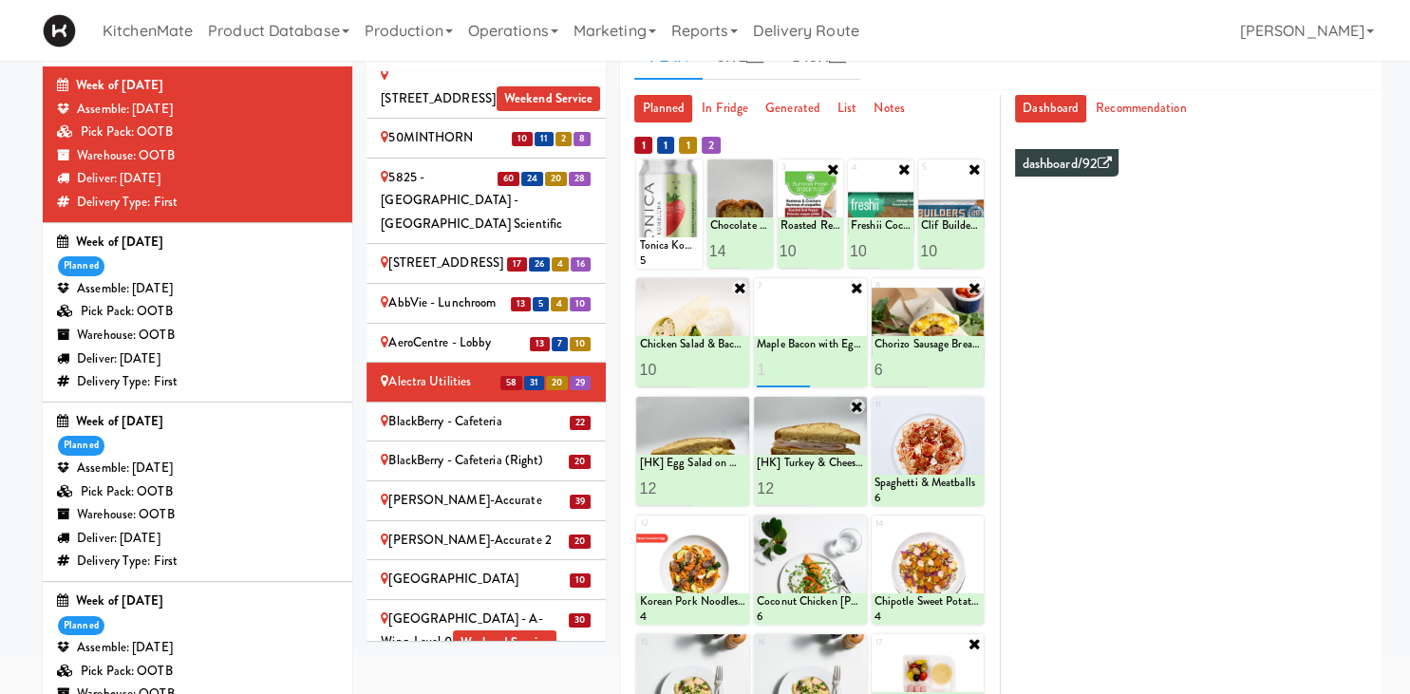
type input "1"
type input "8"
click at [842, 367] on button at bounding box center [836, 370] width 25 height 23
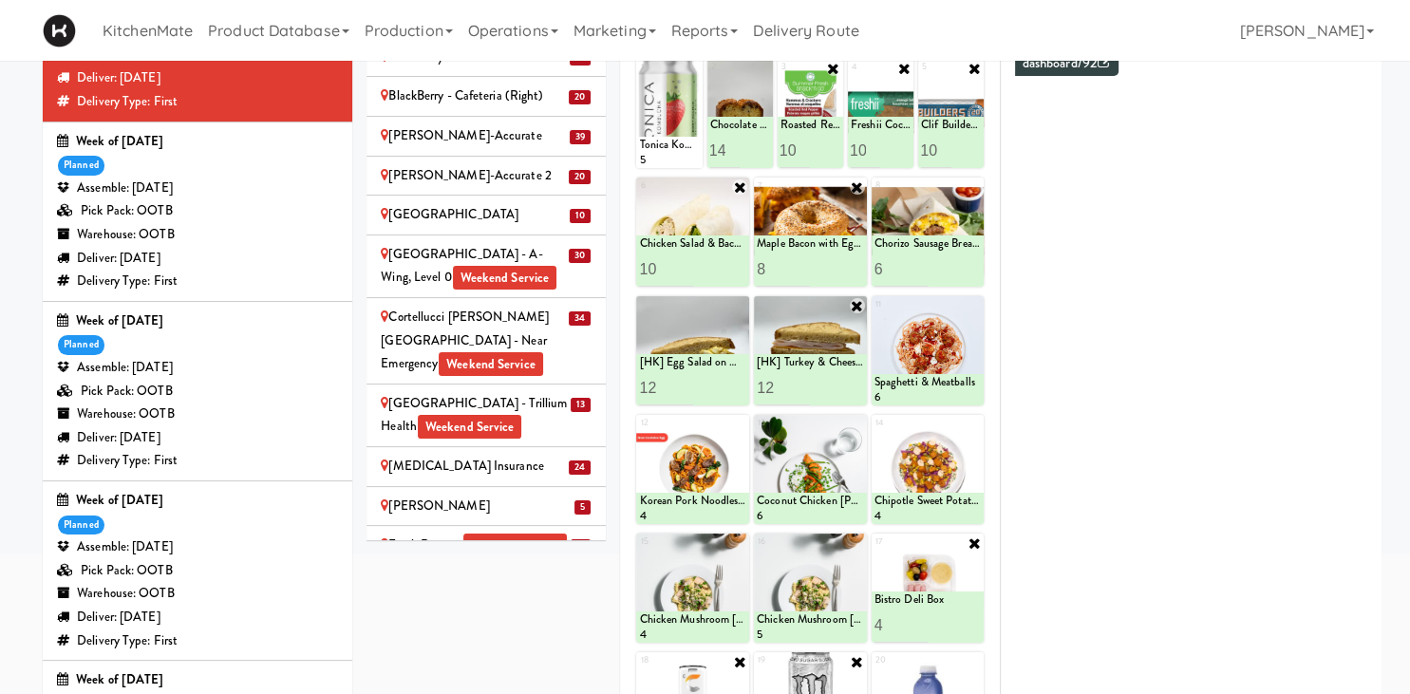
scroll to position [462, 0]
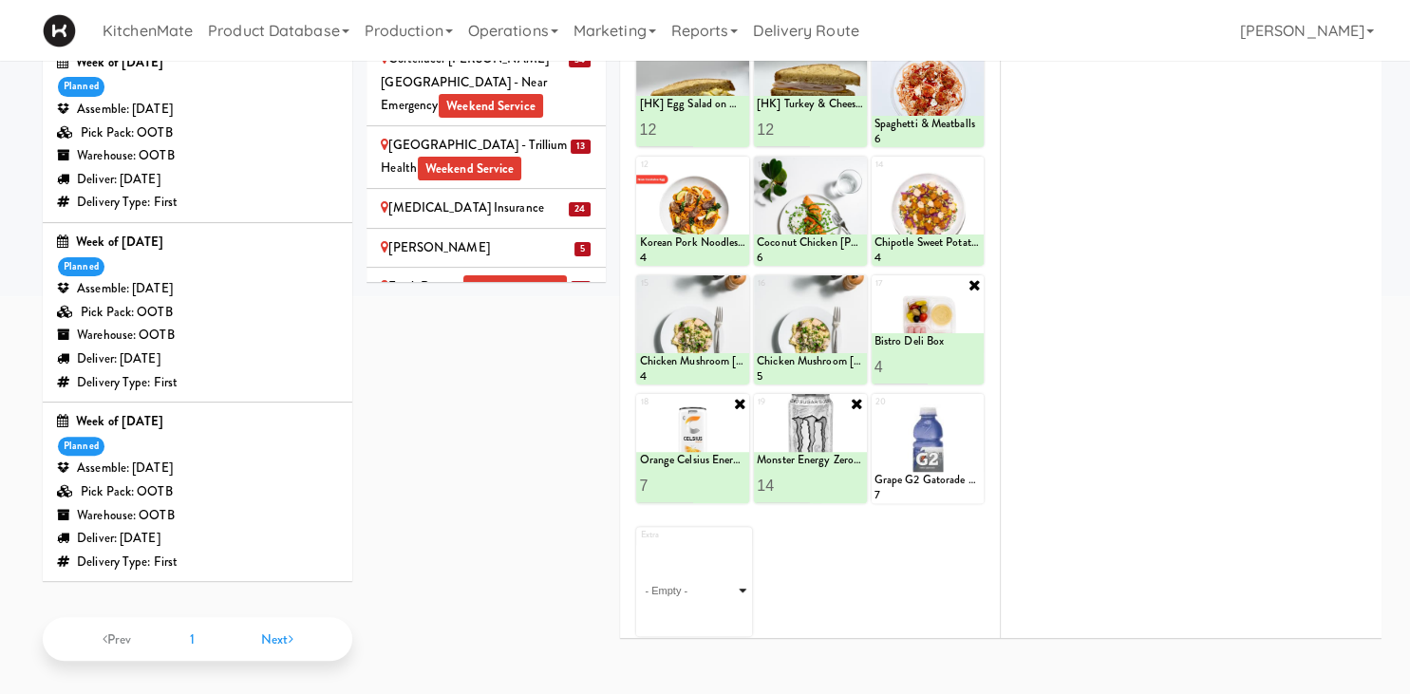
click at [639, 545] on select "- Empty - Activia Probiotic Peach Mango Smoothie Aquafina Water Chocolate Milk …" at bounding box center [694, 590] width 110 height 91
click option "Grilled Chicken Caesar Salad" at bounding box center [0, 0] width 0 height 0
type input "2"
click at [686, 606] on input "2" at bounding box center [666, 618] width 55 height 35
click at [726, 610] on button at bounding box center [721, 619] width 25 height 23
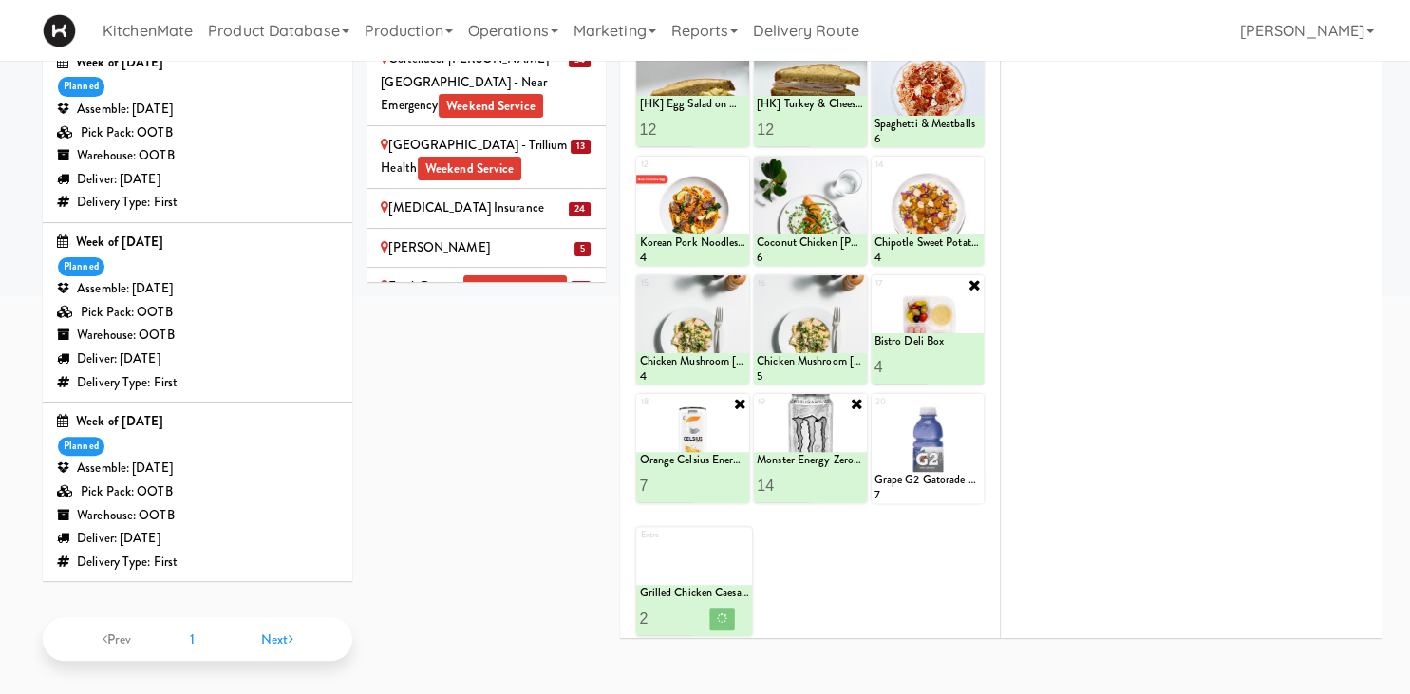
click at [524, 642] on div "Sites 18 18 6 9 100 Sheppard Ave - Lobby 110 Sheppard Ave E Weekend Service 18 …" at bounding box center [874, 159] width 1015 height 989
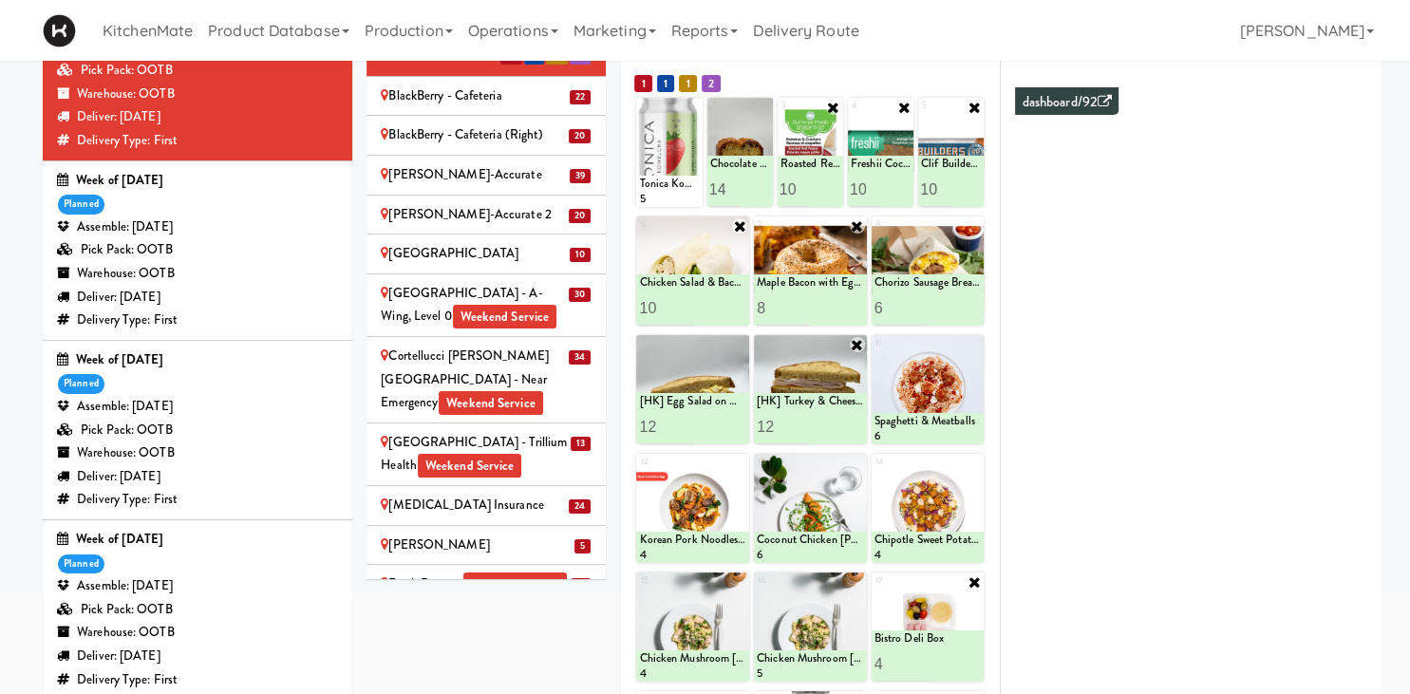
click at [523, 108] on div "BlackBerry - Cafeteria" at bounding box center [486, 97] width 211 height 24
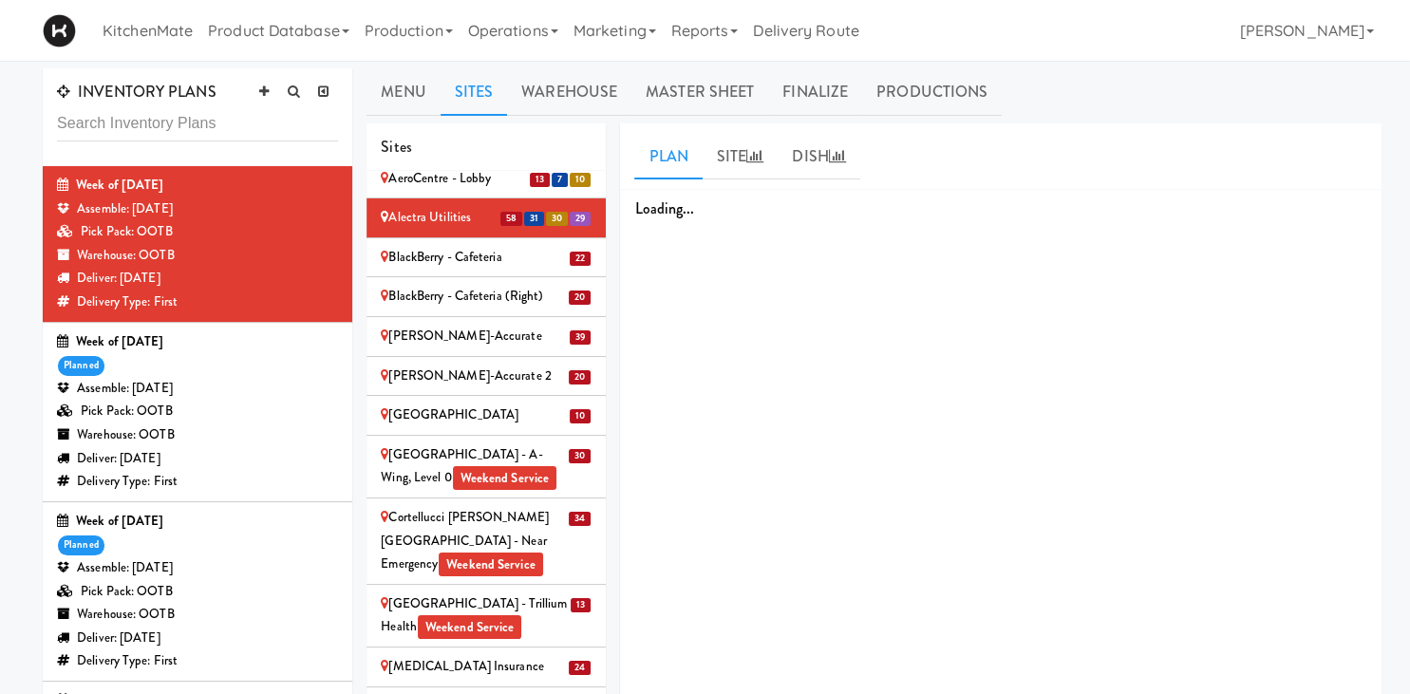
scroll to position [925, 0]
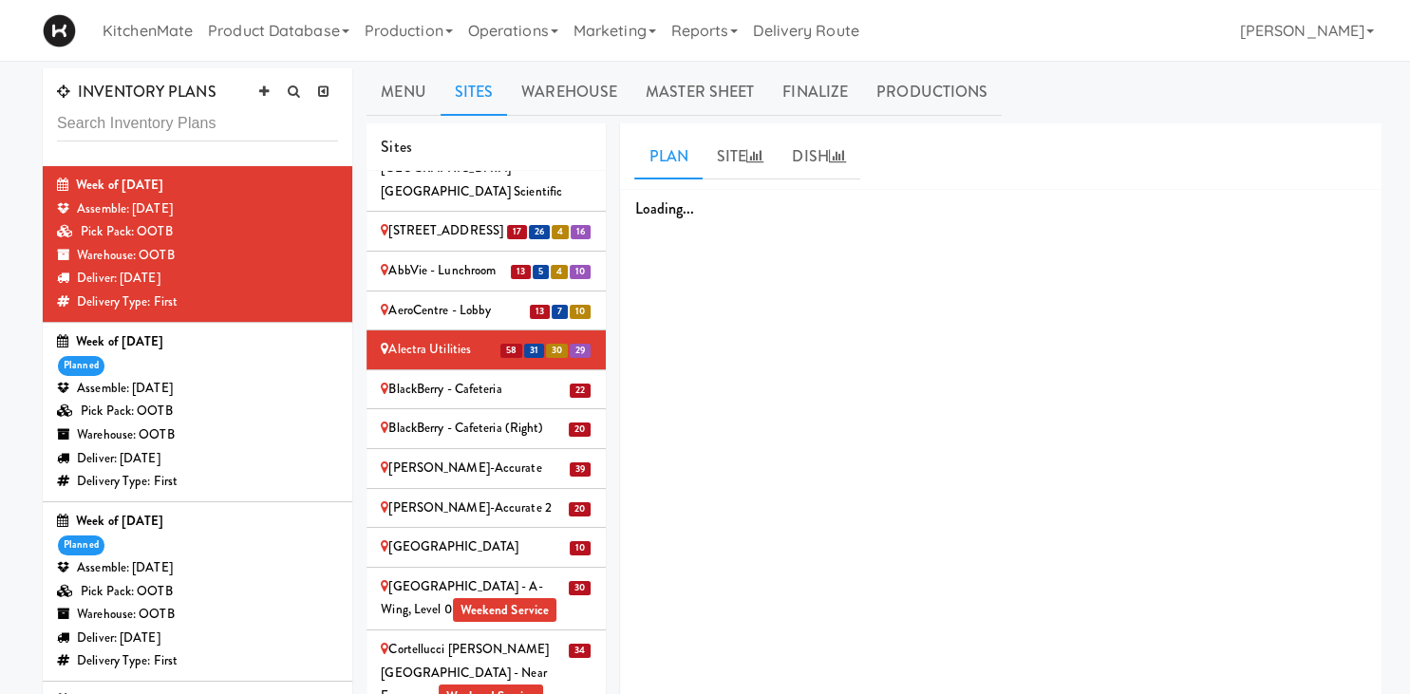
click at [533, 378] on div "BlackBerry - Cafeteria" at bounding box center [486, 390] width 211 height 24
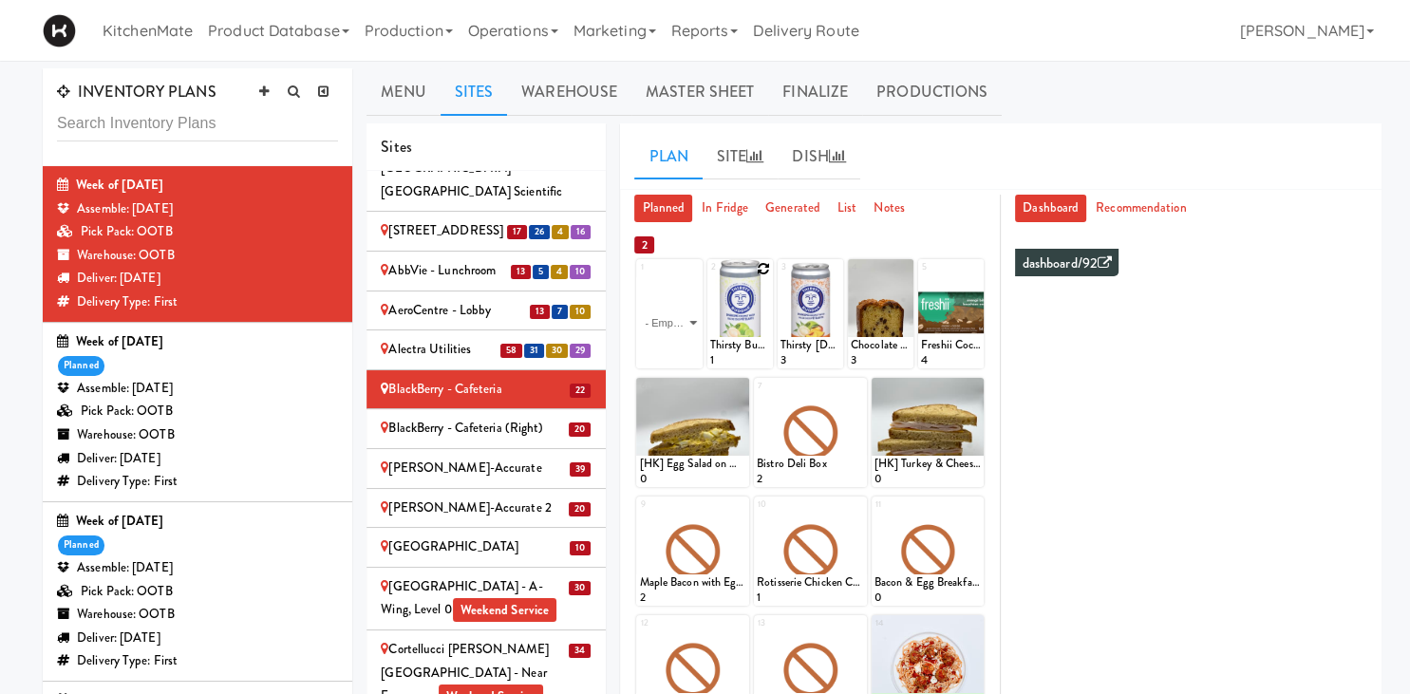
click at [758, 274] on div at bounding box center [740, 313] width 66 height 109
click at [754, 293] on div at bounding box center [740, 313] width 66 height 109
click at [764, 272] on icon at bounding box center [763, 268] width 13 height 13
click option "Thirsty Buddha - Lime" at bounding box center [0, 0] width 0 height 0
type input "5"
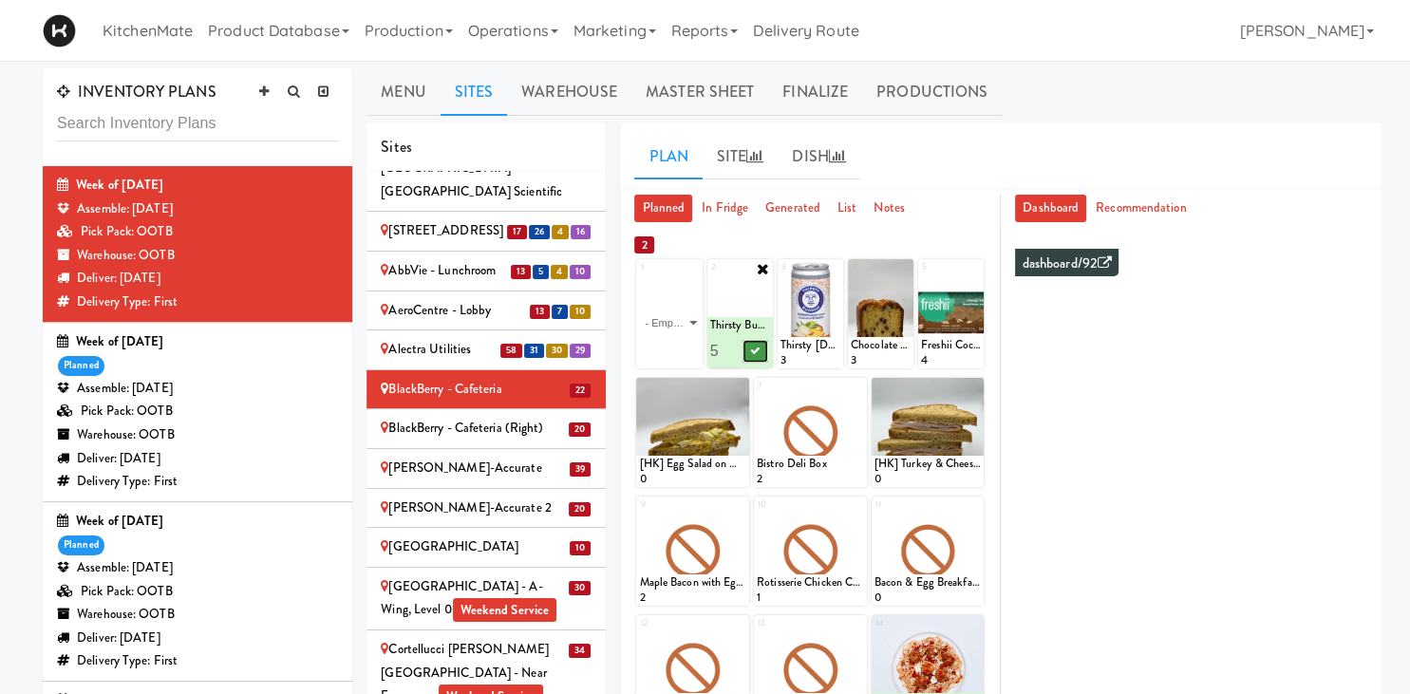
click at [759, 355] on icon at bounding box center [754, 351] width 9 height 10
click at [906, 264] on icon at bounding box center [903, 268] width 13 height 13
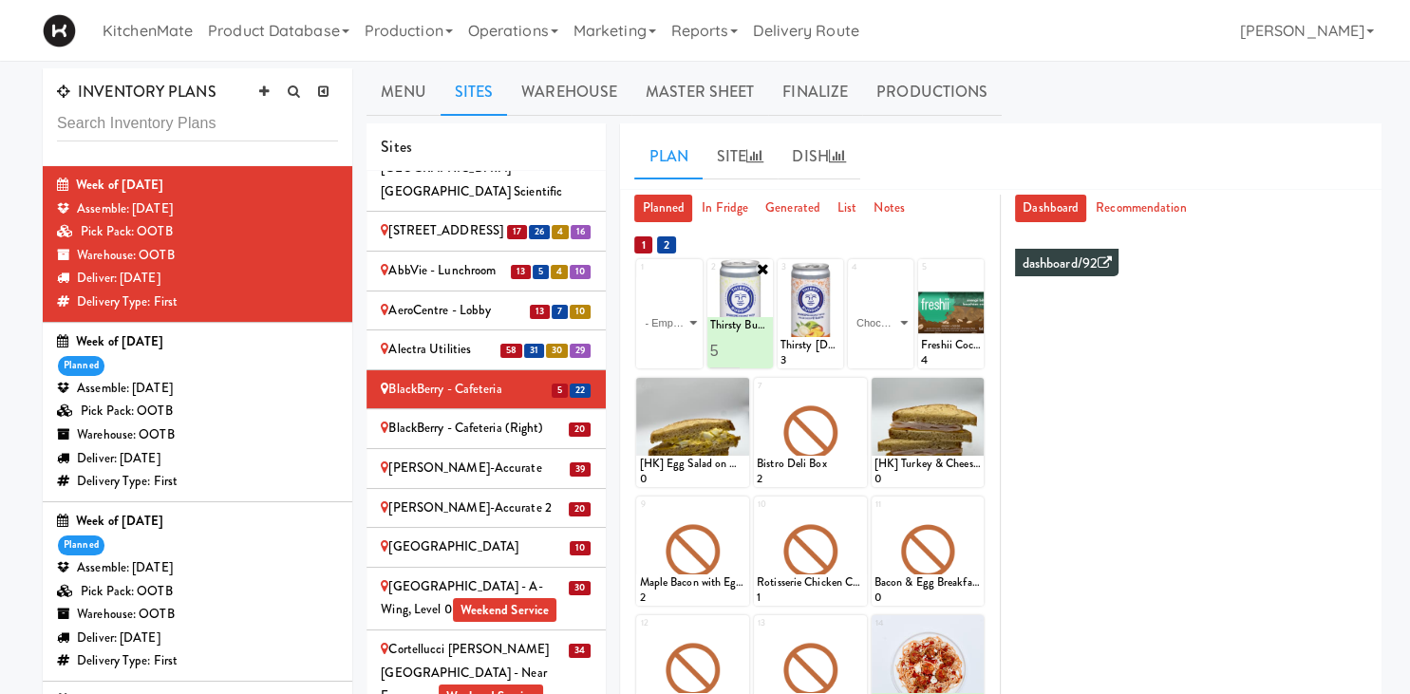
click option "Chocolate Chip Loaf Cake" at bounding box center [0, 0] width 0 height 0
type input "6"
click at [898, 355] on icon at bounding box center [896, 351] width 9 height 10
click at [743, 386] on icon at bounding box center [739, 387] width 13 height 13
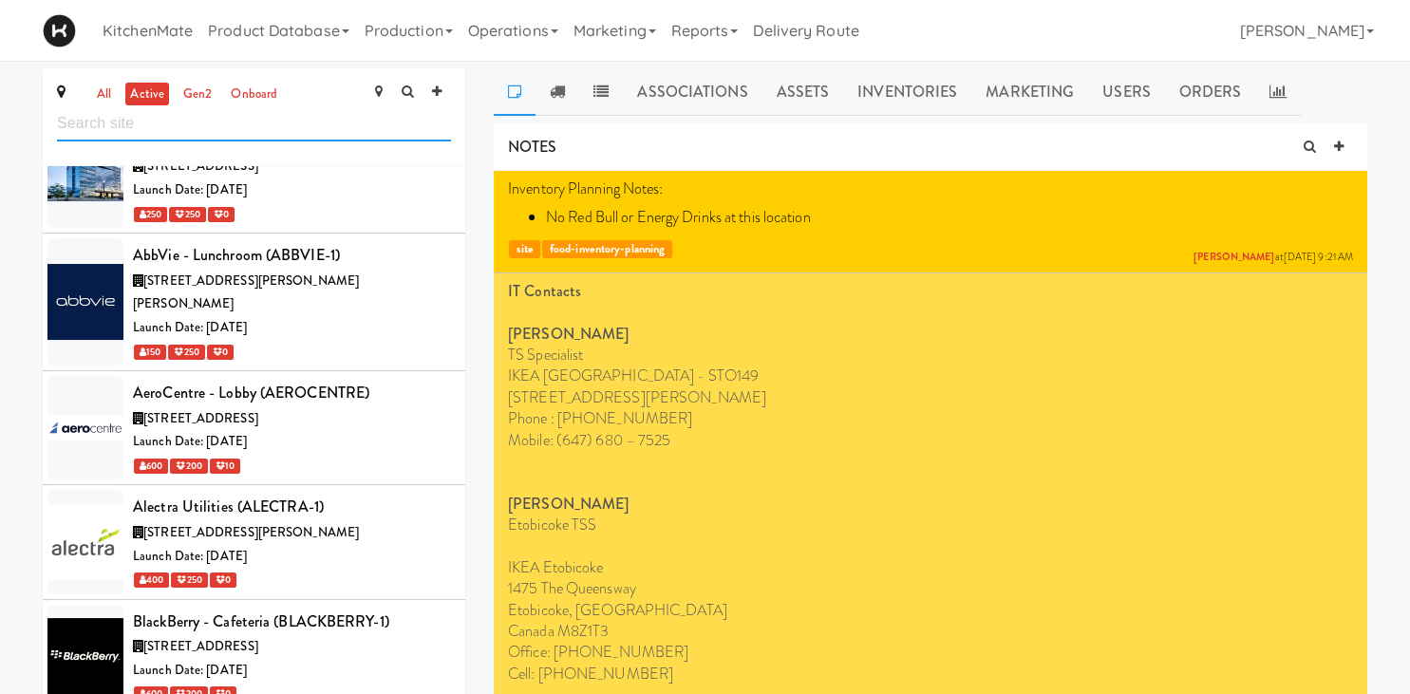
scroll to position [2082, 0]
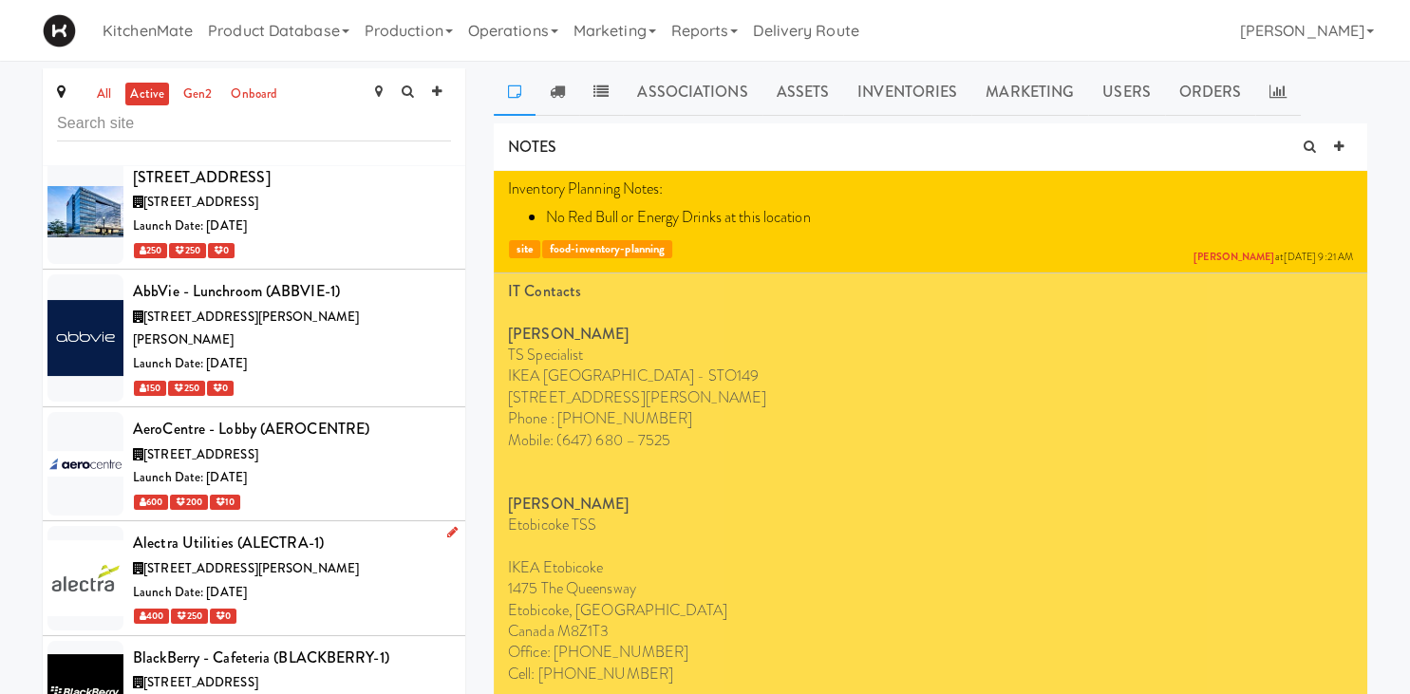
click at [360, 557] on div "[STREET_ADDRESS][PERSON_NAME]" at bounding box center [292, 569] width 318 height 24
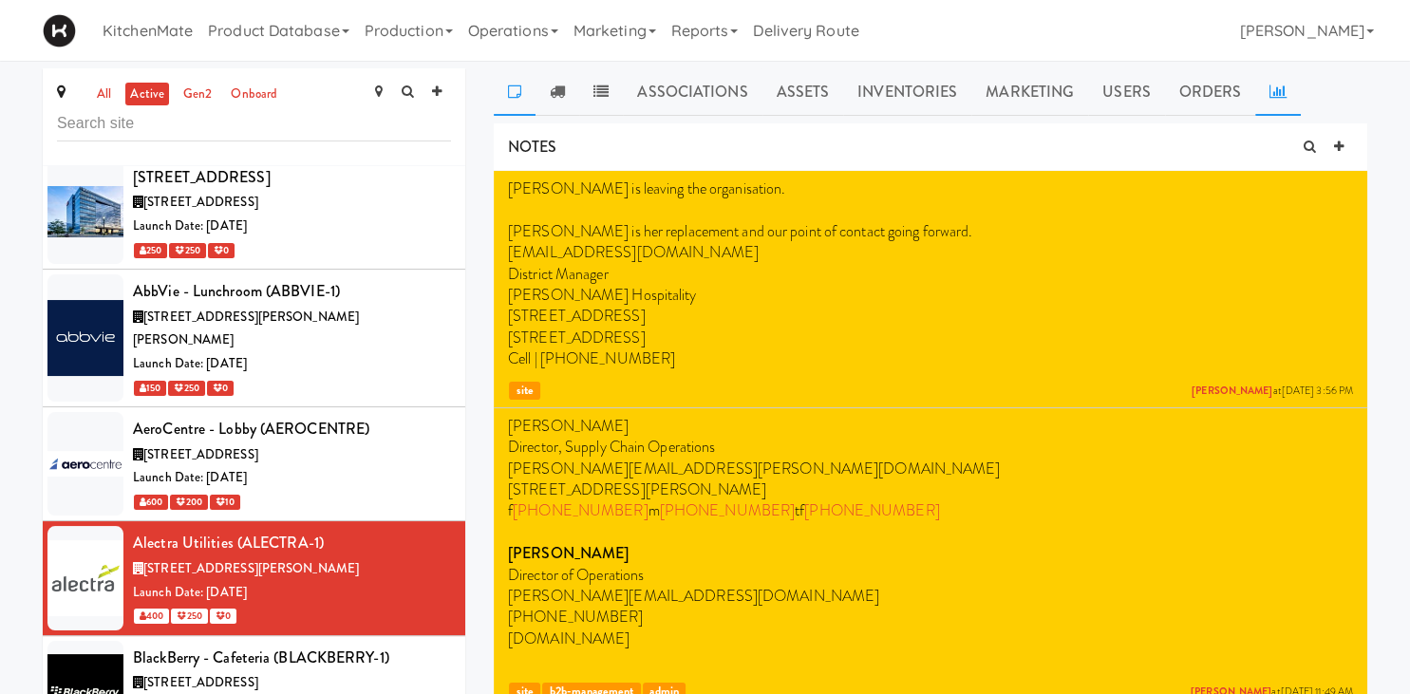
click at [1276, 91] on icon at bounding box center [1278, 91] width 17 height 15
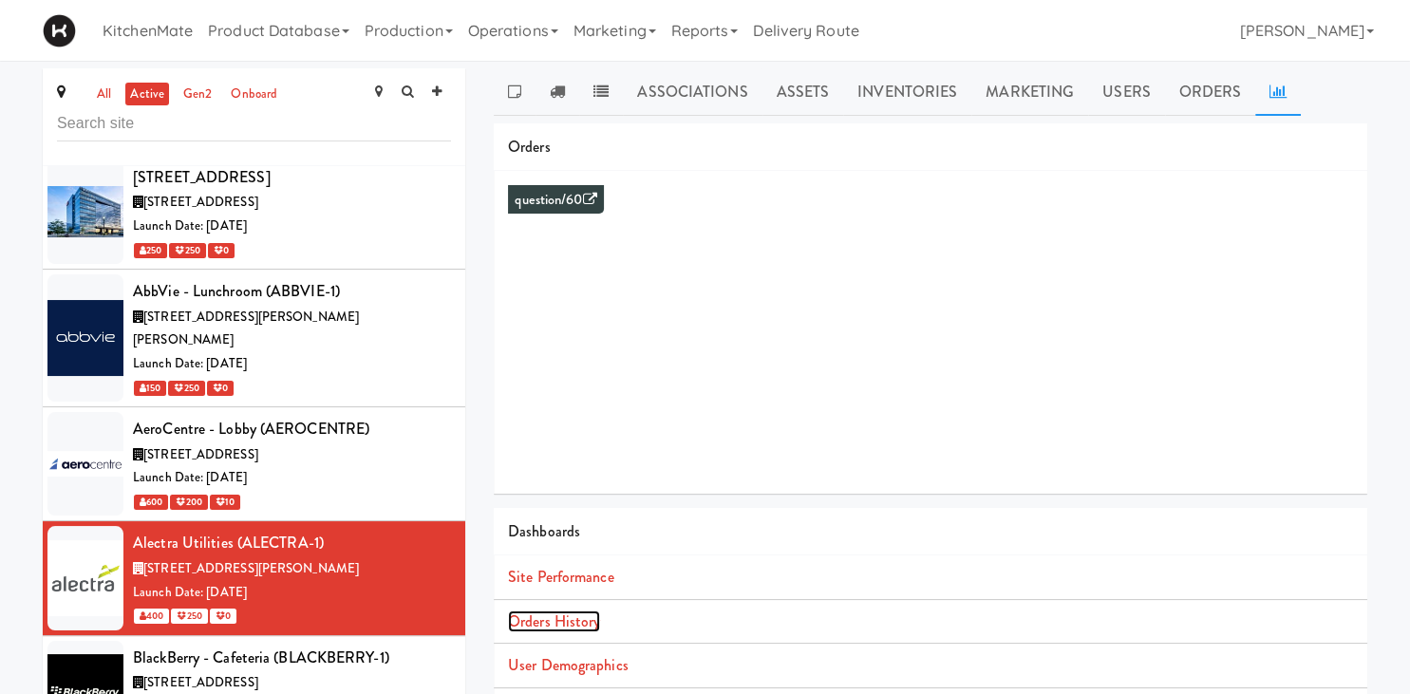
click at [563, 630] on link "Orders History" at bounding box center [554, 622] width 92 height 22
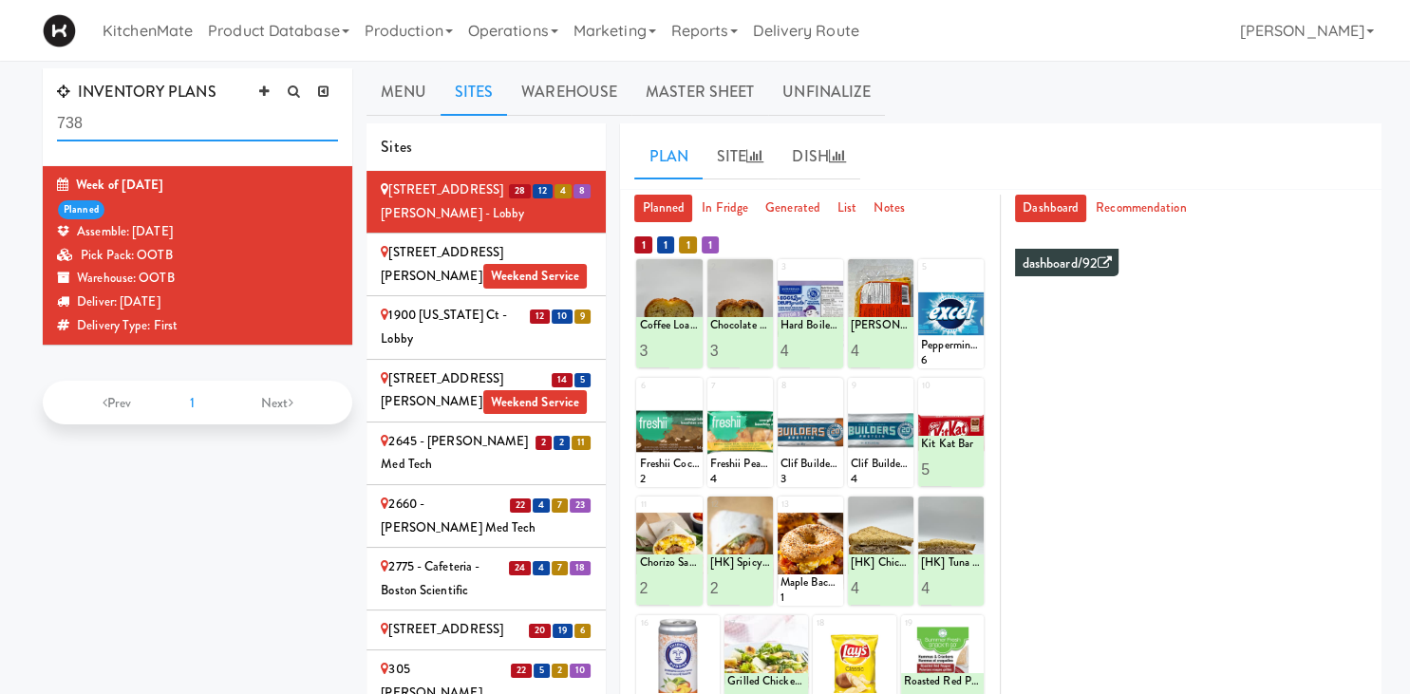
drag, startPoint x: 116, startPoint y: 121, endPoint x: -85, endPoint y: 92, distance: 202.4
click at [57, 106] on input "738" at bounding box center [197, 123] width 281 height 35
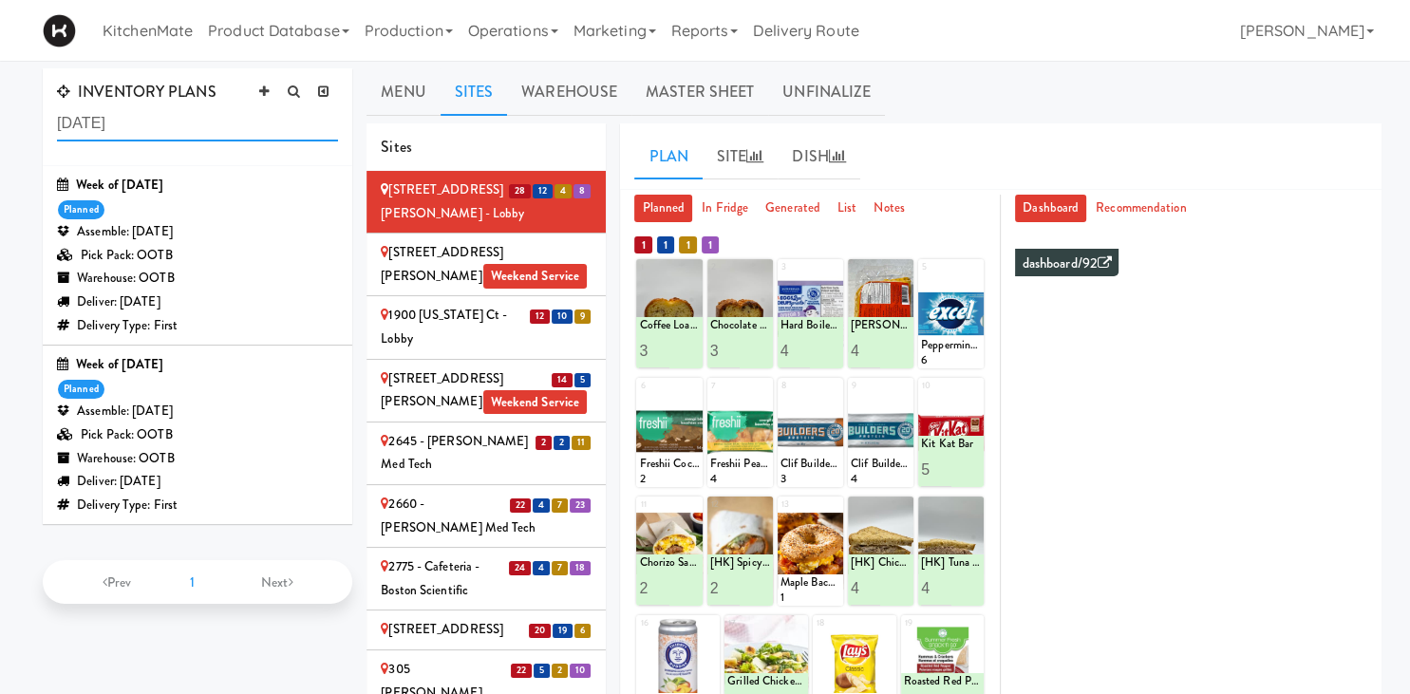
type input "[DATE]"
click at [236, 465] on div "Warehouse: OOTB" at bounding box center [197, 459] width 281 height 24
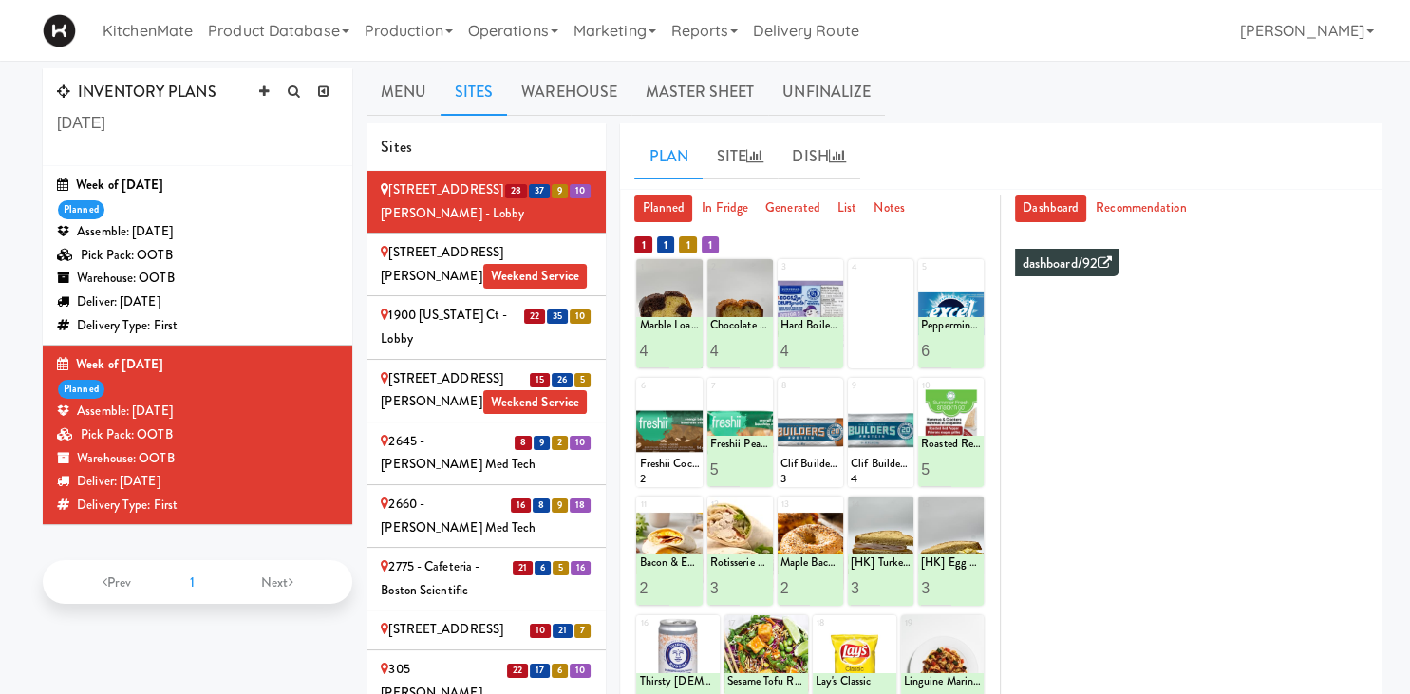
click at [262, 644] on collapsable "INVENTORY PLANS [DATE] Week of [DATE] planned Assemble: [DATE] Pick Pack: OOTB …" at bounding box center [704, 589] width 1353 height 1043
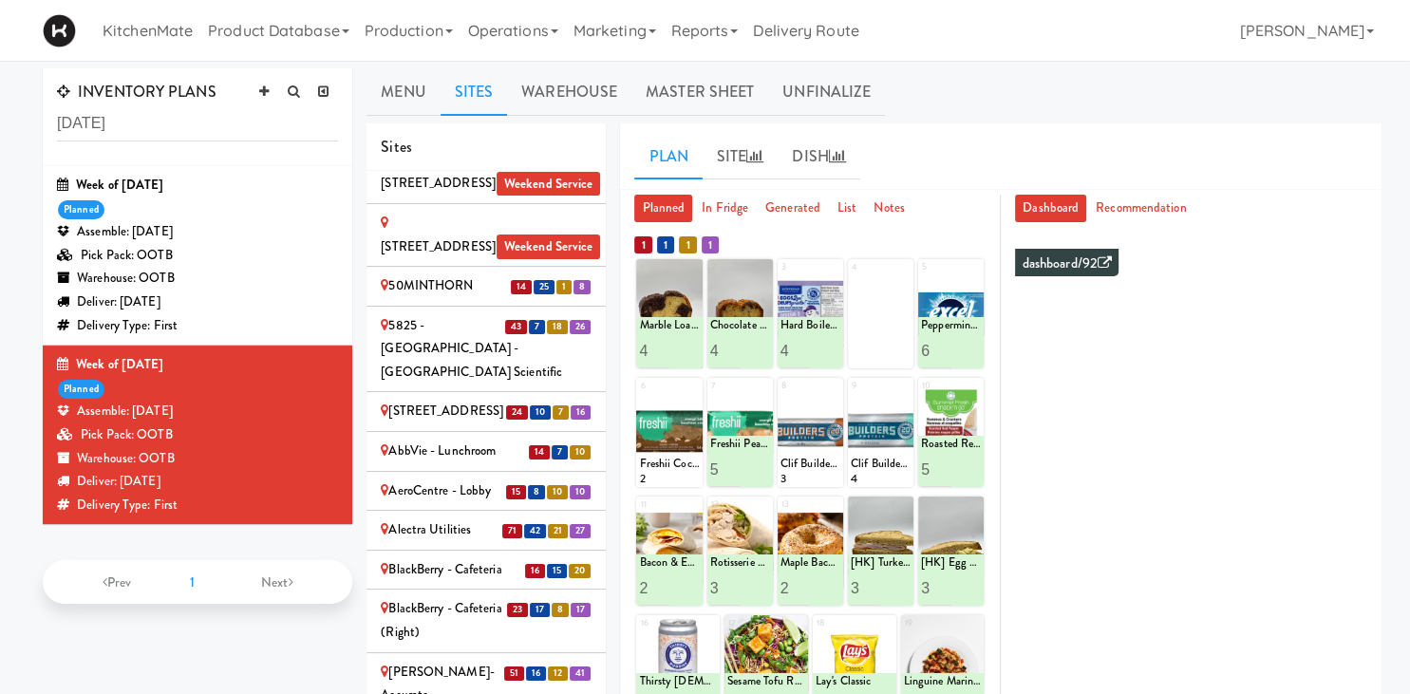
scroll to position [793, 0]
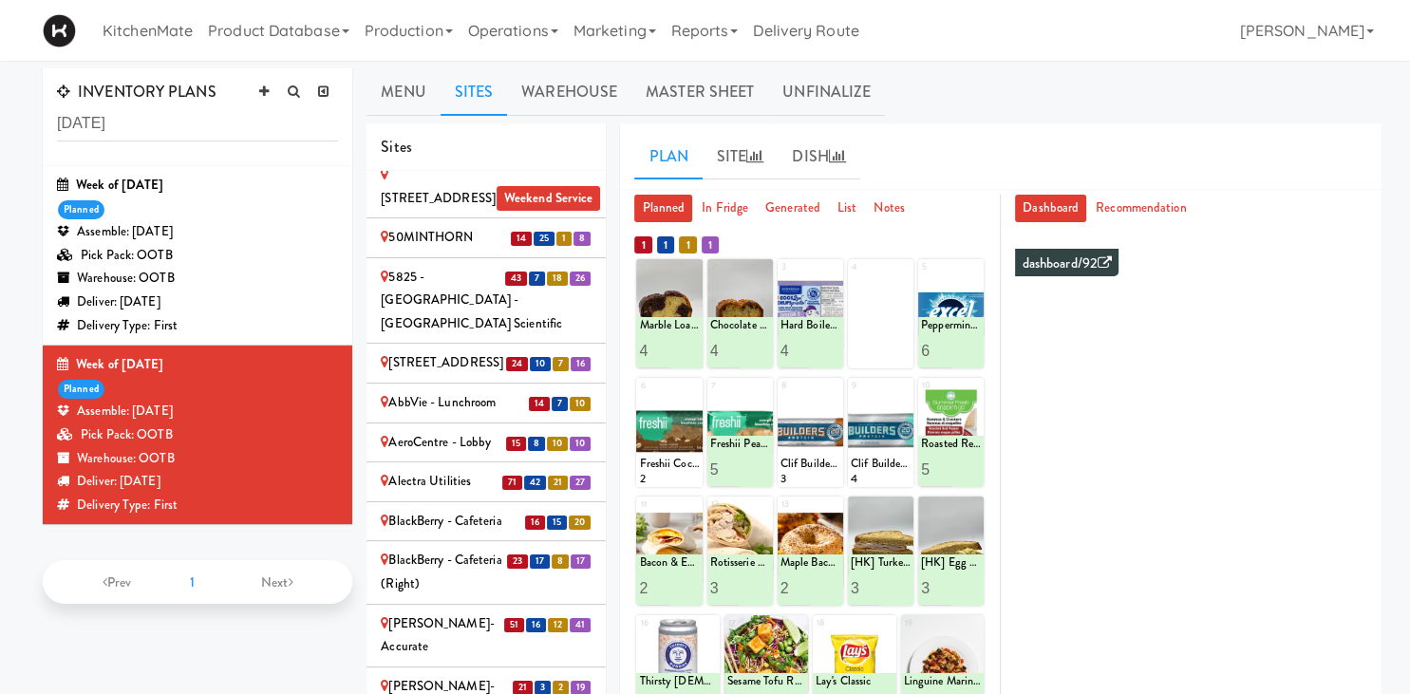
click at [477, 470] on div "Alectra Utilities" at bounding box center [486, 482] width 211 height 24
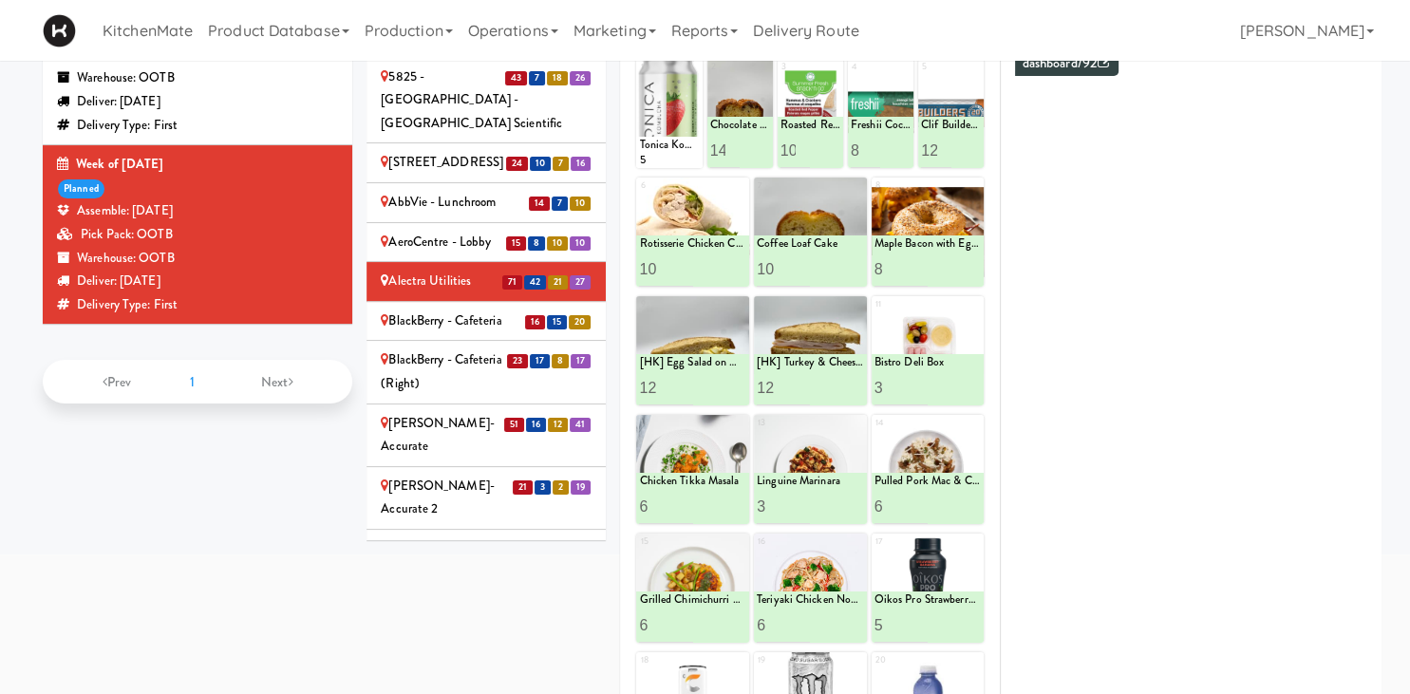
scroll to position [100, 0]
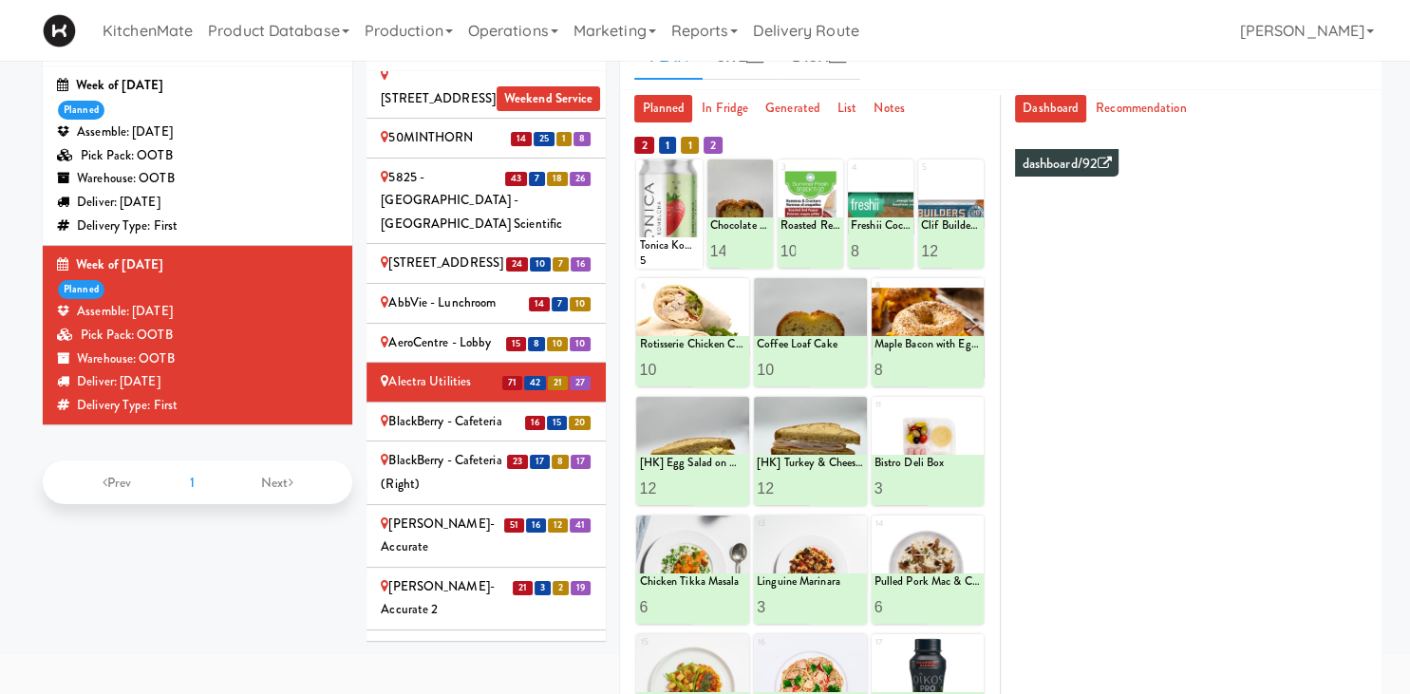
click at [450, 410] on div "BlackBerry - Cafeteria" at bounding box center [486, 422] width 211 height 24
